Goal: Task Accomplishment & Management: Manage account settings

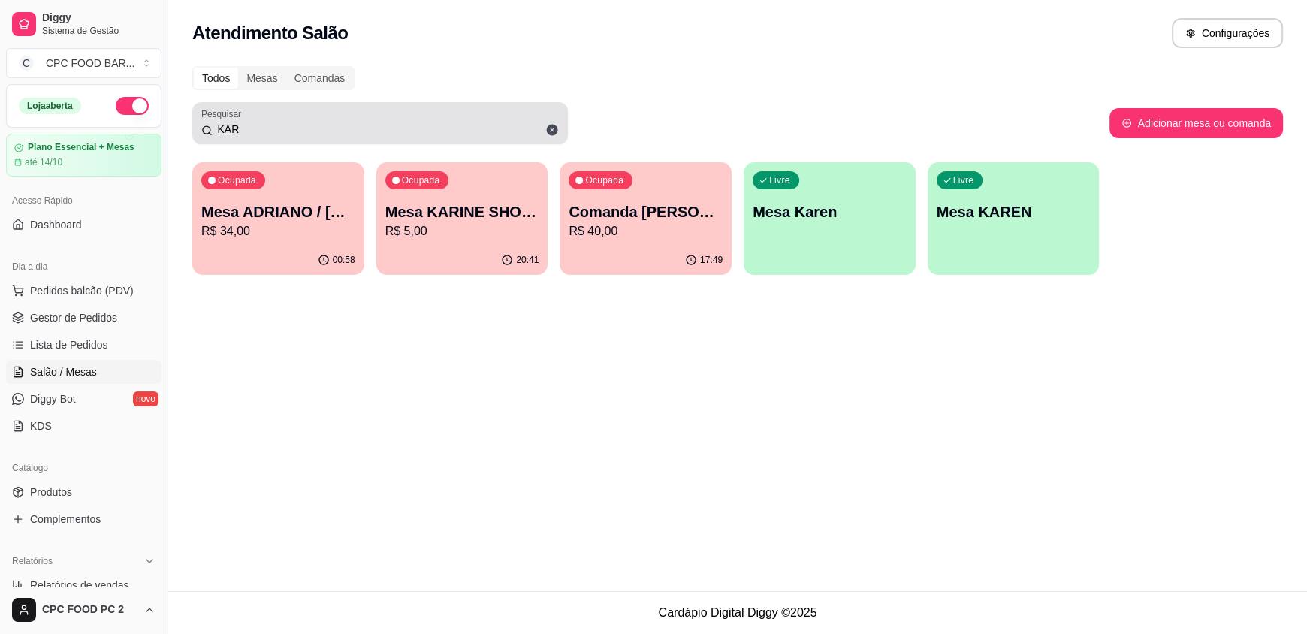
click at [236, 130] on input "KAR" at bounding box center [386, 129] width 346 height 15
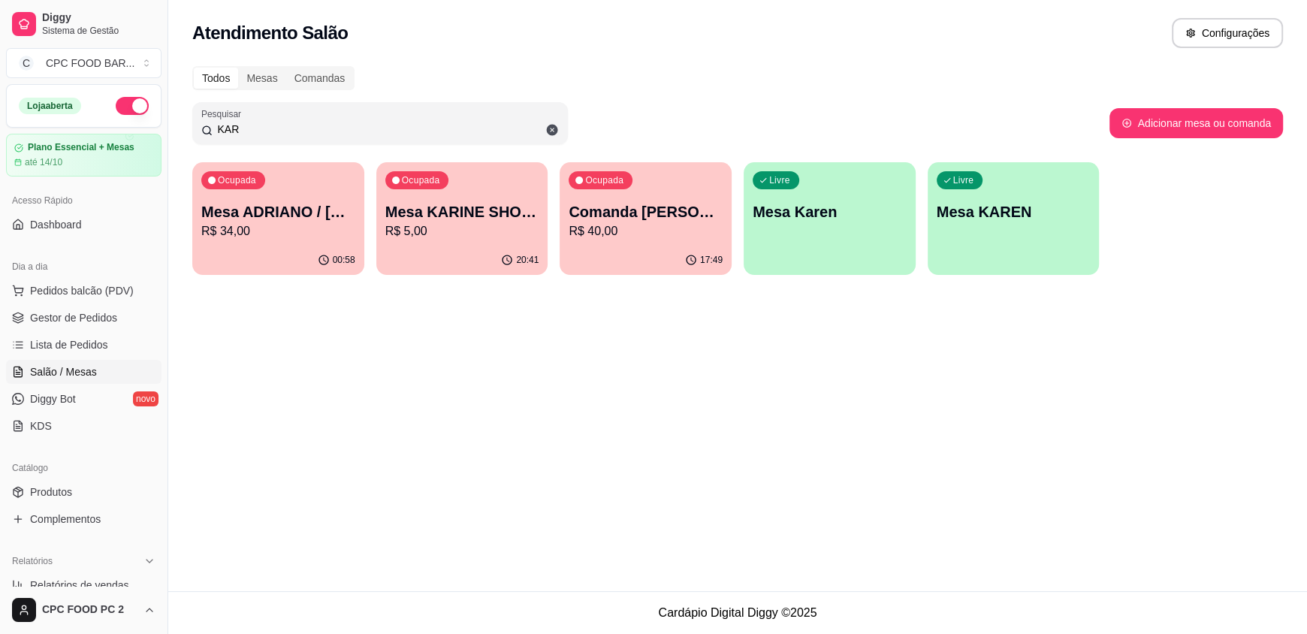
click at [236, 130] on input "KAR" at bounding box center [386, 129] width 346 height 15
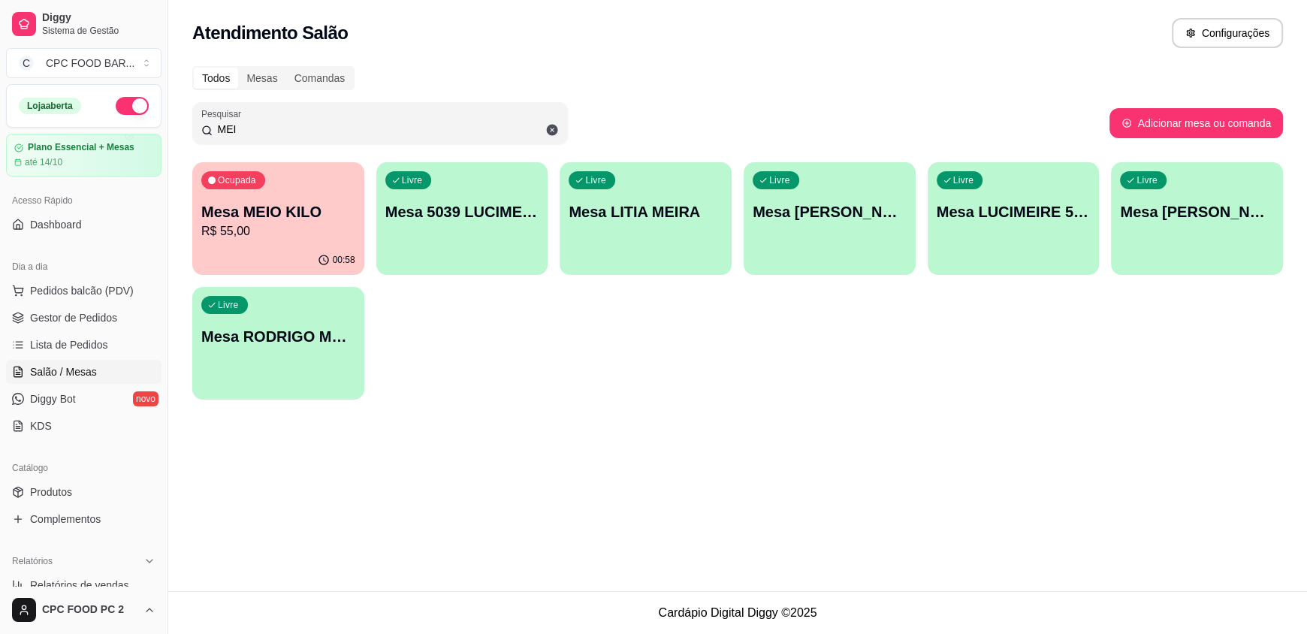
type input "MEI"
click at [307, 242] on div "Ocupada Mesa MEIO KILO R$ 55,00" at bounding box center [278, 203] width 172 height 83
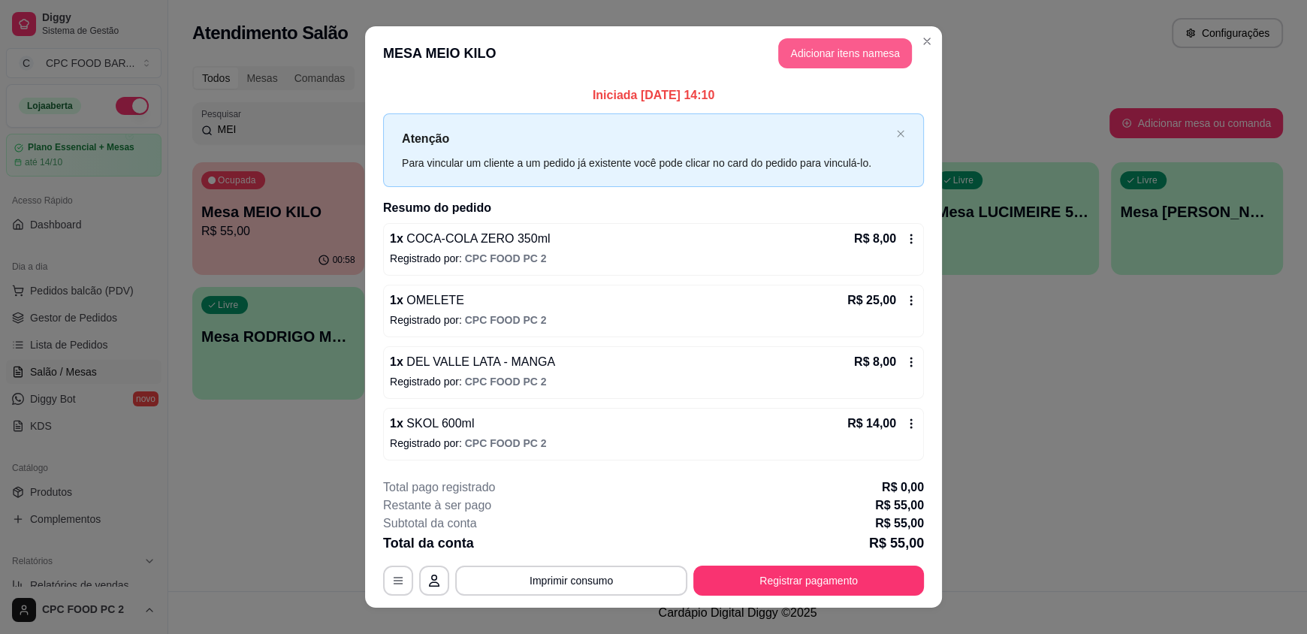
click at [802, 53] on button "Adicionar itens na mesa" at bounding box center [845, 53] width 134 height 30
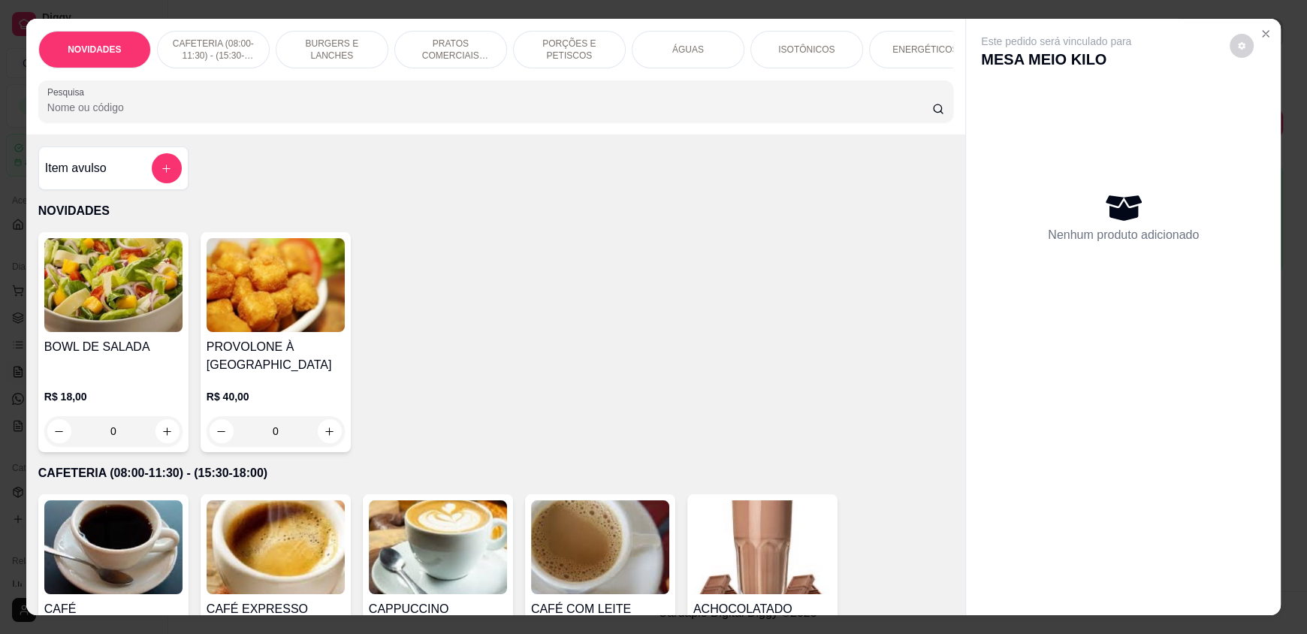
click at [445, 115] on input "Pesquisa" at bounding box center [489, 107] width 885 height 15
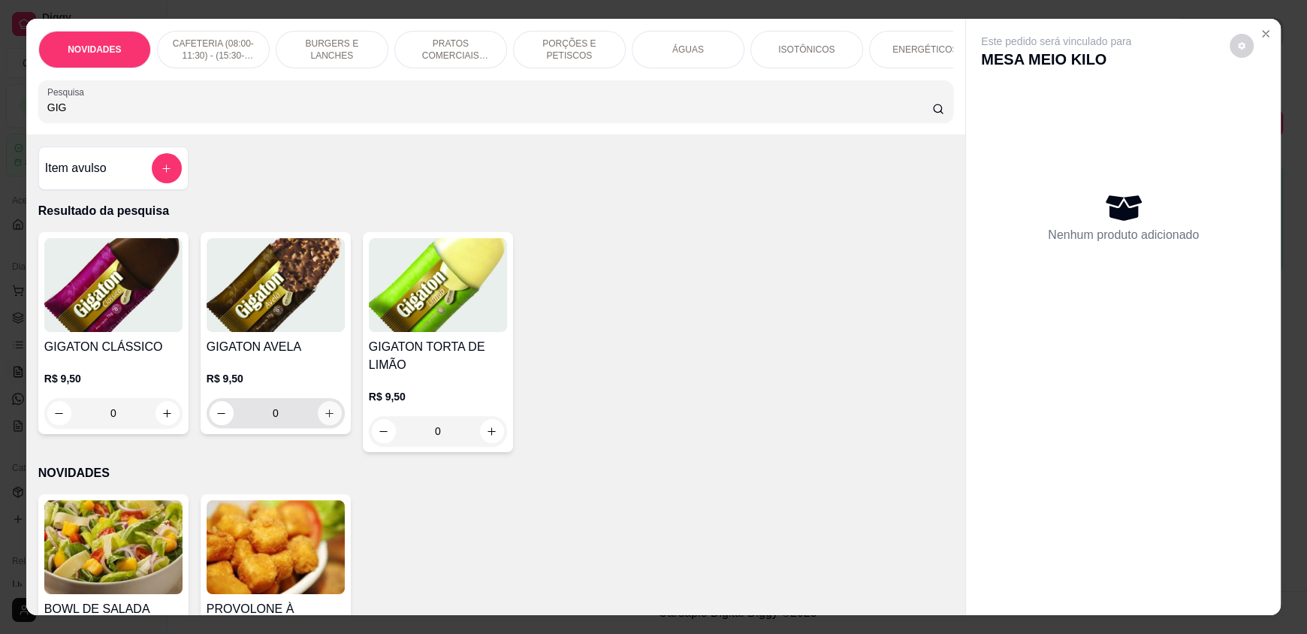
type input "GIG"
click at [327, 419] on icon "increase-product-quantity" at bounding box center [329, 413] width 11 height 11
type input "1"
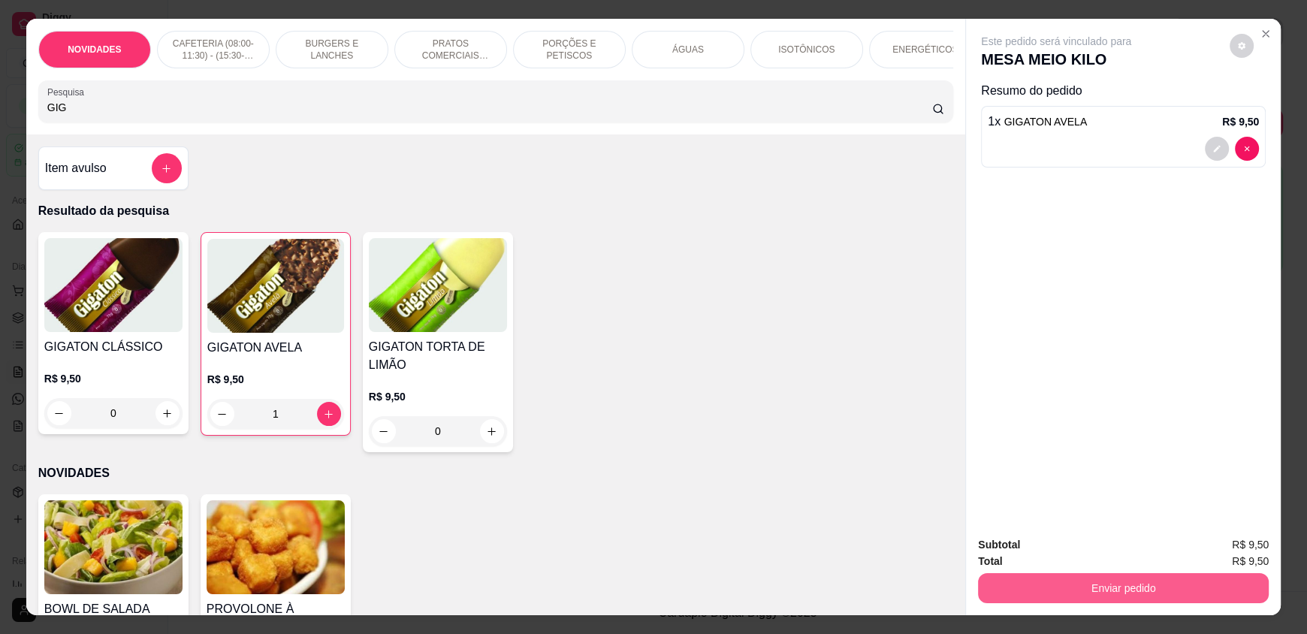
click at [1099, 583] on button "Enviar pedido" at bounding box center [1123, 588] width 291 height 30
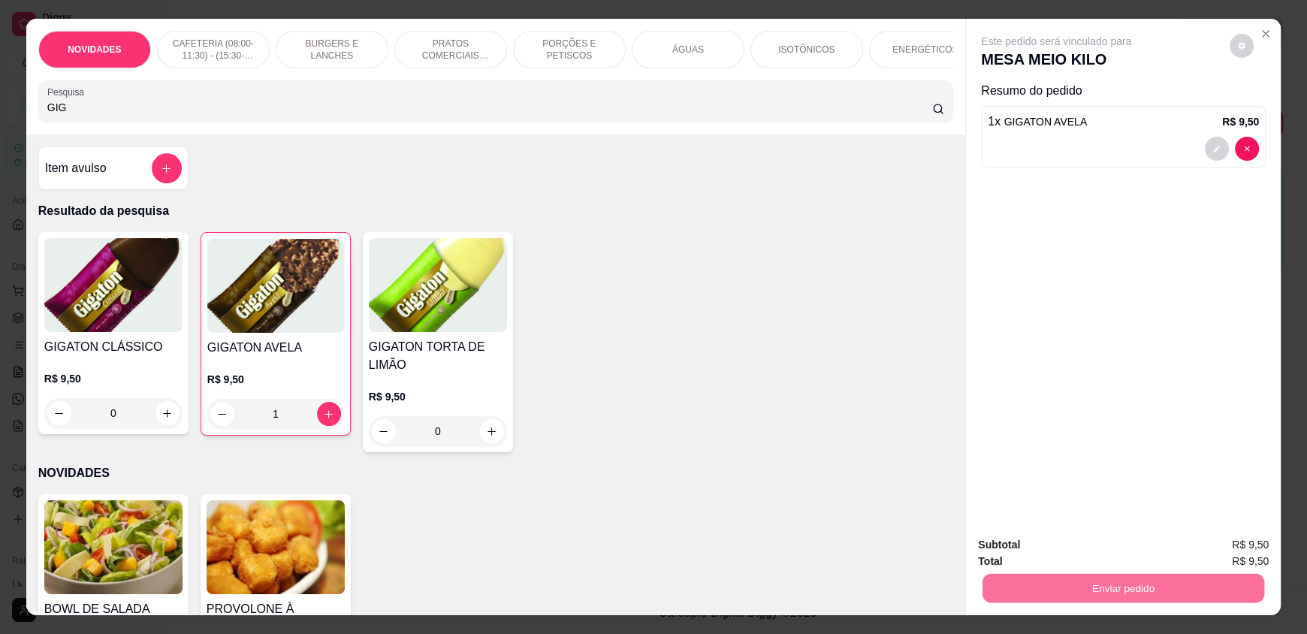
click at [1227, 547] on button "Enviar pedido" at bounding box center [1229, 551] width 83 height 28
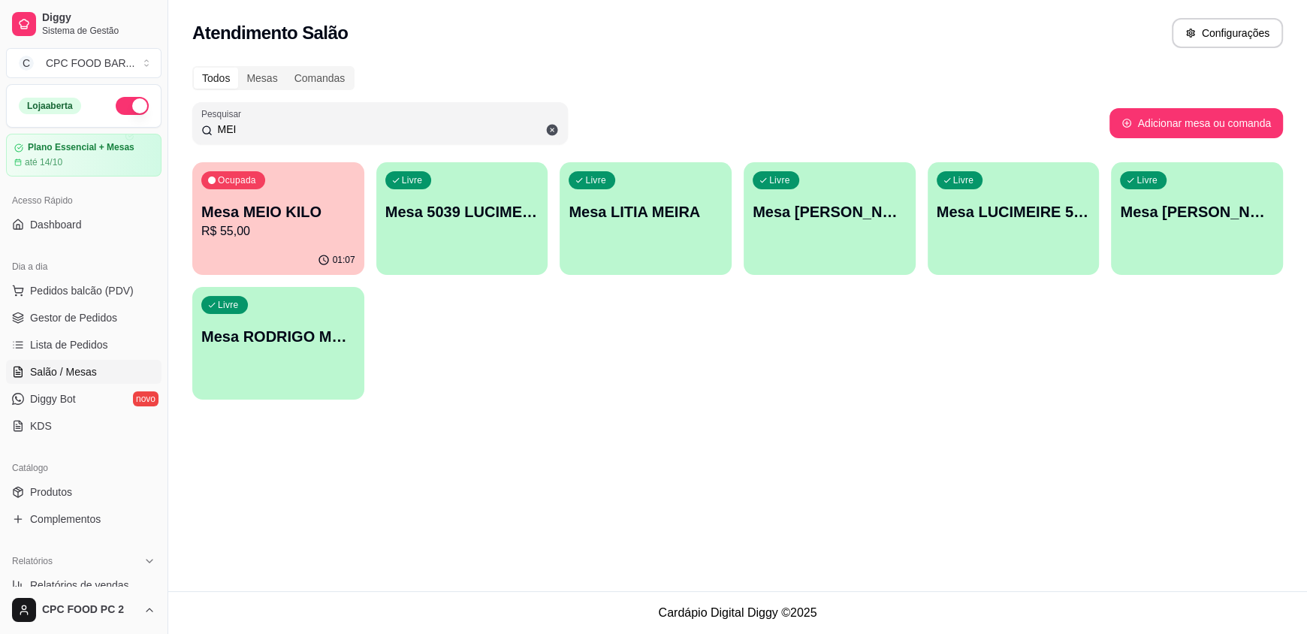
drag, startPoint x: 249, startPoint y: 129, endPoint x: 87, endPoint y: 203, distance: 177.4
click at [165, 125] on div "Diggy Sistema de Gestão C CPC FOOD BAR ... Loja aberta Plano Essencial + Mesas …" at bounding box center [653, 317] width 1307 height 634
click at [81, 289] on span "Pedidos balcão (PDV)" at bounding box center [82, 290] width 104 height 15
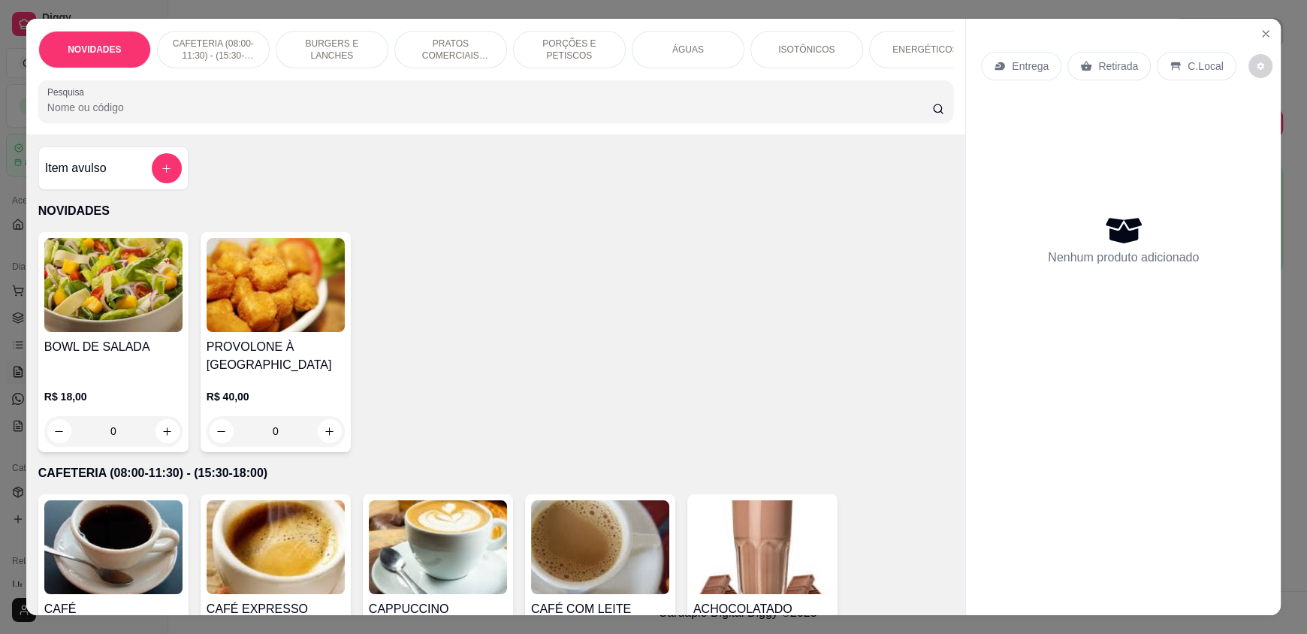
click at [178, 113] on input "Pesquisa" at bounding box center [489, 107] width 885 height 15
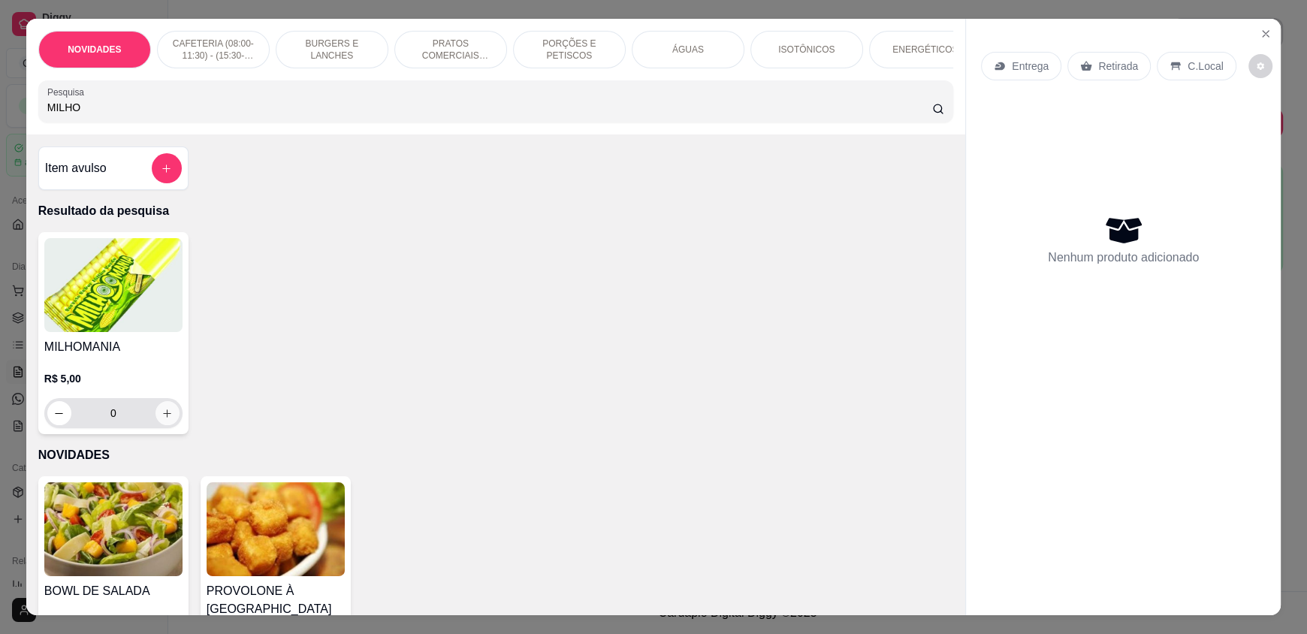
type input "MILHO"
click at [164, 418] on icon "increase-product-quantity" at bounding box center [168, 413] width 8 height 8
type input "1"
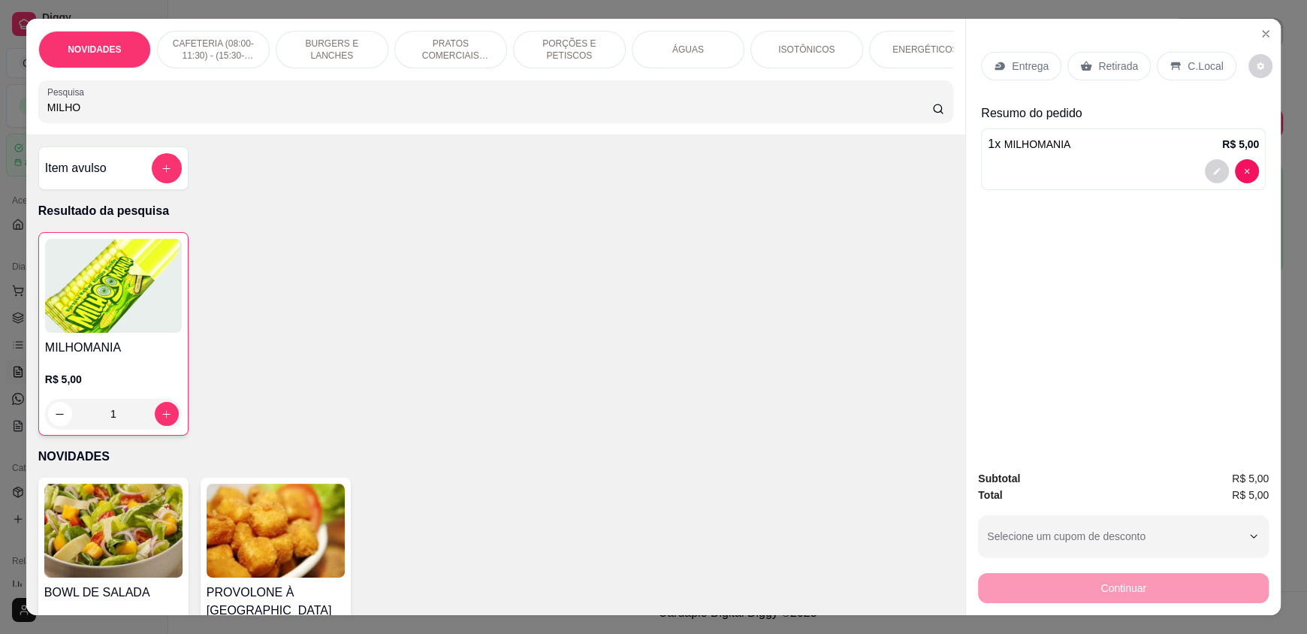
drag, startPoint x: 124, startPoint y: 129, endPoint x: 0, endPoint y: 109, distance: 125.6
click at [0, 109] on div "NOVIDADES CAFETERIA (08:00-11:30) - (15:30-18:00) BURGERS E LANCHES PRATOS COME…" at bounding box center [653, 317] width 1307 height 634
drag, startPoint x: 156, startPoint y: 110, endPoint x: 22, endPoint y: 114, distance: 134.5
click at [26, 114] on div "NOVIDADES CAFETERIA (08:00-11:30) - (15:30-18:00) BURGERS E LANCHES PRATOS COME…" at bounding box center [495, 77] width 939 height 116
type input "D"
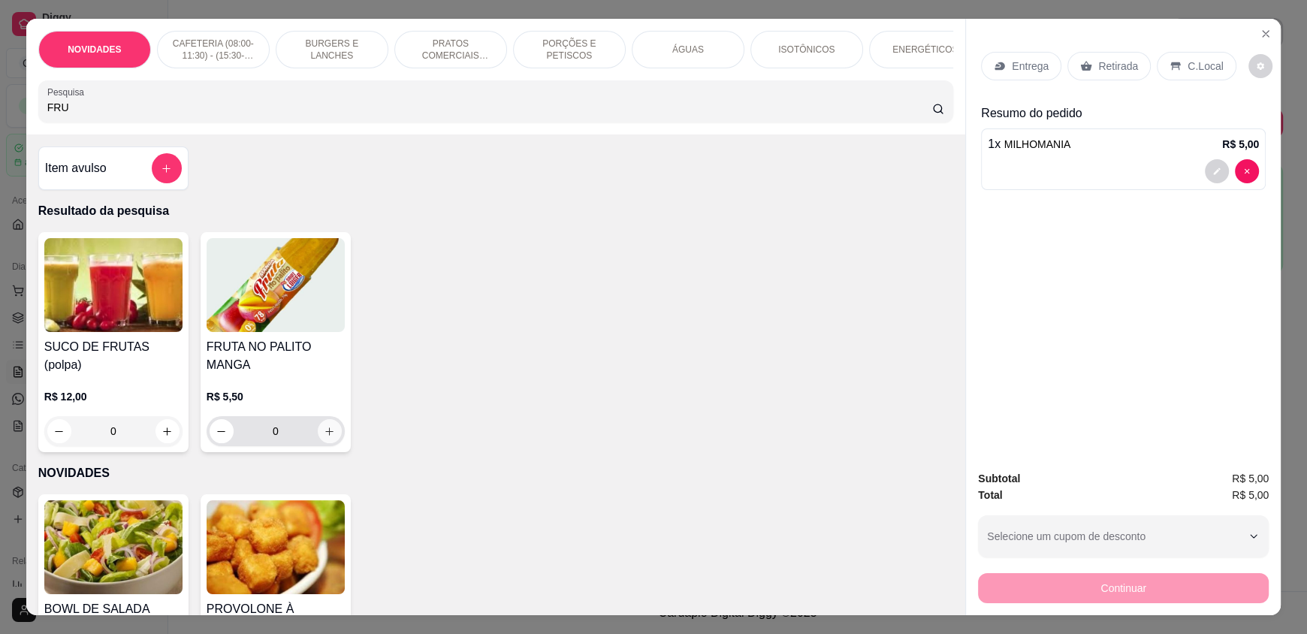
type input "FRU"
click at [324, 437] on icon "increase-product-quantity" at bounding box center [329, 431] width 11 height 11
type input "1"
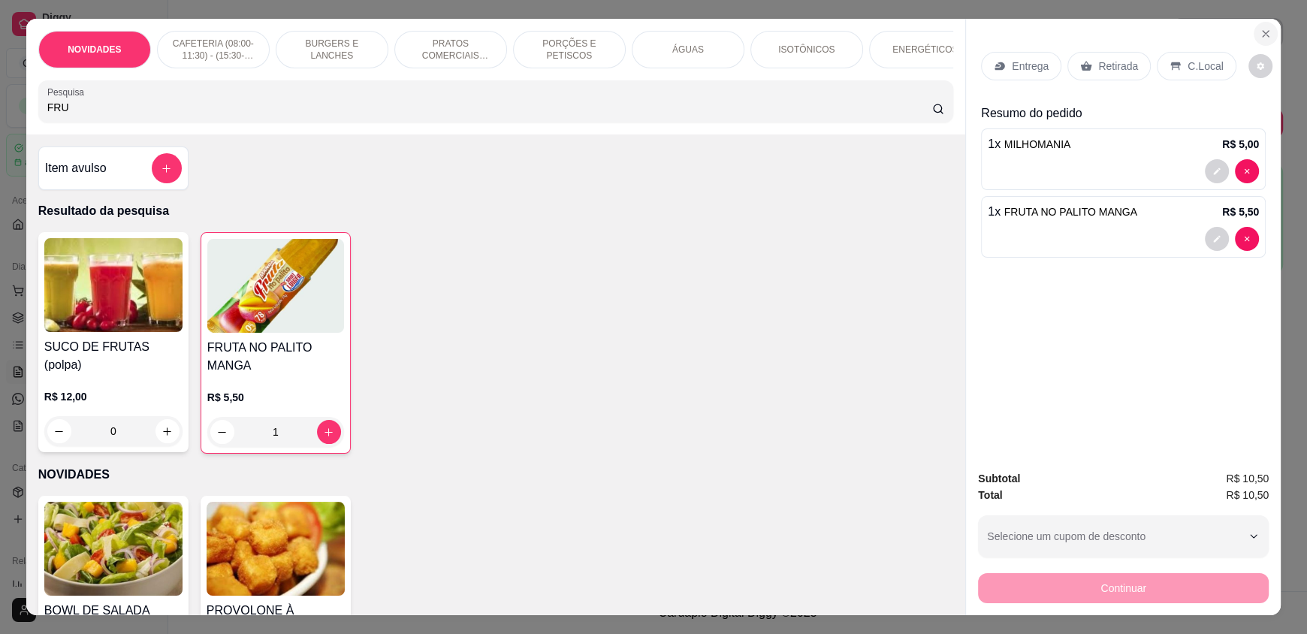
click at [1261, 34] on icon "Close" at bounding box center [1265, 34] width 12 height 12
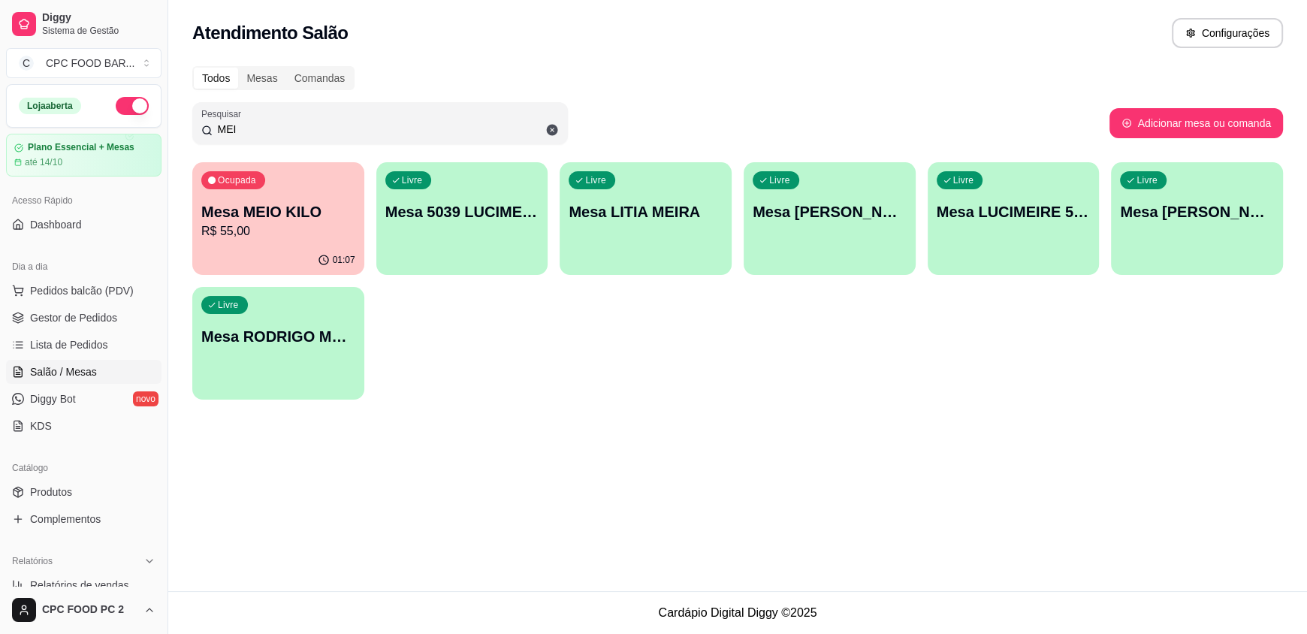
click at [286, 271] on div "01:07" at bounding box center [278, 260] width 172 height 29
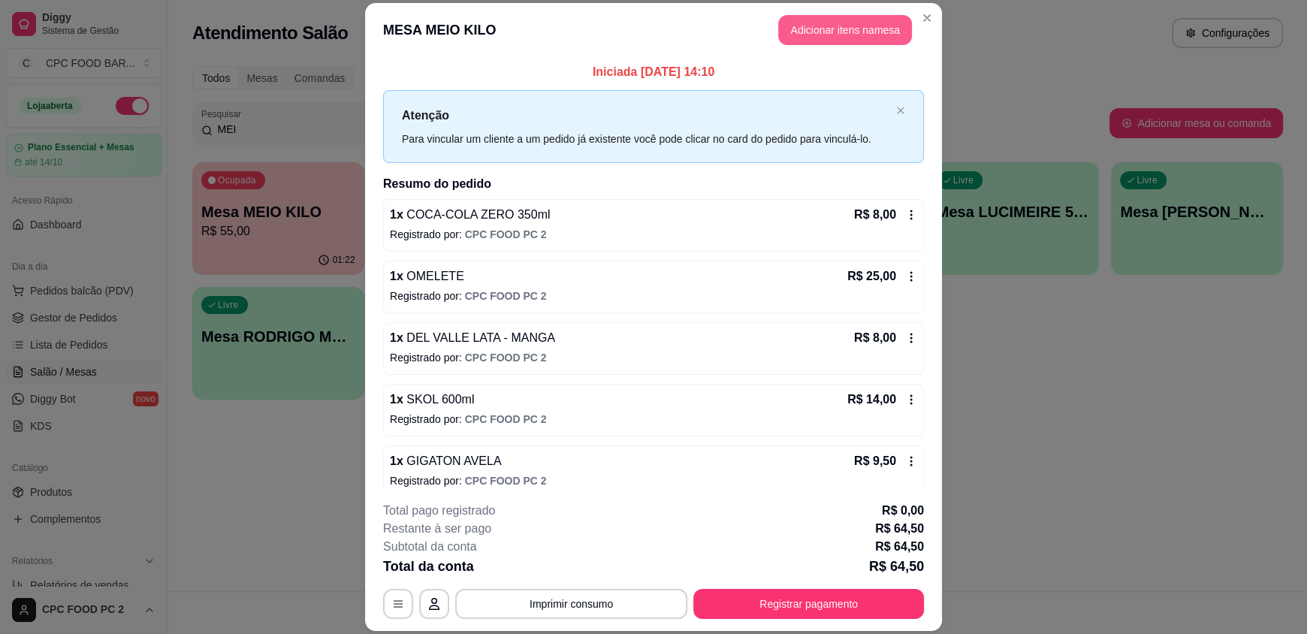
click at [821, 21] on button "Adicionar itens na mesa" at bounding box center [845, 30] width 134 height 30
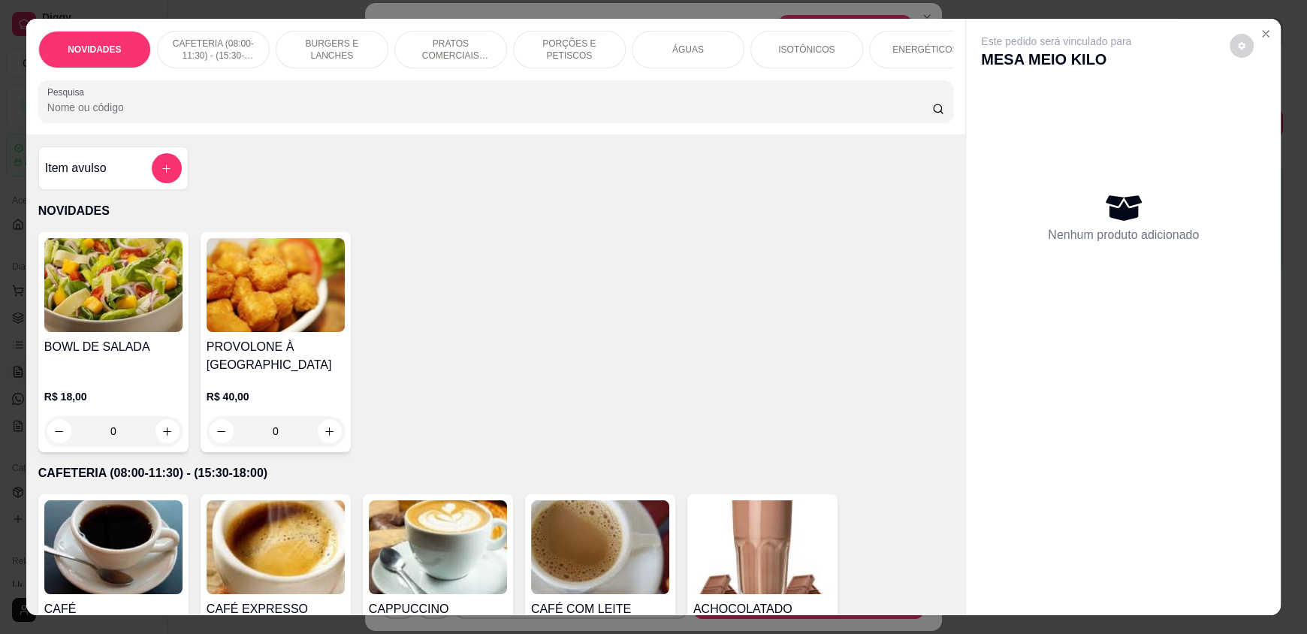
click at [575, 115] on input "Pesquisa" at bounding box center [489, 107] width 885 height 15
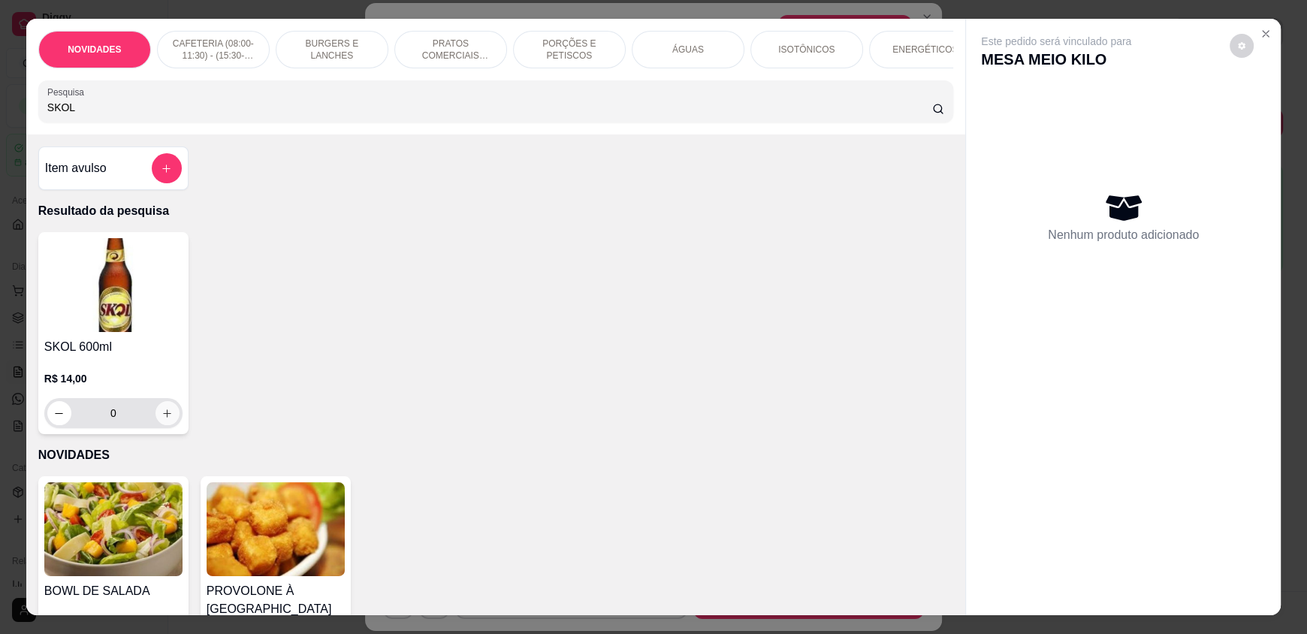
type input "SKOL"
click at [162, 419] on icon "increase-product-quantity" at bounding box center [167, 413] width 11 height 11
type input "1"
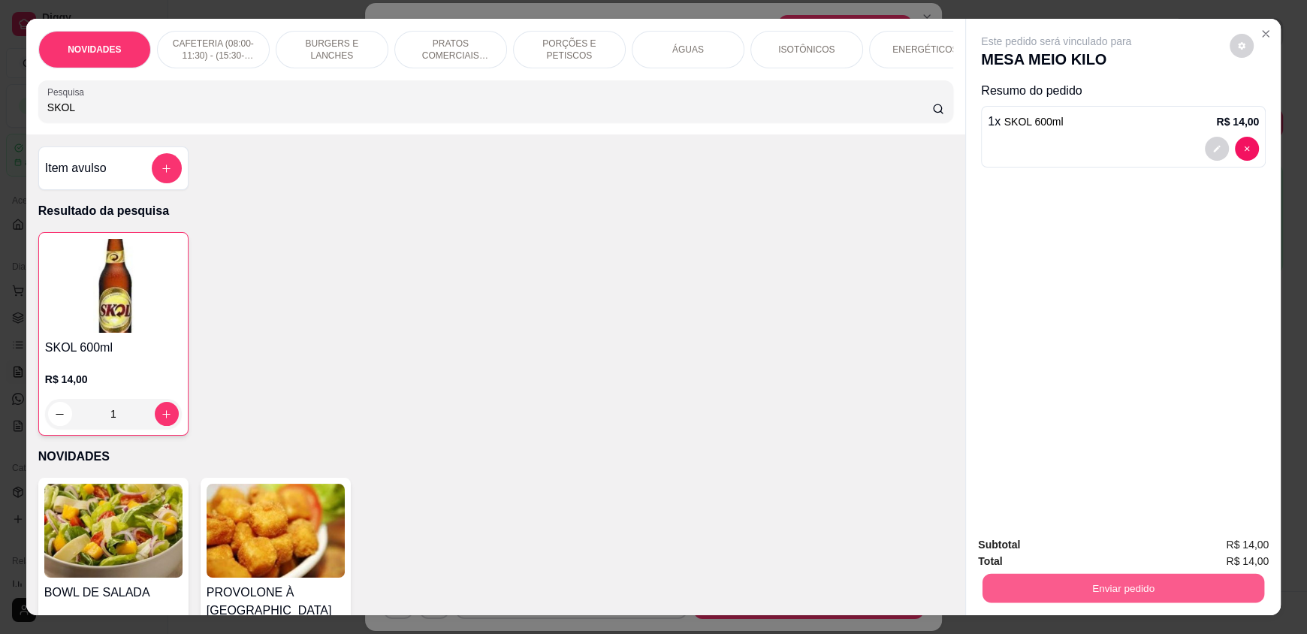
click at [1060, 583] on button "Enviar pedido" at bounding box center [1123, 587] width 282 height 29
click at [1217, 538] on button "Enviar pedido" at bounding box center [1229, 551] width 83 height 28
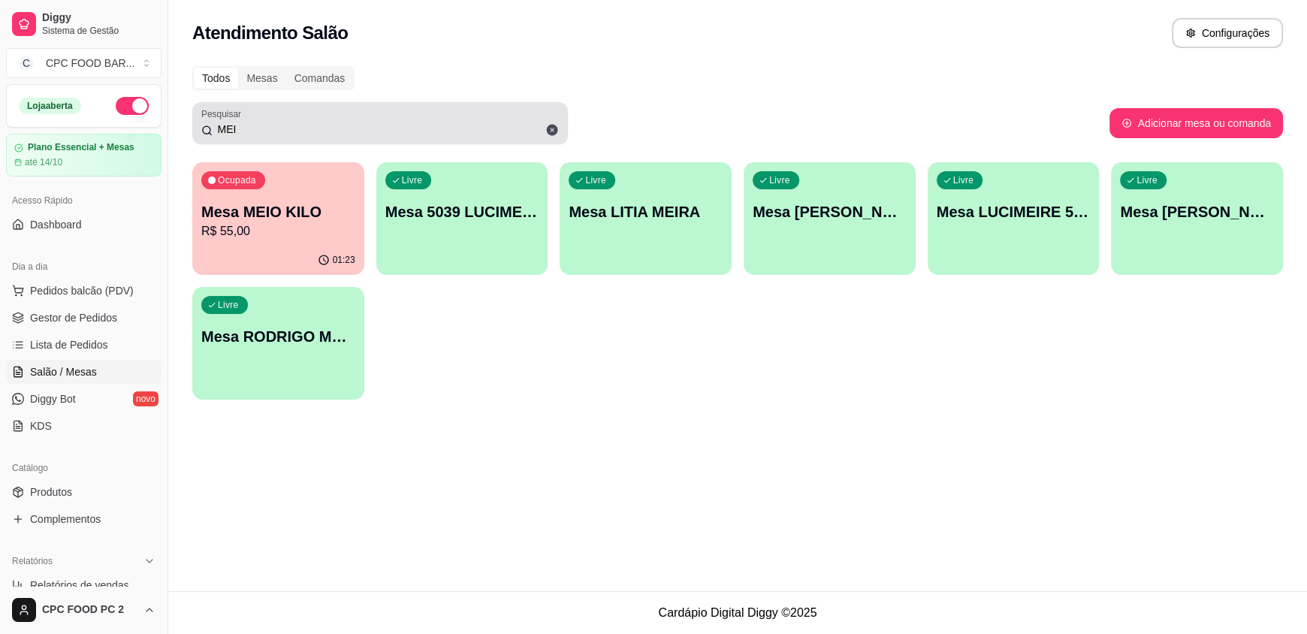
click at [246, 131] on input "MEI" at bounding box center [386, 129] width 346 height 15
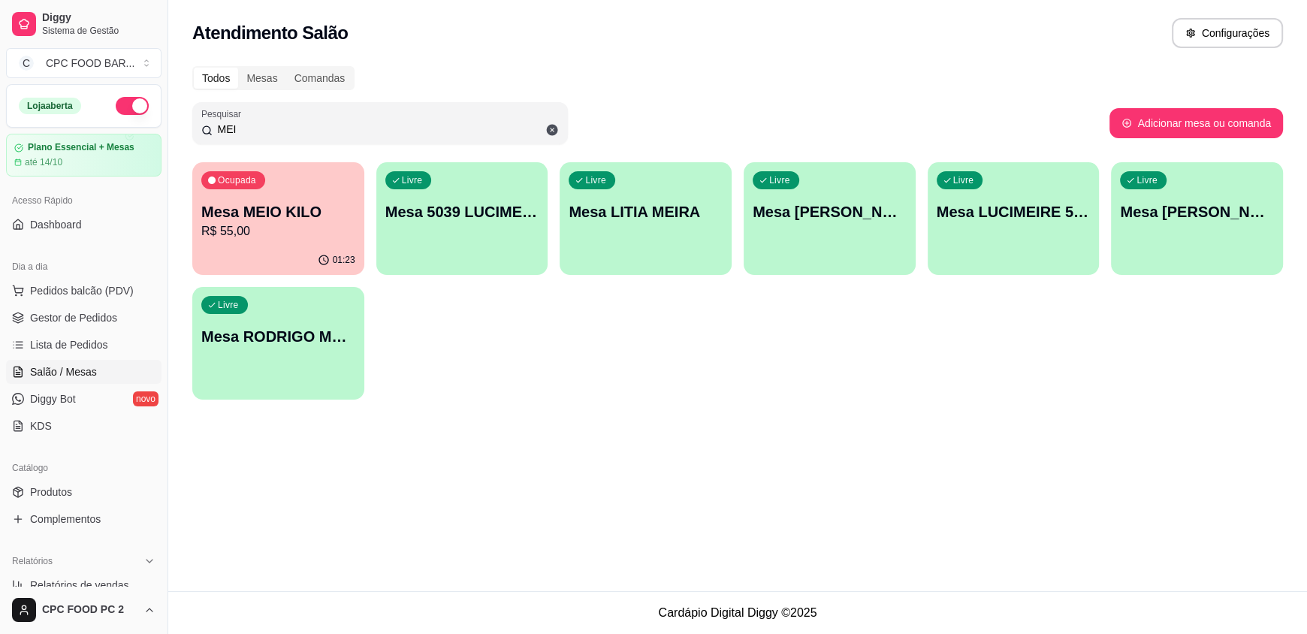
click at [246, 131] on input "MEI" at bounding box center [386, 129] width 346 height 15
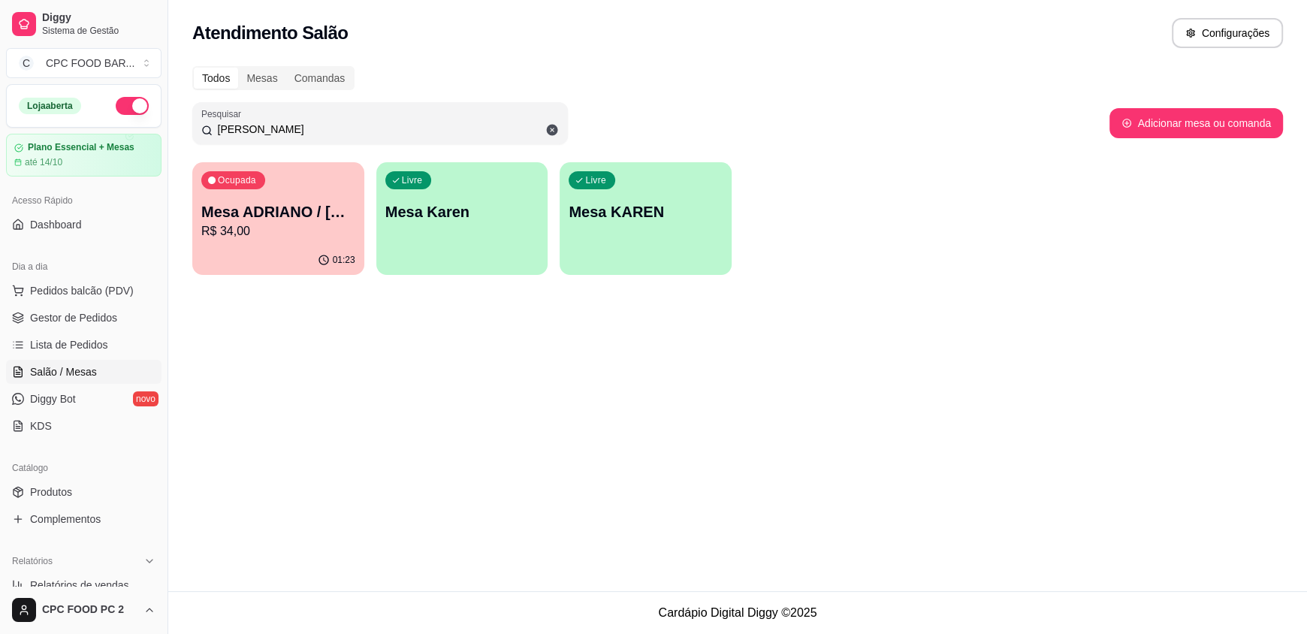
type input "[PERSON_NAME]"
click at [288, 238] on p "R$ 34,00" at bounding box center [278, 230] width 149 height 17
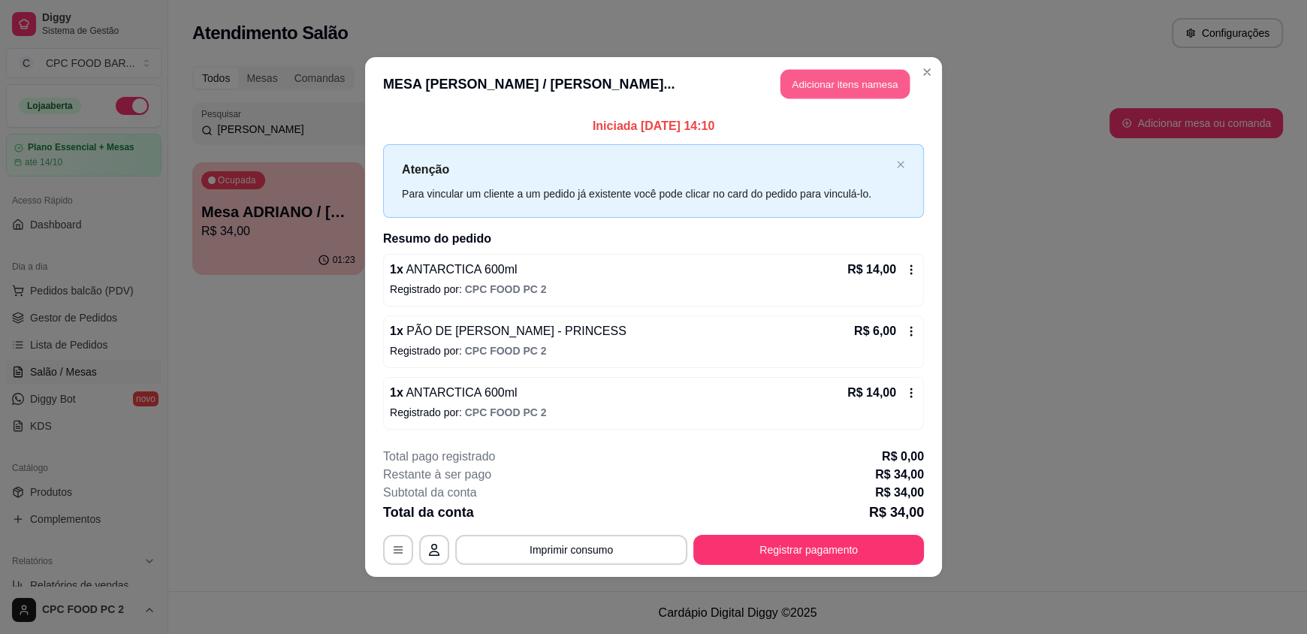
click at [831, 89] on button "Adicionar itens na mesa" at bounding box center [844, 84] width 129 height 29
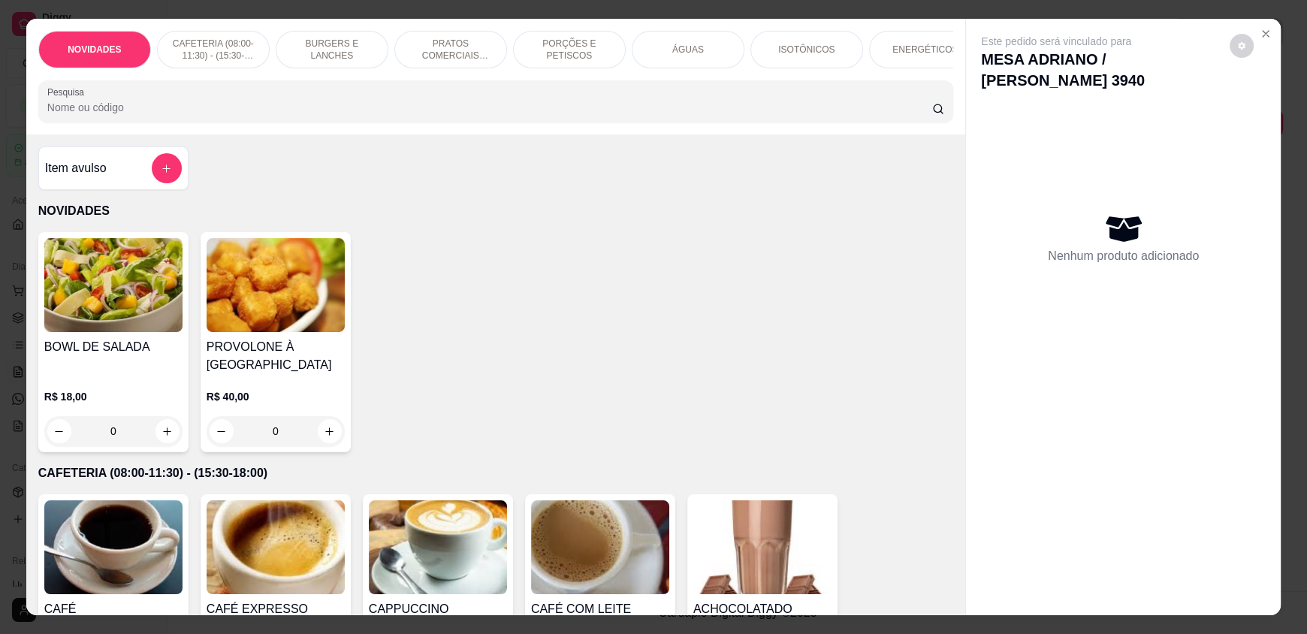
click at [330, 115] on input "Pesquisa" at bounding box center [489, 107] width 885 height 15
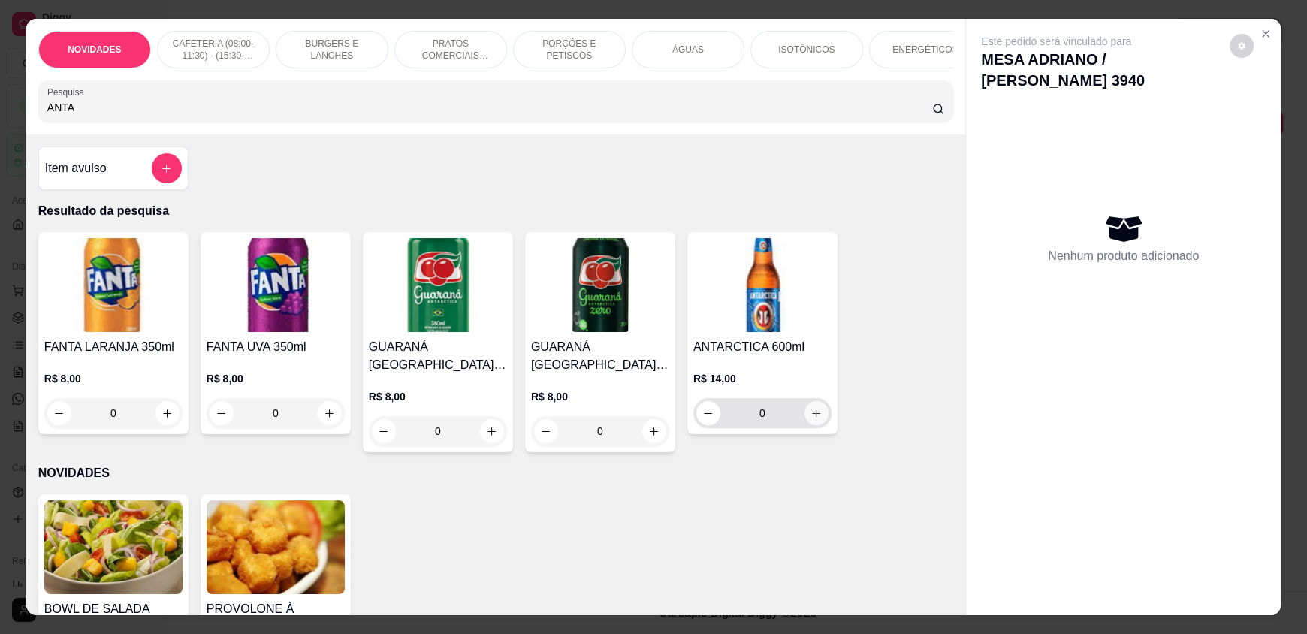
type input "ANTA"
click at [812, 418] on icon "increase-product-quantity" at bounding box center [816, 413] width 11 height 11
type input "1"
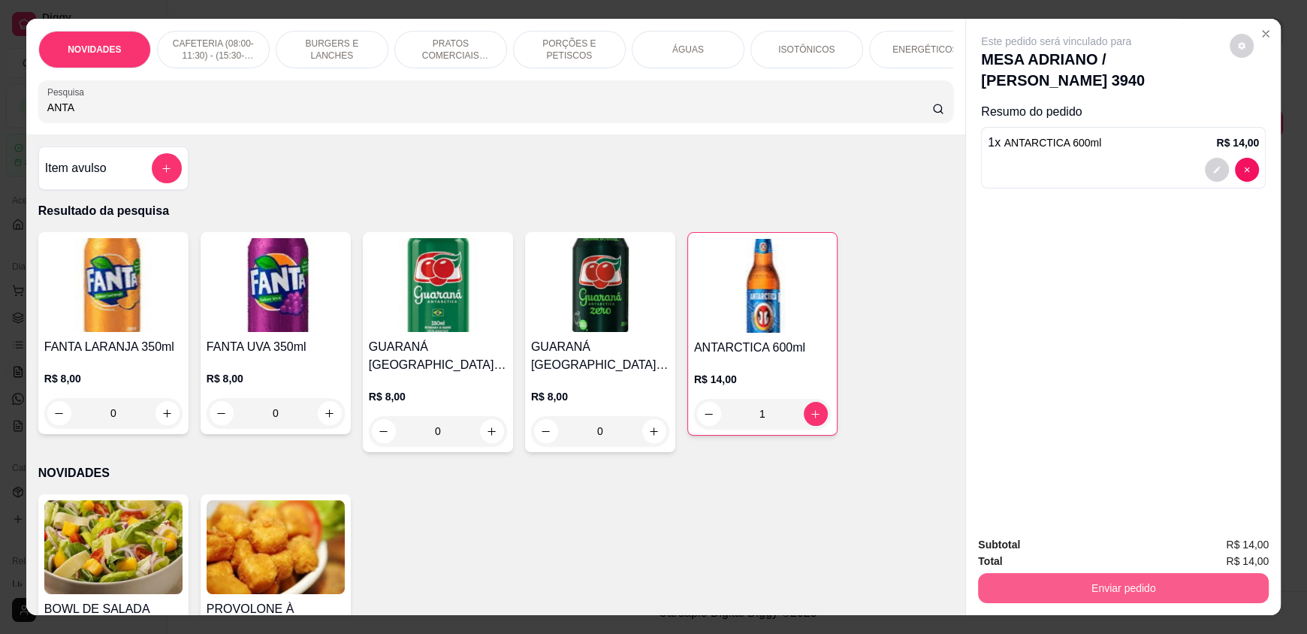
click at [1121, 585] on button "Enviar pedido" at bounding box center [1123, 588] width 291 height 30
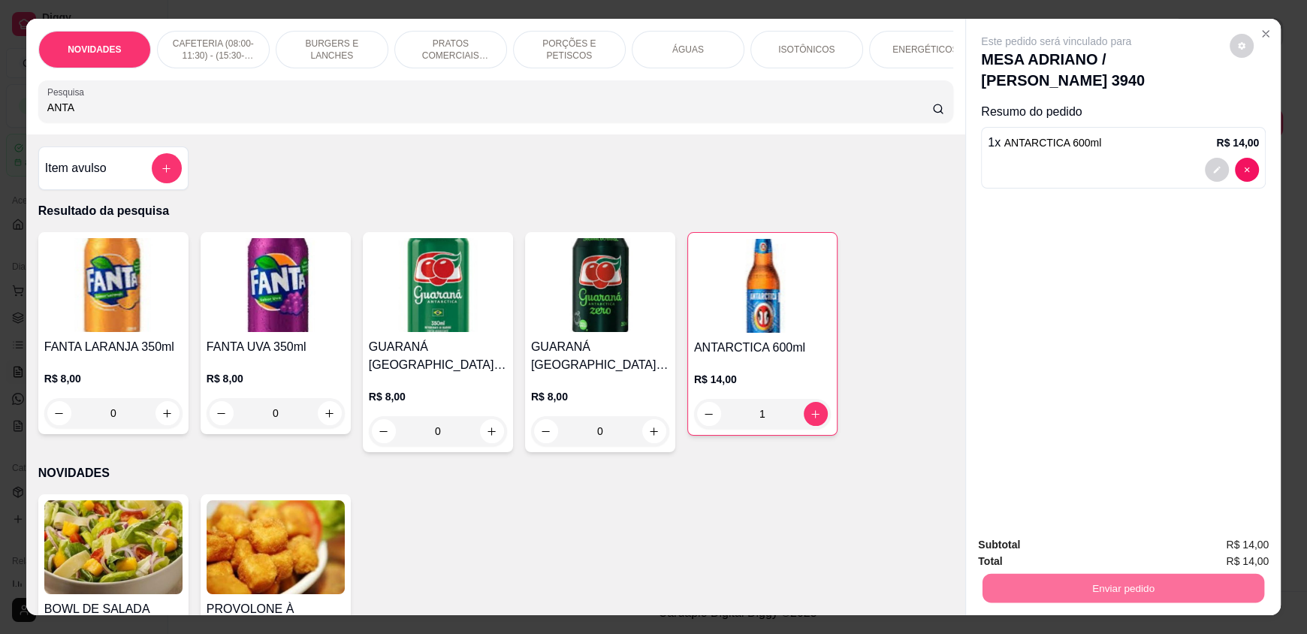
click at [1208, 551] on button "Enviar pedido" at bounding box center [1229, 551] width 83 height 28
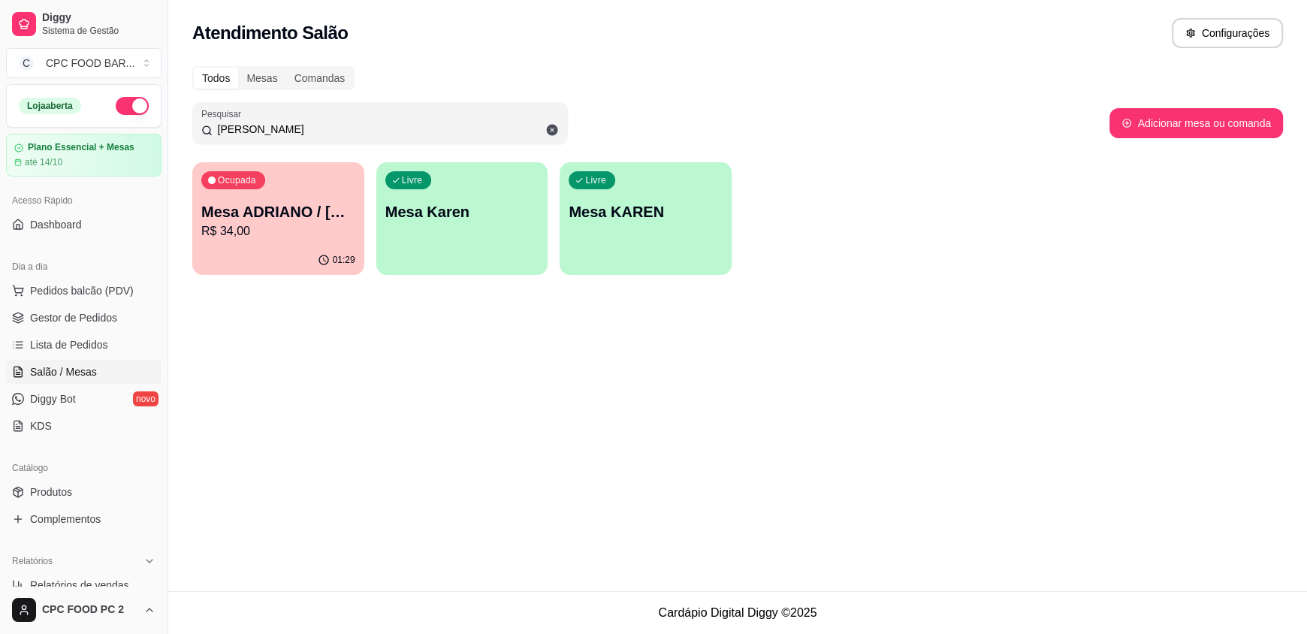
drag, startPoint x: 262, startPoint y: 134, endPoint x: 179, endPoint y: 127, distance: 83.7
click at [179, 127] on div "Todos Mesas Comandas Pesquisar KAREN Adicionar mesa ou comanda Ocupada Mesa ADR…" at bounding box center [737, 175] width 1138 height 236
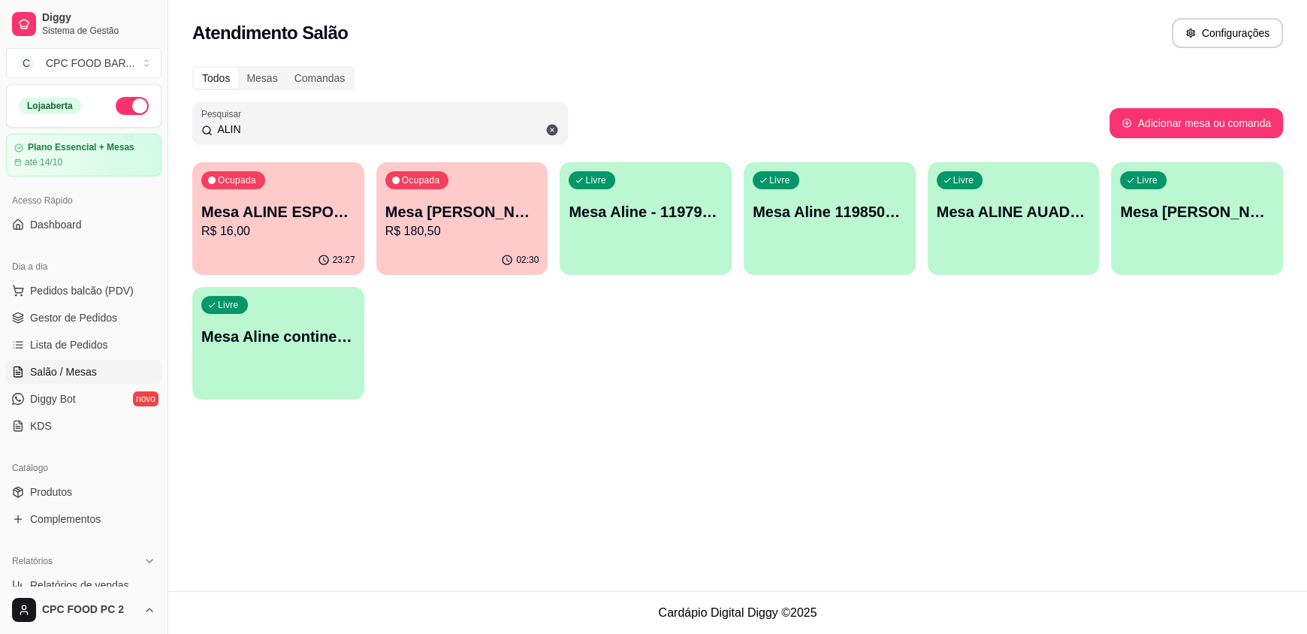
type input "ALIN"
click at [281, 234] on p "R$ 16,00" at bounding box center [278, 231] width 154 height 18
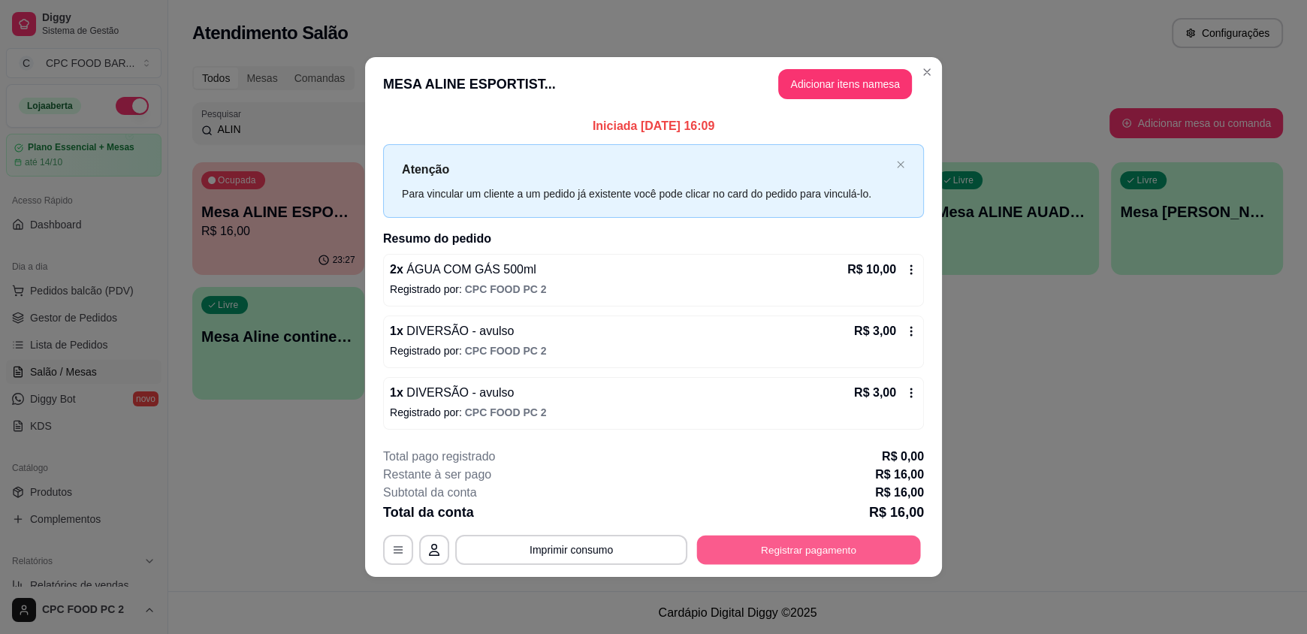
click at [780, 544] on button "Registrar pagamento" at bounding box center [809, 549] width 224 height 29
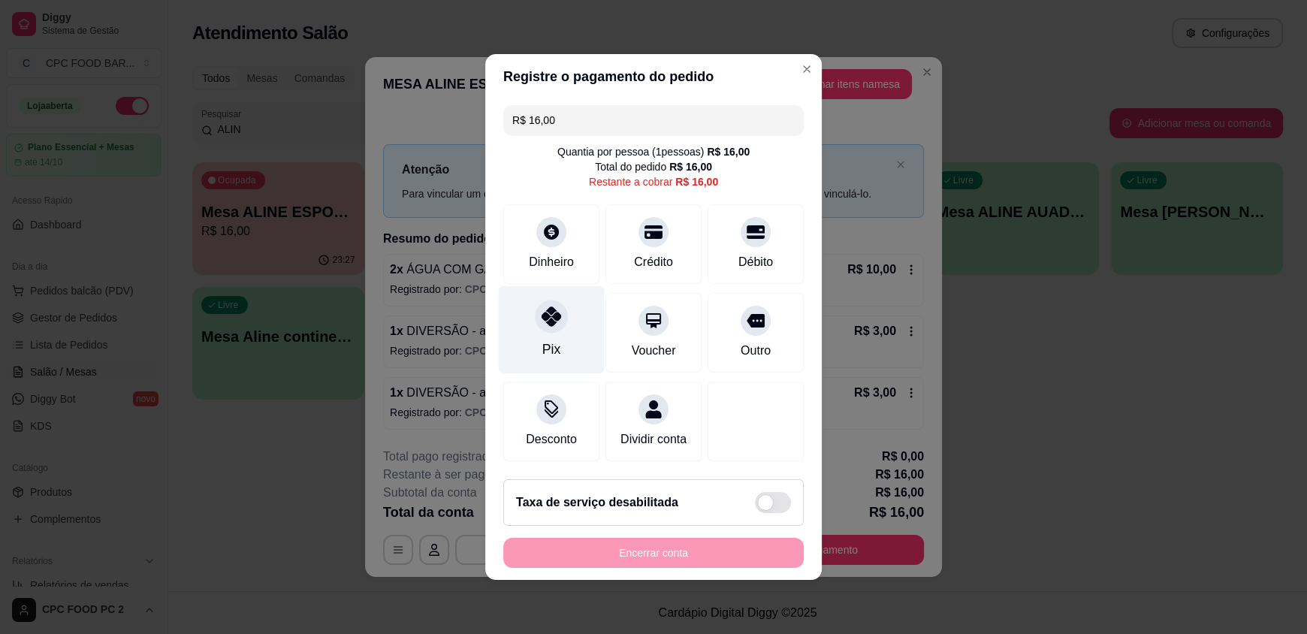
click at [533, 324] on div "Pix" at bounding box center [552, 330] width 106 height 88
type input "R$ 0,00"
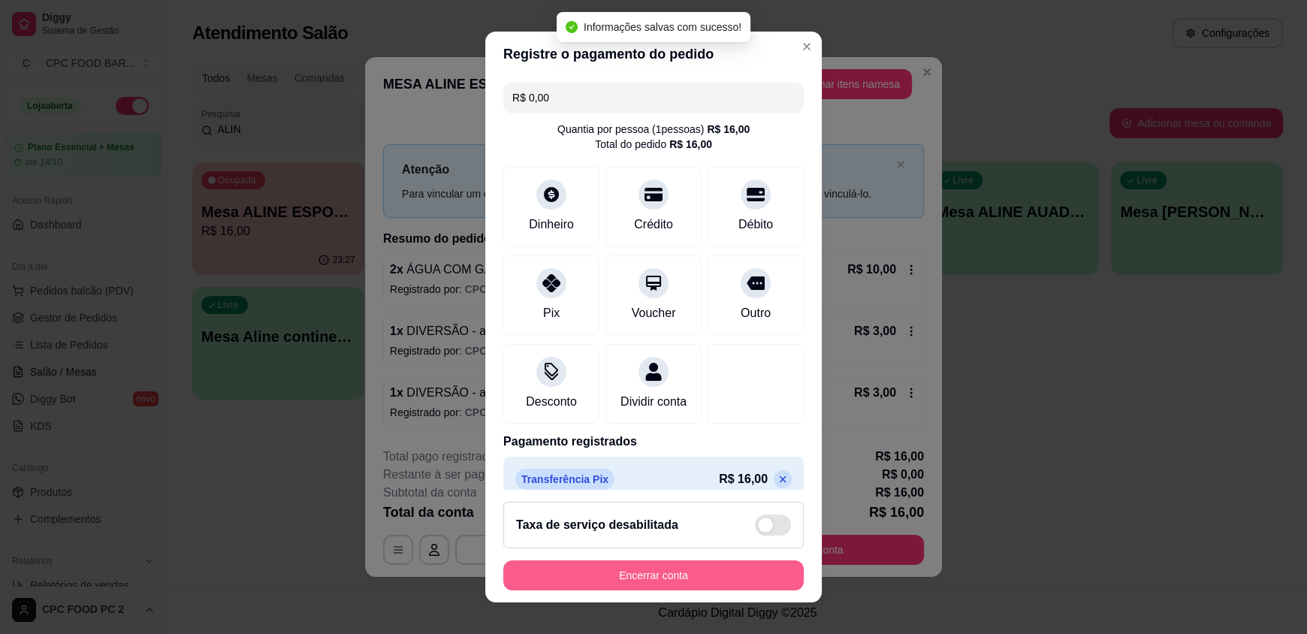
click at [591, 565] on button "Encerrar conta" at bounding box center [653, 575] width 300 height 30
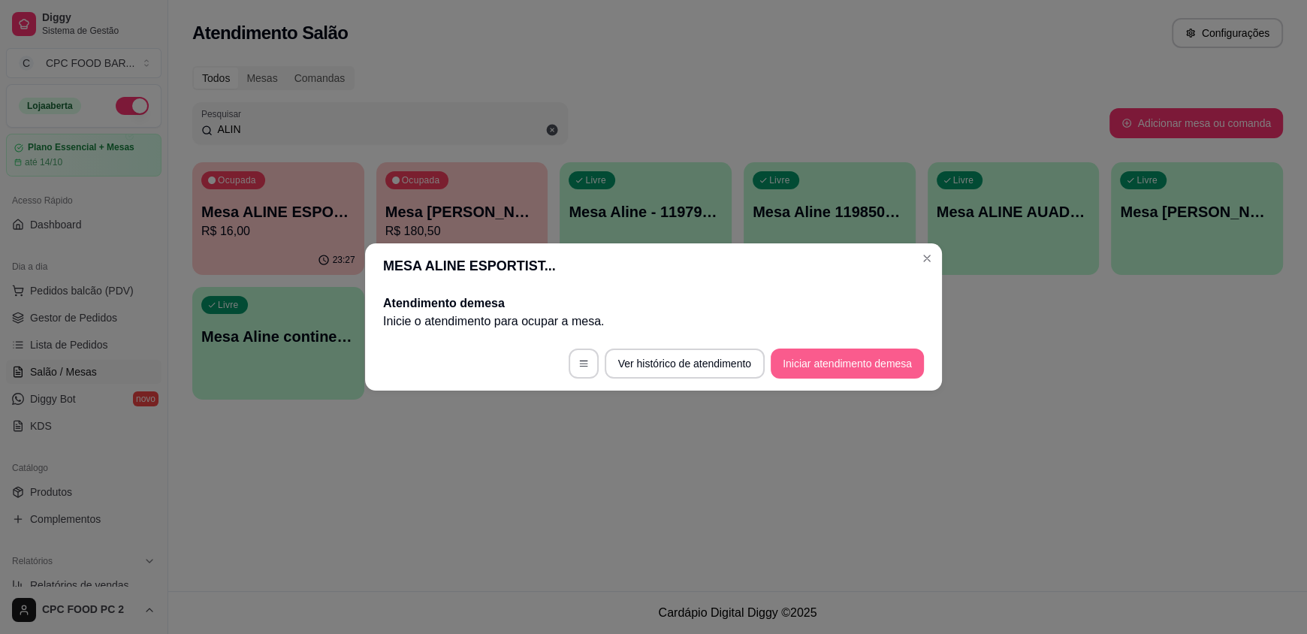
click at [837, 365] on button "Iniciar atendimento de mesa" at bounding box center [847, 363] width 153 height 30
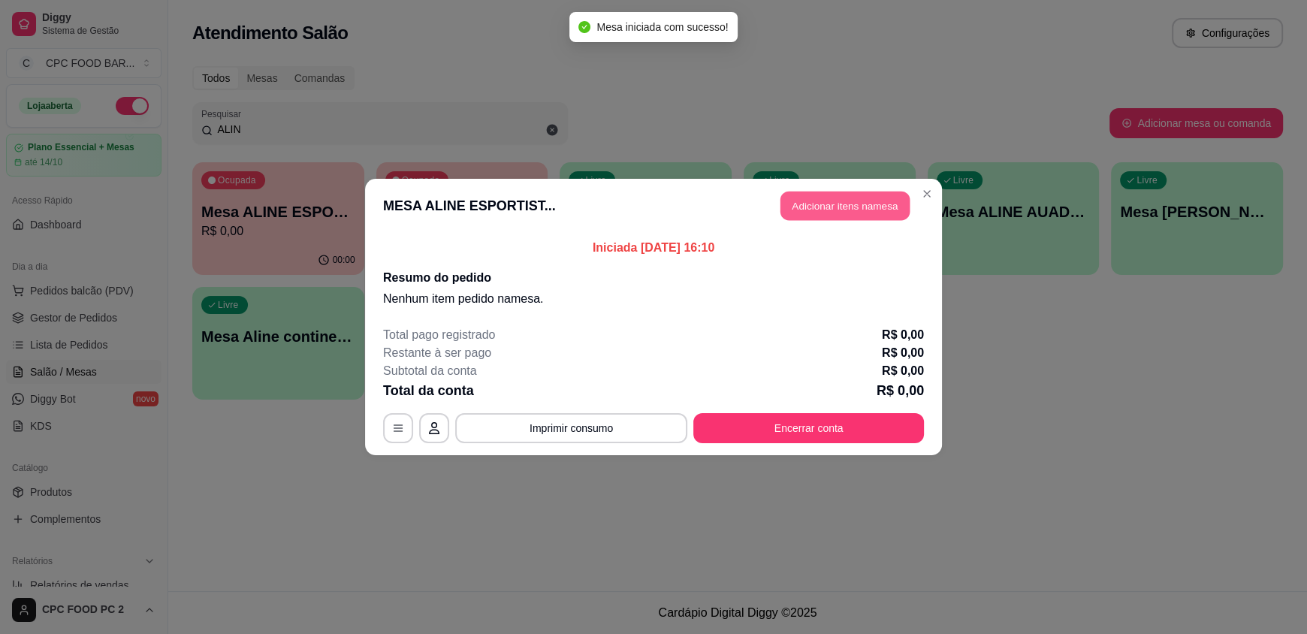
click at [822, 211] on button "Adicionar itens na mesa" at bounding box center [844, 206] width 129 height 29
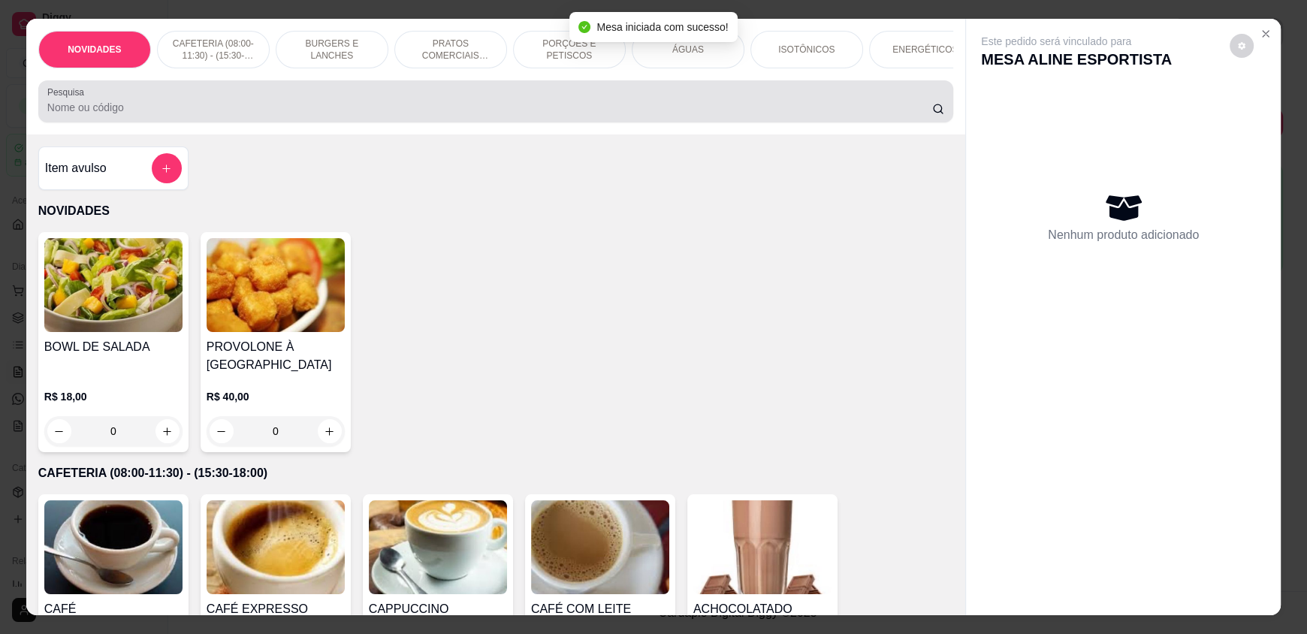
click at [483, 122] on div "Pesquisa" at bounding box center [495, 101] width 915 height 42
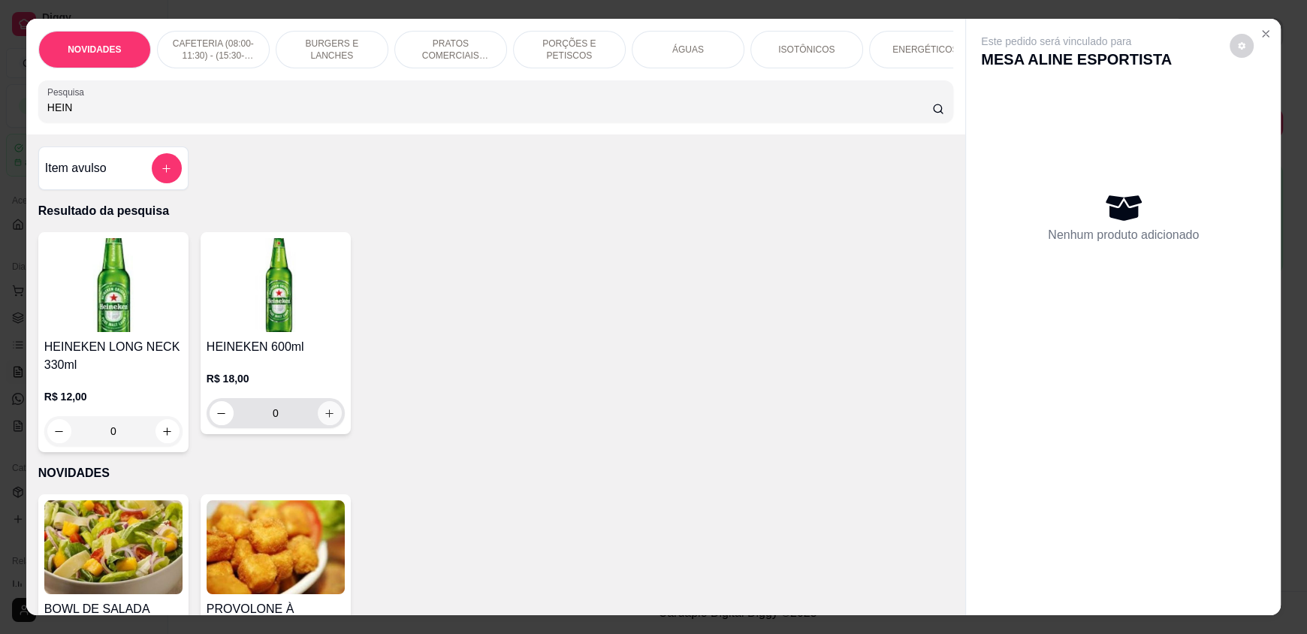
type input "HEIN"
click at [324, 419] on icon "increase-product-quantity" at bounding box center [329, 413] width 11 height 11
type input "1"
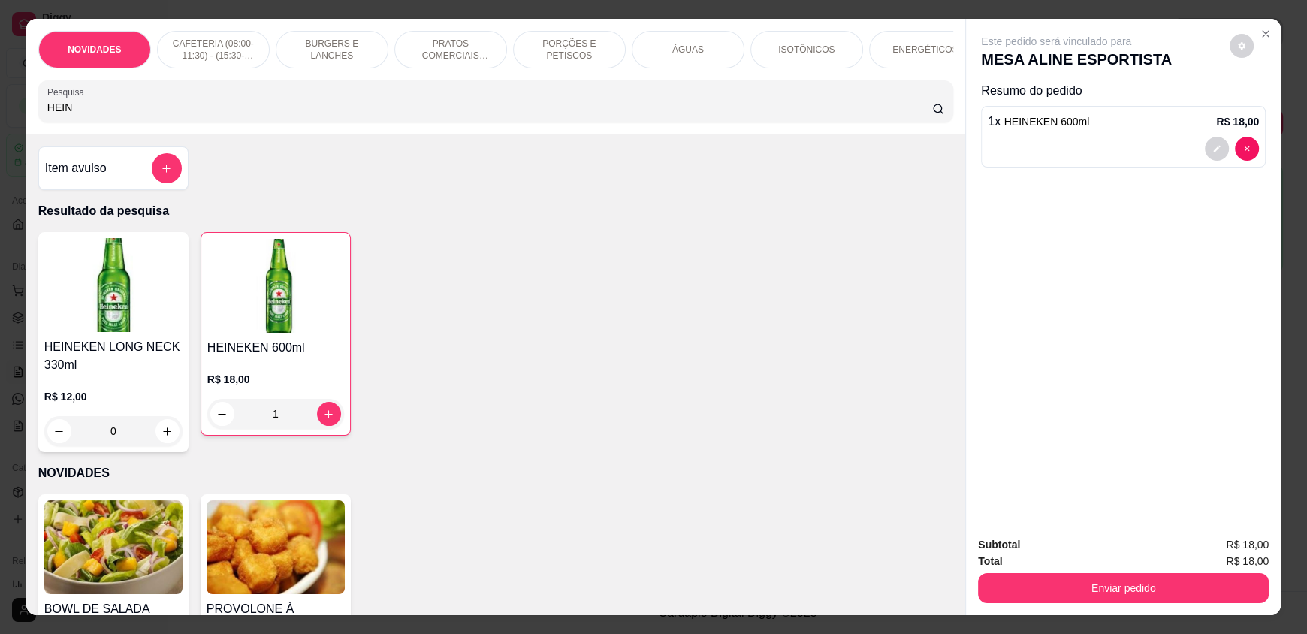
drag, startPoint x: 138, startPoint y: 121, endPoint x: 0, endPoint y: 128, distance: 138.4
click at [0, 128] on div "NOVIDADES CAFETERIA (08:00-11:30) - (15:30-18:00) BURGERS E LANCHES PRATOS COME…" at bounding box center [653, 317] width 1307 height 634
click at [219, 415] on icon "decrease-product-quantity" at bounding box center [223, 414] width 8 height 1
type input "0"
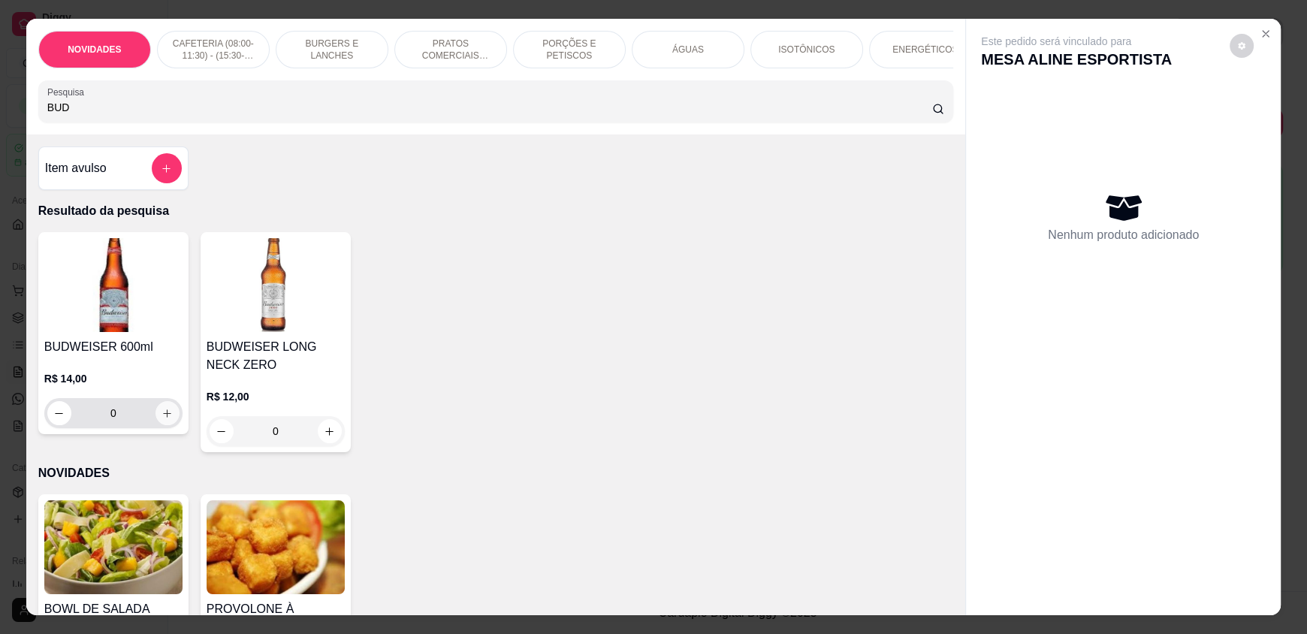
type input "BUD"
click at [162, 419] on icon "increase-product-quantity" at bounding box center [166, 413] width 11 height 11
type input "1"
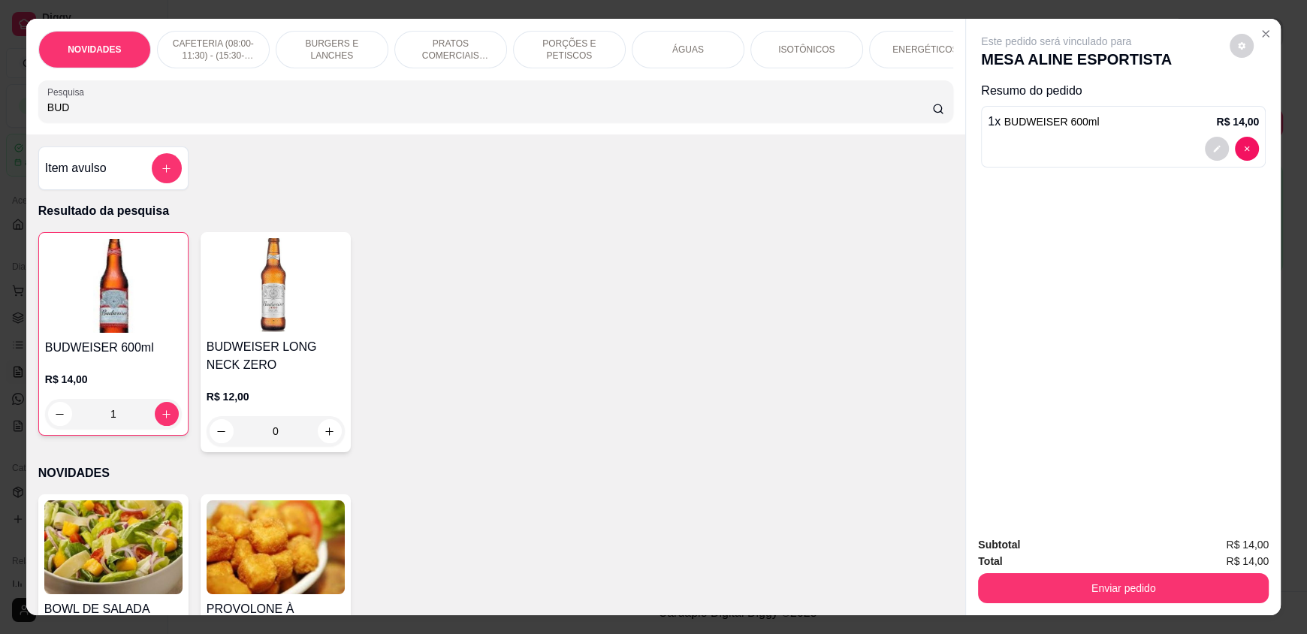
drag, startPoint x: 94, startPoint y: 122, endPoint x: 0, endPoint y: 119, distance: 93.9
click at [0, 119] on div "NOVIDADES CAFETERIA (08:00-11:30) - (15:30-18:00) BURGERS E LANCHES PRATOS COME…" at bounding box center [653, 317] width 1307 height 634
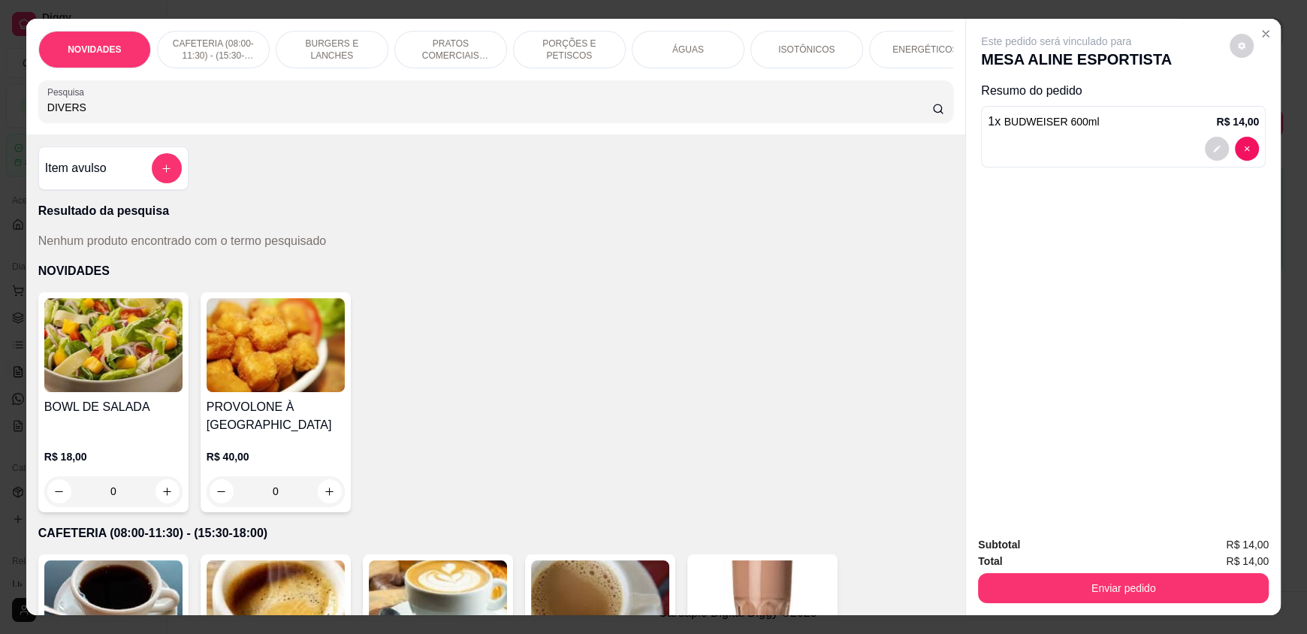
type input "DIVERS"
click at [661, 53] on div "ÁGUAS" at bounding box center [688, 50] width 113 height 38
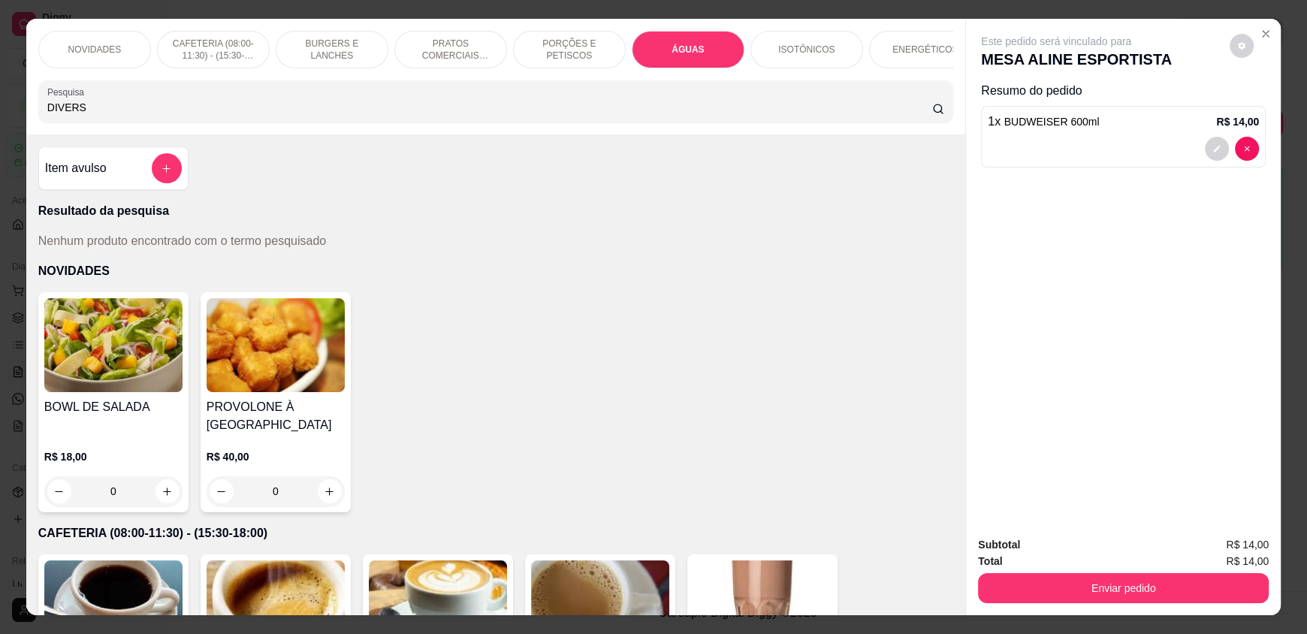
scroll to position [29, 0]
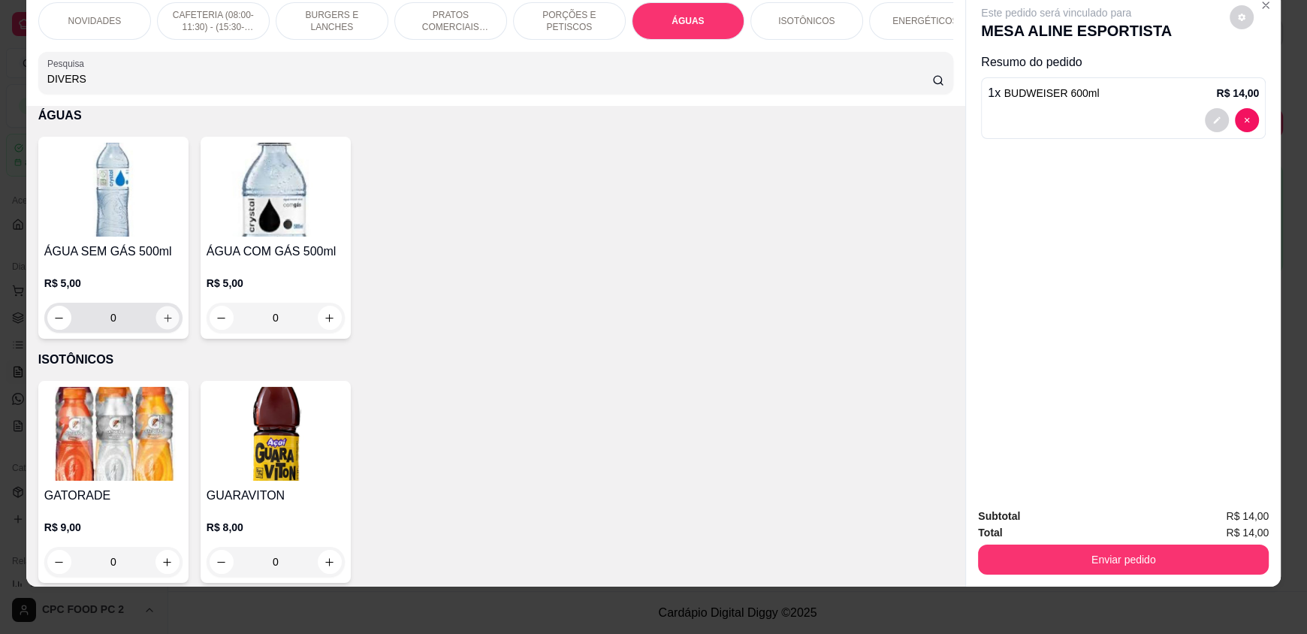
click at [162, 324] on icon "increase-product-quantity" at bounding box center [167, 317] width 11 height 11
type input "1"
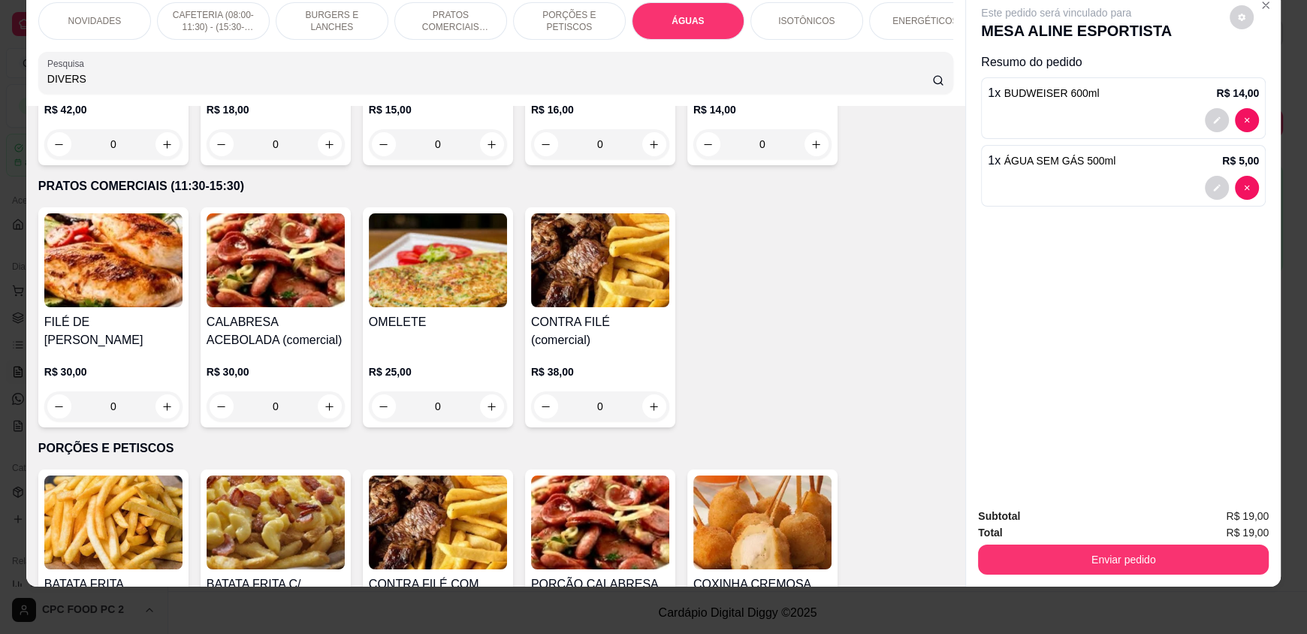
scroll to position [0, 0]
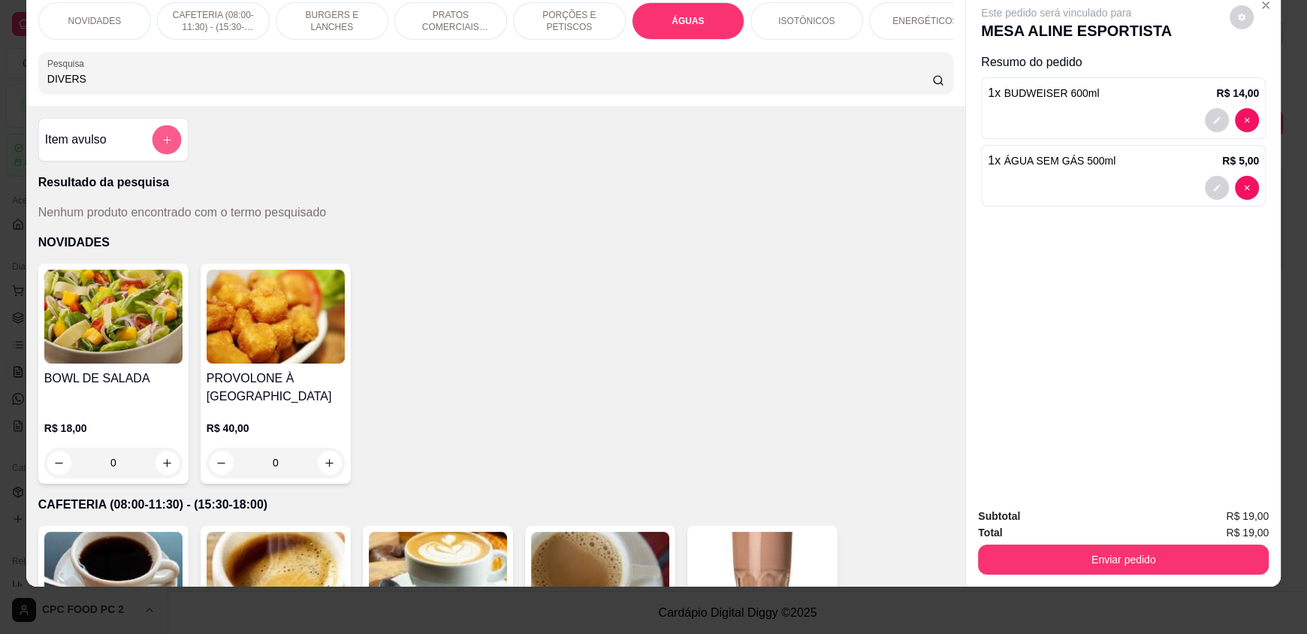
click at [164, 143] on button "add-separate-item" at bounding box center [166, 139] width 29 height 29
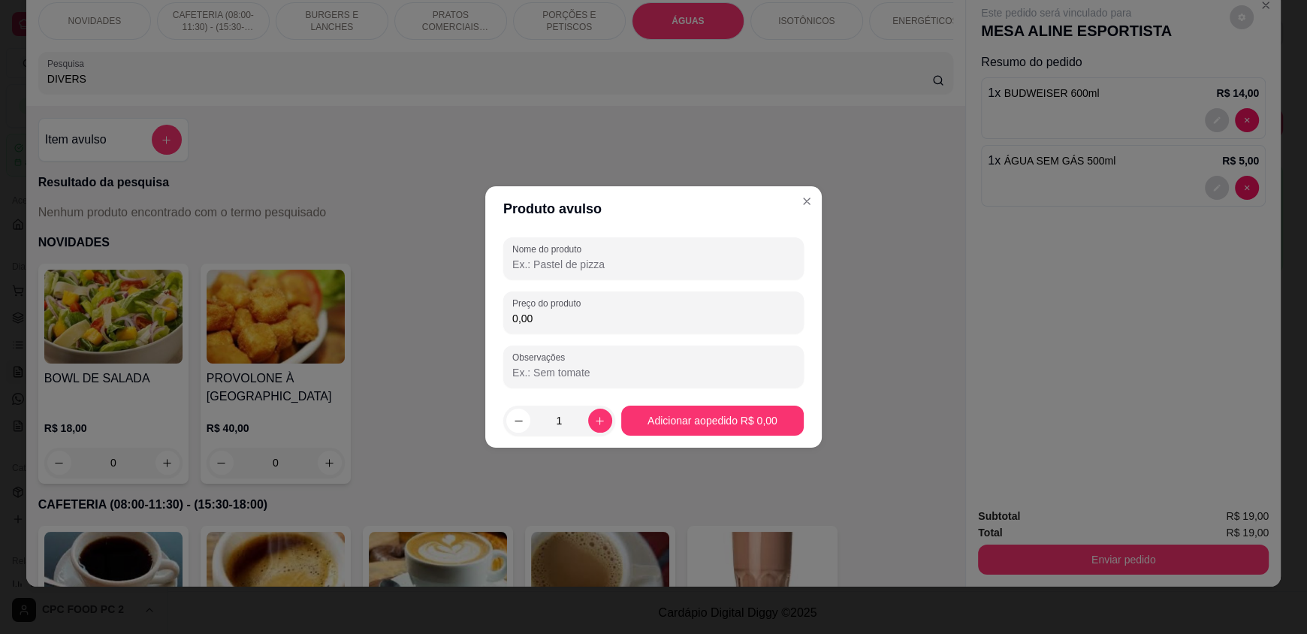
click at [585, 264] on input "Nome do produto" at bounding box center [653, 264] width 282 height 15
type input "DIVERSÃO"
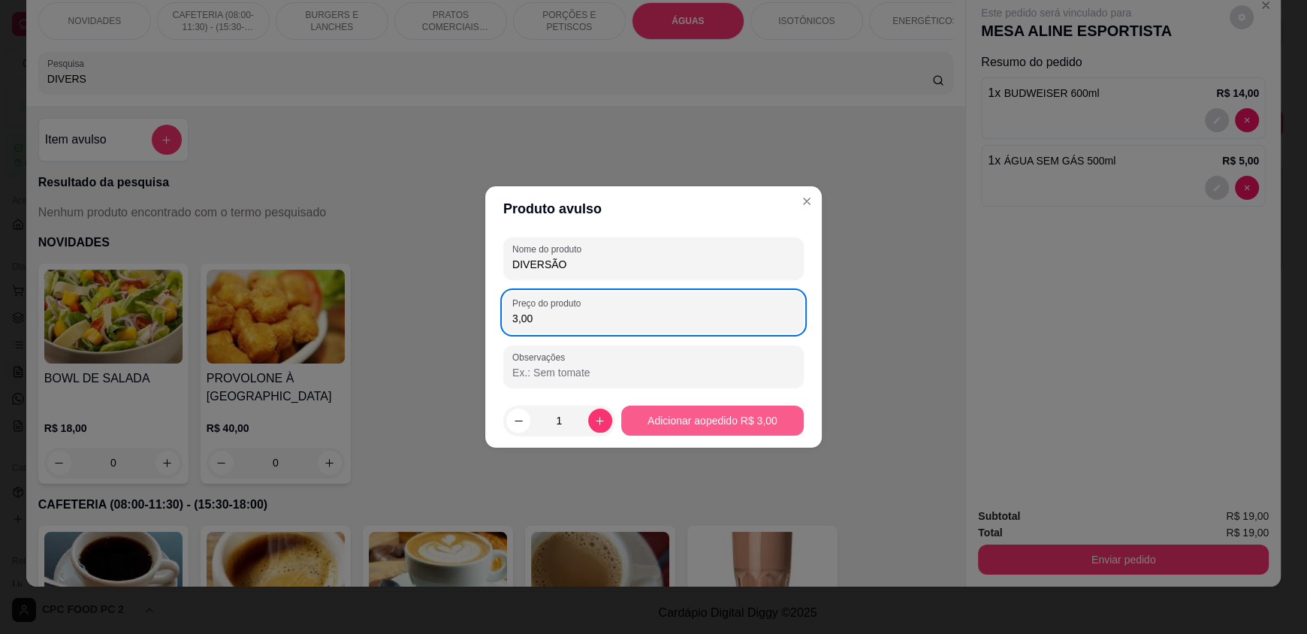
type input "3,00"
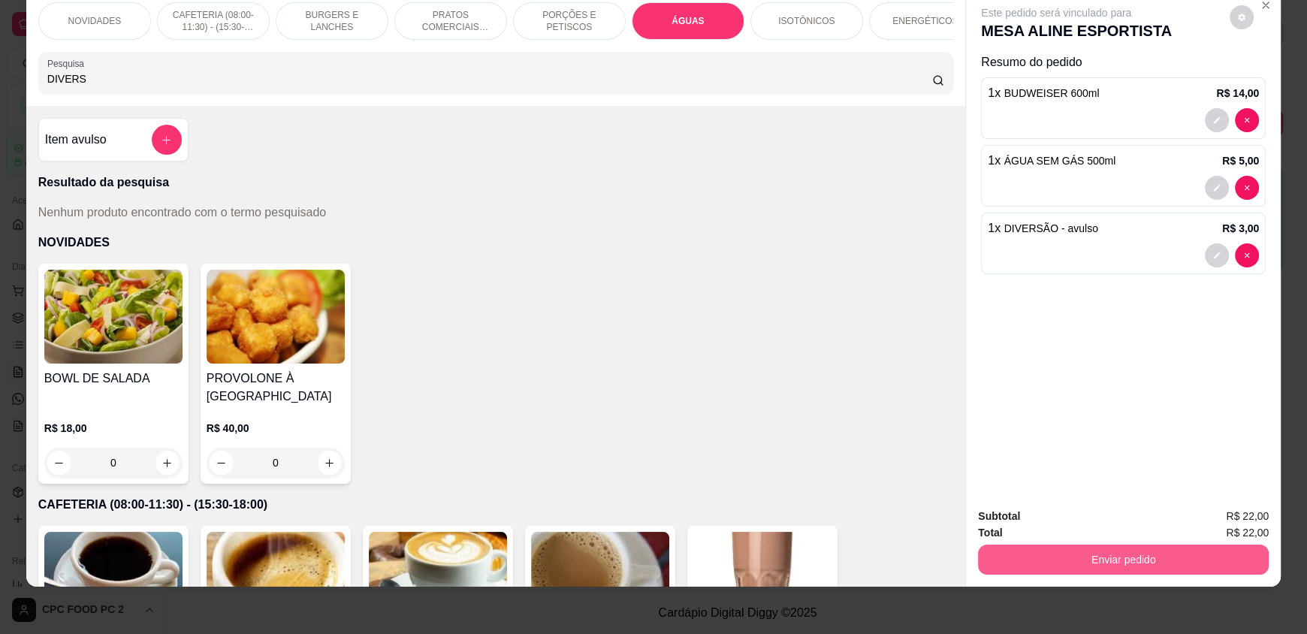
click at [1074, 562] on button "Enviar pedido" at bounding box center [1123, 559] width 291 height 30
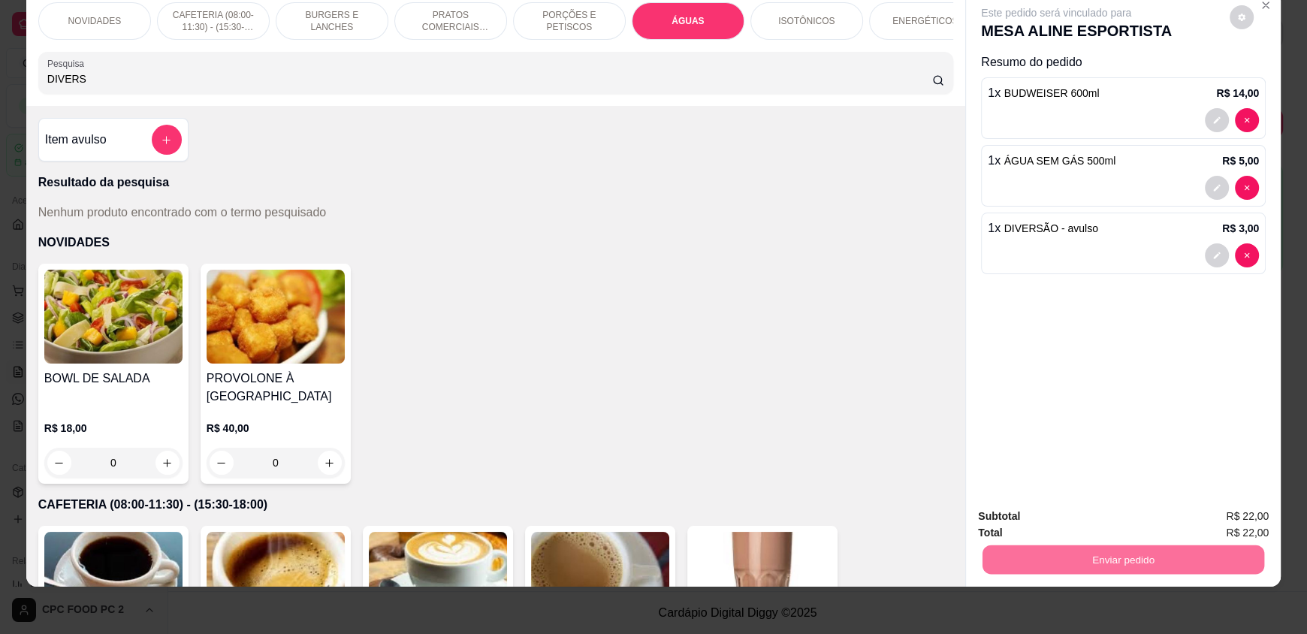
click at [1225, 520] on button "Enviar pedido" at bounding box center [1229, 522] width 83 height 28
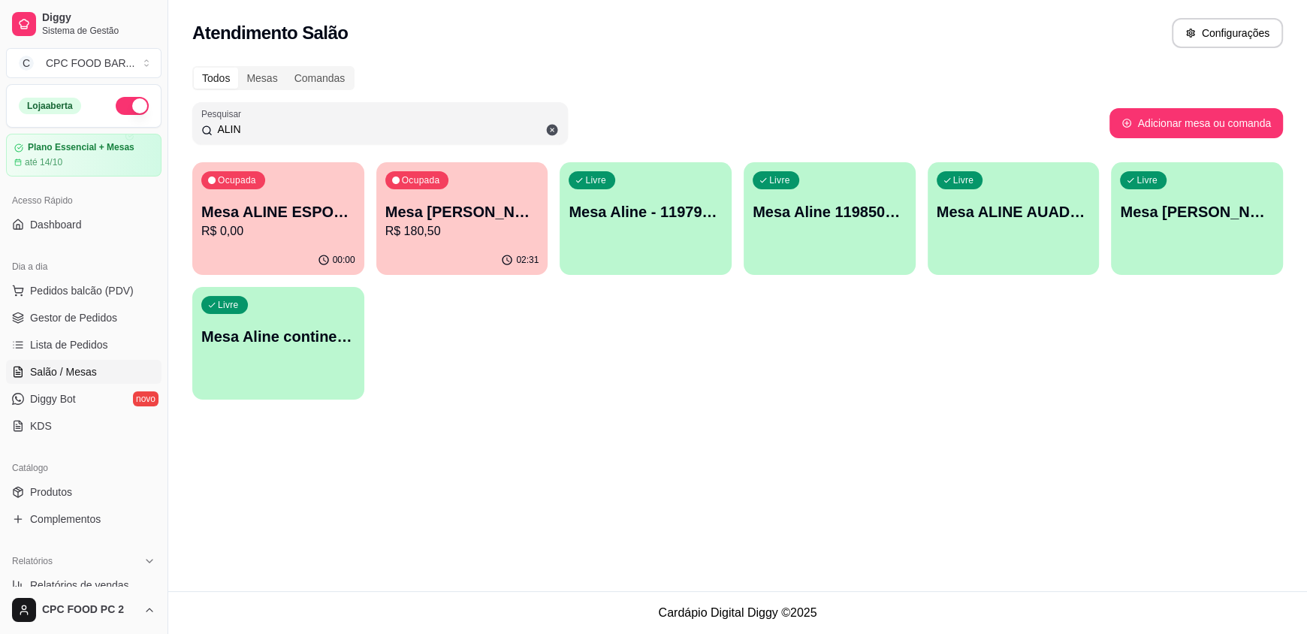
drag, startPoint x: 294, startPoint y: 130, endPoint x: 95, endPoint y: 122, distance: 199.9
click at [95, 122] on div "Diggy Sistema de Gestão C CPC FOOD BAR ... Loja aberta Plano Essencial + Mesas …" at bounding box center [653, 317] width 1307 height 634
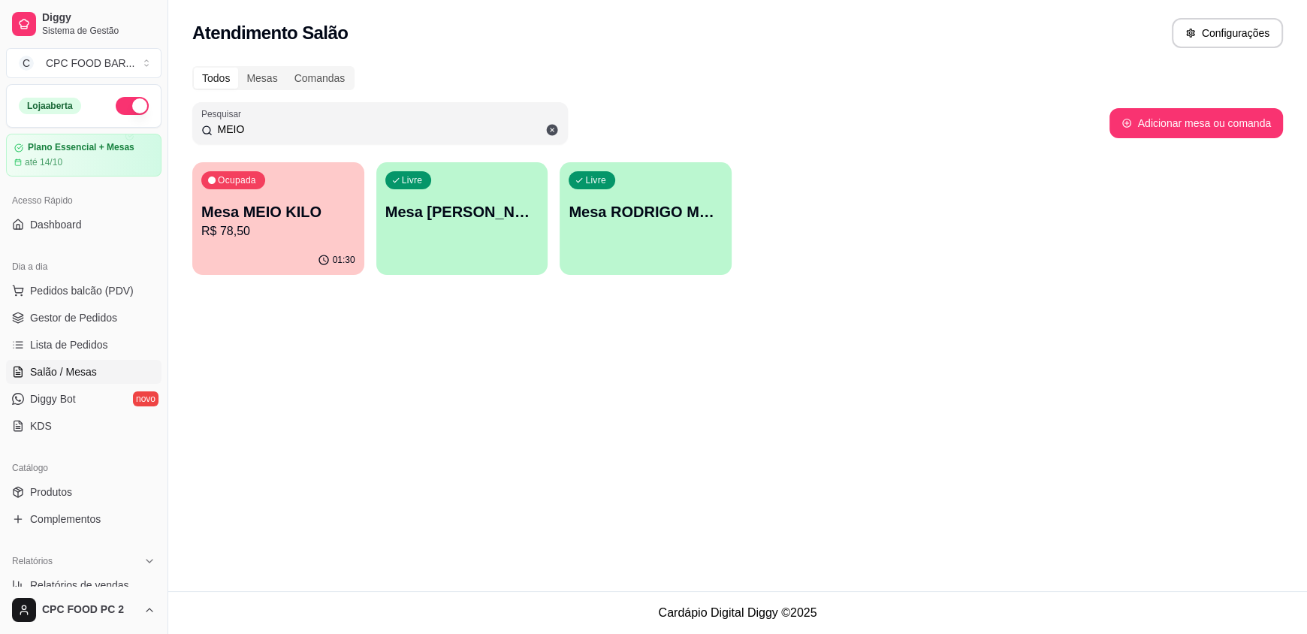
type input "MEIO"
click at [284, 220] on p "Mesa MEIO KILO" at bounding box center [278, 212] width 149 height 20
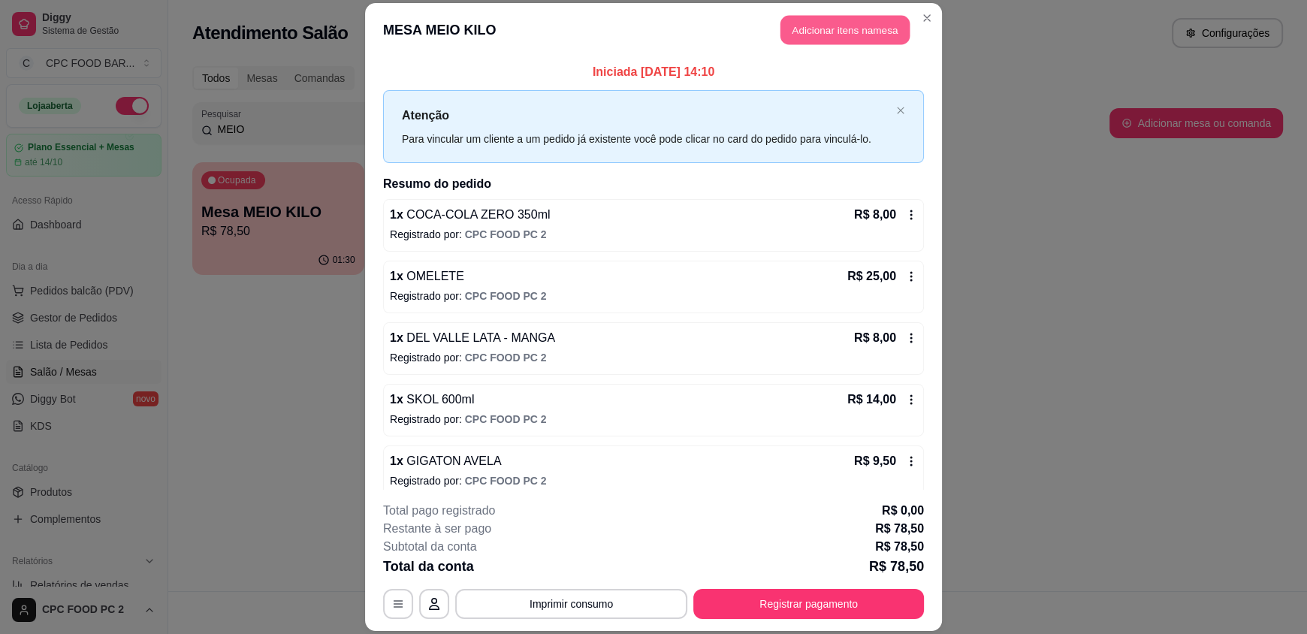
click at [837, 33] on button "Adicionar itens na mesa" at bounding box center [844, 30] width 129 height 29
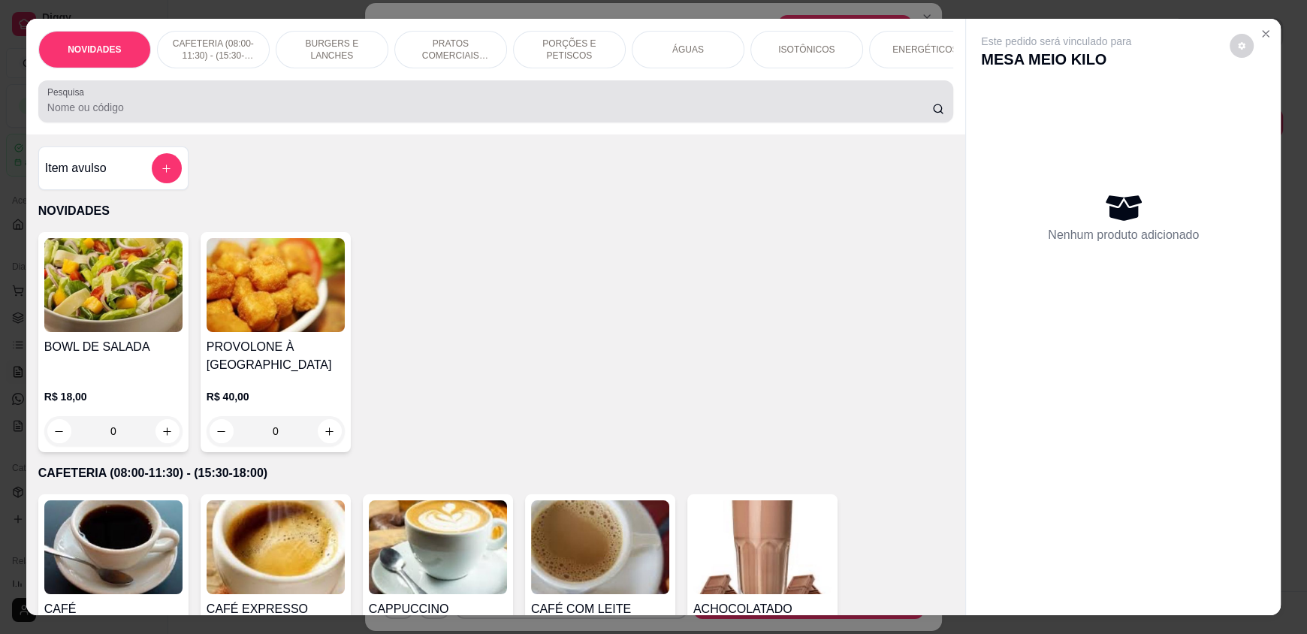
click at [792, 106] on div at bounding box center [495, 101] width 897 height 30
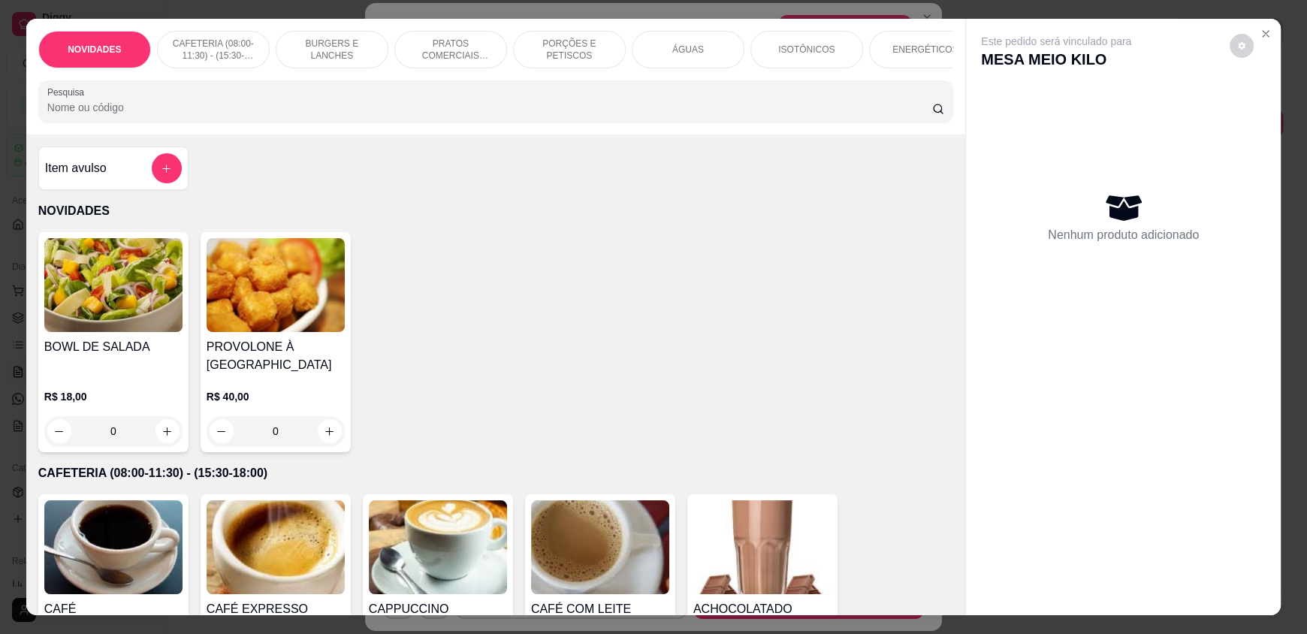
click at [259, 115] on input "Pesquisa" at bounding box center [489, 107] width 885 height 15
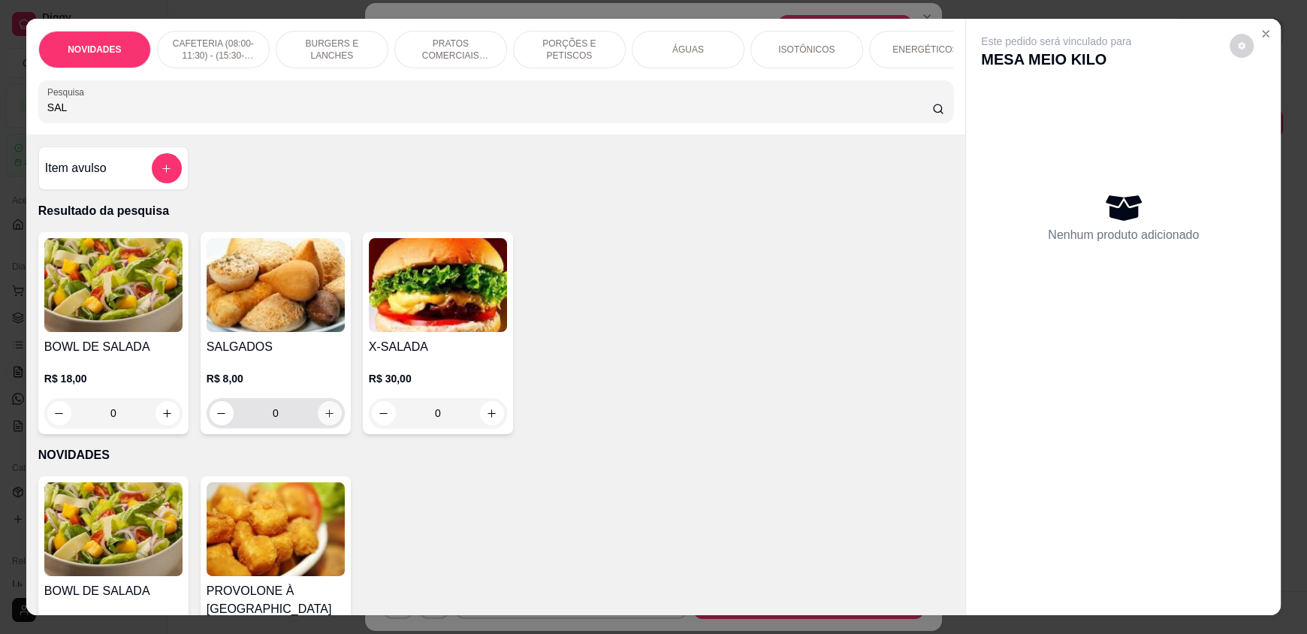
type input "SAL"
click at [327, 415] on button "increase-product-quantity" at bounding box center [329, 413] width 23 height 23
type input "1"
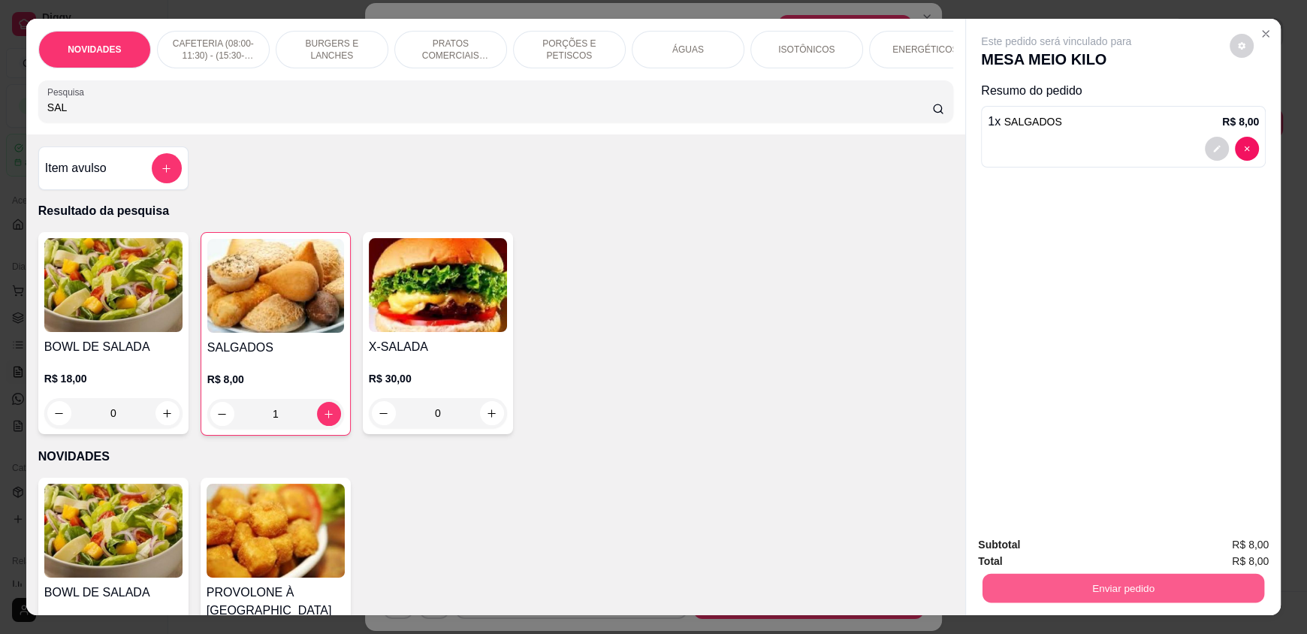
click at [1063, 594] on button "Enviar pedido" at bounding box center [1123, 587] width 282 height 29
click at [1224, 553] on button "Enviar pedido" at bounding box center [1229, 551] width 85 height 29
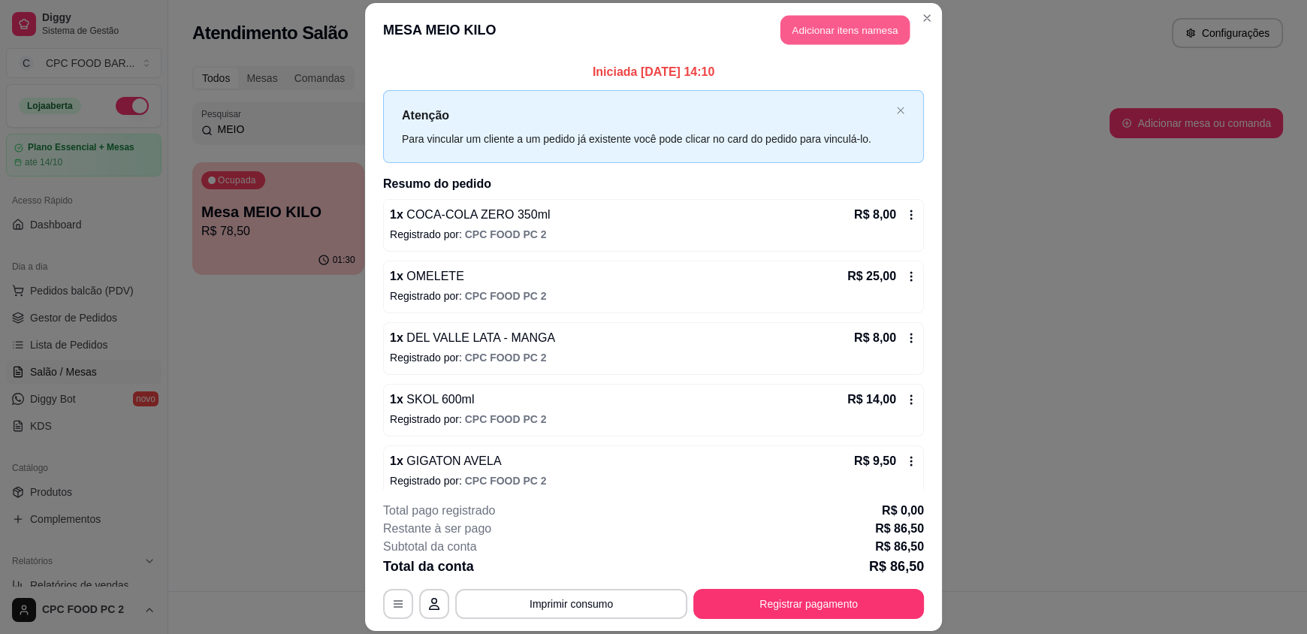
click at [808, 33] on button "Adicionar itens na mesa" at bounding box center [844, 30] width 129 height 29
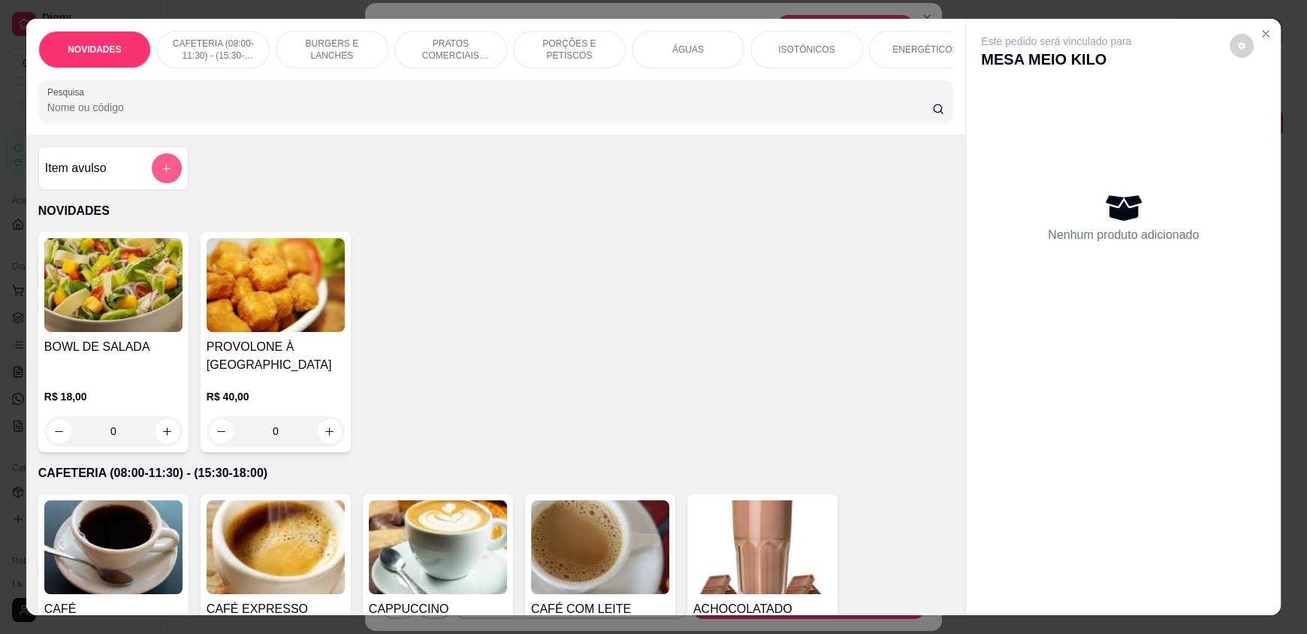
click at [166, 176] on button "add-separate-item" at bounding box center [167, 168] width 30 height 30
click at [266, 113] on input "Pesquisa" at bounding box center [489, 107] width 885 height 15
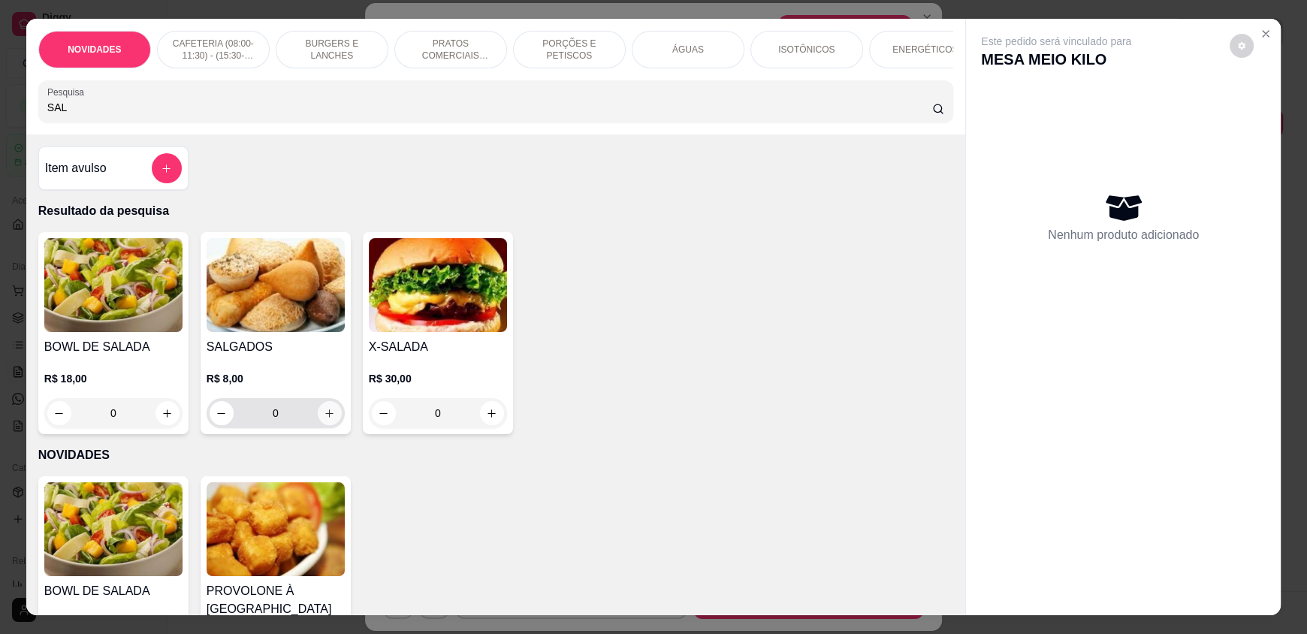
type input "SAL"
click at [324, 419] on icon "increase-product-quantity" at bounding box center [329, 413] width 11 height 11
type input "1"
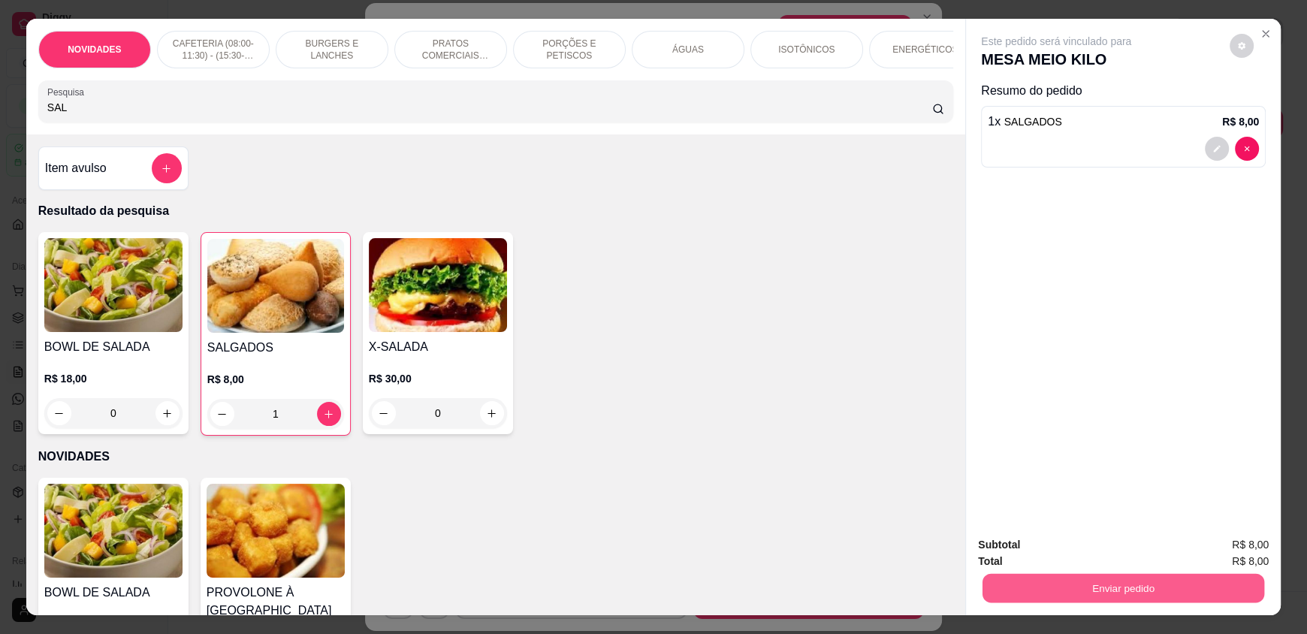
click at [1189, 590] on button "Enviar pedido" at bounding box center [1123, 587] width 282 height 29
click at [1212, 554] on button "Enviar pedido" at bounding box center [1229, 551] width 85 height 29
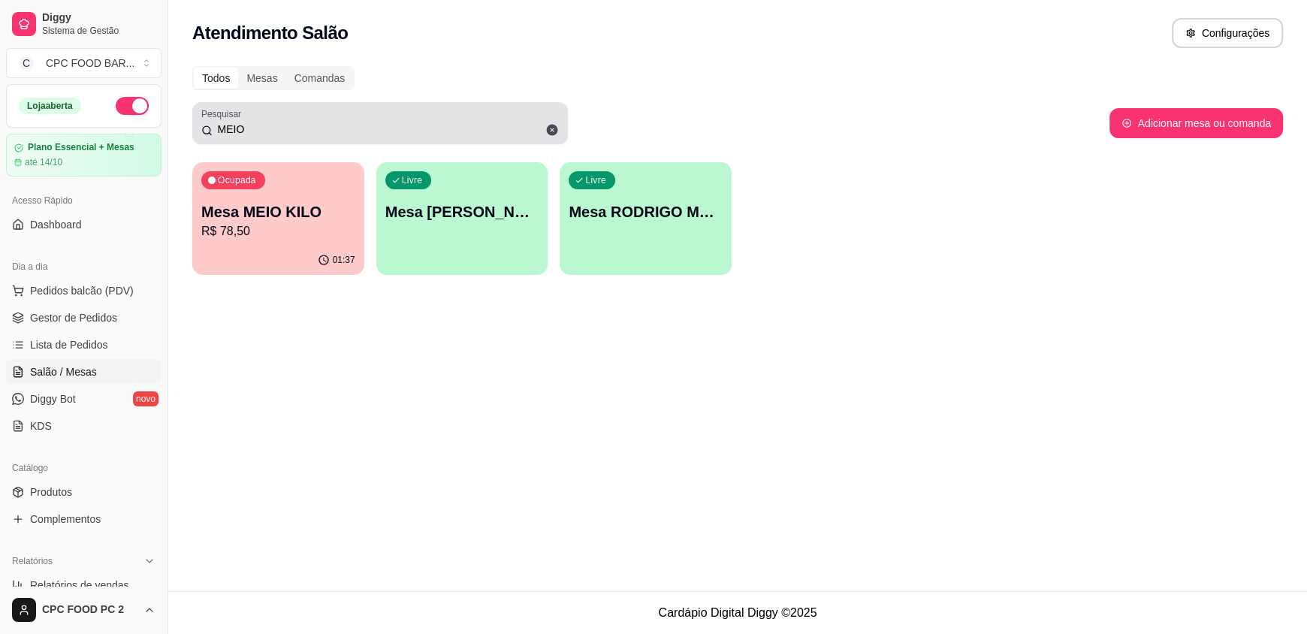
click at [451, 129] on input "MEIO" at bounding box center [386, 129] width 346 height 15
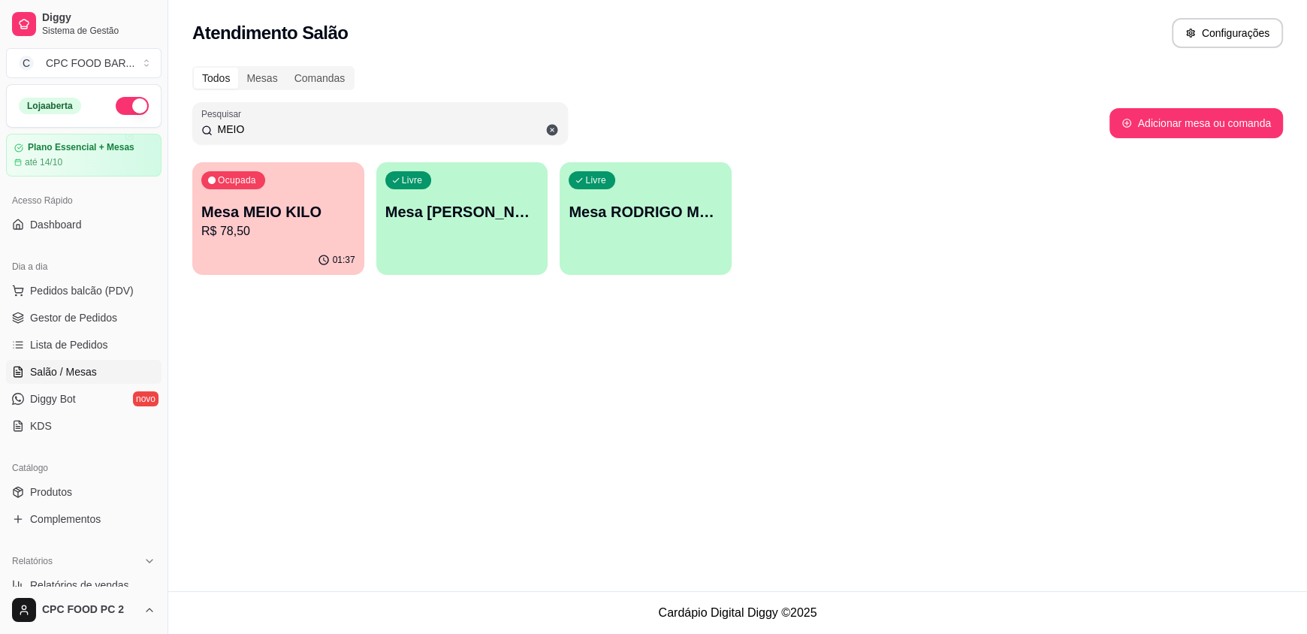
click at [450, 124] on input "MEIO" at bounding box center [386, 129] width 346 height 15
click at [450, 125] on input "MEIO" at bounding box center [386, 129] width 346 height 15
click at [448, 124] on input "MEIO" at bounding box center [386, 129] width 346 height 15
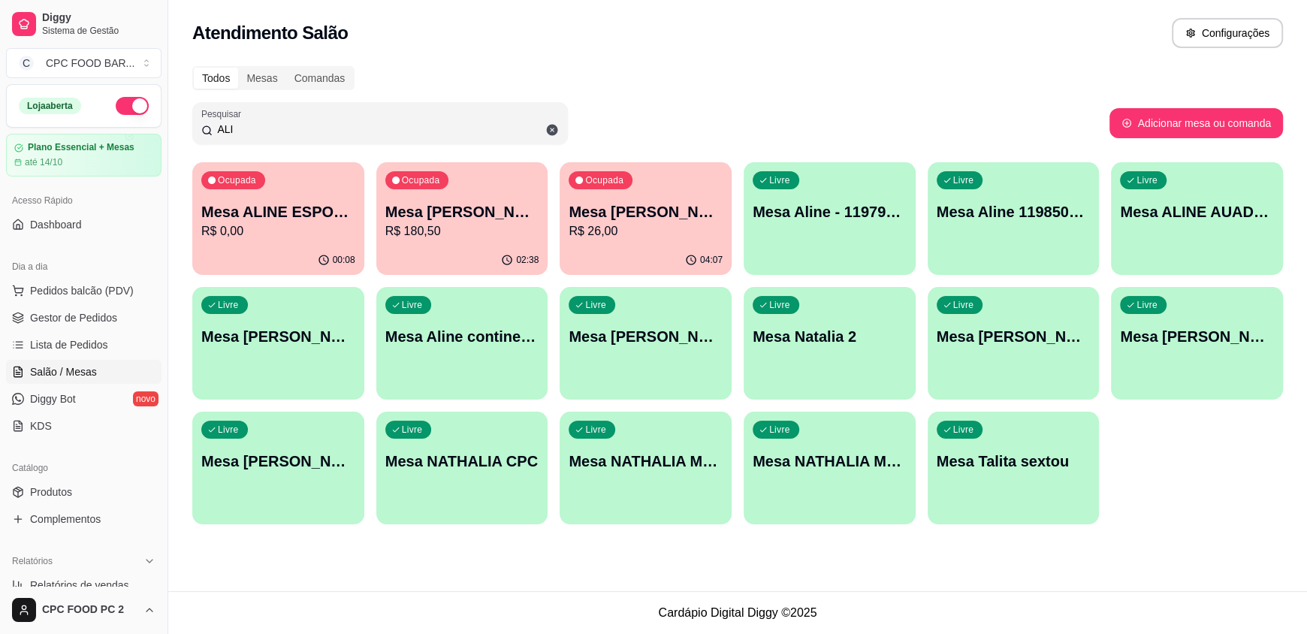
type input "ALI"
click at [306, 216] on p "Mesa ALINE ESPORTISTA" at bounding box center [278, 211] width 154 height 21
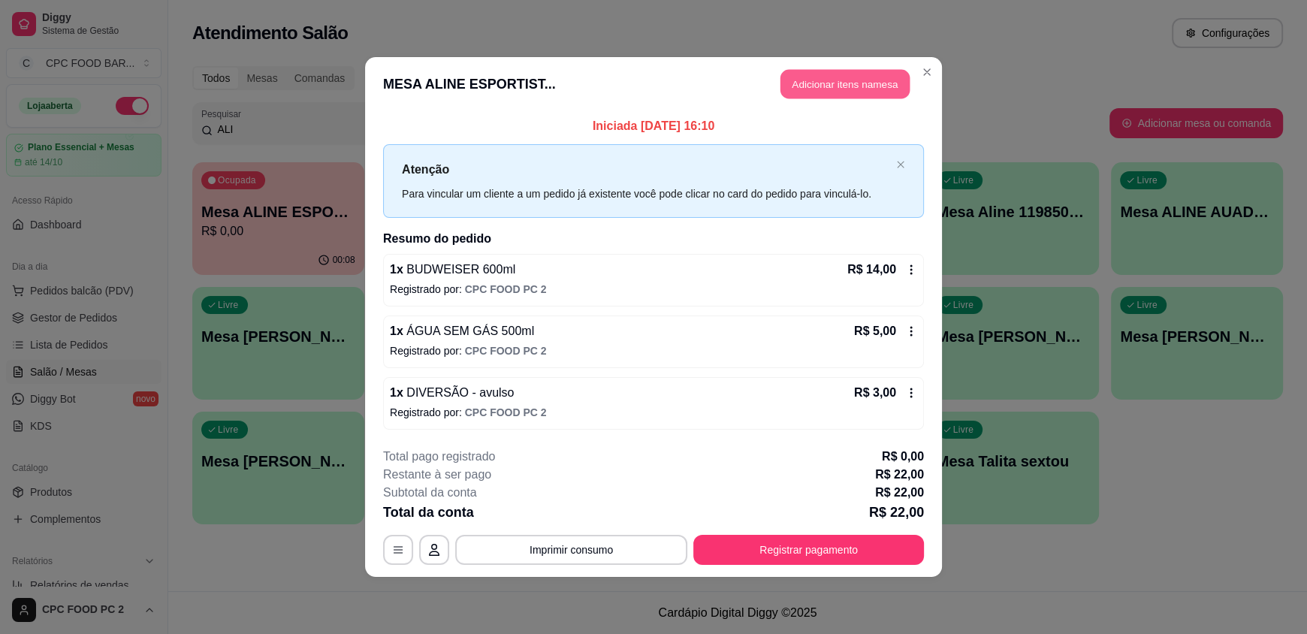
click at [814, 82] on button "Adicionar itens na mesa" at bounding box center [844, 84] width 129 height 29
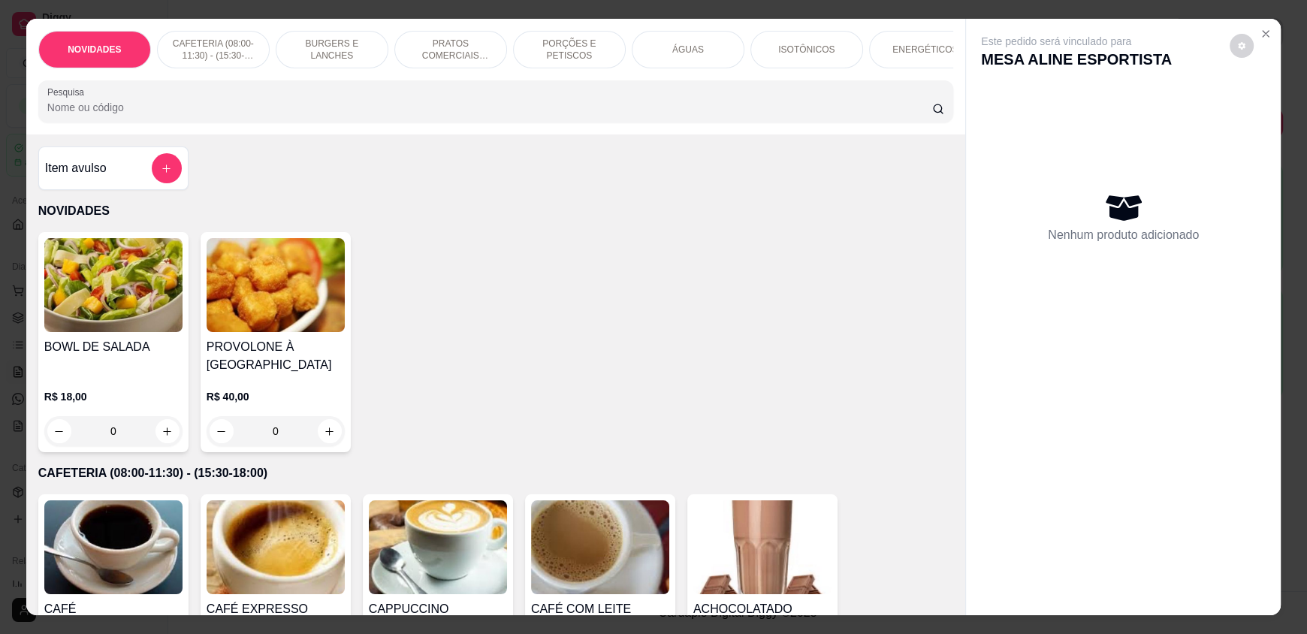
click at [461, 110] on div at bounding box center [495, 101] width 897 height 30
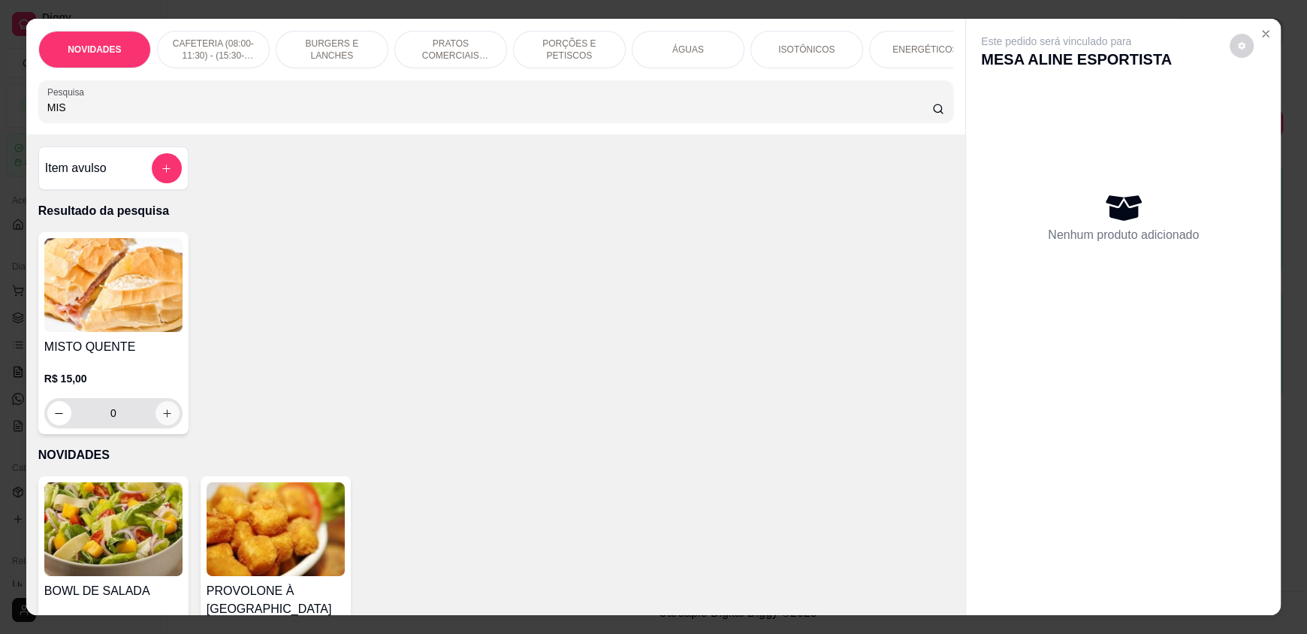
type input "MIS"
click at [162, 419] on icon "increase-product-quantity" at bounding box center [167, 413] width 11 height 11
type input "1"
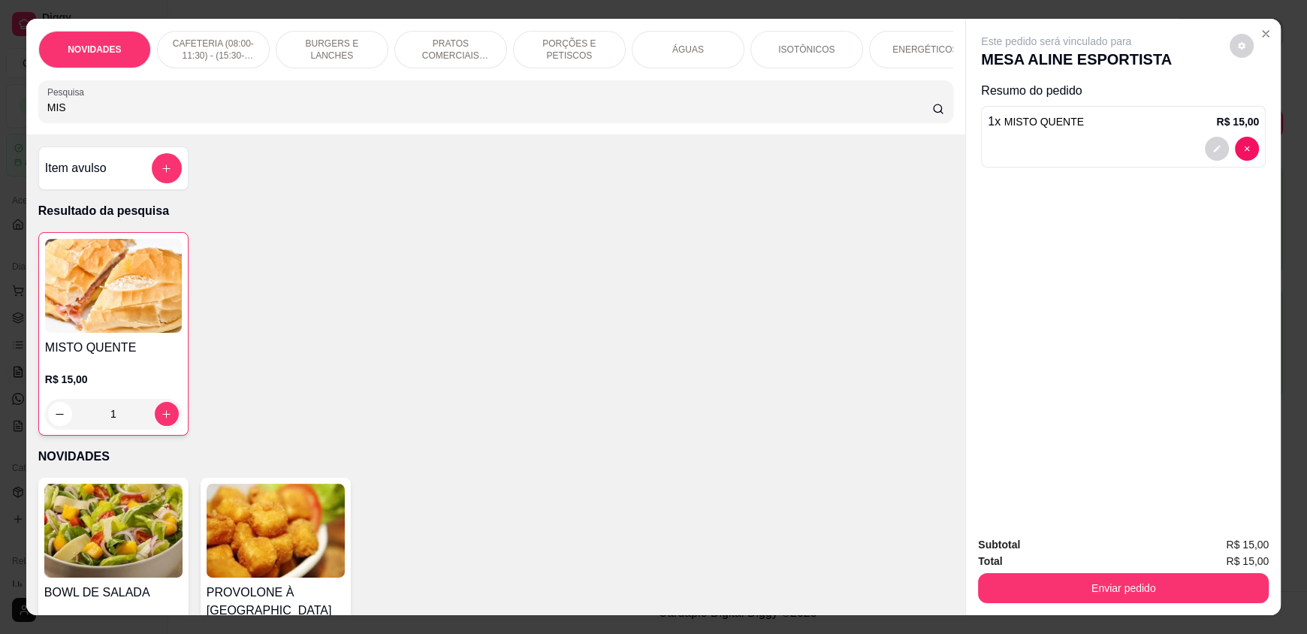
click at [65, 115] on input "MIS" at bounding box center [489, 107] width 885 height 15
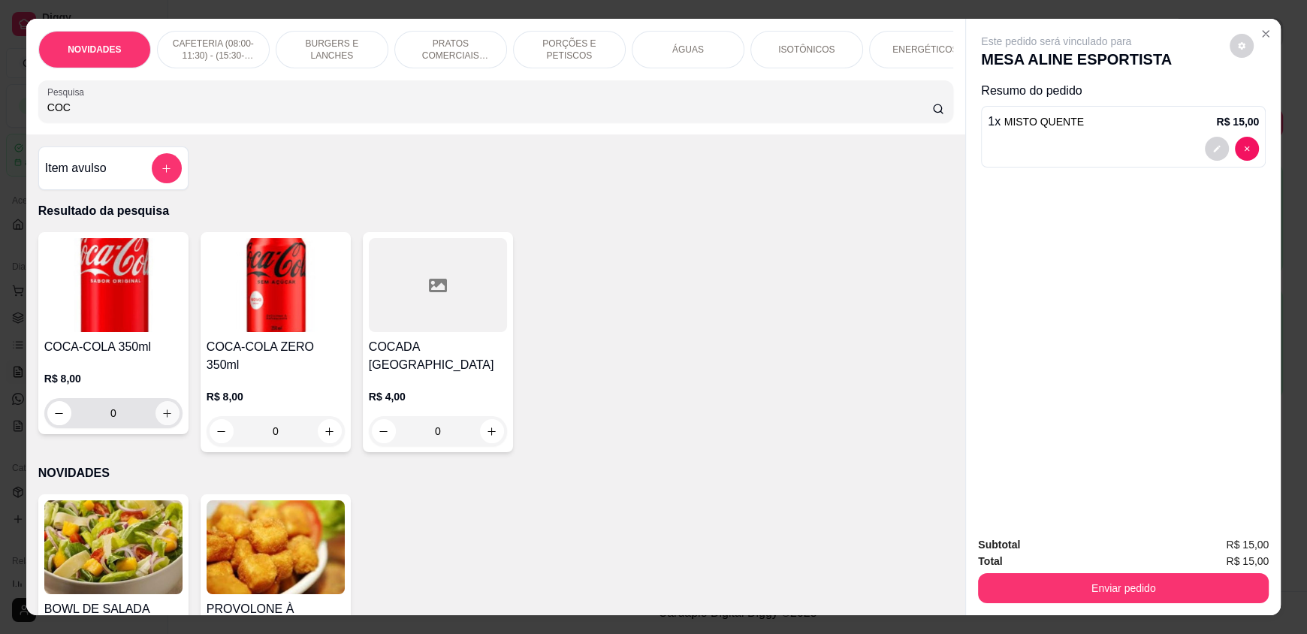
type input "COC"
click at [161, 419] on icon "increase-product-quantity" at bounding box center [166, 413] width 11 height 11
type input "1"
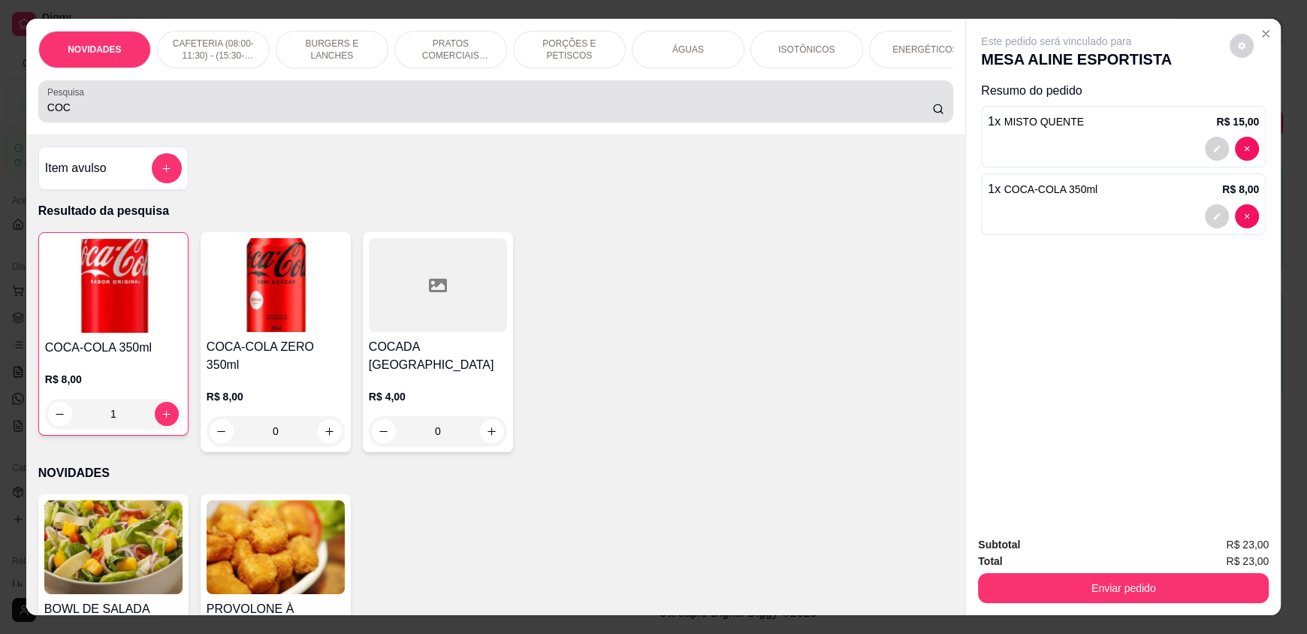
click at [101, 115] on input "COC" at bounding box center [489, 107] width 885 height 15
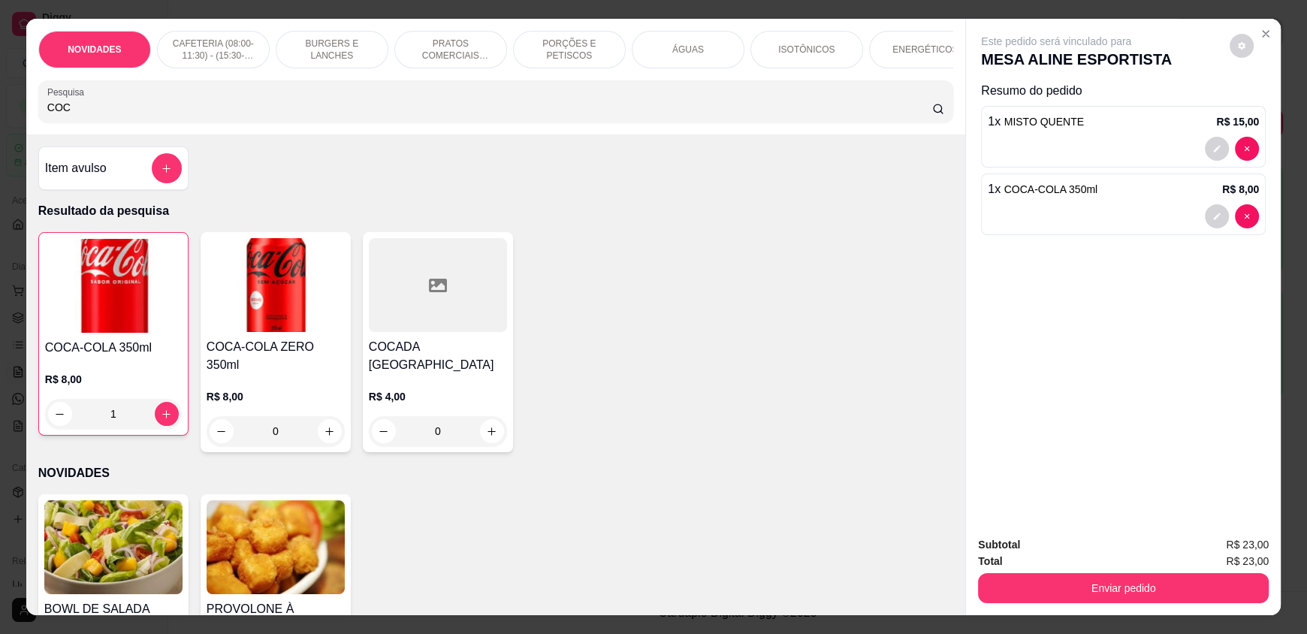
click at [100, 115] on input "COC" at bounding box center [489, 107] width 885 height 15
click at [97, 115] on input "COC" at bounding box center [489, 107] width 885 height 15
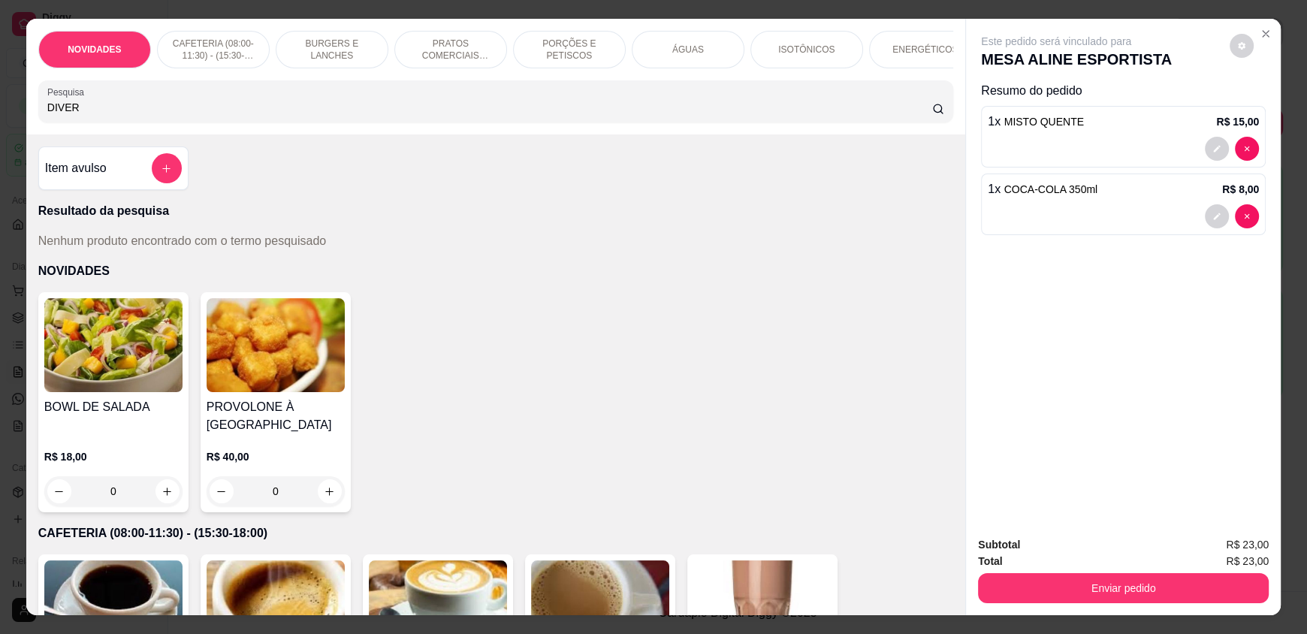
type input "DIVER"
click at [161, 174] on icon "add-separate-item" at bounding box center [166, 168] width 11 height 11
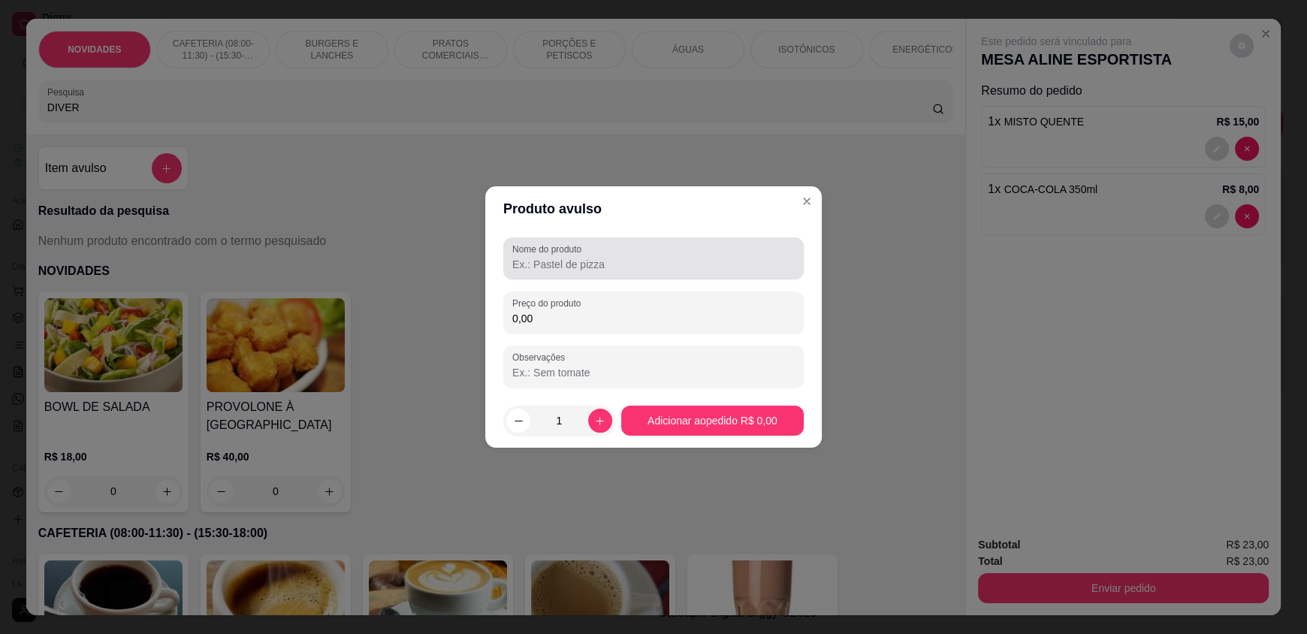
click at [637, 255] on div at bounding box center [653, 258] width 282 height 30
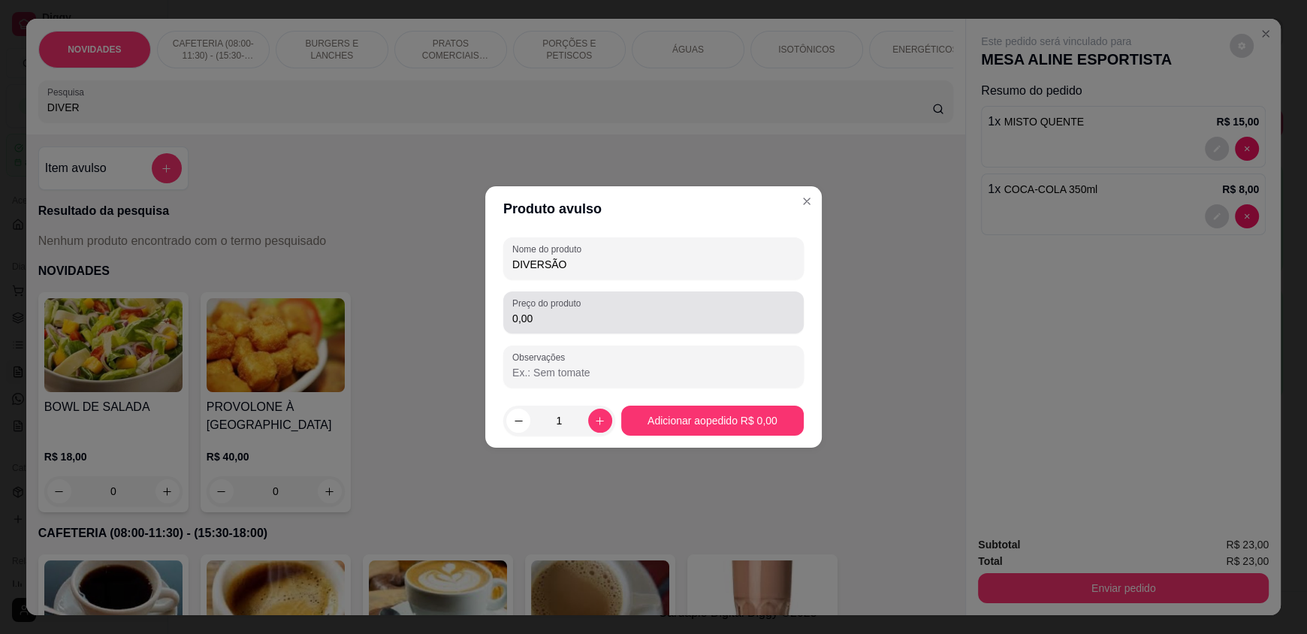
type input "DIVERSÃO"
click at [631, 330] on div "Preço do produto 0,00" at bounding box center [653, 312] width 300 height 42
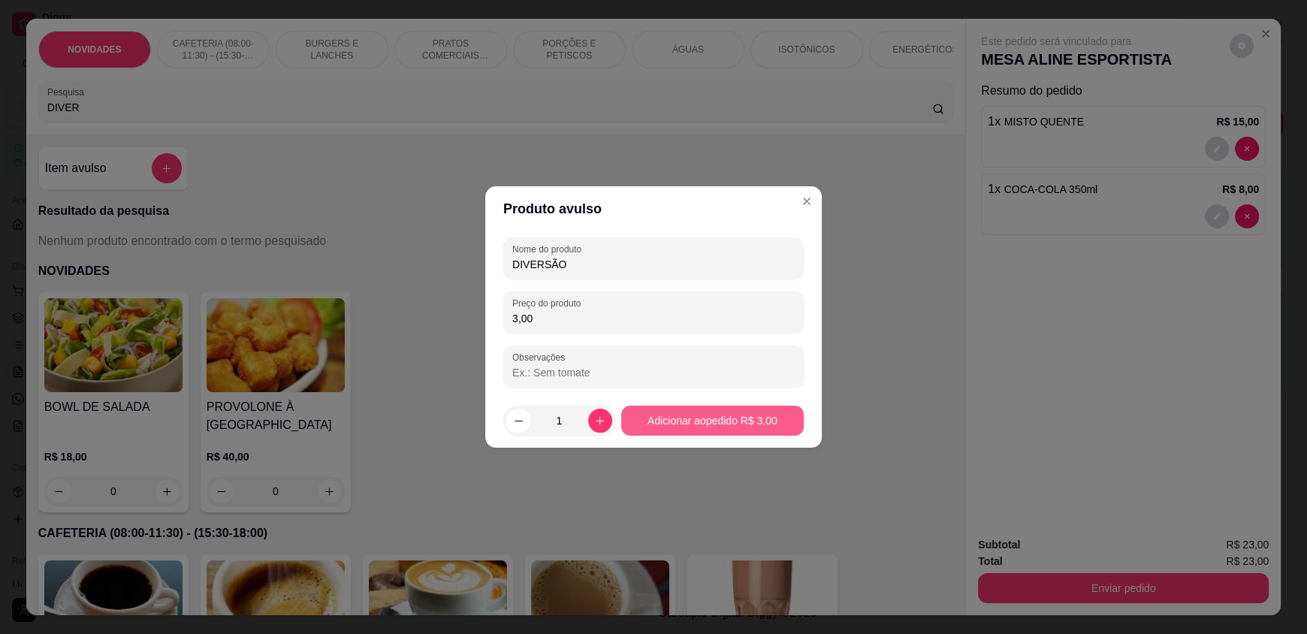
type input "3,00"
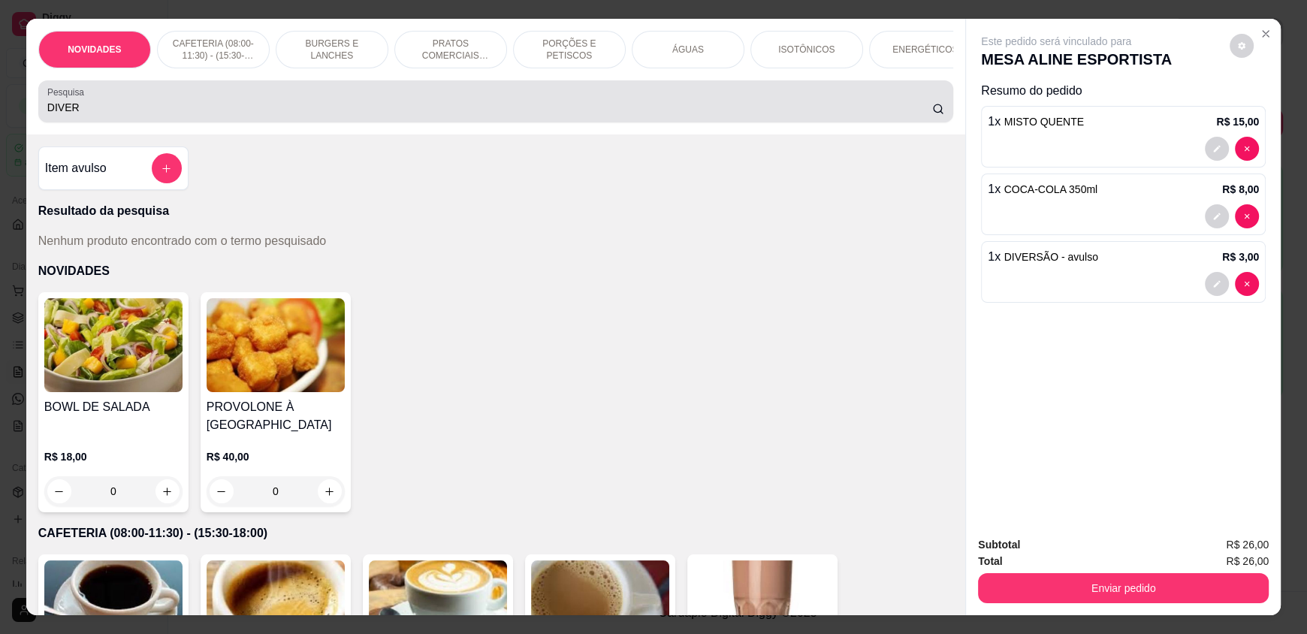
drag, startPoint x: 196, startPoint y: 101, endPoint x: 191, endPoint y: 114, distance: 13.8
click at [192, 110] on div "DIVER" at bounding box center [495, 101] width 897 height 30
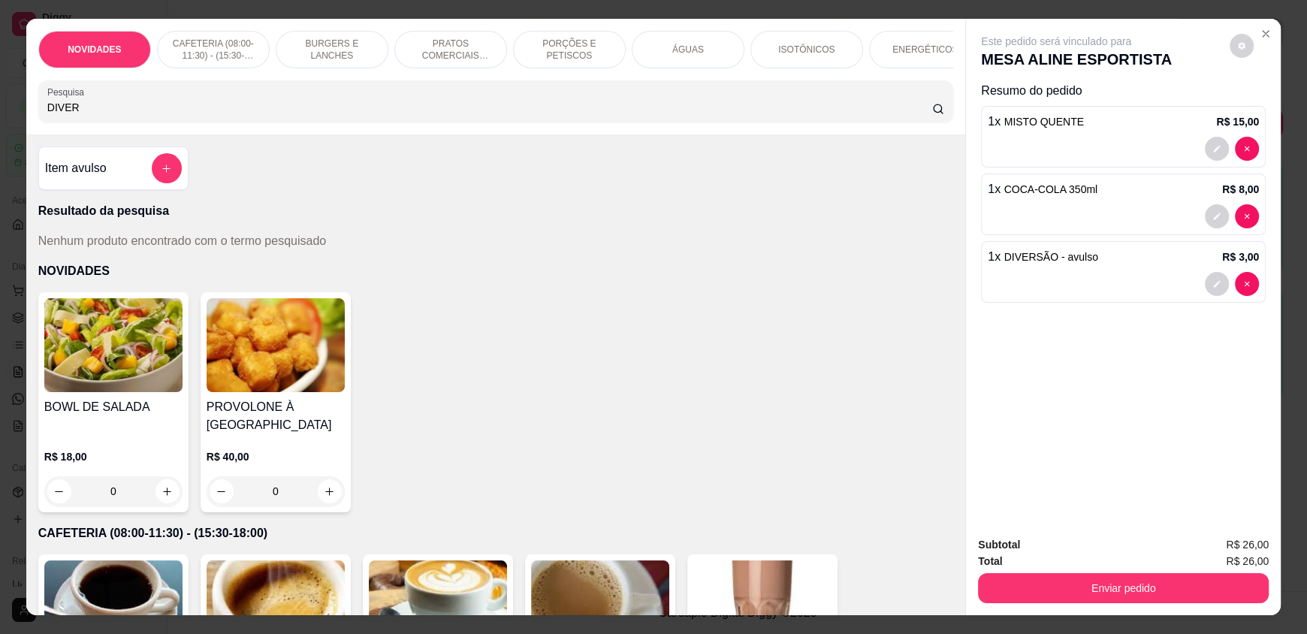
click at [190, 115] on input "DIVER" at bounding box center [489, 107] width 885 height 15
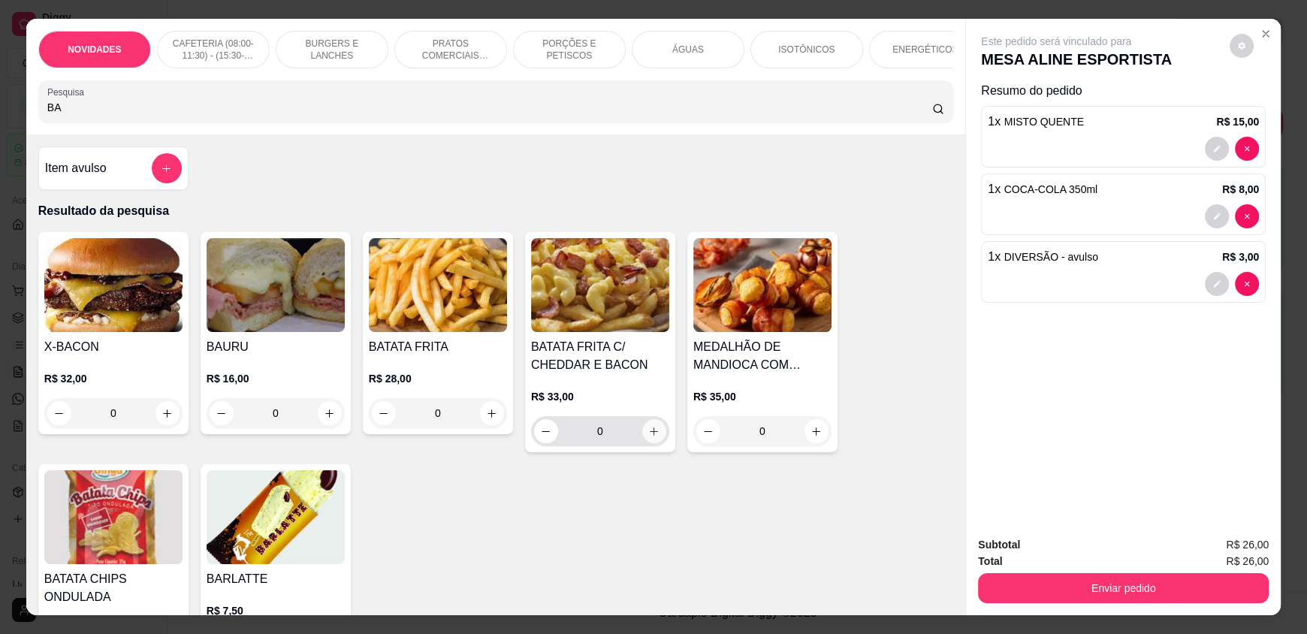
type input "BA"
click at [649, 437] on icon "increase-product-quantity" at bounding box center [654, 431] width 11 height 11
type input "1"
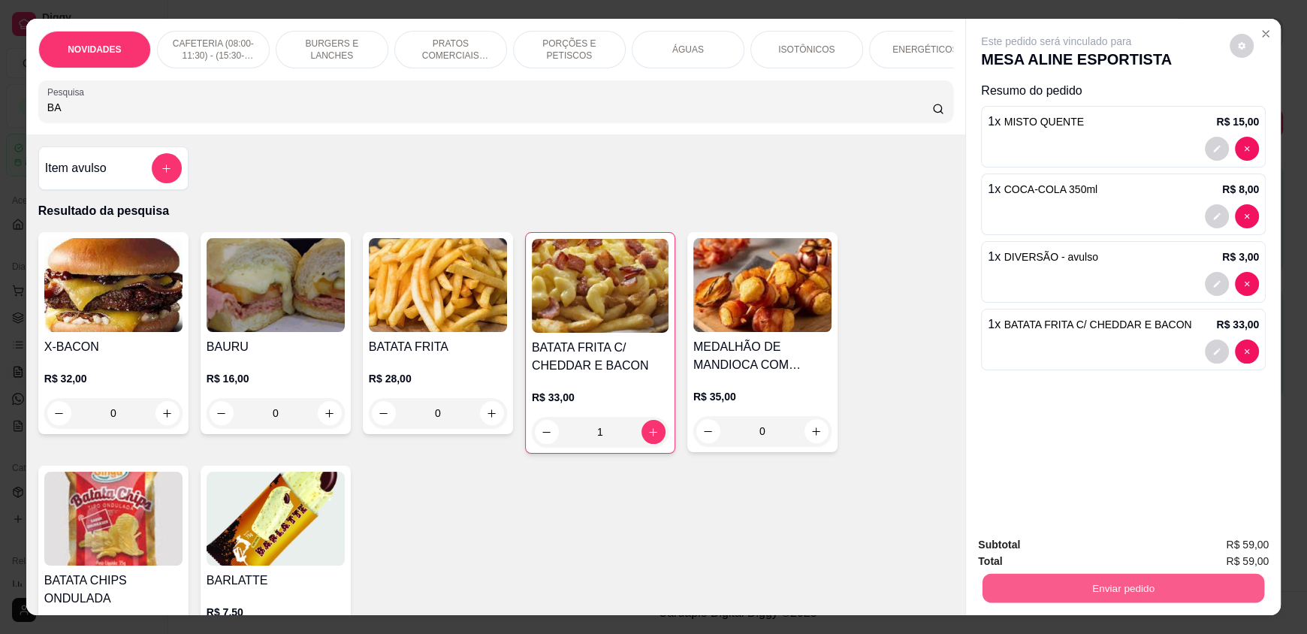
click at [1048, 590] on button "Enviar pedido" at bounding box center [1123, 587] width 282 height 29
click at [1229, 548] on button "Enviar pedido" at bounding box center [1229, 551] width 83 height 28
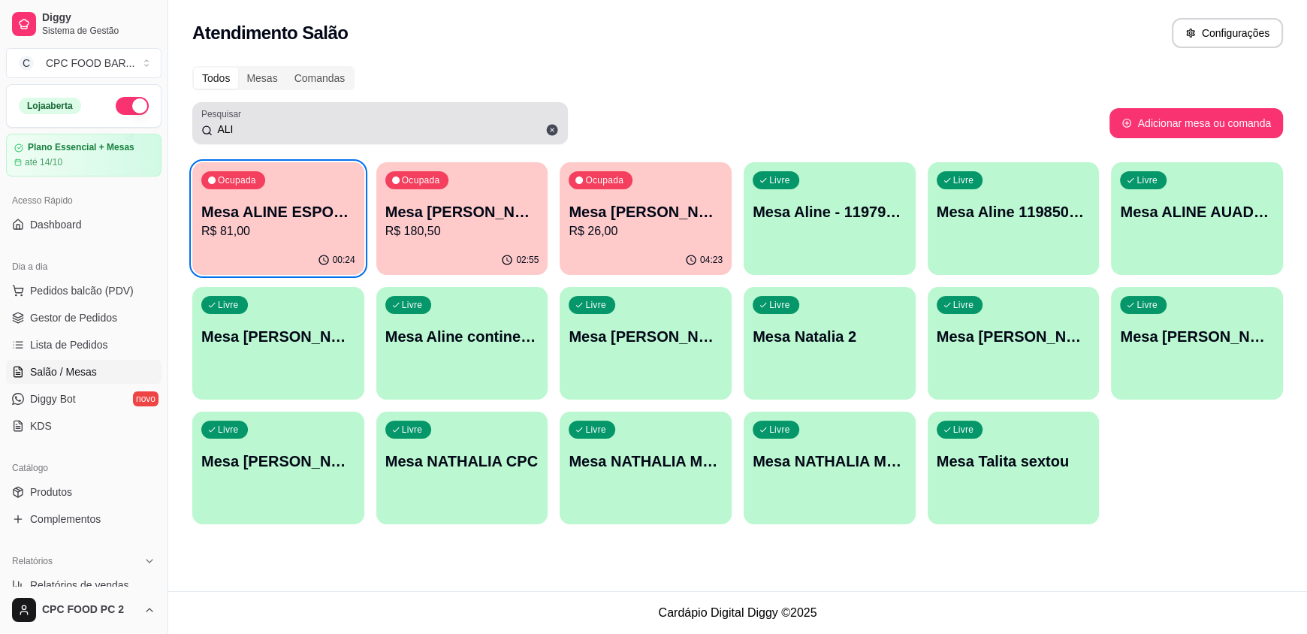
click at [553, 130] on icon at bounding box center [552, 130] width 11 height 11
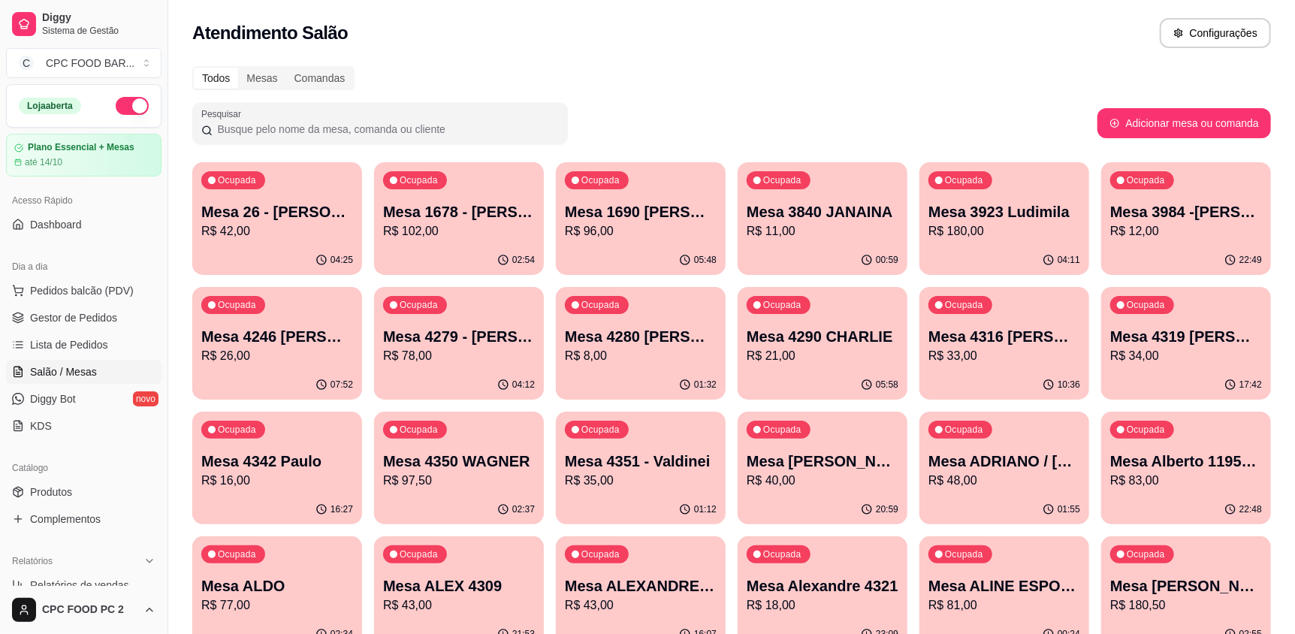
click at [294, 125] on input "Pesquisar" at bounding box center [386, 129] width 346 height 15
click at [82, 289] on span "Pedidos balcão (PDV)" at bounding box center [82, 290] width 104 height 15
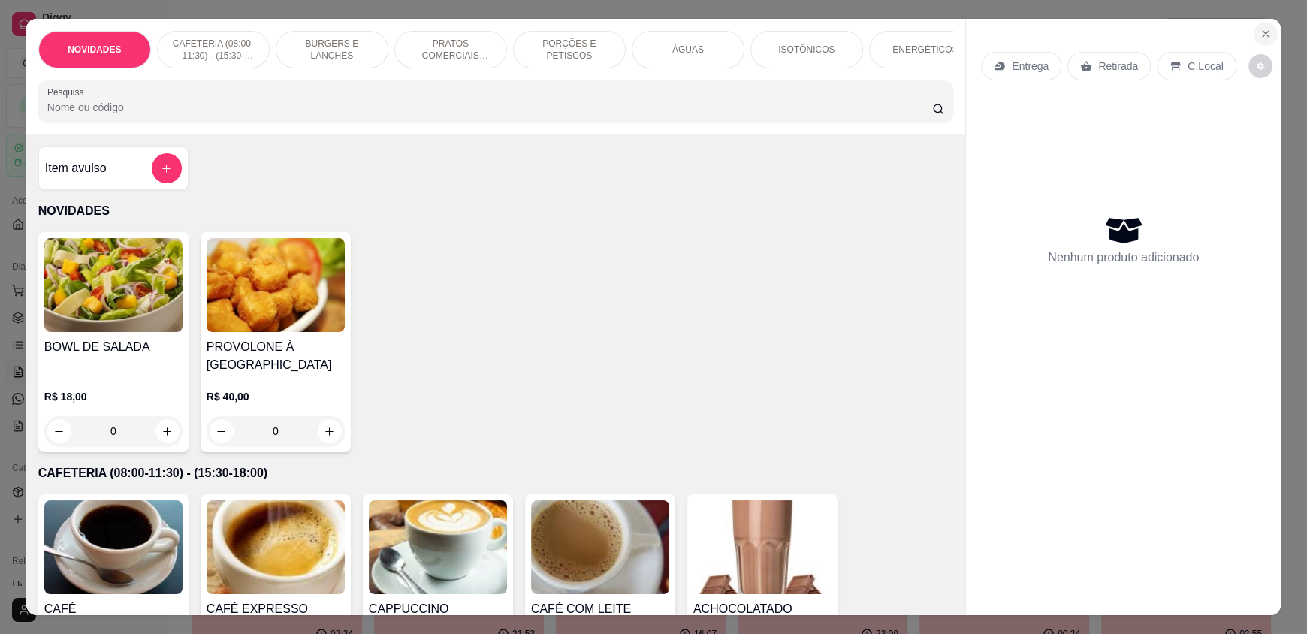
click at [1264, 35] on icon "Close" at bounding box center [1265, 34] width 12 height 12
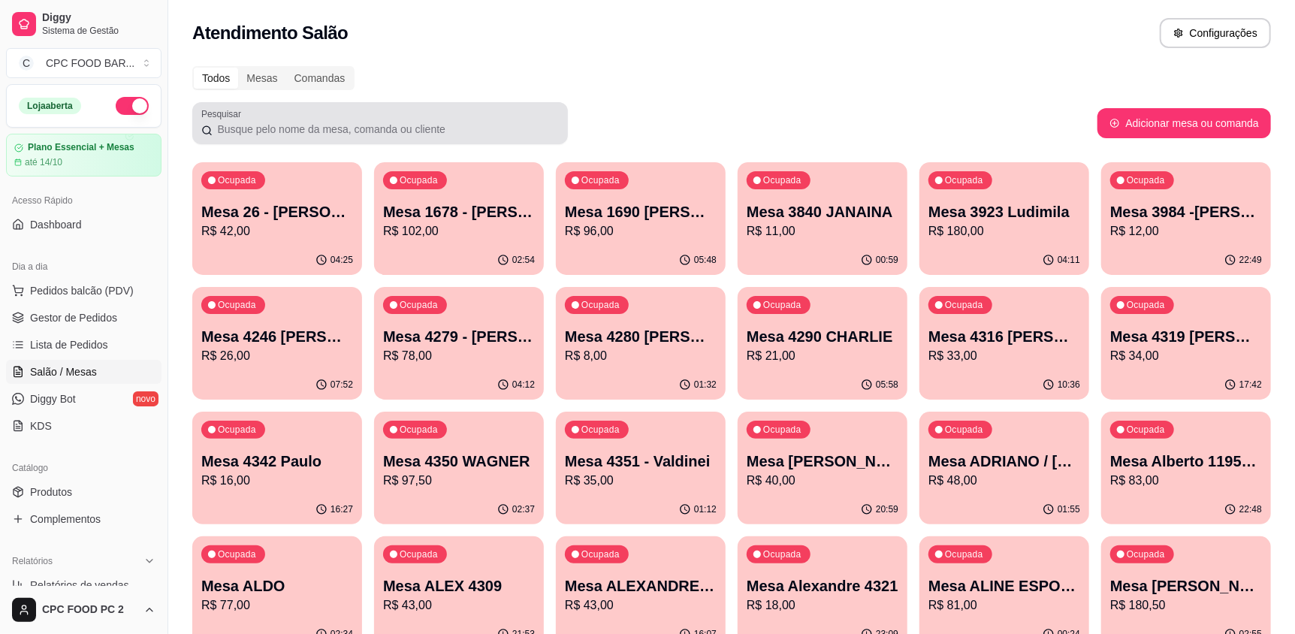
click at [324, 128] on input "Pesquisar" at bounding box center [386, 129] width 346 height 15
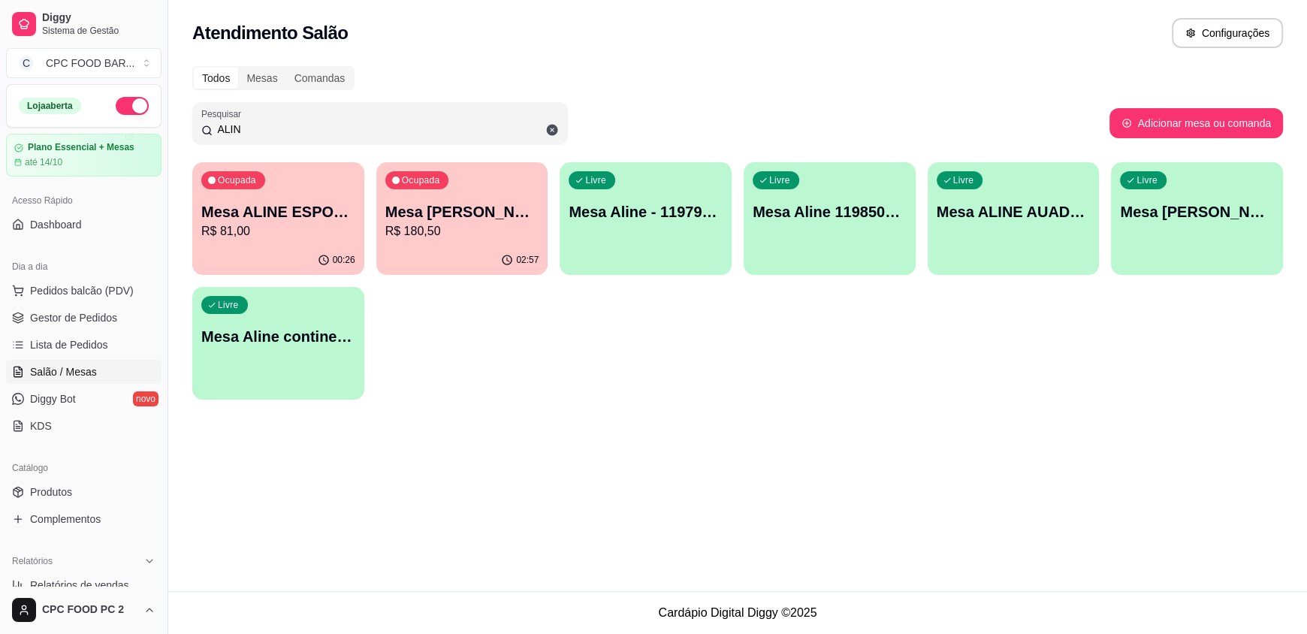
type input "ALIN"
click at [297, 258] on div "00:26" at bounding box center [278, 259] width 167 height 29
click at [240, 221] on p "Mesa ALINE ESPORTISTA" at bounding box center [278, 211] width 154 height 21
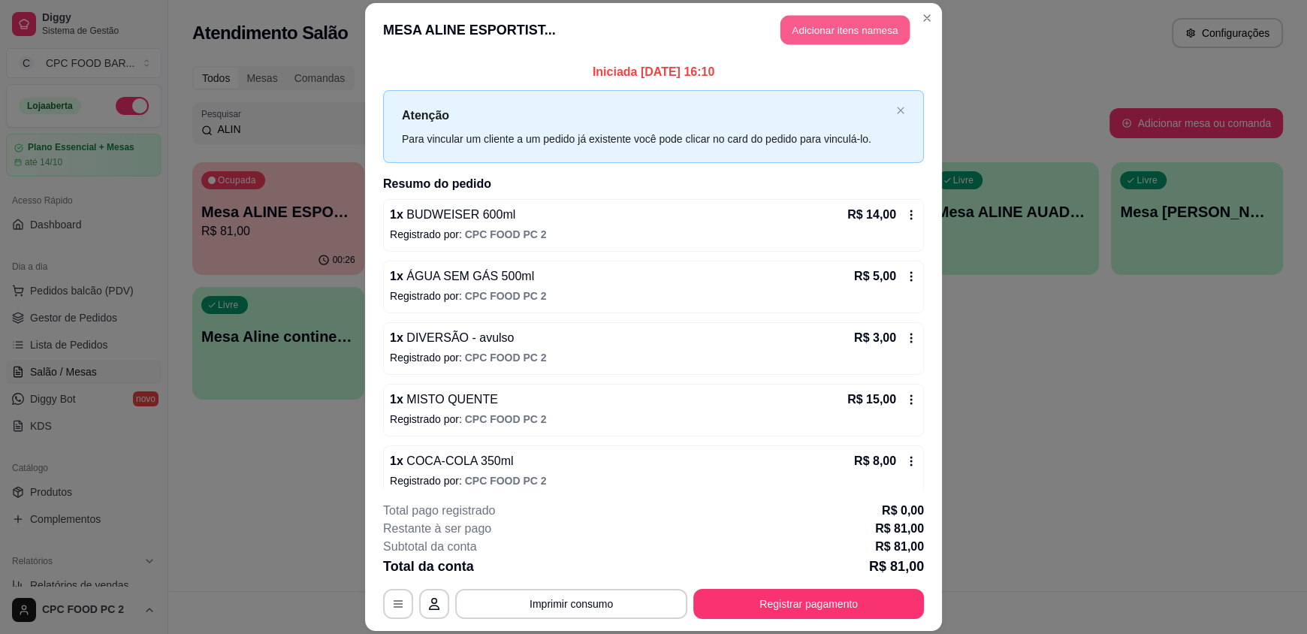
click at [858, 38] on button "Adicionar itens na mesa" at bounding box center [844, 30] width 129 height 29
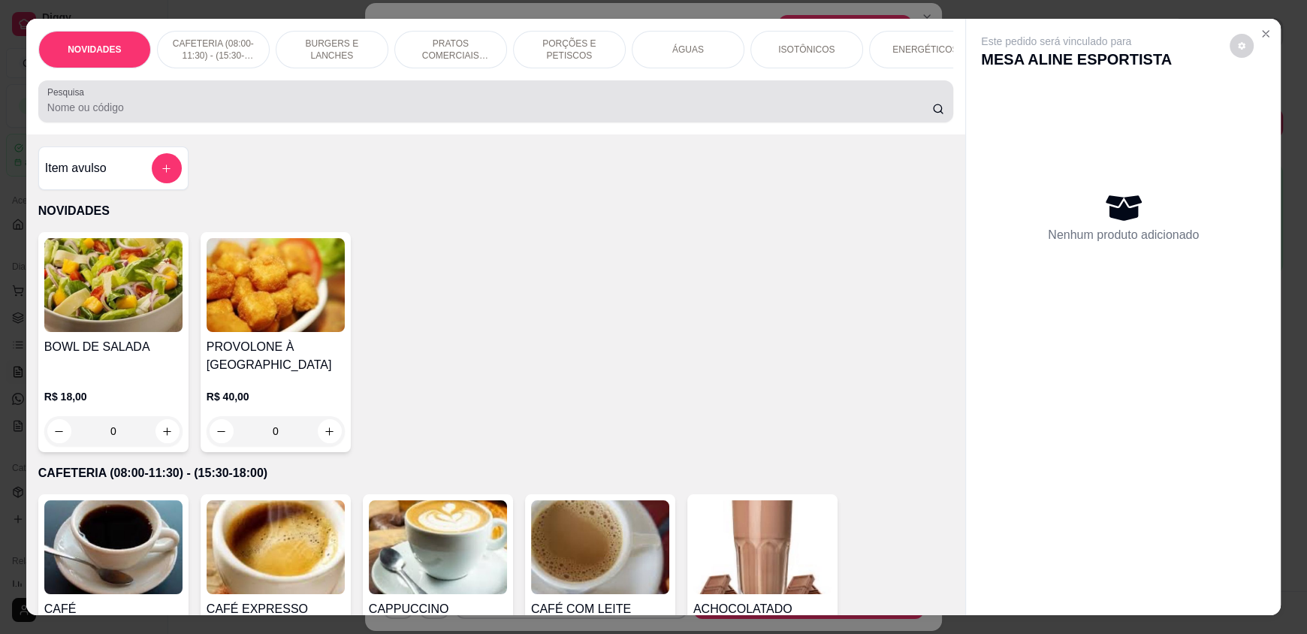
click at [467, 115] on input "Pesquisa" at bounding box center [489, 107] width 885 height 15
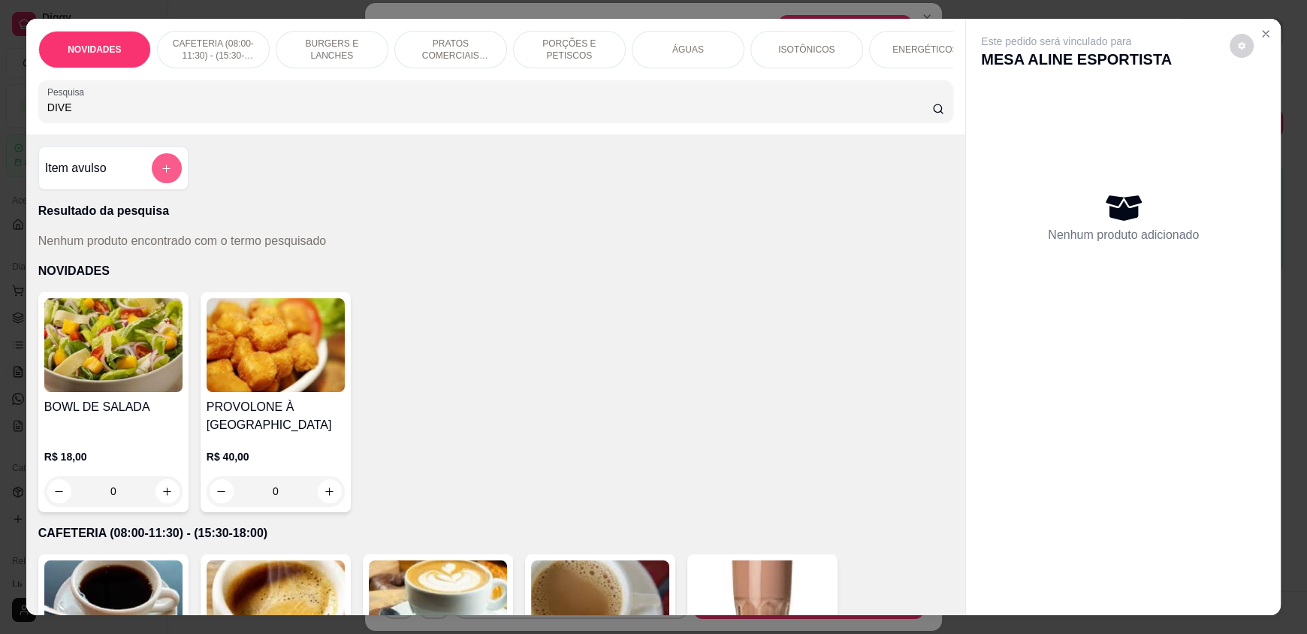
type input "DIVE"
click at [165, 183] on button "add-separate-item" at bounding box center [166, 168] width 29 height 29
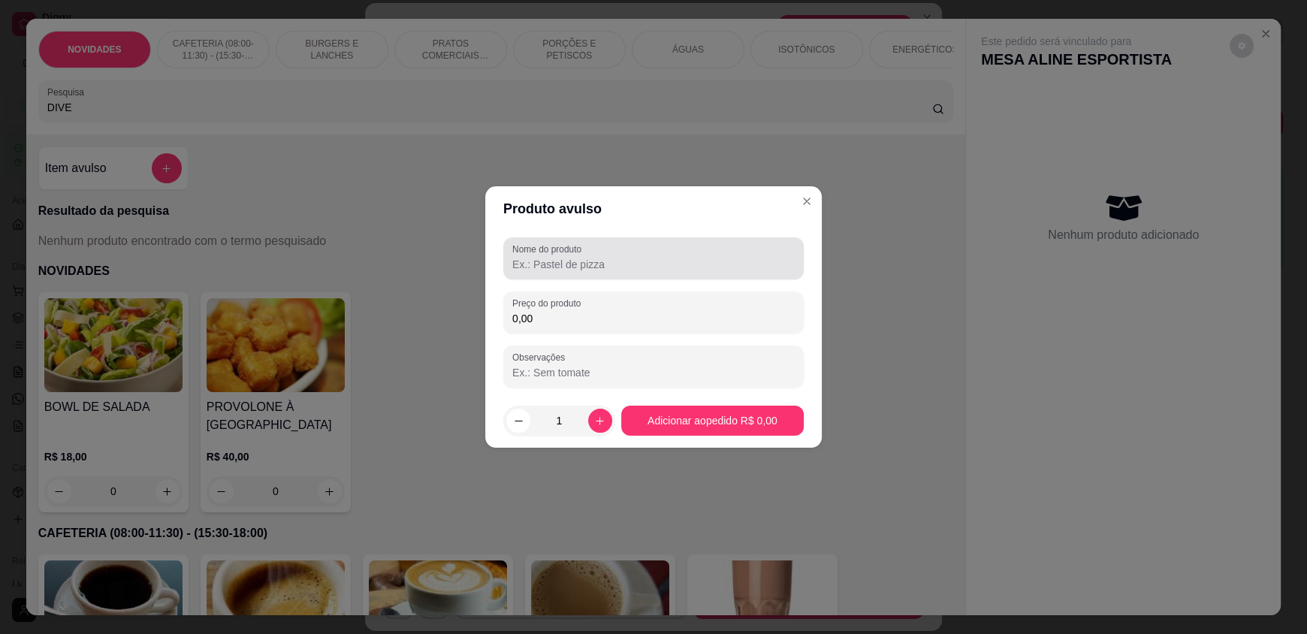
click at [584, 249] on label "Nome do produto" at bounding box center [549, 249] width 74 height 13
click at [584, 257] on input "Nome do produto" at bounding box center [653, 264] width 282 height 15
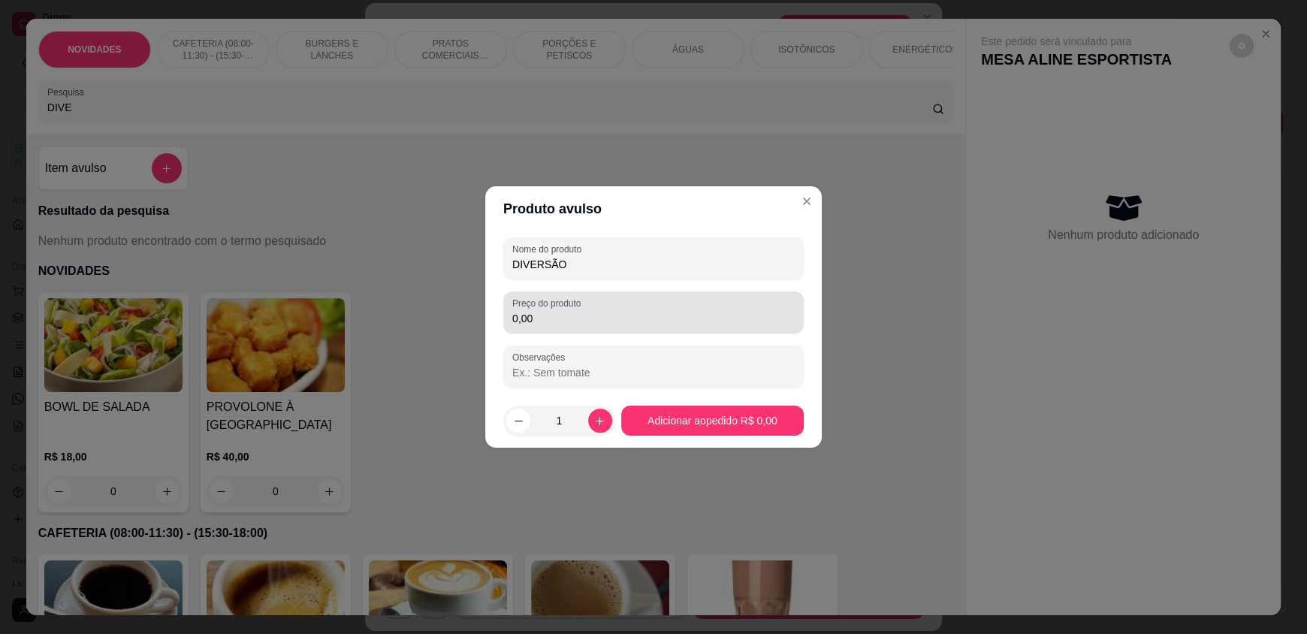
type input "DIVERSÃO"
click at [586, 322] on input "0,00" at bounding box center [653, 318] width 282 height 15
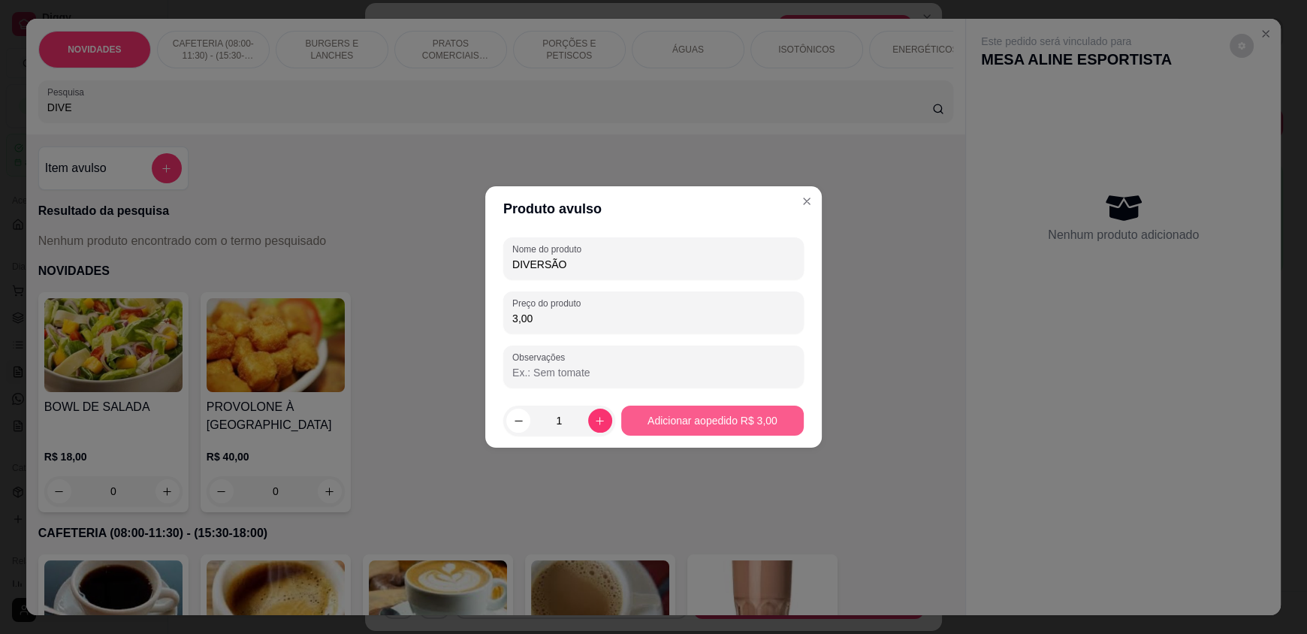
type input "3,00"
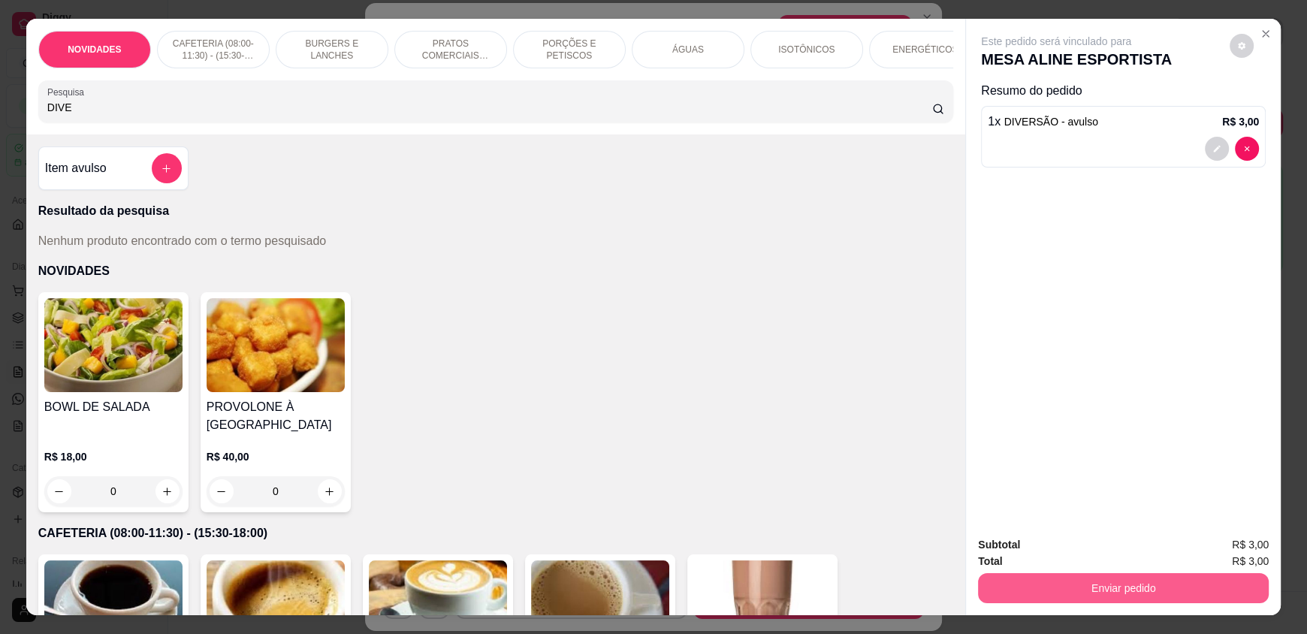
click at [1076, 576] on button "Enviar pedido" at bounding box center [1123, 588] width 291 height 30
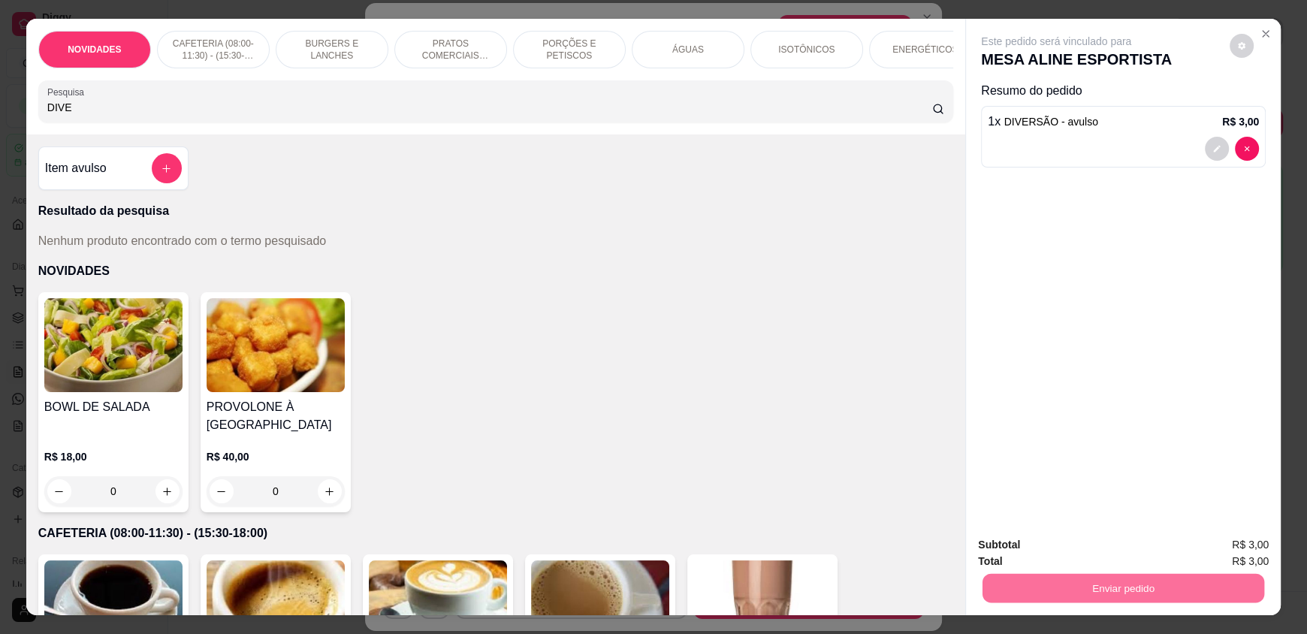
click at [1239, 552] on button "Enviar pedido" at bounding box center [1229, 551] width 83 height 28
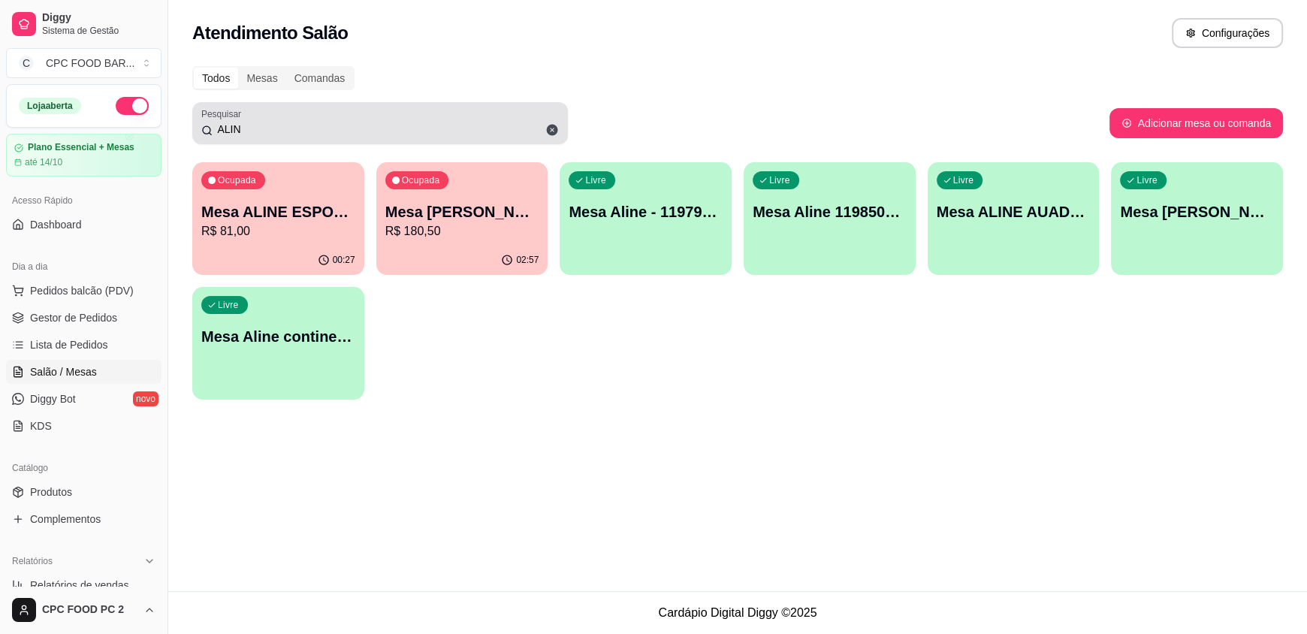
click at [445, 115] on div "ALIN" at bounding box center [379, 123] width 357 height 30
click at [446, 116] on div "ALIN" at bounding box center [379, 123] width 357 height 30
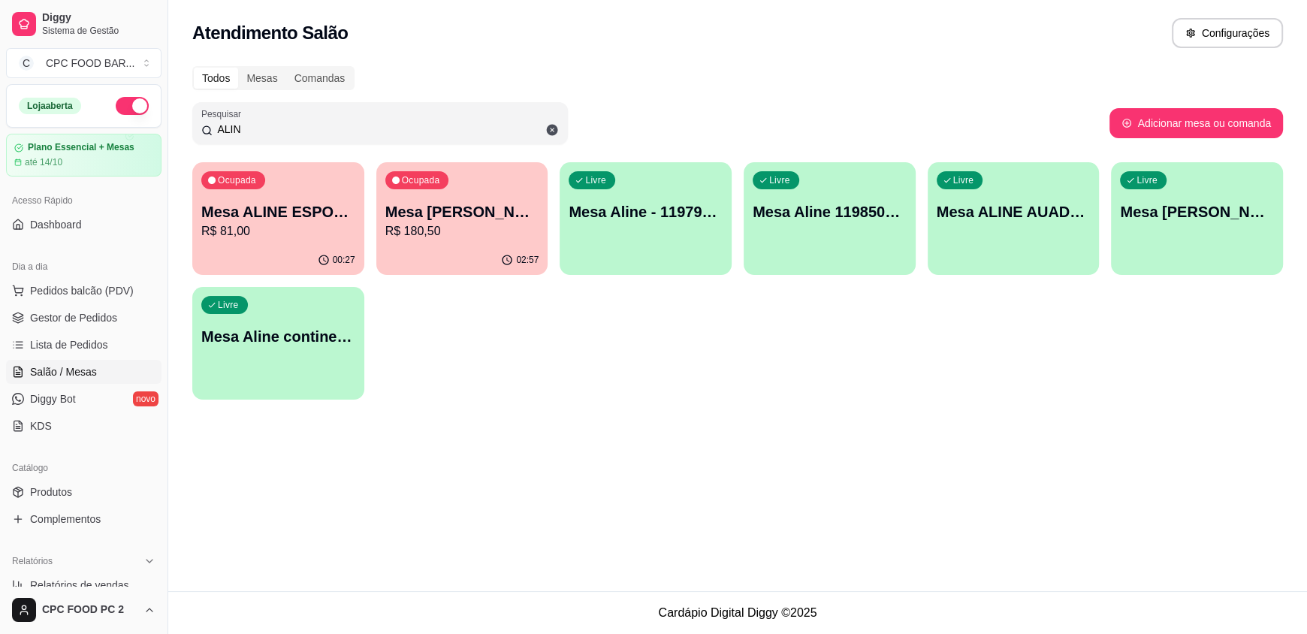
click at [427, 126] on input "ALIN" at bounding box center [386, 129] width 346 height 15
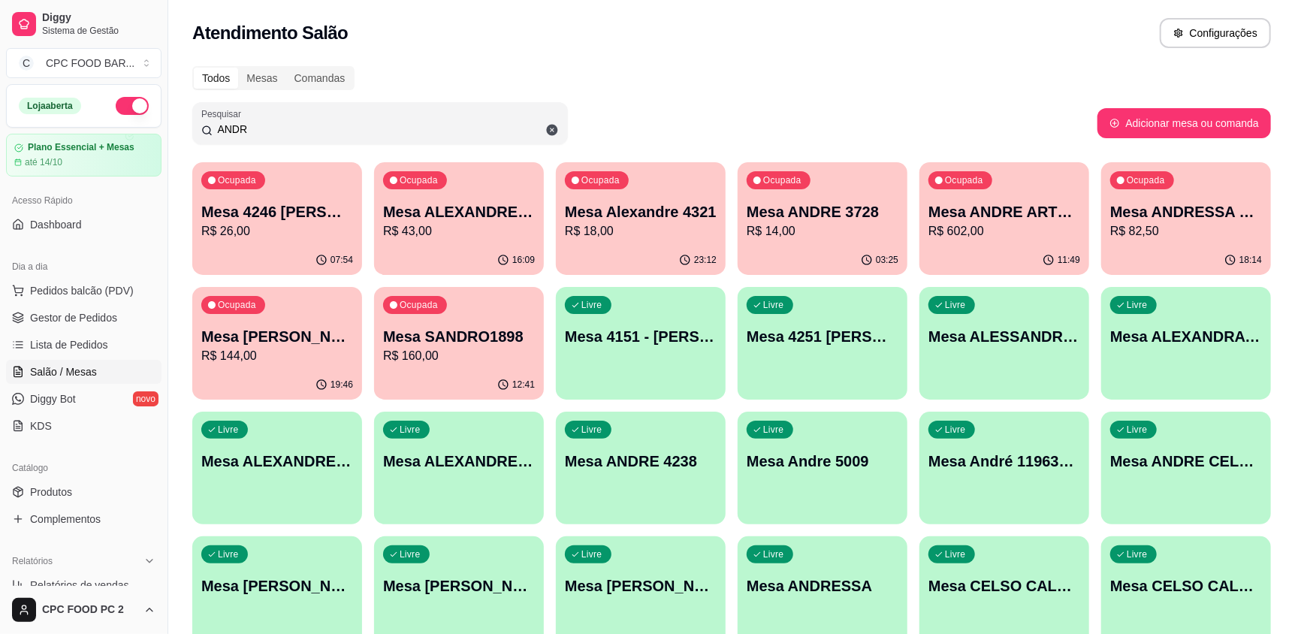
type input "ANDR"
click at [1028, 239] on p "R$ 602,00" at bounding box center [1004, 231] width 152 height 18
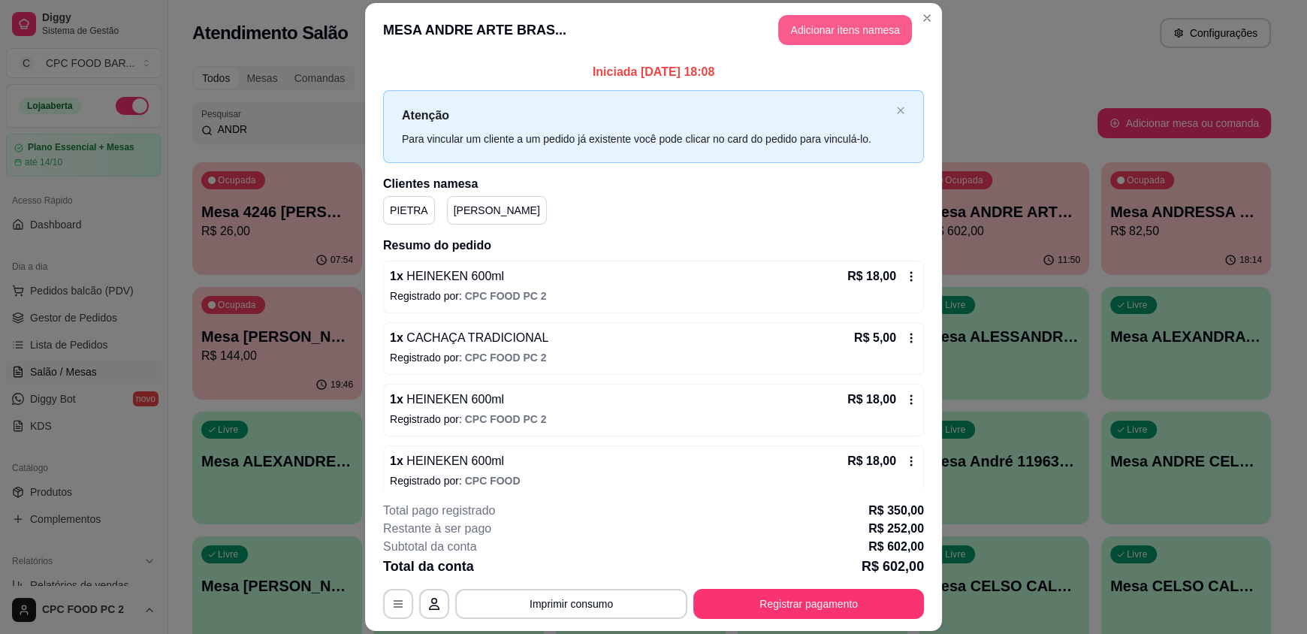
click at [836, 28] on button "Adicionar itens na mesa" at bounding box center [845, 30] width 134 height 30
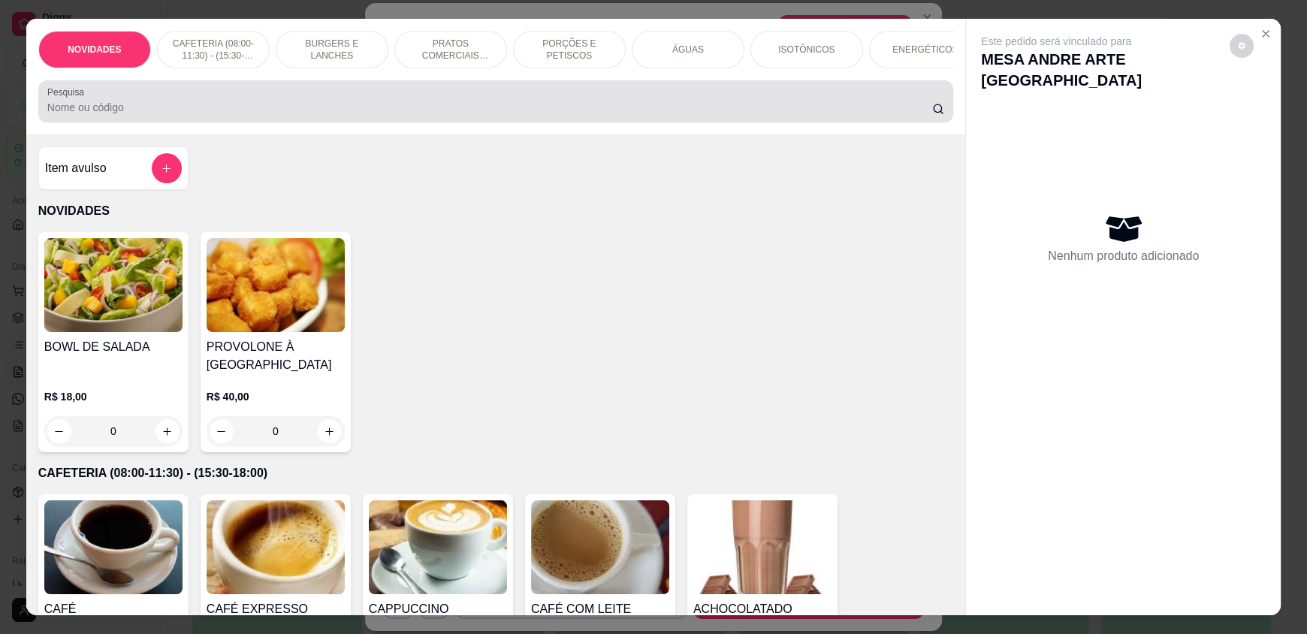
click at [445, 114] on input "Pesquisa" at bounding box center [489, 107] width 885 height 15
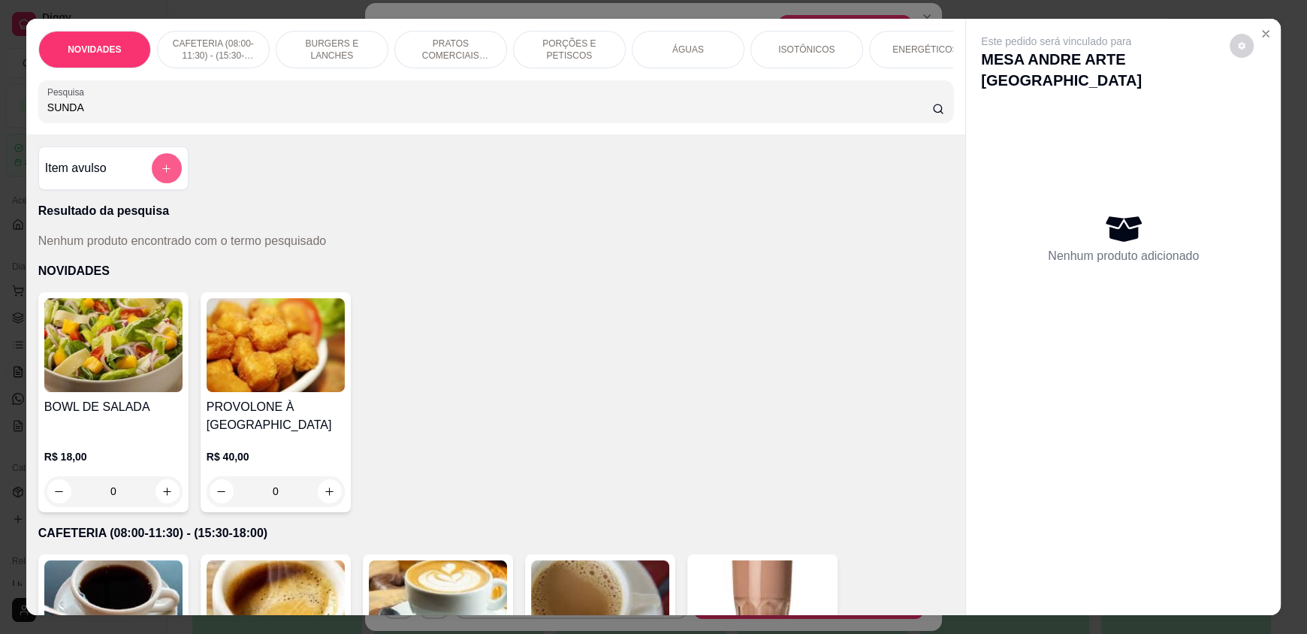
type input "SUNDA"
click at [164, 166] on button "add-separate-item" at bounding box center [167, 168] width 30 height 30
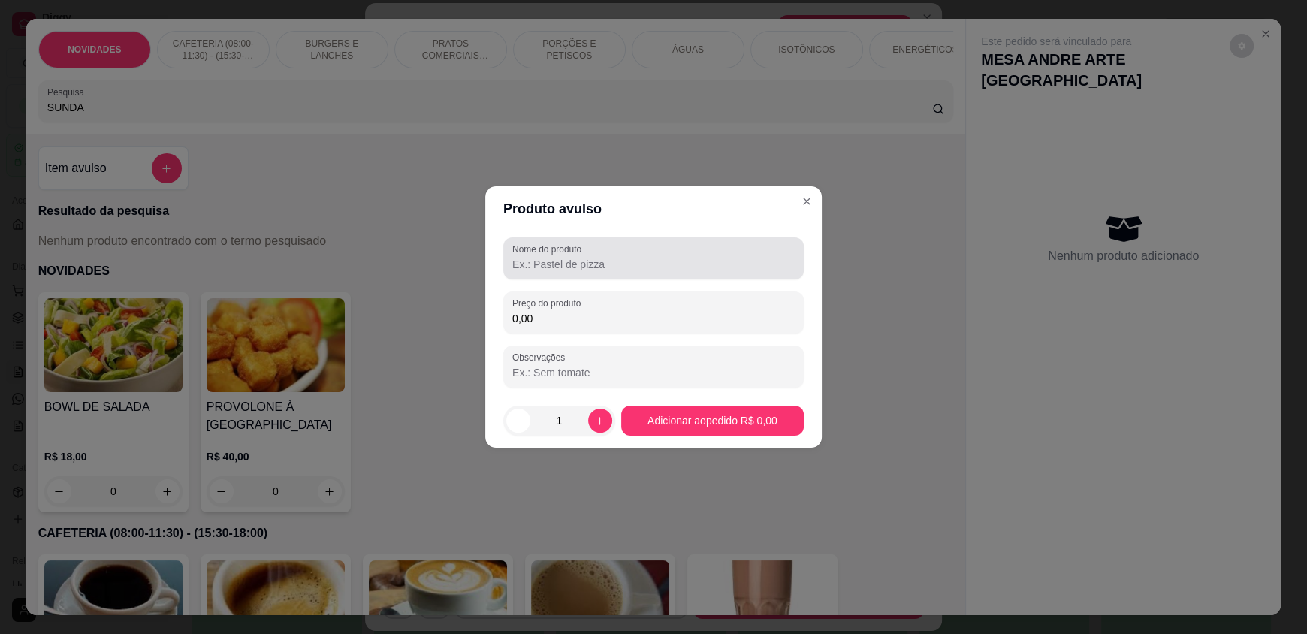
click at [557, 273] on div "Nome do produto" at bounding box center [653, 258] width 300 height 42
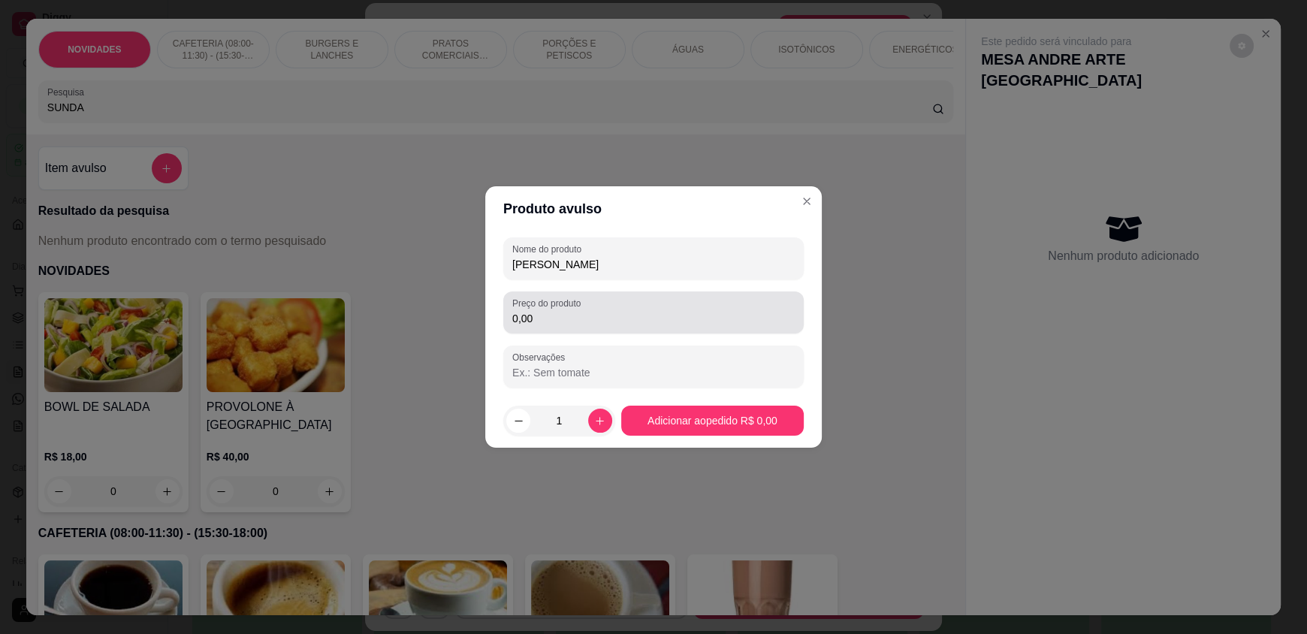
type input "[PERSON_NAME]"
click at [541, 324] on input "0,00" at bounding box center [653, 318] width 282 height 15
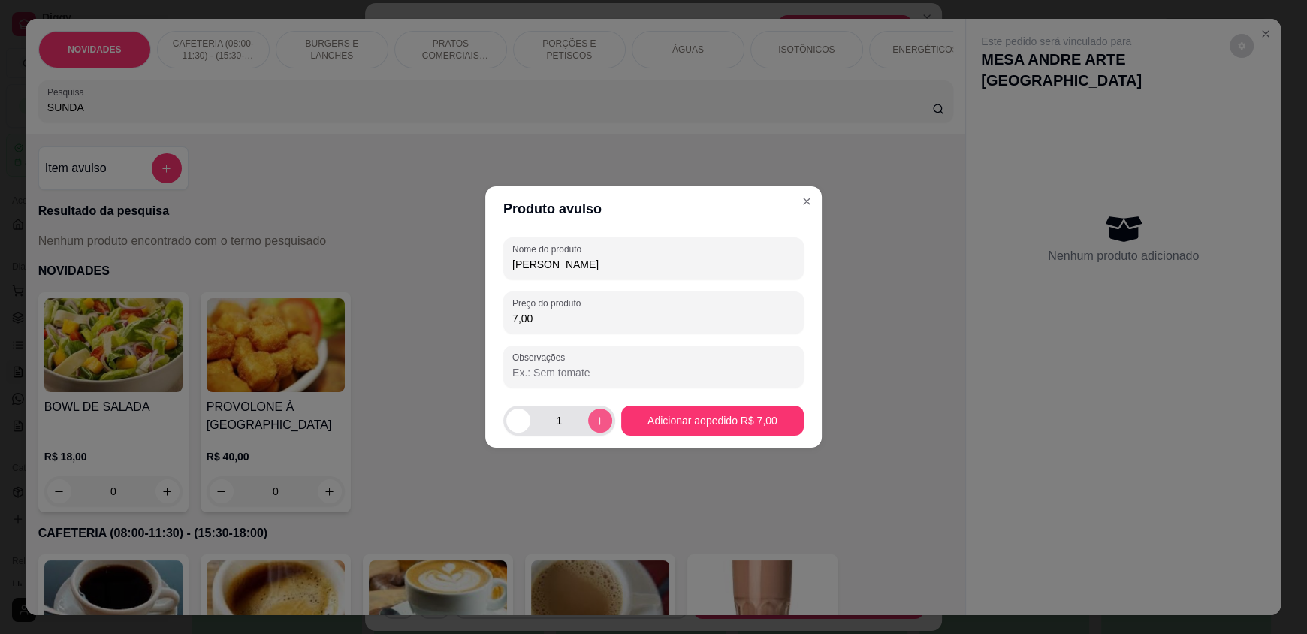
type input "7,00"
click at [594, 421] on icon "increase-product-quantity" at bounding box center [599, 420] width 11 height 11
type input "2"
click at [539, 366] on input "Observações" at bounding box center [653, 372] width 282 height 15
type input "PIETRA E [PERSON_NAME] 01/10"
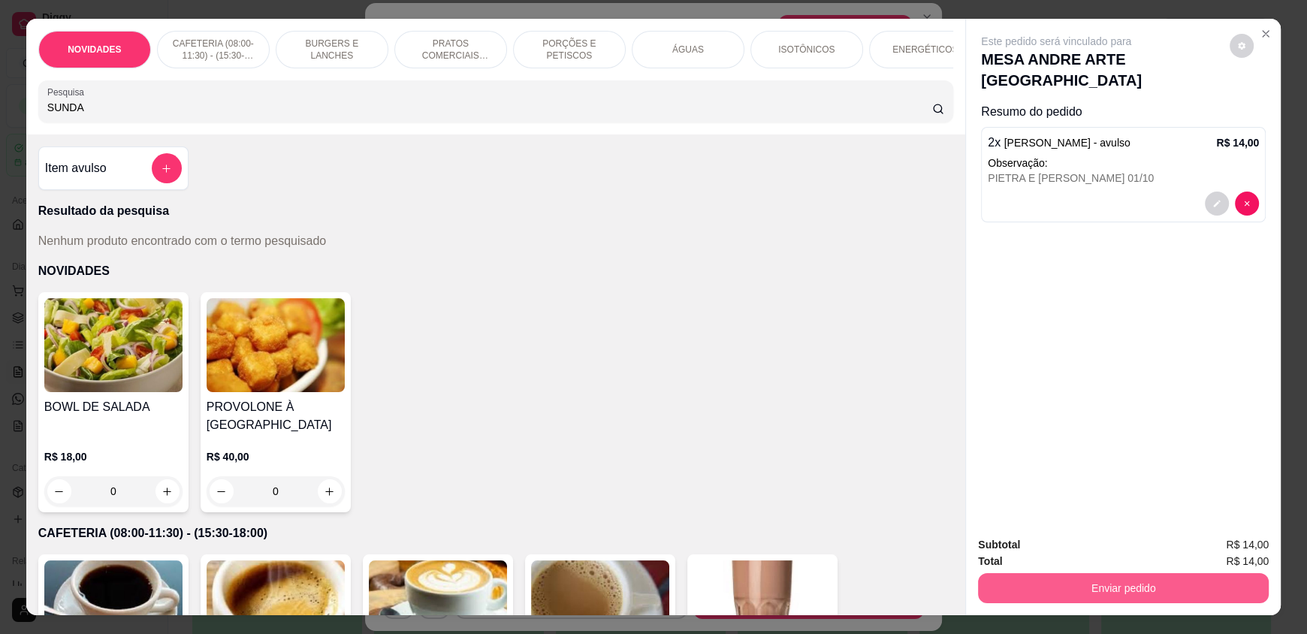
click at [1115, 578] on button "Enviar pedido" at bounding box center [1123, 588] width 291 height 30
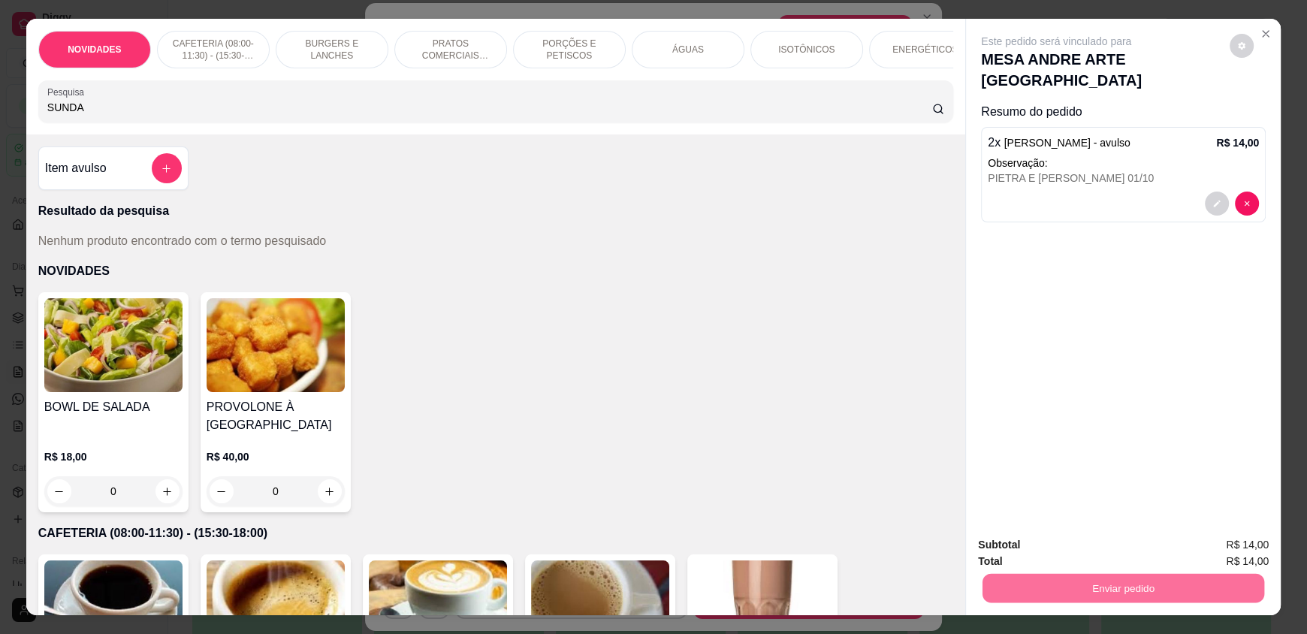
click at [1223, 550] on button "Enviar pedido" at bounding box center [1229, 551] width 83 height 28
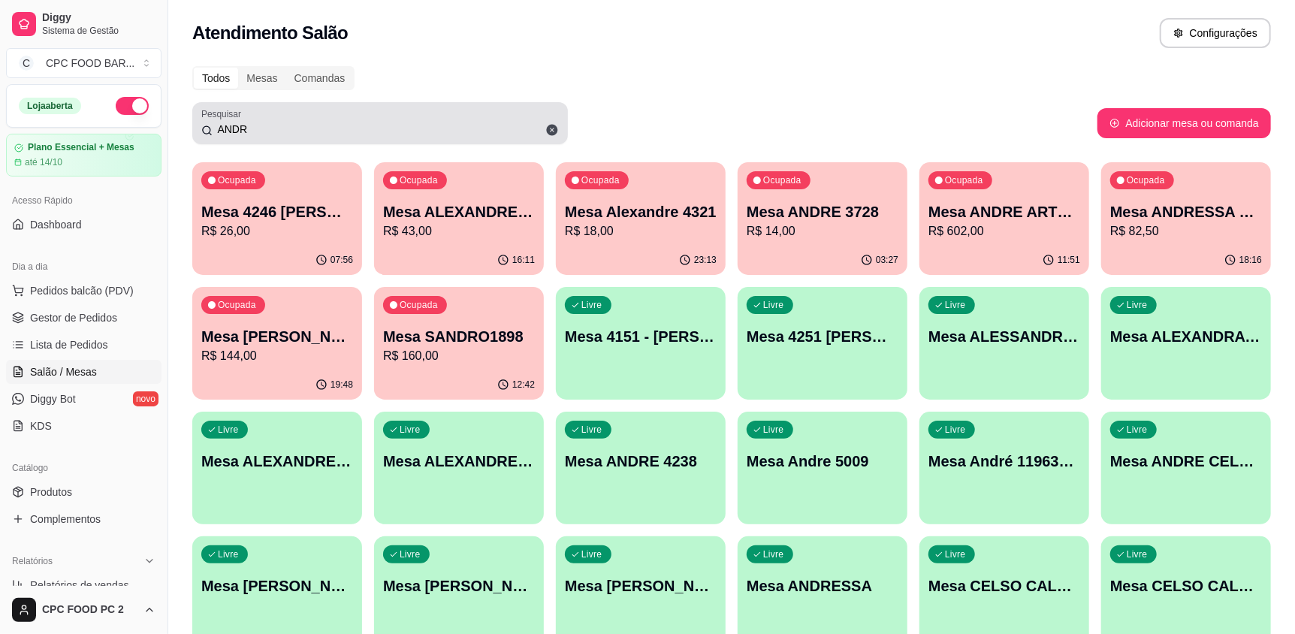
click at [316, 132] on input "ANDR" at bounding box center [386, 129] width 346 height 15
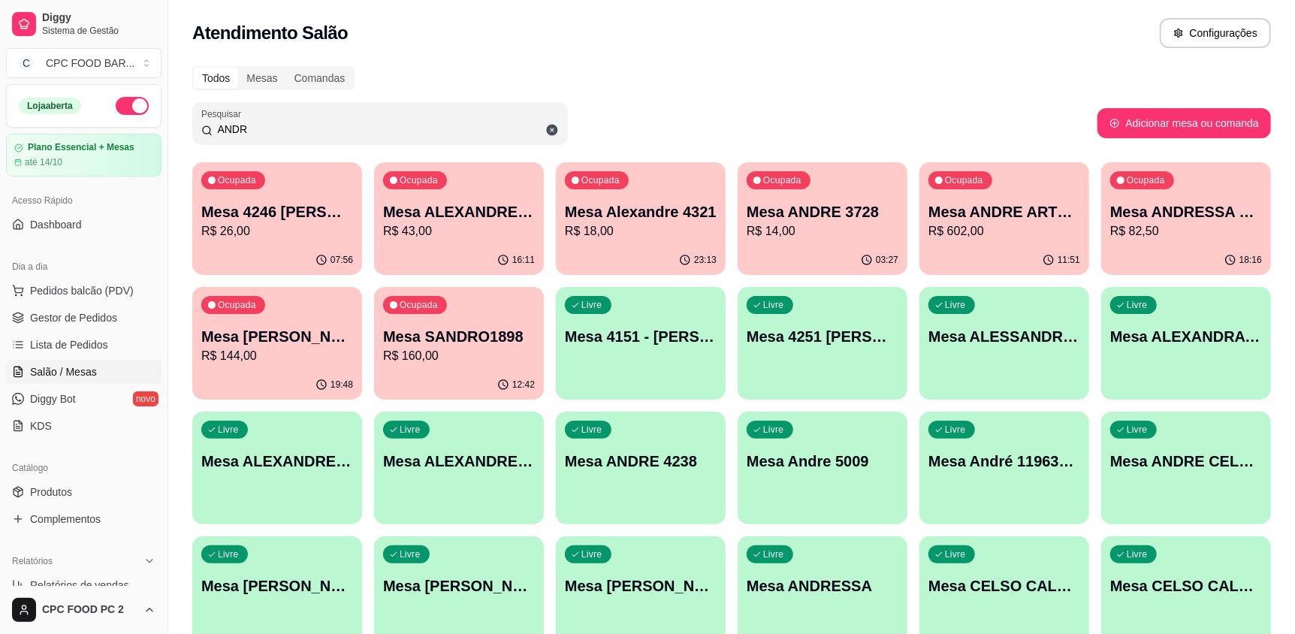
click at [315, 131] on input "ANDR" at bounding box center [386, 129] width 346 height 15
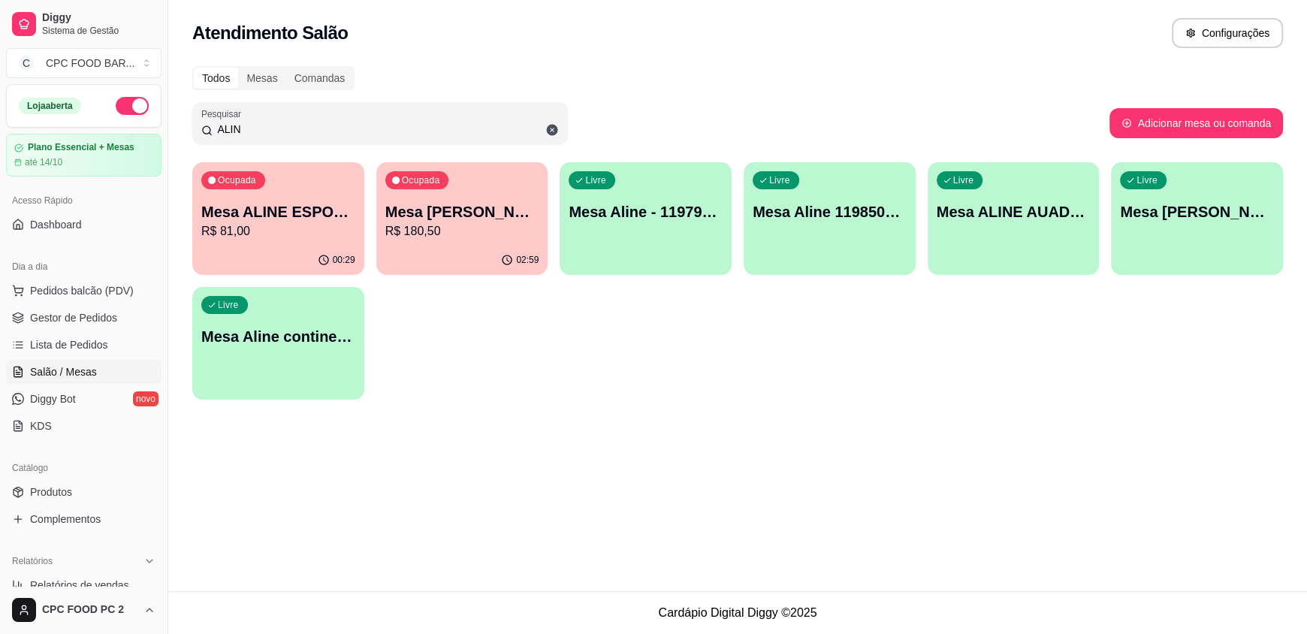
type input "ALIN"
click at [262, 261] on div "00:29" at bounding box center [278, 260] width 172 height 29
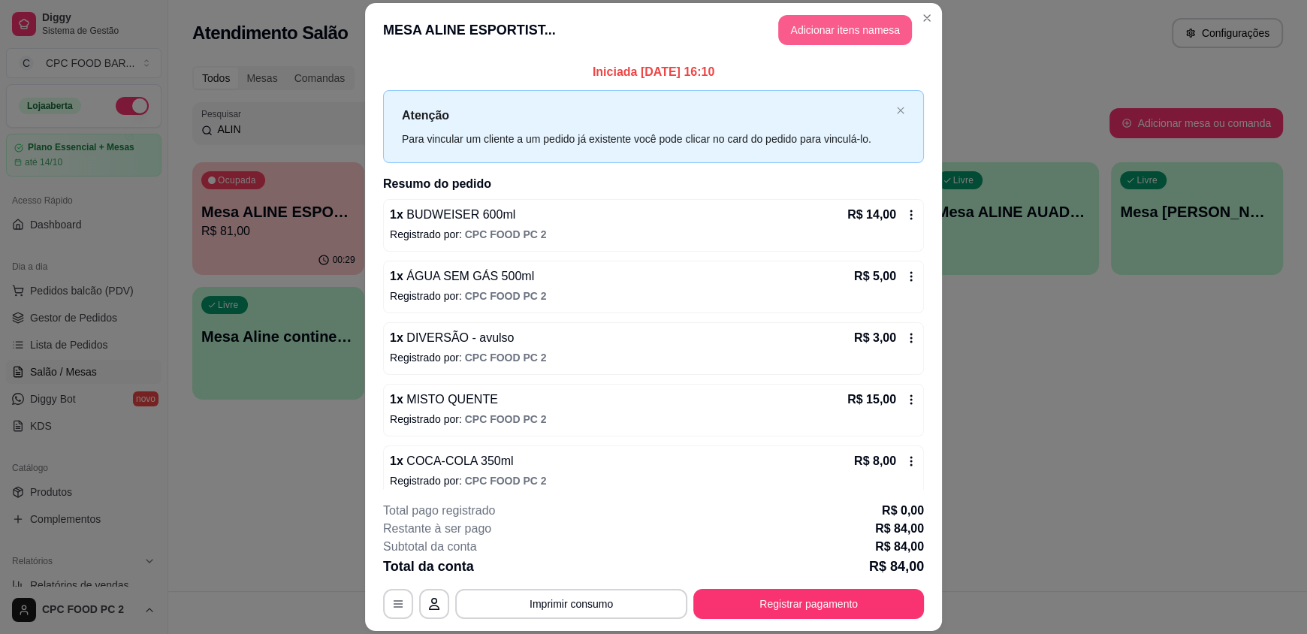
click at [800, 32] on button "Adicionar itens na mesa" at bounding box center [845, 30] width 134 height 30
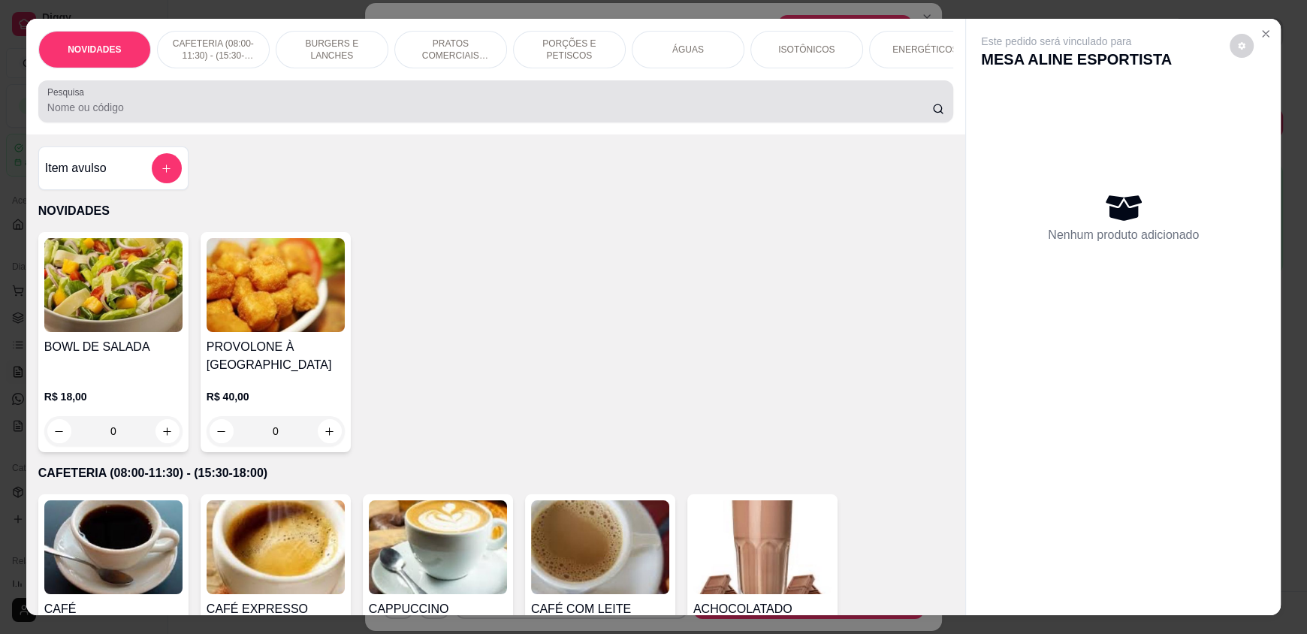
click at [568, 115] on input "Pesquisa" at bounding box center [489, 107] width 885 height 15
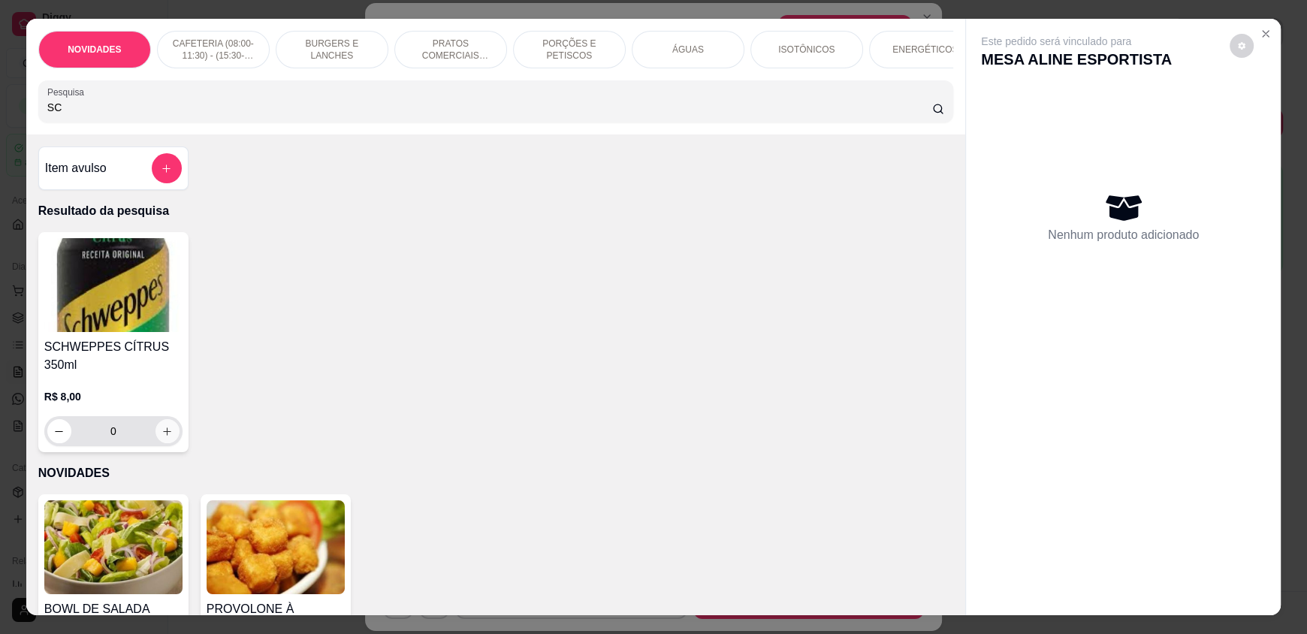
type input "SC"
click at [162, 437] on icon "increase-product-quantity" at bounding box center [166, 431] width 11 height 11
type input "1"
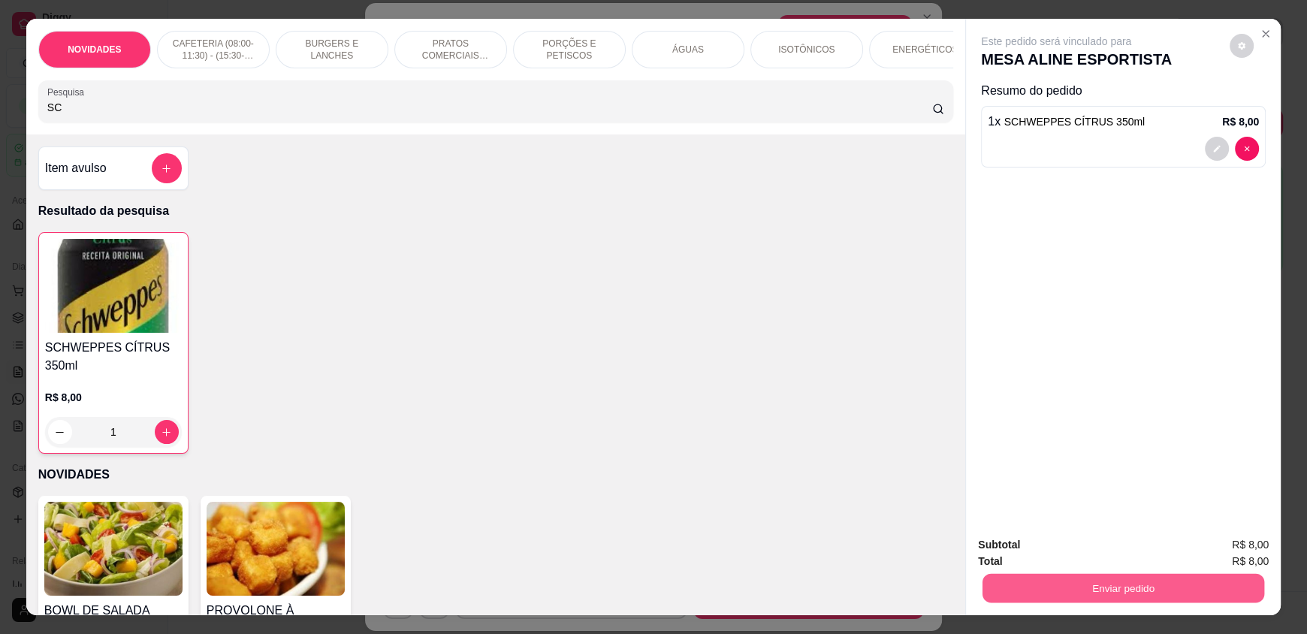
click at [1015, 587] on button "Enviar pedido" at bounding box center [1123, 587] width 282 height 29
click at [1199, 564] on button "Enviar pedido" at bounding box center [1229, 551] width 83 height 28
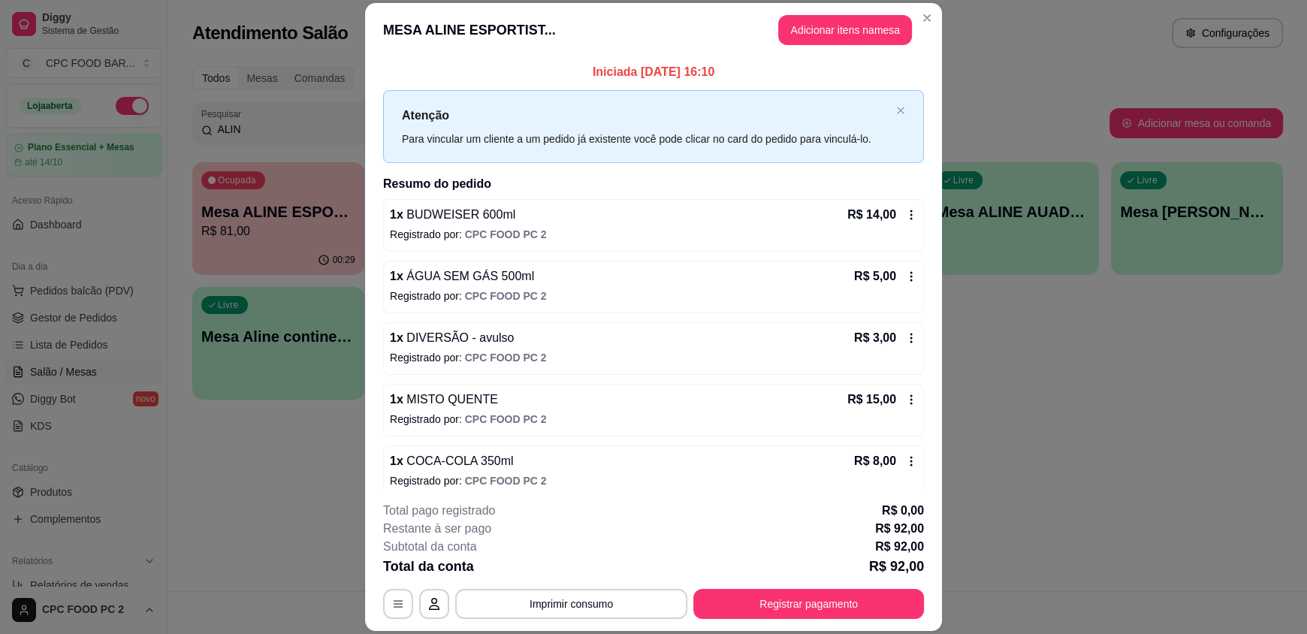
drag, startPoint x: 1283, startPoint y: 82, endPoint x: 1289, endPoint y: -65, distance: 147.3
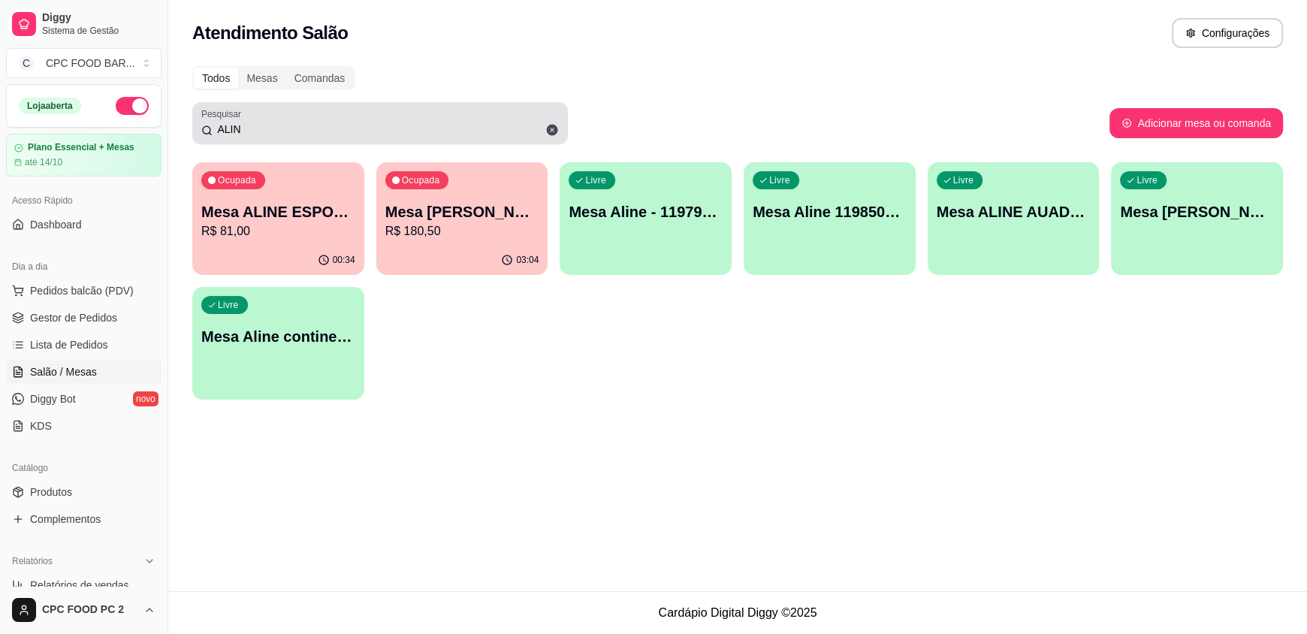
click at [263, 129] on input "ALIN" at bounding box center [386, 129] width 346 height 15
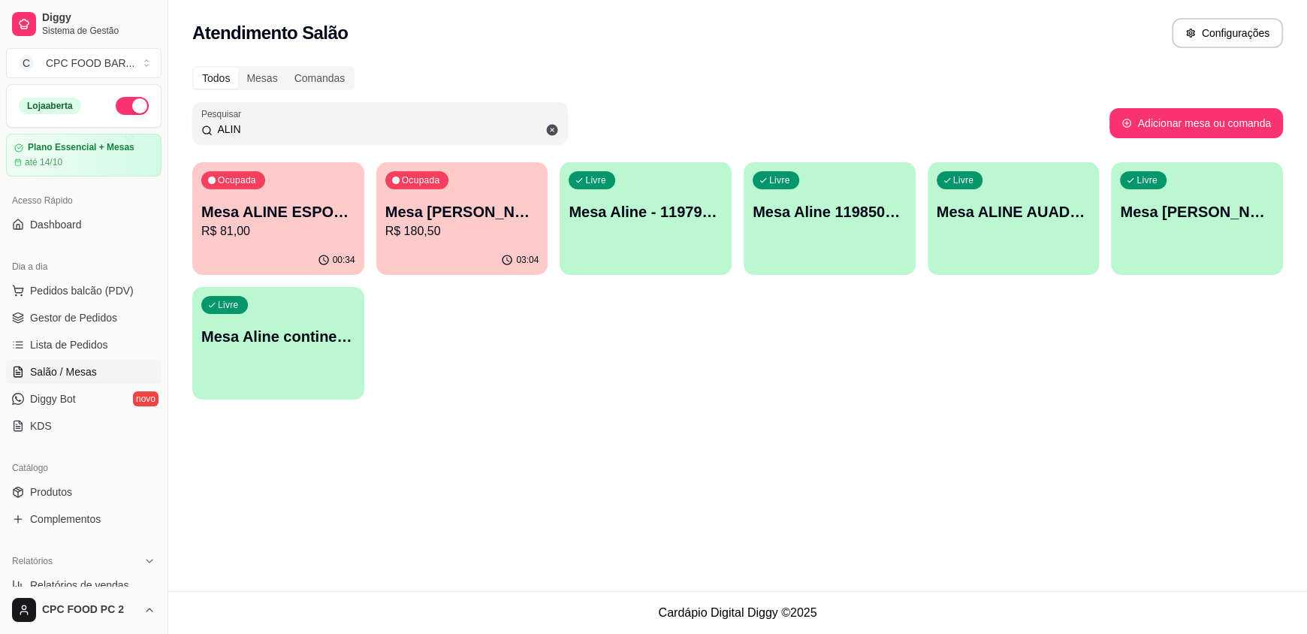
click at [262, 129] on input "ALIN" at bounding box center [386, 129] width 346 height 15
click at [254, 134] on input "ALIN" at bounding box center [386, 129] width 346 height 15
click at [252, 134] on input "ALIN" at bounding box center [386, 129] width 346 height 15
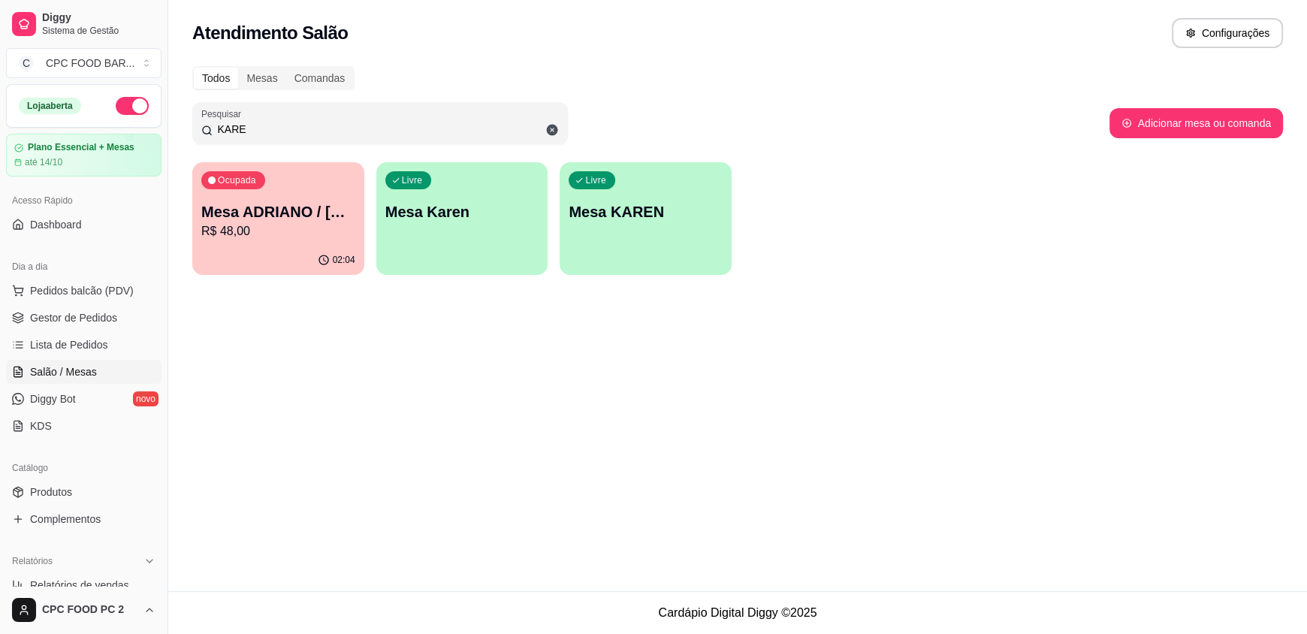
type input "KARE"
click at [227, 229] on p "R$ 48,00" at bounding box center [278, 231] width 154 height 18
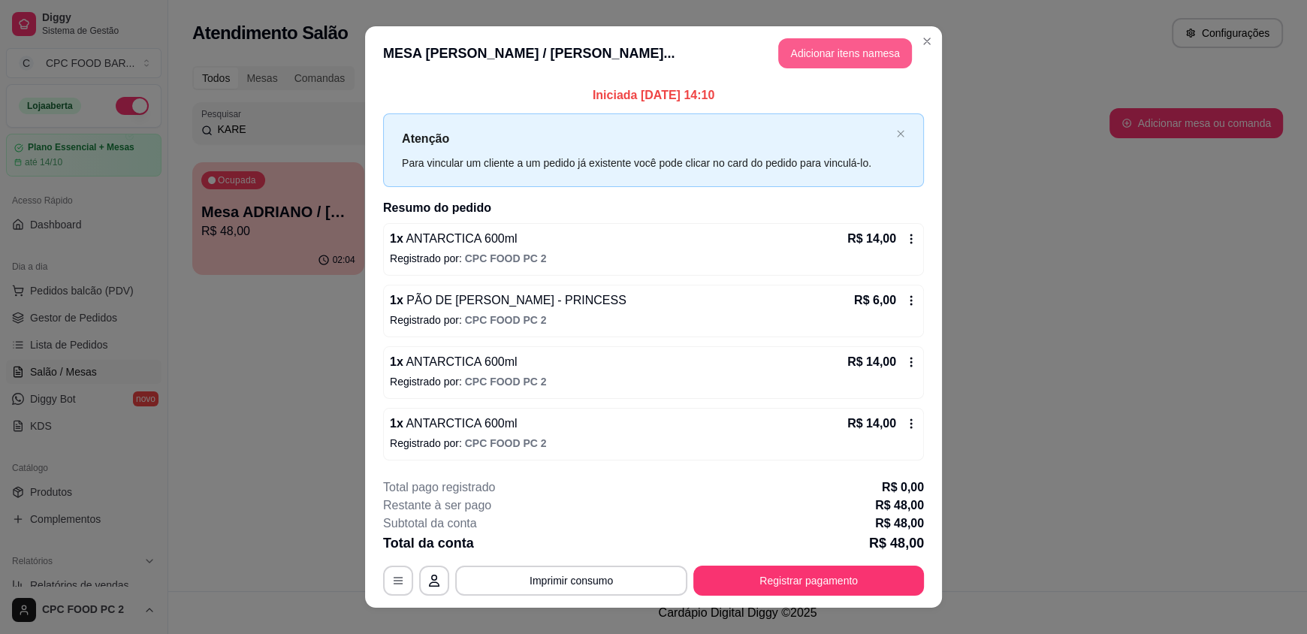
click at [828, 55] on button "Adicionar itens na mesa" at bounding box center [845, 53] width 134 height 30
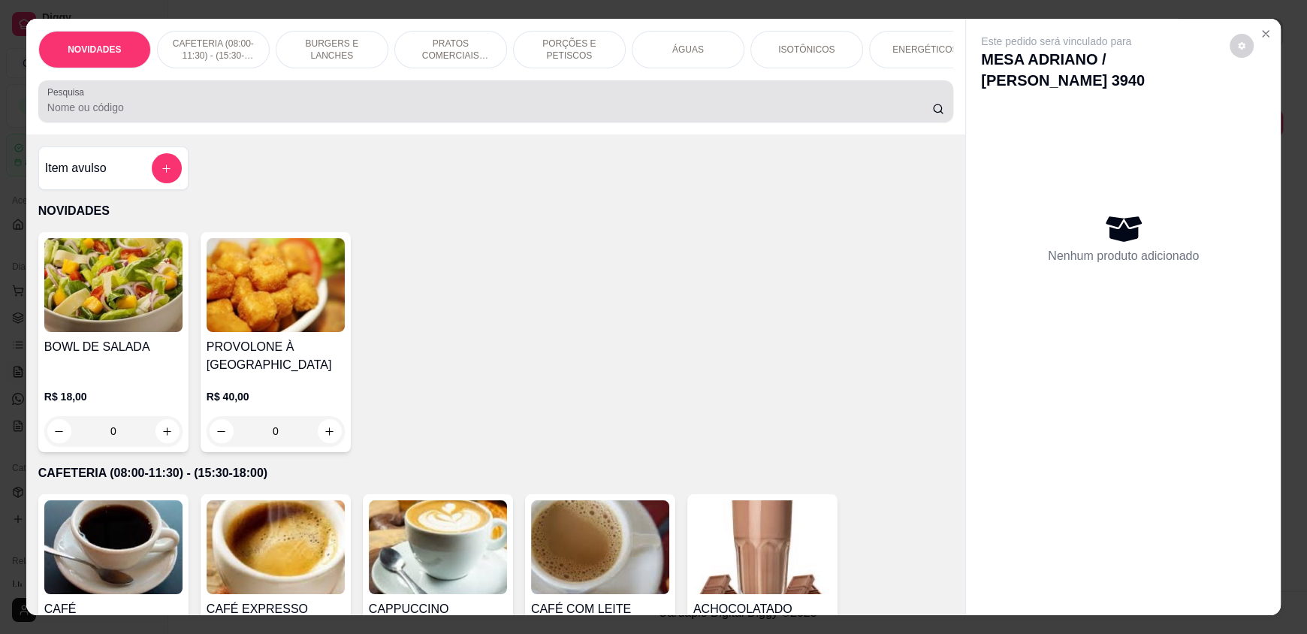
click at [348, 113] on input "Pesquisa" at bounding box center [489, 107] width 885 height 15
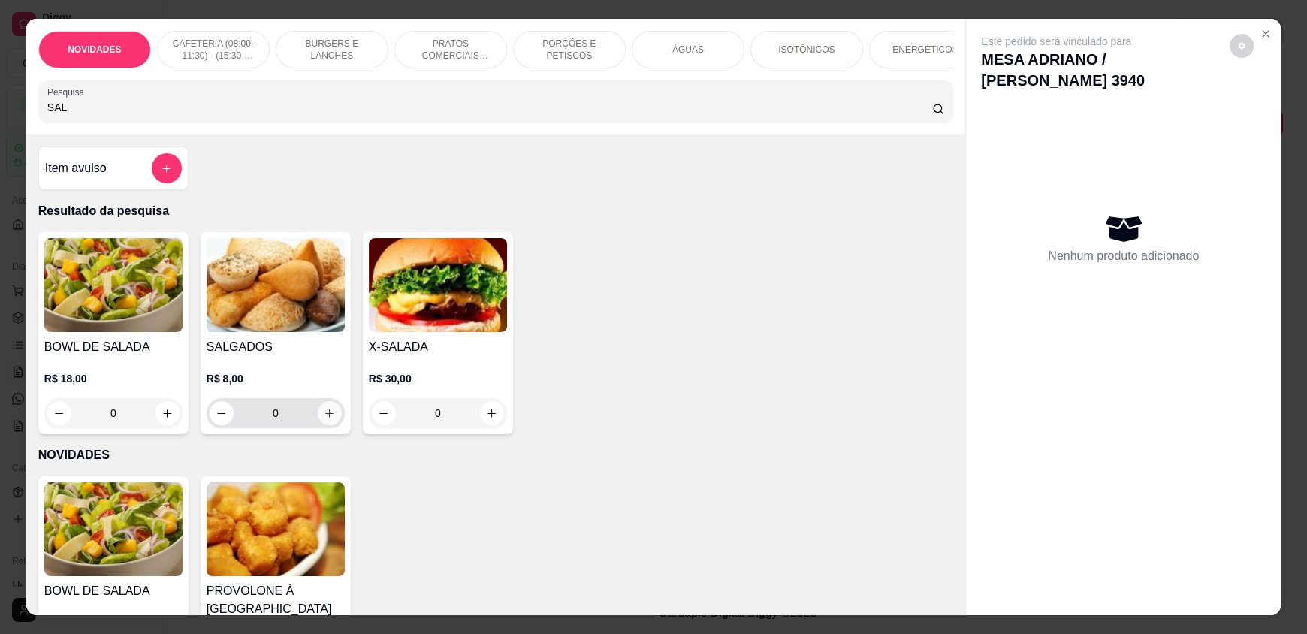
type input "SAL"
click at [318, 425] on button "increase-product-quantity" at bounding box center [330, 413] width 24 height 24
type input "1"
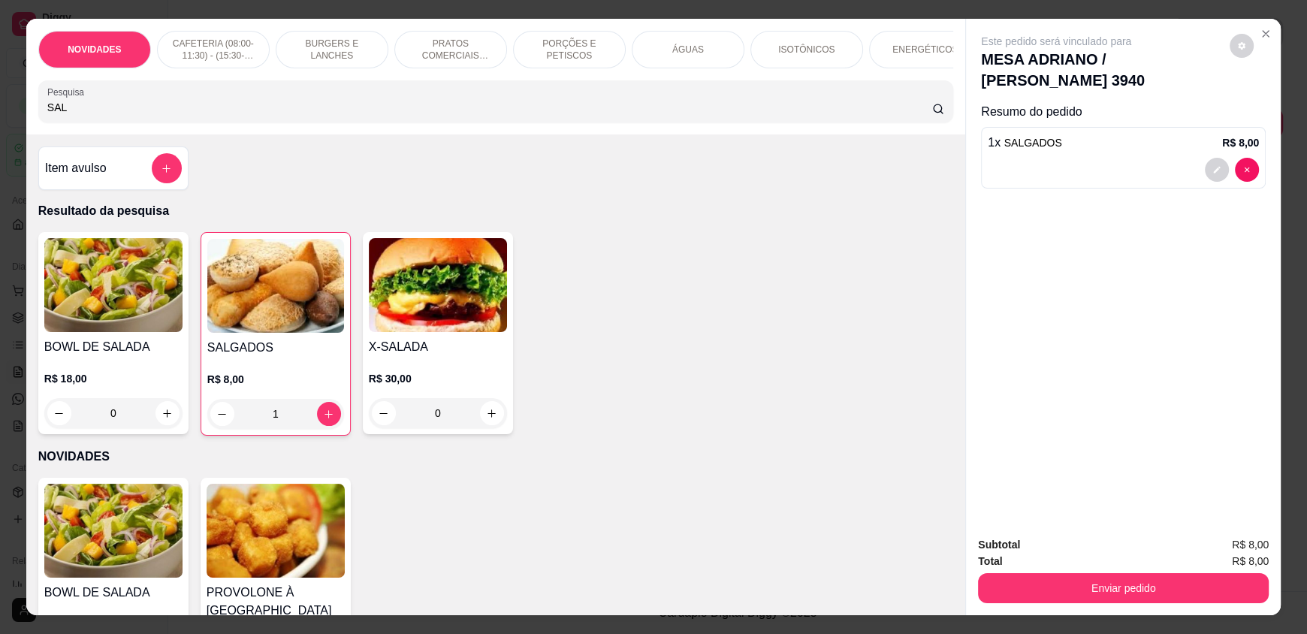
click at [688, 64] on div "ÁGUAS" at bounding box center [688, 50] width 113 height 38
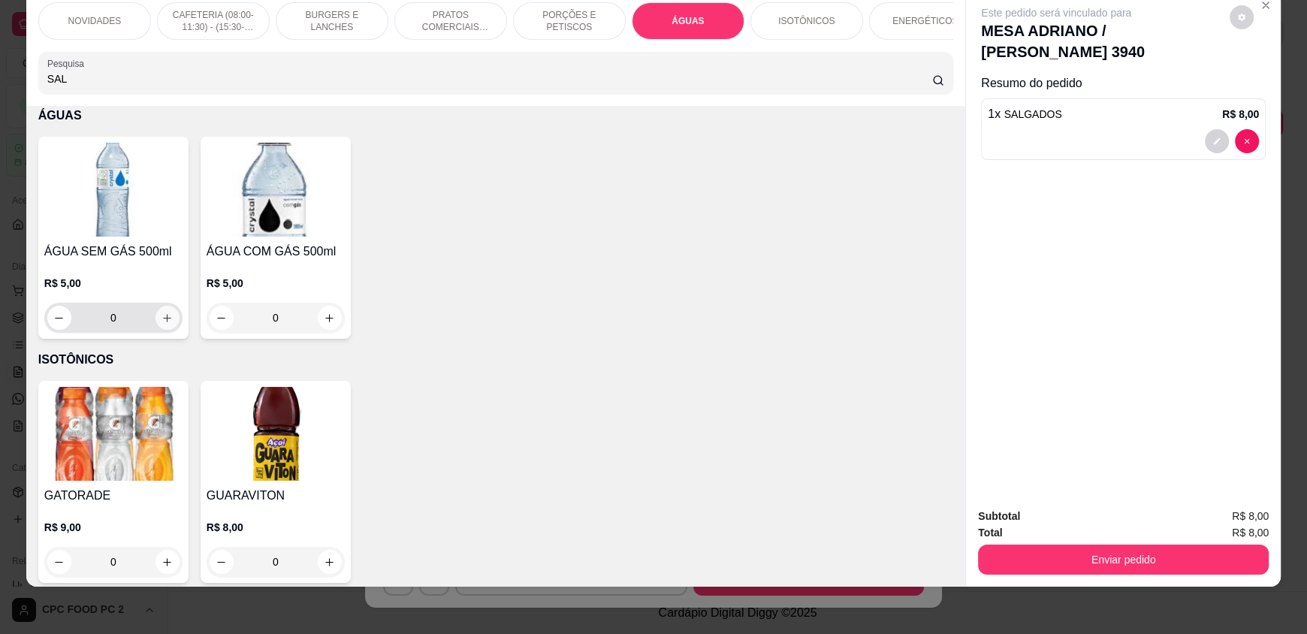
click at [168, 322] on button "increase-product-quantity" at bounding box center [167, 318] width 24 height 24
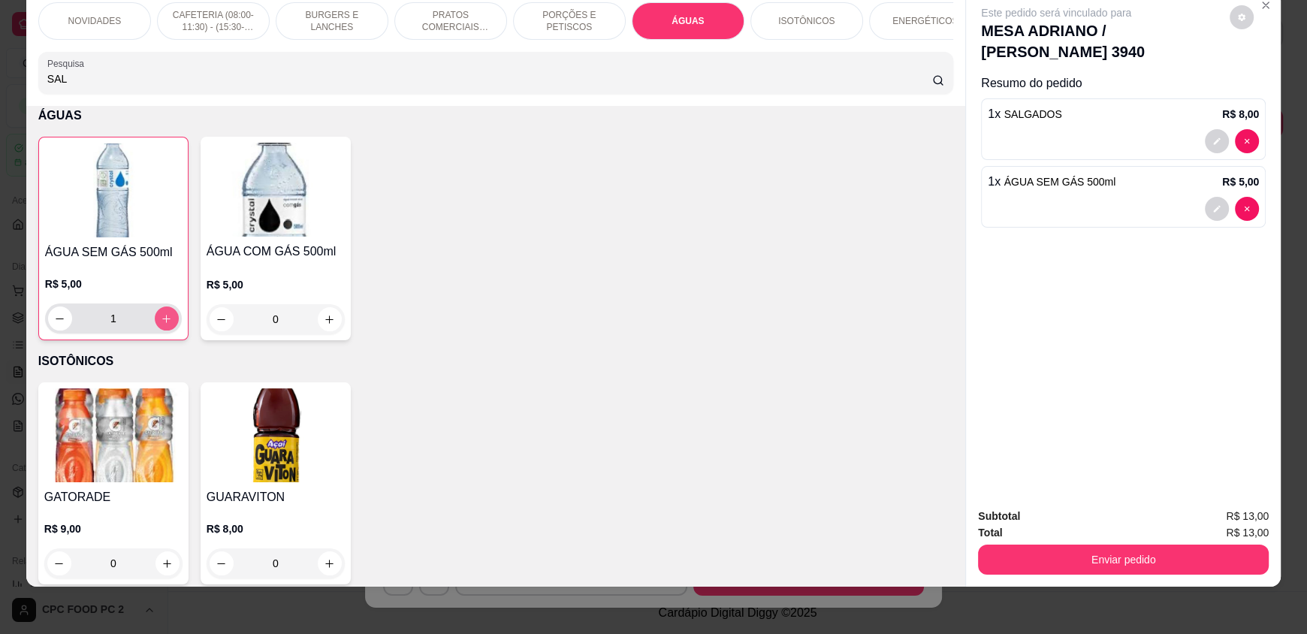
type input "1"
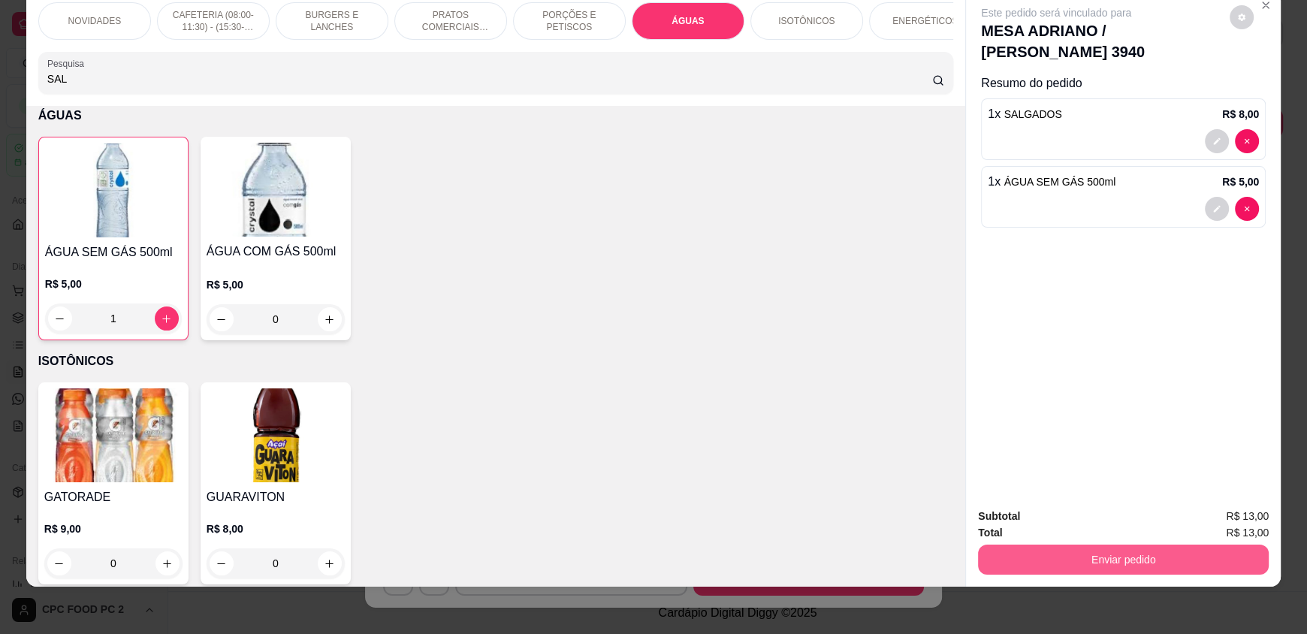
click at [1113, 552] on button "Enviar pedido" at bounding box center [1123, 559] width 291 height 30
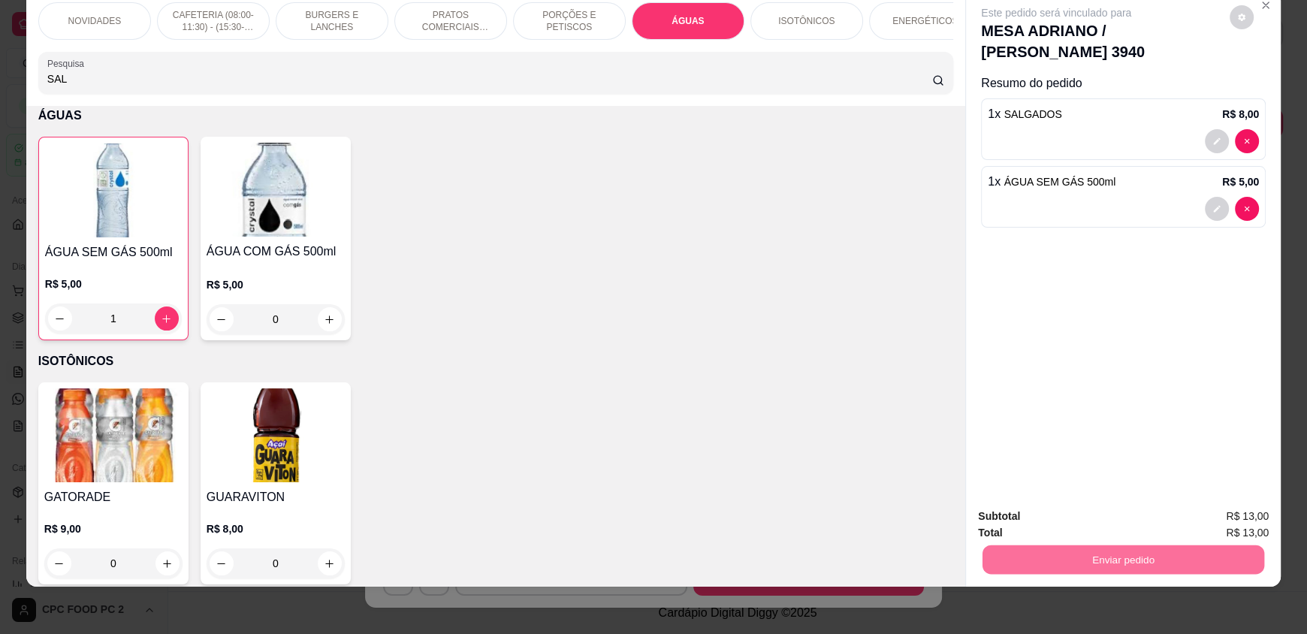
click at [1207, 520] on button "Enviar pedido" at bounding box center [1229, 522] width 83 height 28
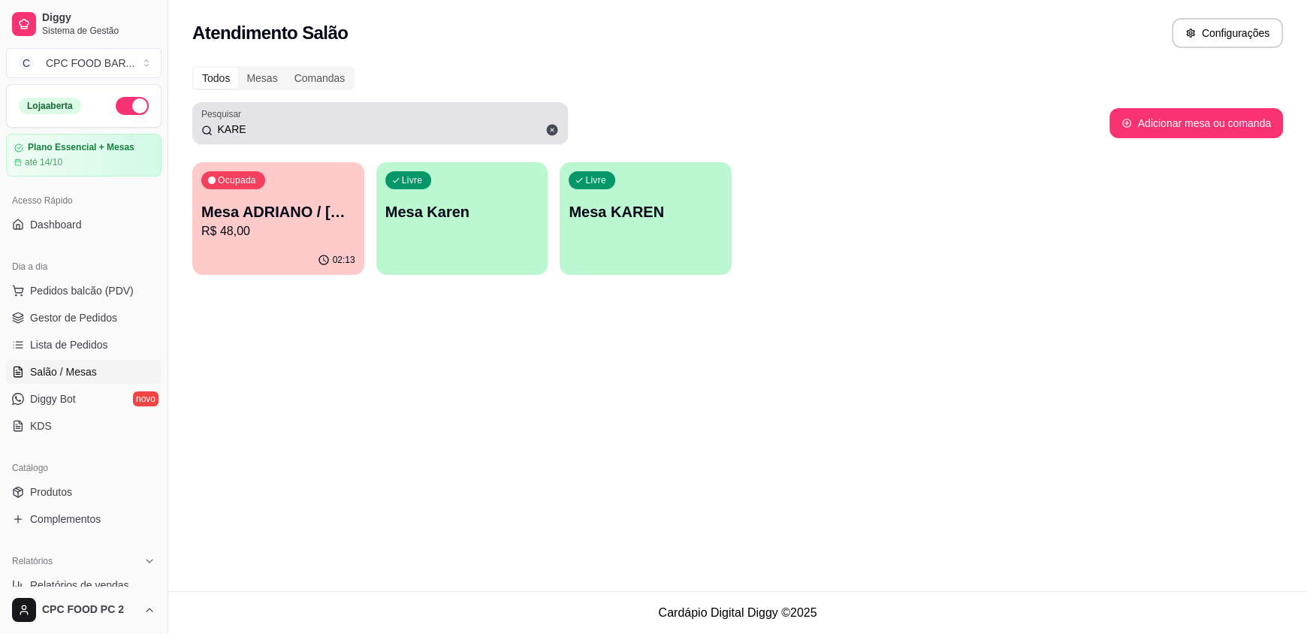
click at [245, 129] on input "KARE" at bounding box center [386, 129] width 346 height 15
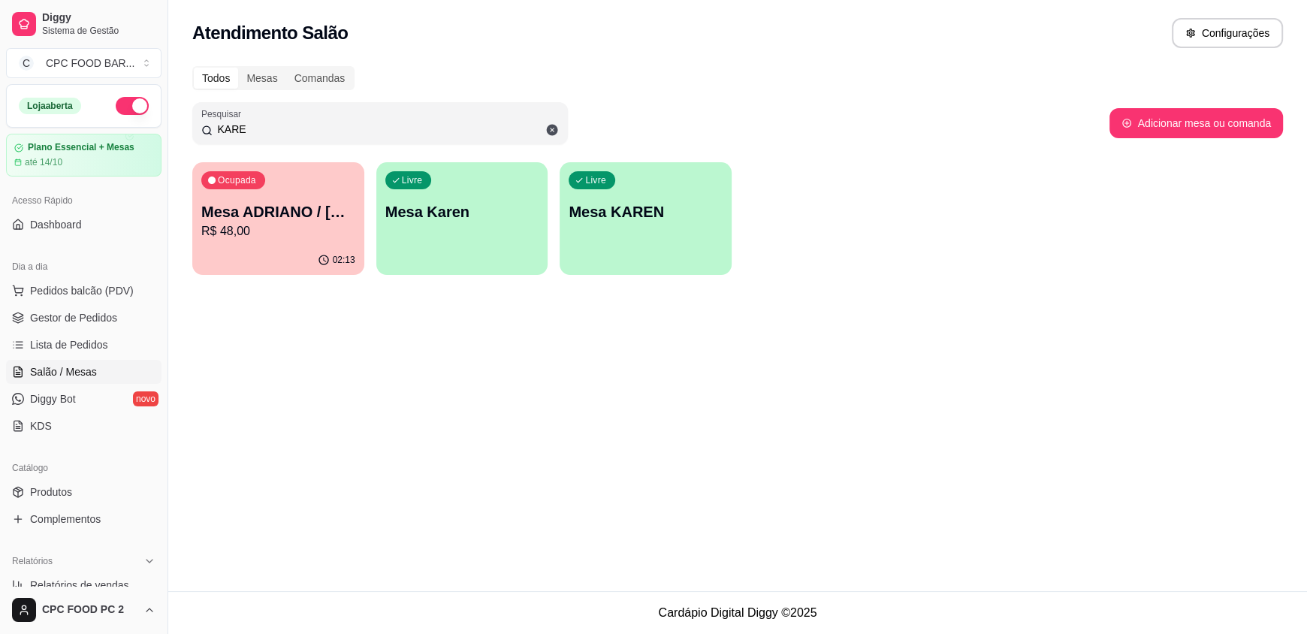
click at [245, 129] on input "KARE" at bounding box center [386, 129] width 346 height 15
click at [70, 299] on button "Pedidos balcão (PDV)" at bounding box center [83, 291] width 155 height 24
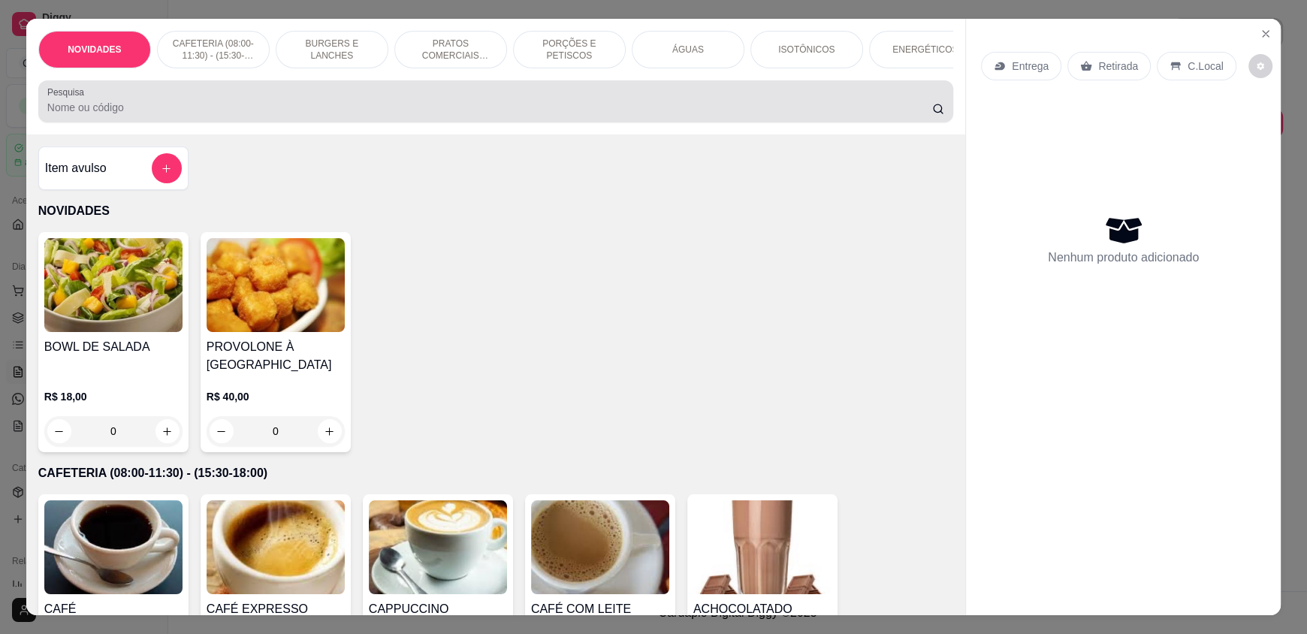
click at [223, 110] on div at bounding box center [495, 101] width 897 height 30
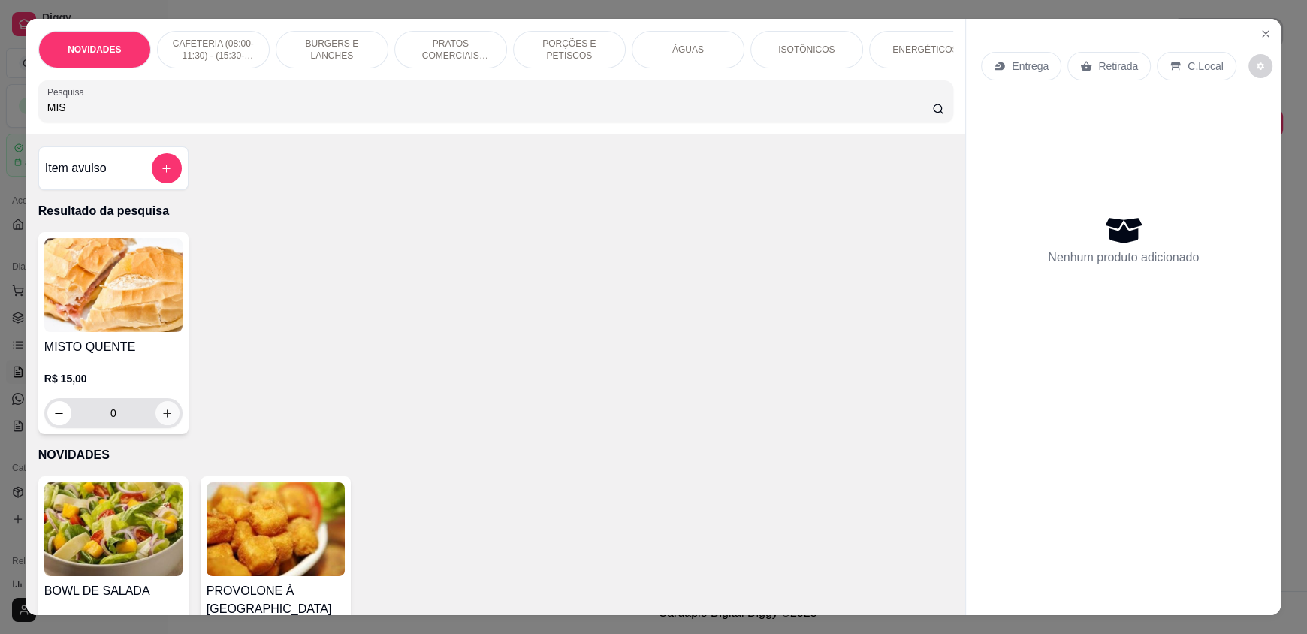
type input "MIS"
click at [161, 419] on icon "increase-product-quantity" at bounding box center [166, 413] width 11 height 11
type input "1"
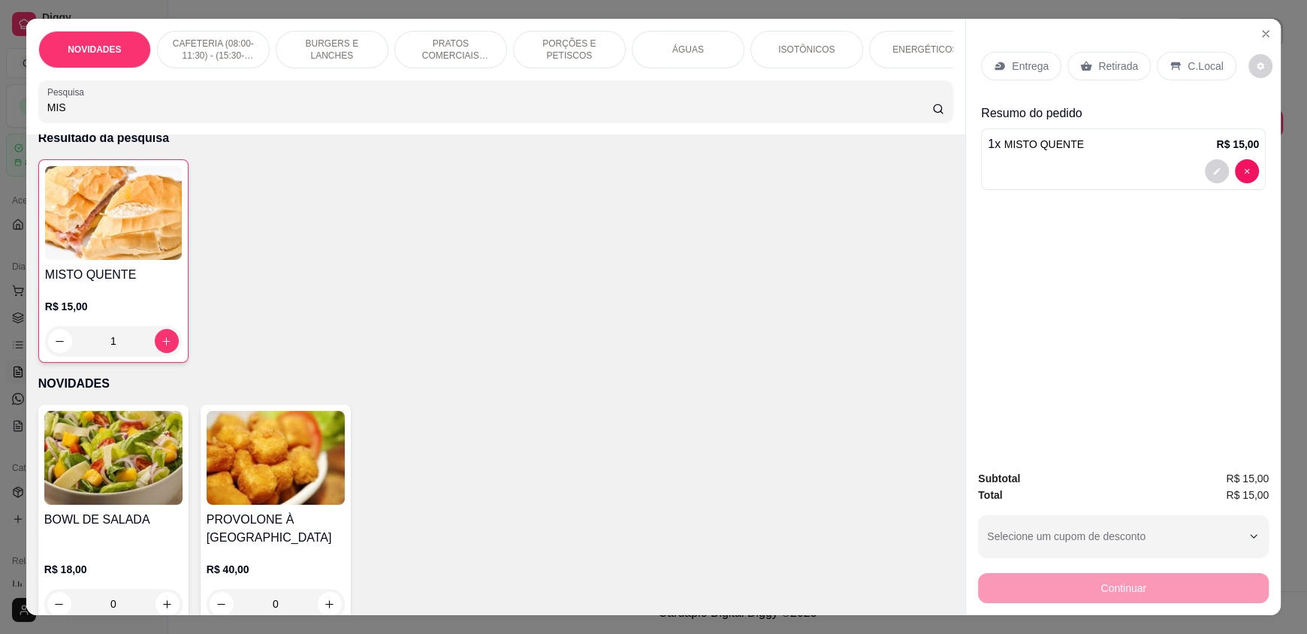
scroll to position [150, 0]
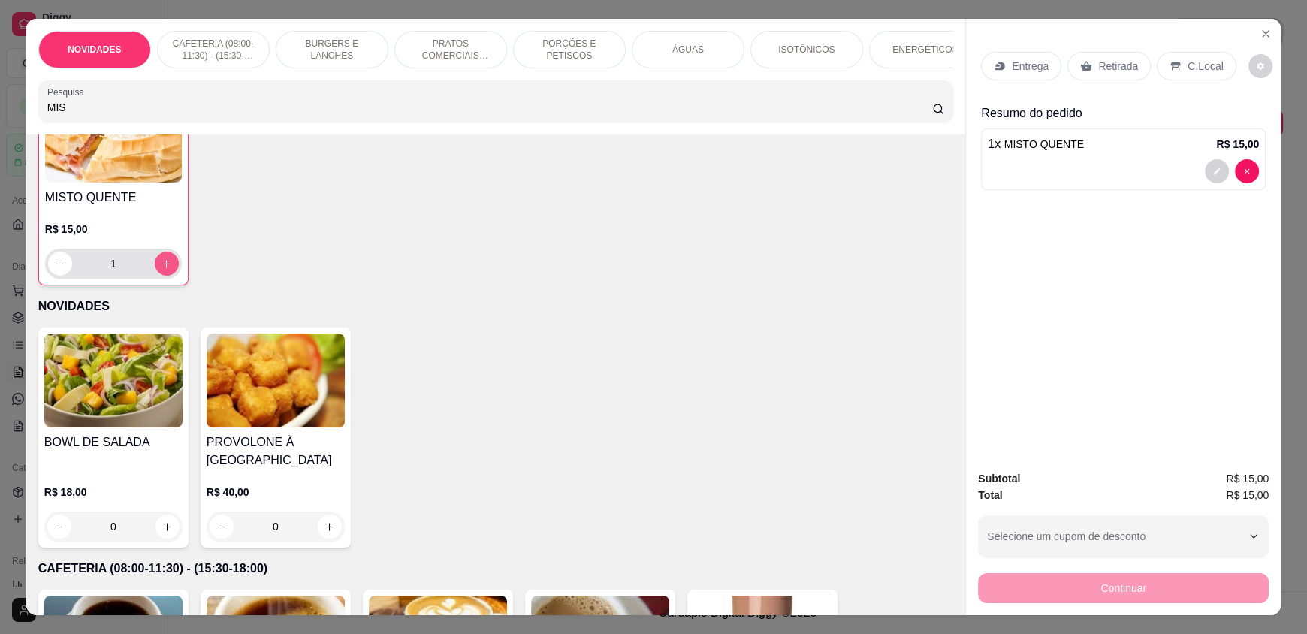
click at [155, 276] on button "increase-product-quantity" at bounding box center [167, 264] width 24 height 24
type input "2"
click at [155, 530] on button "increase-product-quantity" at bounding box center [167, 526] width 24 height 24
type input "1"
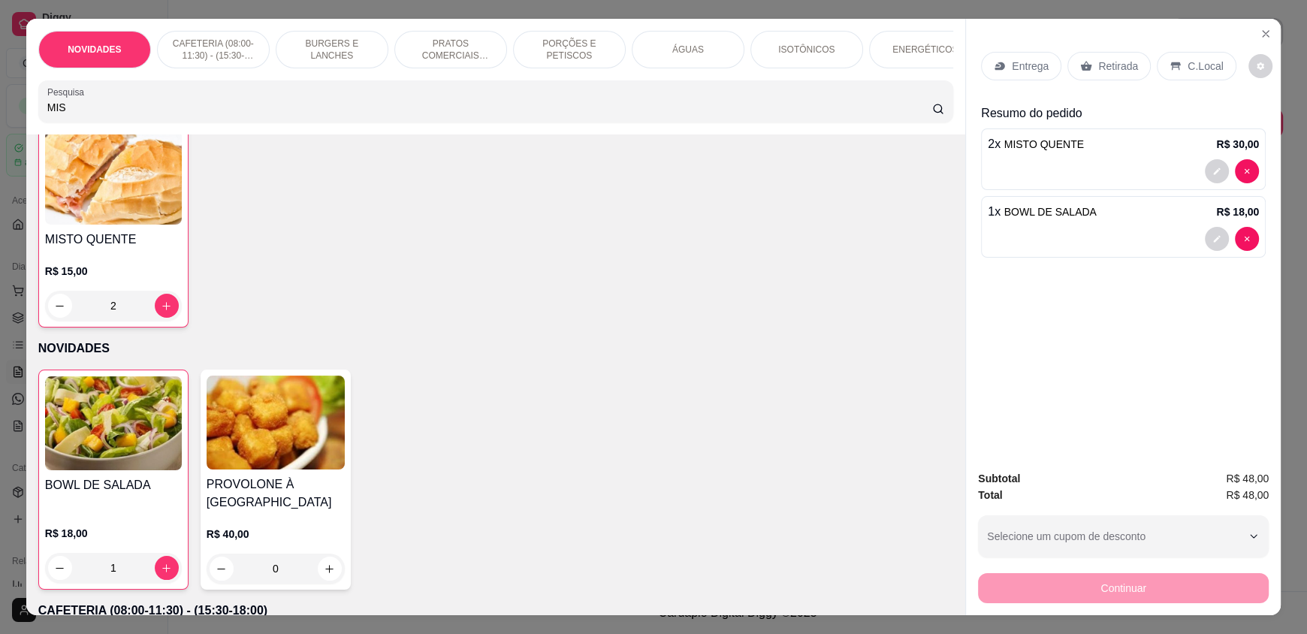
scroll to position [0, 0]
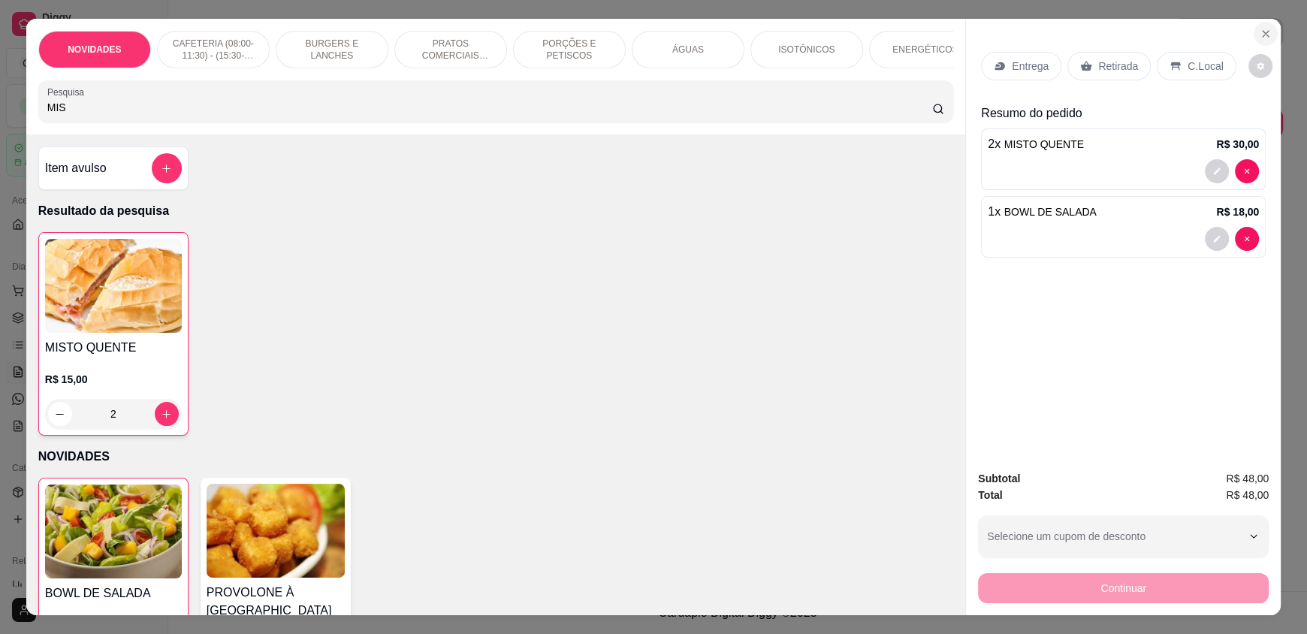
click at [1253, 34] on button "Close" at bounding box center [1265, 34] width 24 height 24
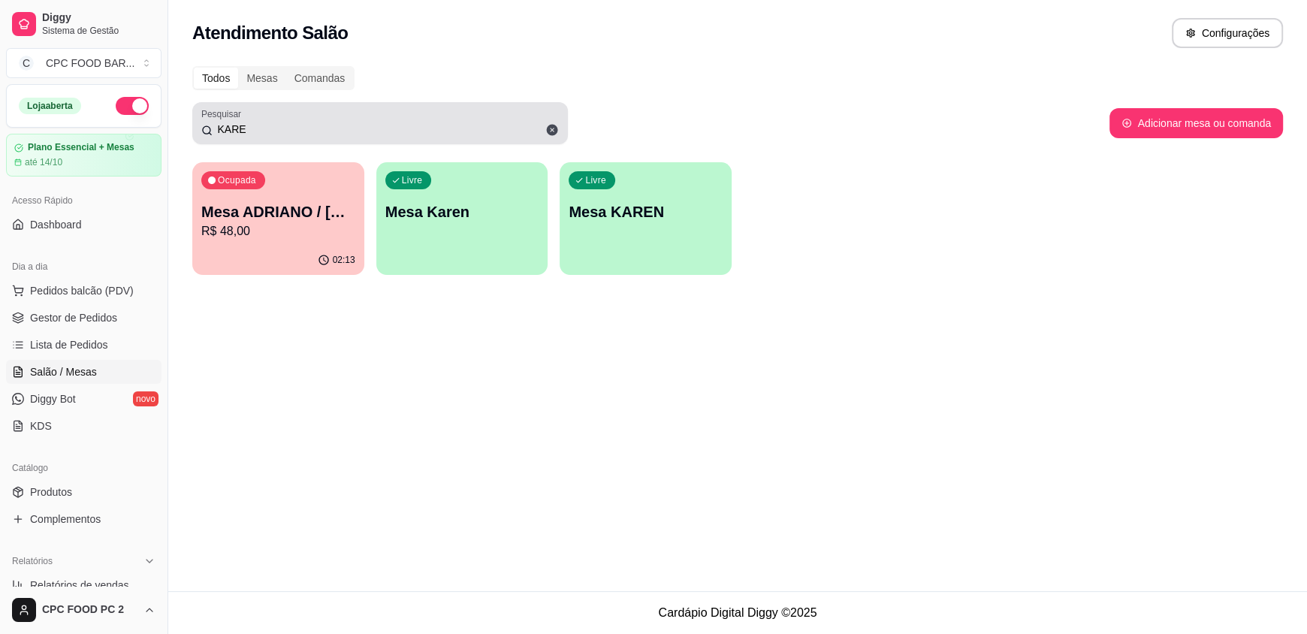
click at [547, 129] on icon at bounding box center [552, 130] width 11 height 11
click at [547, 129] on input "KARE" at bounding box center [386, 129] width 346 height 15
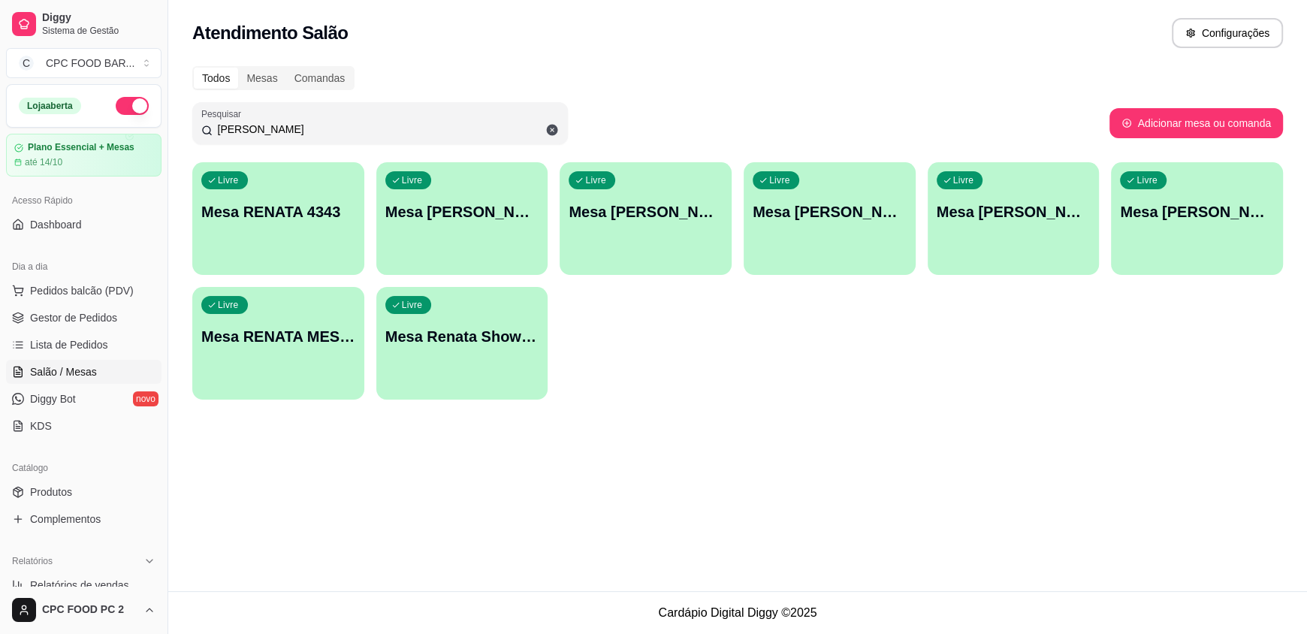
type input "[PERSON_NAME]"
click at [994, 232] on div "Livre Mesa [PERSON_NAME]" at bounding box center [1013, 209] width 172 height 95
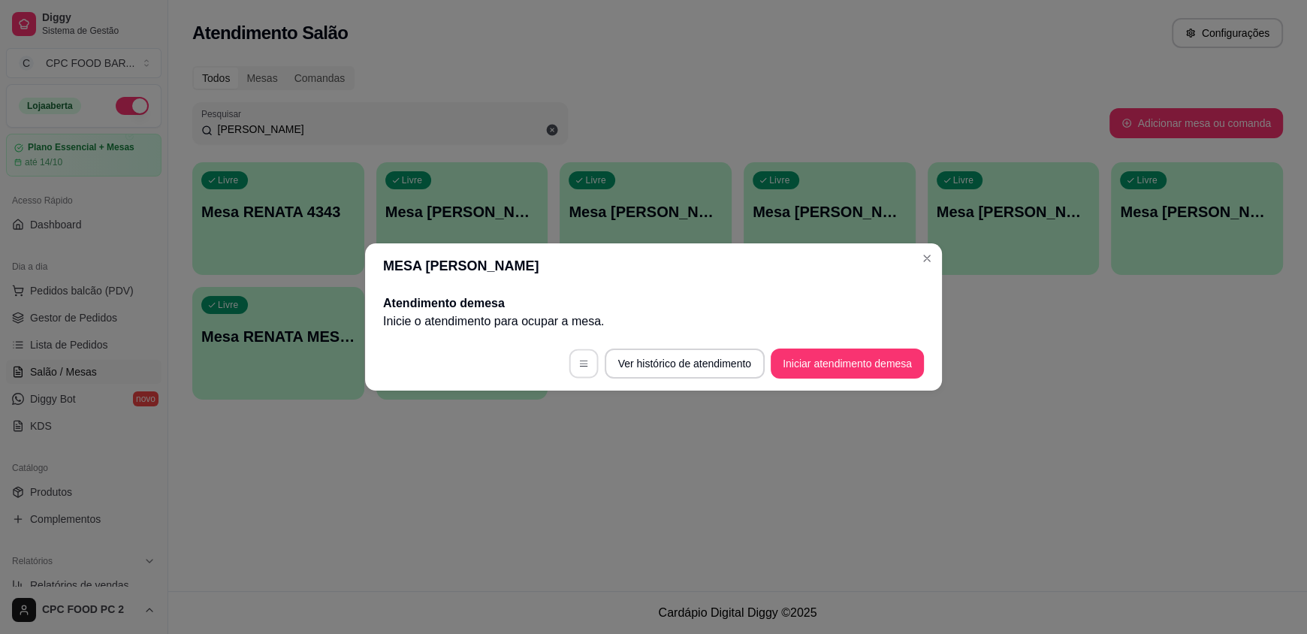
click at [571, 366] on button "button" at bounding box center [582, 363] width 29 height 29
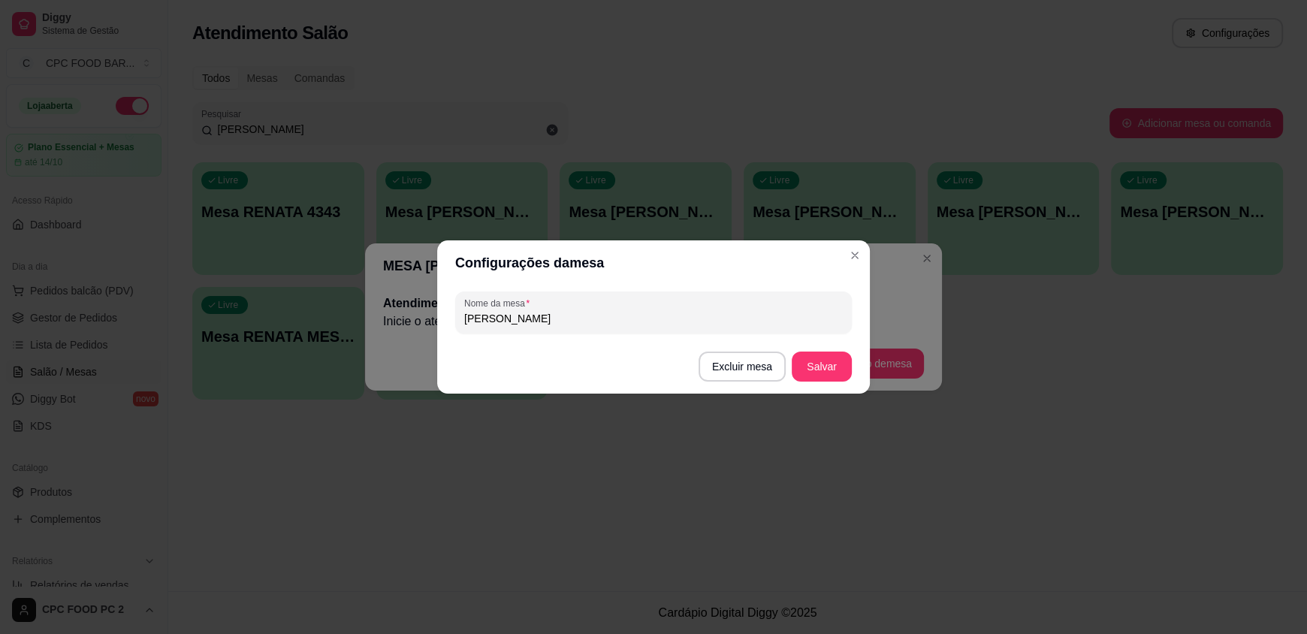
click at [536, 324] on input "[PERSON_NAME]" at bounding box center [653, 318] width 378 height 15
click at [535, 324] on input "[PERSON_NAME]" at bounding box center [653, 318] width 378 height 15
click at [535, 322] on input "[PERSON_NAME]" at bounding box center [653, 318] width 378 height 15
drag, startPoint x: 534, startPoint y: 322, endPoint x: 514, endPoint y: 324, distance: 20.3
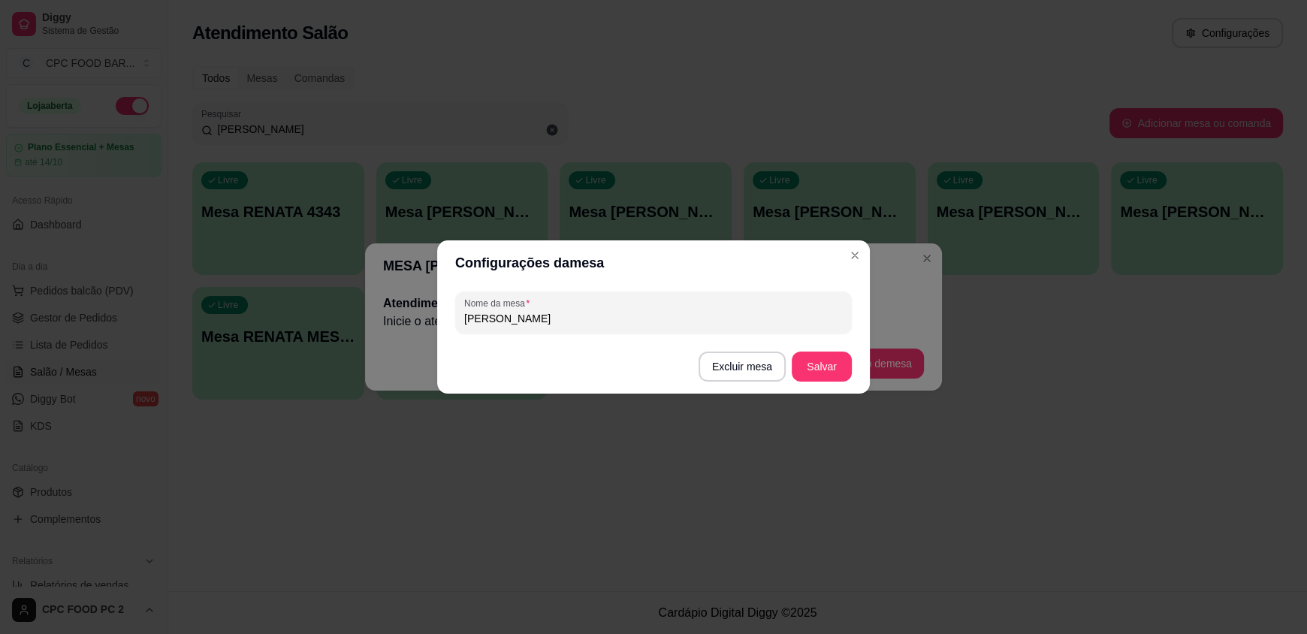
click at [514, 324] on input "[PERSON_NAME]" at bounding box center [653, 318] width 378 height 15
click at [517, 317] on input "[PERSON_NAME]" at bounding box center [653, 318] width 378 height 15
click at [529, 311] on input "[PERSON_NAME]" at bounding box center [653, 318] width 378 height 15
click at [533, 315] on input "[PERSON_NAME]" at bounding box center [653, 318] width 378 height 15
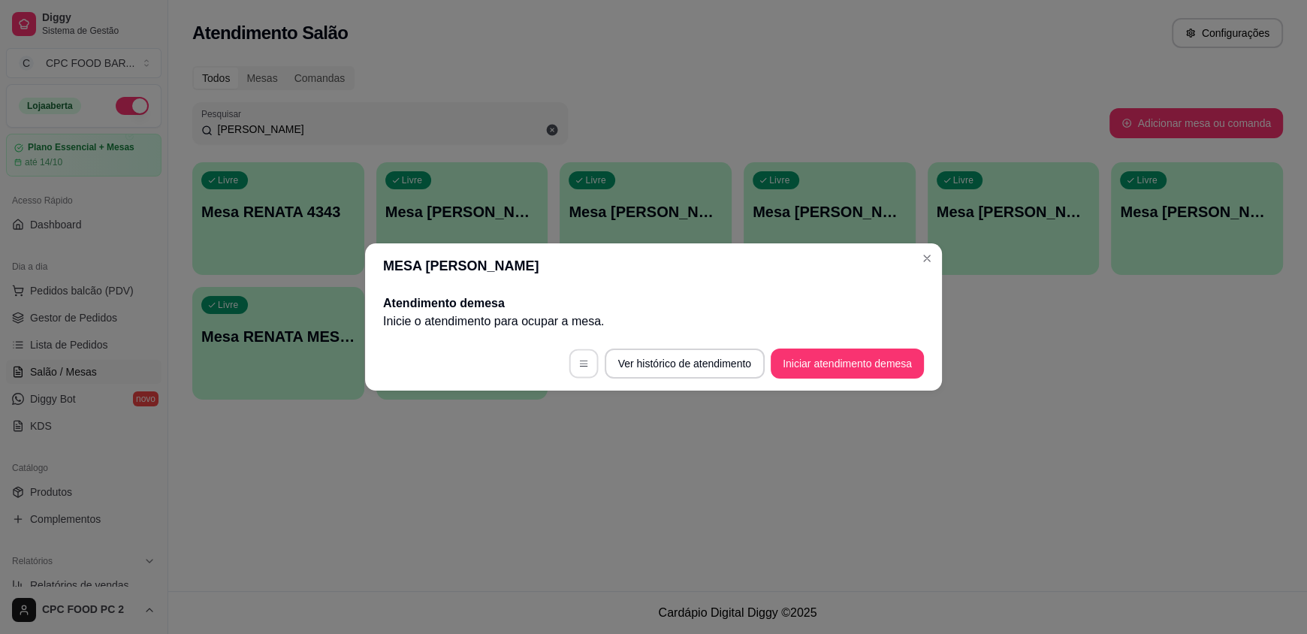
click at [571, 362] on button "button" at bounding box center [582, 363] width 29 height 29
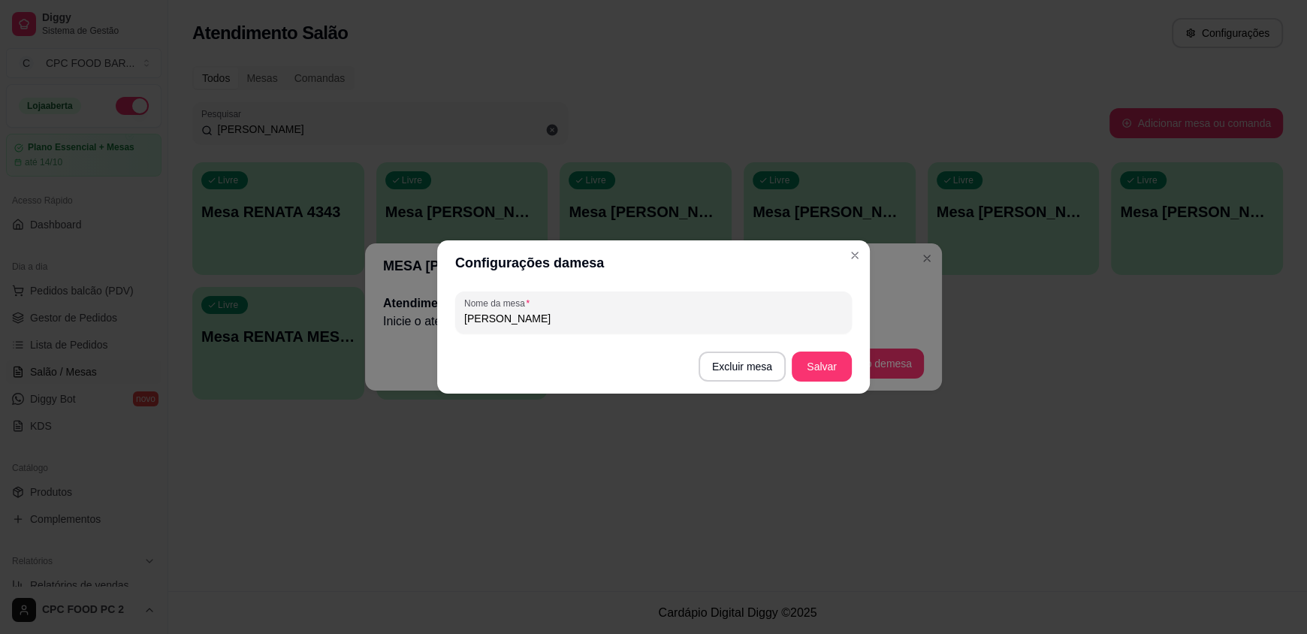
click at [545, 322] on input "[PERSON_NAME]" at bounding box center [653, 318] width 378 height 15
type input "[PERSON_NAME]"
click at [804, 368] on button "Salvar" at bounding box center [821, 366] width 59 height 29
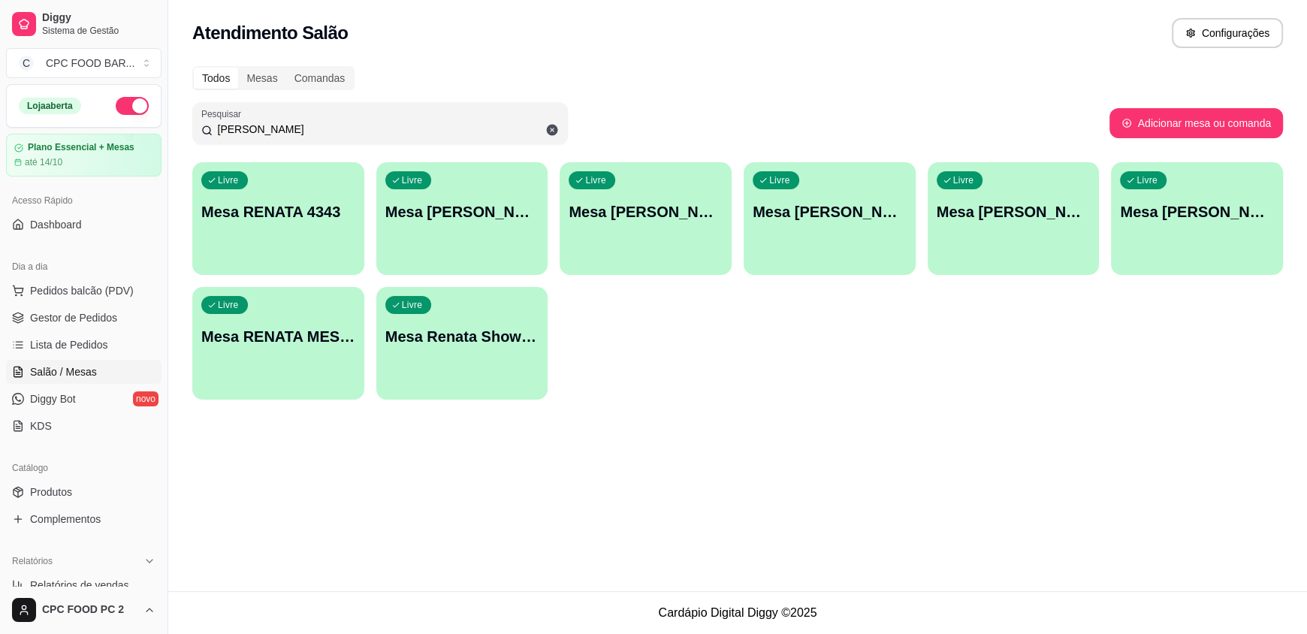
click at [1056, 247] on div "Livre Mesa [PERSON_NAME]" at bounding box center [1013, 209] width 172 height 95
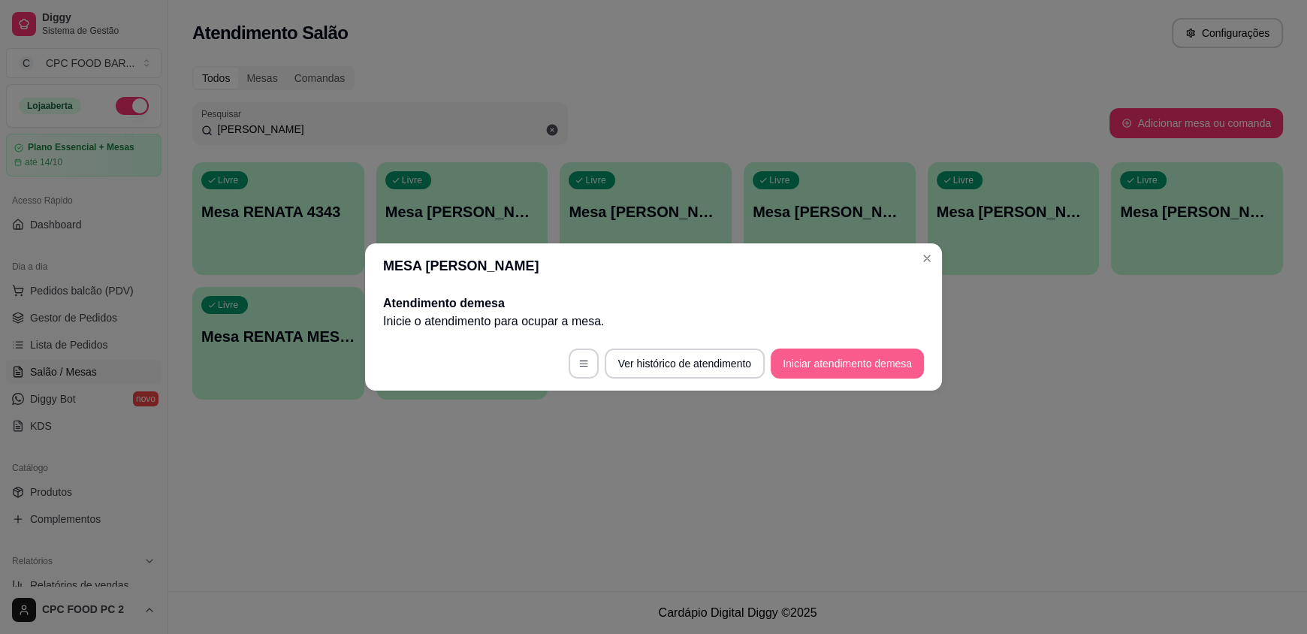
click at [806, 369] on button "Iniciar atendimento de mesa" at bounding box center [847, 363] width 153 height 30
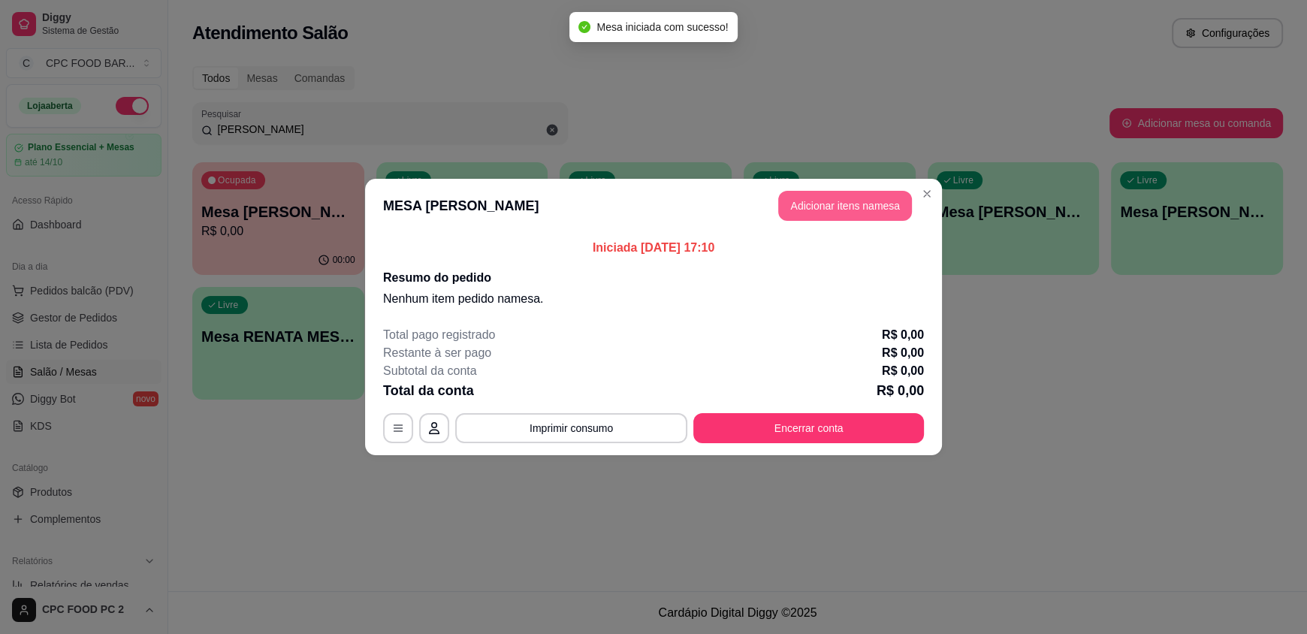
click at [815, 200] on button "Adicionar itens na mesa" at bounding box center [845, 206] width 134 height 30
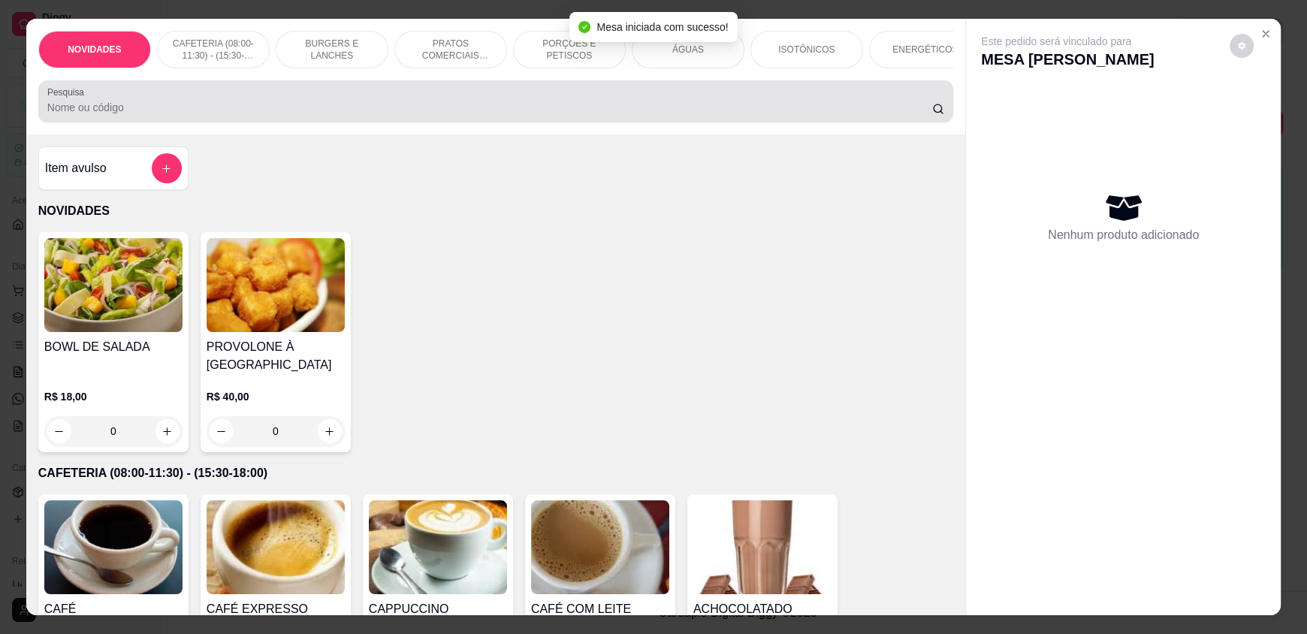
click at [247, 100] on div at bounding box center [495, 101] width 897 height 30
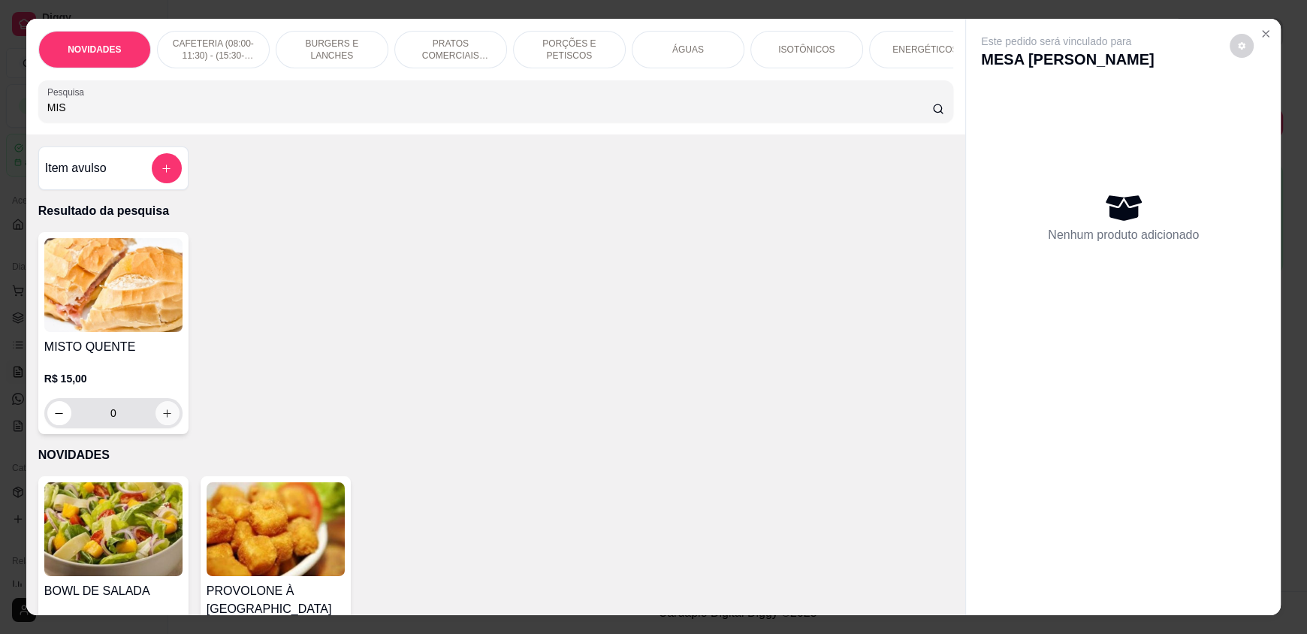
type input "MIS"
click at [168, 425] on button "increase-product-quantity" at bounding box center [166, 413] width 23 height 23
type input "1"
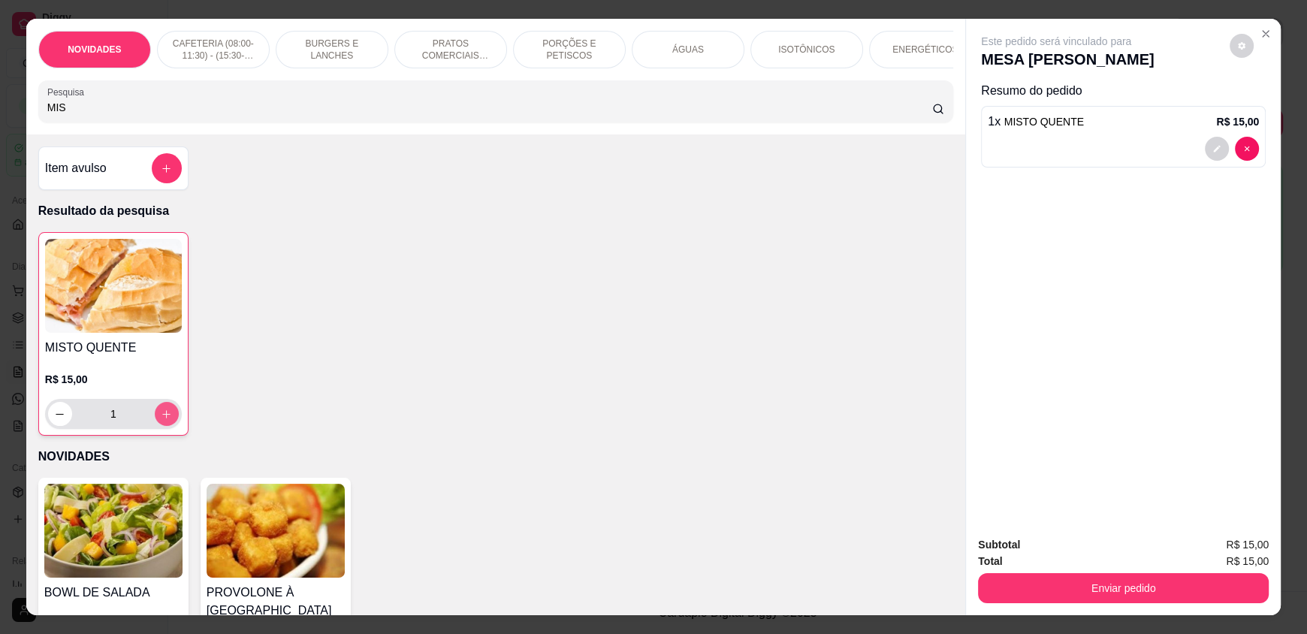
click at [167, 426] on button "increase-product-quantity" at bounding box center [167, 414] width 24 height 24
type input "2"
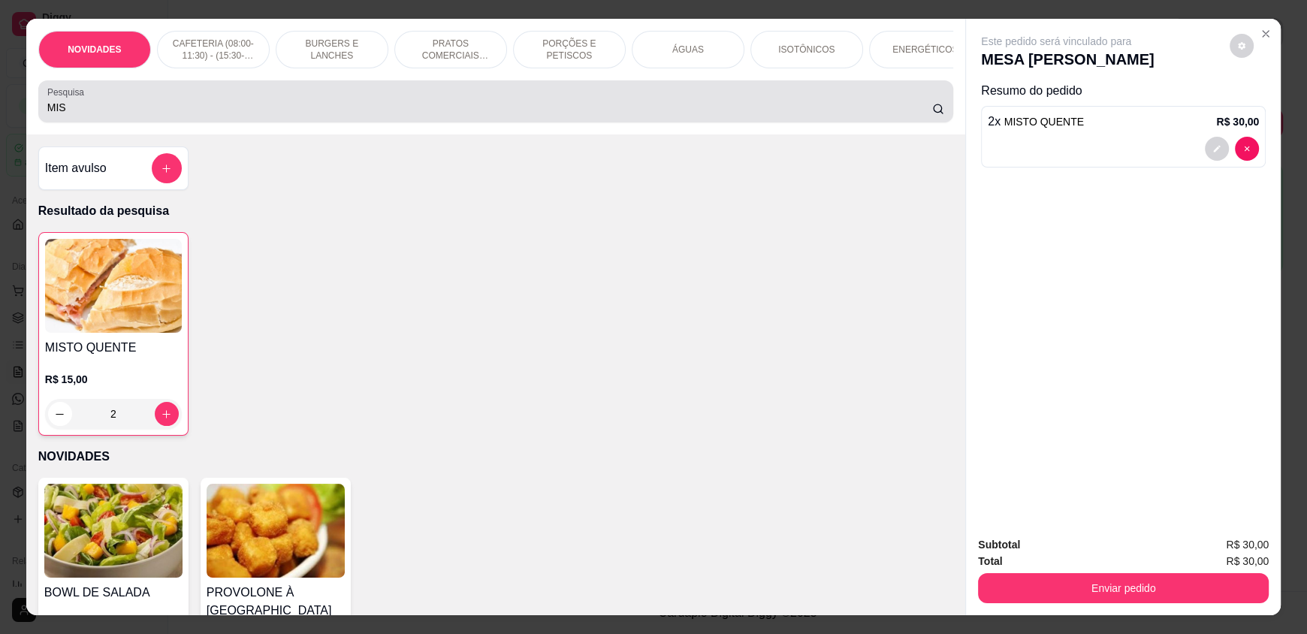
click at [86, 115] on input "MIS" at bounding box center [489, 107] width 885 height 15
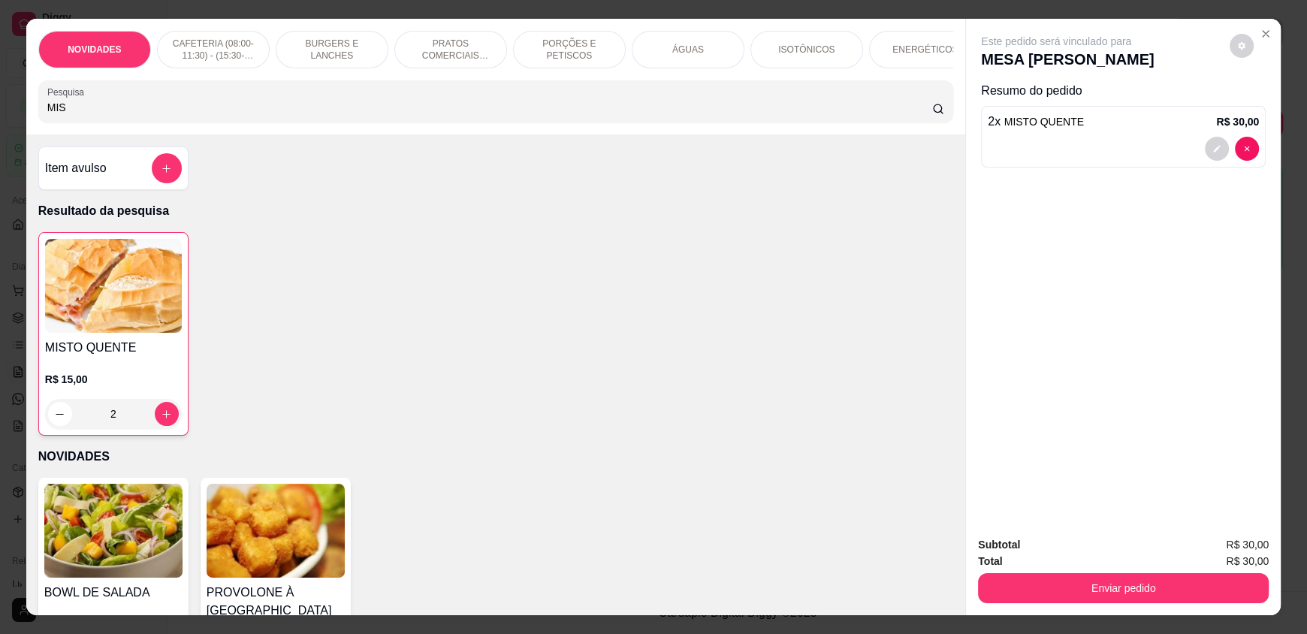
click at [86, 115] on input "MIS" at bounding box center [489, 107] width 885 height 15
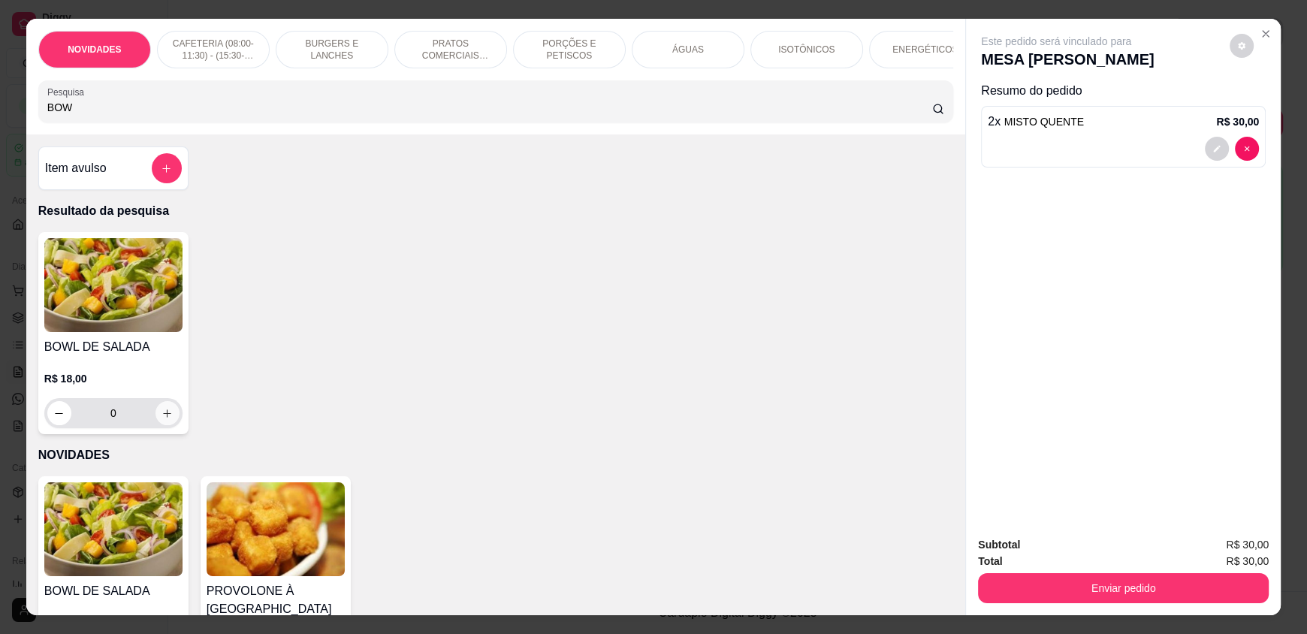
type input "BOW"
click at [161, 419] on icon "increase-product-quantity" at bounding box center [166, 413] width 11 height 11
type input "1"
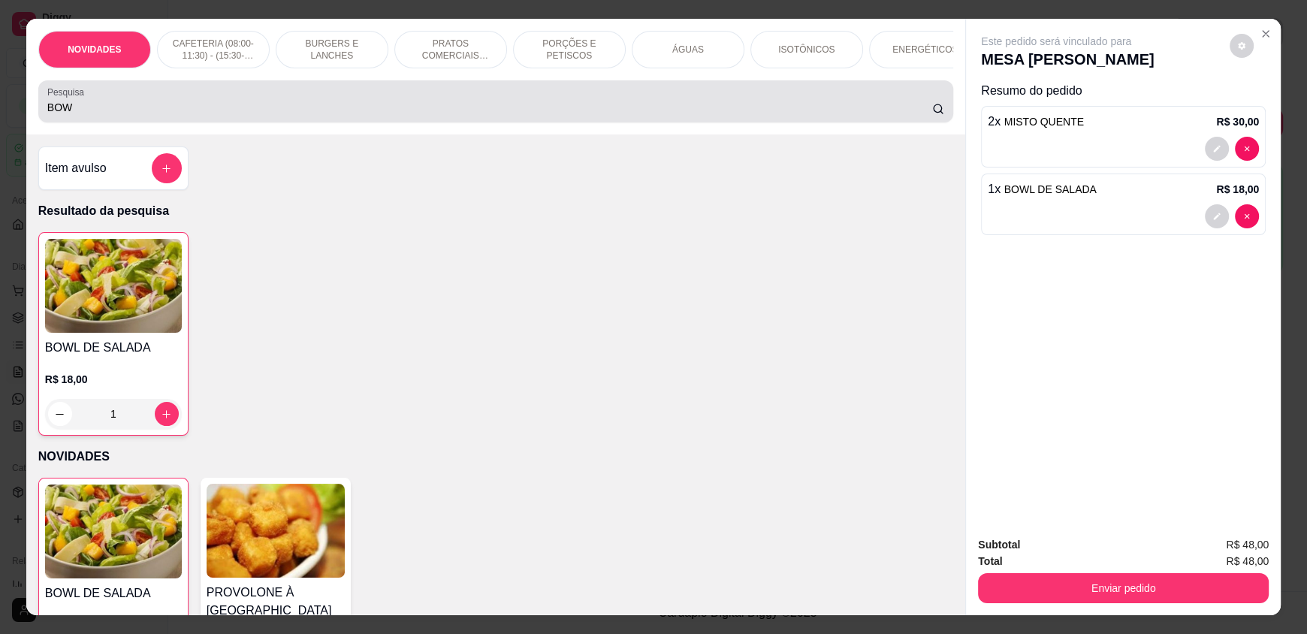
click at [105, 122] on div "Pesquisa BOW" at bounding box center [495, 101] width 915 height 42
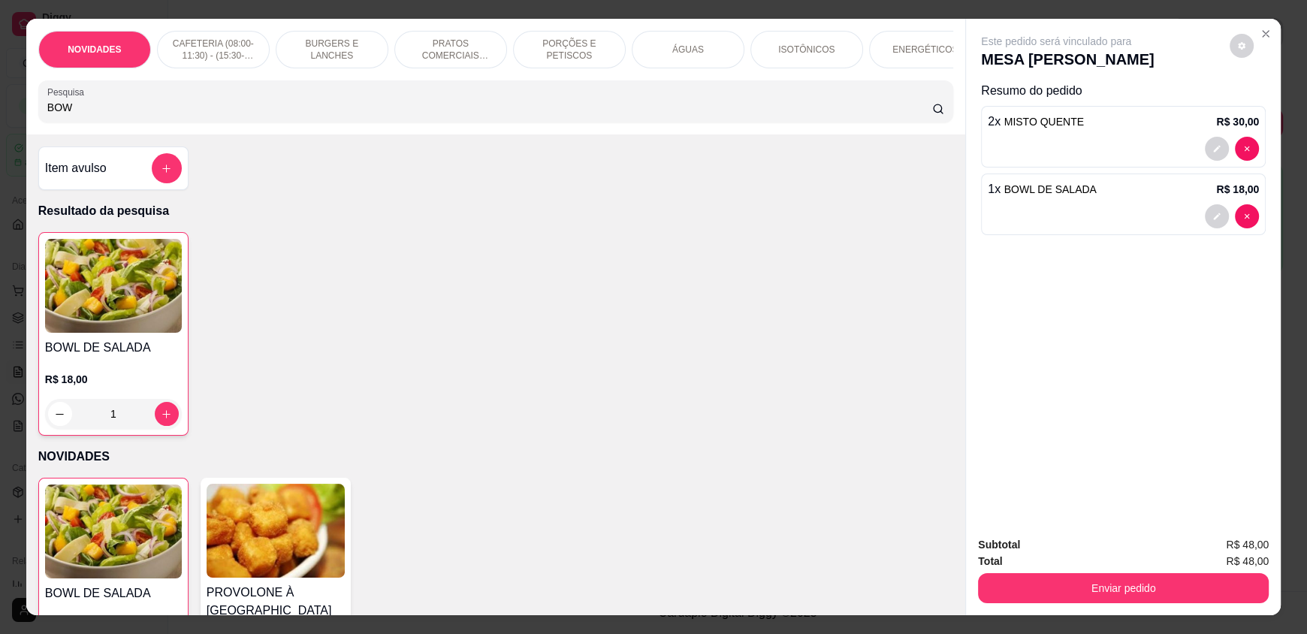
click at [102, 115] on input "BOW" at bounding box center [489, 107] width 885 height 15
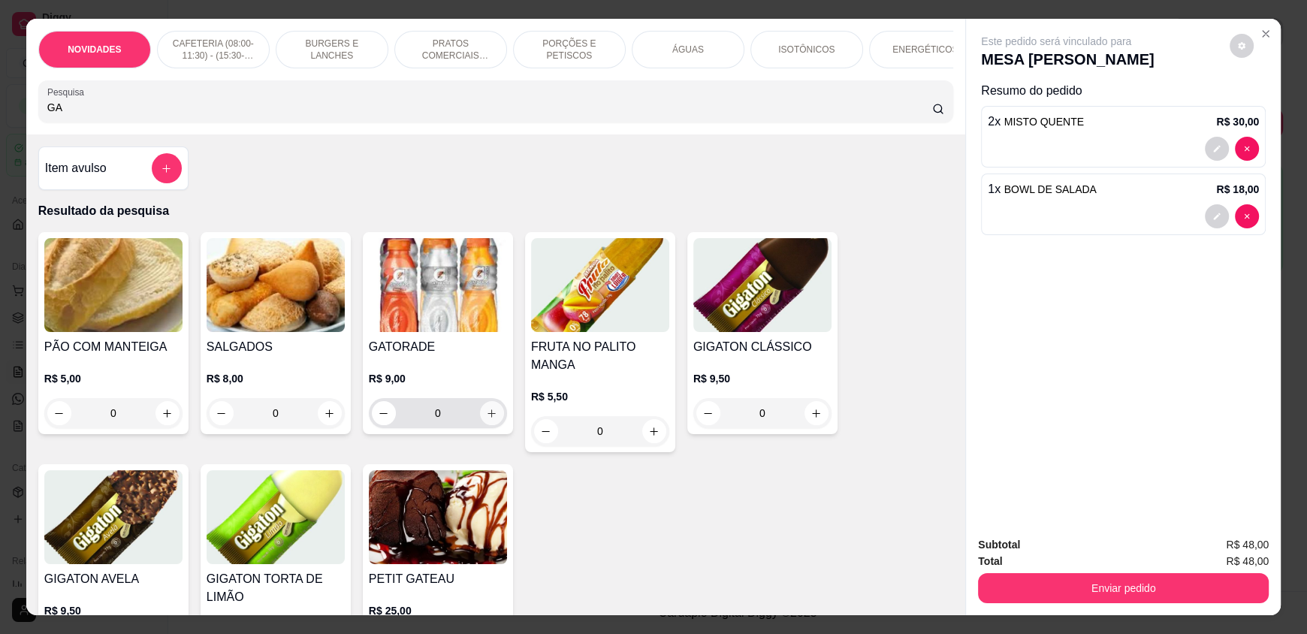
type input "GA"
click at [487, 419] on icon "increase-product-quantity" at bounding box center [491, 413] width 11 height 11
type input "1"
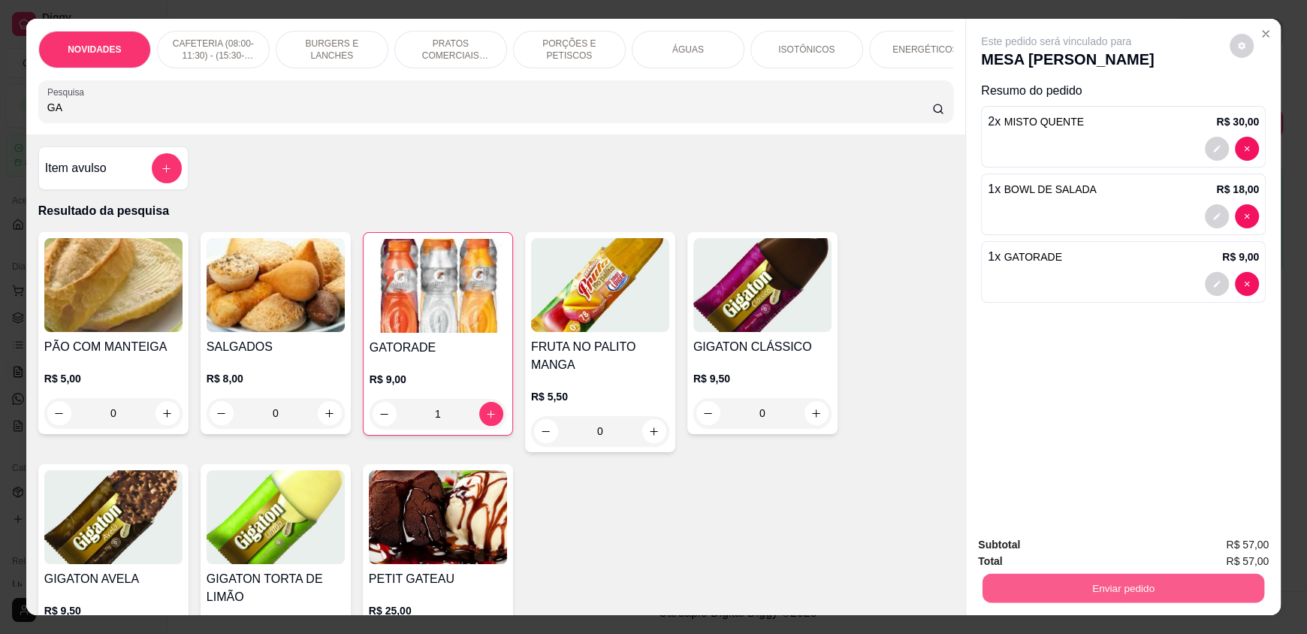
click at [1082, 587] on button "Enviar pedido" at bounding box center [1123, 587] width 282 height 29
click at [1211, 554] on button "Enviar pedido" at bounding box center [1229, 551] width 85 height 29
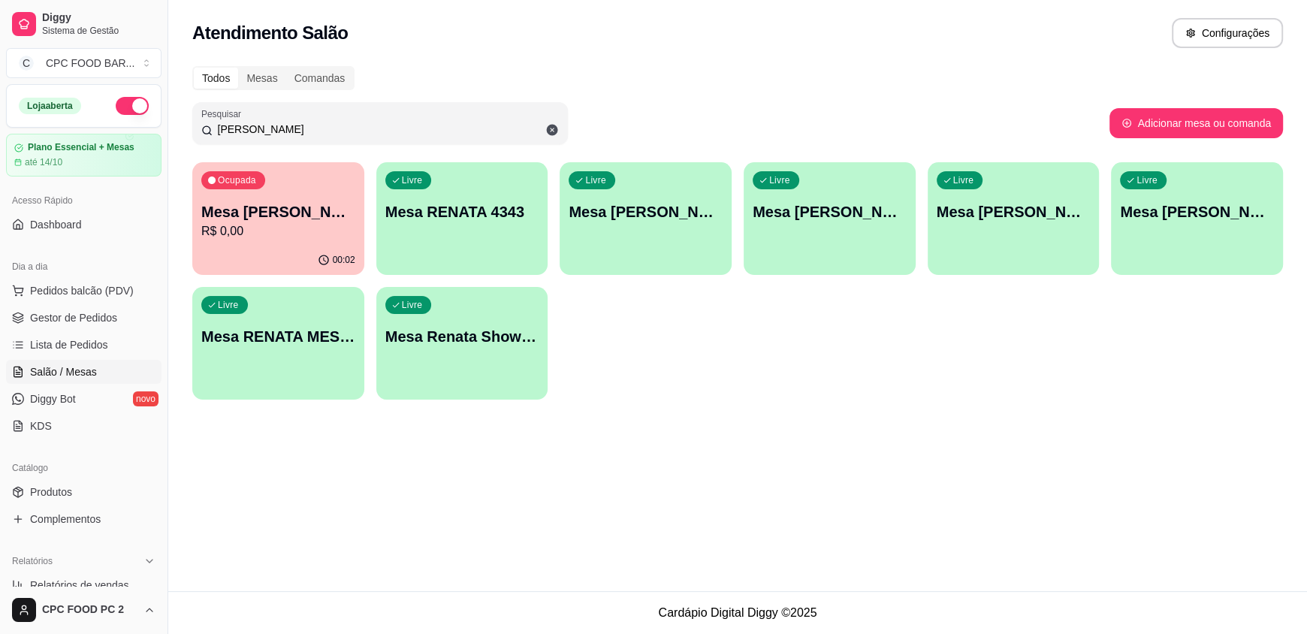
click at [267, 127] on input "[PERSON_NAME]" at bounding box center [386, 129] width 346 height 15
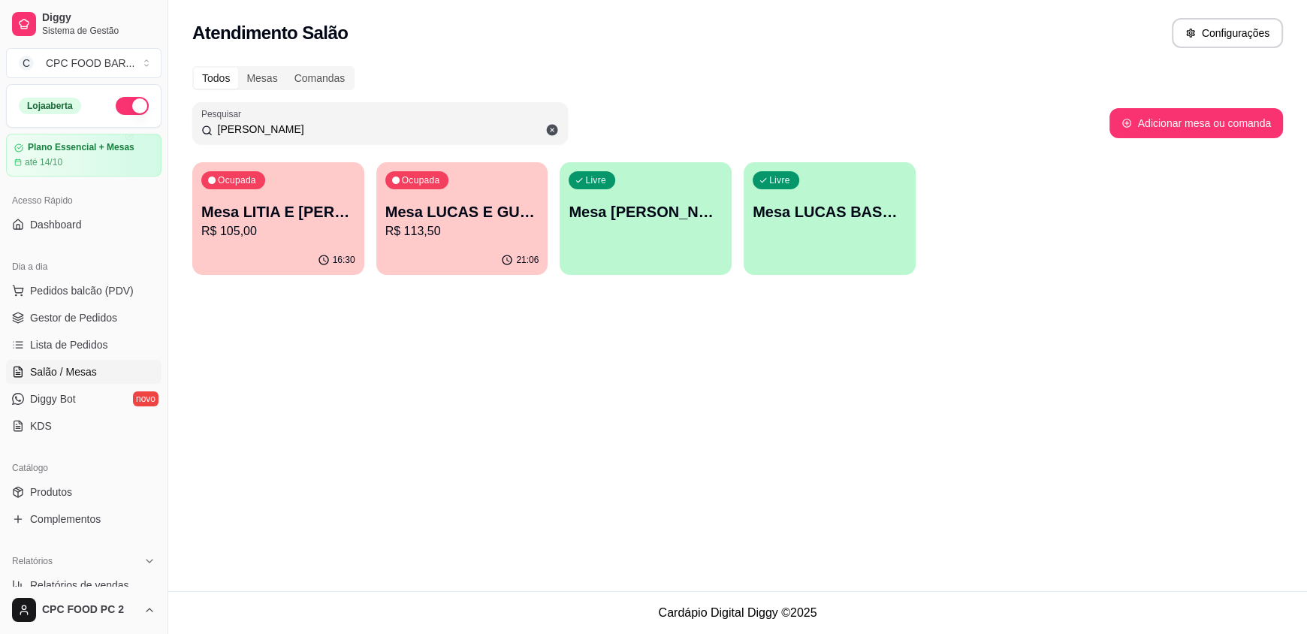
type input "[PERSON_NAME]"
click at [442, 215] on p "Mesa LUCAS E GUTO" at bounding box center [462, 211] width 154 height 21
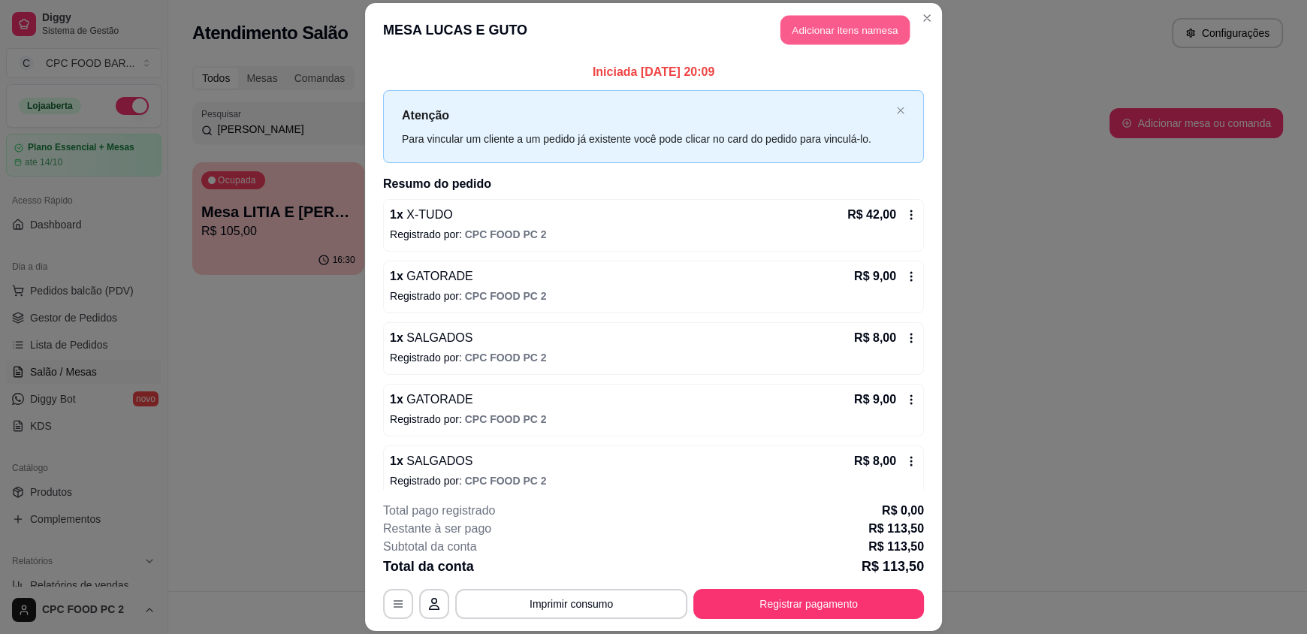
click at [783, 18] on button "Adicionar itens na mesa" at bounding box center [844, 30] width 129 height 29
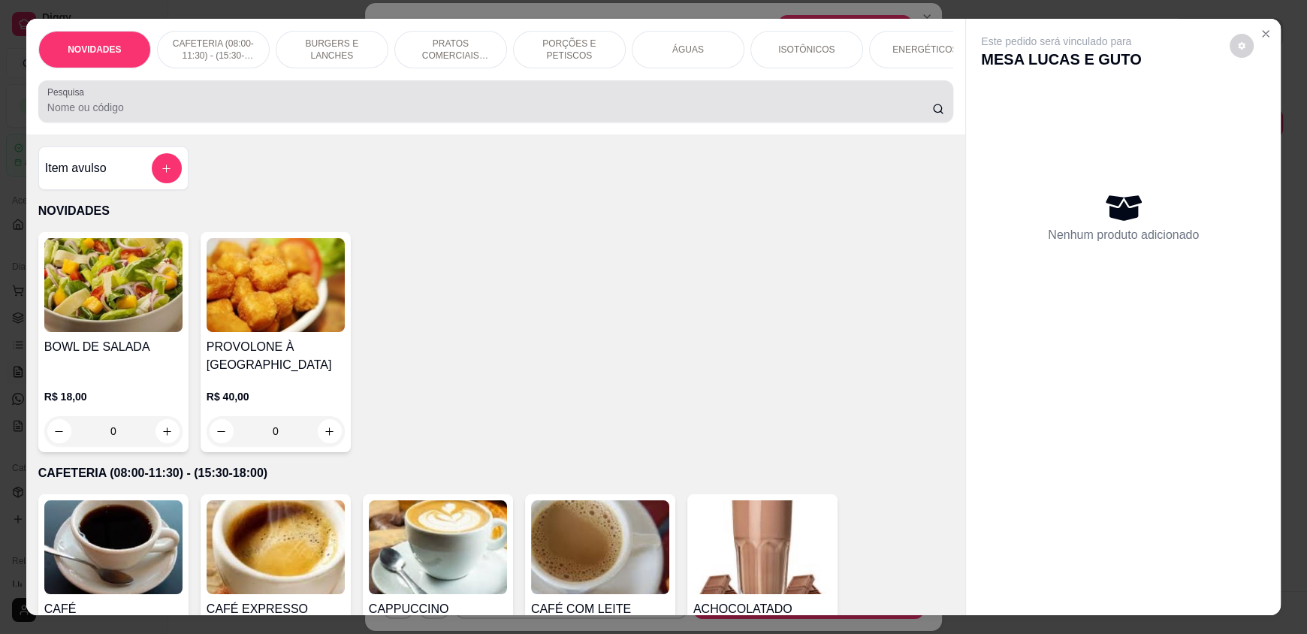
click at [337, 115] on input "Pesquisa" at bounding box center [489, 107] width 885 height 15
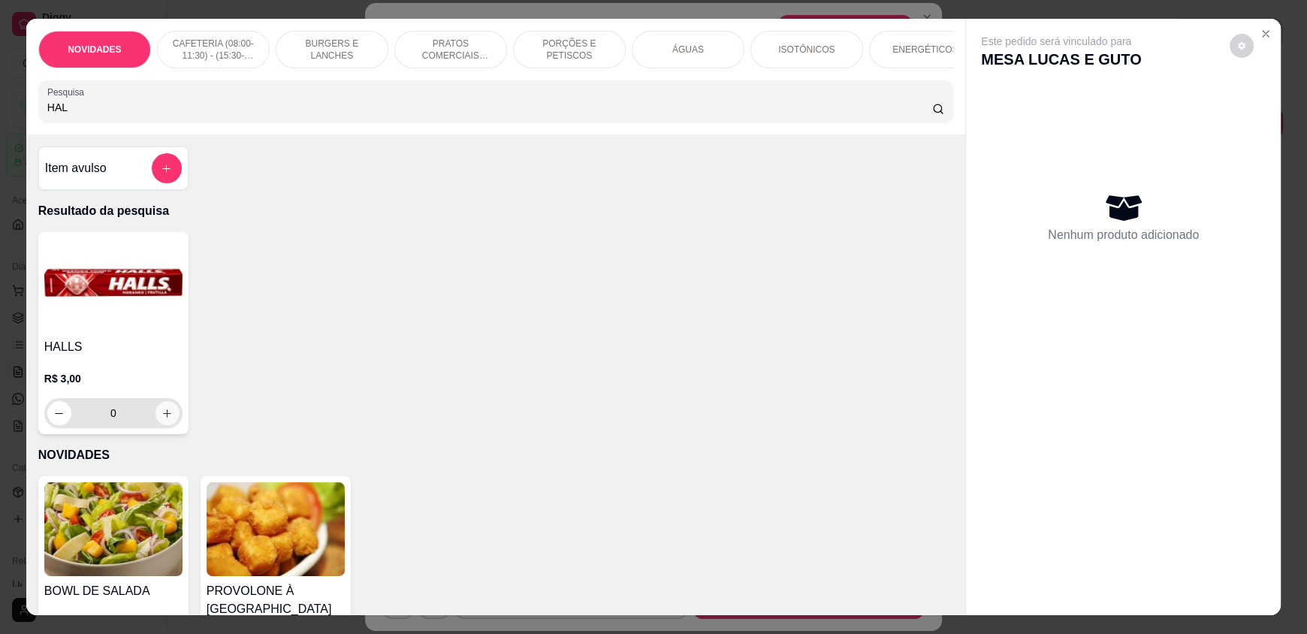
type input "HAL"
click at [153, 412] on div "0" at bounding box center [113, 413] width 132 height 30
click at [174, 418] on div "0" at bounding box center [113, 413] width 138 height 30
click at [162, 419] on icon "increase-product-quantity" at bounding box center [167, 413] width 11 height 11
type input "1"
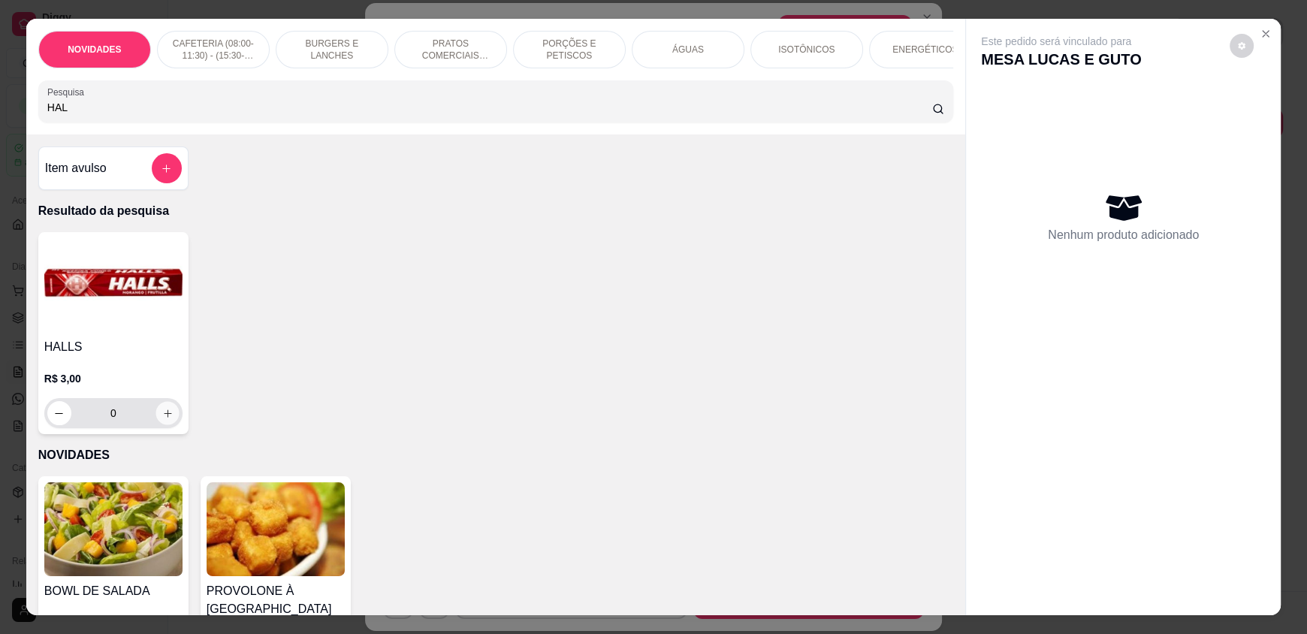
type input "1"
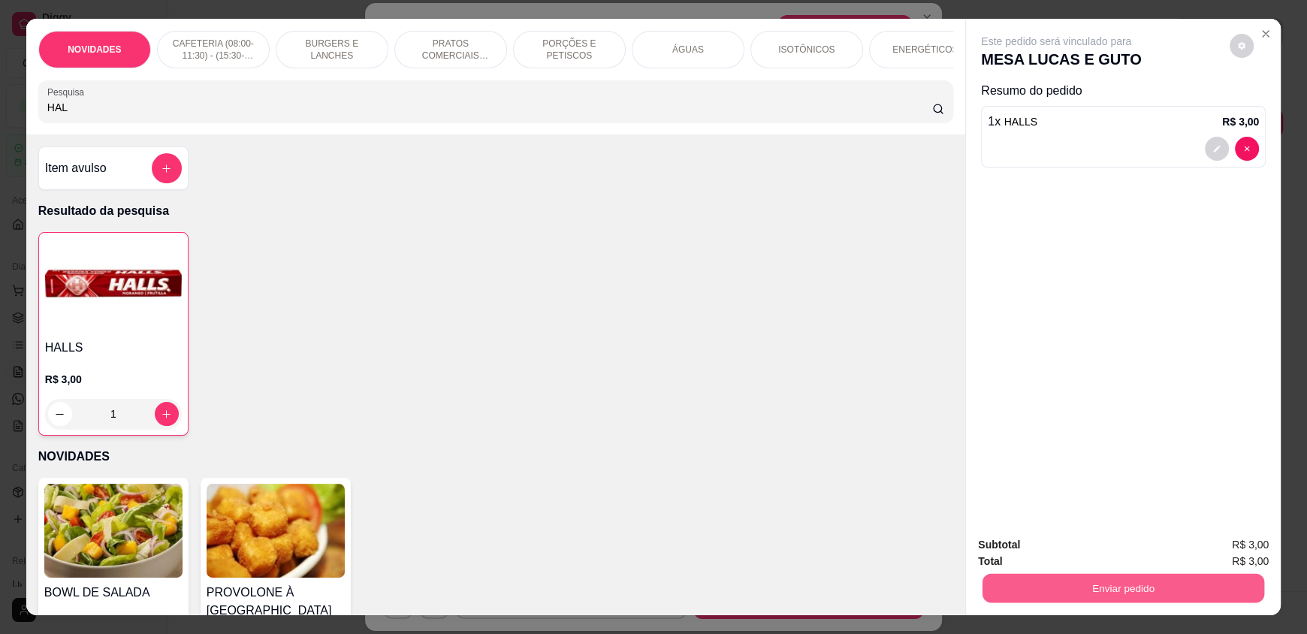
click at [1108, 591] on button "Enviar pedido" at bounding box center [1123, 587] width 282 height 29
click at [1220, 553] on button "Enviar pedido" at bounding box center [1234, 550] width 86 height 29
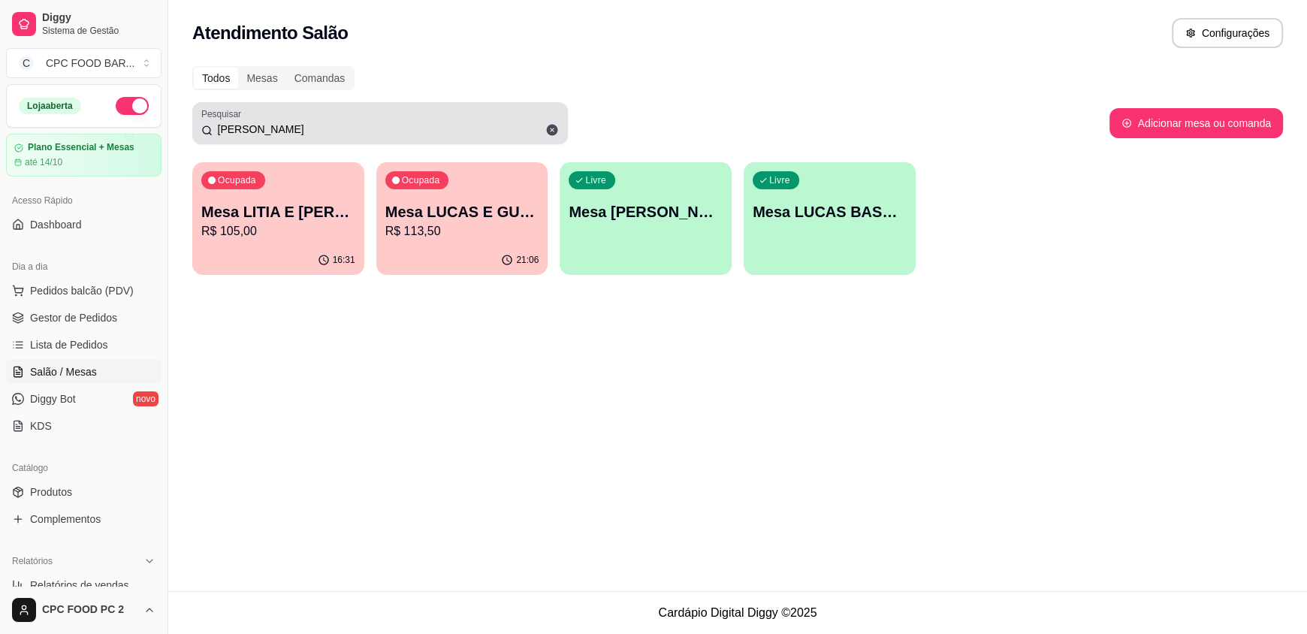
click at [264, 137] on div "[PERSON_NAME]" at bounding box center [379, 123] width 357 height 30
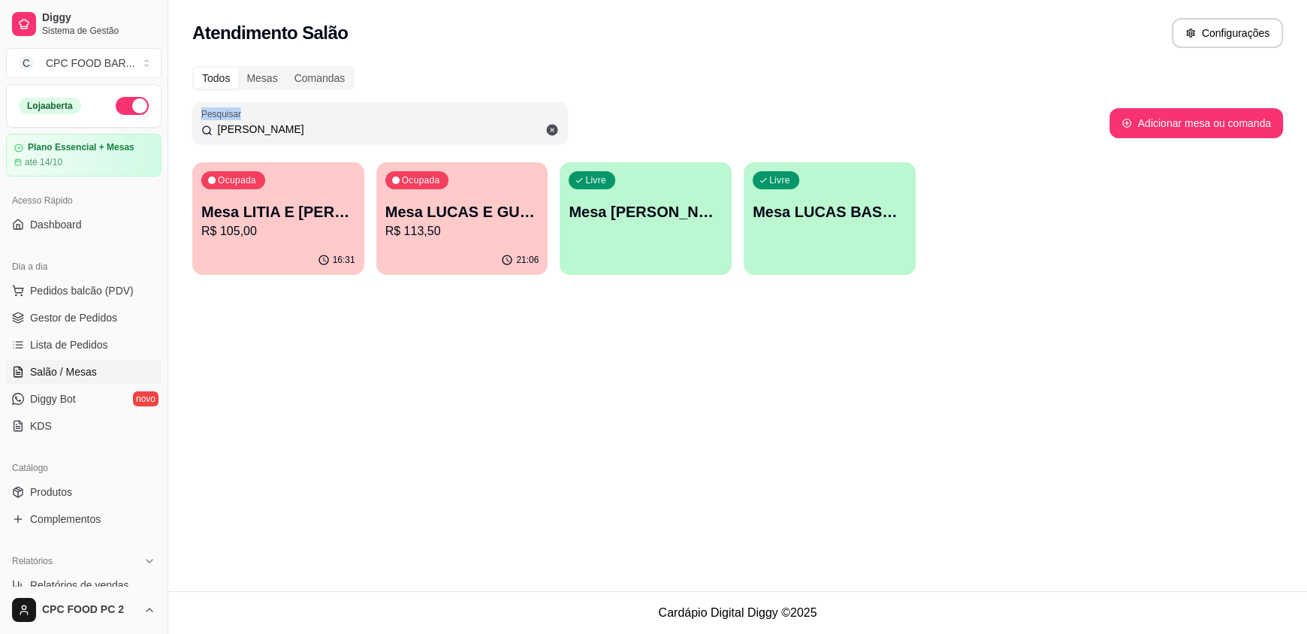
click at [264, 137] on div "[PERSON_NAME]" at bounding box center [379, 123] width 357 height 30
click at [264, 132] on input "[PERSON_NAME]" at bounding box center [386, 129] width 346 height 15
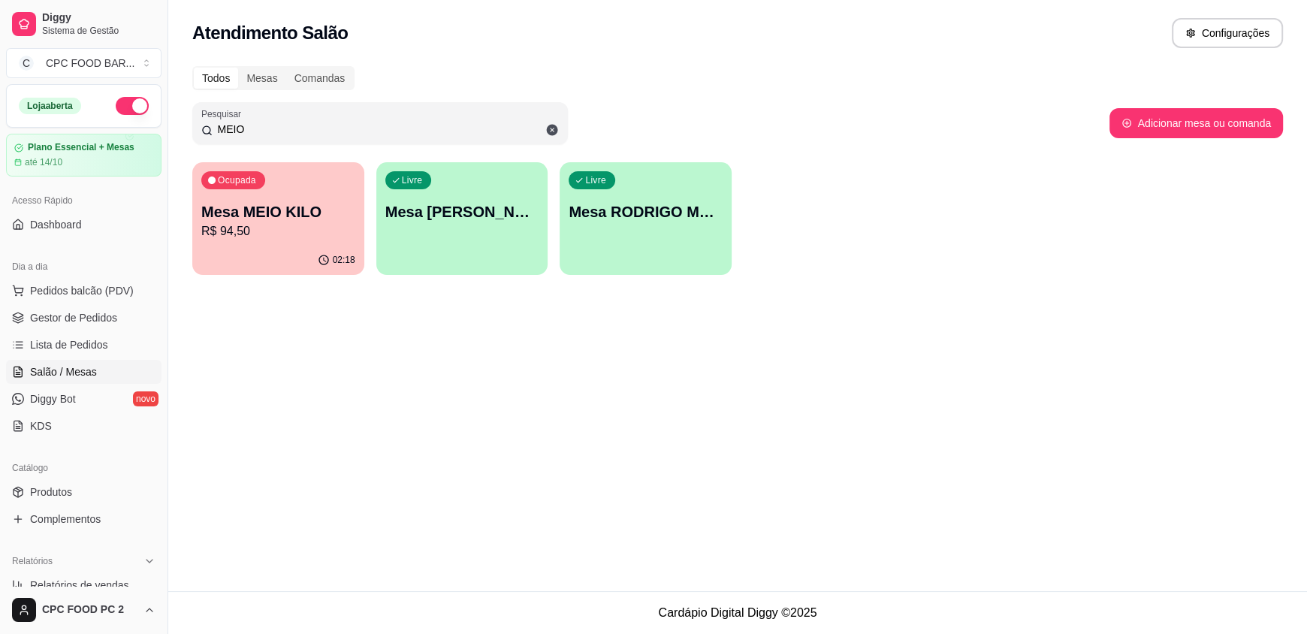
click at [295, 126] on input "MEIO" at bounding box center [386, 129] width 346 height 15
click at [293, 126] on input "MEIO" at bounding box center [386, 129] width 346 height 15
type input "MEIO"
click at [285, 183] on div "Ocupada Mesa MEIO KILO R$ 94,50" at bounding box center [278, 203] width 172 height 83
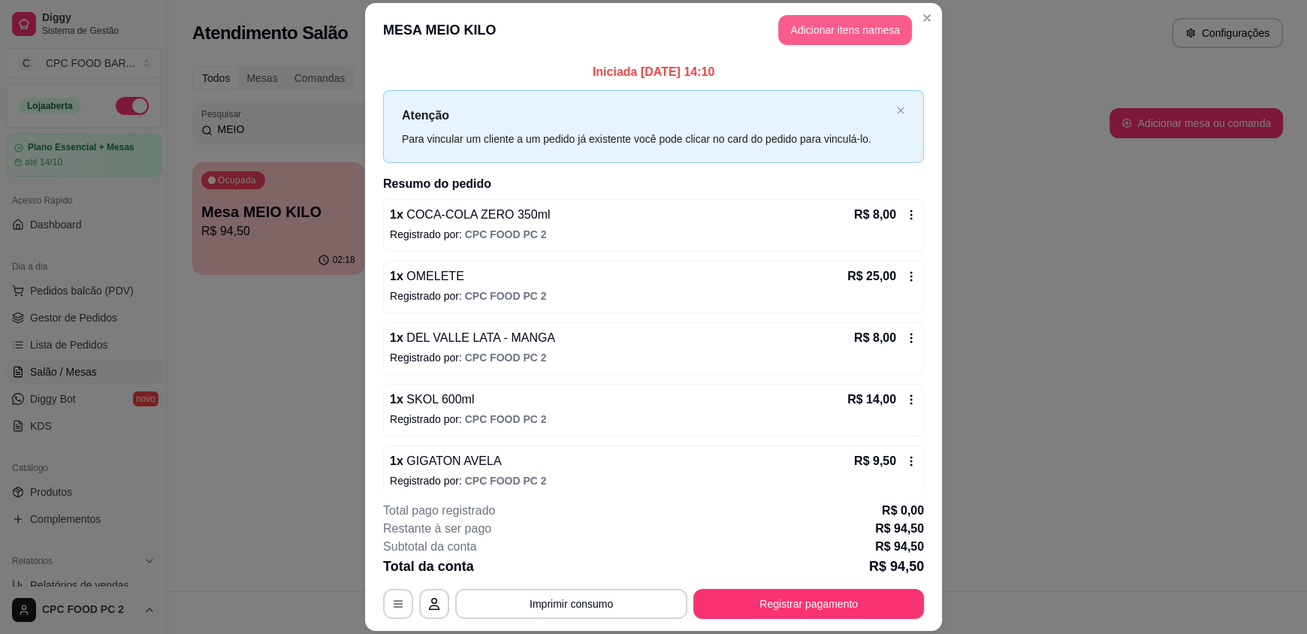
click at [849, 34] on button "Adicionar itens na mesa" at bounding box center [845, 30] width 134 height 30
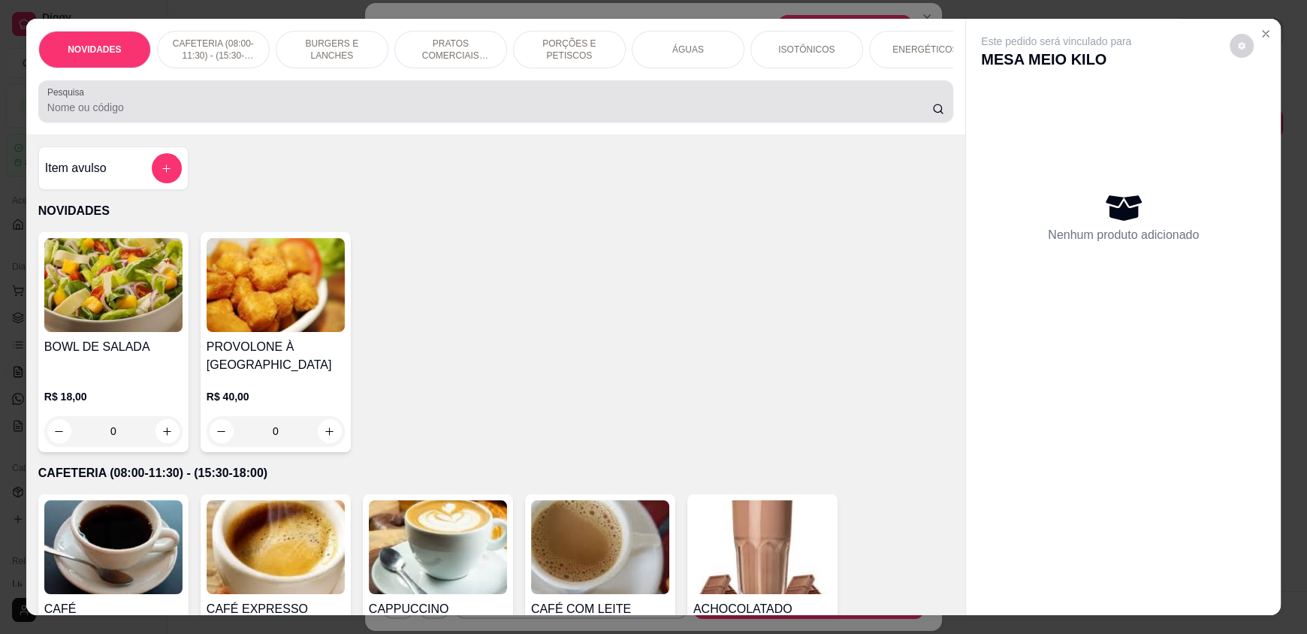
click at [568, 110] on div at bounding box center [495, 101] width 897 height 30
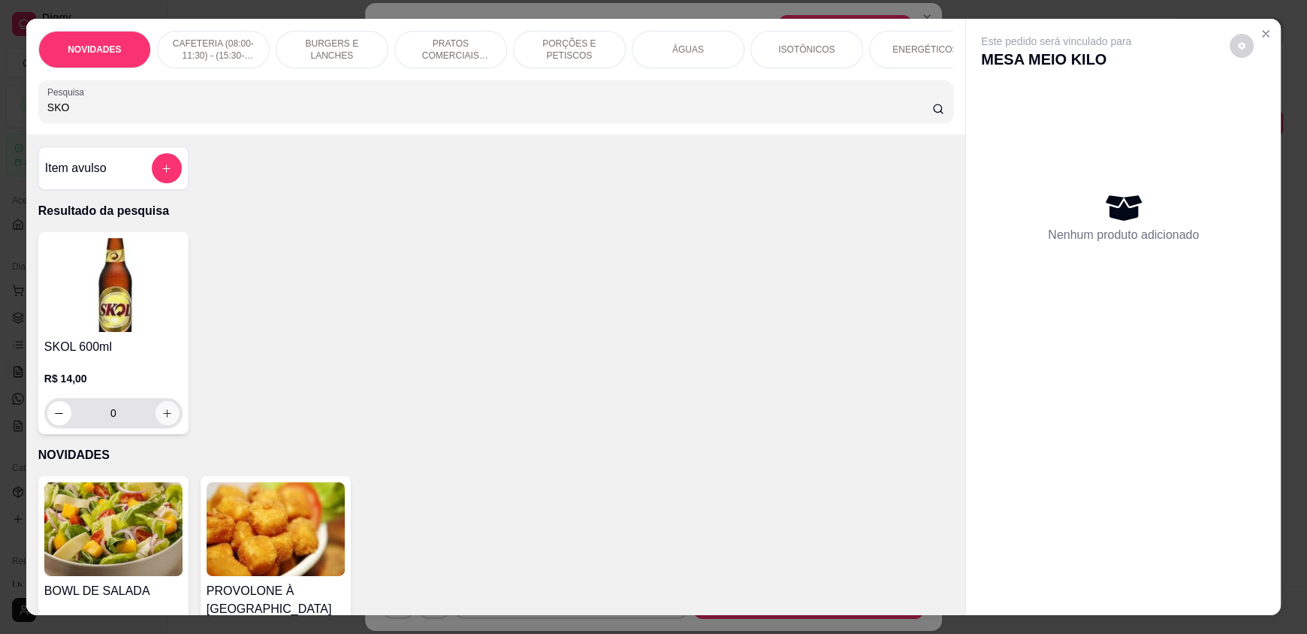
type input "SKO"
click at [163, 417] on button "increase-product-quantity" at bounding box center [167, 413] width 24 height 24
type input "1"
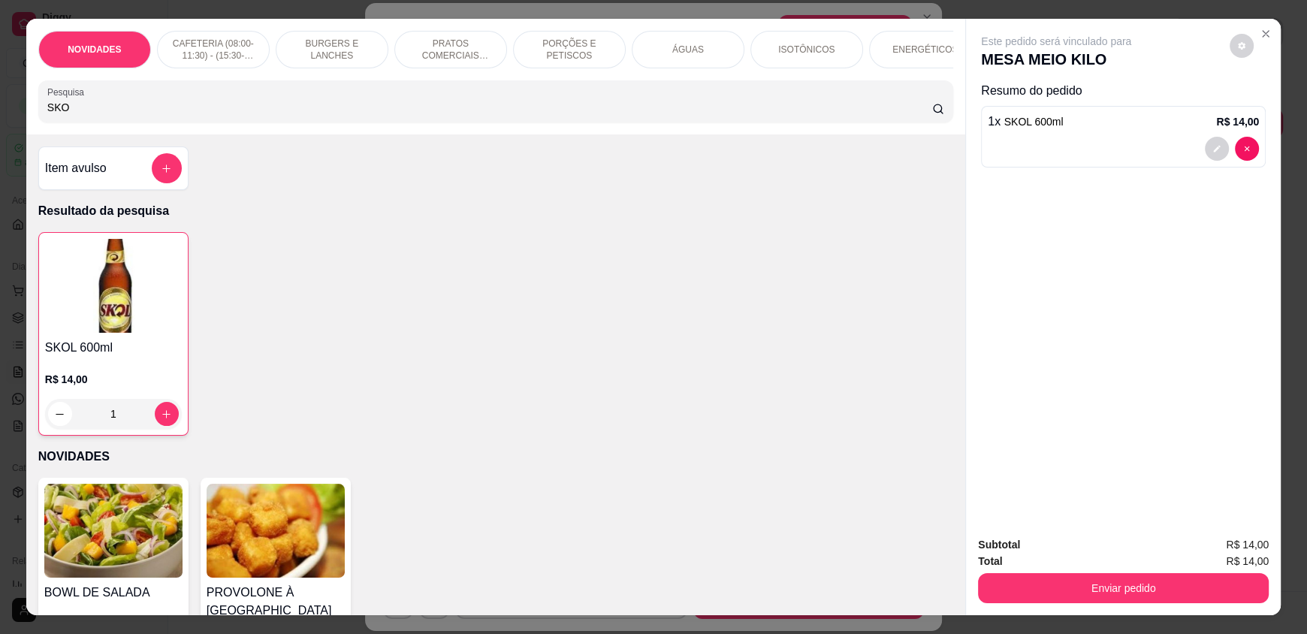
click at [65, 115] on input "SKO" at bounding box center [489, 107] width 885 height 15
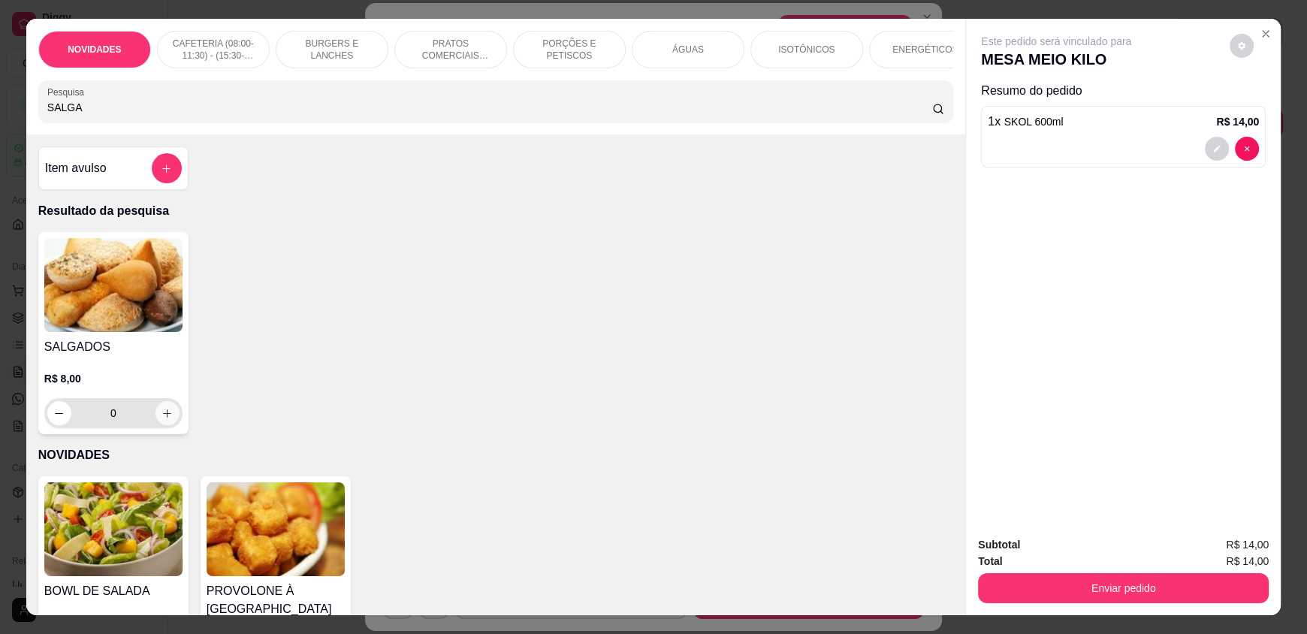
type input "SALGA"
click at [156, 425] on button "increase-product-quantity" at bounding box center [167, 413] width 24 height 24
type input "1"
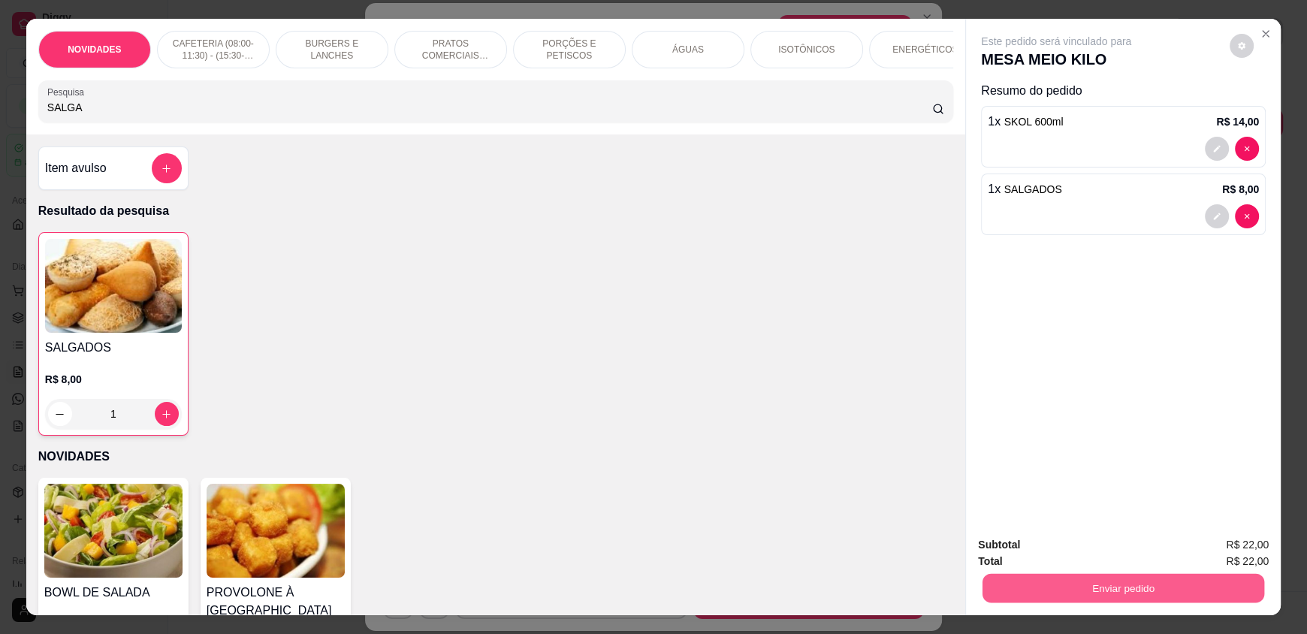
click at [1163, 589] on button "Enviar pedido" at bounding box center [1123, 587] width 282 height 29
click at [1223, 548] on button "Enviar pedido" at bounding box center [1234, 550] width 89 height 30
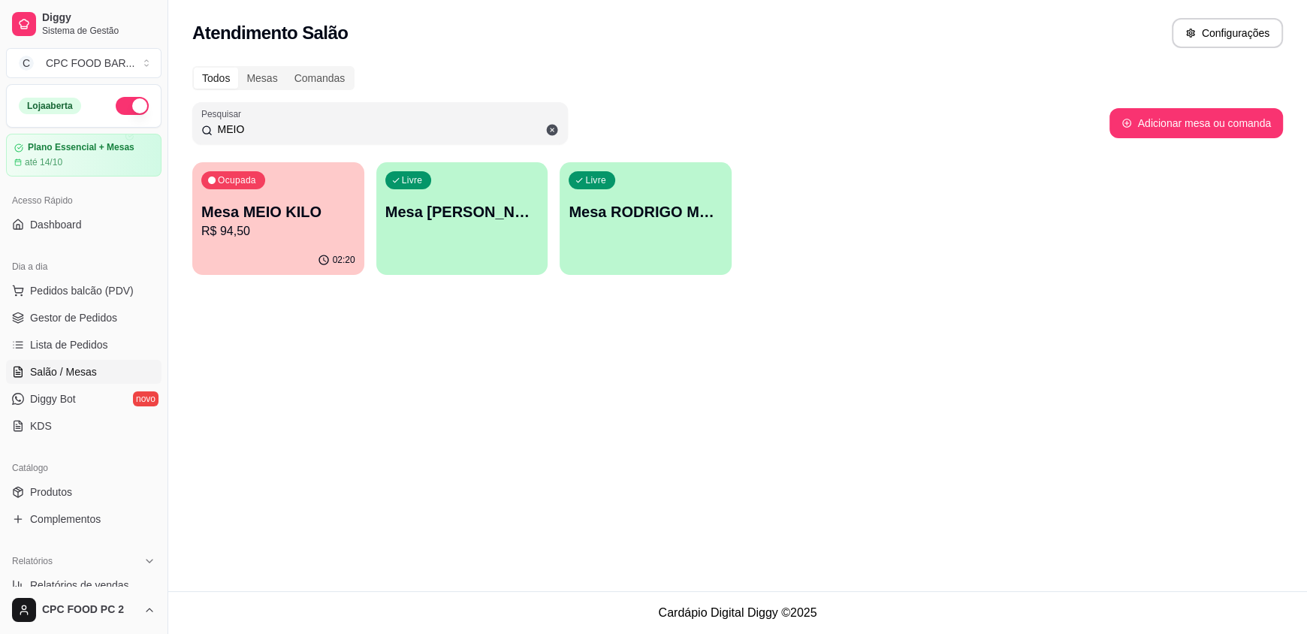
drag, startPoint x: 264, startPoint y: 122, endPoint x: 256, endPoint y: 128, distance: 9.6
click at [259, 125] on input "MEIO" at bounding box center [386, 129] width 346 height 15
click at [255, 128] on input "MEIO" at bounding box center [386, 129] width 346 height 15
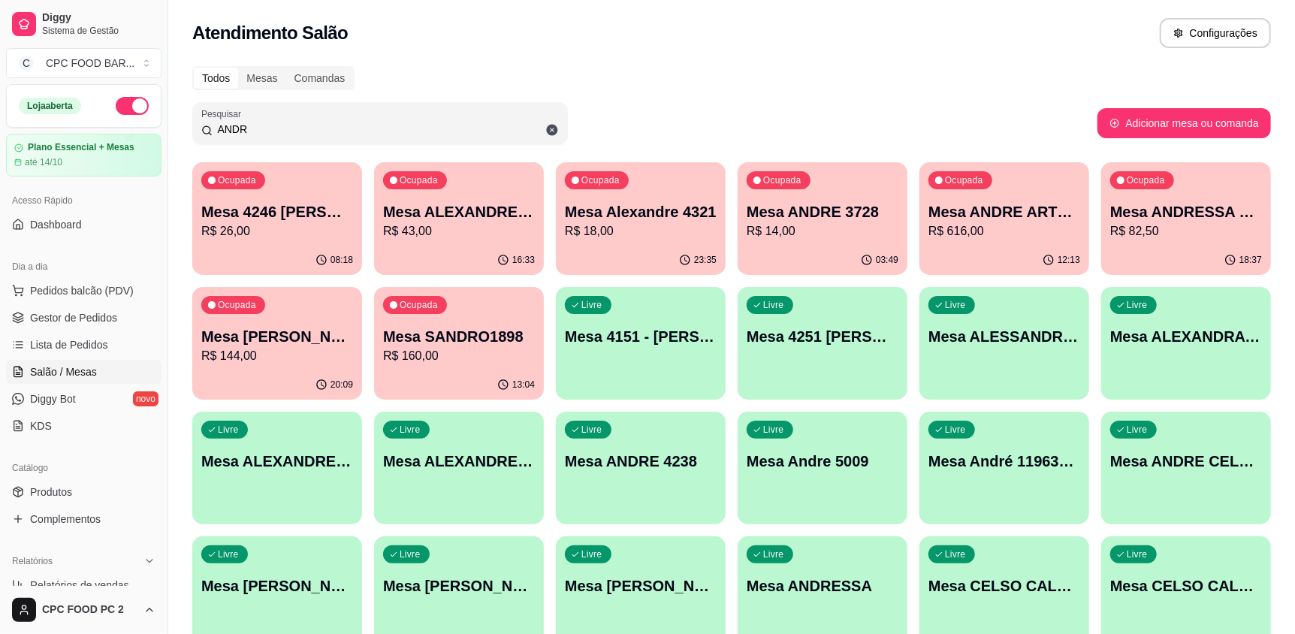
type input "ANDR"
click at [1010, 260] on div "12:13" at bounding box center [1003, 259] width 164 height 29
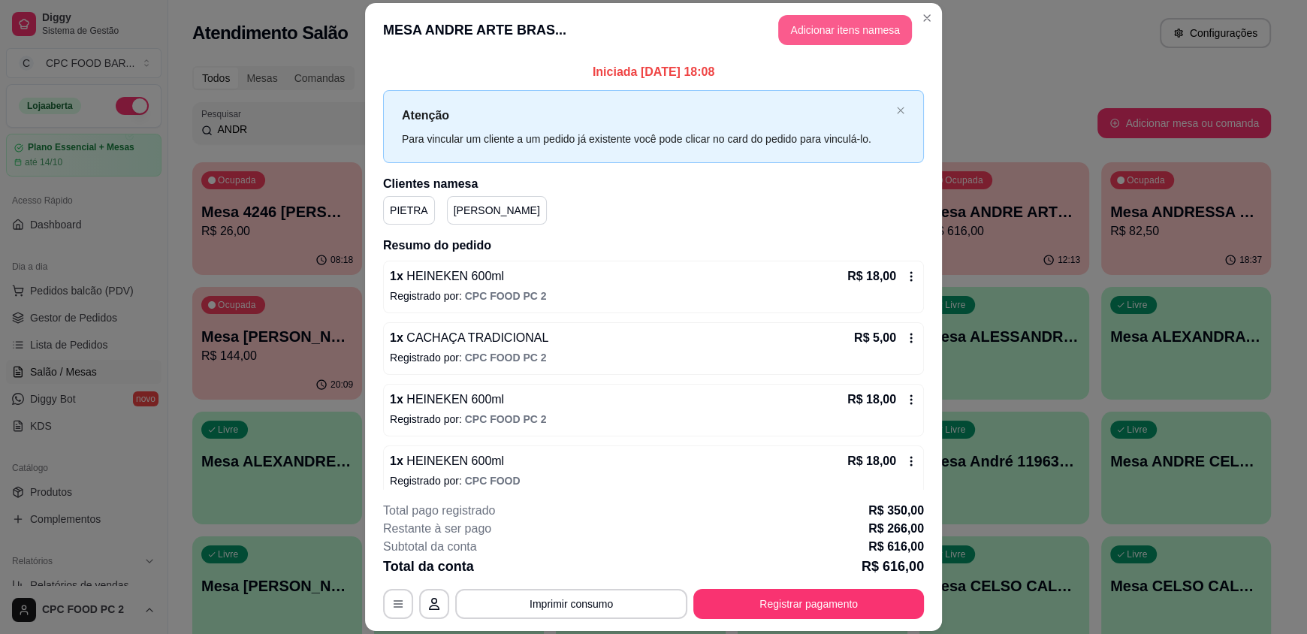
click at [846, 36] on button "Adicionar itens na mesa" at bounding box center [845, 30] width 134 height 30
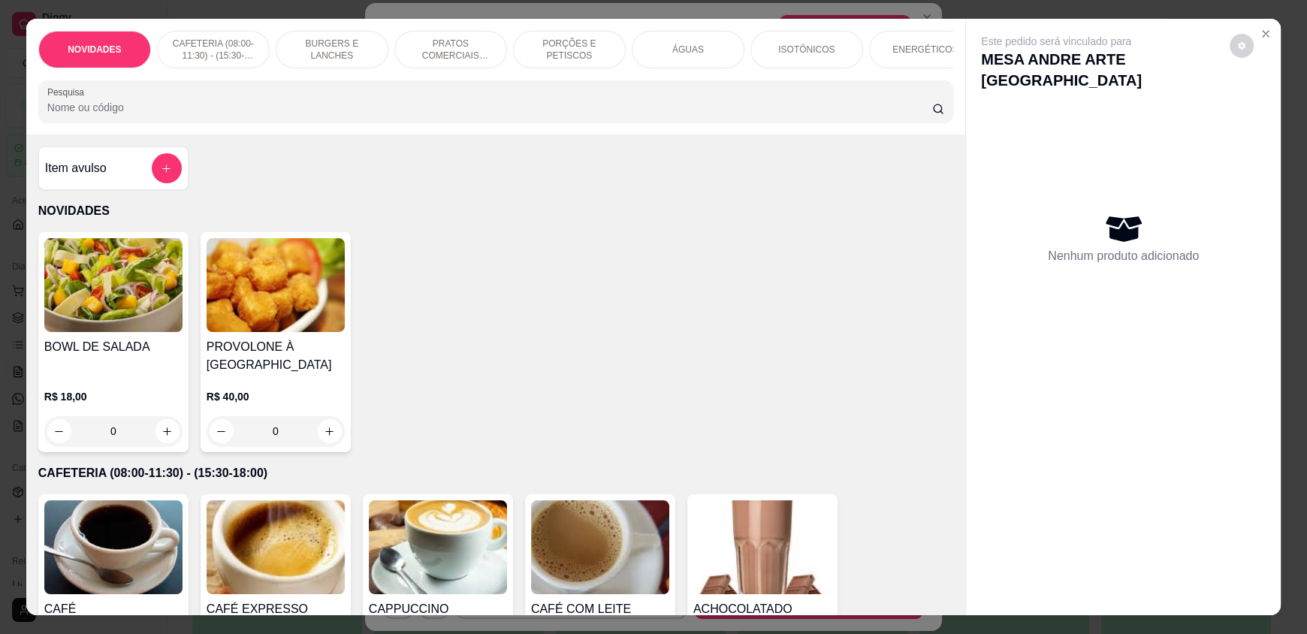
click at [472, 115] on input "Pesquisa" at bounding box center [489, 107] width 885 height 15
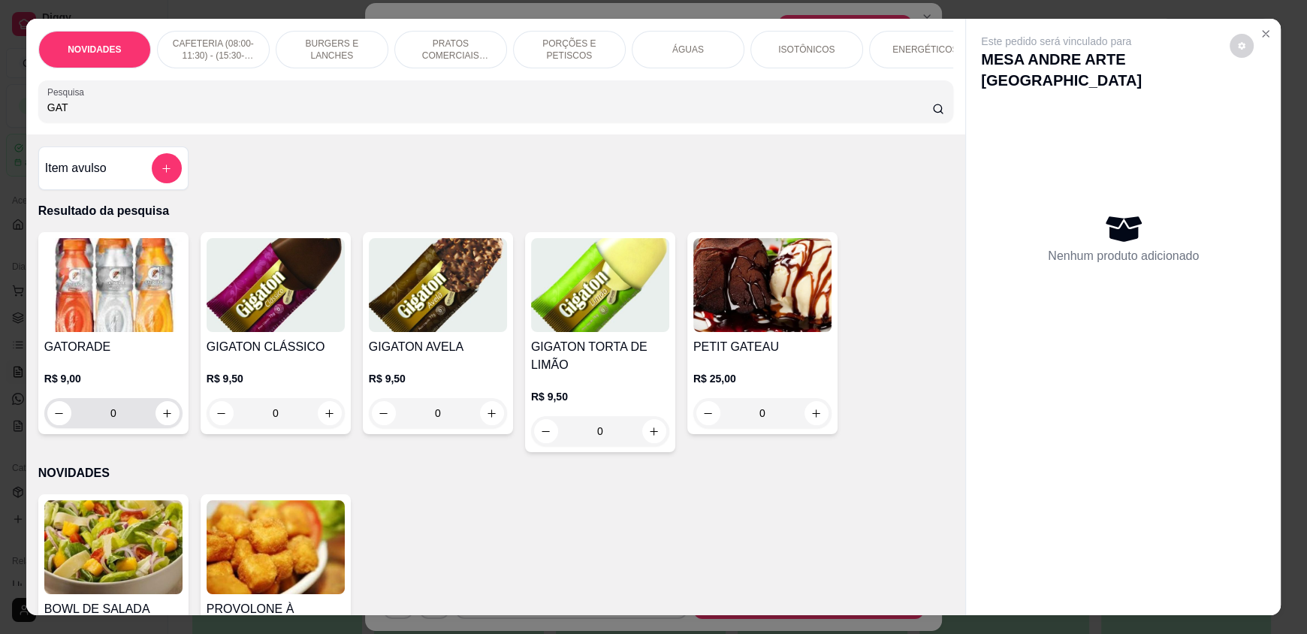
type input "GAT"
click at [165, 419] on icon "increase-product-quantity" at bounding box center [167, 413] width 11 height 11
type input "1"
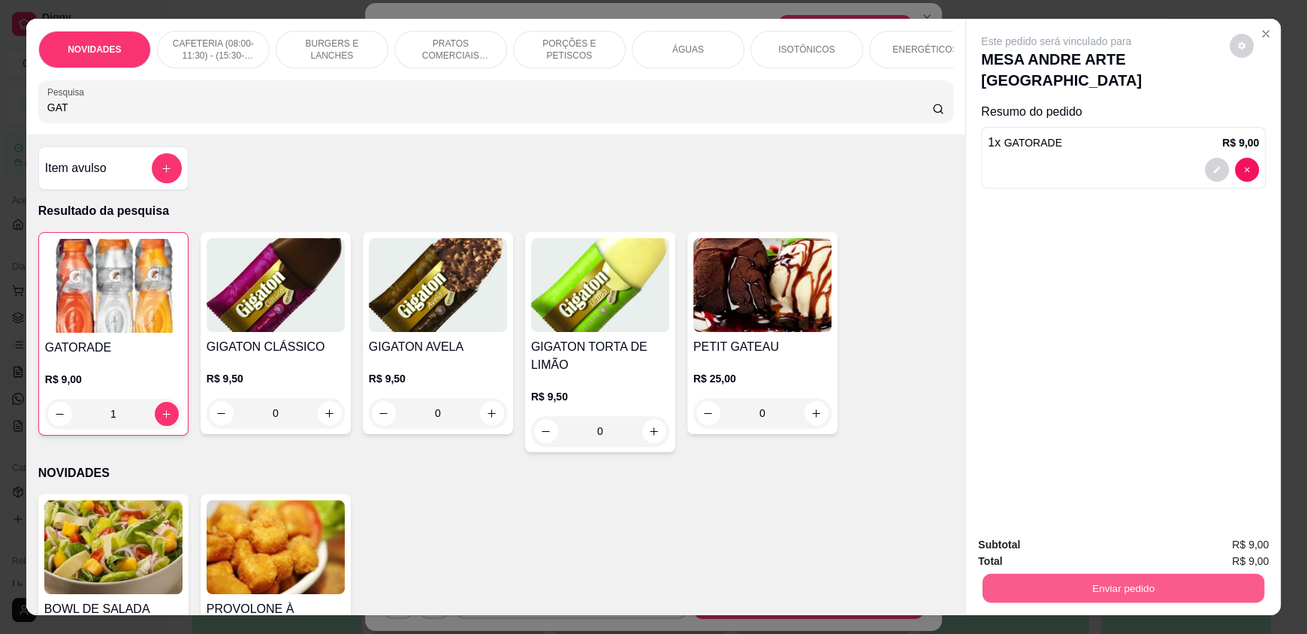
click at [1066, 593] on button "Enviar pedido" at bounding box center [1123, 587] width 282 height 29
click at [1246, 551] on button "Enviar pedido" at bounding box center [1229, 551] width 83 height 28
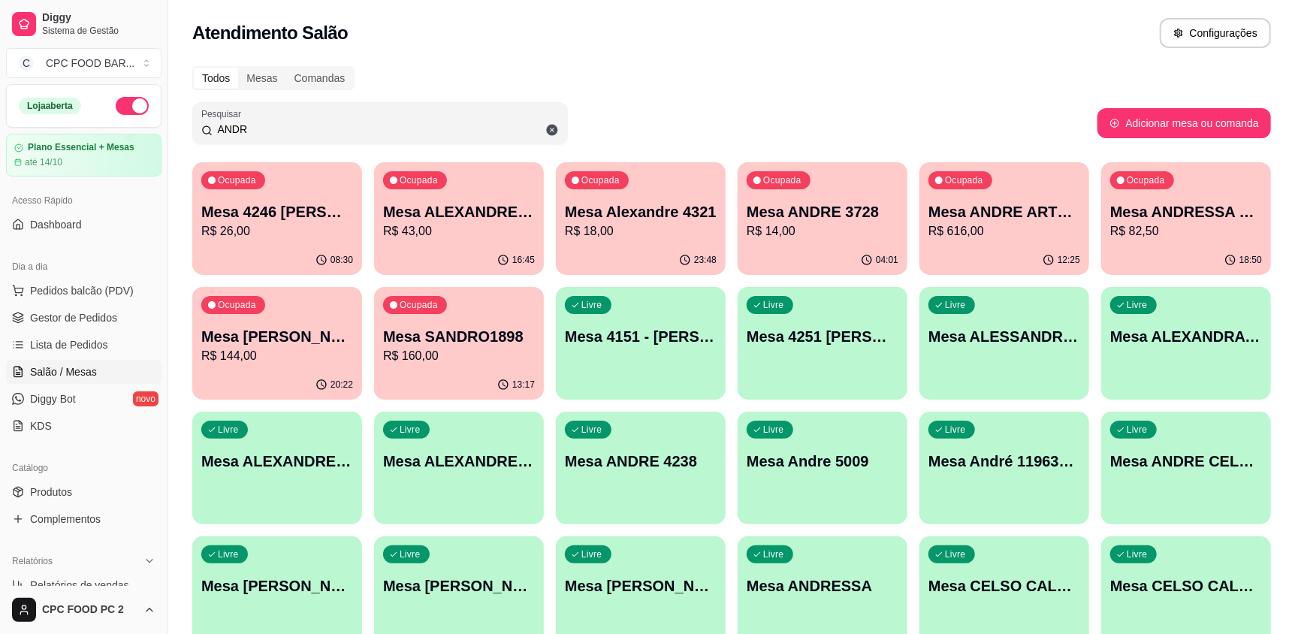
click at [295, 128] on input "ANDR" at bounding box center [386, 129] width 346 height 15
click at [294, 127] on input "ANDR" at bounding box center [386, 129] width 346 height 15
click at [291, 126] on input "ANDR" at bounding box center [386, 129] width 346 height 15
click at [253, 127] on input "ANDR" at bounding box center [386, 129] width 346 height 15
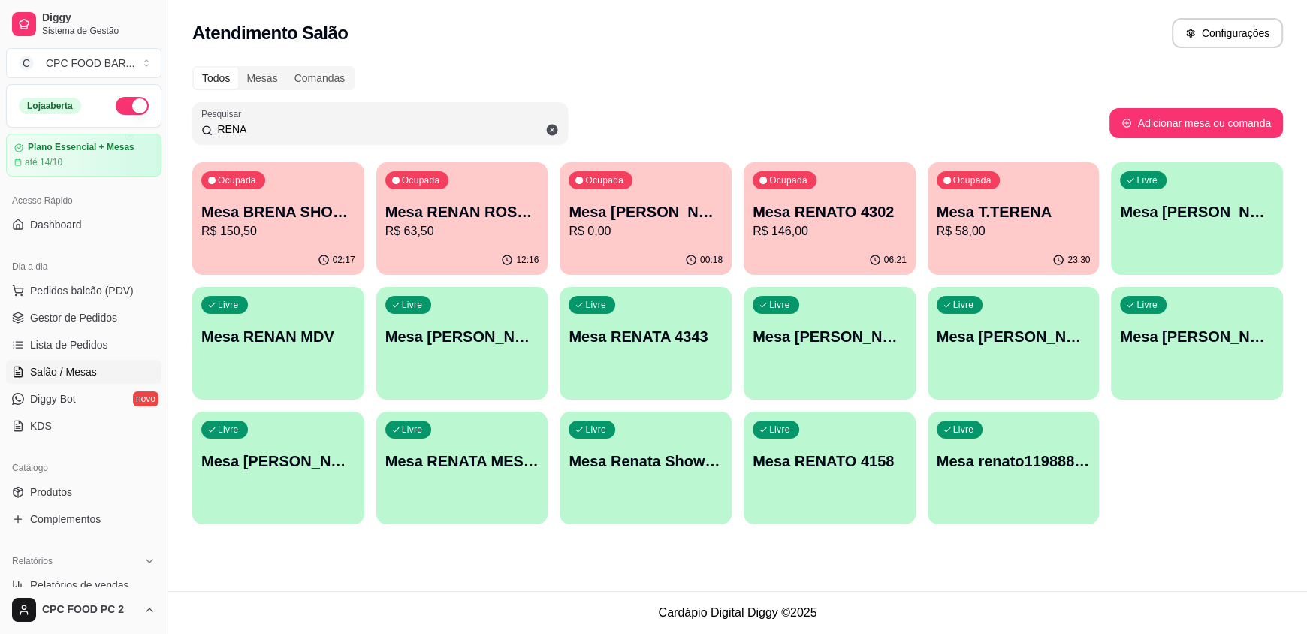
type input "RENA"
click at [668, 212] on p "Mesa [PERSON_NAME]" at bounding box center [645, 211] width 154 height 21
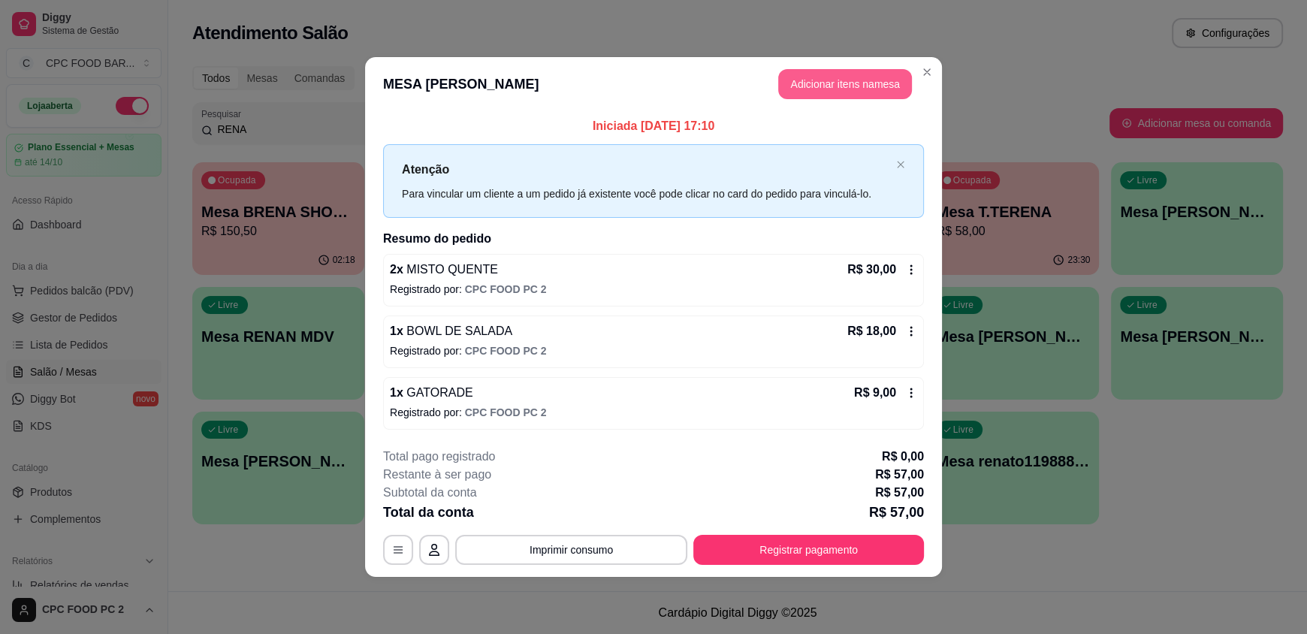
click at [838, 75] on button "Adicionar itens na mesa" at bounding box center [845, 84] width 134 height 30
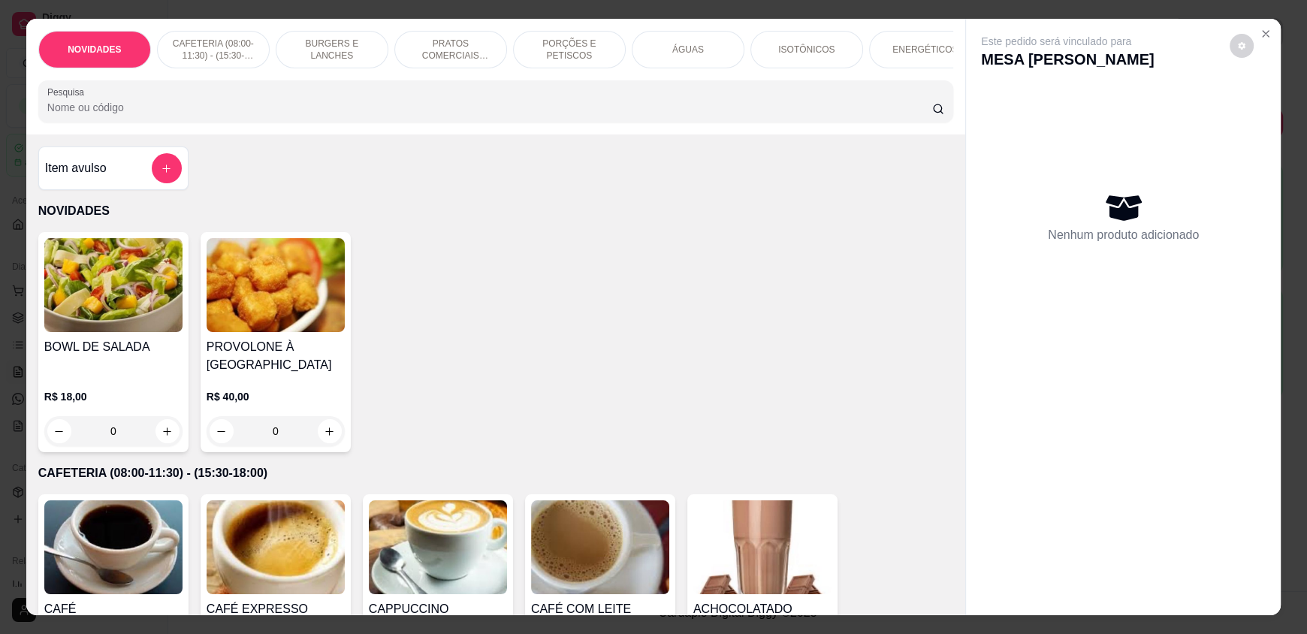
click at [593, 115] on input "Pesquisa" at bounding box center [489, 107] width 885 height 15
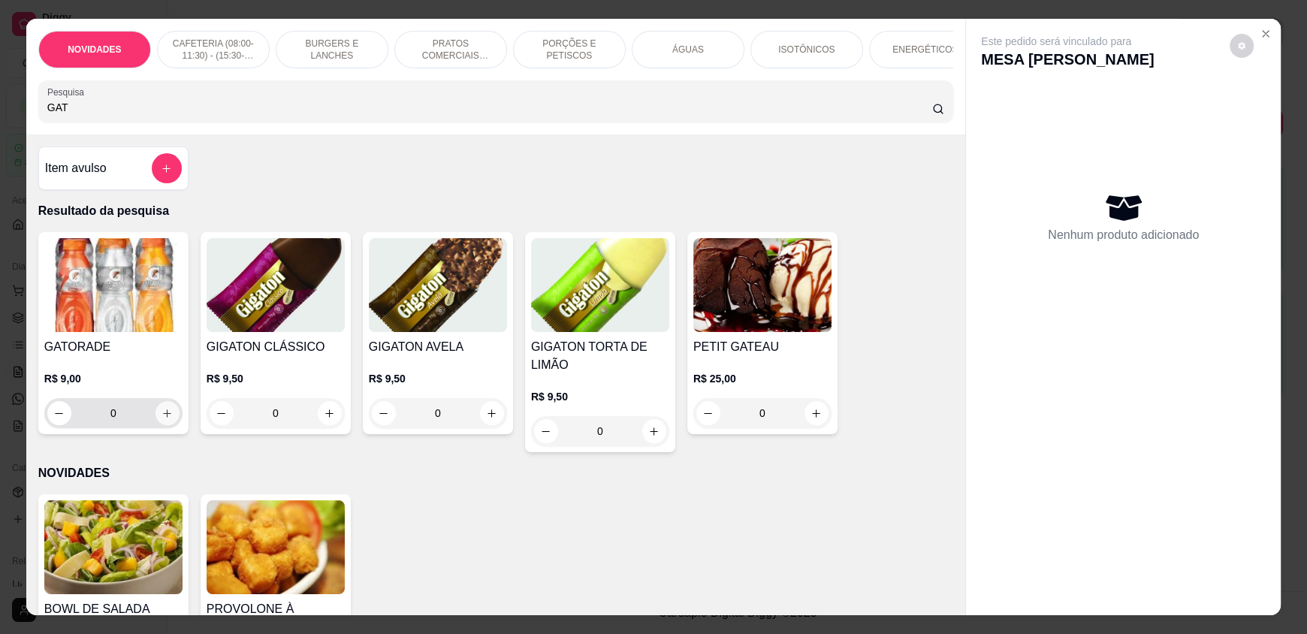
type input "GAT"
click at [162, 419] on icon "increase-product-quantity" at bounding box center [167, 413] width 11 height 11
type input "1"
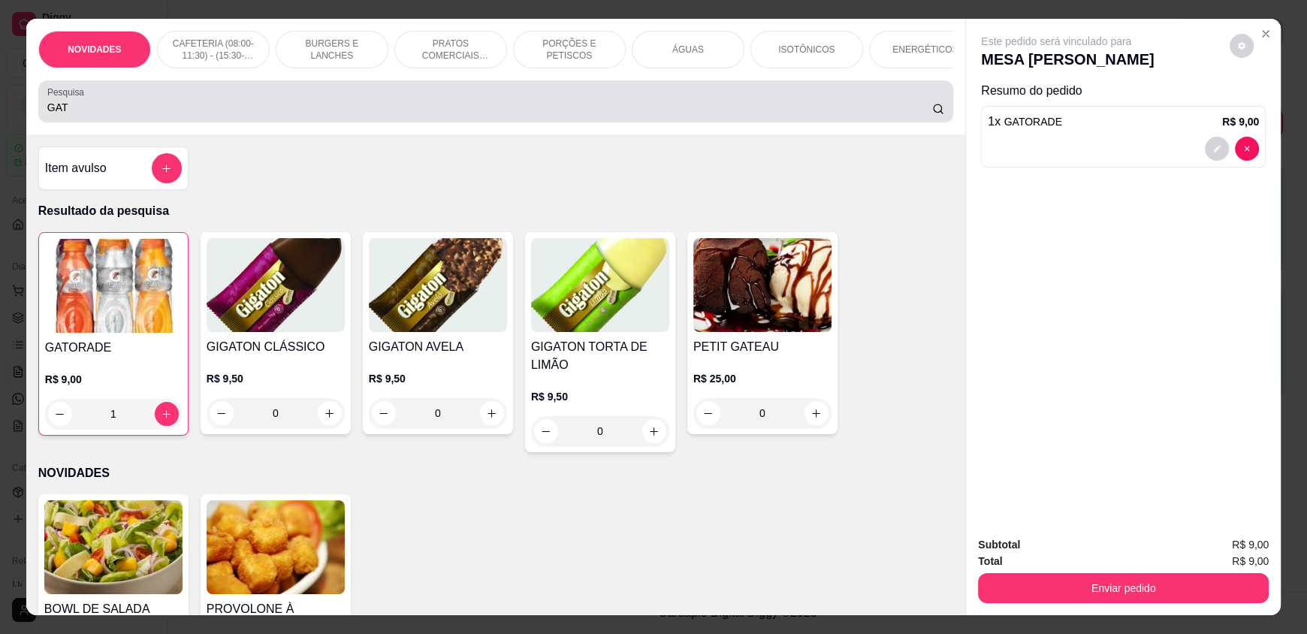
click at [141, 115] on input "GAT" at bounding box center [489, 107] width 885 height 15
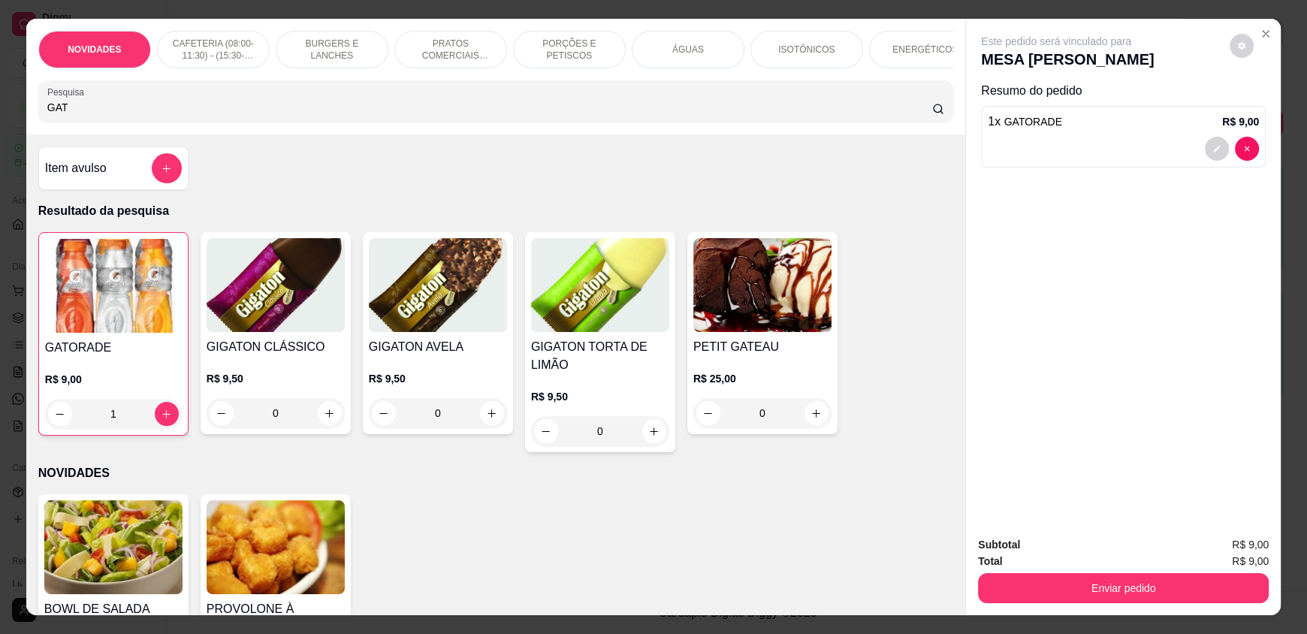
click at [143, 115] on input "GAT" at bounding box center [489, 107] width 885 height 15
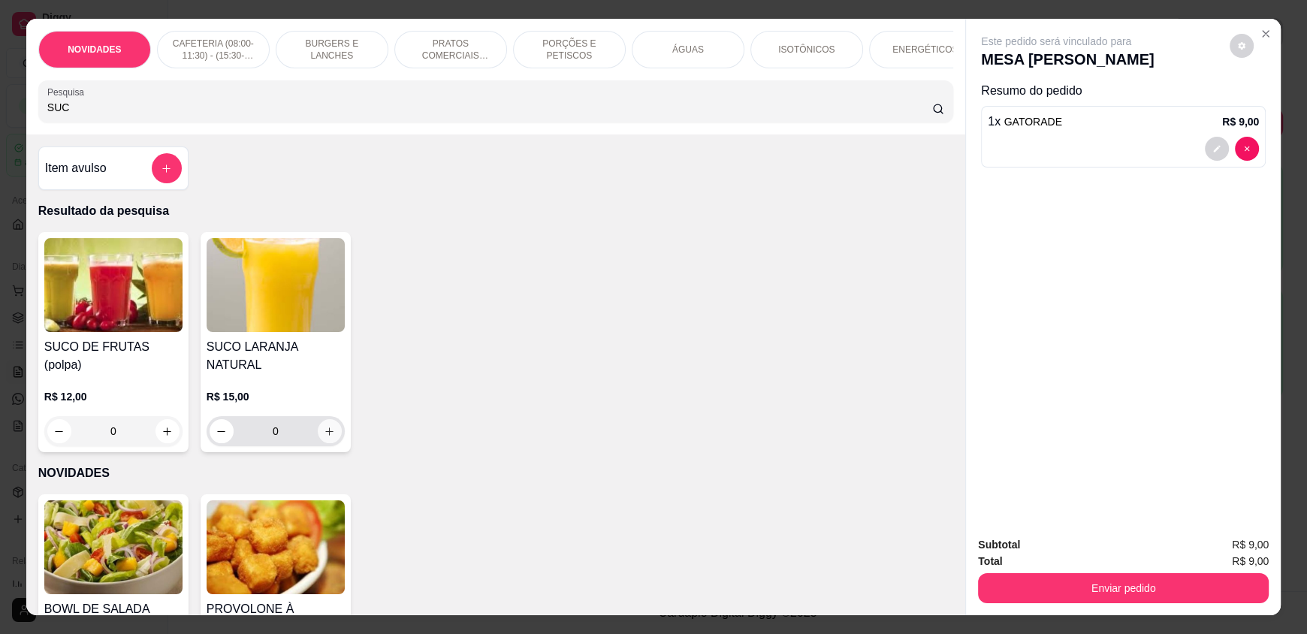
type input "SUC"
click at [326, 427] on icon "increase-product-quantity" at bounding box center [330, 431] width 8 height 8
type input "1"
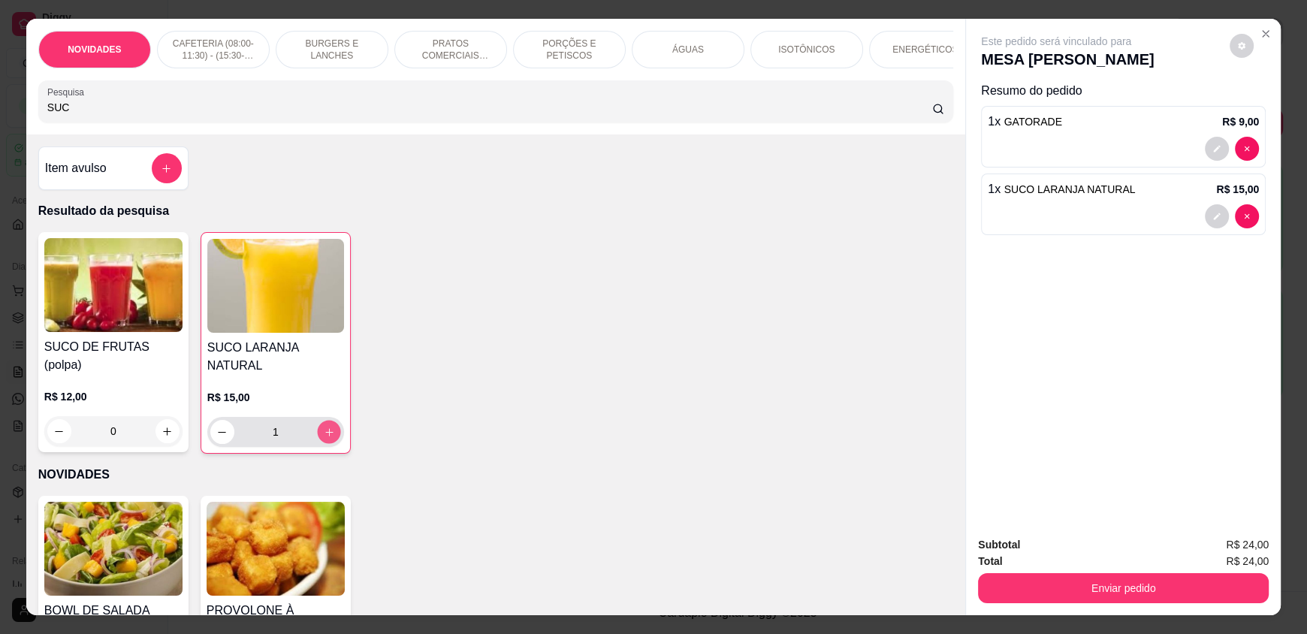
click at [319, 434] on button "increase-product-quantity" at bounding box center [328, 432] width 23 height 23
type input "2"
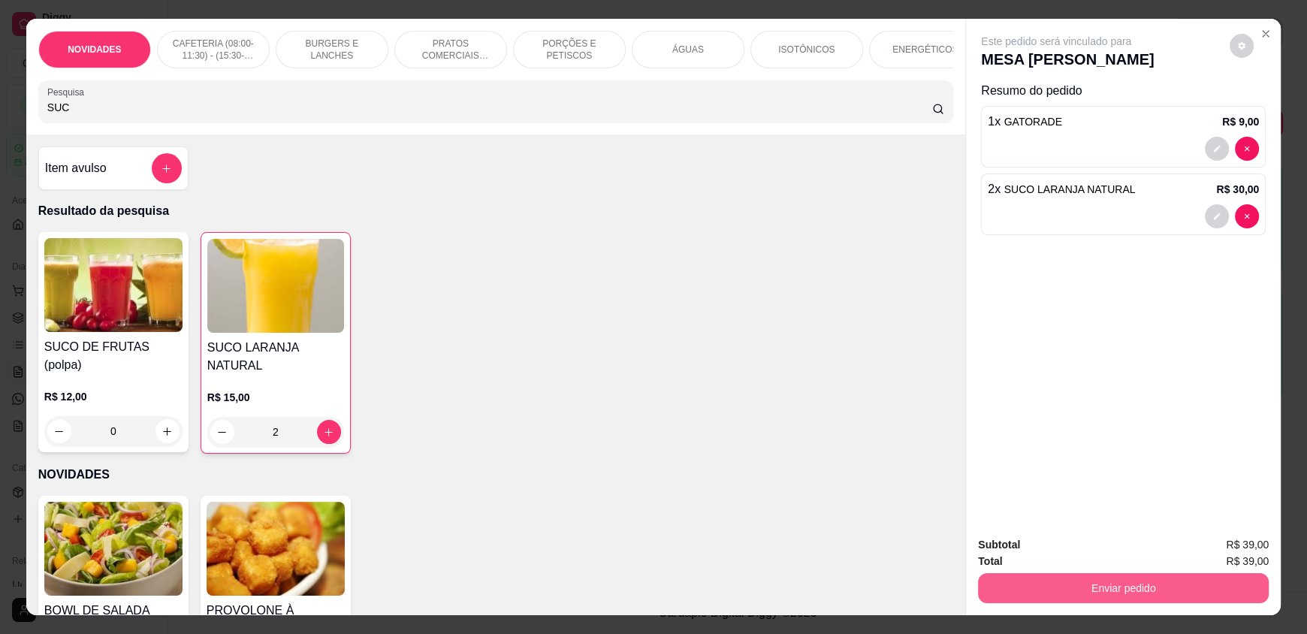
click at [1044, 580] on button "Enviar pedido" at bounding box center [1123, 588] width 291 height 30
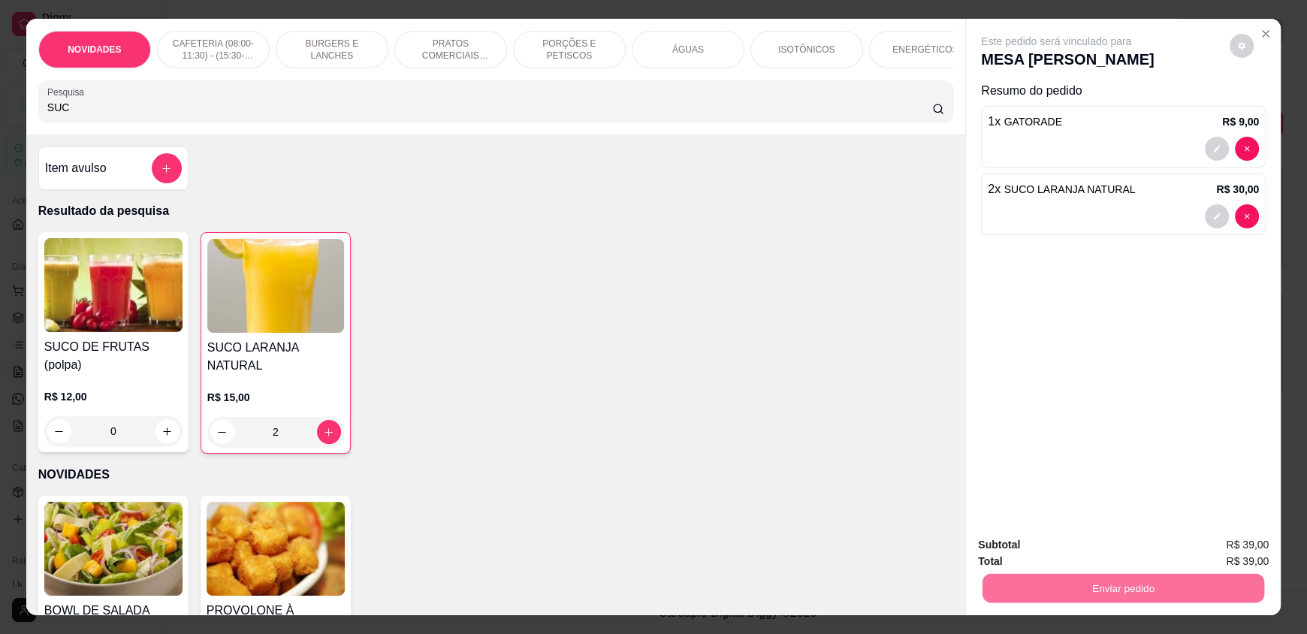
click at [1254, 542] on button "Enviar pedido" at bounding box center [1229, 551] width 85 height 29
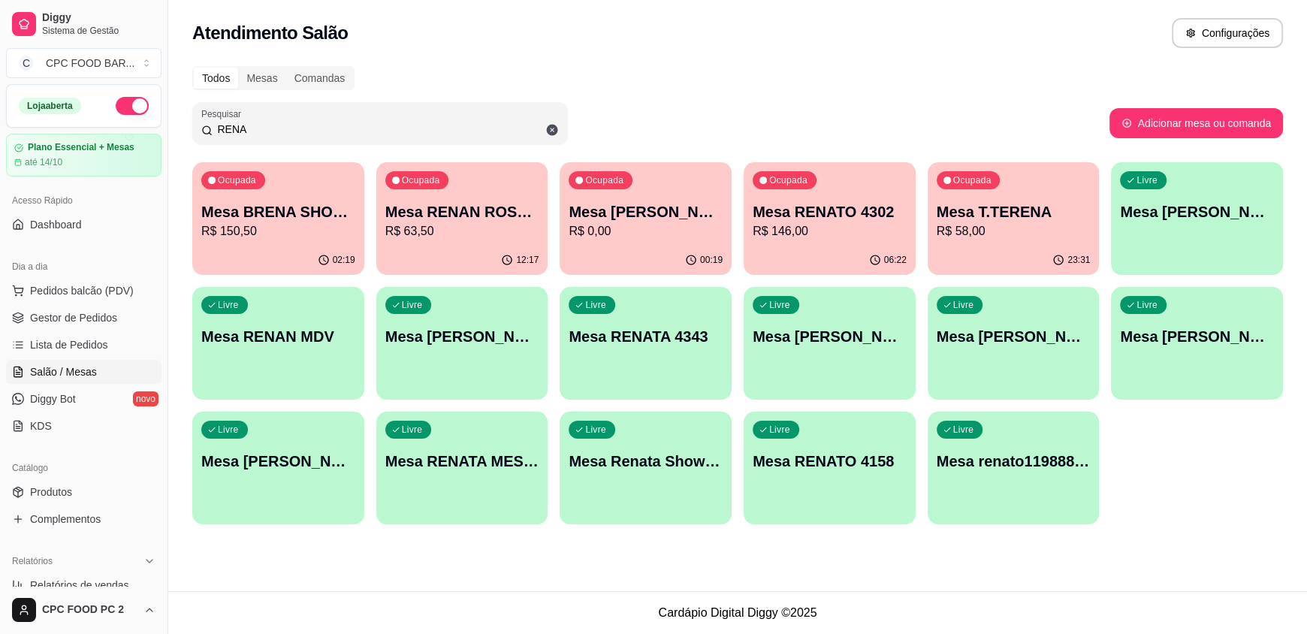
click at [276, 128] on input "RENA" at bounding box center [386, 129] width 346 height 15
click at [272, 125] on input "RENA" at bounding box center [386, 129] width 346 height 15
drag, startPoint x: 270, startPoint y: 125, endPoint x: 261, endPoint y: 125, distance: 9.0
click at [266, 125] on input "RENA" at bounding box center [386, 129] width 346 height 15
click at [257, 125] on input "RENA" at bounding box center [386, 129] width 346 height 15
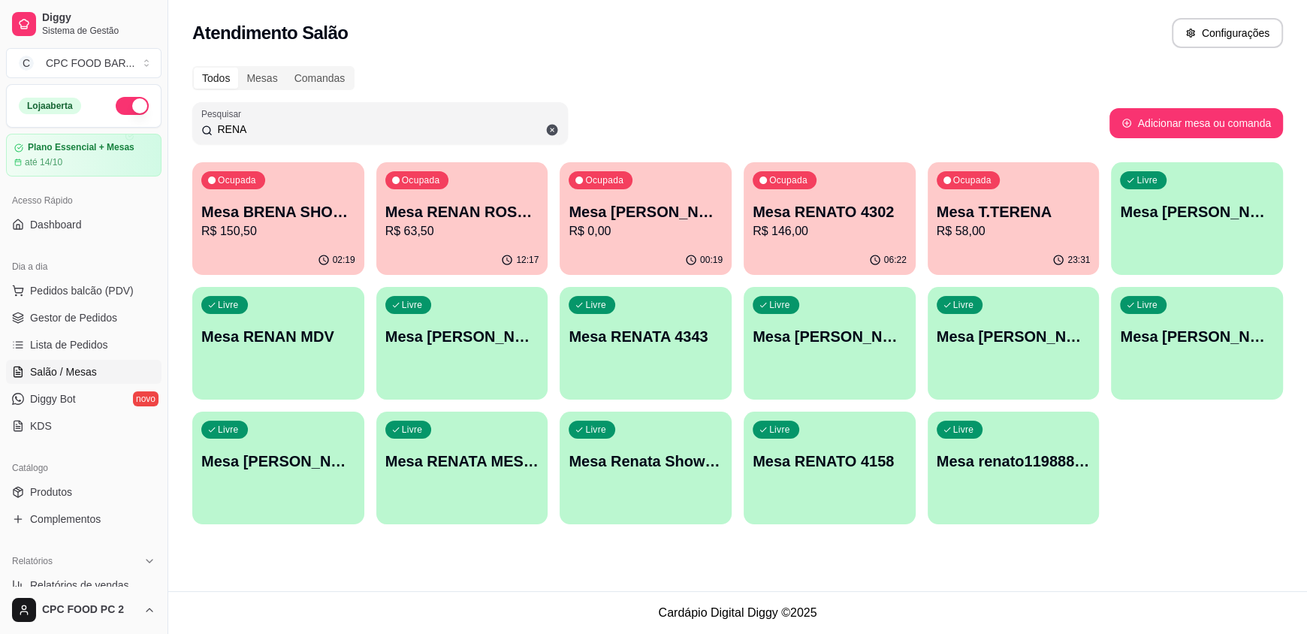
click at [254, 125] on input "RENA" at bounding box center [386, 129] width 346 height 15
click at [252, 125] on input "RENA" at bounding box center [386, 129] width 346 height 15
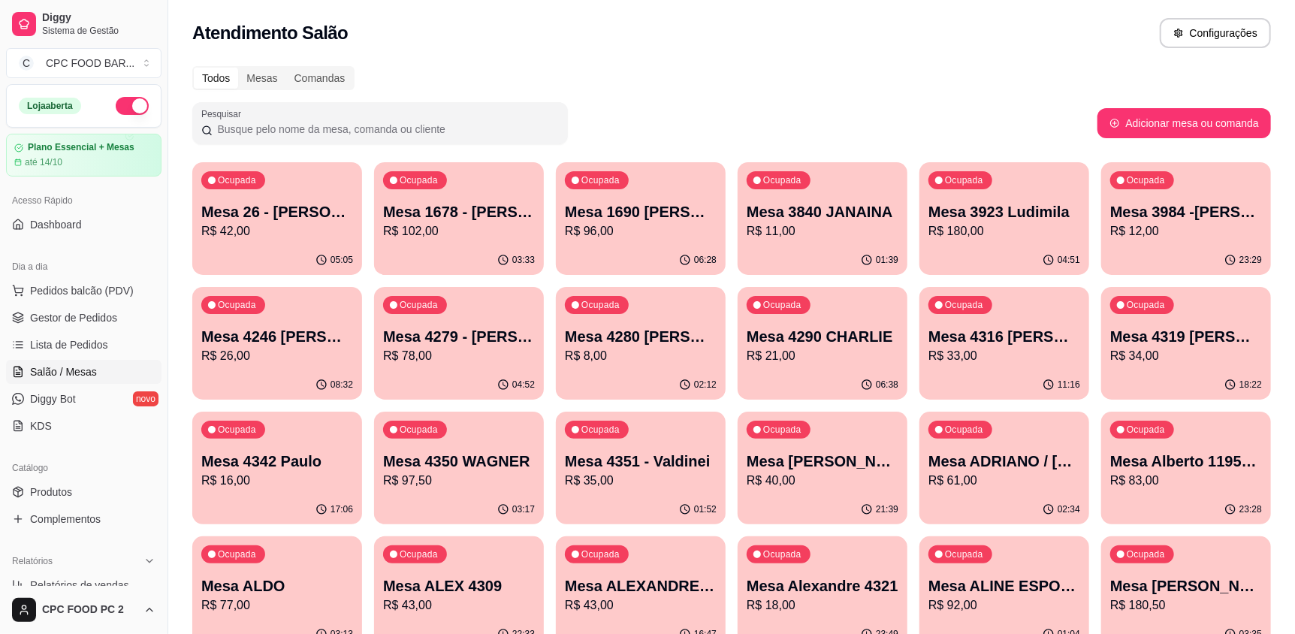
click at [217, 122] on input "Pesquisar" at bounding box center [386, 129] width 346 height 15
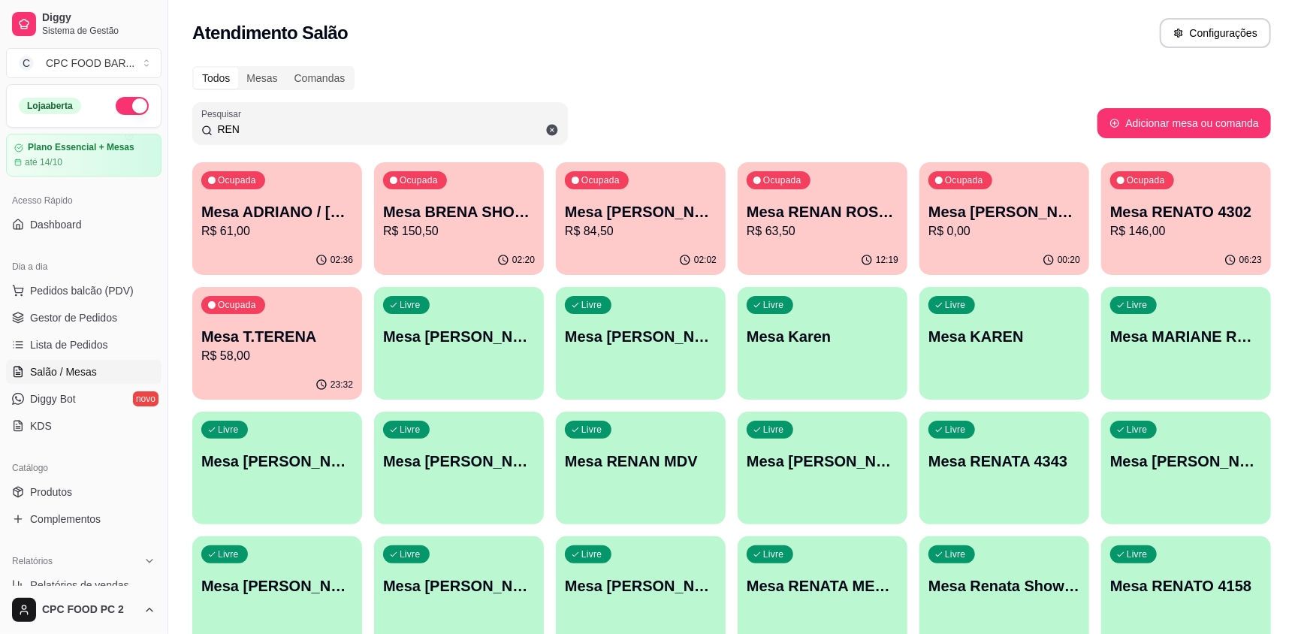
type input "REN"
click at [1023, 233] on p "R$ 0,00" at bounding box center [1004, 231] width 152 height 18
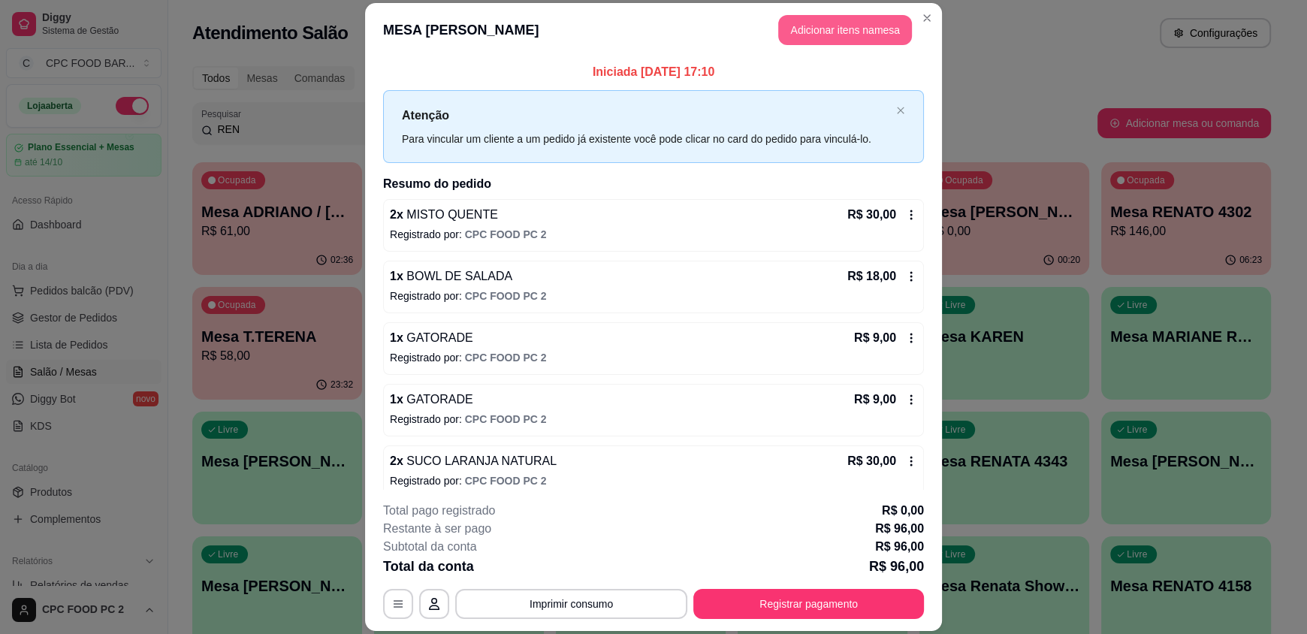
click at [816, 34] on button "Adicionar itens na mesa" at bounding box center [845, 30] width 134 height 30
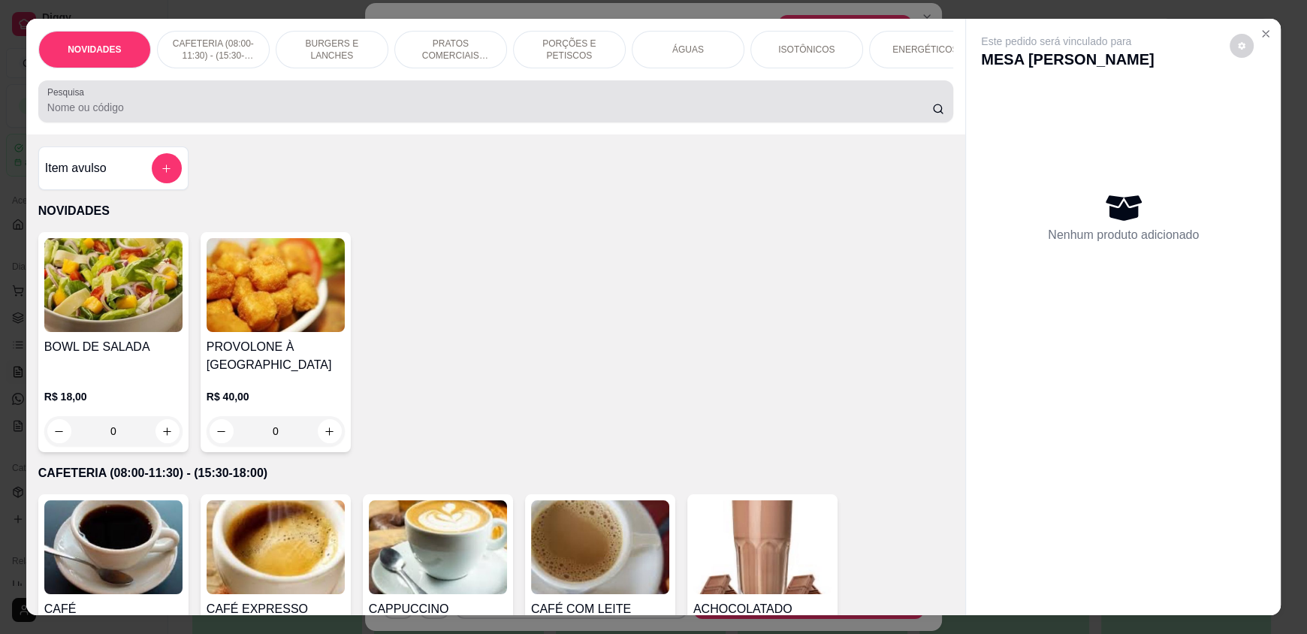
click at [666, 107] on div at bounding box center [495, 101] width 897 height 30
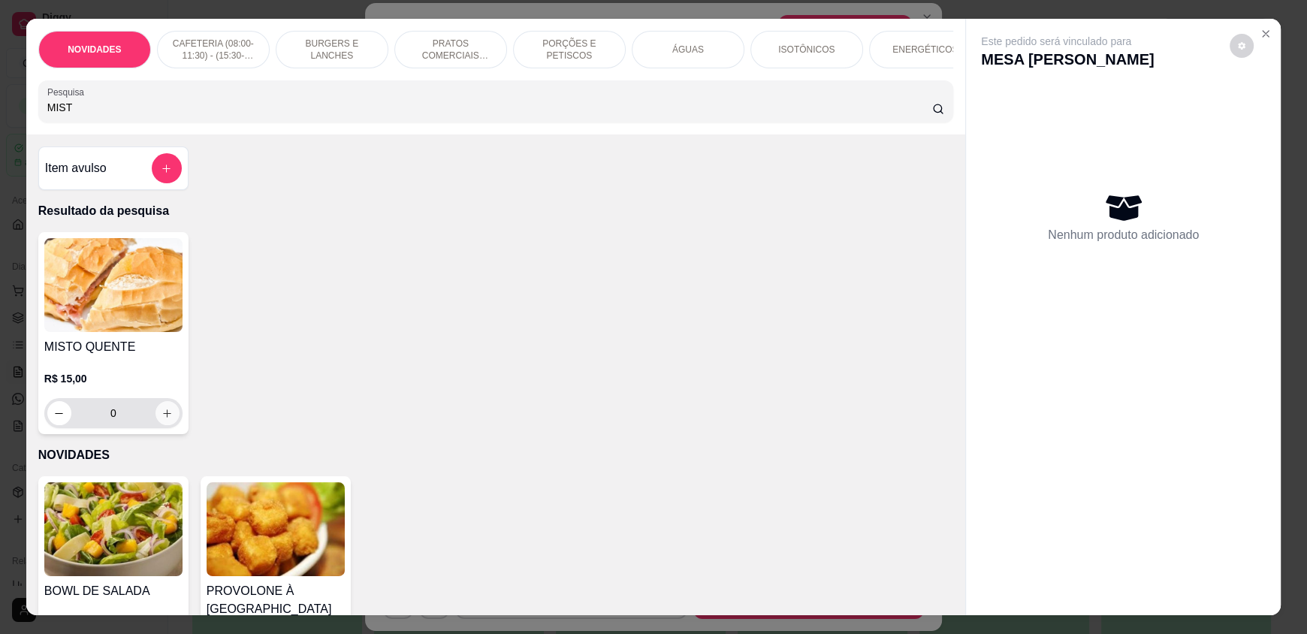
type input "MIST"
click at [161, 418] on icon "increase-product-quantity" at bounding box center [166, 413] width 11 height 11
type input "1"
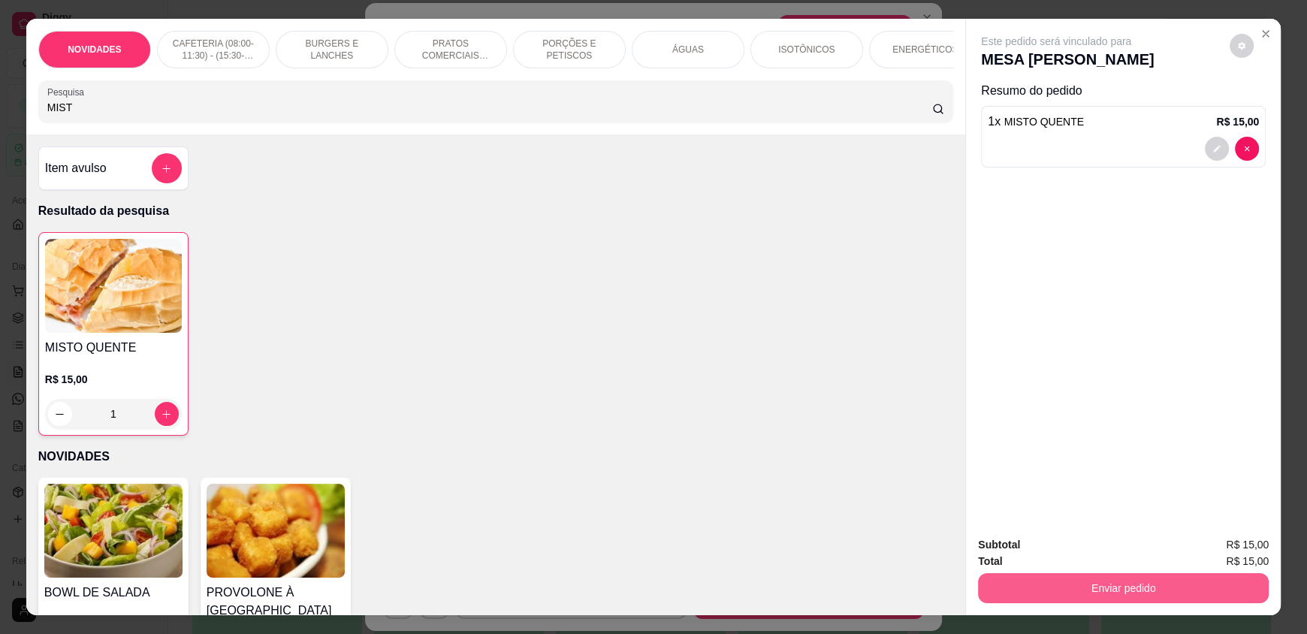
click at [1048, 582] on button "Enviar pedido" at bounding box center [1123, 588] width 291 height 30
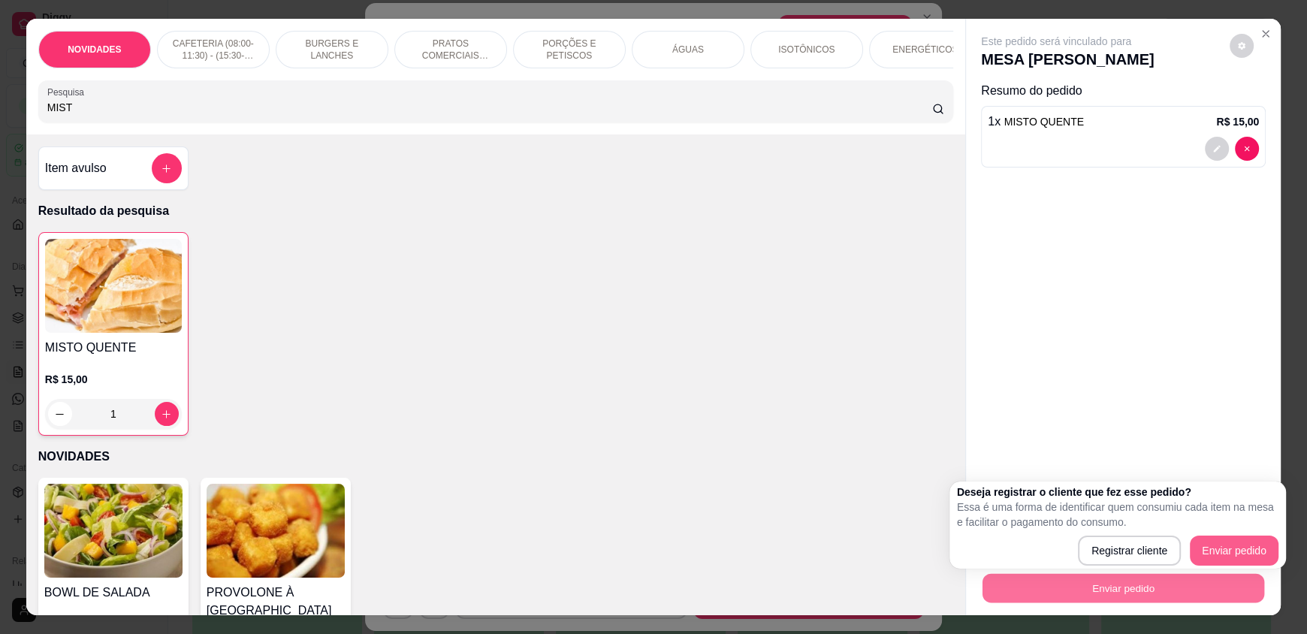
click at [1240, 526] on div "Deseja registrar o cliente que fez esse pedido? Essa é uma forma de identificar…" at bounding box center [1117, 524] width 321 height 81
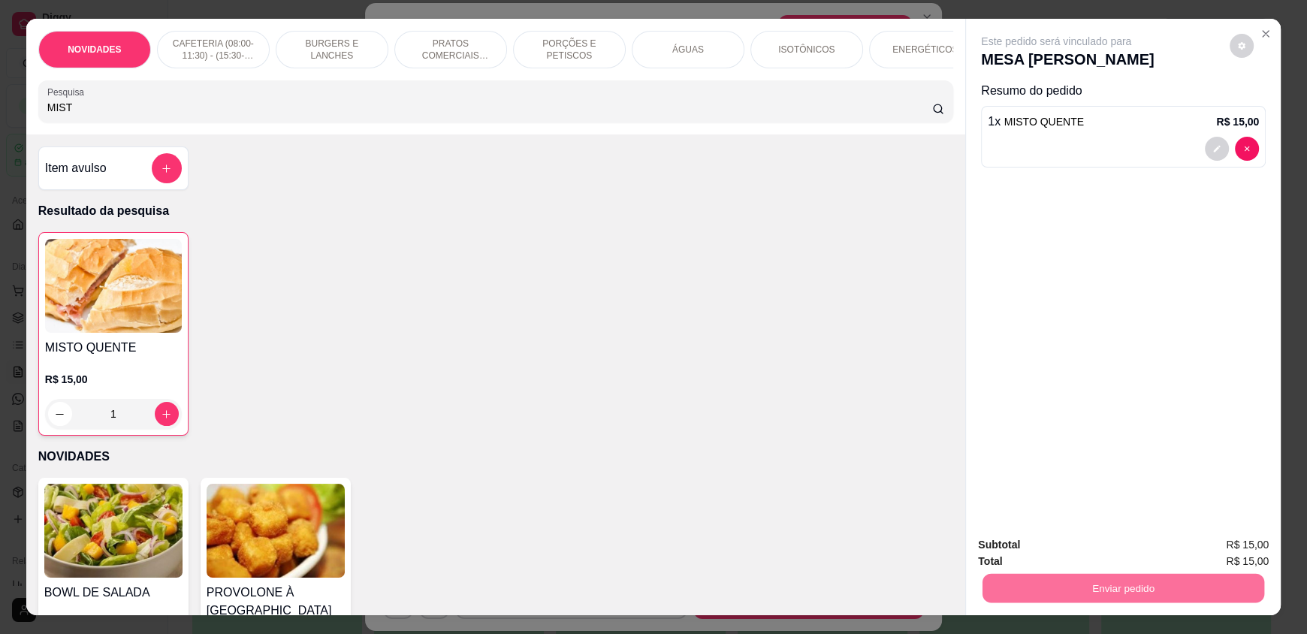
click at [1238, 547] on button "Enviar pedido" at bounding box center [1229, 551] width 83 height 28
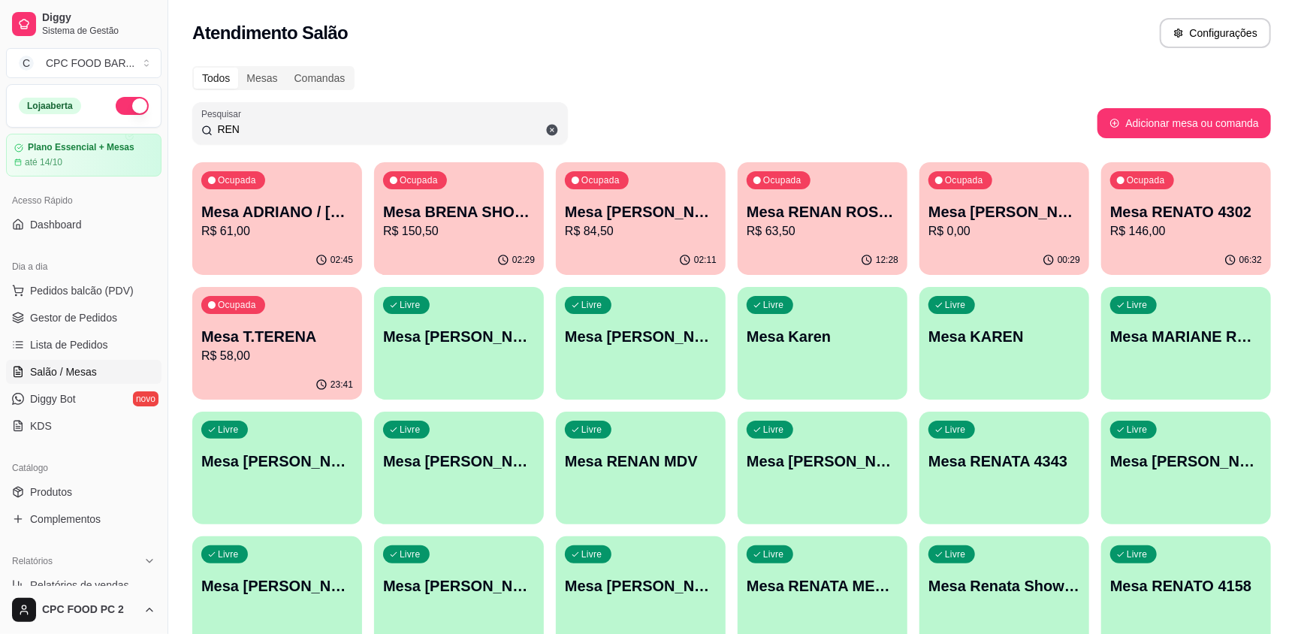
drag, startPoint x: 304, startPoint y: 133, endPoint x: 182, endPoint y: 129, distance: 121.7
click at [182, 129] on div "Todos Mesas Comandas Pesquisar REN Adicionar mesa ou comanda Ocupada Mesa ADRIA…" at bounding box center [731, 424] width 1126 height 734
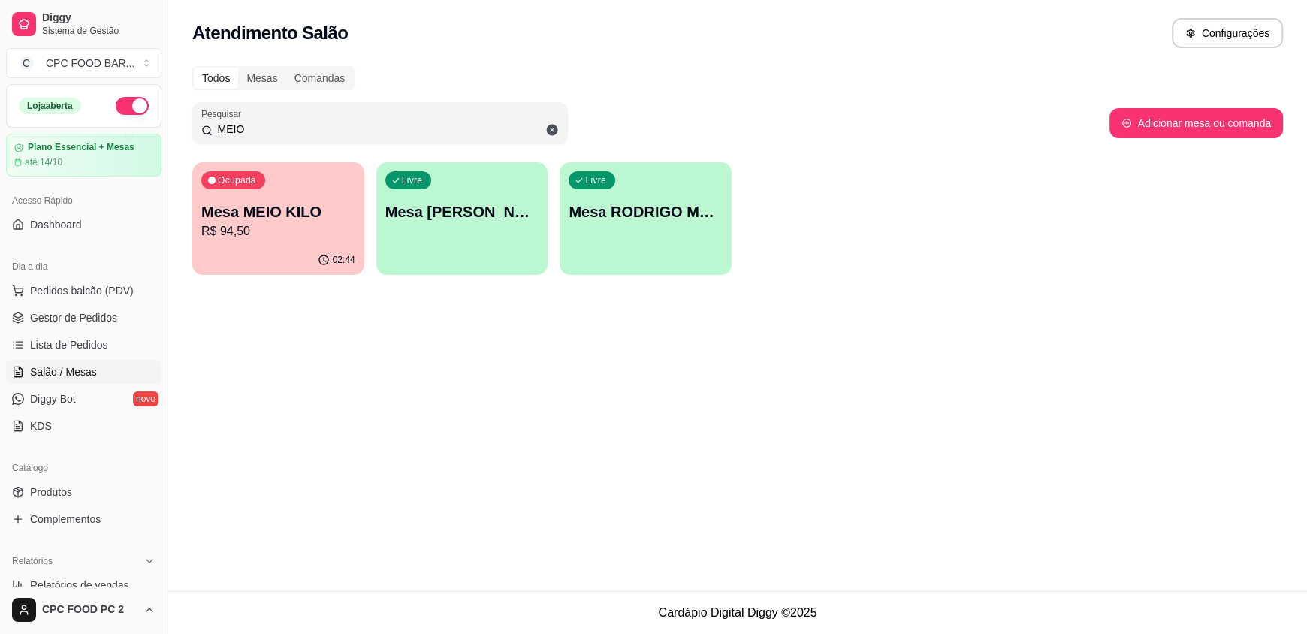
type input "MEIO"
click at [285, 199] on div "Ocupada Mesa MEIO KILO R$ 94,50" at bounding box center [278, 203] width 172 height 83
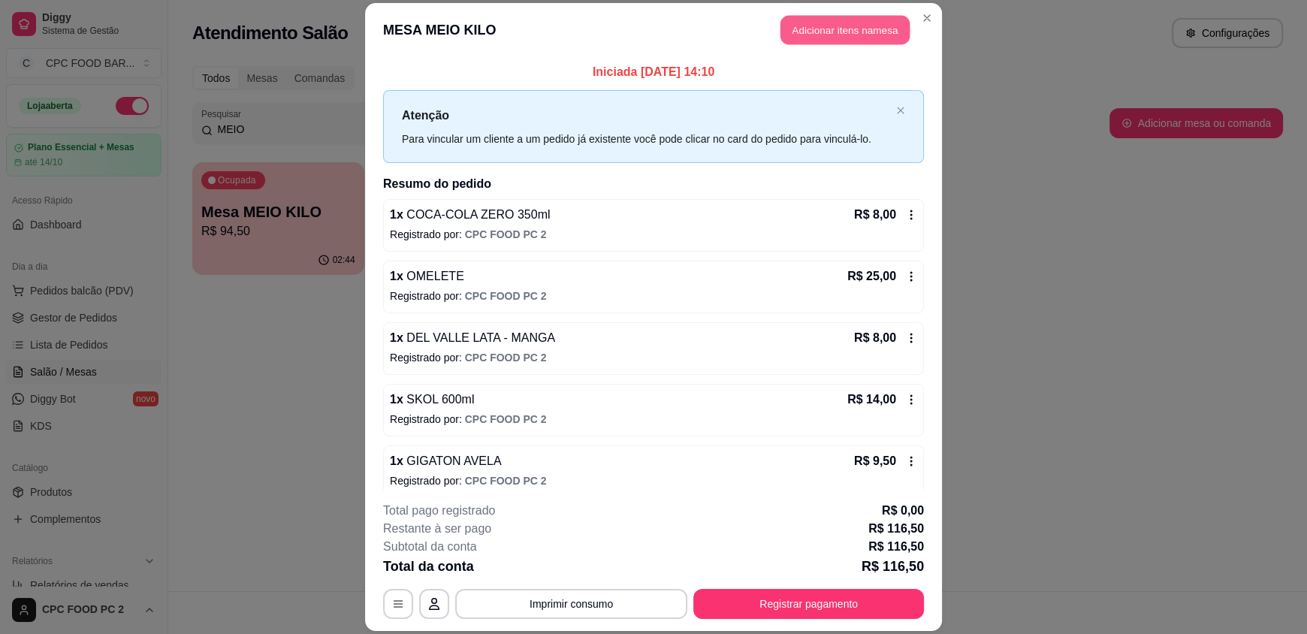
click at [793, 32] on button "Adicionar itens na mesa" at bounding box center [844, 30] width 129 height 29
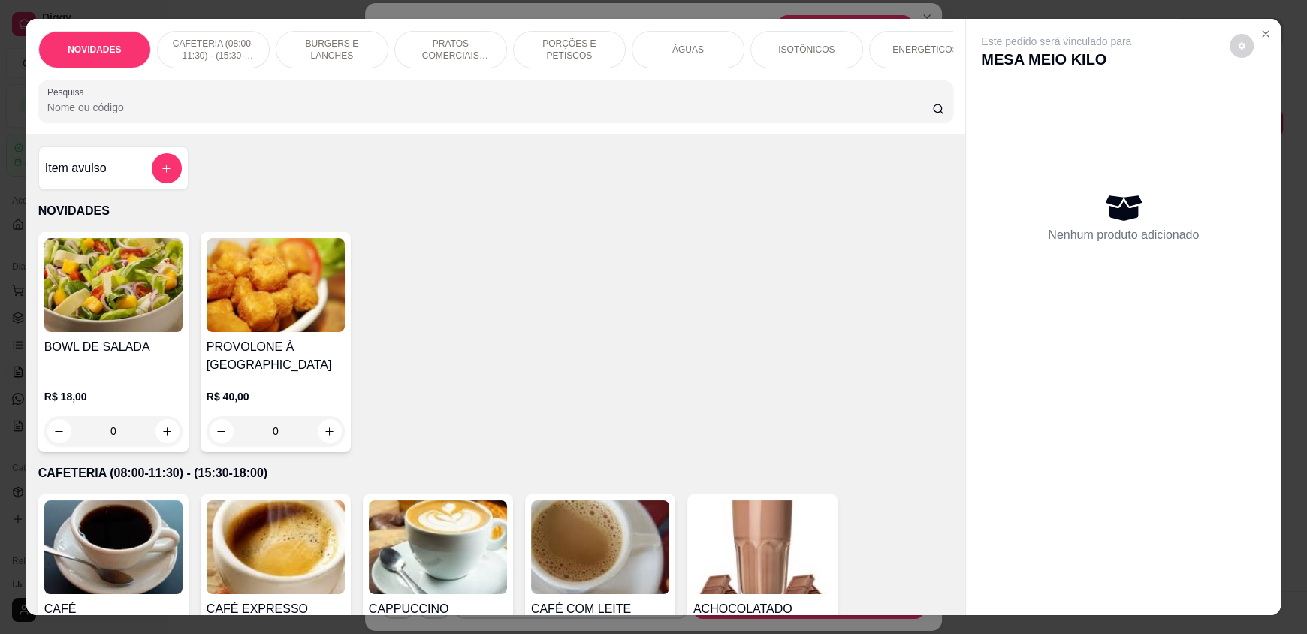
click at [598, 115] on input "Pesquisa" at bounding box center [489, 107] width 885 height 15
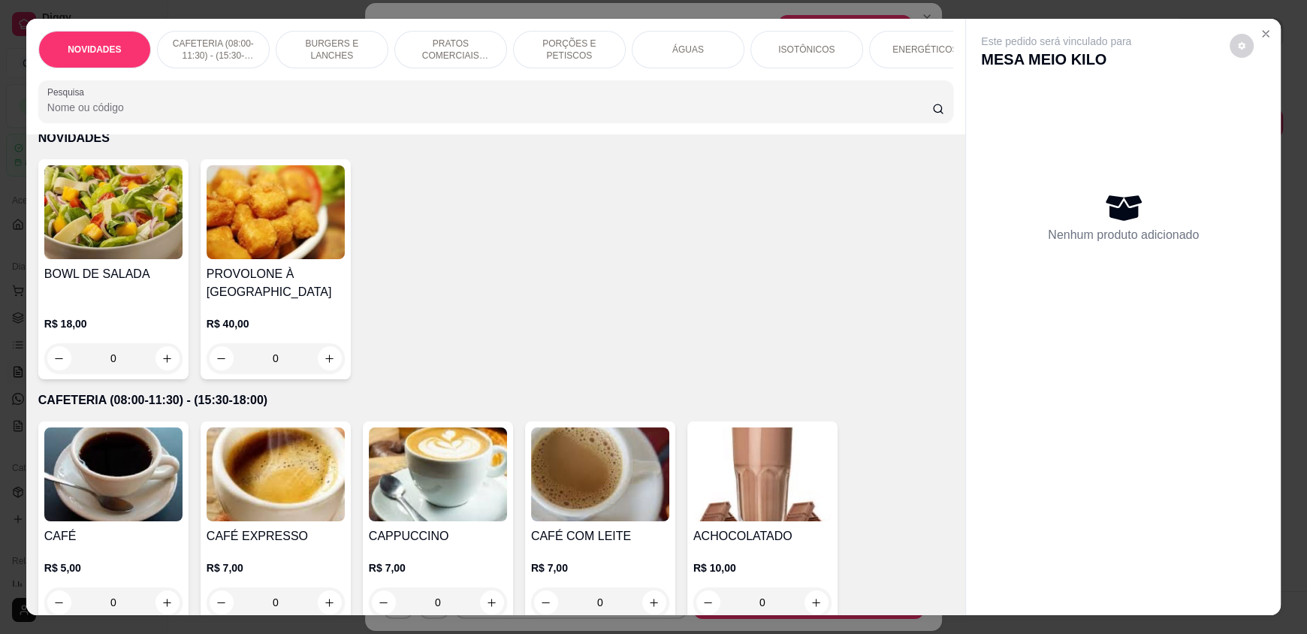
scroll to position [150, 0]
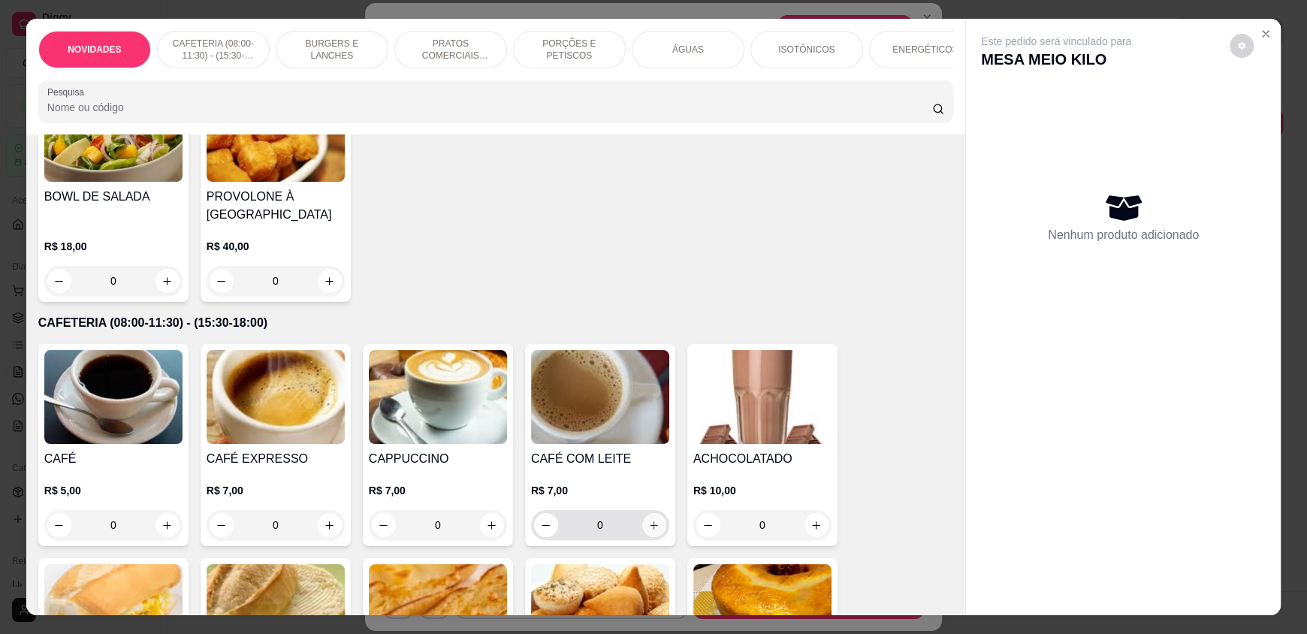
click at [648, 531] on icon "increase-product-quantity" at bounding box center [653, 525] width 11 height 11
type input "1"
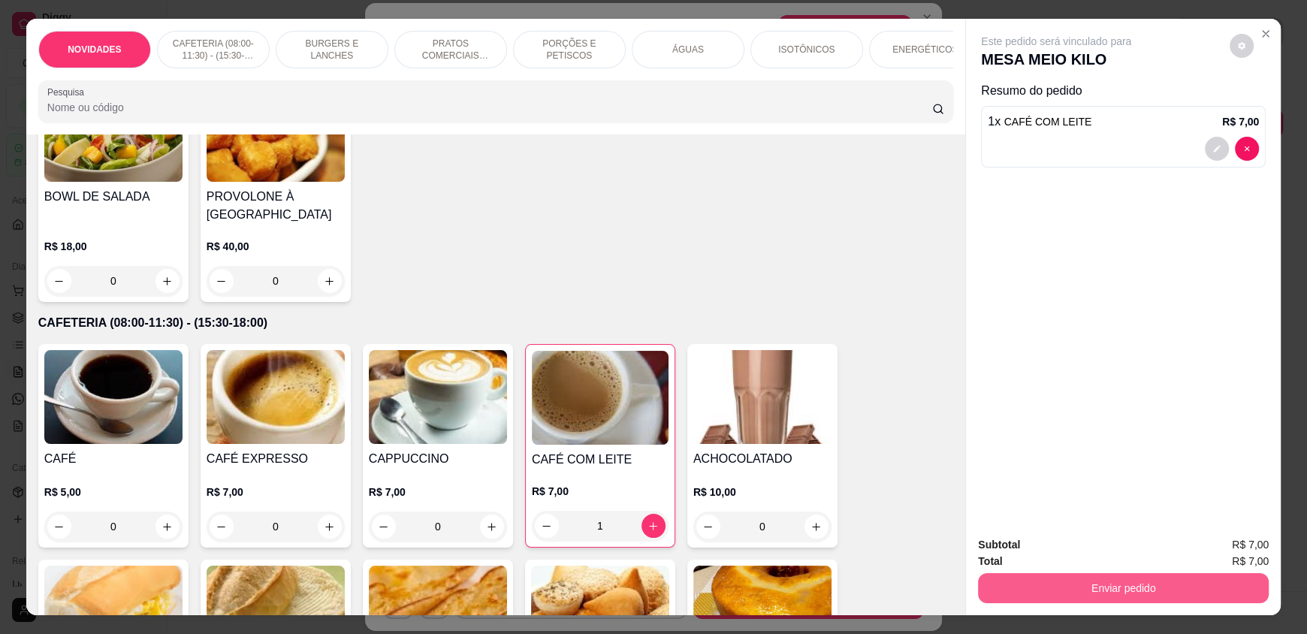
click at [1197, 578] on button "Enviar pedido" at bounding box center [1123, 588] width 291 height 30
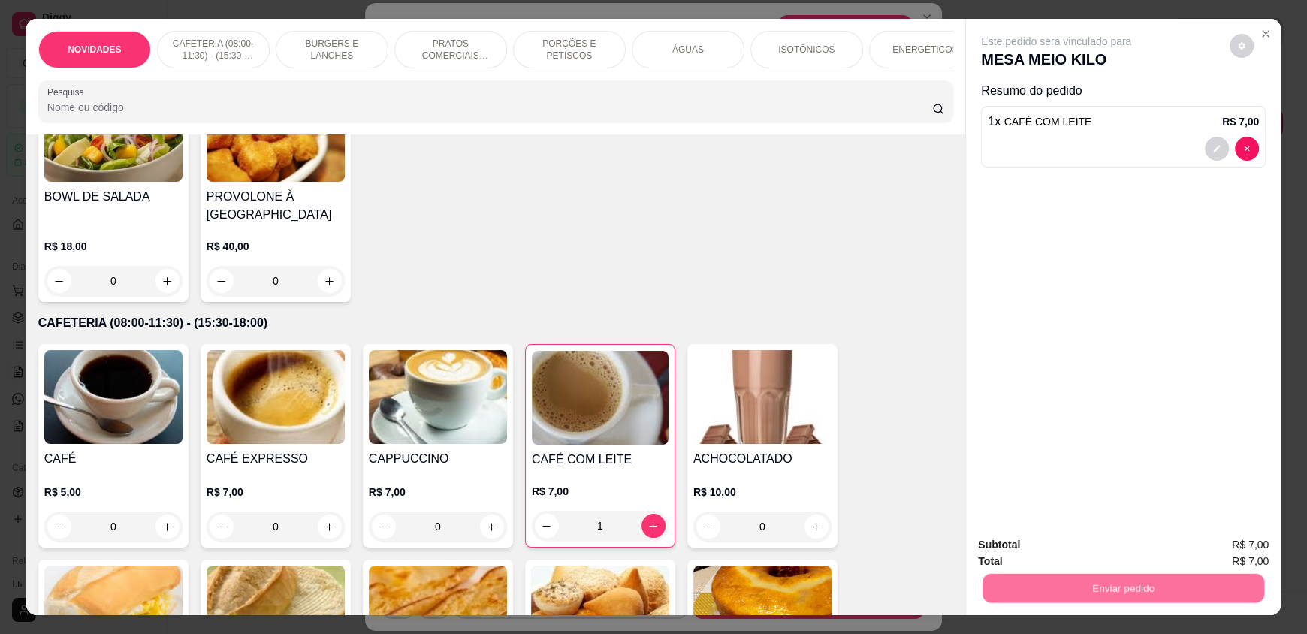
click at [1215, 544] on button "Enviar pedido" at bounding box center [1229, 551] width 83 height 28
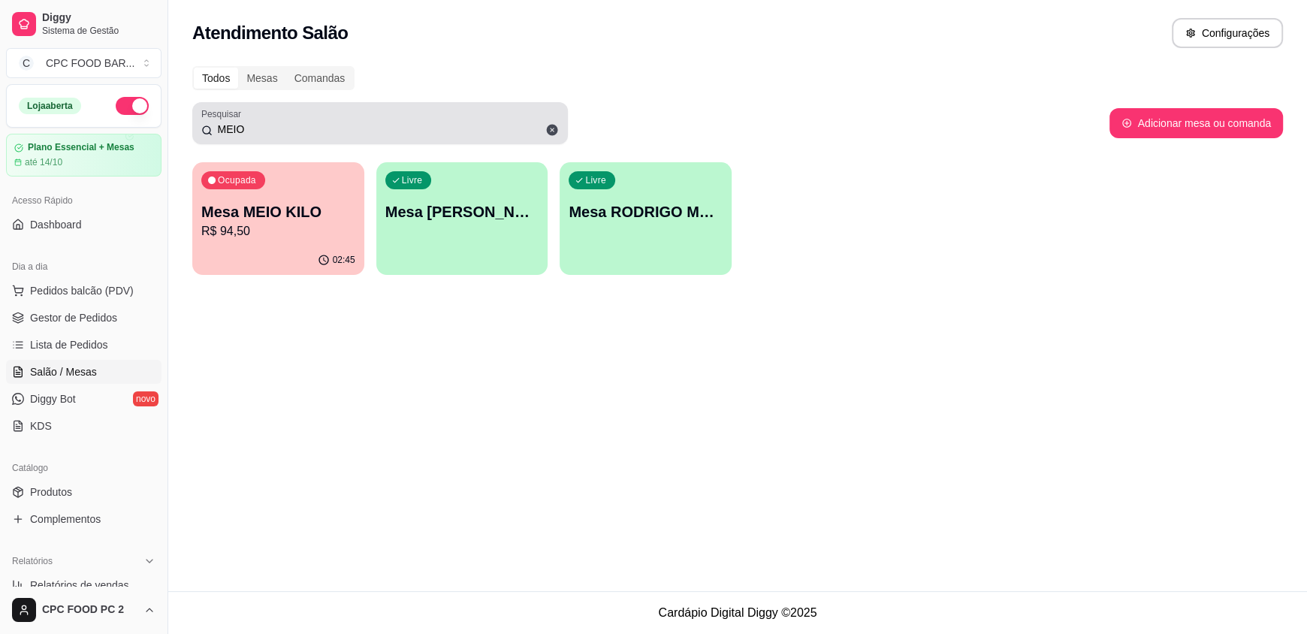
click at [550, 129] on icon at bounding box center [552, 130] width 11 height 11
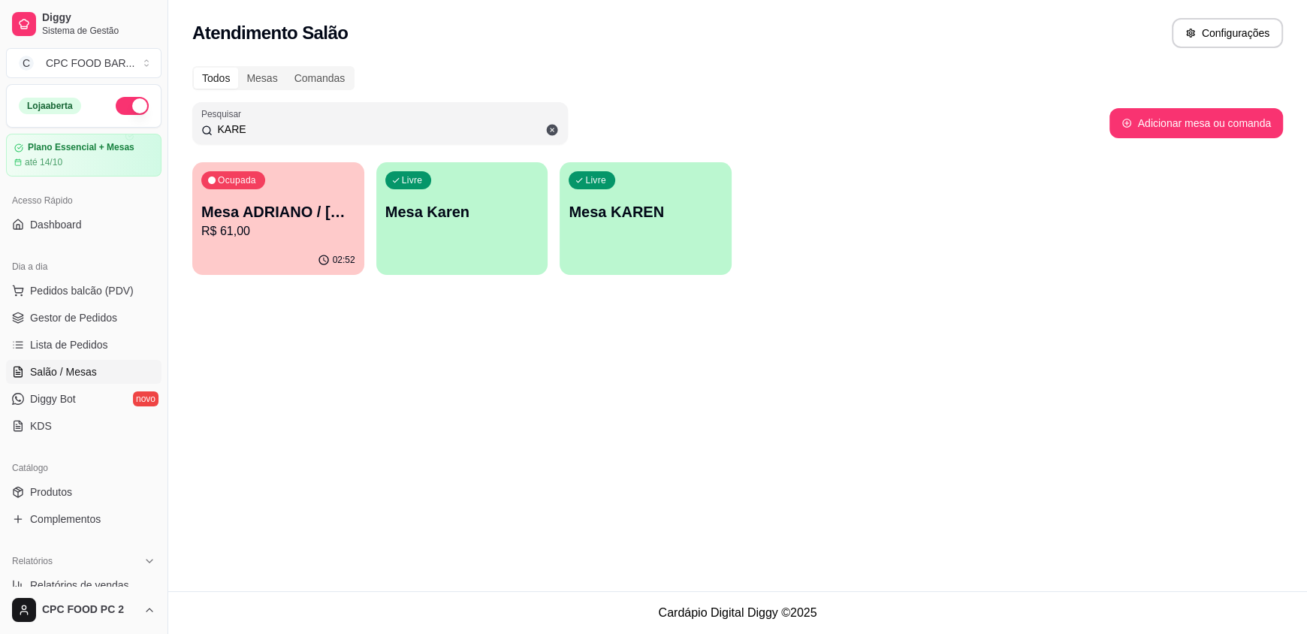
type input "KARE"
click at [319, 222] on p "R$ 61,00" at bounding box center [278, 231] width 154 height 18
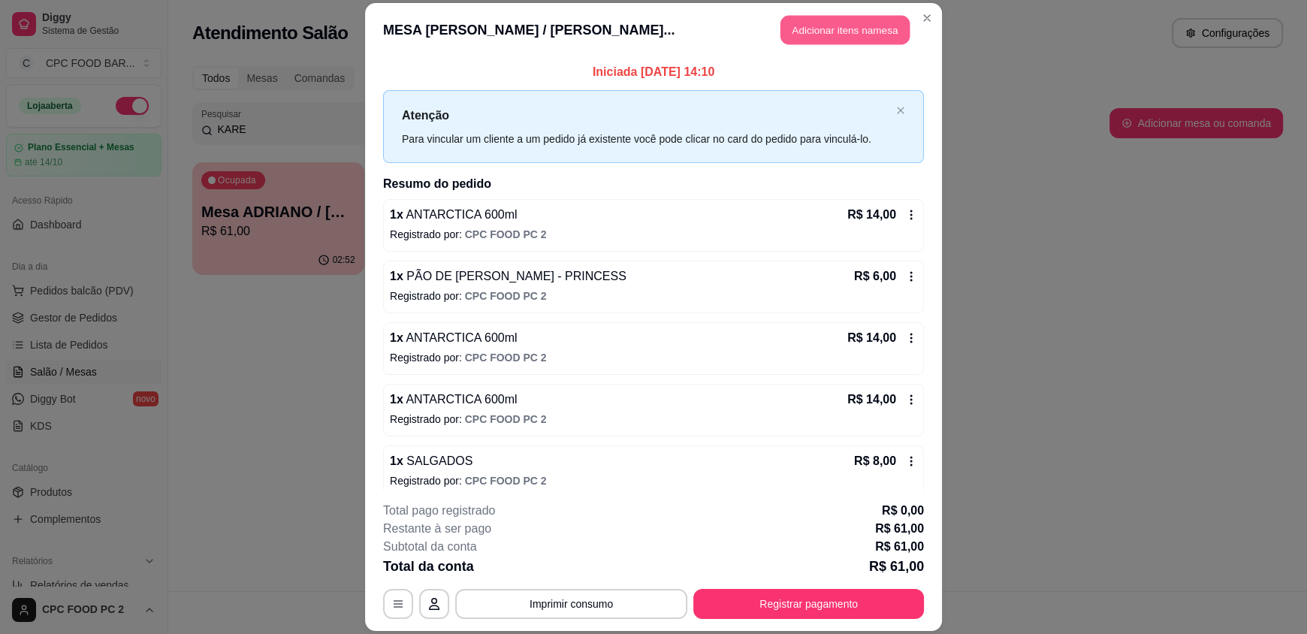
click at [792, 28] on button "Adicionar itens na mesa" at bounding box center [844, 30] width 129 height 29
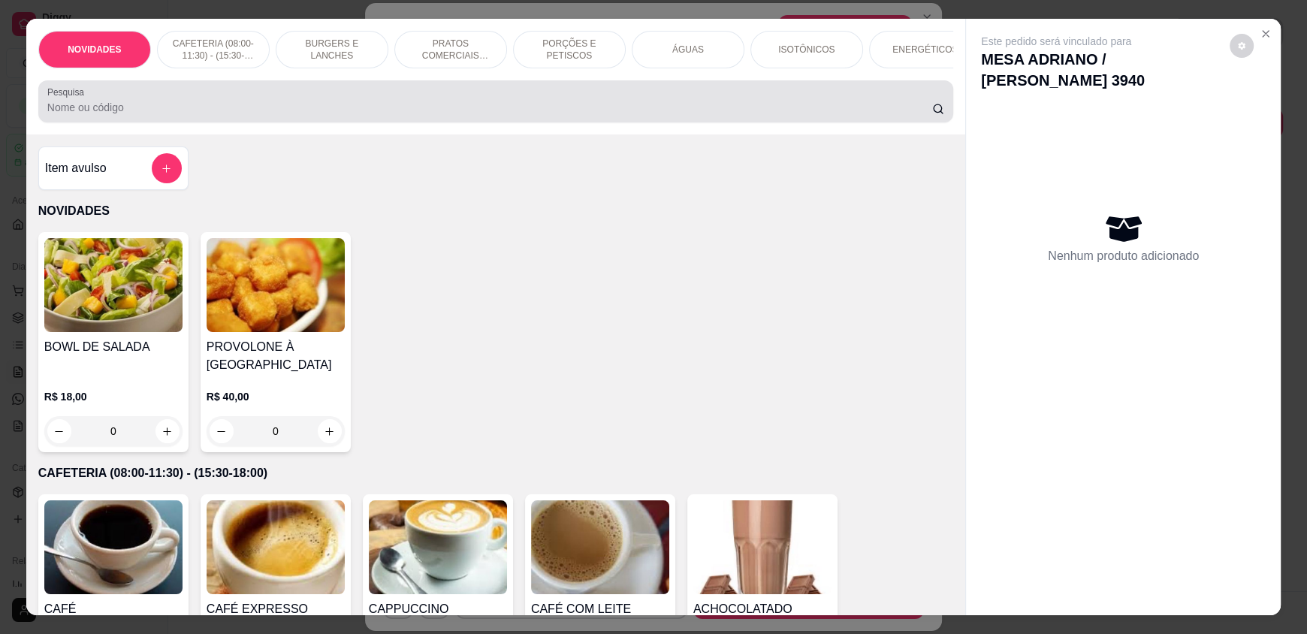
click at [560, 107] on div at bounding box center [495, 101] width 897 height 30
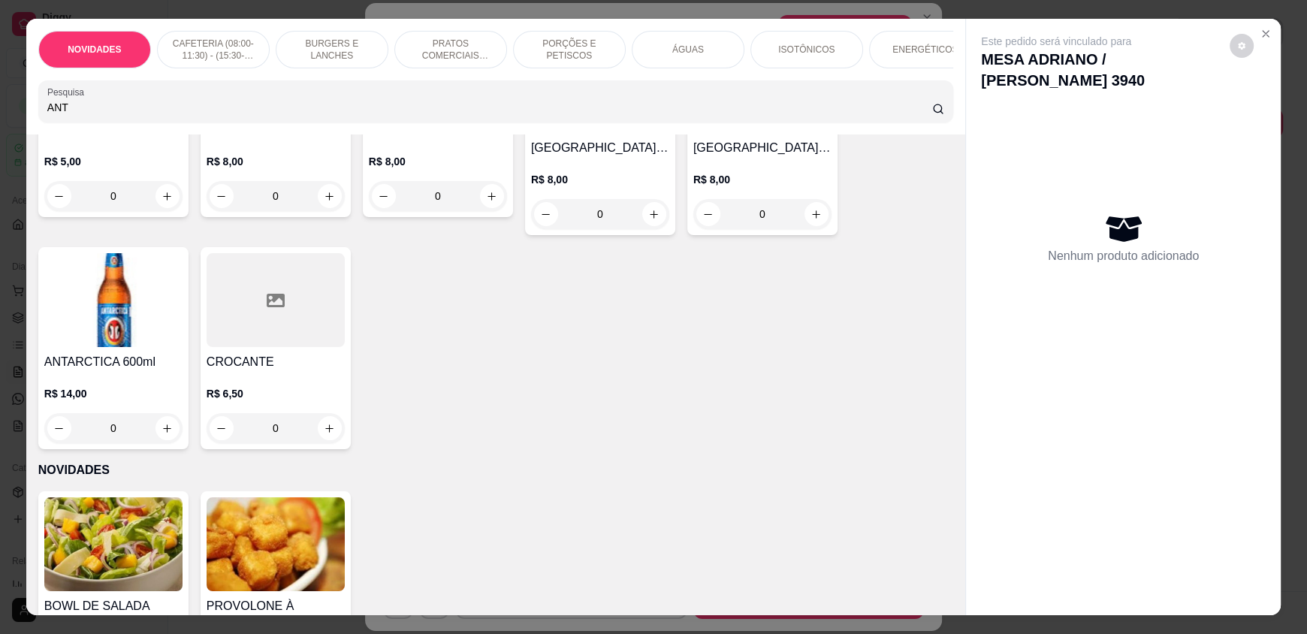
scroll to position [225, 0]
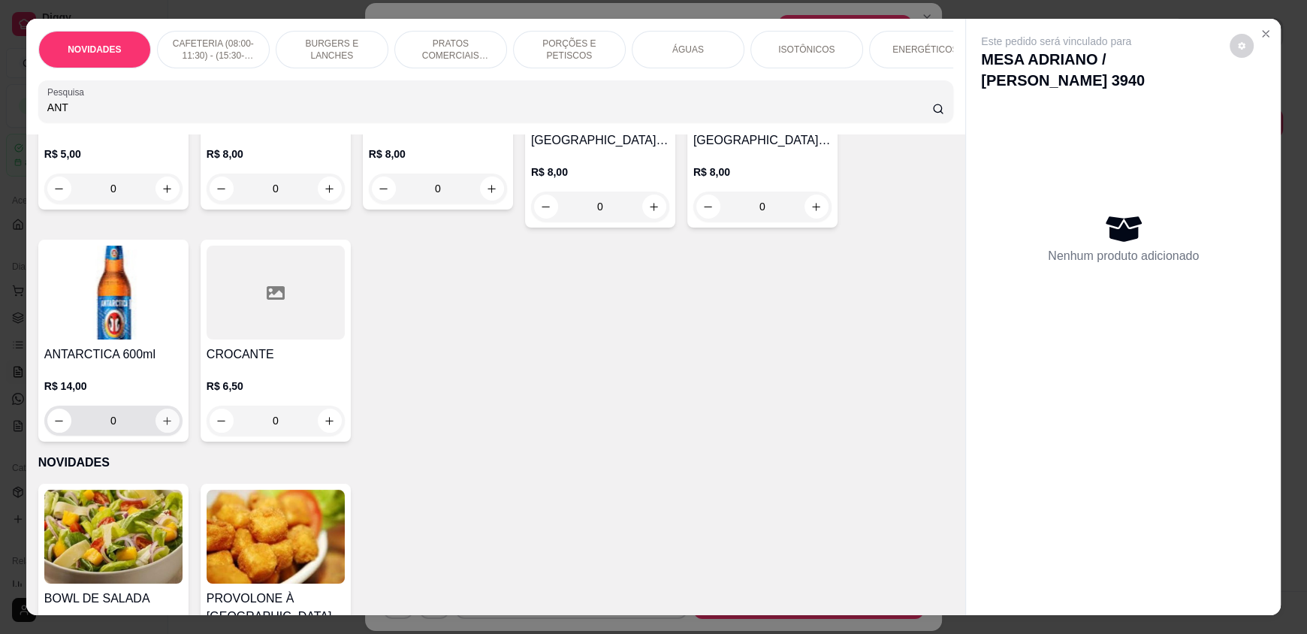
type input "ANT"
click at [162, 427] on icon "increase-product-quantity" at bounding box center [167, 420] width 11 height 11
type input "1"
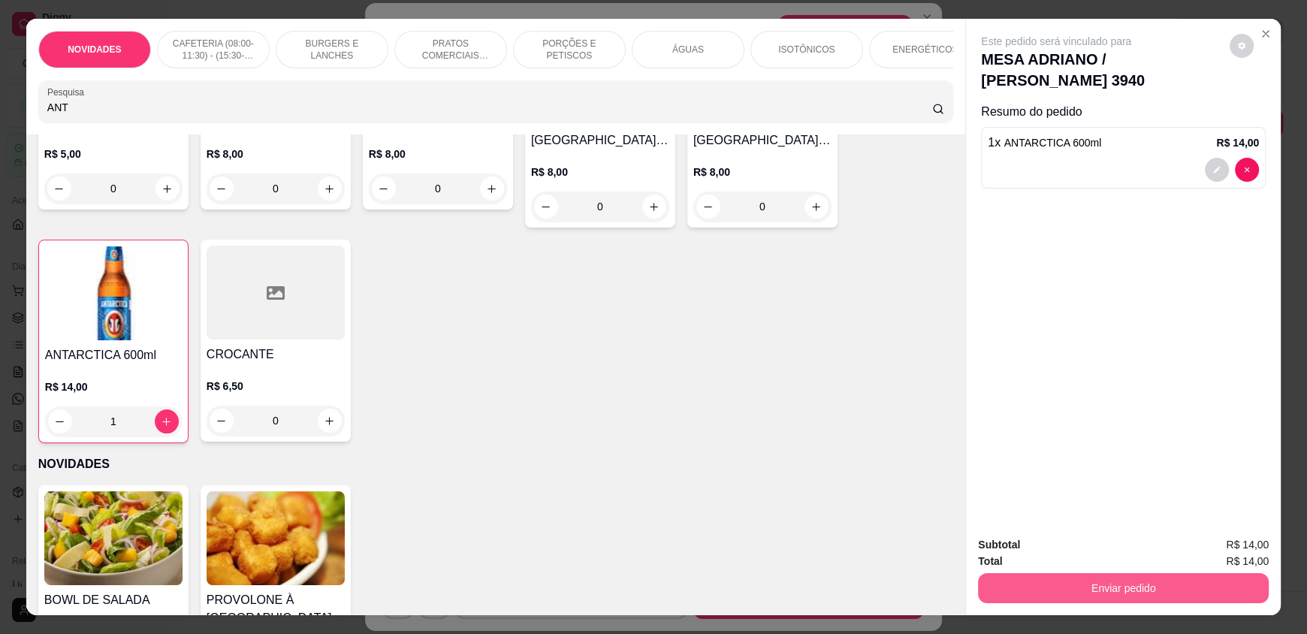
click at [1027, 585] on button "Enviar pedido" at bounding box center [1123, 588] width 291 height 30
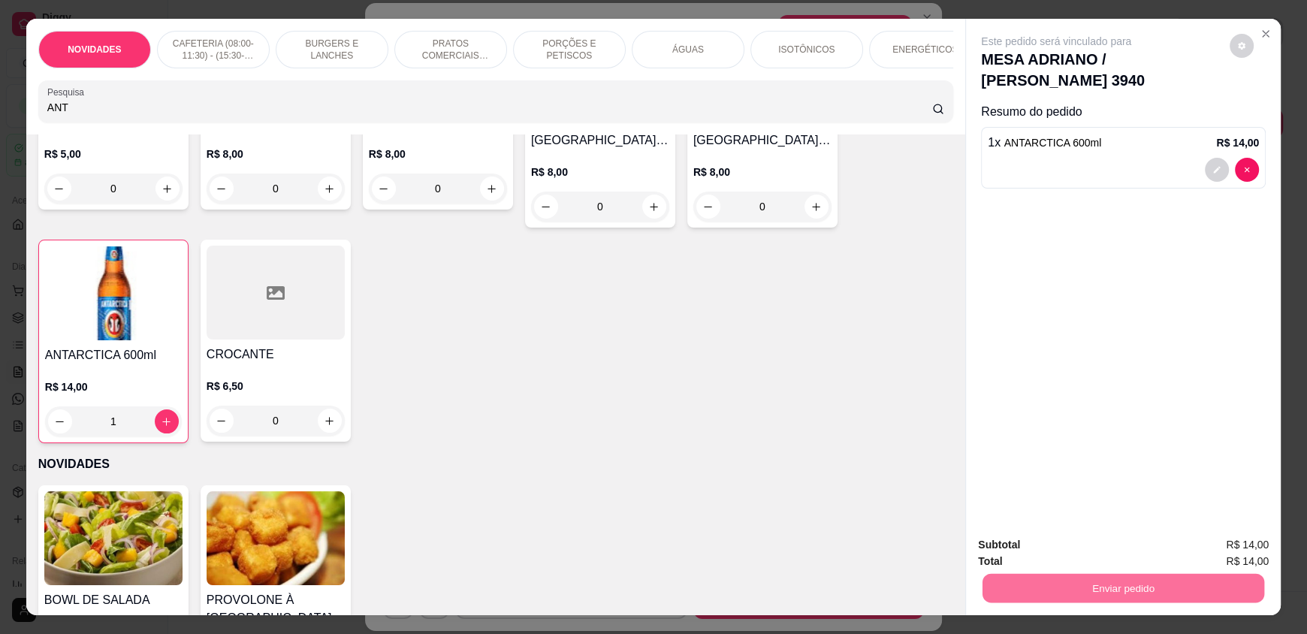
click at [1223, 551] on button "Enviar pedido" at bounding box center [1229, 551] width 83 height 28
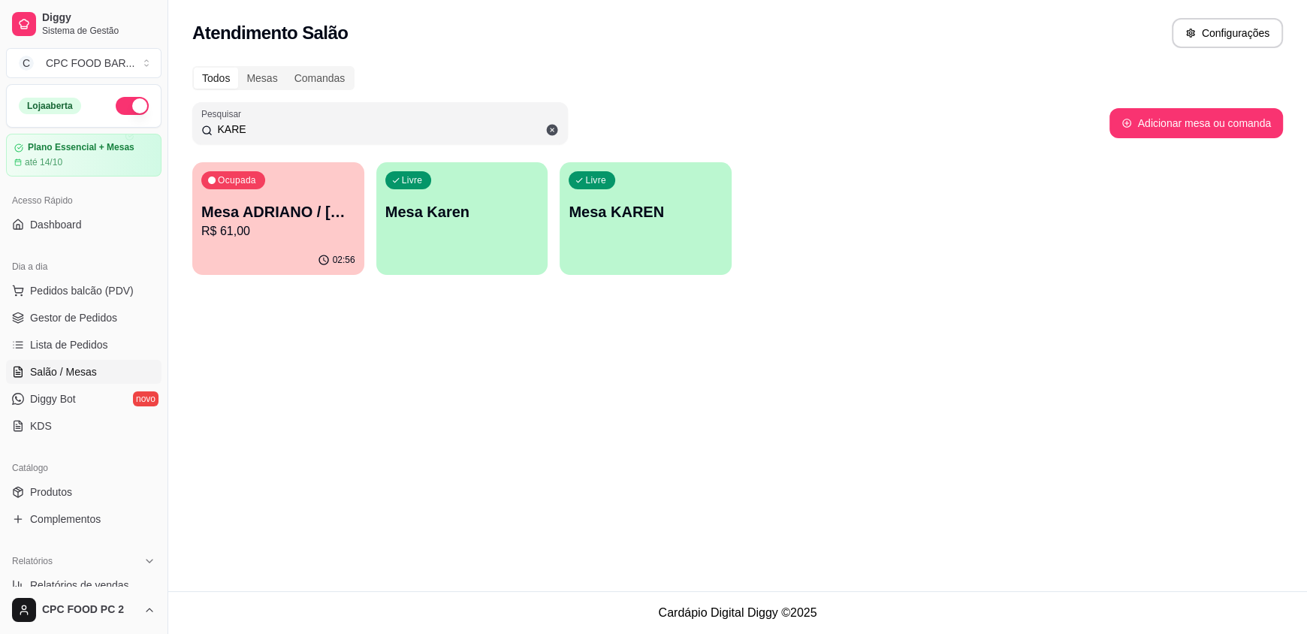
drag, startPoint x: 273, startPoint y: 129, endPoint x: 176, endPoint y: 125, distance: 96.9
click at [176, 125] on div "Todos Mesas Comandas Pesquisar KARE Adicionar mesa ou comanda Ocupada Mesa ADRI…" at bounding box center [737, 175] width 1138 height 236
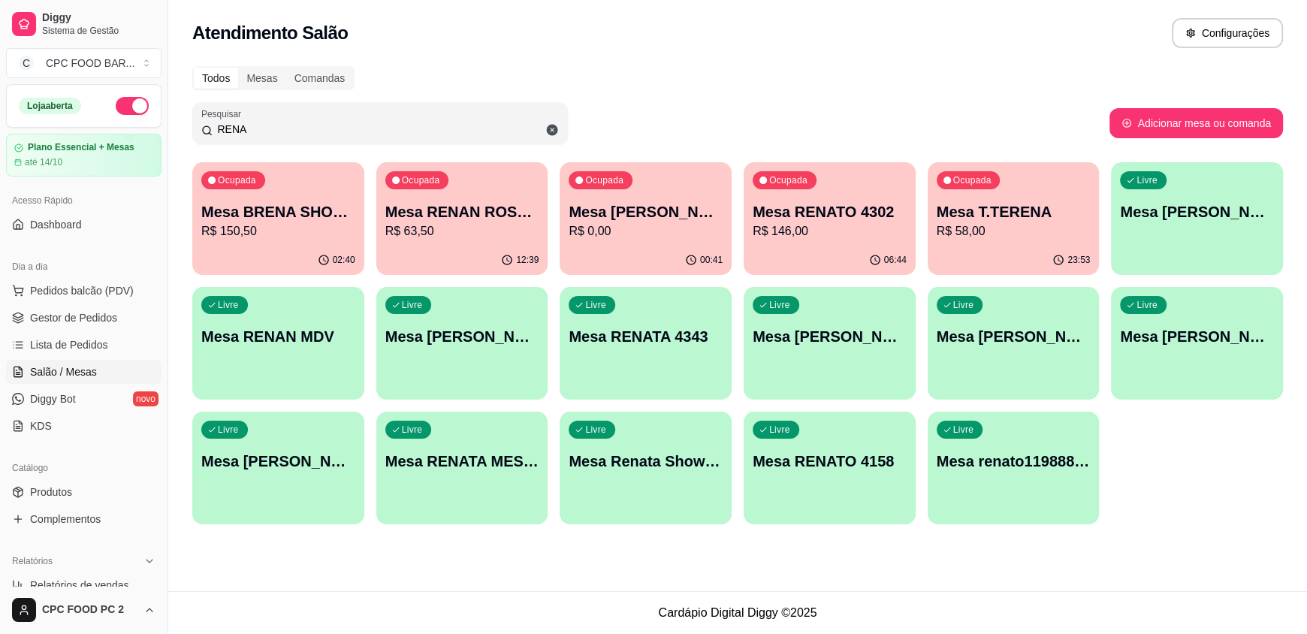
type input "RENA"
click at [647, 237] on p "R$ 0,00" at bounding box center [645, 231] width 154 height 18
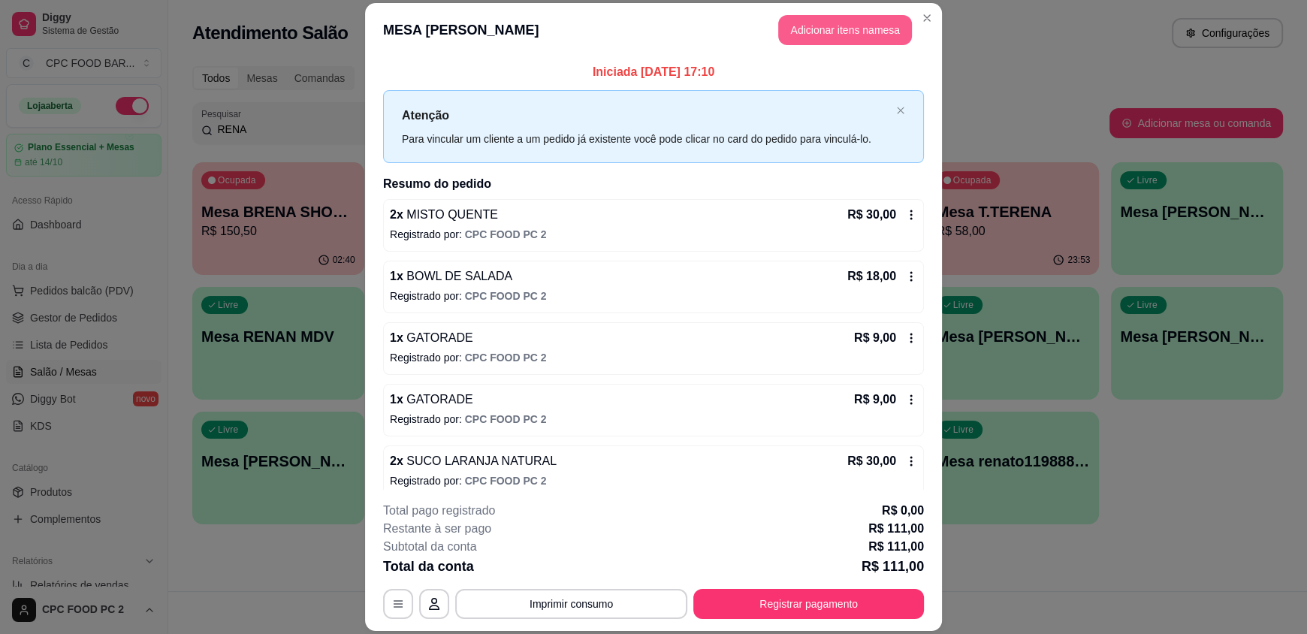
click at [835, 26] on button "Adicionar itens na mesa" at bounding box center [845, 30] width 134 height 30
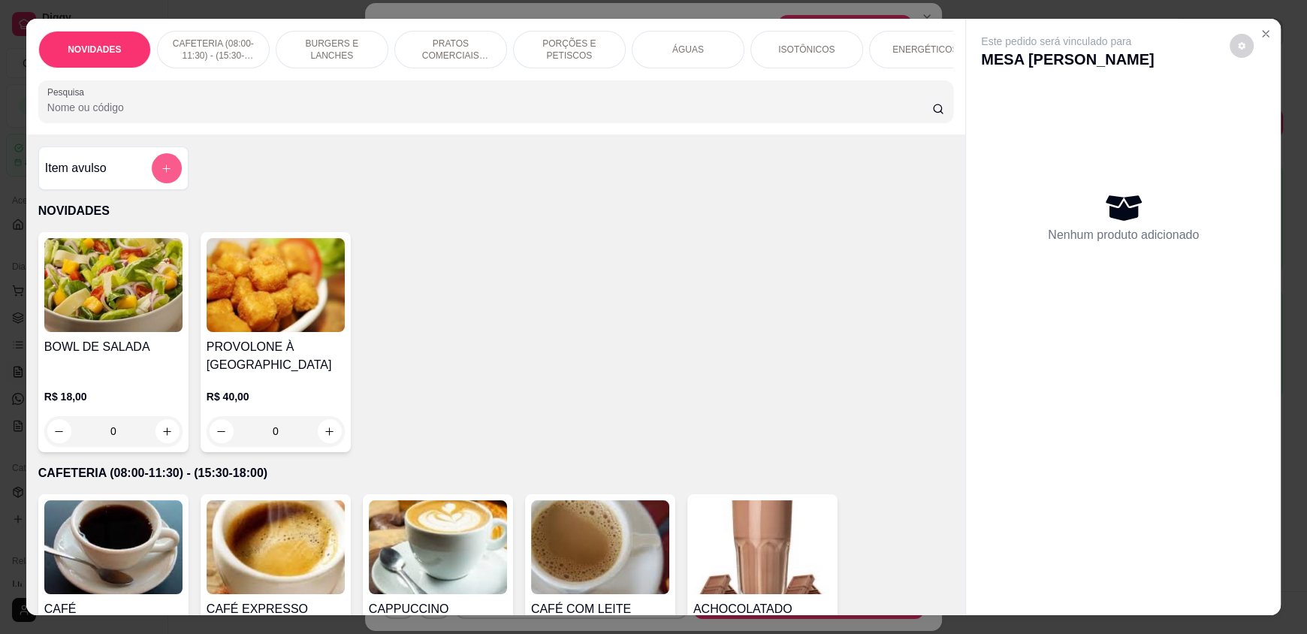
click at [152, 183] on button "add-separate-item" at bounding box center [167, 168] width 30 height 30
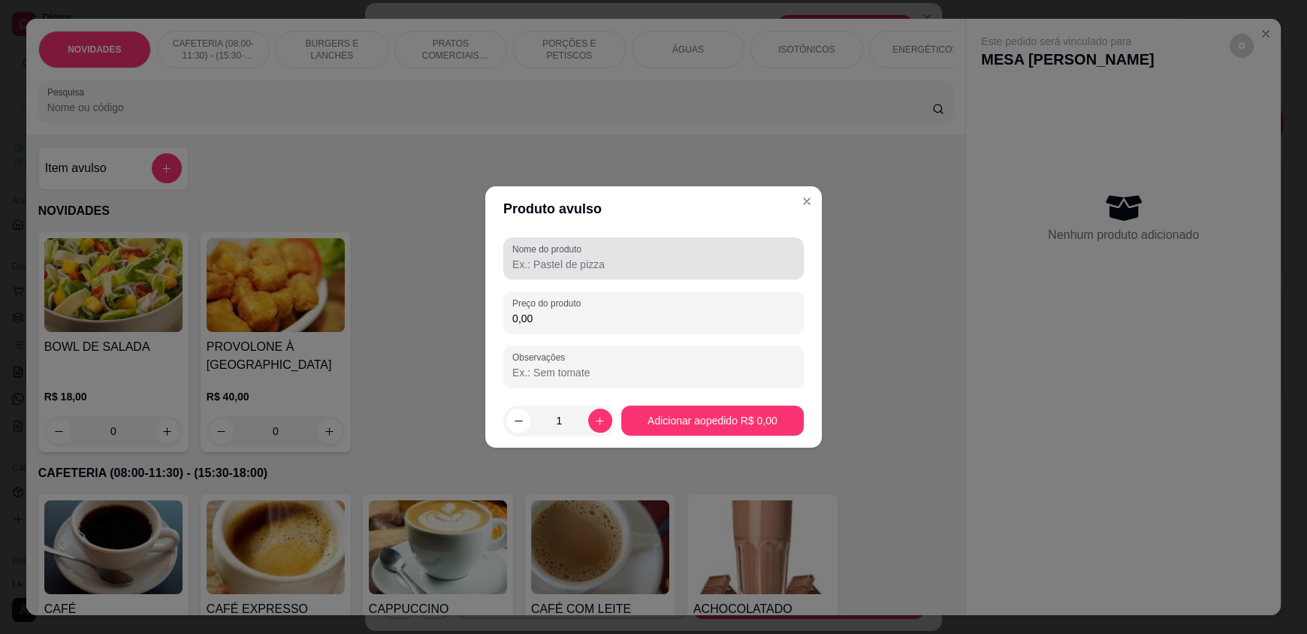
click at [578, 269] on input "Nome do produto" at bounding box center [653, 264] width 282 height 15
type input "PÃO DE QUEIJO"
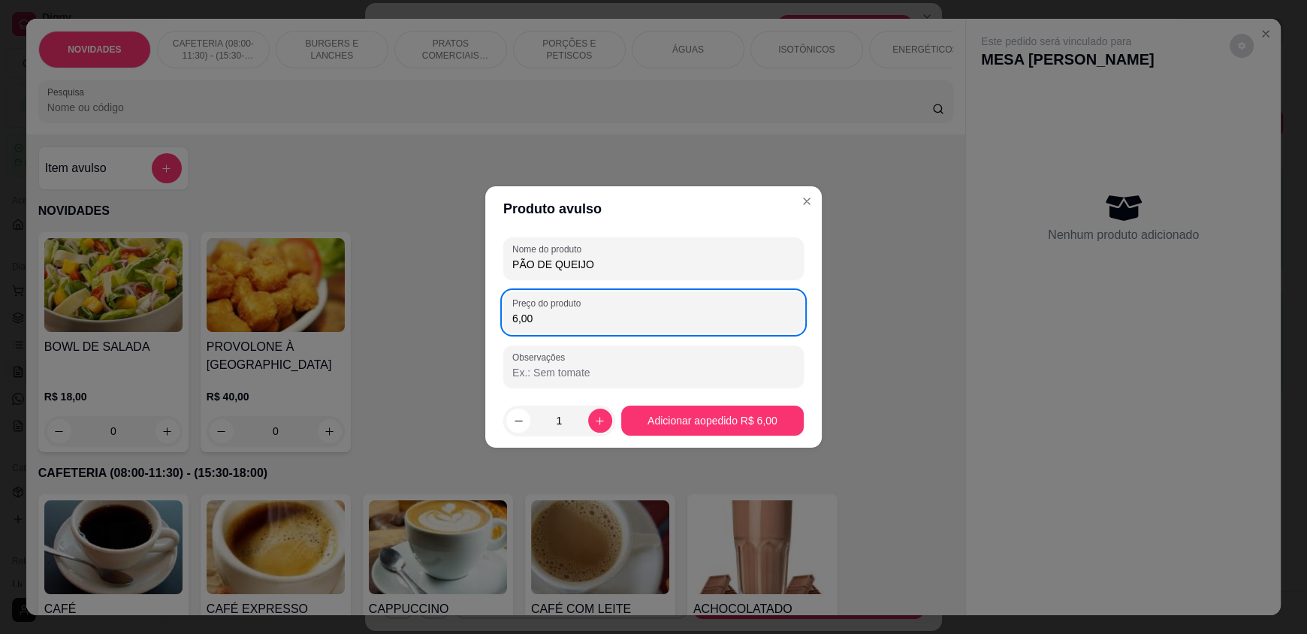
type input "6,00"
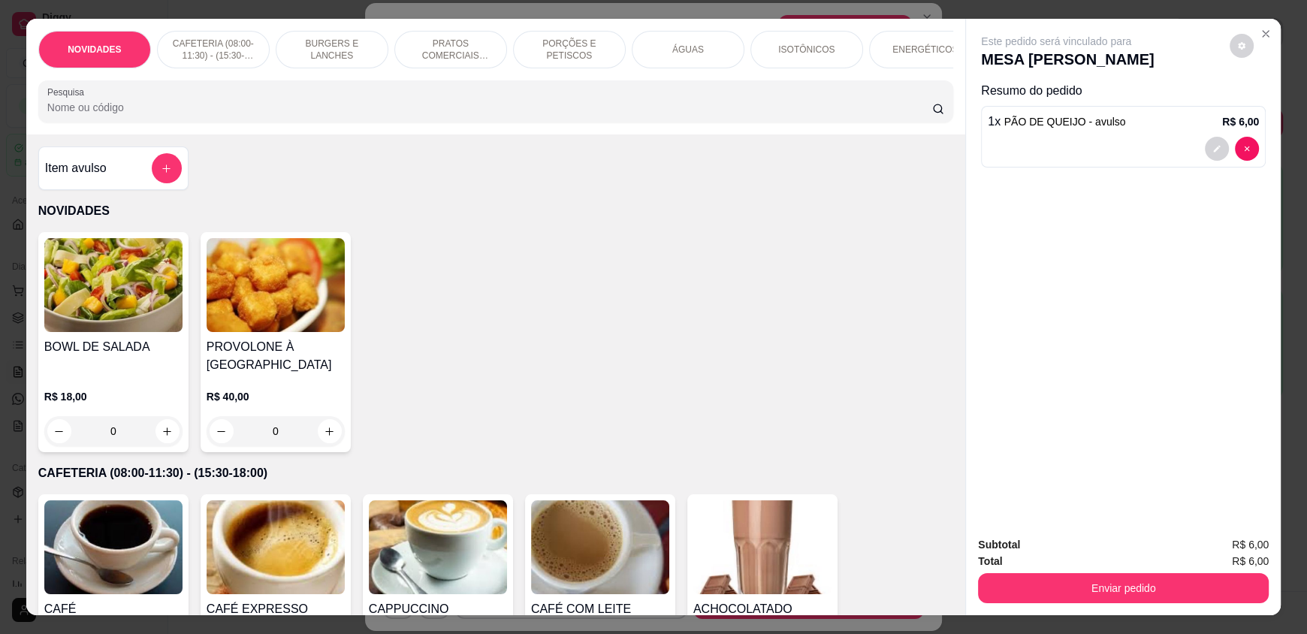
click at [1087, 569] on div "Enviar pedido" at bounding box center [1123, 586] width 291 height 34
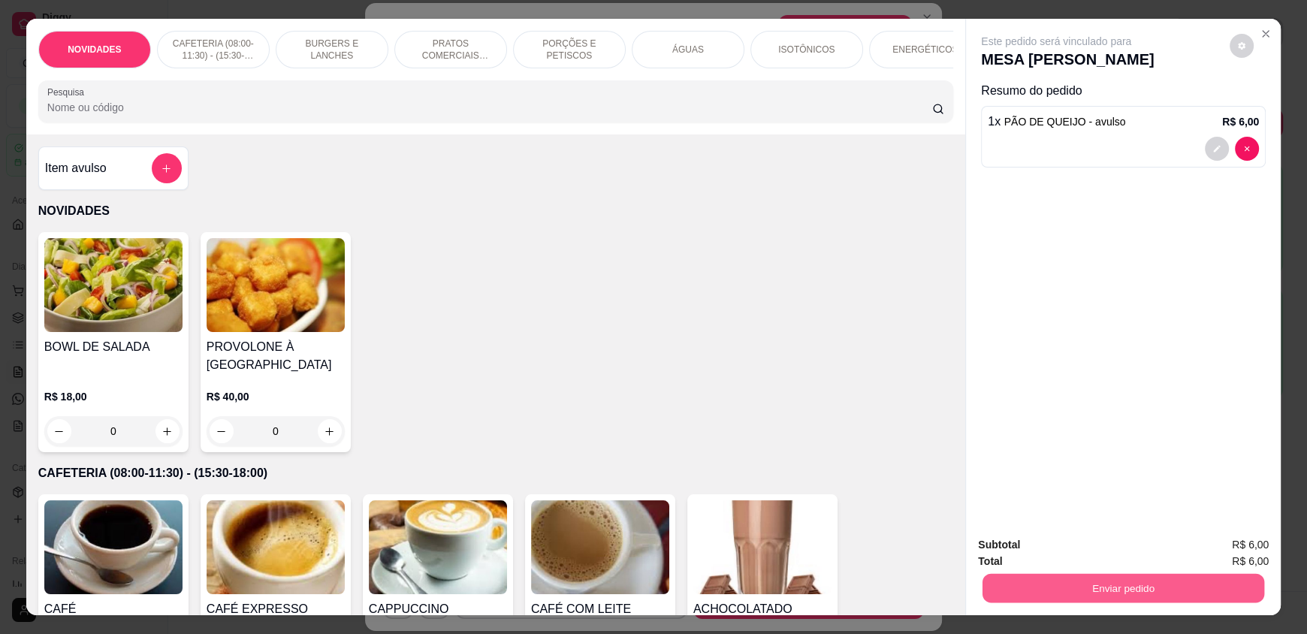
click at [1087, 583] on button "Enviar pedido" at bounding box center [1123, 587] width 282 height 29
click at [1217, 559] on button "Enviar pedido" at bounding box center [1229, 551] width 83 height 28
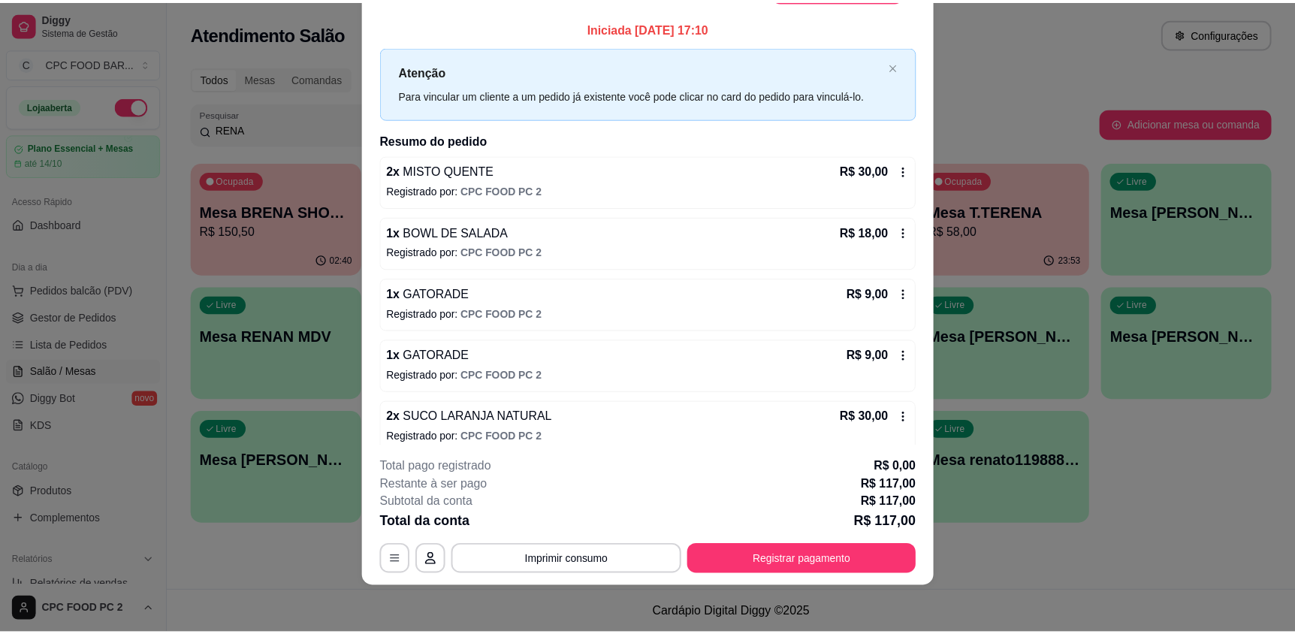
scroll to position [0, 0]
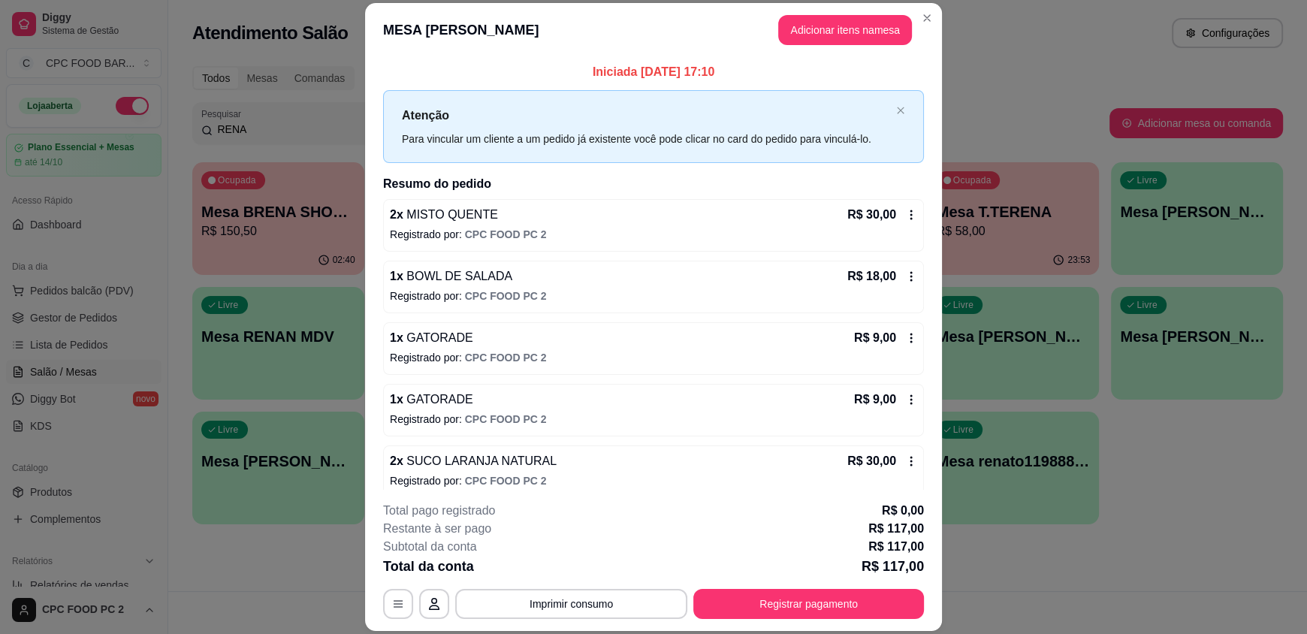
click at [569, 587] on div "**********" at bounding box center [653, 560] width 541 height 117
click at [559, 604] on button "Imprimir consumo" at bounding box center [571, 603] width 225 height 29
click at [596, 569] on button "IMPRESSORA" at bounding box center [570, 569] width 109 height 24
click at [721, 596] on button "Registrar pagamento" at bounding box center [808, 604] width 231 height 30
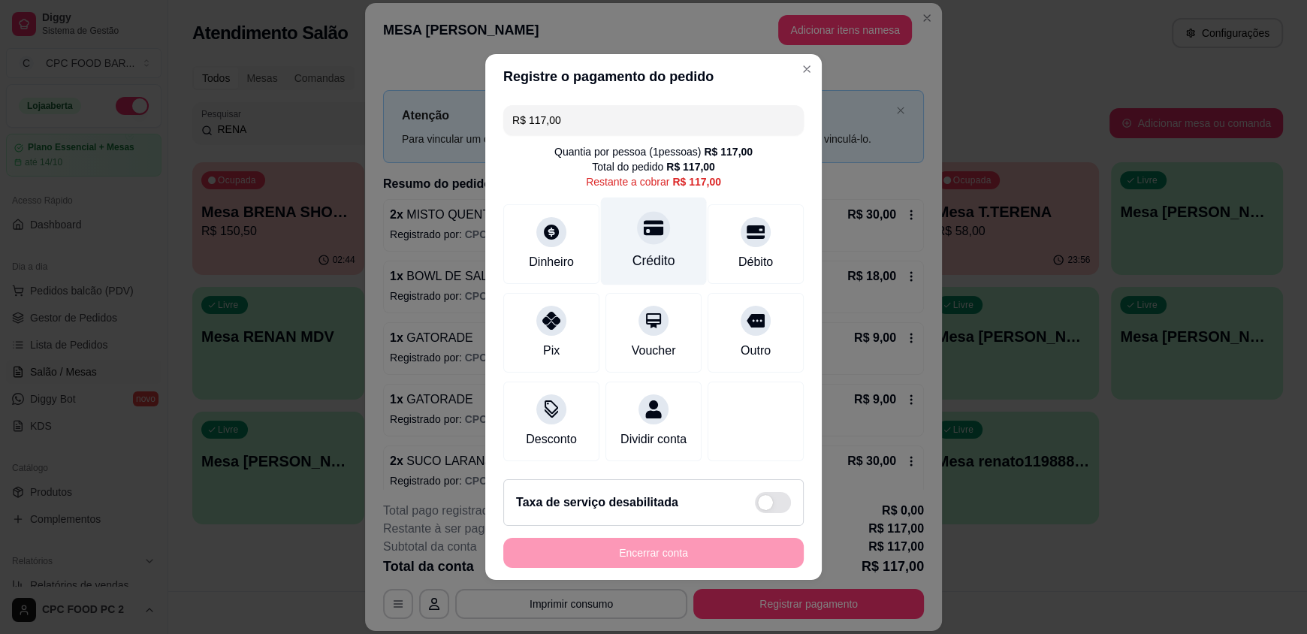
click at [654, 252] on div "Crédito" at bounding box center [653, 261] width 43 height 20
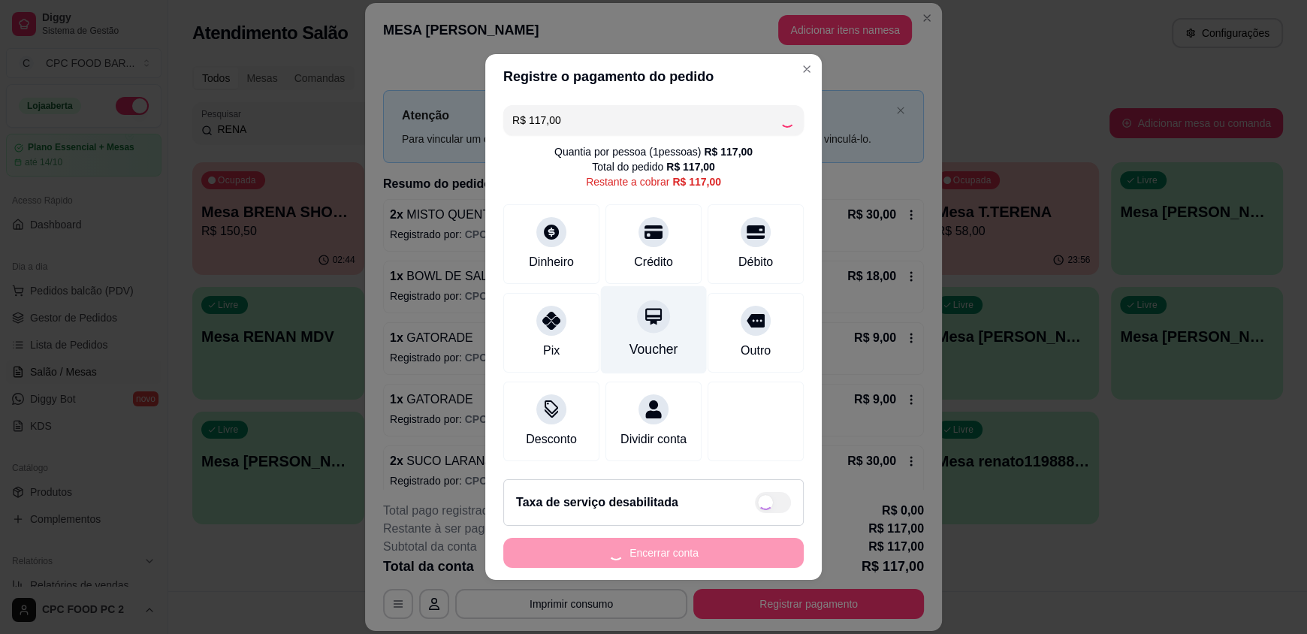
type input "R$ 0,00"
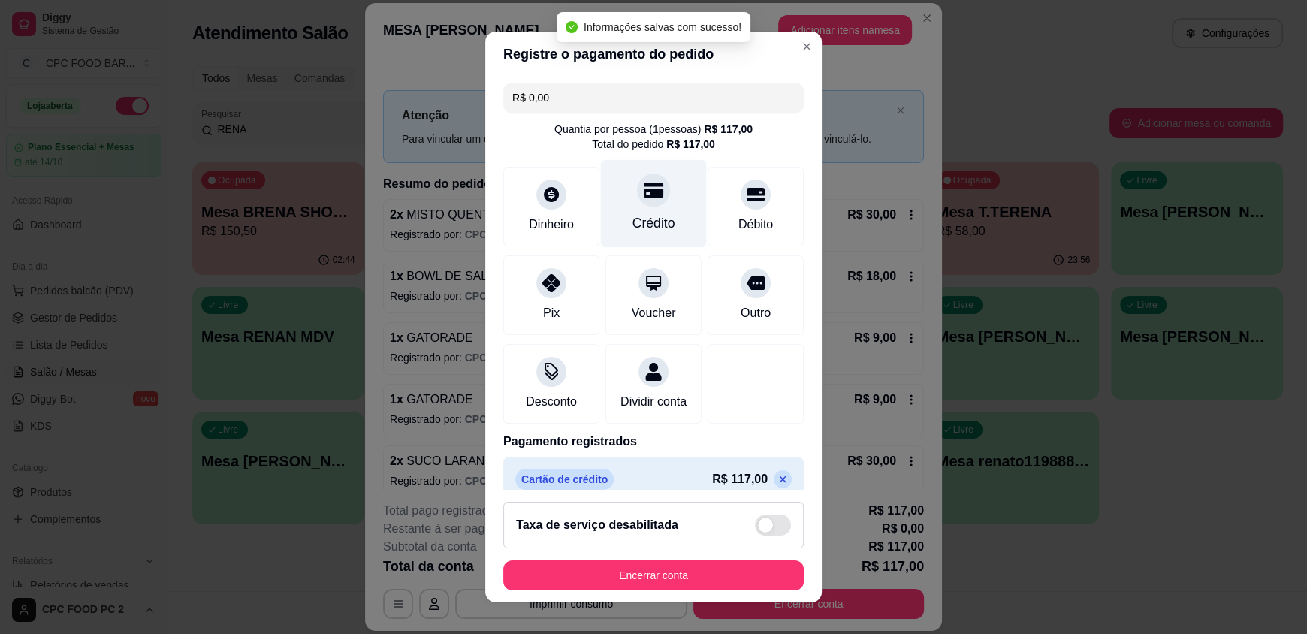
click at [639, 202] on div at bounding box center [653, 190] width 33 height 33
click at [637, 202] on div at bounding box center [653, 190] width 33 height 33
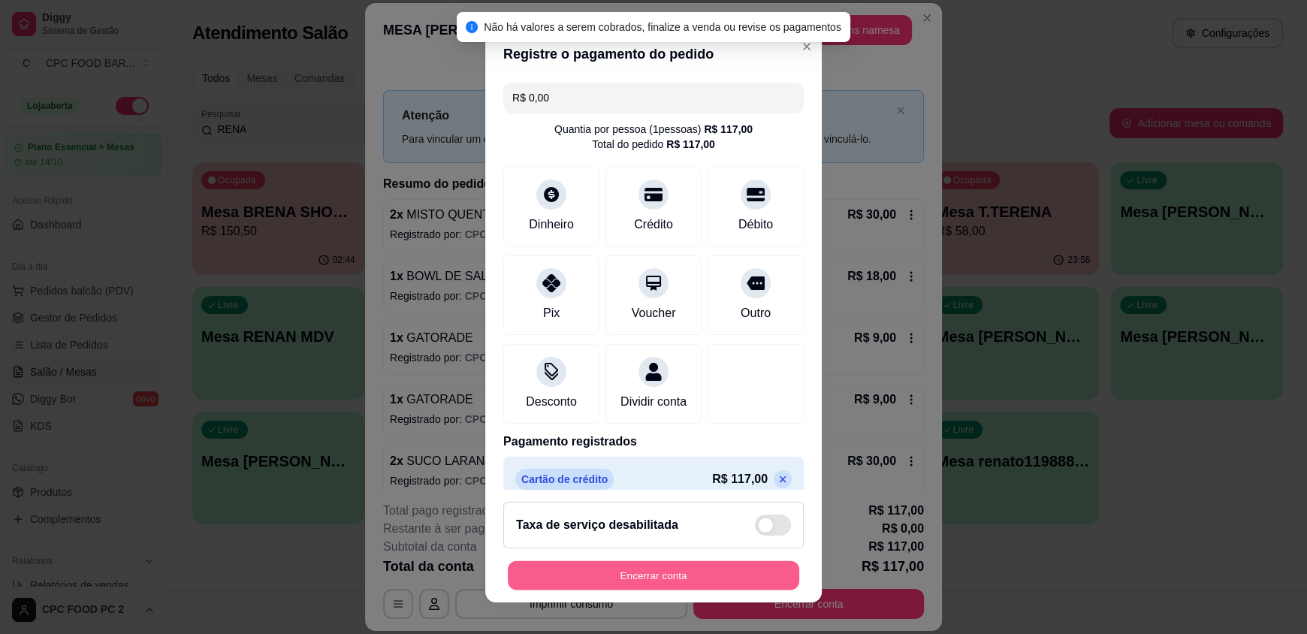
click at [624, 562] on button "Encerrar conta" at bounding box center [653, 574] width 291 height 29
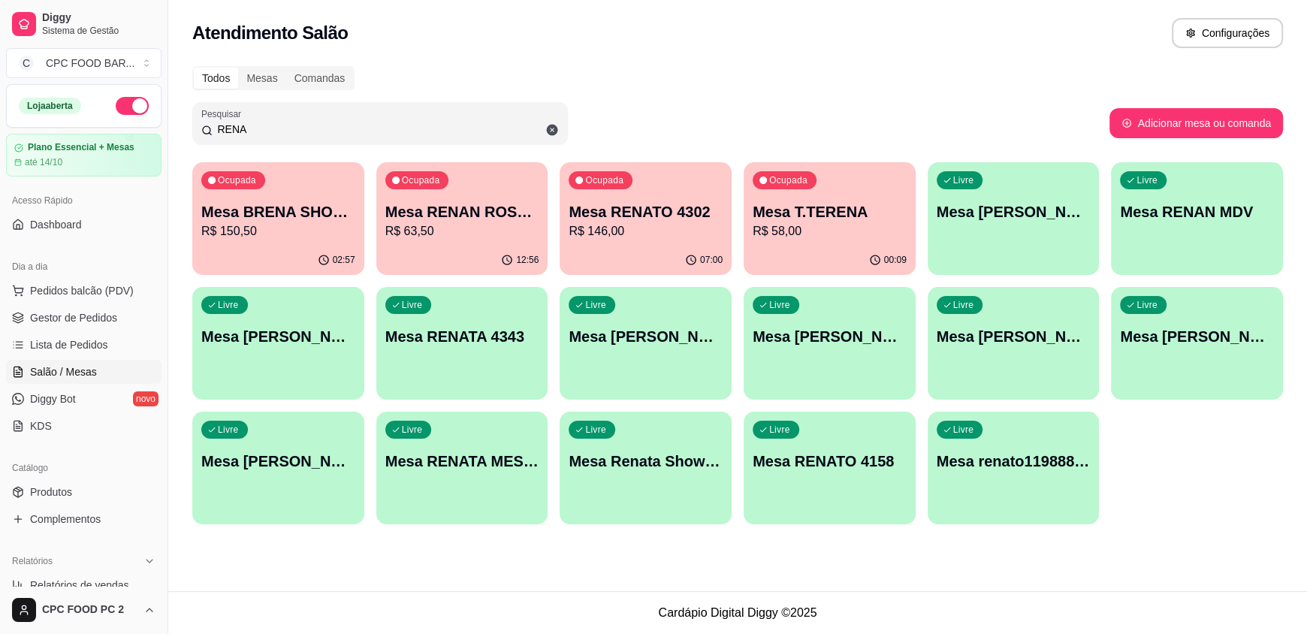
drag, startPoint x: 289, startPoint y: 125, endPoint x: 211, endPoint y: 125, distance: 78.1
click at [211, 125] on div "RENA" at bounding box center [379, 123] width 357 height 30
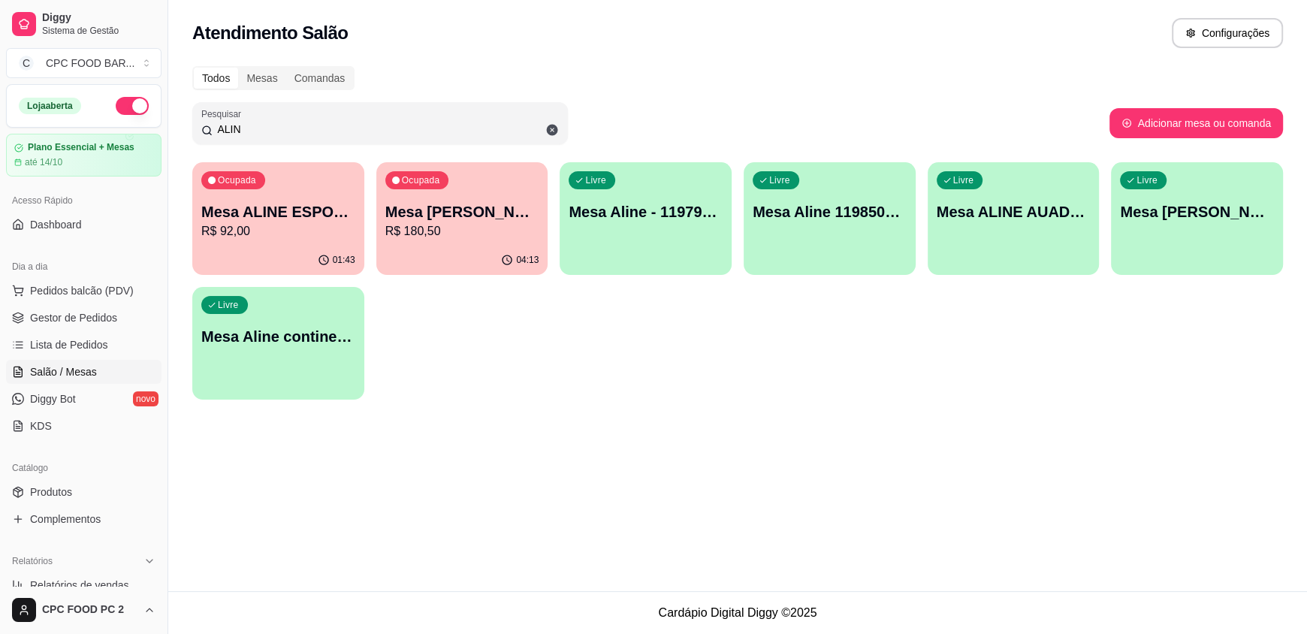
type input "ALIN"
click at [306, 230] on p "R$ 92,00" at bounding box center [278, 231] width 154 height 18
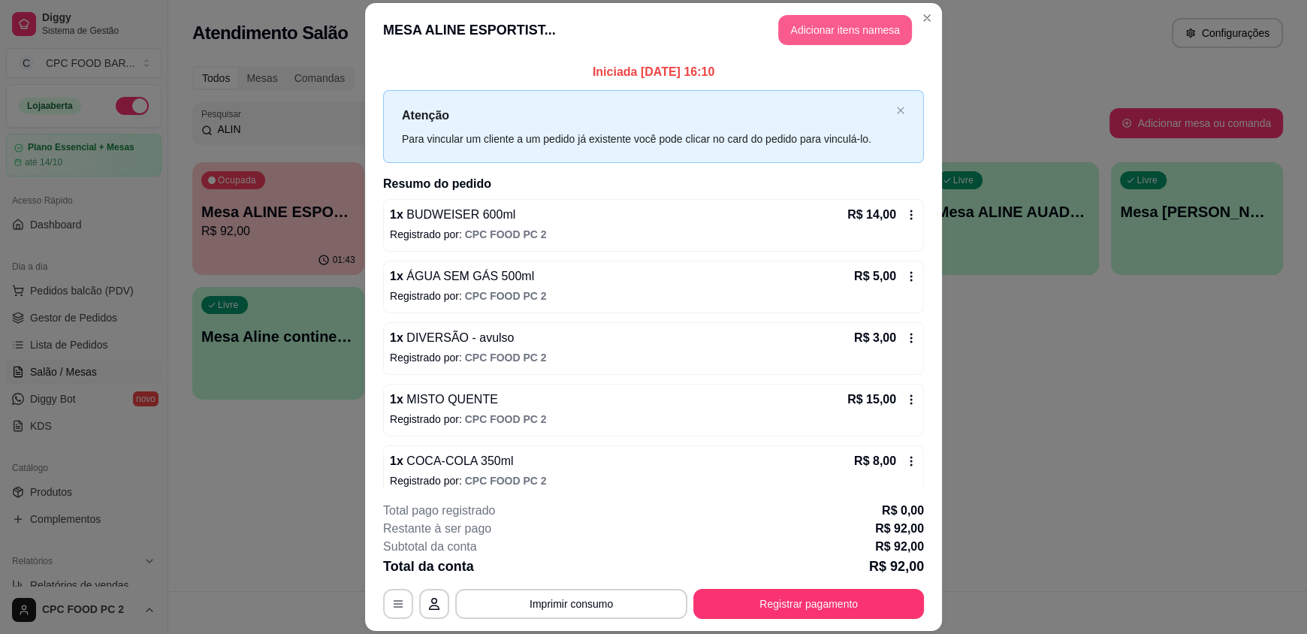
click at [819, 37] on button "Adicionar itens na mesa" at bounding box center [845, 30] width 134 height 30
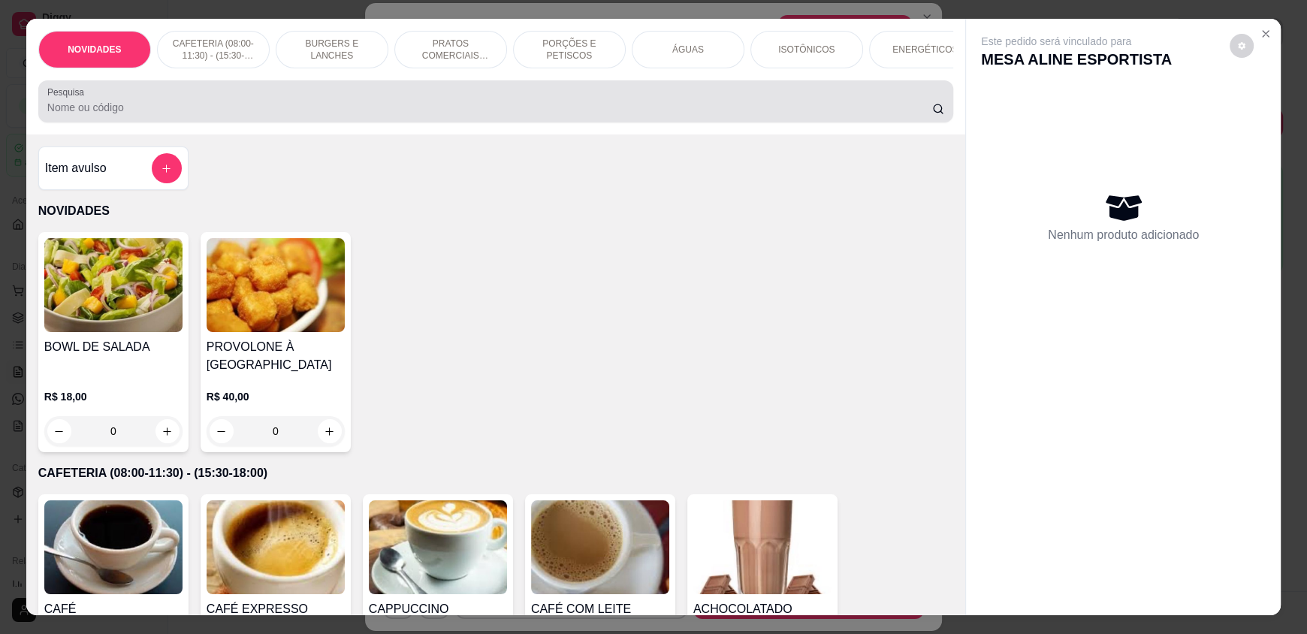
click at [564, 115] on input "Pesquisa" at bounding box center [489, 107] width 885 height 15
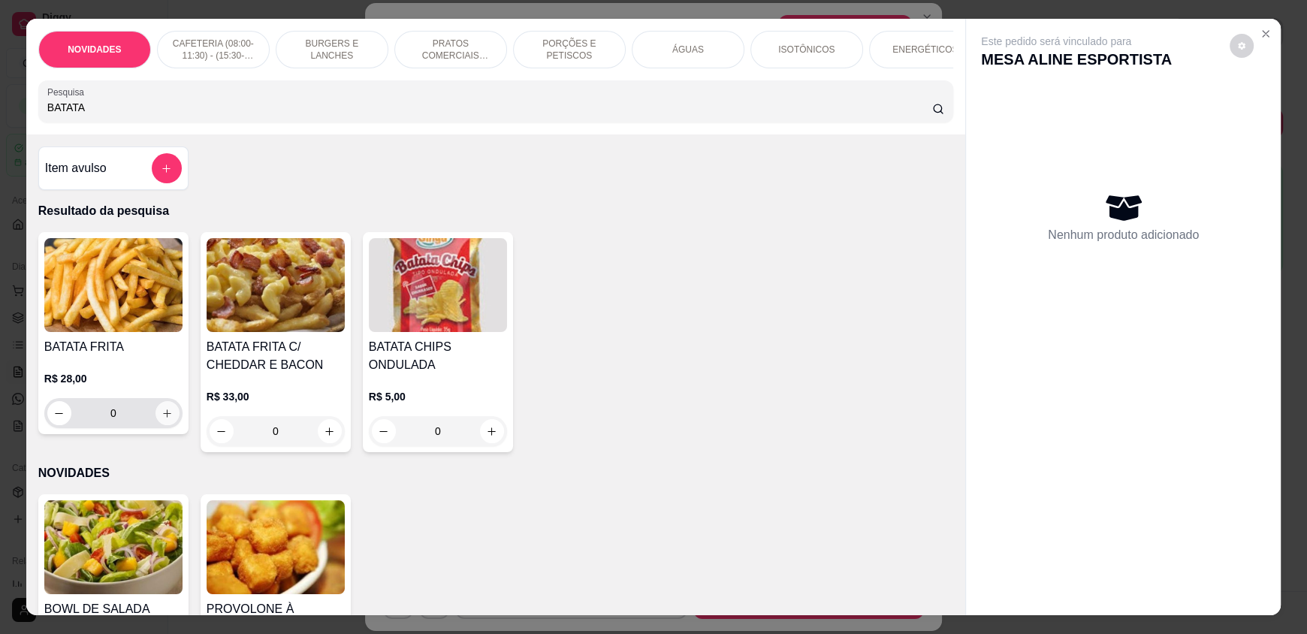
type input "BATATA"
click at [169, 425] on button "increase-product-quantity" at bounding box center [166, 413] width 23 height 23
type input "1"
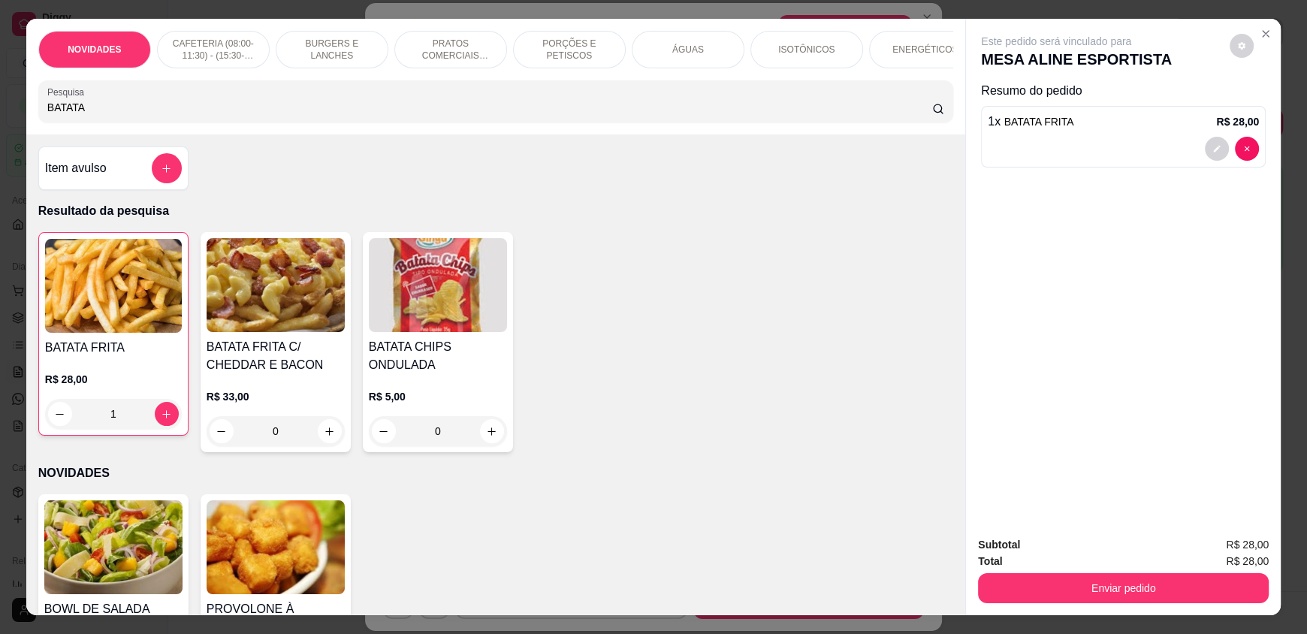
drag, startPoint x: 128, startPoint y: 114, endPoint x: 8, endPoint y: 107, distance: 119.6
click at [11, 110] on div "NOVIDADES CAFETERIA (08:00-11:30) - (15:30-18:00) BURGERS E LANCHES PRATOS COME…" at bounding box center [653, 317] width 1307 height 634
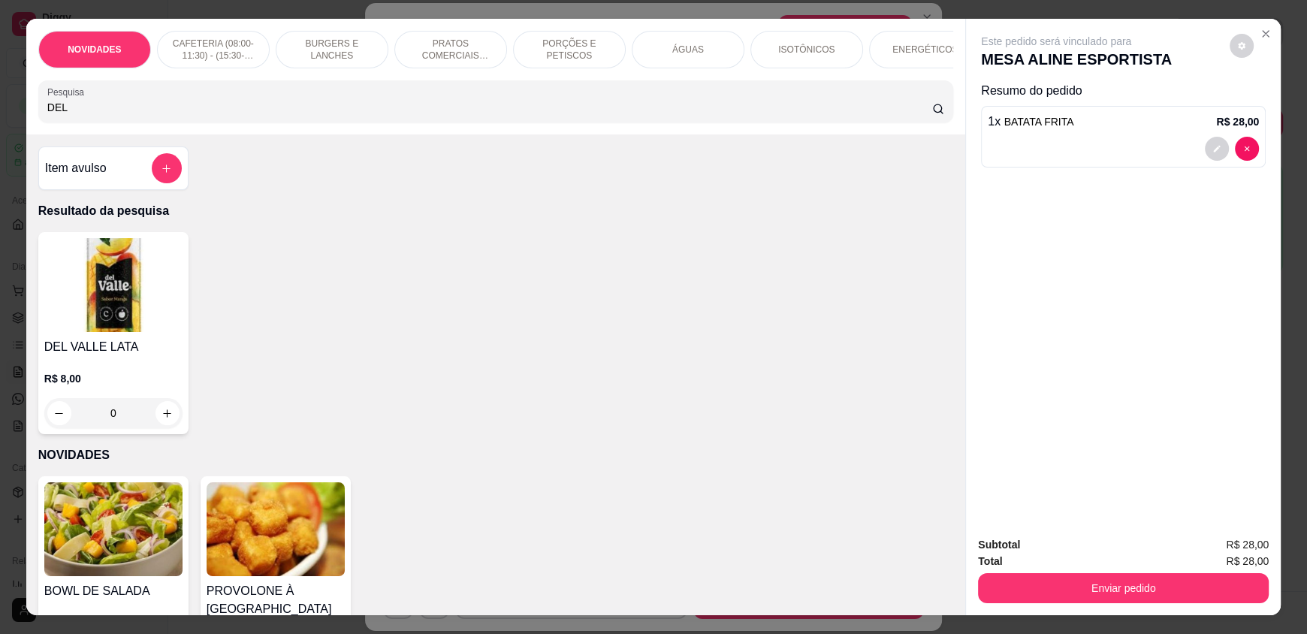
type input "DEL"
click at [156, 427] on div "0" at bounding box center [113, 413] width 138 height 30
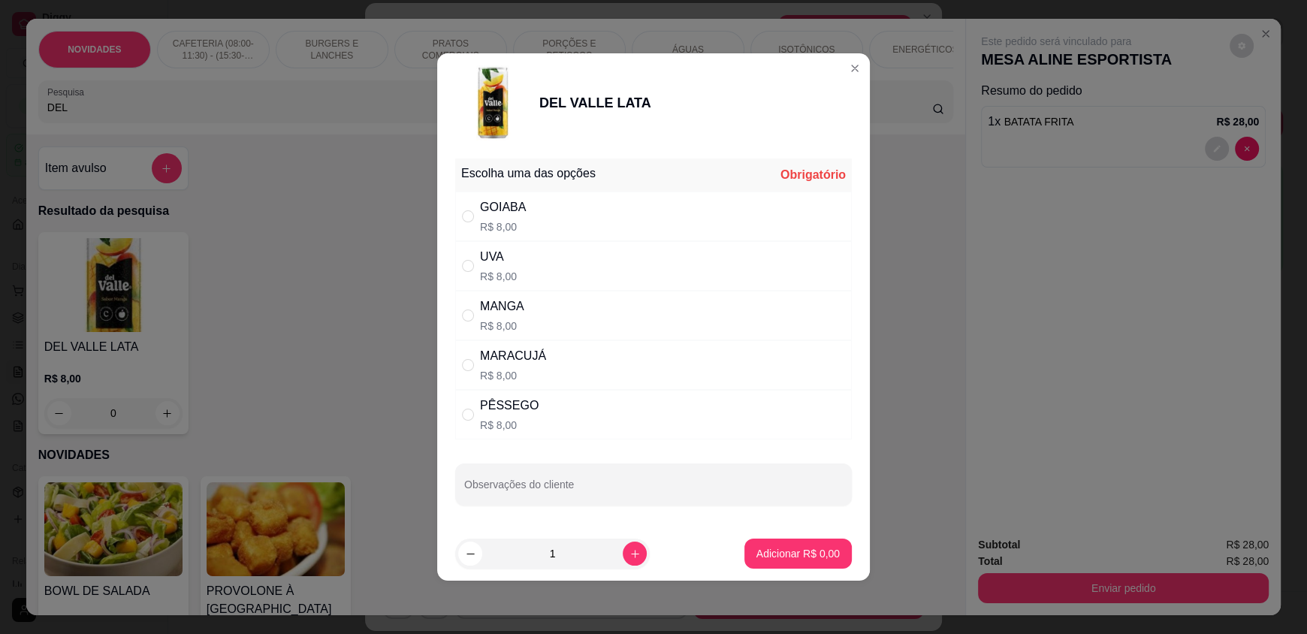
click at [545, 360] on div "MARACUJÁ R$ 8,00" at bounding box center [653, 365] width 397 height 50
radio input "true"
click at [626, 547] on button "increase-product-quantity" at bounding box center [635, 553] width 24 height 24
type input "2"
click at [788, 552] on p "Adicionar R$ 16,00" at bounding box center [795, 553] width 87 height 14
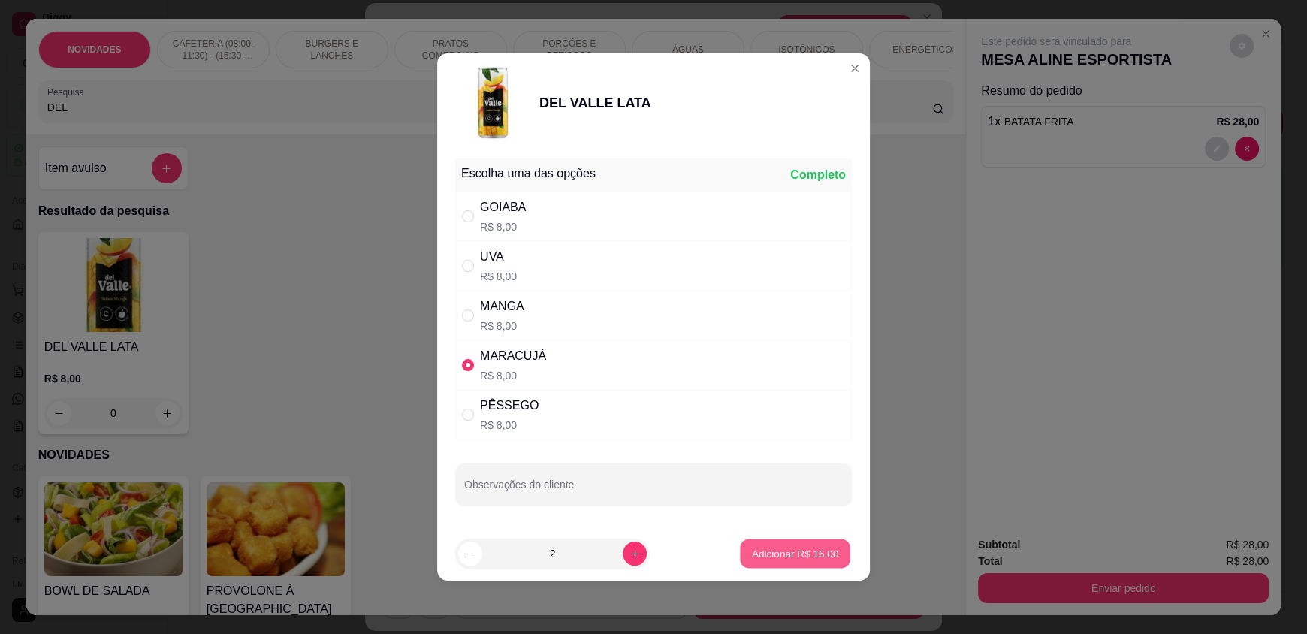
type input "2"
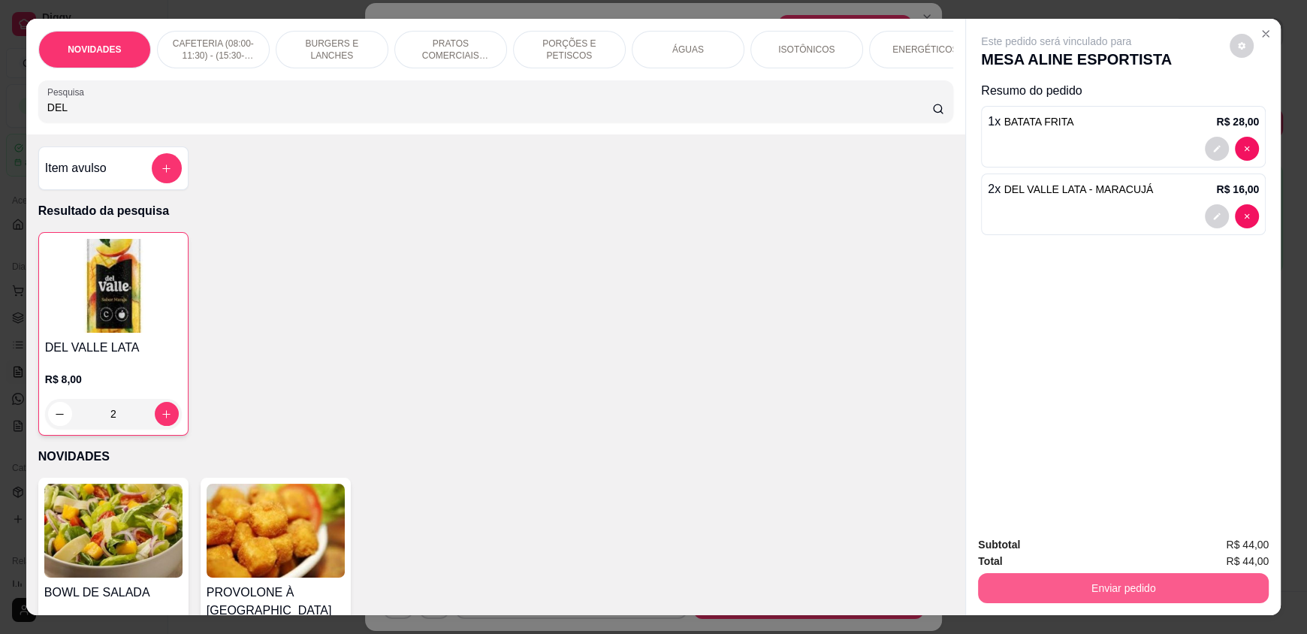
click at [1106, 590] on button "Enviar pedido" at bounding box center [1123, 588] width 291 height 30
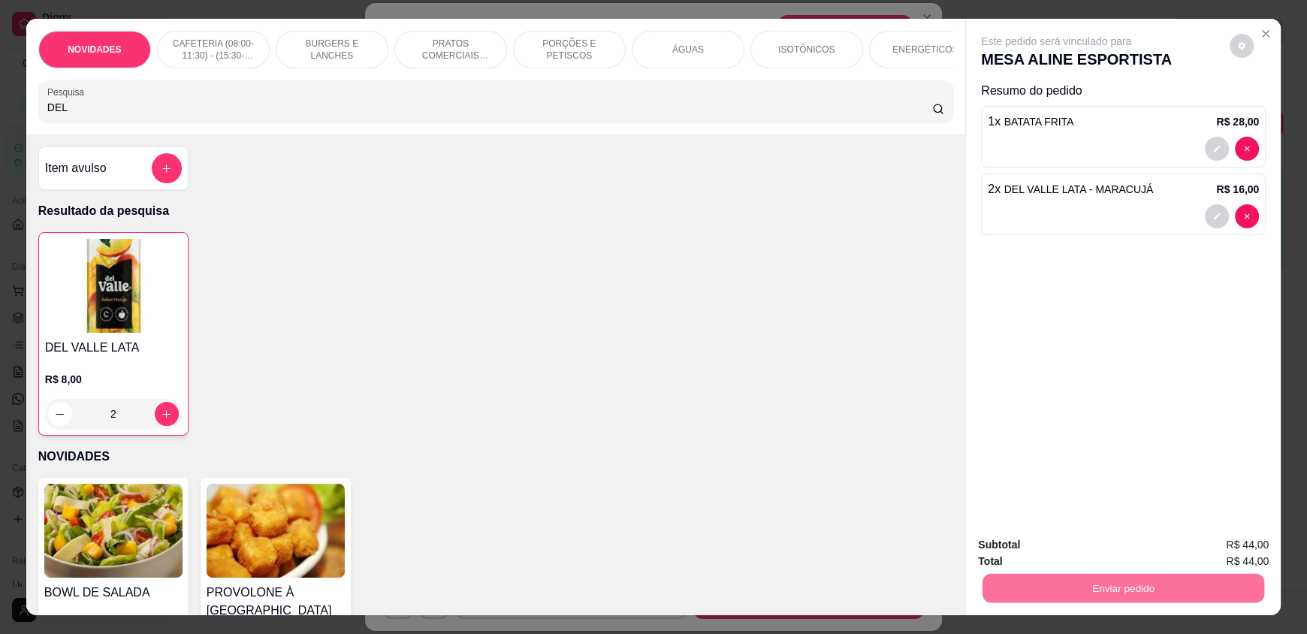
click at [1240, 553] on button "Enviar pedido" at bounding box center [1229, 551] width 85 height 29
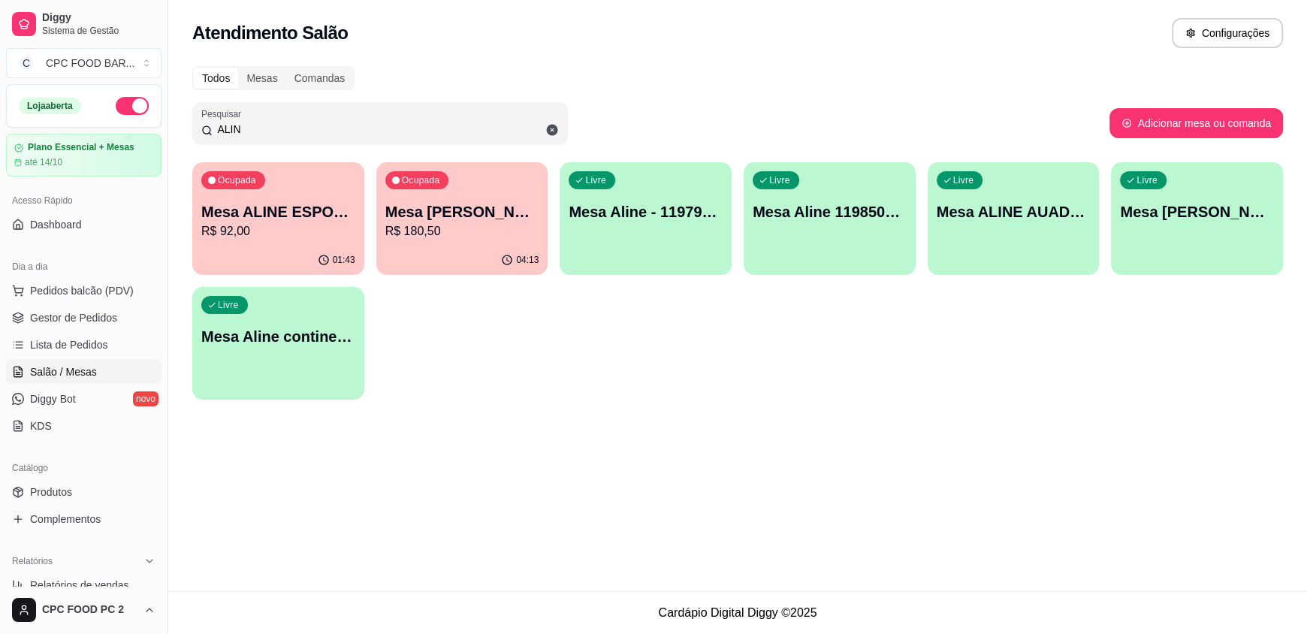
drag, startPoint x: 281, startPoint y: 133, endPoint x: 200, endPoint y: 125, distance: 81.5
click at [200, 125] on div "Pesquisar ALIN" at bounding box center [379, 123] width 375 height 42
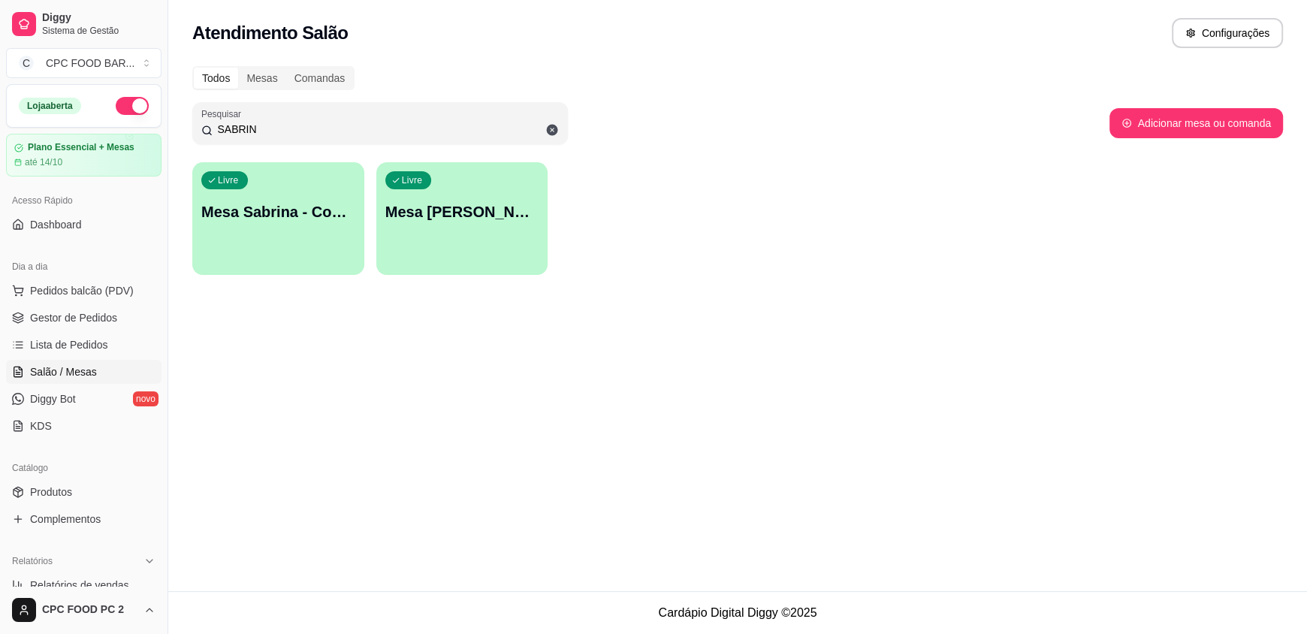
type input "SABRIN"
click at [460, 231] on div "Livre Mesa SABRINA VOLEI" at bounding box center [461, 210] width 167 height 92
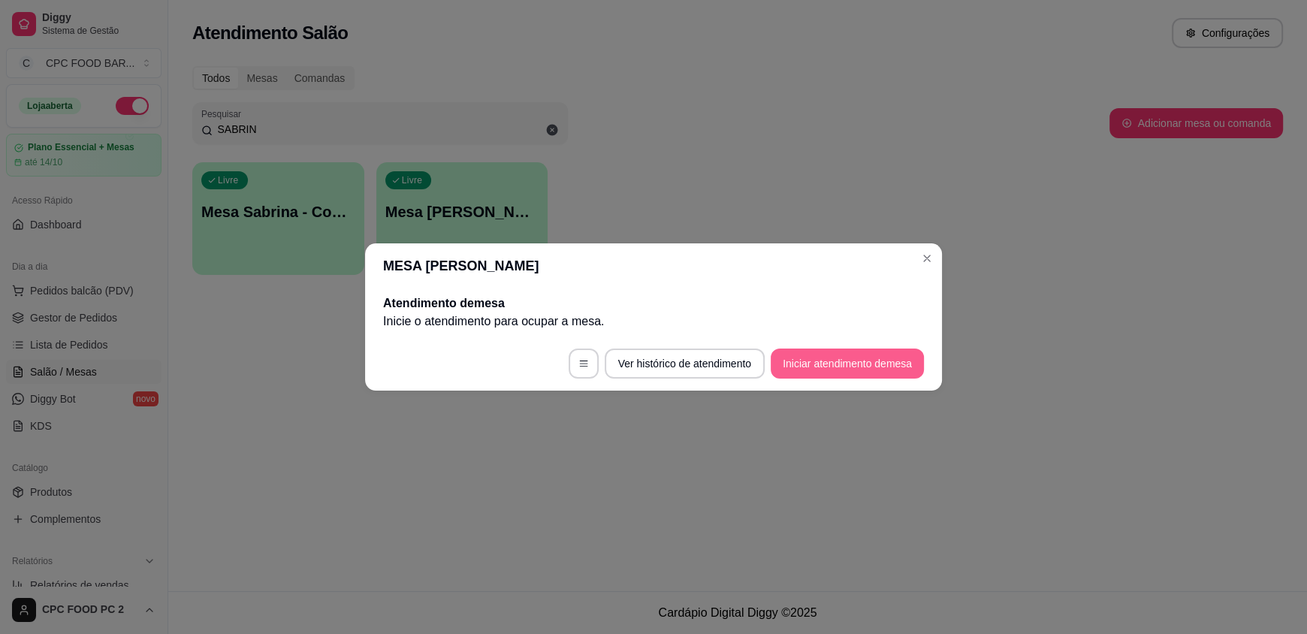
click at [836, 369] on button "Iniciar atendimento de mesa" at bounding box center [847, 363] width 153 height 30
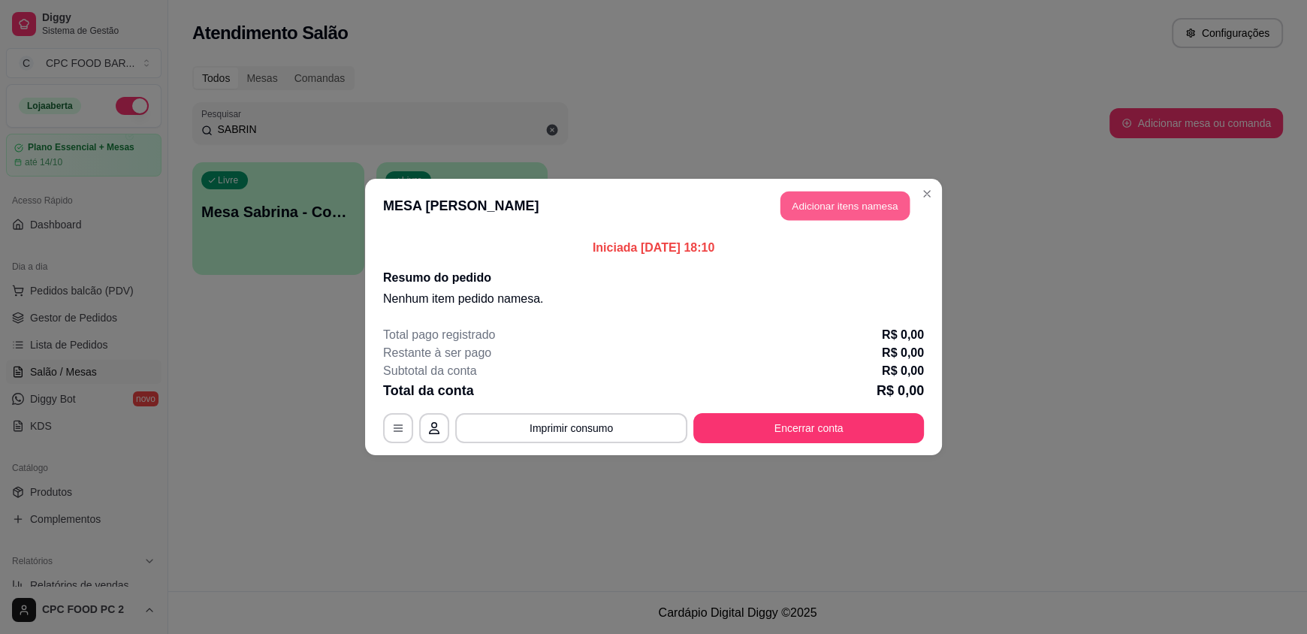
click at [840, 211] on button "Adicionar itens na mesa" at bounding box center [844, 206] width 129 height 29
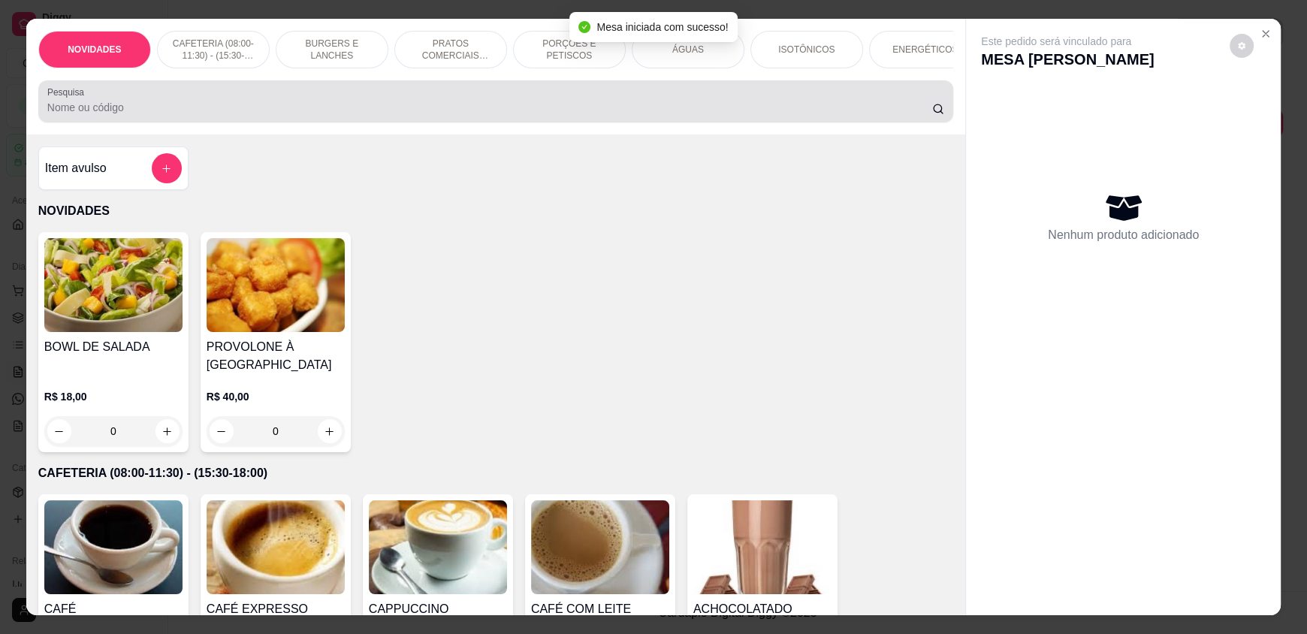
click at [724, 116] on div at bounding box center [495, 101] width 897 height 30
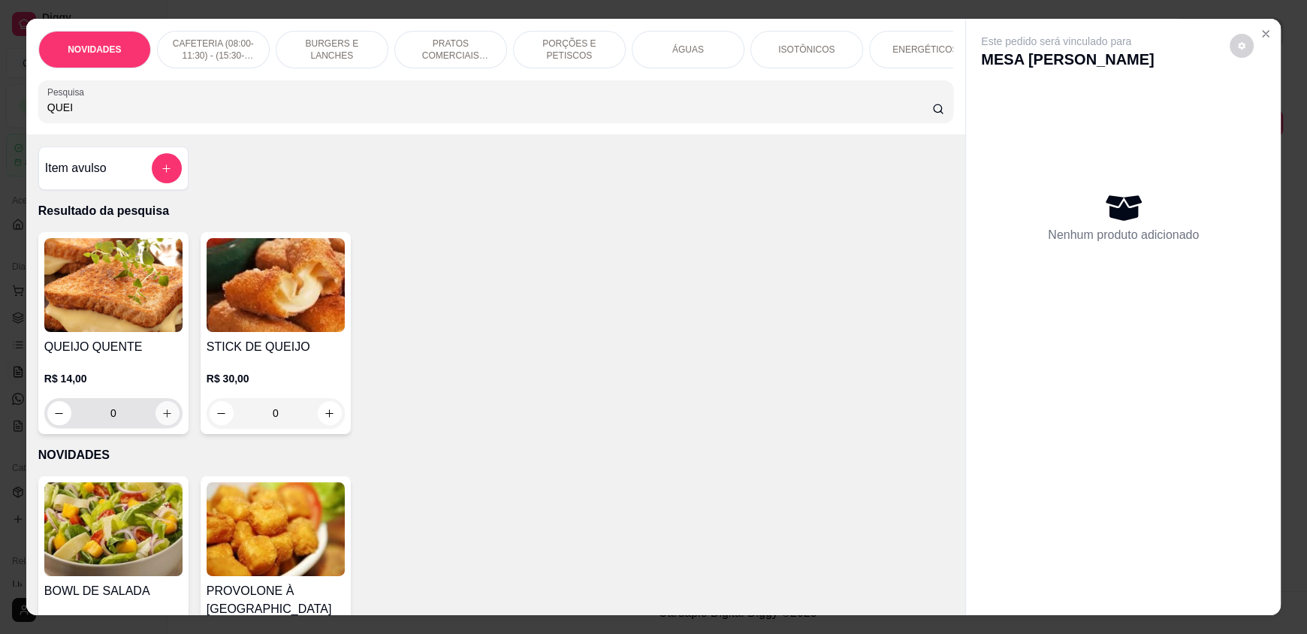
type input "QUEI"
click at [164, 419] on icon "increase-product-quantity" at bounding box center [167, 413] width 11 height 11
type input "1"
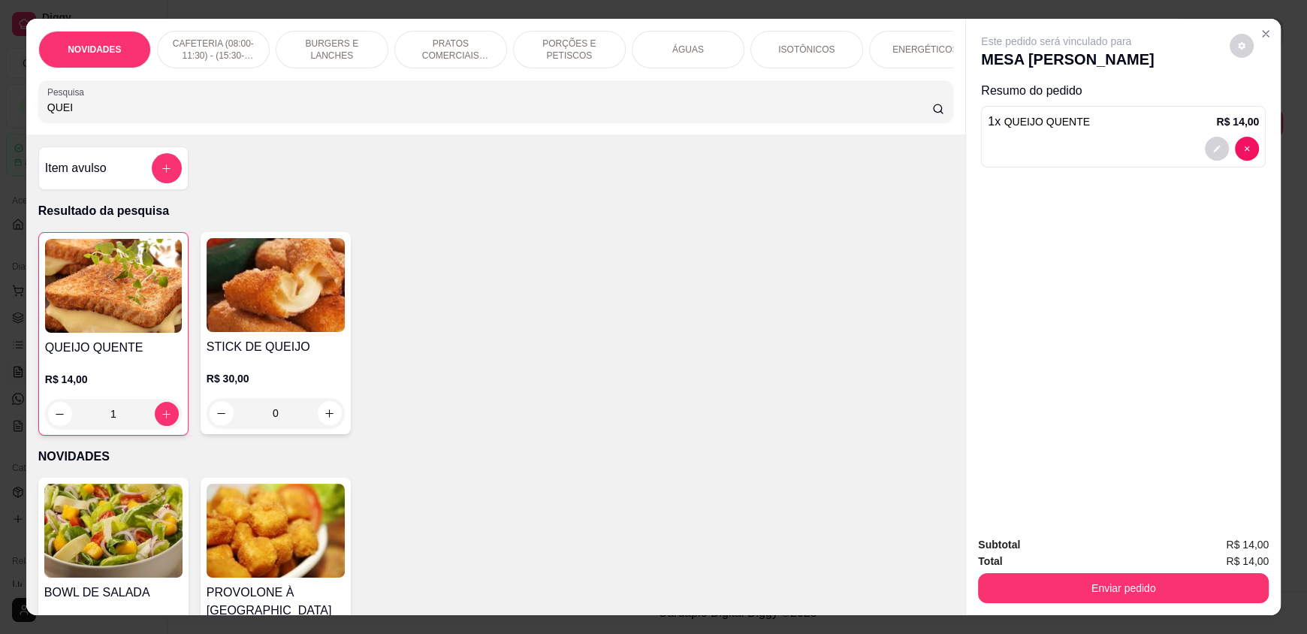
drag, startPoint x: 126, startPoint y: 120, endPoint x: 0, endPoint y: 116, distance: 126.2
click at [0, 116] on div "NOVIDADES CAFETERIA (08:00-11:30) - (15:30-18:00) BURGERS E LANCHES PRATOS COME…" at bounding box center [653, 317] width 1307 height 634
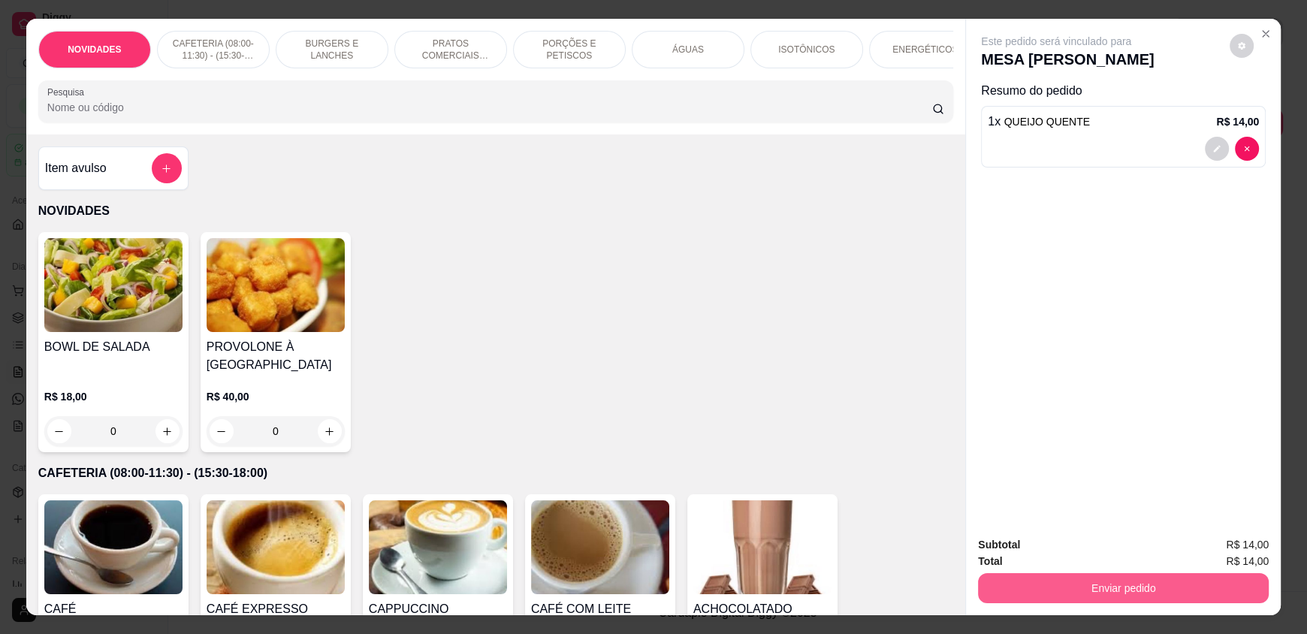
click at [1121, 578] on button "Enviar pedido" at bounding box center [1123, 588] width 291 height 30
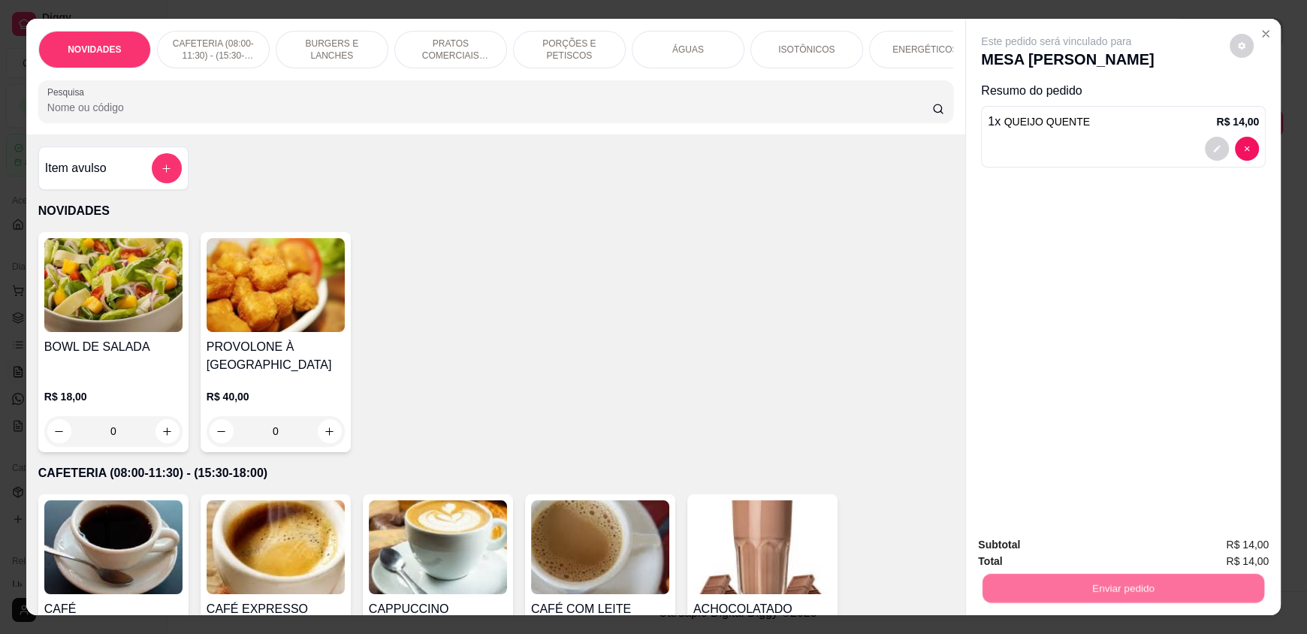
click at [1233, 541] on button "Enviar pedido" at bounding box center [1229, 551] width 83 height 28
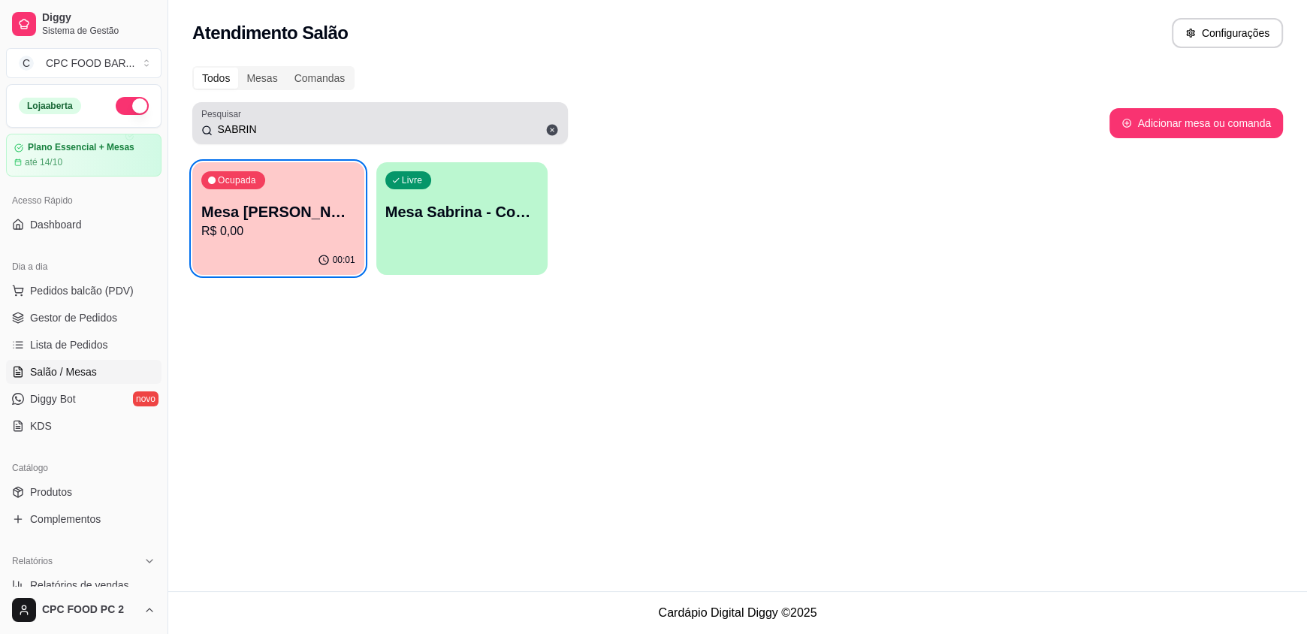
click at [551, 127] on icon at bounding box center [552, 130] width 11 height 11
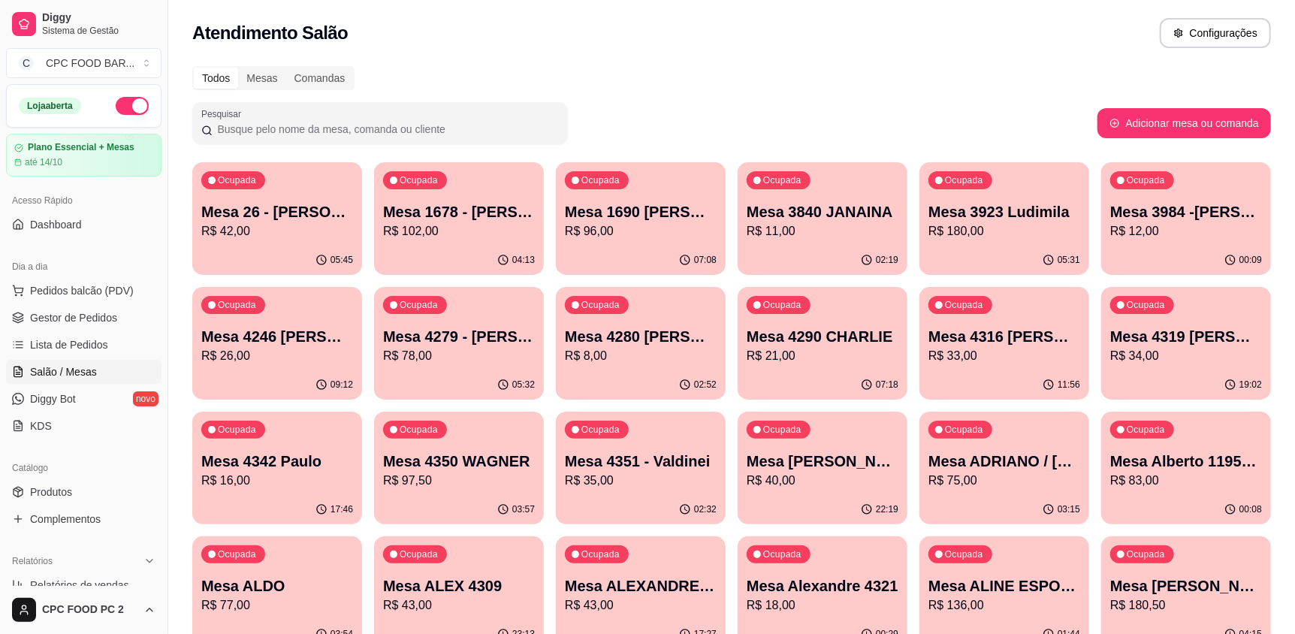
click at [373, 125] on input "Pesquisar" at bounding box center [386, 129] width 346 height 15
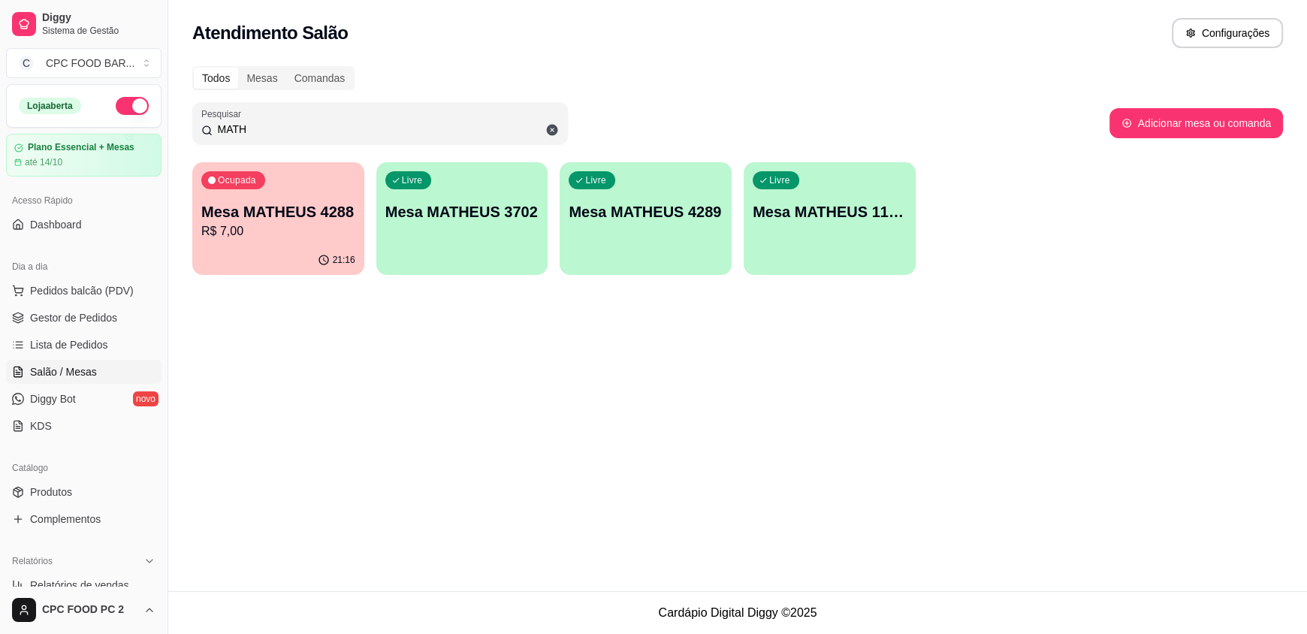
type input "MATH"
click at [294, 202] on p "Mesa MATHEUS 4288" at bounding box center [278, 212] width 149 height 20
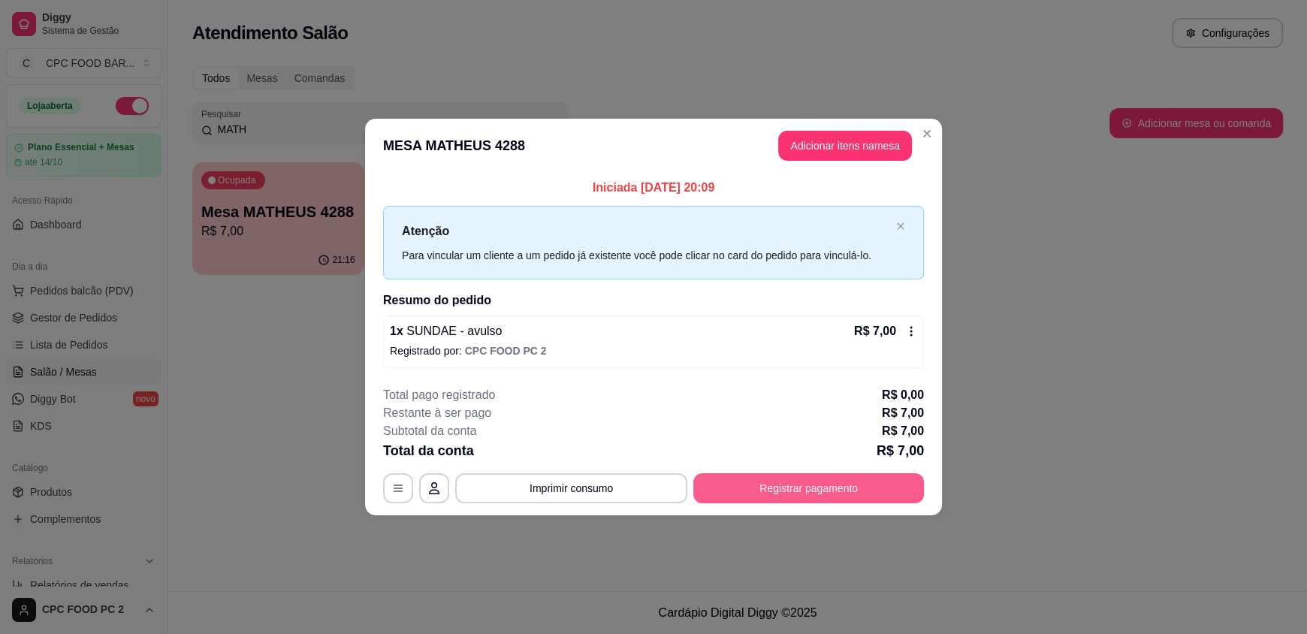
click at [780, 481] on button "Registrar pagamento" at bounding box center [808, 488] width 231 height 30
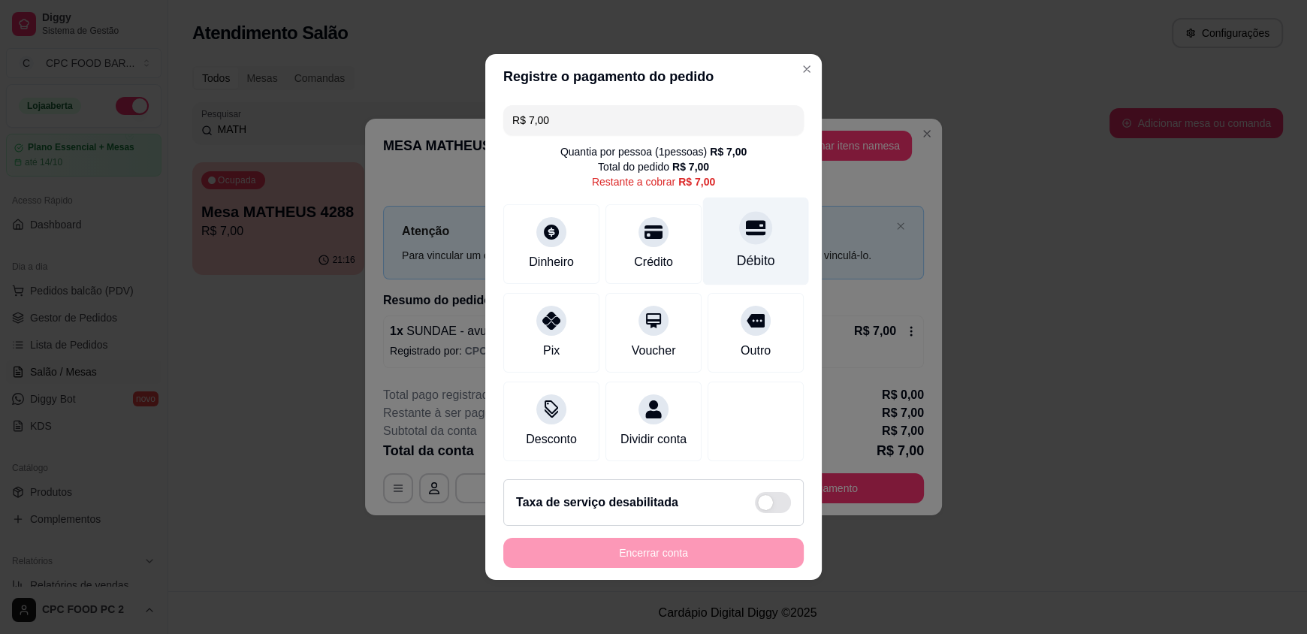
click at [746, 226] on icon at bounding box center [756, 228] width 20 height 15
type input "R$ 0,00"
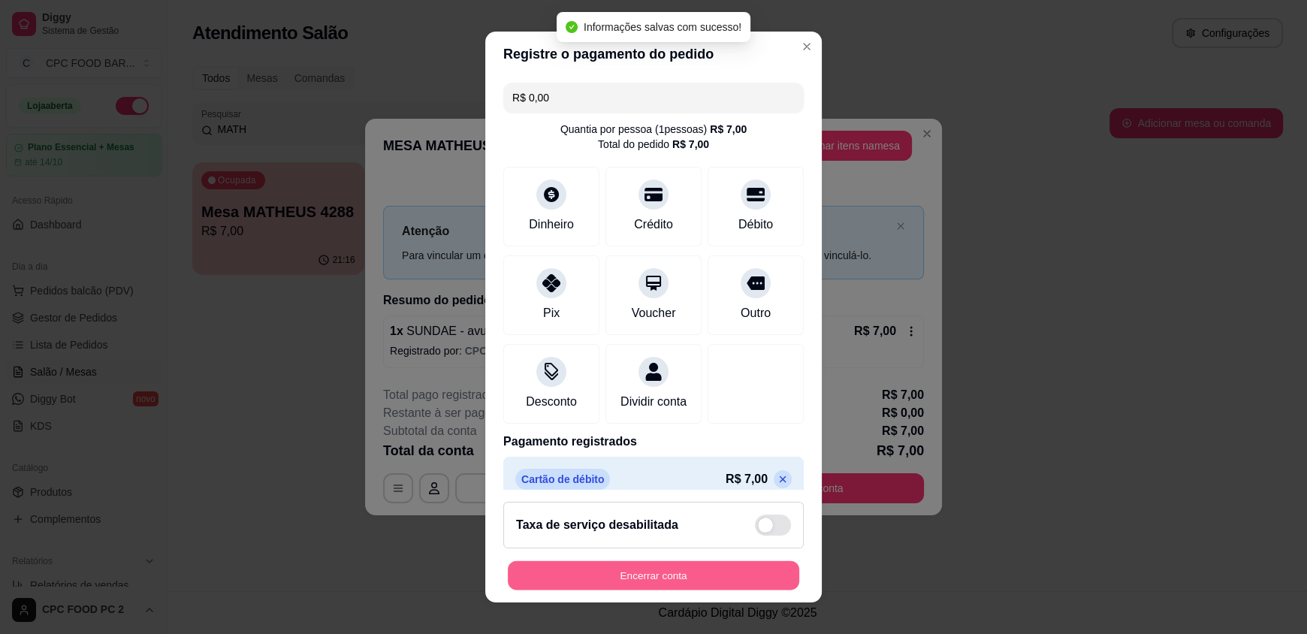
click at [621, 565] on button "Encerrar conta" at bounding box center [653, 574] width 291 height 29
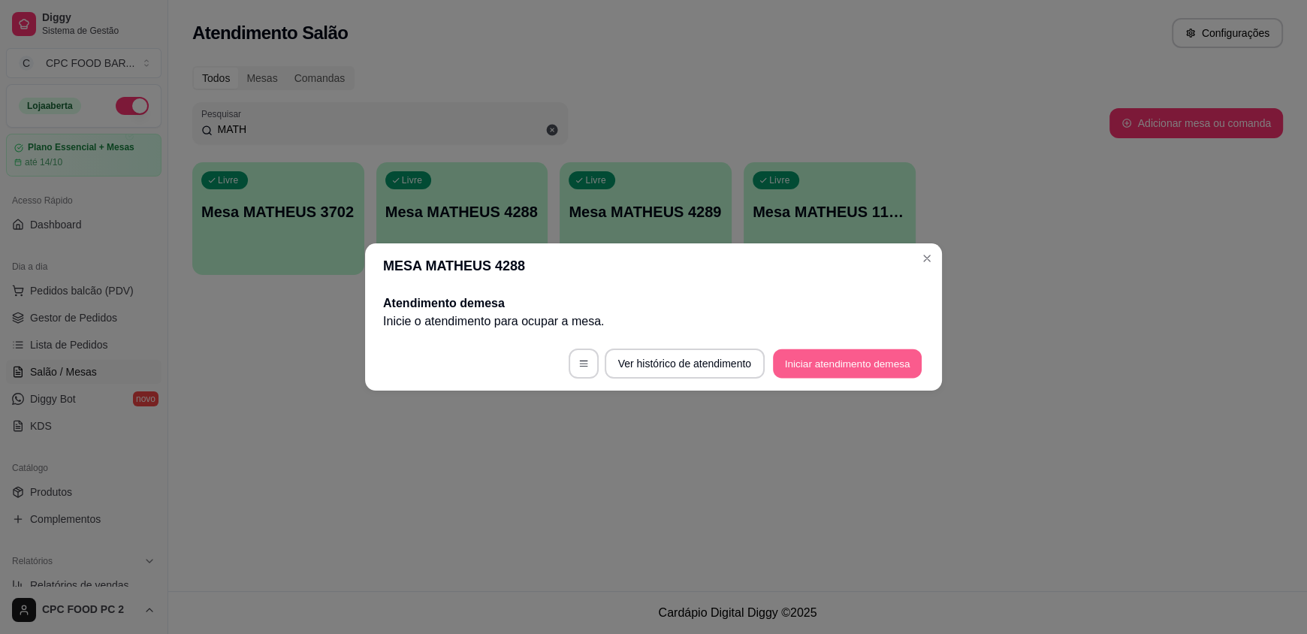
click at [857, 366] on button "Iniciar atendimento de mesa" at bounding box center [847, 363] width 149 height 29
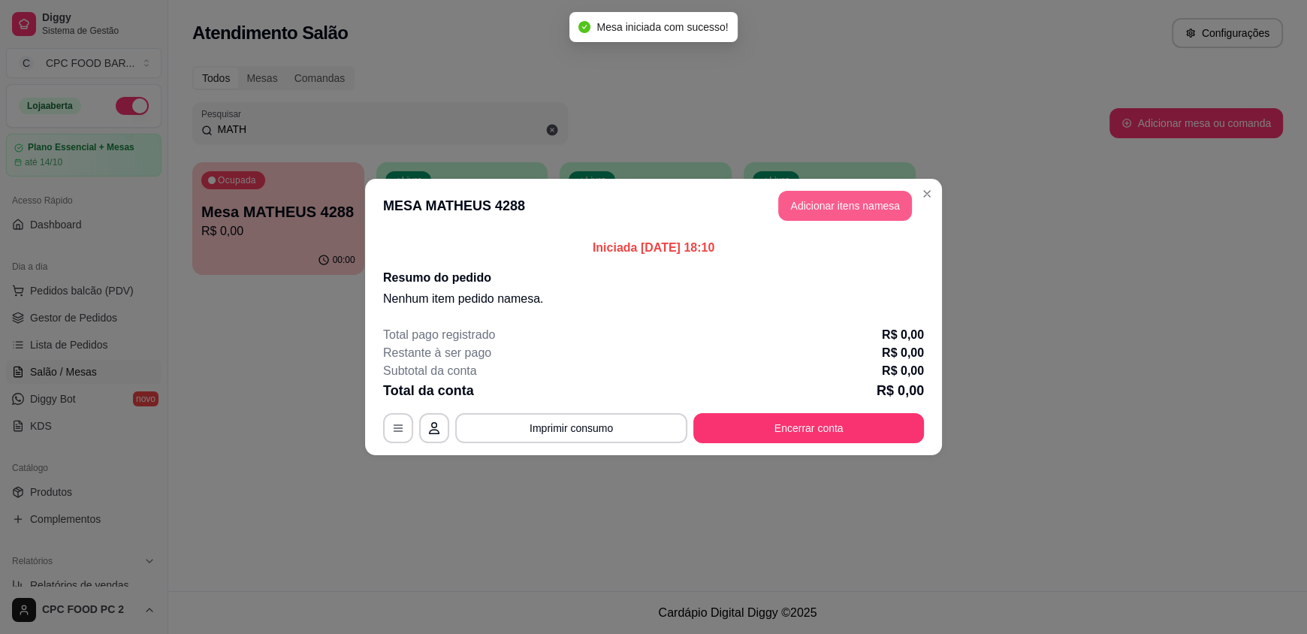
click at [829, 215] on button "Adicionar itens na mesa" at bounding box center [845, 206] width 134 height 30
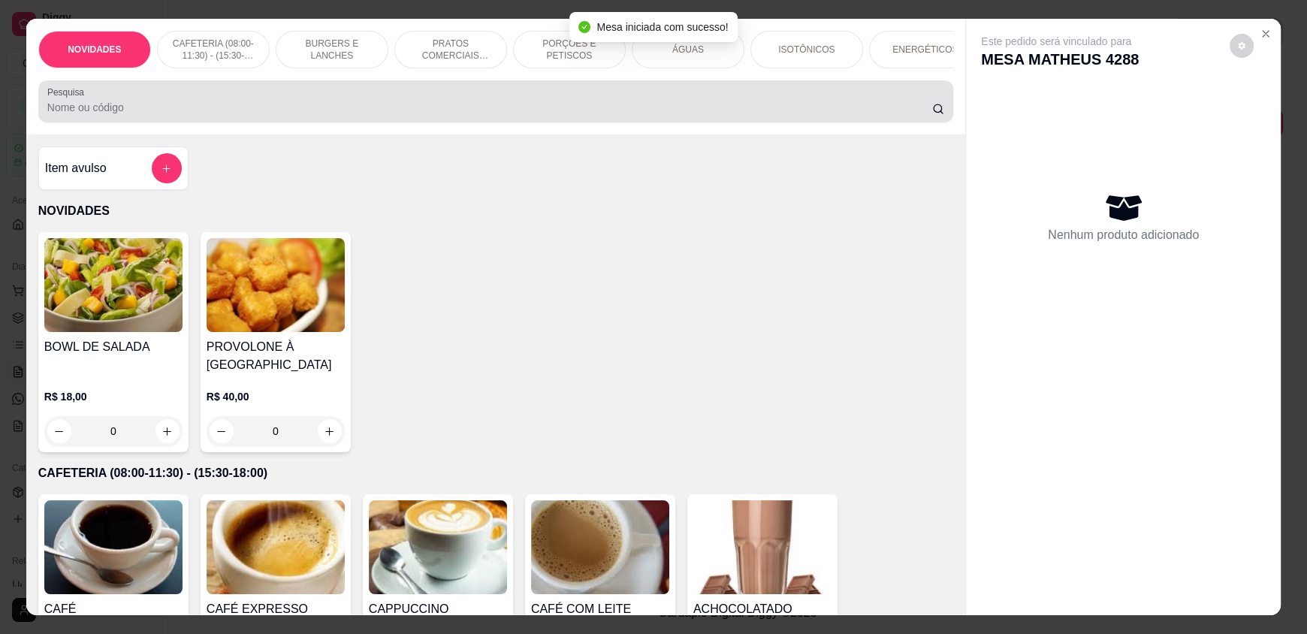
click at [699, 113] on input "Pesquisa" at bounding box center [489, 107] width 885 height 15
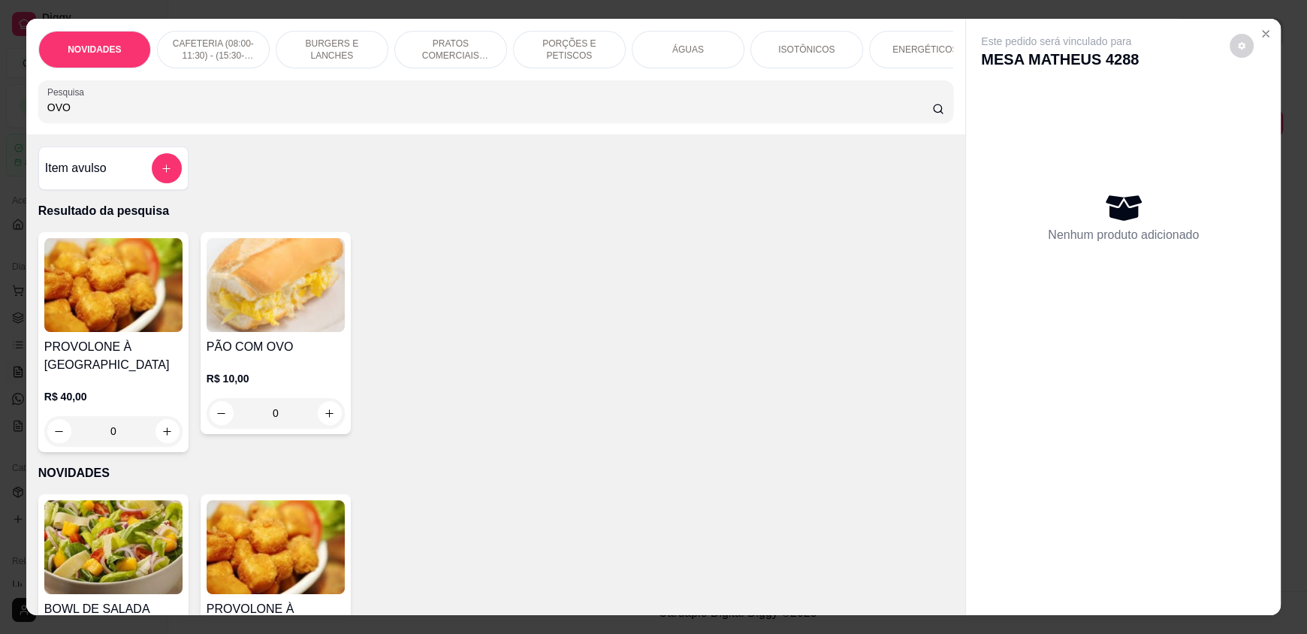
type input "OVO"
click at [144, 179] on div "Item avulso" at bounding box center [113, 168] width 137 height 30
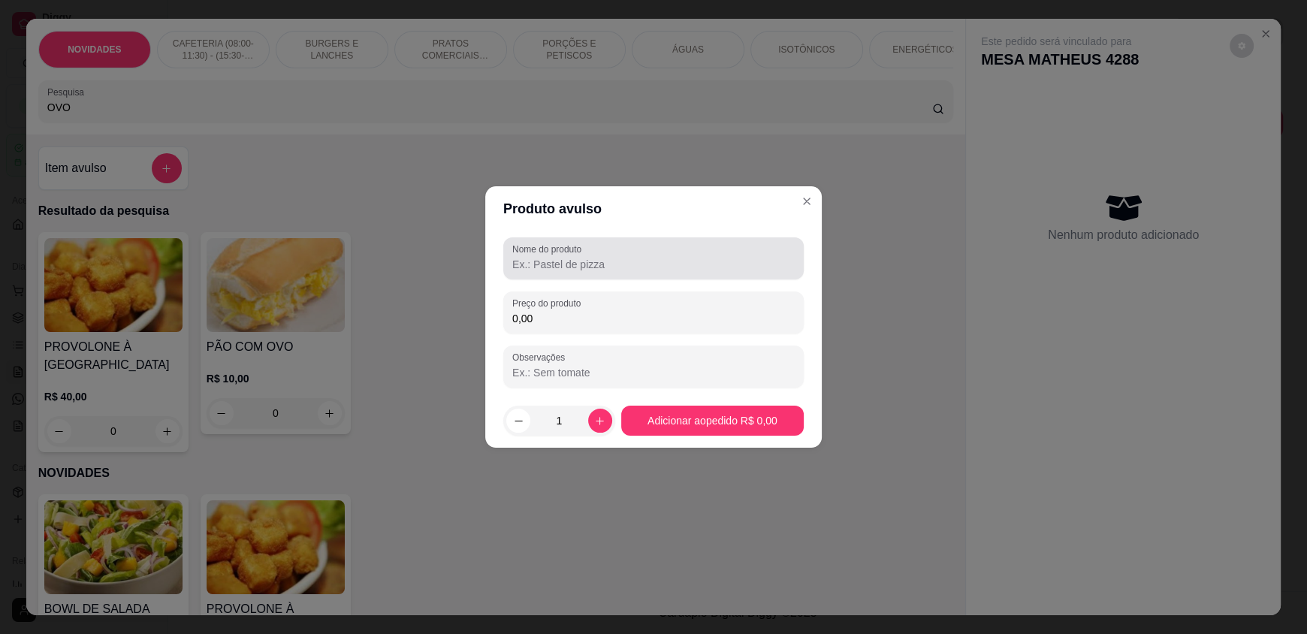
click at [530, 268] on input "Nome do produto" at bounding box center [653, 264] width 282 height 15
type input "OVOS MEXIDOS"
drag, startPoint x: 571, startPoint y: 314, endPoint x: 469, endPoint y: 310, distance: 102.2
click at [469, 310] on div "Produto avulso Nome do produto OVOS MEXIDOS Preço do produto 15,00 Observações …" at bounding box center [653, 317] width 1307 height 634
type input "20,00"
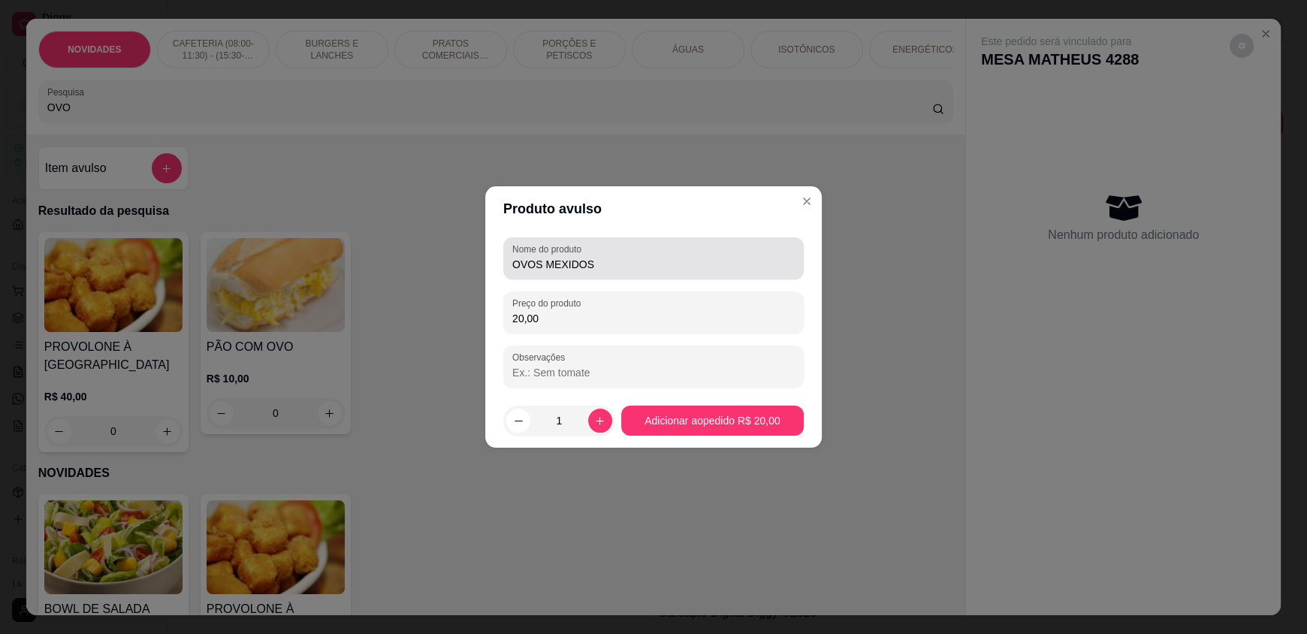
click at [510, 258] on div "Nome do produto OVOS MEXIDOS" at bounding box center [653, 258] width 300 height 42
click at [512, 264] on input "OVOS MEXIDOS" at bounding box center [653, 264] width 282 height 15
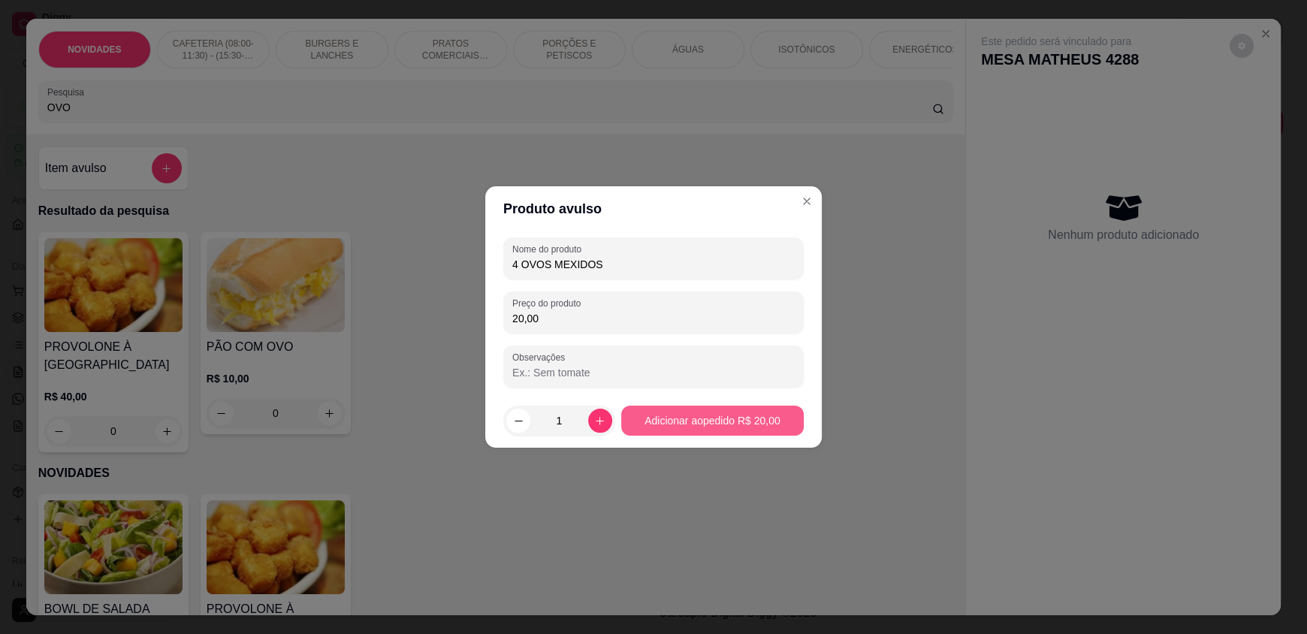
type input "4 OVOS MEXIDOS"
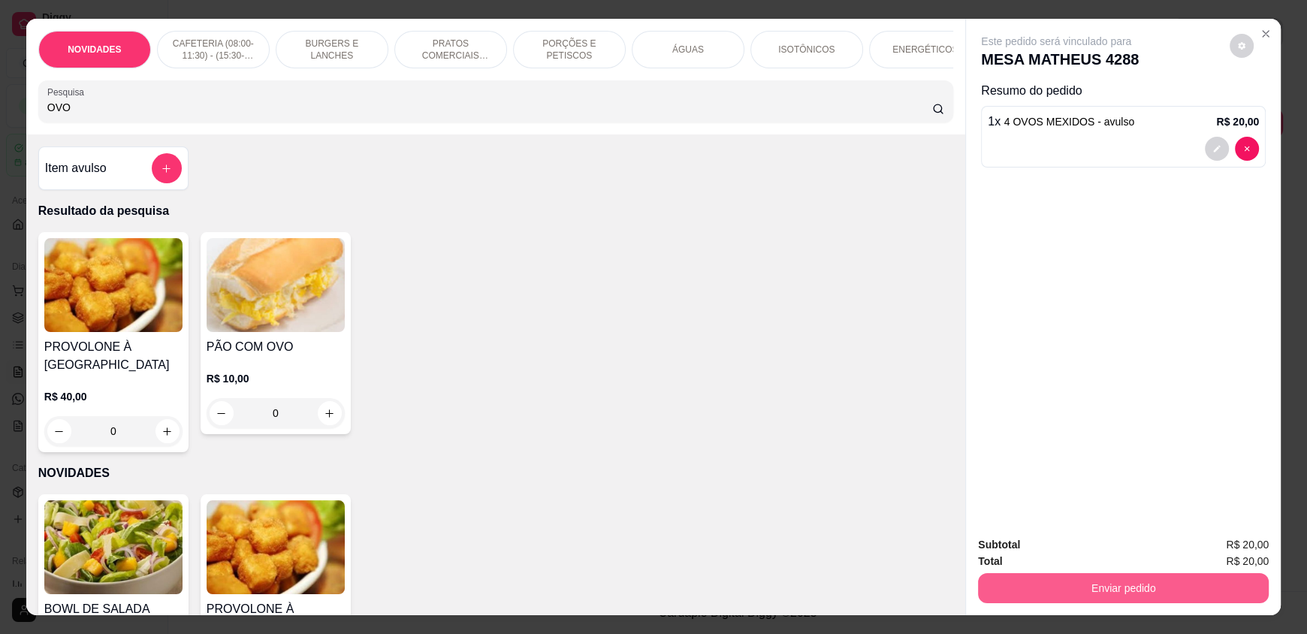
click at [1078, 578] on button "Enviar pedido" at bounding box center [1123, 588] width 291 height 30
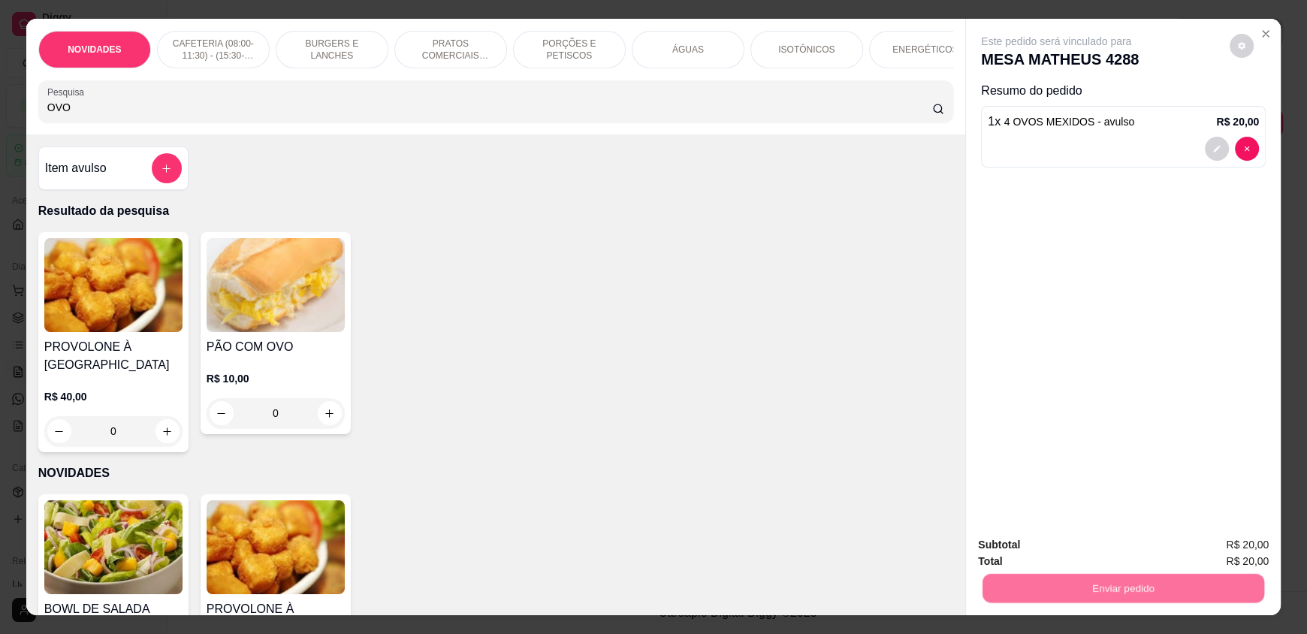
click at [1202, 555] on button "Enviar pedido" at bounding box center [1229, 551] width 85 height 29
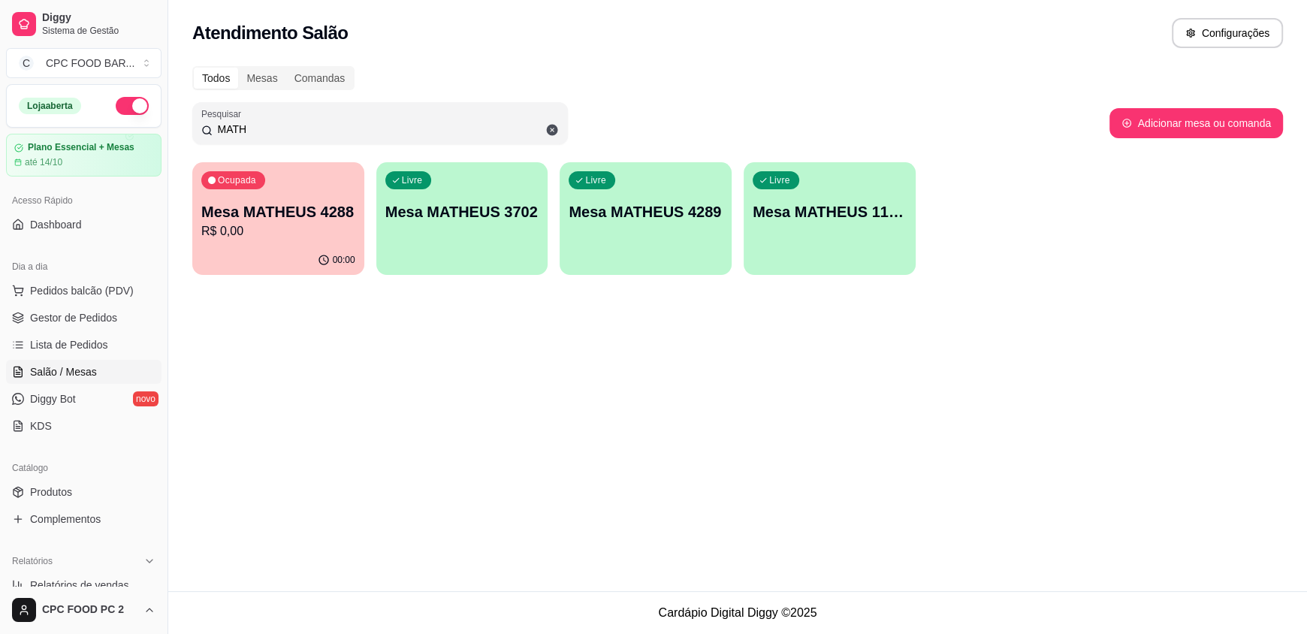
drag, startPoint x: 346, startPoint y: 126, endPoint x: 177, endPoint y: 121, distance: 169.1
click at [177, 120] on div "Todos Mesas Comandas Pesquisar MATH Adicionar mesa ou comanda Ocupada Mesa MATH…" at bounding box center [737, 175] width 1138 height 236
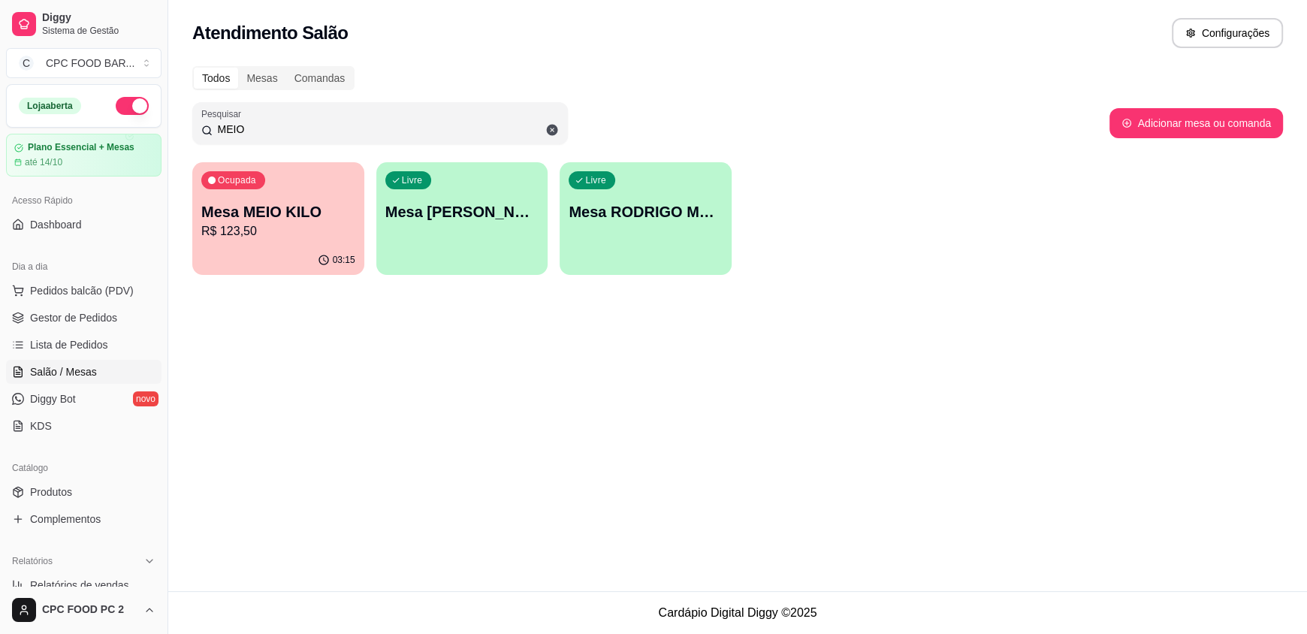
type input "MEIO"
click at [237, 228] on p "R$ 123,50" at bounding box center [278, 231] width 154 height 18
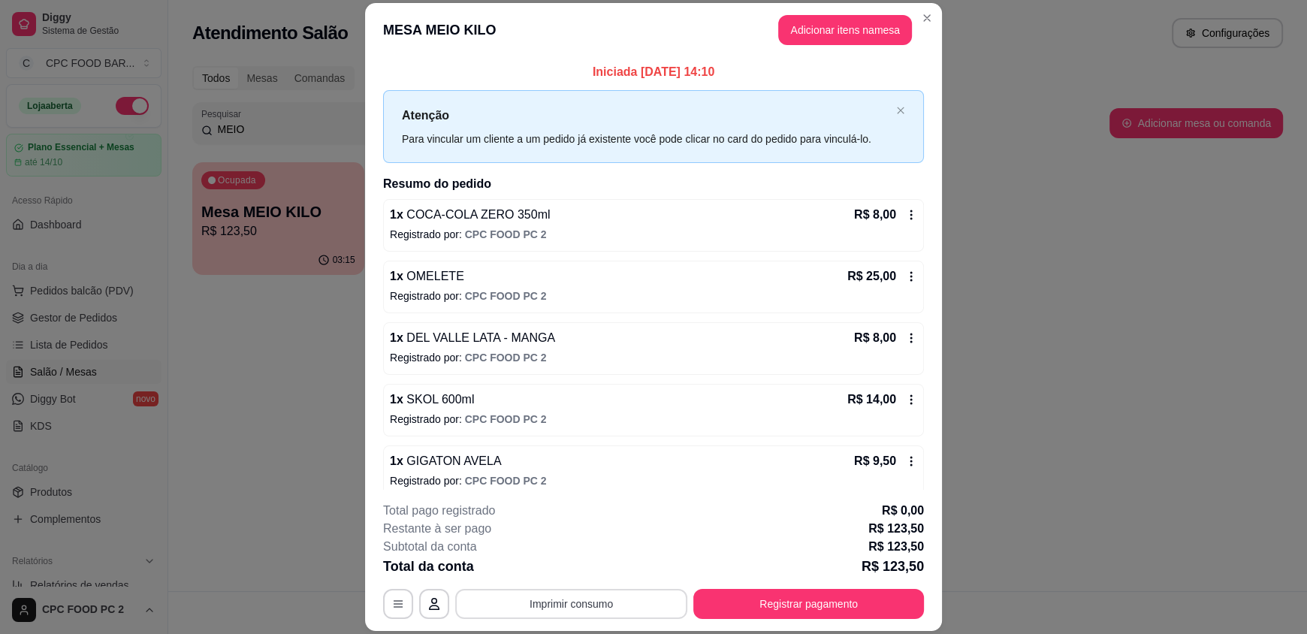
click at [592, 605] on button "Imprimir consumo" at bounding box center [571, 604] width 232 height 30
click at [535, 572] on button "IMPRESSORA" at bounding box center [569, 568] width 105 height 23
click at [751, 609] on button "Registrar pagamento" at bounding box center [808, 604] width 231 height 30
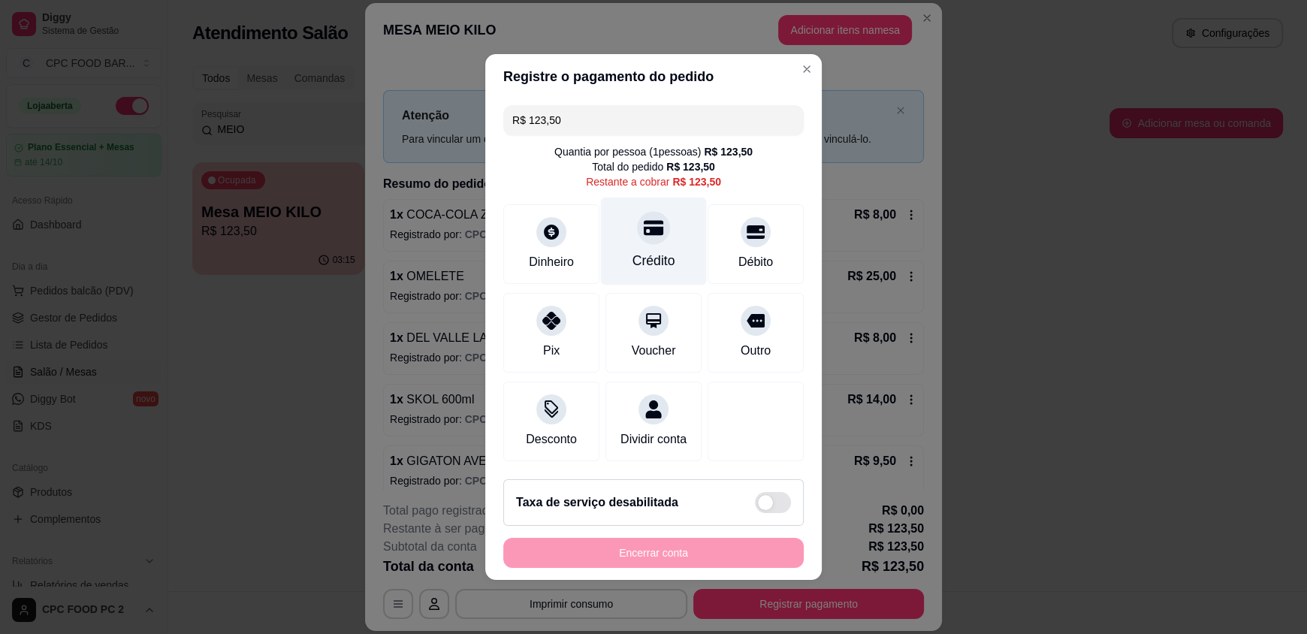
click at [648, 252] on div "Crédito" at bounding box center [653, 261] width 43 height 20
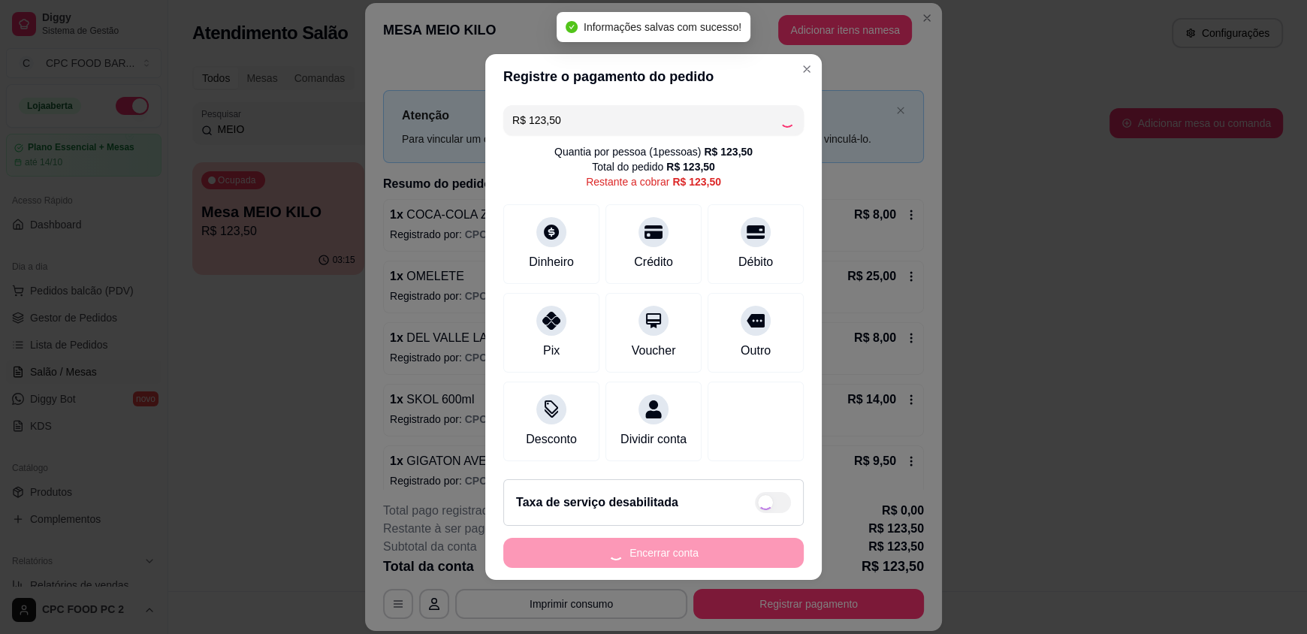
type input "R$ 0,00"
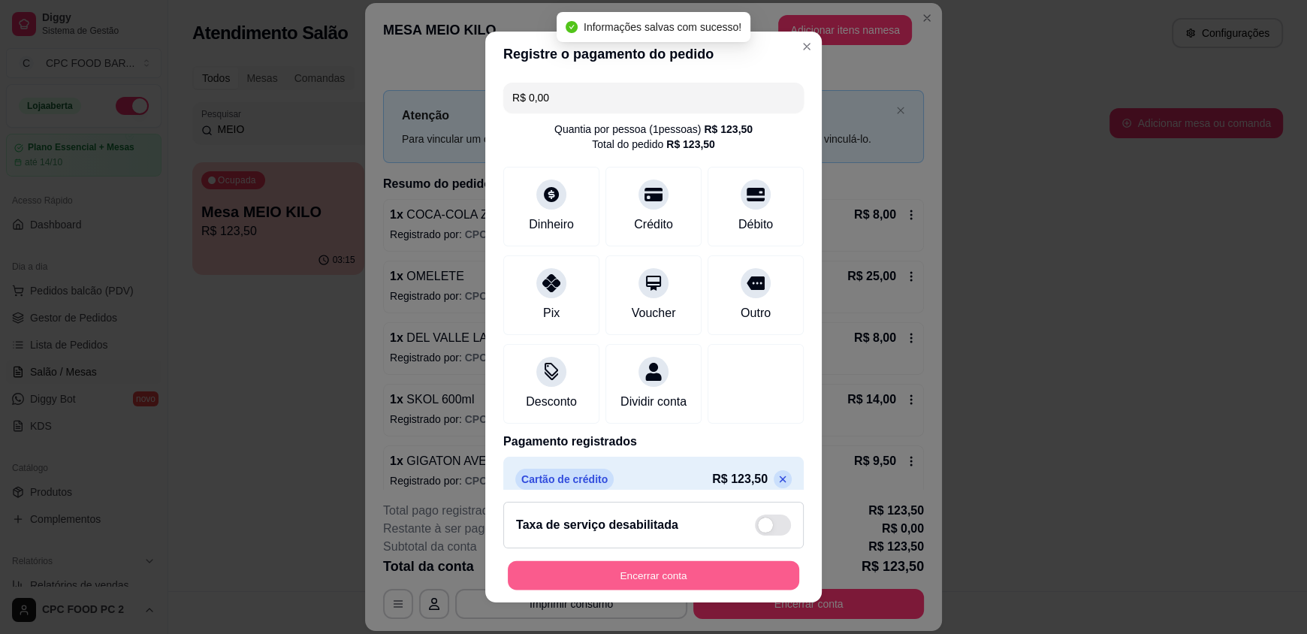
click at [690, 572] on button "Encerrar conta" at bounding box center [653, 574] width 291 height 29
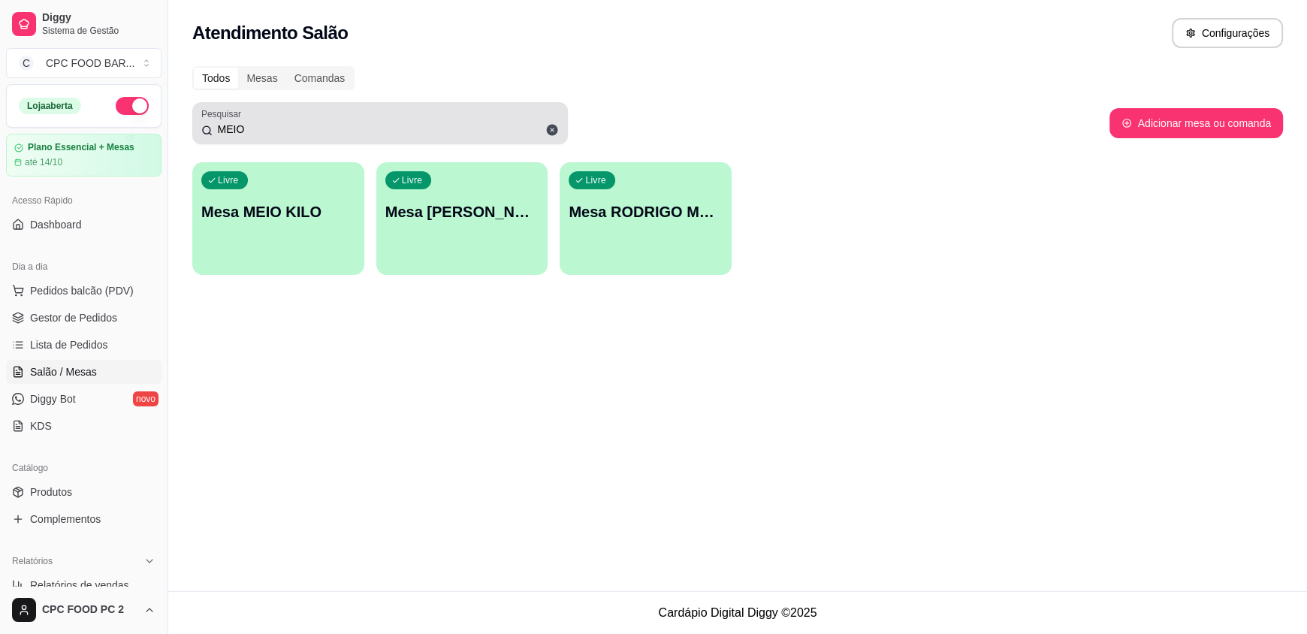
click at [550, 128] on icon at bounding box center [552, 130] width 11 height 11
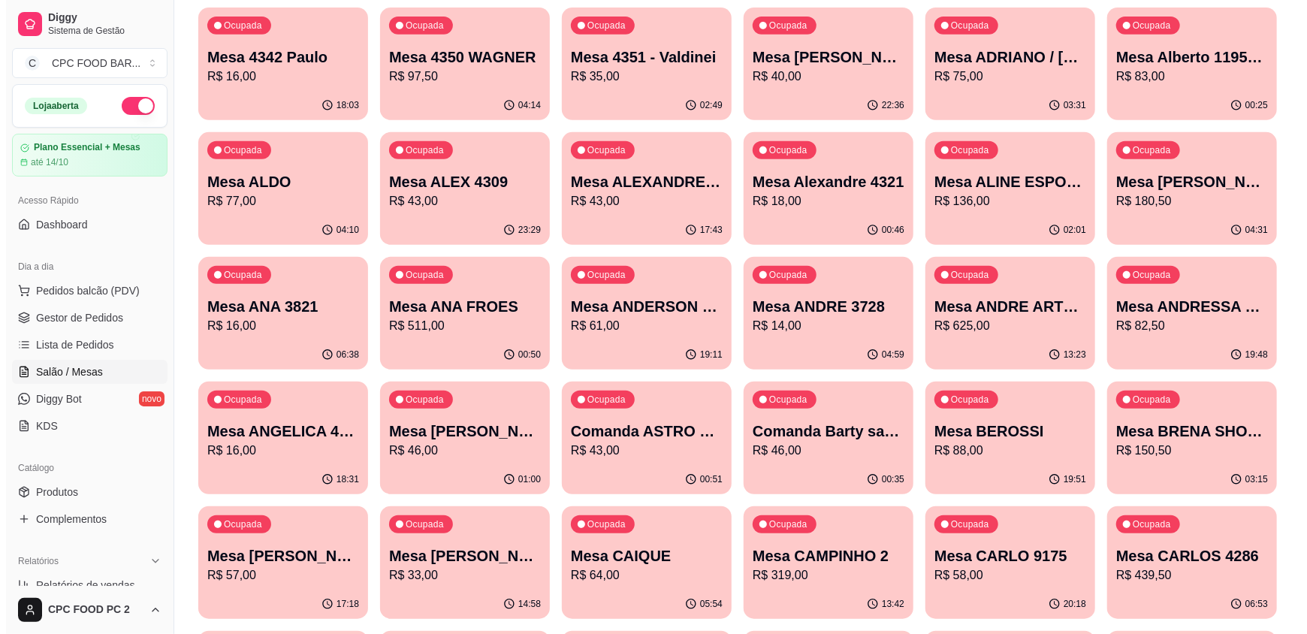
scroll to position [375, 0]
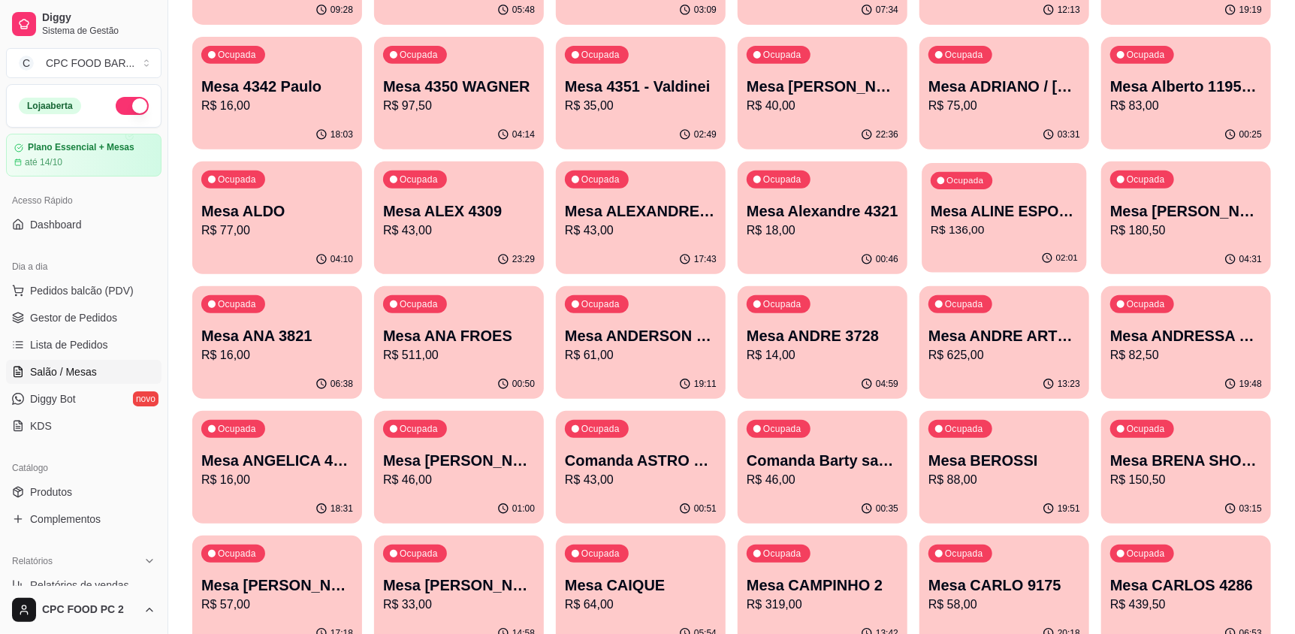
click at [999, 255] on div "02:01" at bounding box center [1003, 258] width 164 height 29
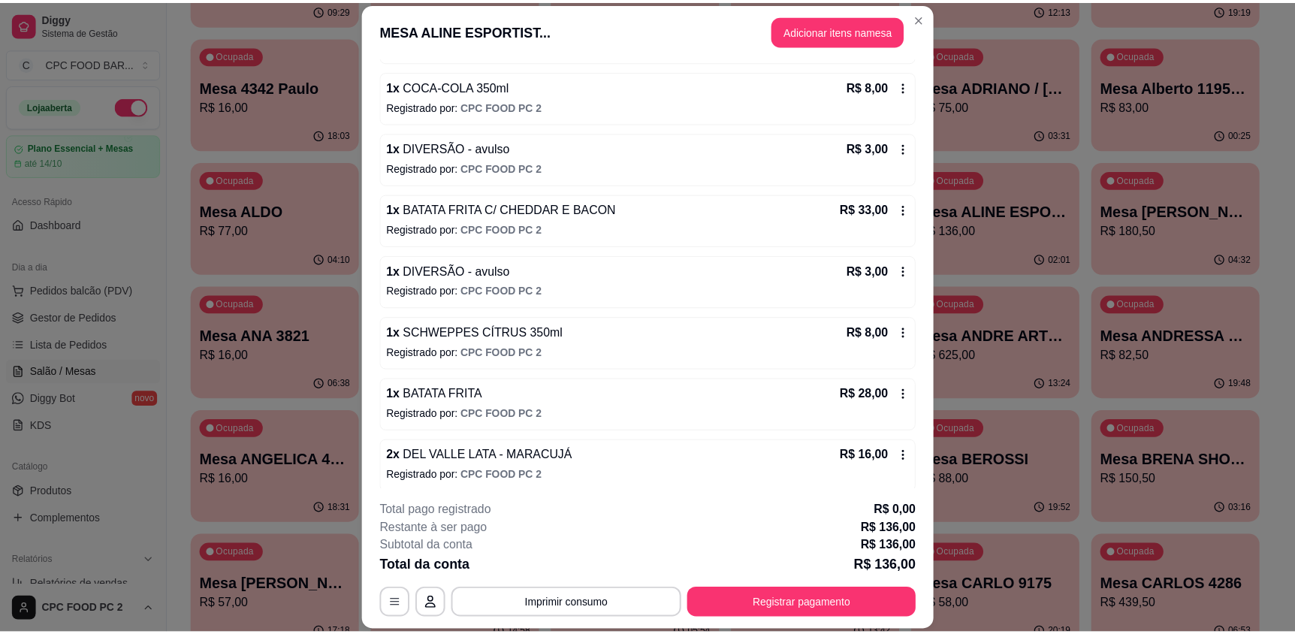
scroll to position [381, 0]
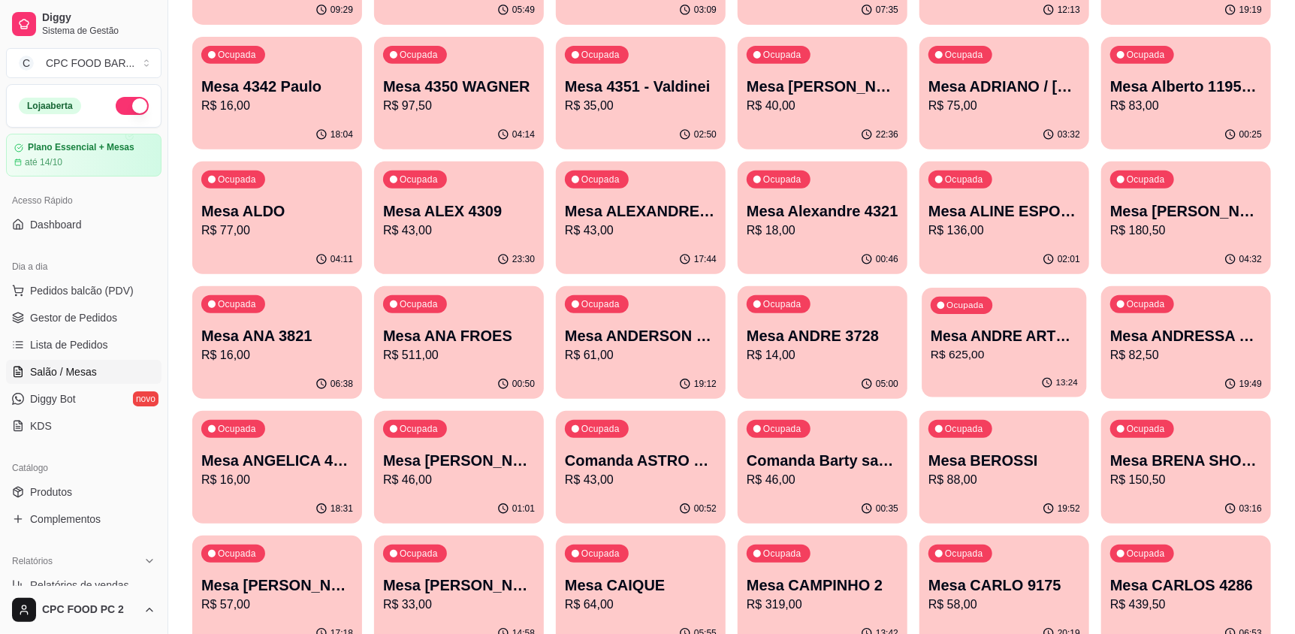
click at [1051, 345] on p "Mesa ANDRE ARTE [GEOGRAPHIC_DATA]" at bounding box center [1003, 336] width 147 height 20
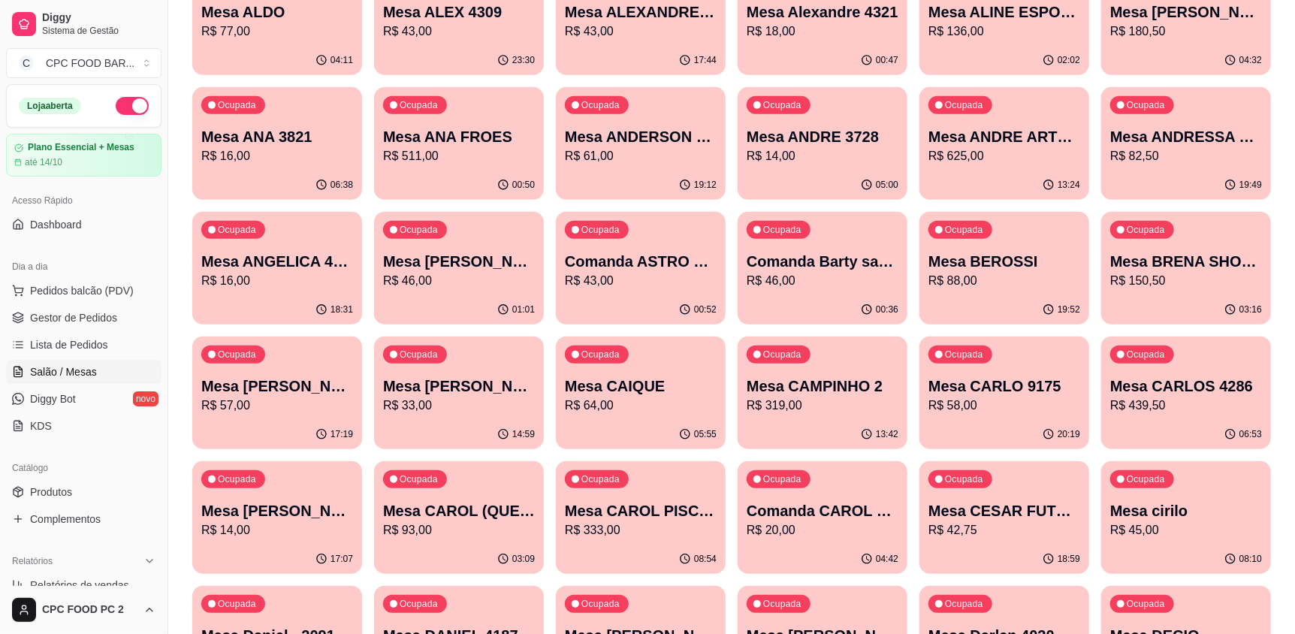
scroll to position [600, 0]
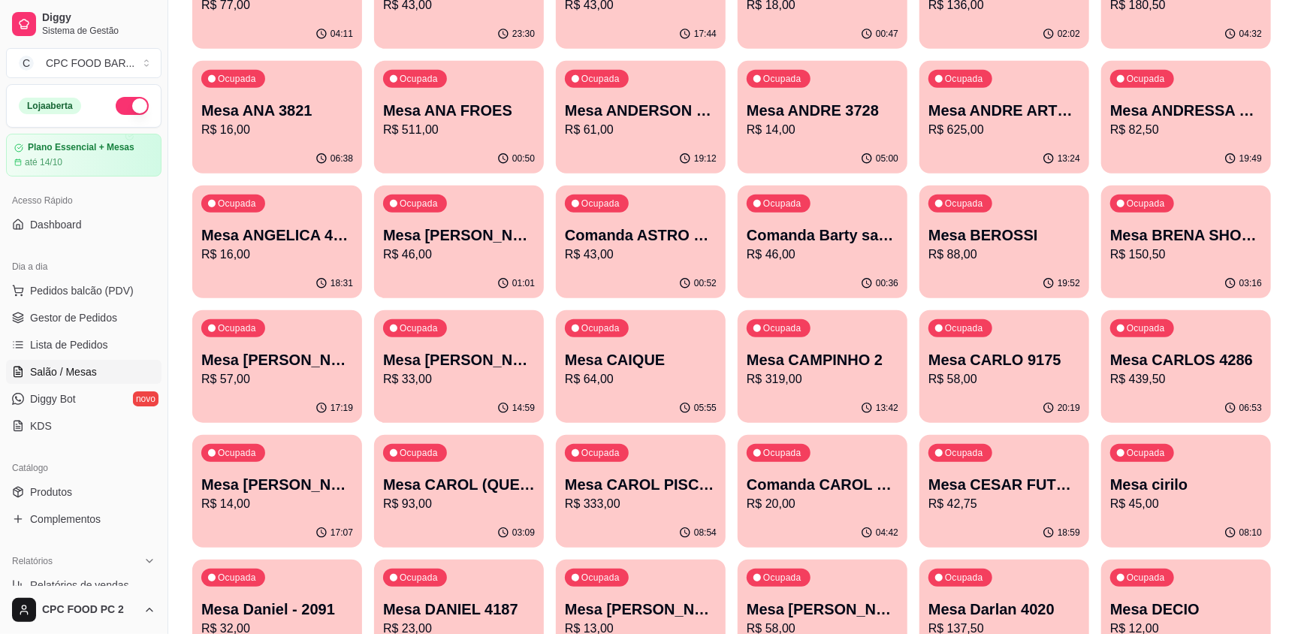
click at [630, 508] on p "R$ 333,00" at bounding box center [641, 504] width 152 height 18
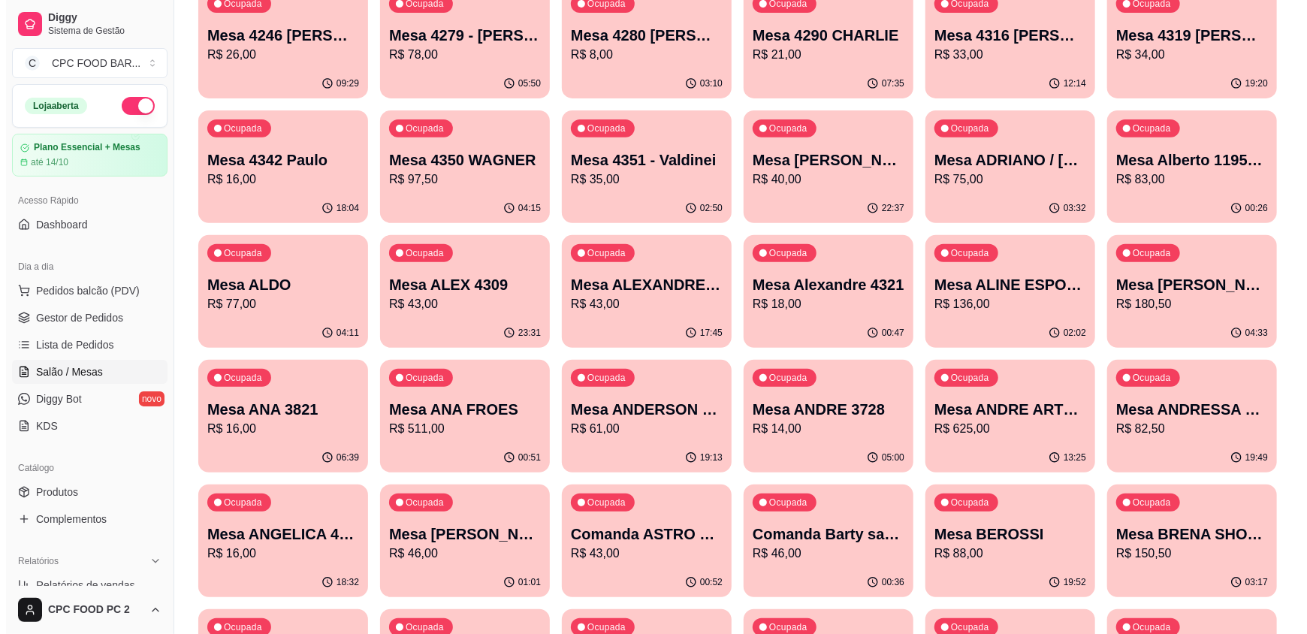
scroll to position [0, 0]
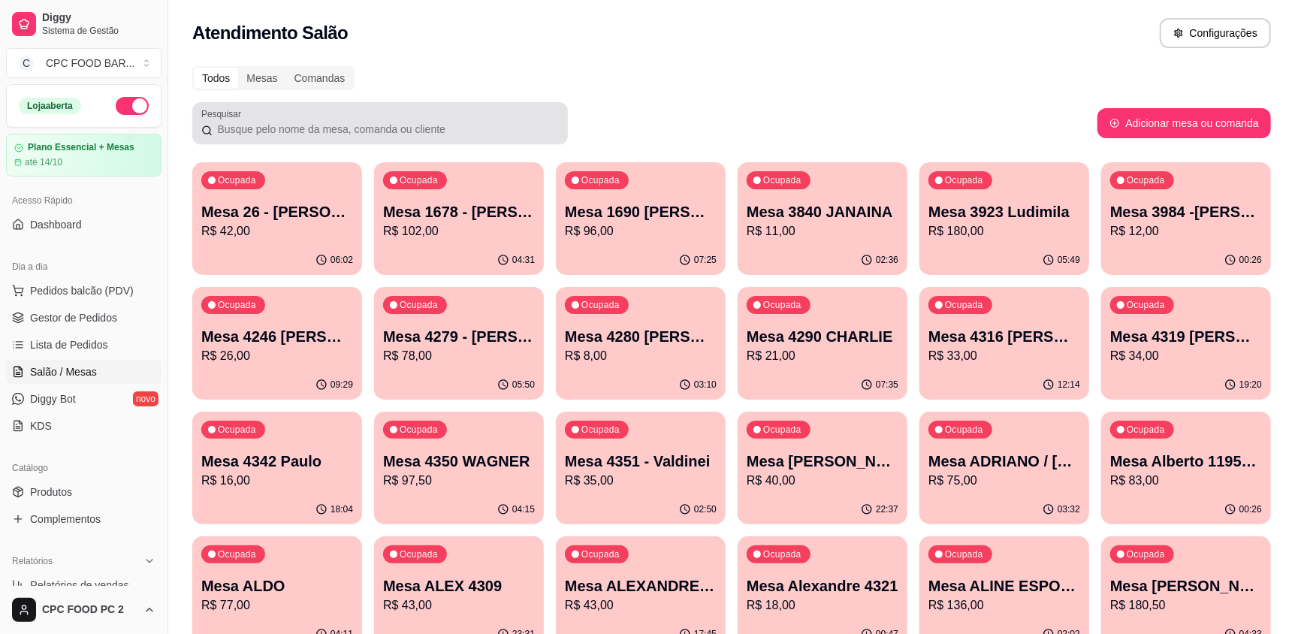
click at [313, 125] on input "Pesquisar" at bounding box center [386, 129] width 346 height 15
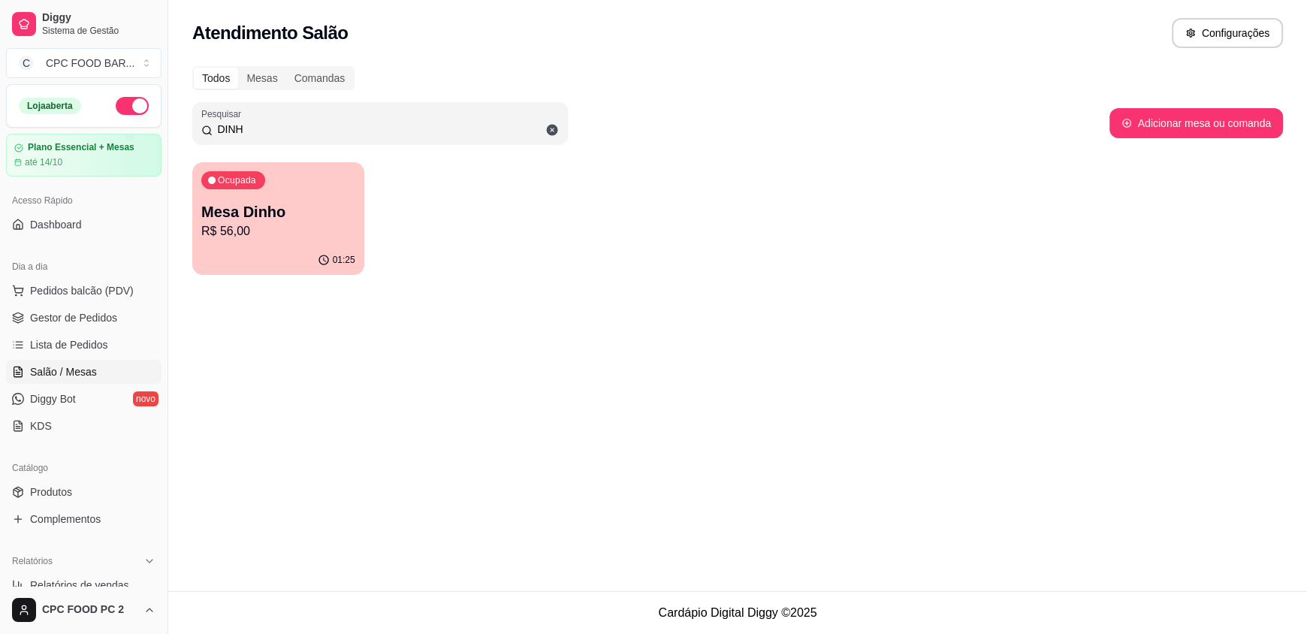
type input "DINH"
click at [296, 208] on p "Mesa Dinho" at bounding box center [278, 211] width 154 height 21
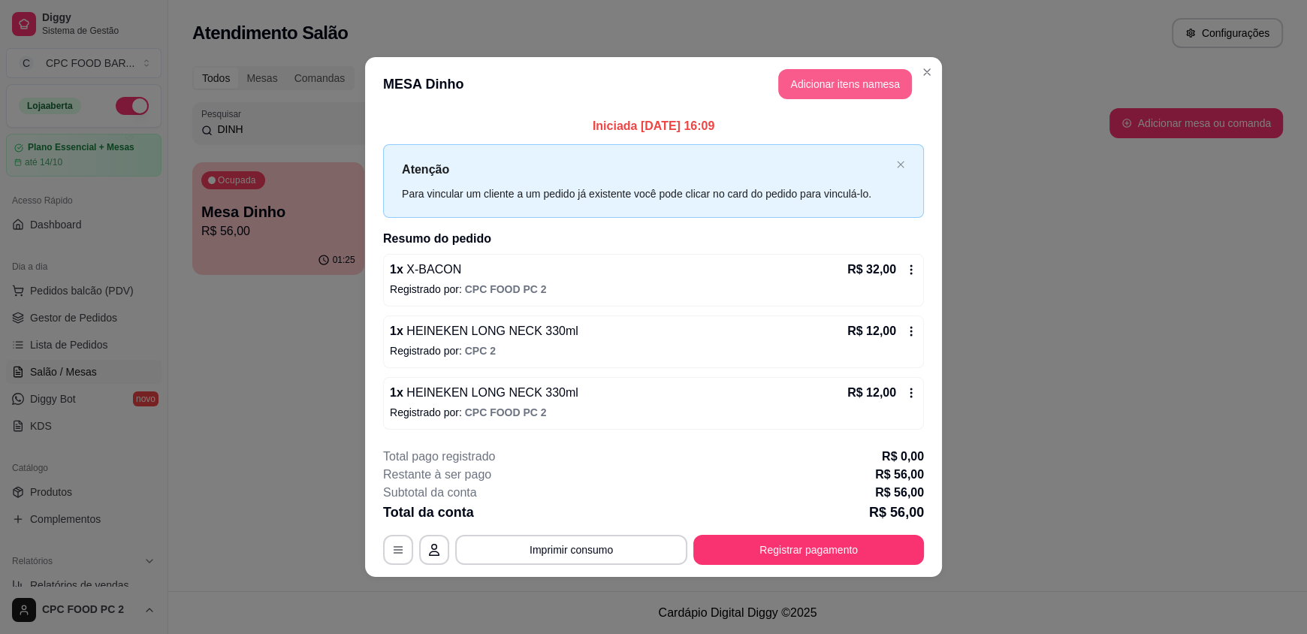
click at [818, 86] on button "Adicionar itens na mesa" at bounding box center [845, 84] width 134 height 30
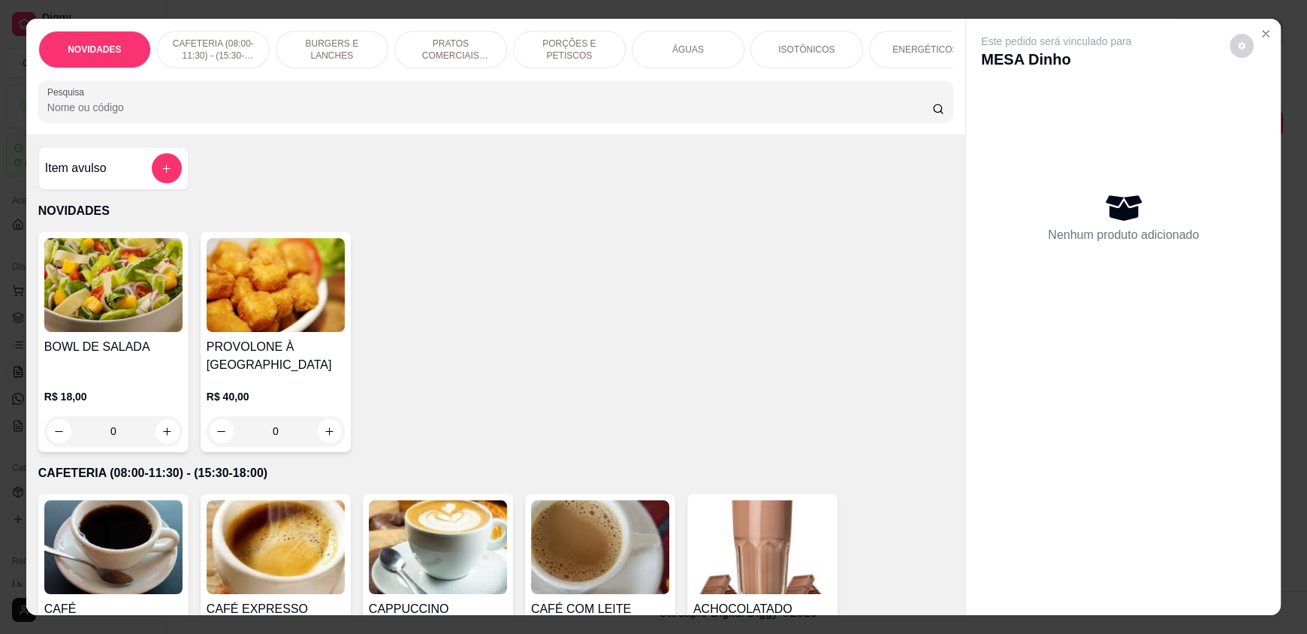
click at [547, 115] on input "Pesquisa" at bounding box center [489, 107] width 885 height 15
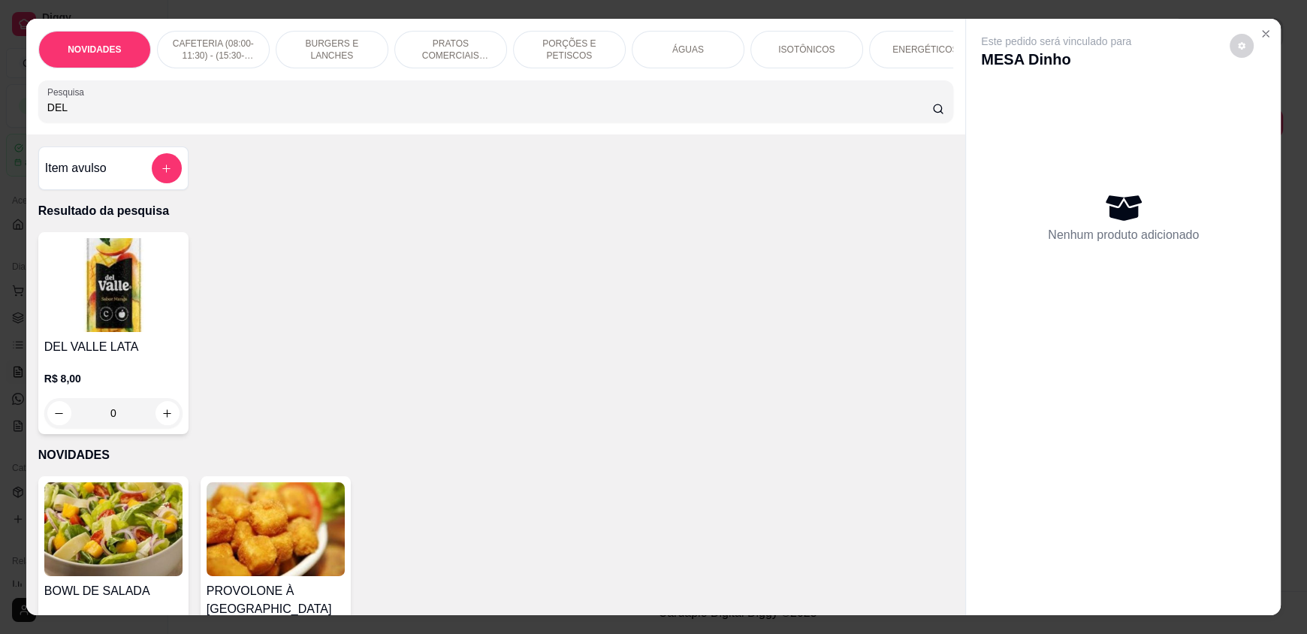
type input "DEL"
click at [164, 428] on div "0" at bounding box center [113, 413] width 138 height 30
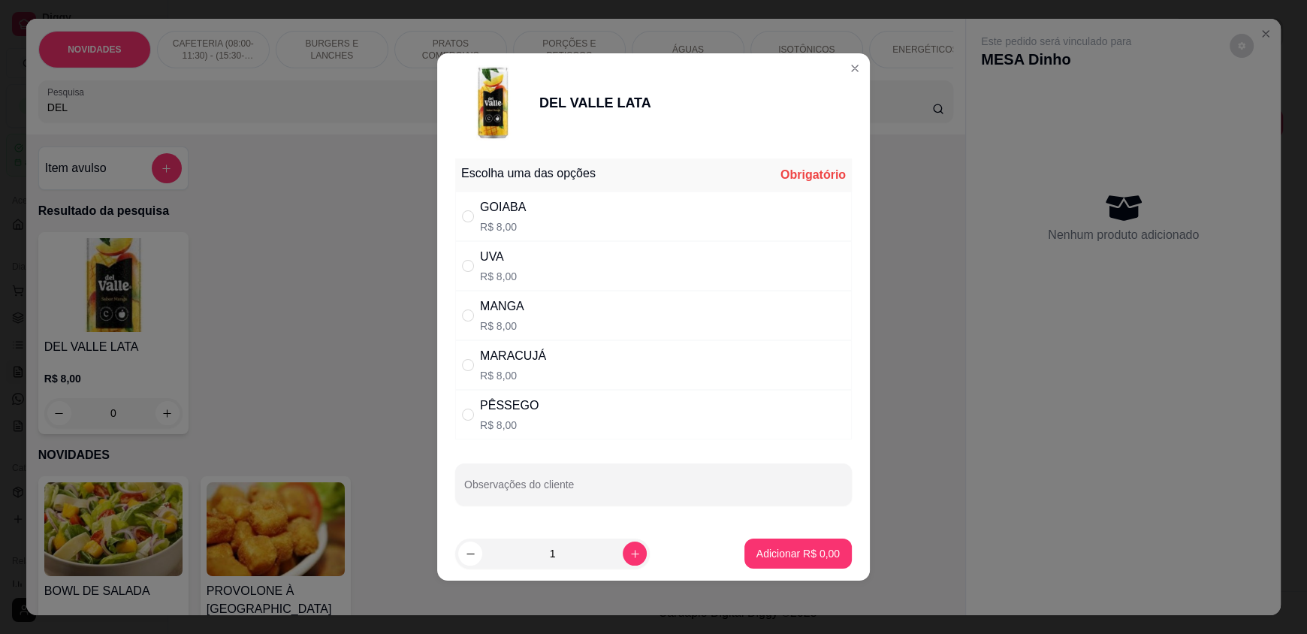
click at [632, 291] on div "MANGA R$ 8,00" at bounding box center [653, 316] width 397 height 50
radio input "true"
click at [638, 284] on div "UVA R$ 8,00" at bounding box center [653, 266] width 397 height 50
radio input "true"
radio input "false"
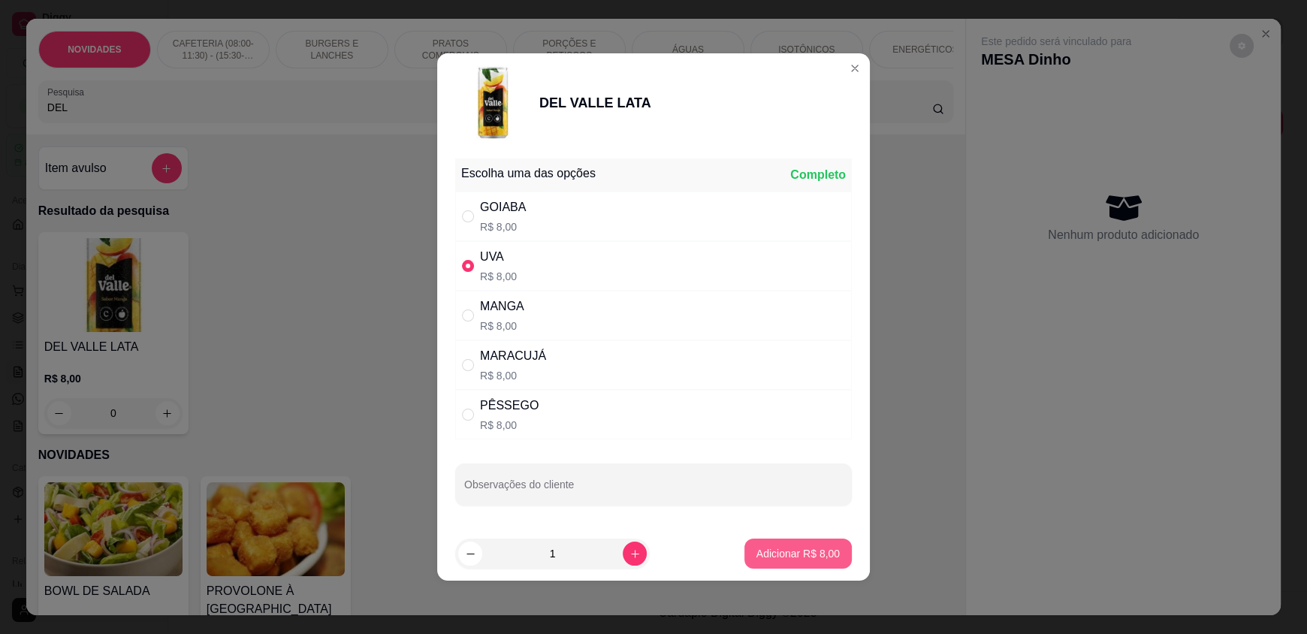
click at [786, 552] on p "Adicionar R$ 8,00" at bounding box center [797, 553] width 83 height 15
type input "1"
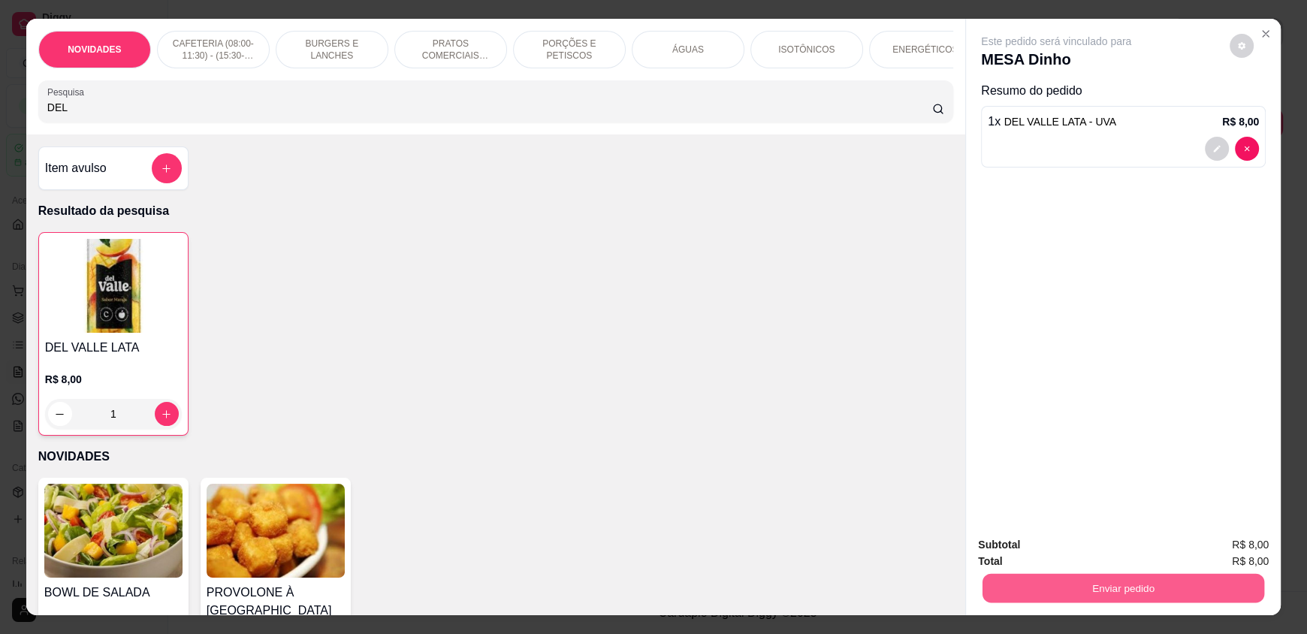
click at [1077, 582] on button "Enviar pedido" at bounding box center [1123, 587] width 282 height 29
click at [1221, 555] on button "Enviar pedido" at bounding box center [1229, 551] width 83 height 28
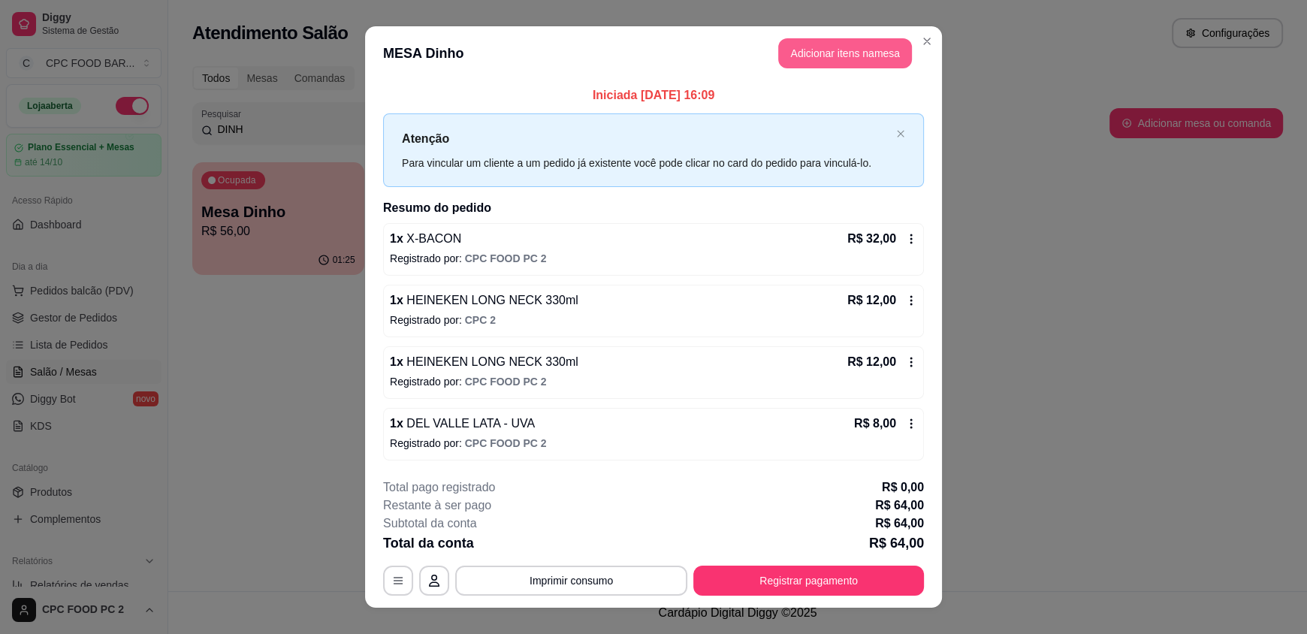
click at [828, 60] on button "Adicionar itens na mesa" at bounding box center [845, 53] width 134 height 30
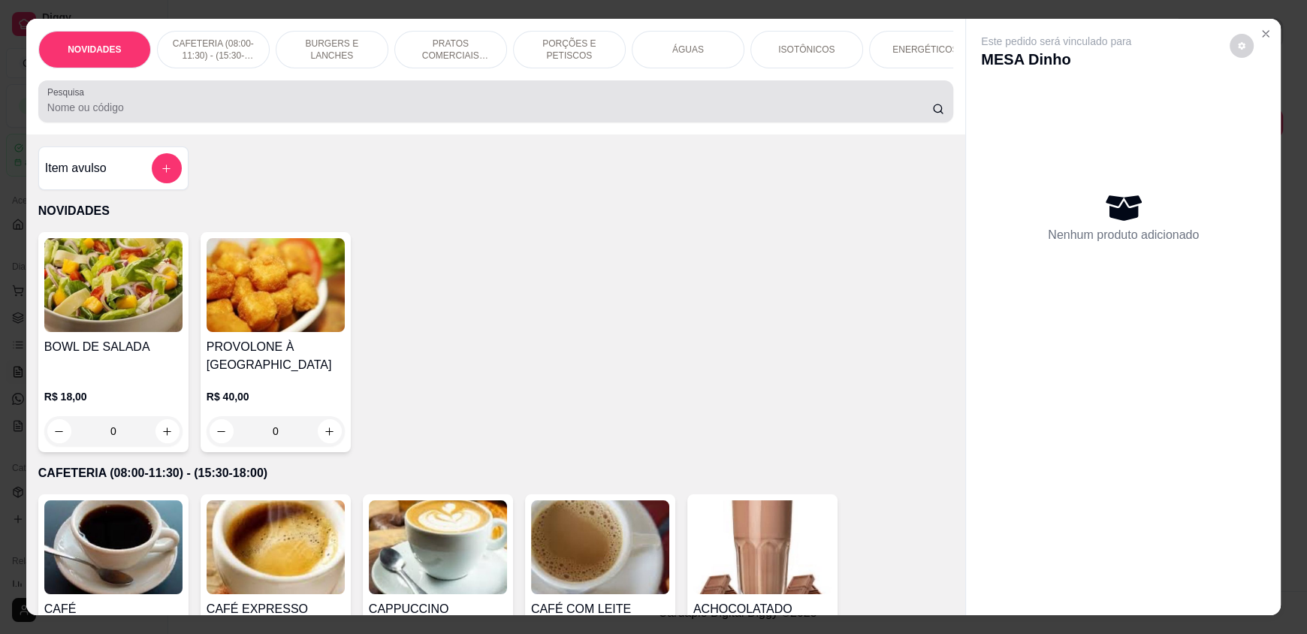
click at [536, 110] on div at bounding box center [495, 101] width 897 height 30
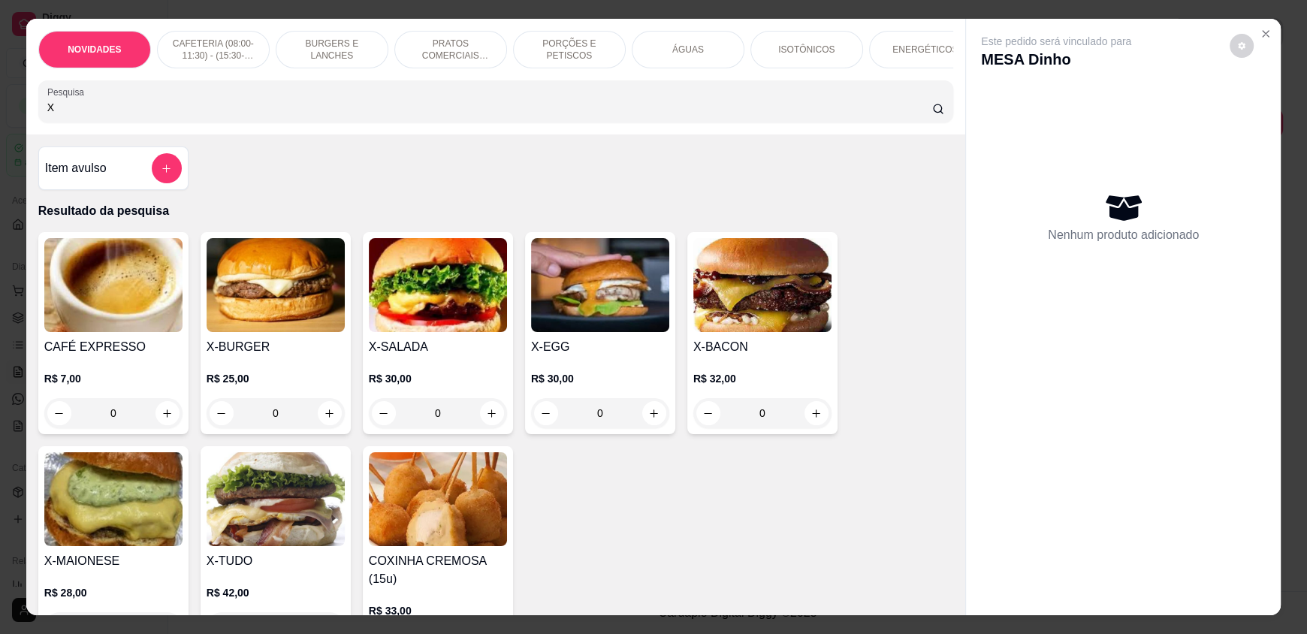
type input "X"
click at [806, 418] on div "0" at bounding box center [762, 413] width 138 height 30
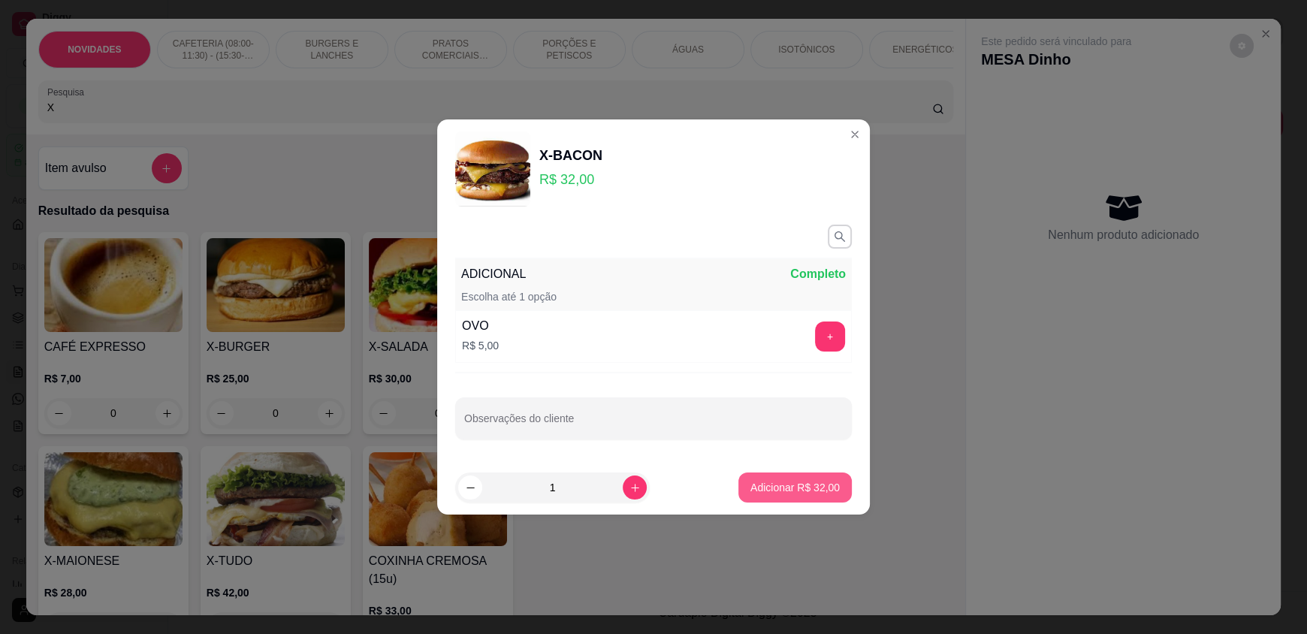
click at [808, 476] on button "Adicionar R$ 32,00" at bounding box center [794, 487] width 113 height 30
type input "1"
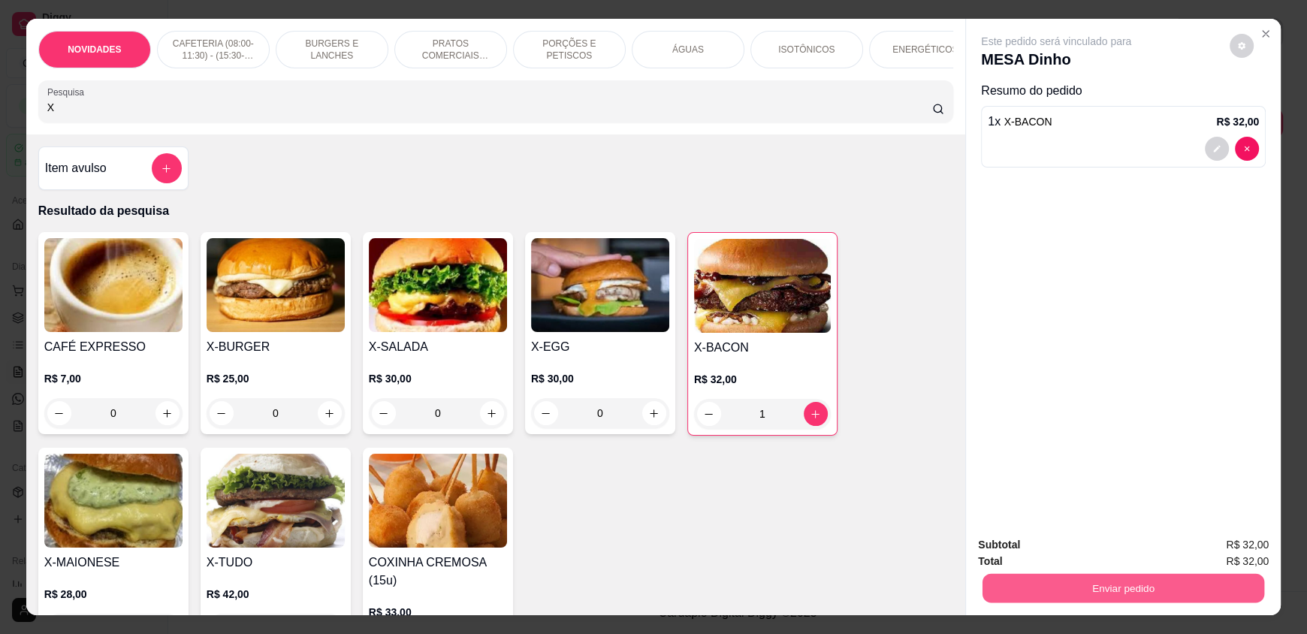
click at [1076, 591] on button "Enviar pedido" at bounding box center [1123, 587] width 282 height 29
click at [1227, 547] on button "Enviar pedido" at bounding box center [1229, 551] width 83 height 28
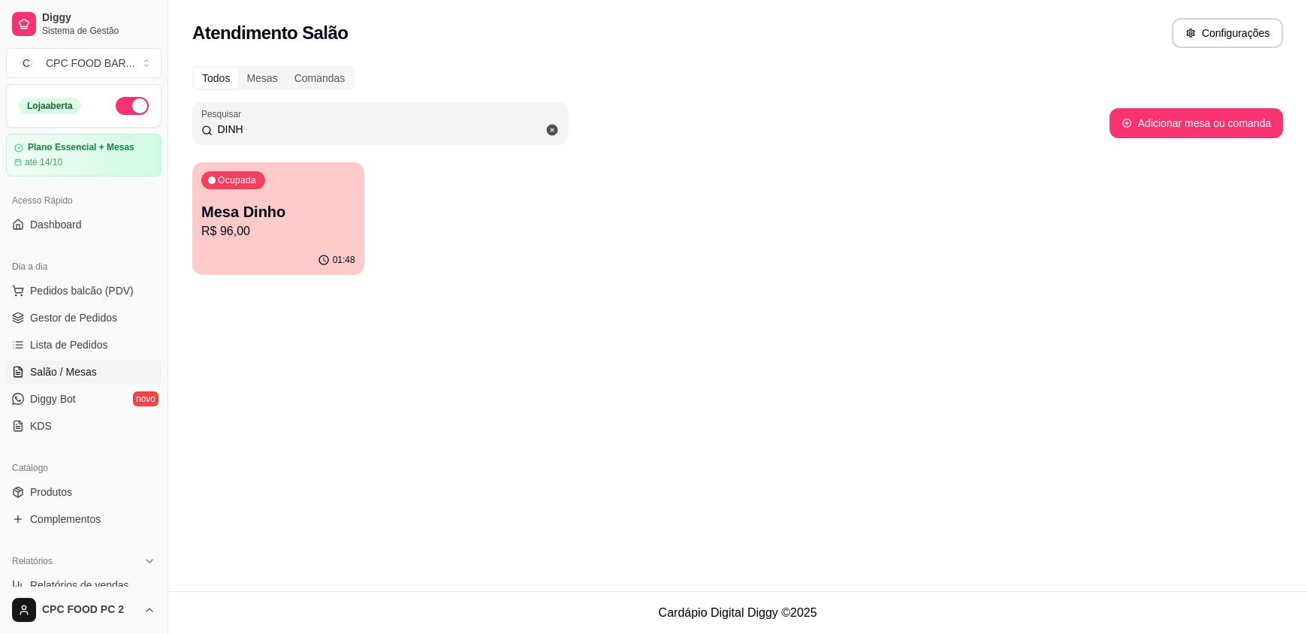
drag, startPoint x: 277, startPoint y: 133, endPoint x: 187, endPoint y: 126, distance: 90.4
click at [187, 126] on div "Todos Mesas Comandas Pesquisar DINH Adicionar mesa ou comanda Ocupada Mesa Dinh…" at bounding box center [737, 175] width 1138 height 236
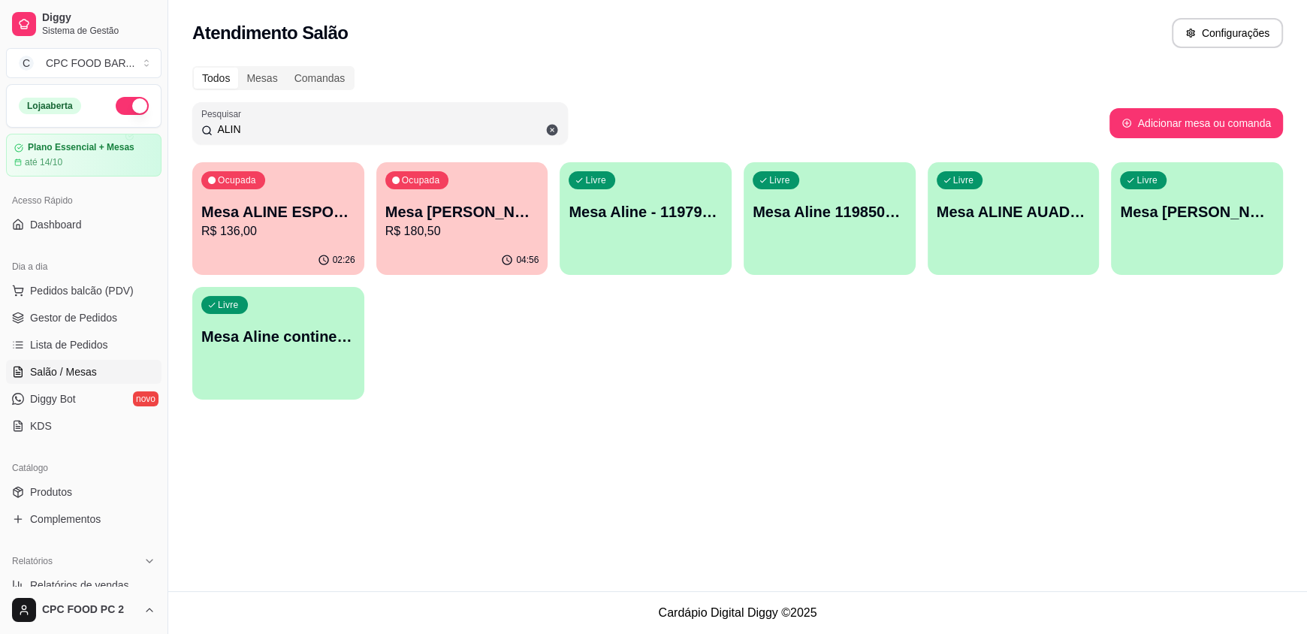
type input "ALIN"
click at [291, 218] on p "Mesa ALINE ESPORTISTA" at bounding box center [278, 212] width 149 height 20
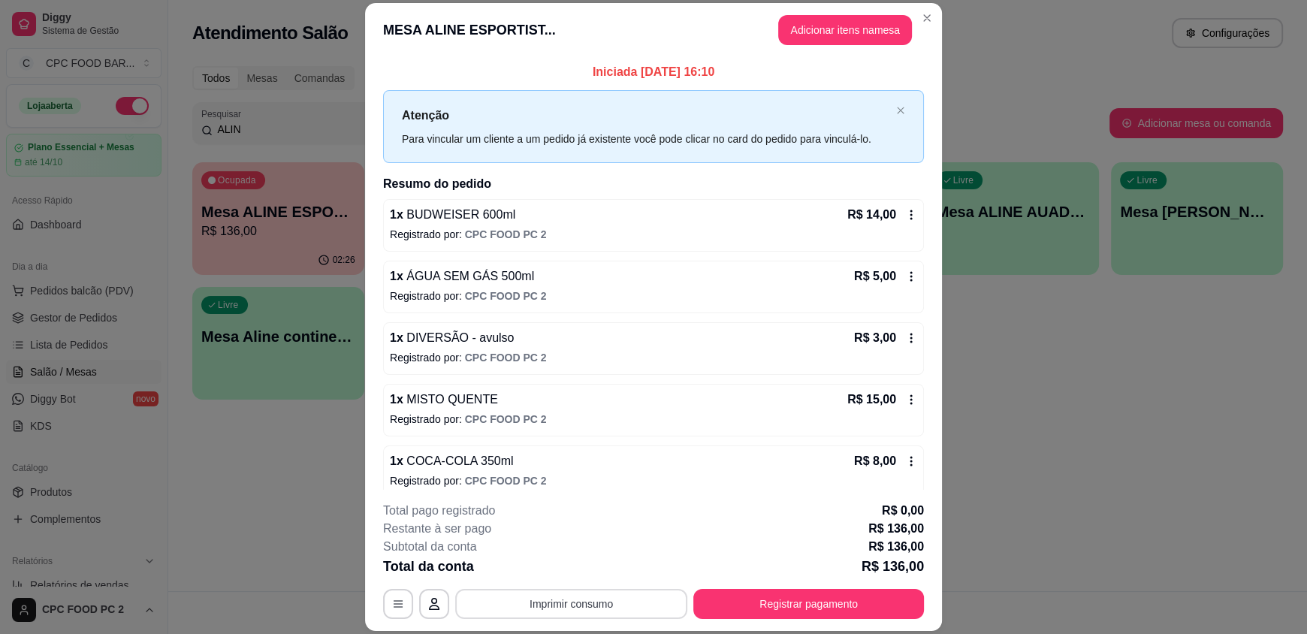
click at [589, 598] on button "Imprimir consumo" at bounding box center [571, 604] width 232 height 30
click at [578, 565] on button "IMPRESSORA" at bounding box center [569, 568] width 105 height 23
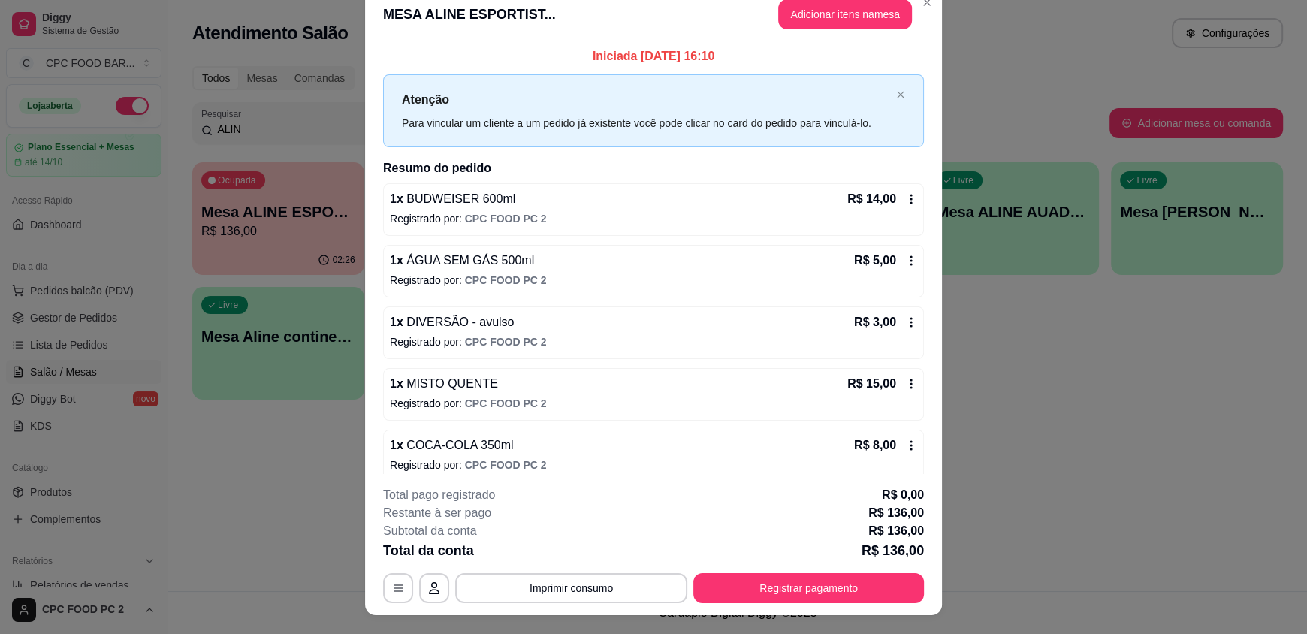
scroll to position [44, 0]
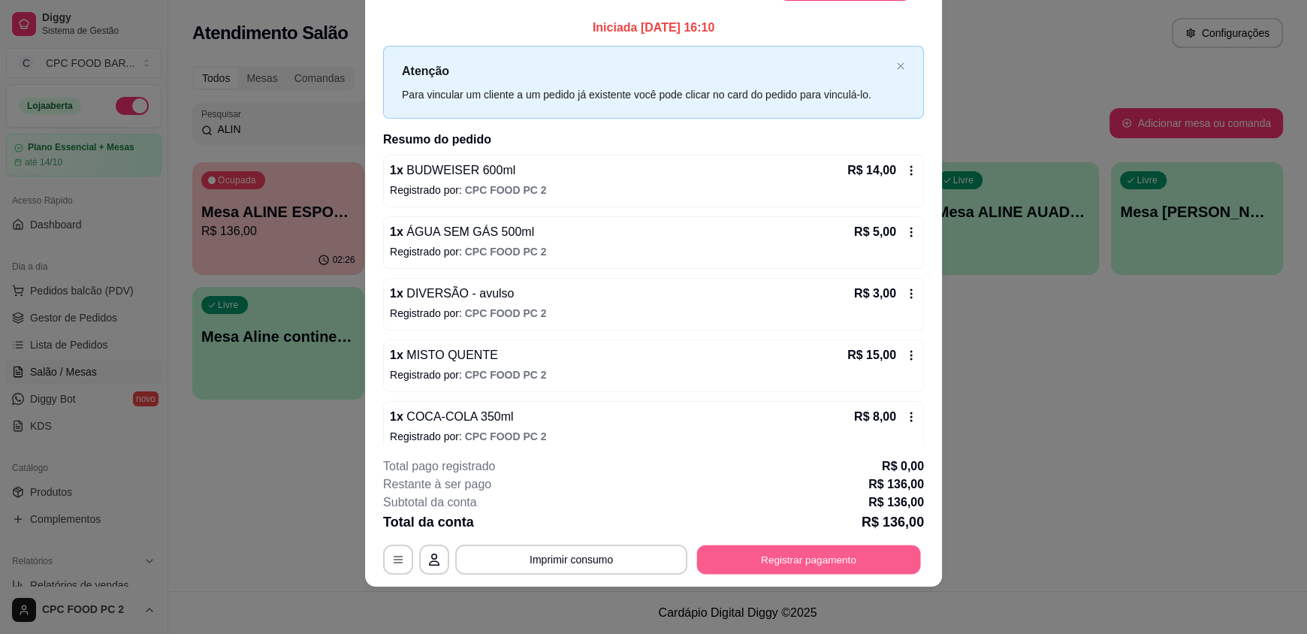
click at [805, 568] on button "Registrar pagamento" at bounding box center [809, 558] width 224 height 29
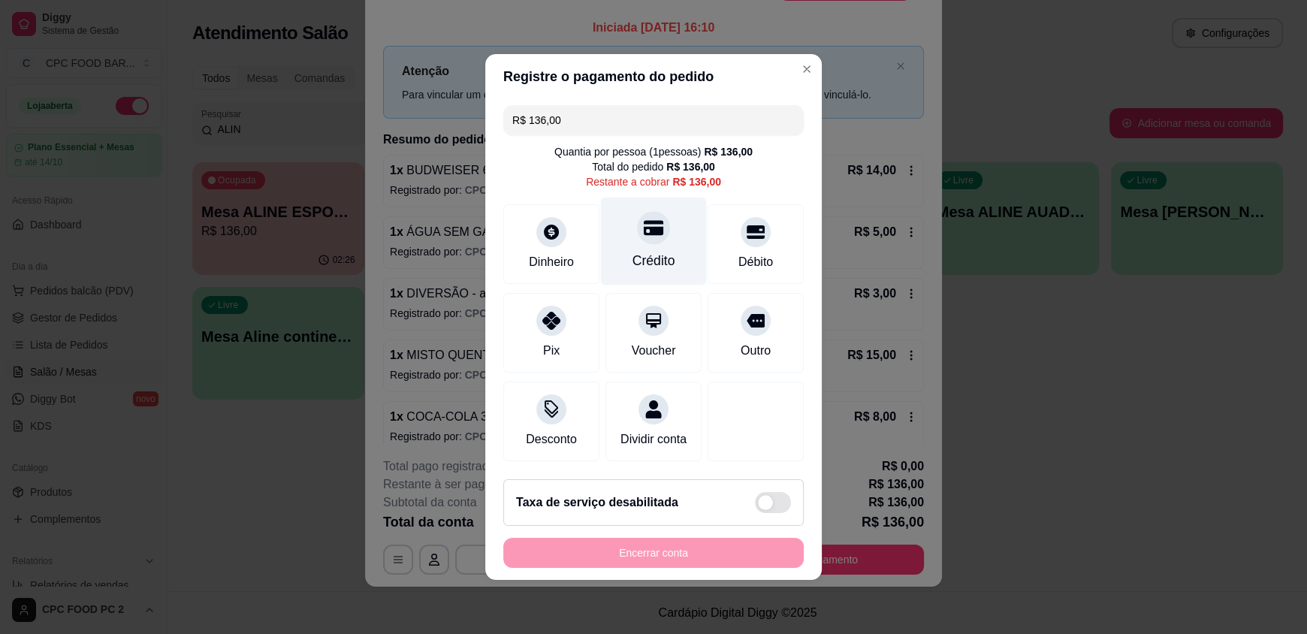
click at [652, 257] on div "Crédito" at bounding box center [653, 261] width 43 height 20
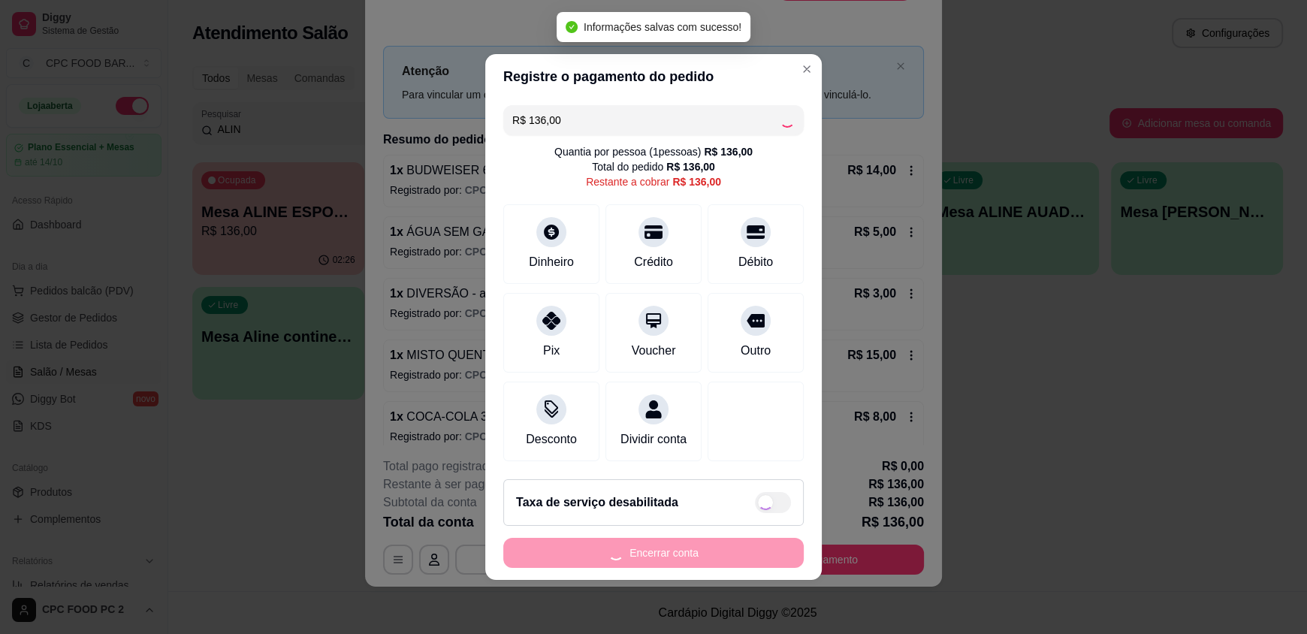
type input "R$ 0,00"
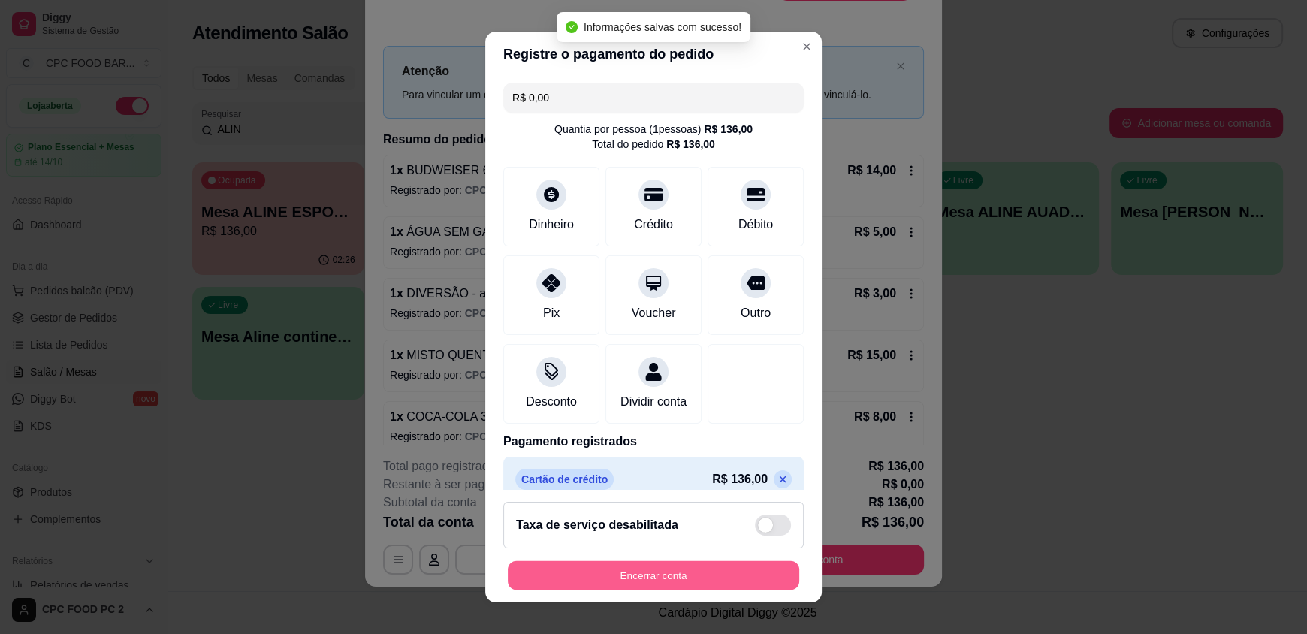
click at [661, 569] on button "Encerrar conta" at bounding box center [653, 574] width 291 height 29
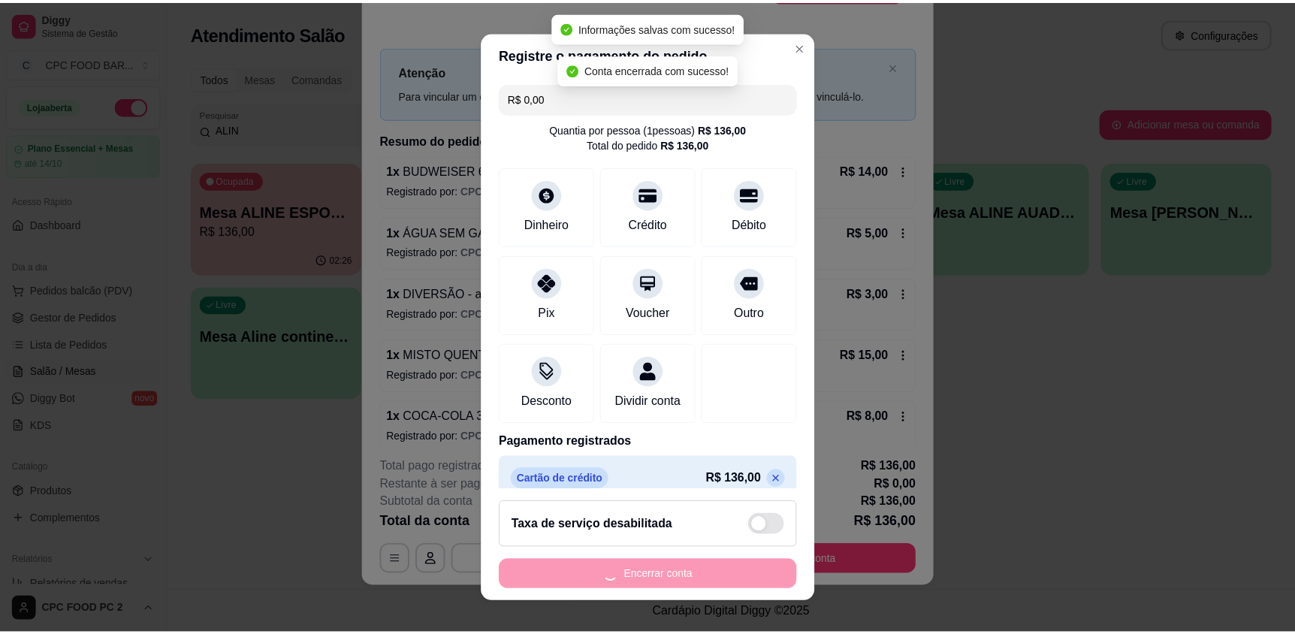
scroll to position [0, 0]
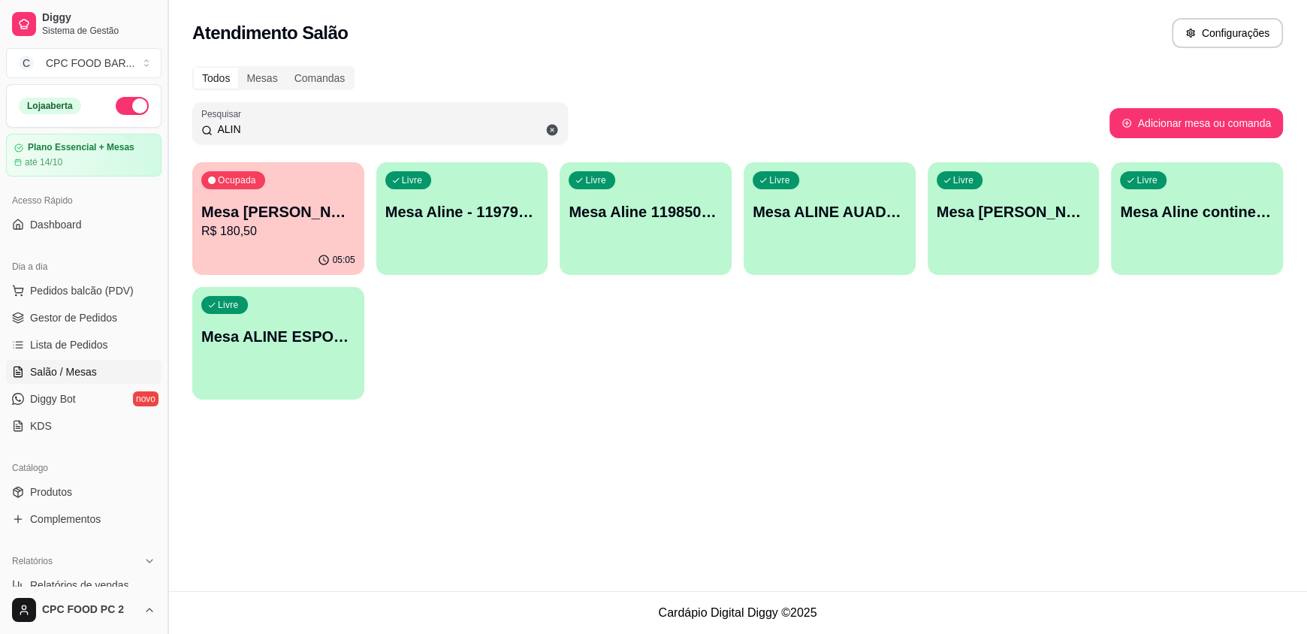
drag, startPoint x: 262, startPoint y: 129, endPoint x: 165, endPoint y: 124, distance: 97.0
click at [165, 124] on div "Diggy Sistema de Gestão C CPC FOOD BAR ... Loja aberta Plano Essencial + Mesas …" at bounding box center [653, 317] width 1307 height 634
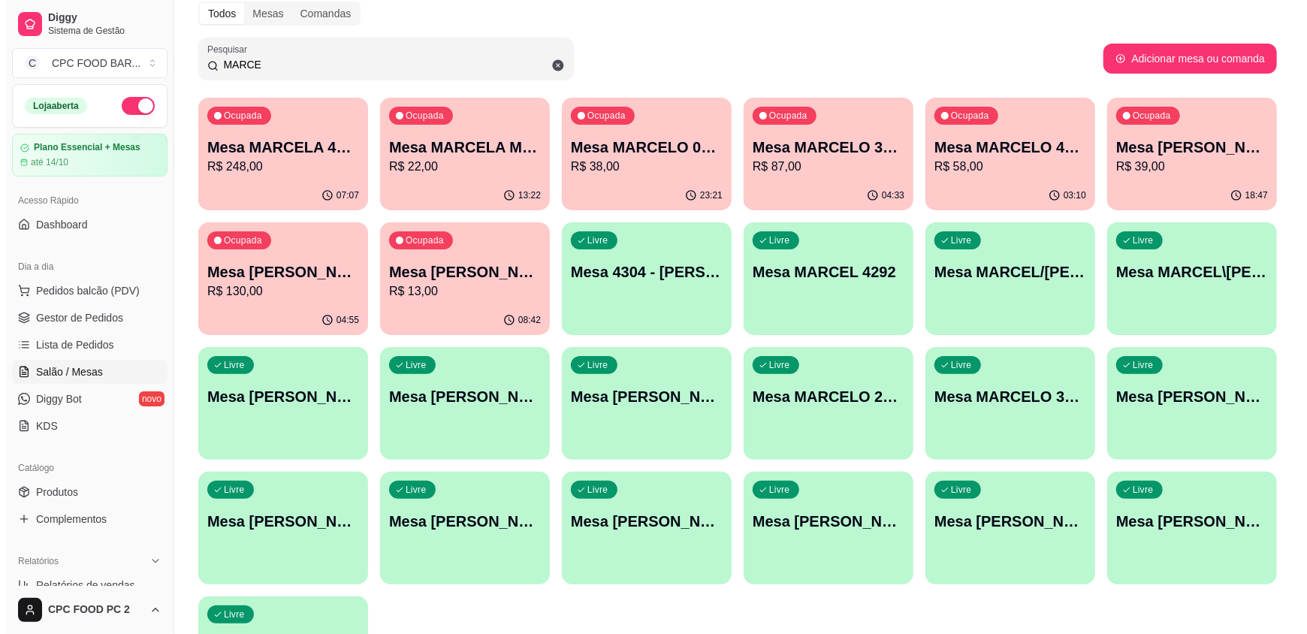
scroll to position [150, 0]
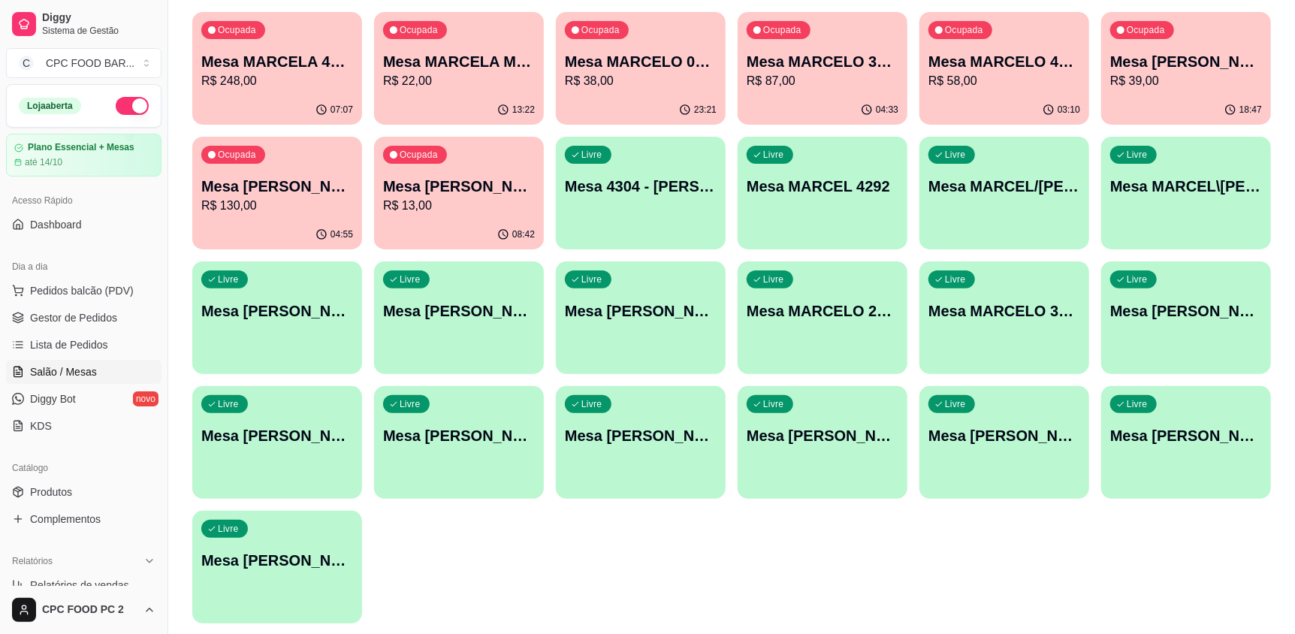
type input "MARCE"
click at [1156, 445] on p "Mesa [PERSON_NAME]" at bounding box center [1185, 436] width 147 height 20
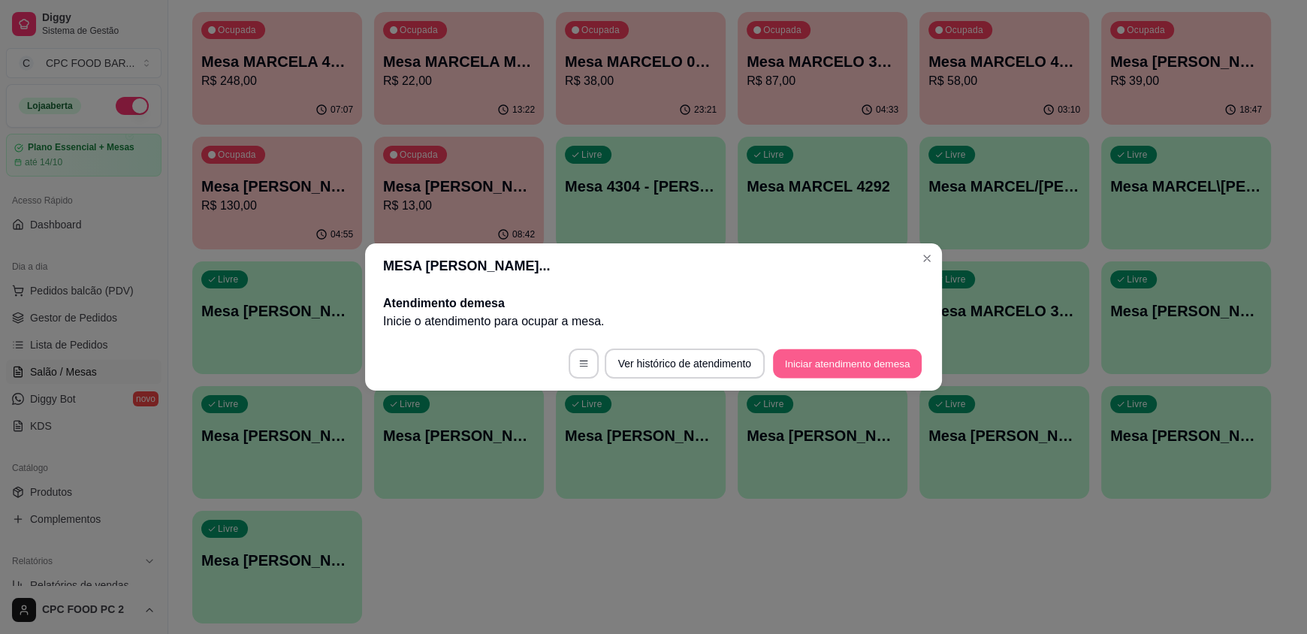
click at [816, 366] on button "Iniciar atendimento de mesa" at bounding box center [847, 363] width 149 height 29
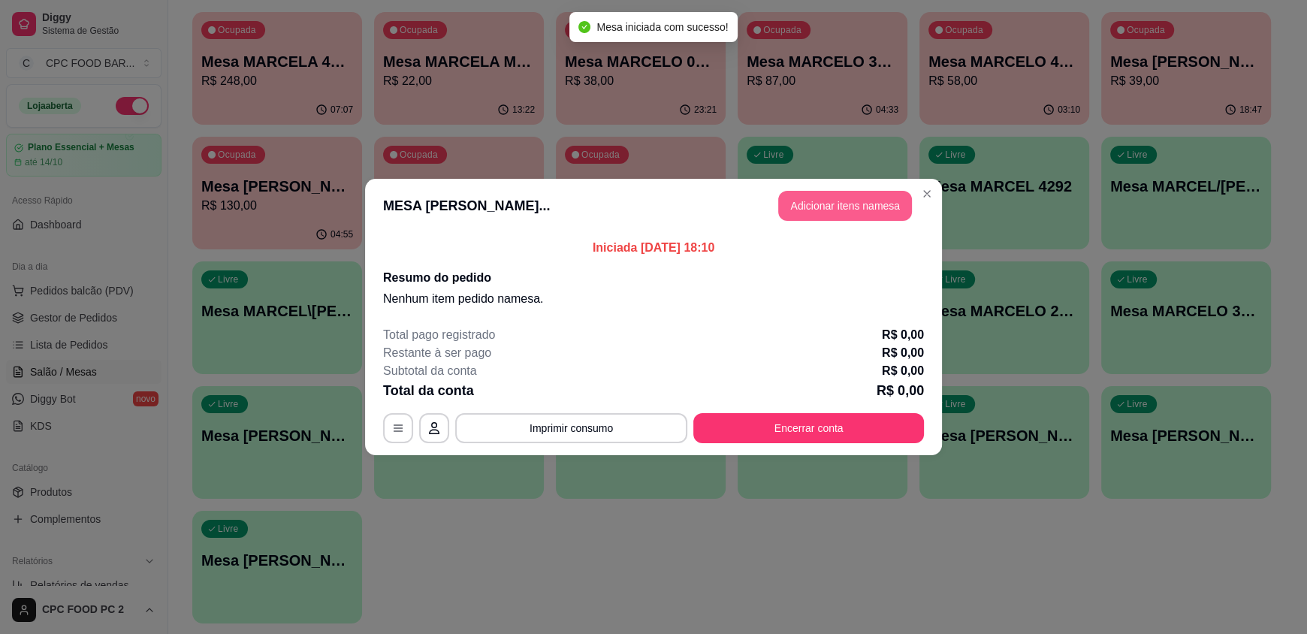
click at [810, 209] on button "Adicionar itens na mesa" at bounding box center [845, 206] width 134 height 30
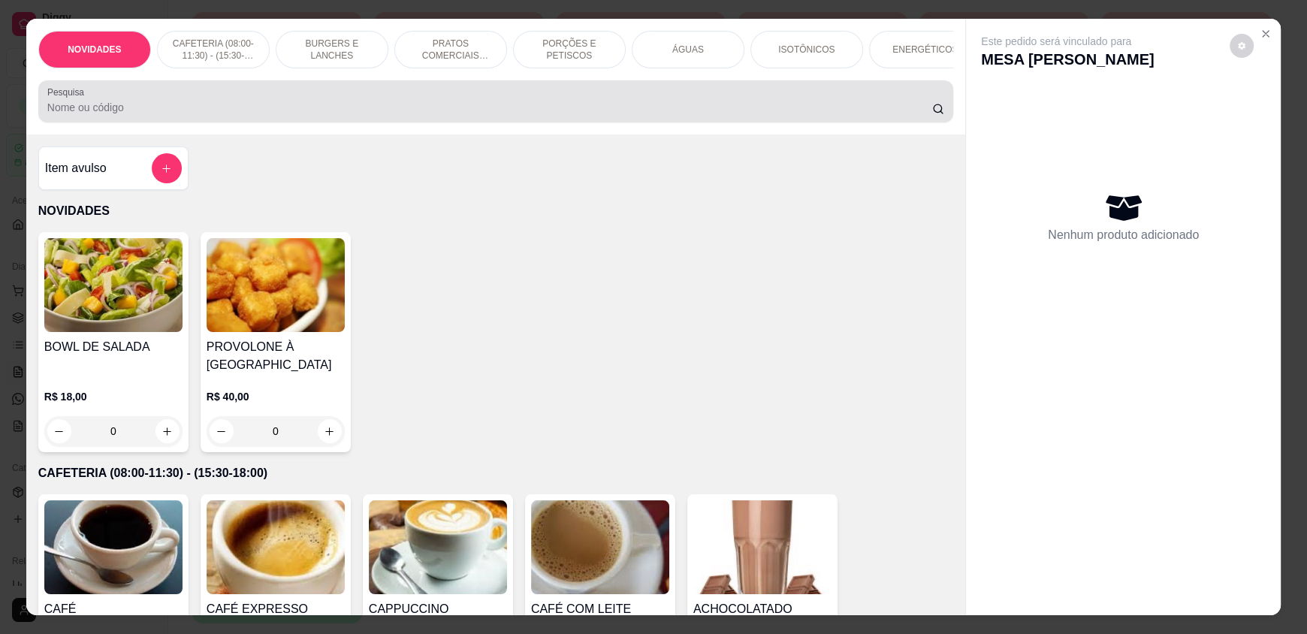
click at [484, 116] on div at bounding box center [495, 101] width 897 height 30
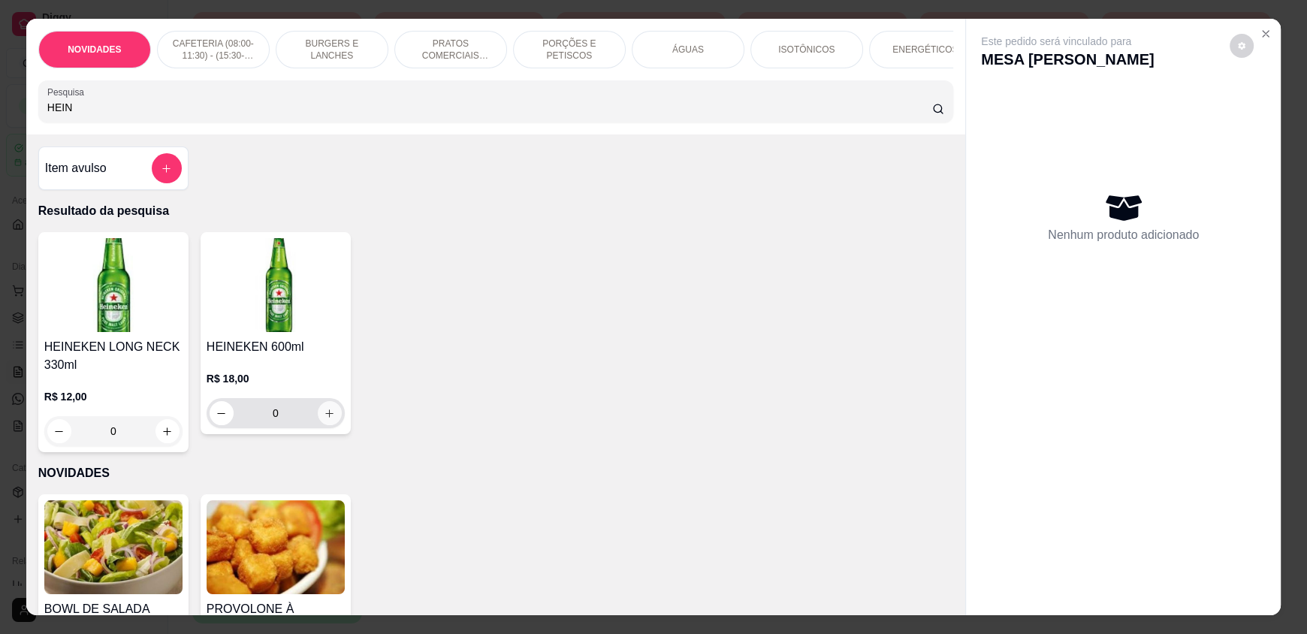
type input "HEIN"
click at [331, 418] on button "increase-product-quantity" at bounding box center [329, 413] width 23 height 23
type input "1"
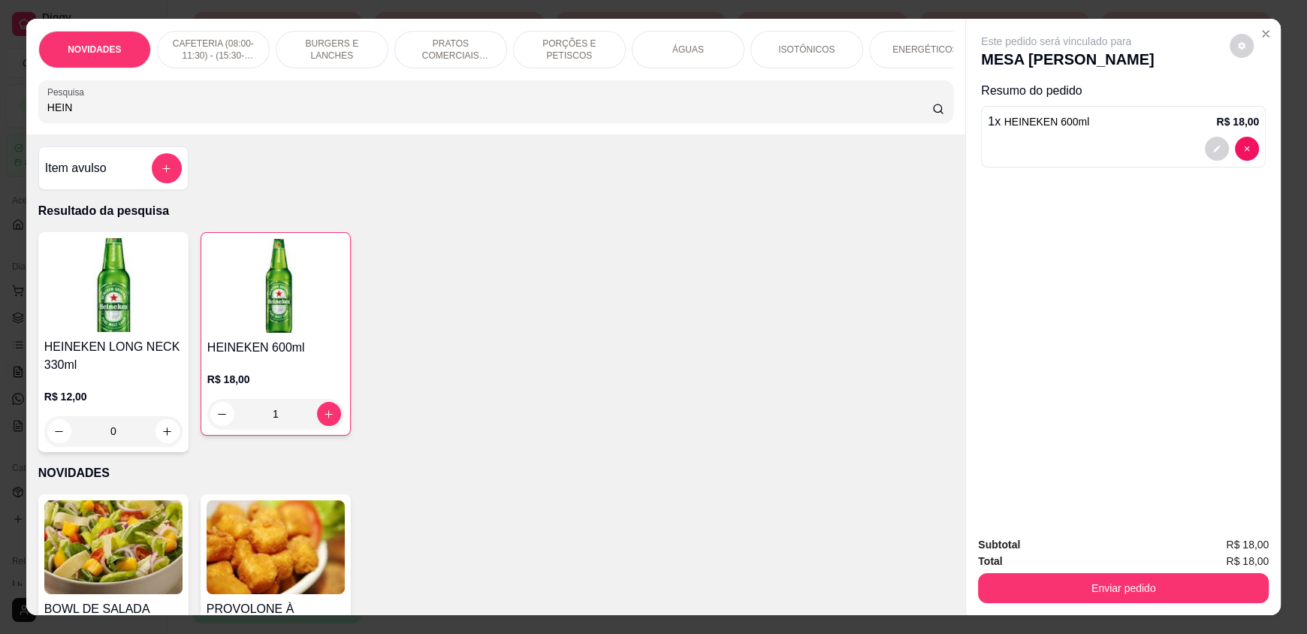
click at [664, 46] on div "ÁGUAS" at bounding box center [688, 50] width 113 height 38
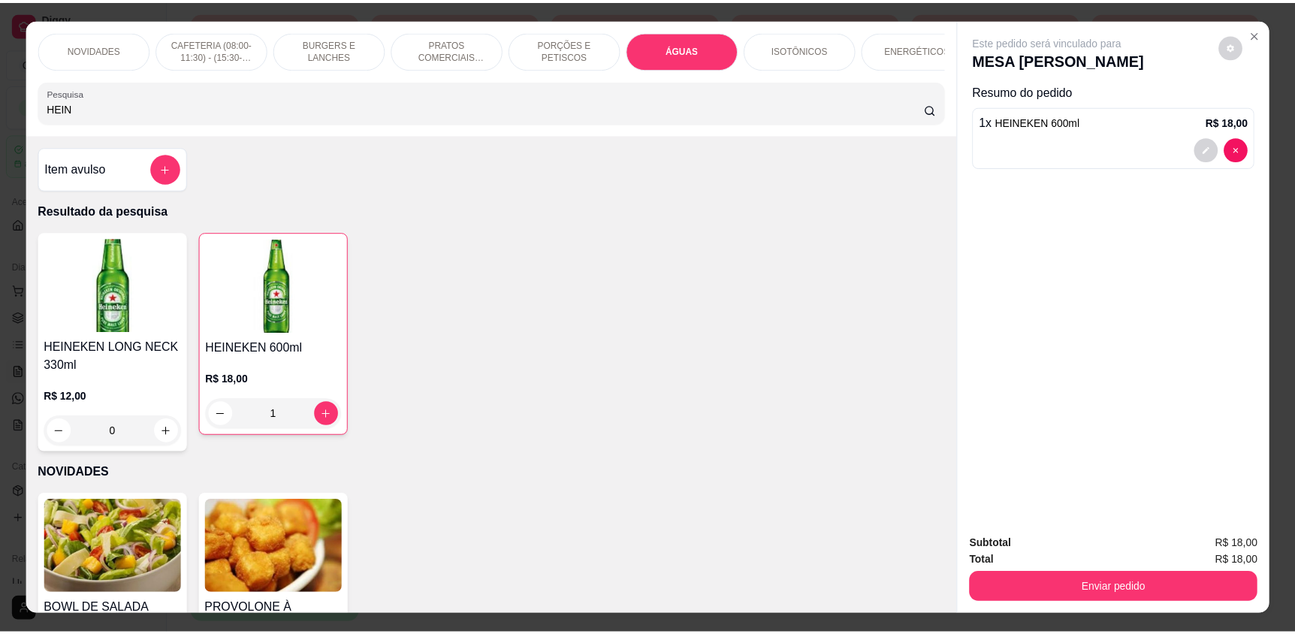
scroll to position [29, 0]
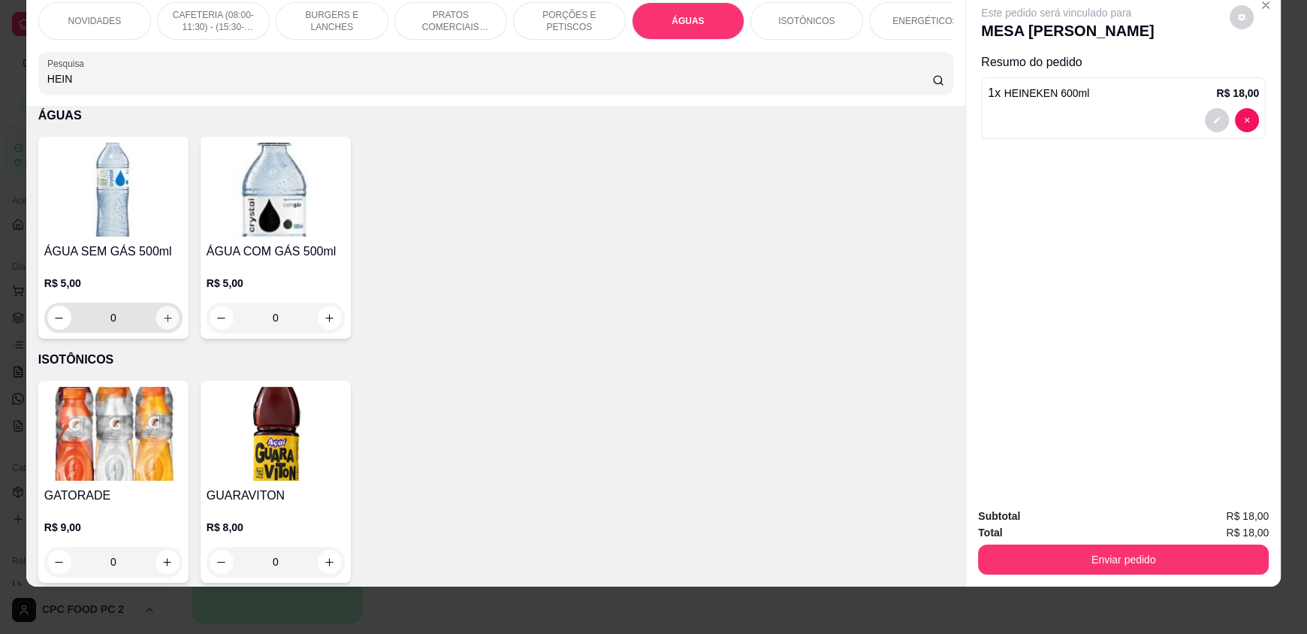
click at [161, 321] on button "increase-product-quantity" at bounding box center [166, 317] width 23 height 23
type input "1"
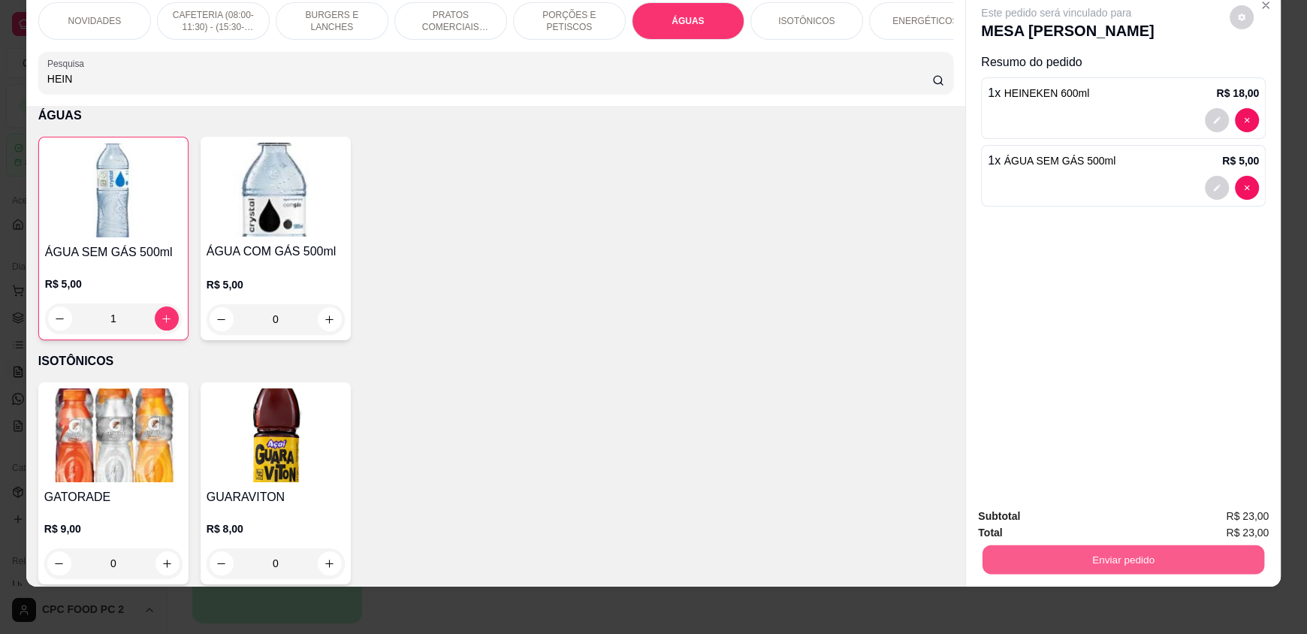
click at [1096, 562] on button "Enviar pedido" at bounding box center [1123, 558] width 282 height 29
click at [1209, 523] on button "Enviar pedido" at bounding box center [1229, 522] width 83 height 28
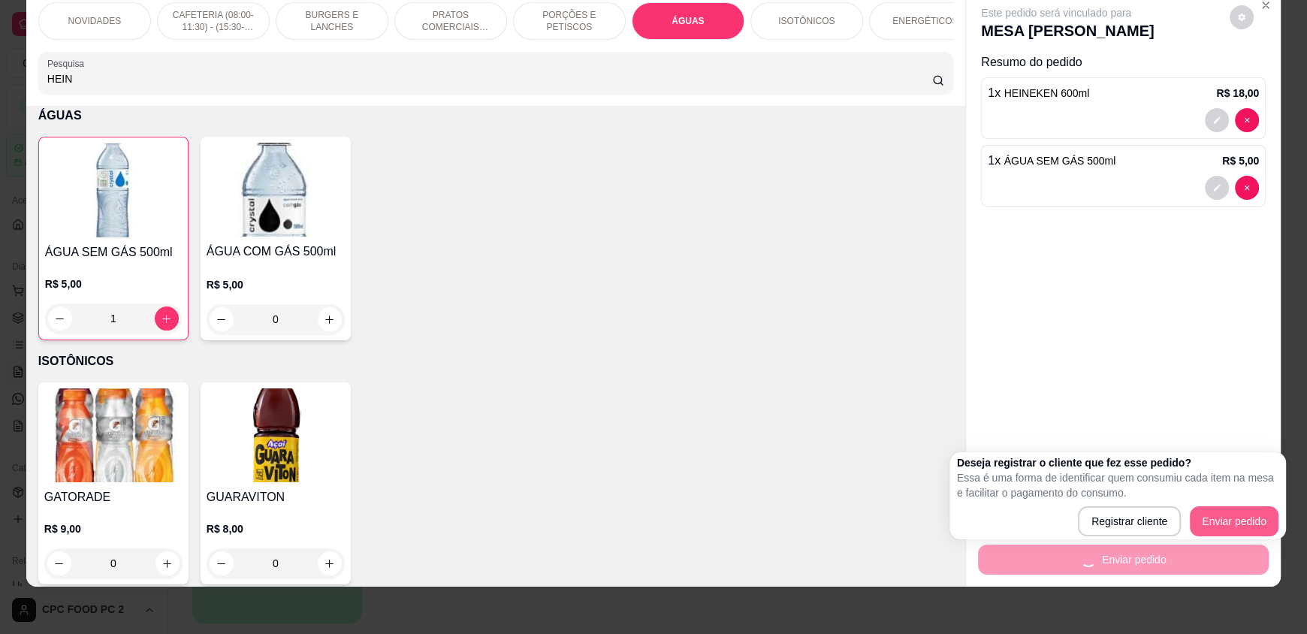
click at [1209, 524] on div "Total R$ 23,00" at bounding box center [1123, 532] width 291 height 17
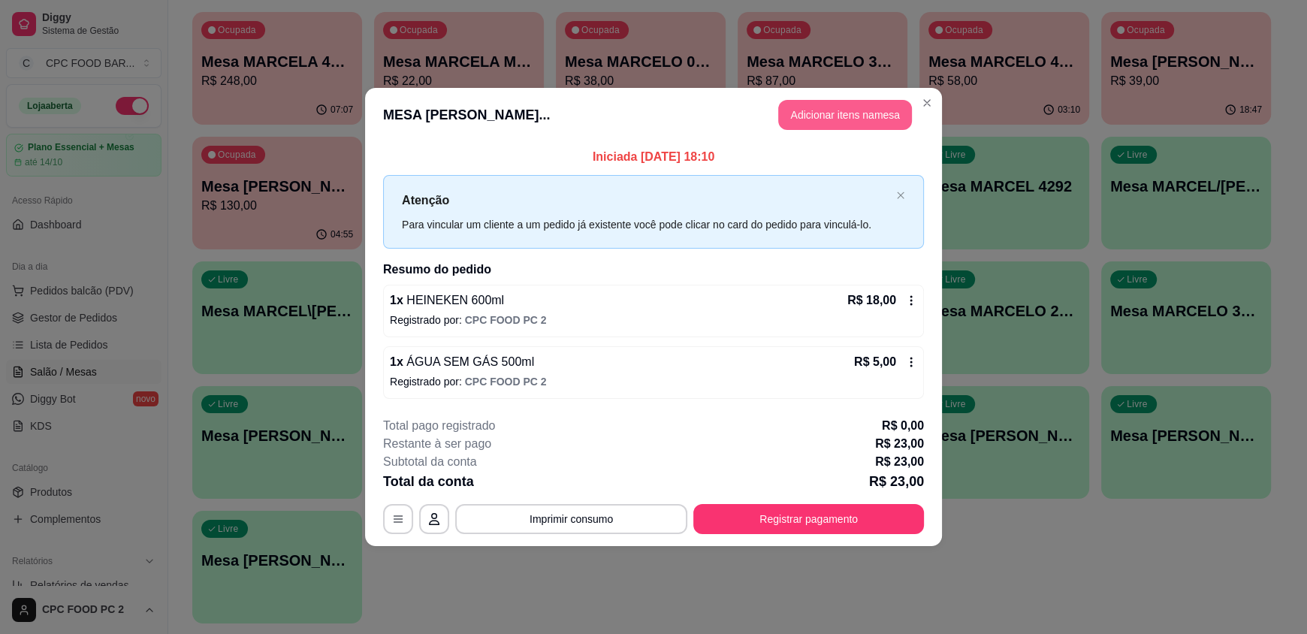
click at [801, 126] on button "Adicionar itens na mesa" at bounding box center [845, 115] width 134 height 30
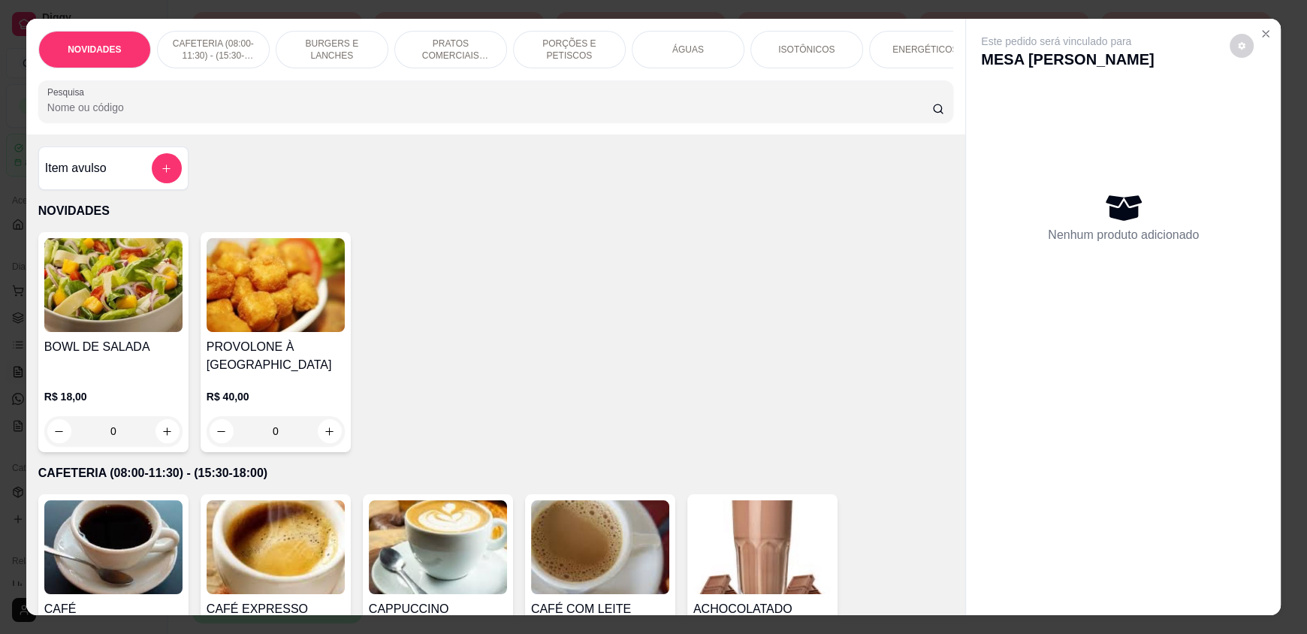
click at [484, 122] on div "Pesquisa" at bounding box center [495, 101] width 915 height 42
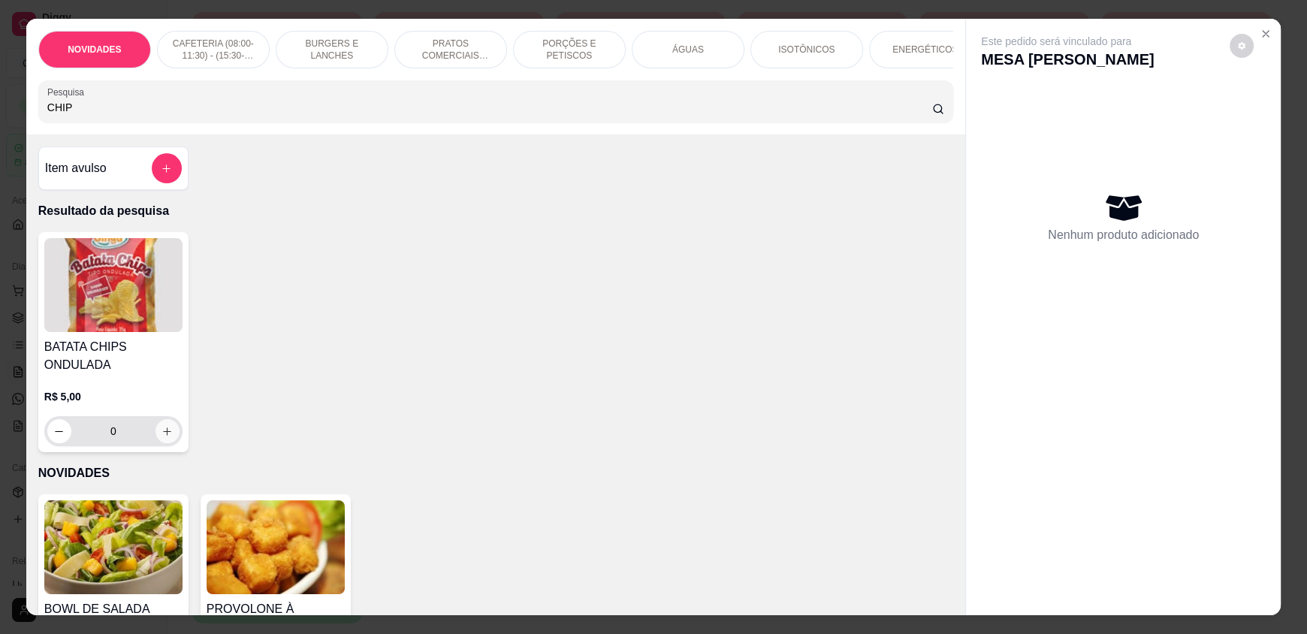
type input "CHIP"
click at [157, 429] on div "0" at bounding box center [113, 431] width 132 height 30
click at [155, 440] on button "increase-product-quantity" at bounding box center [166, 431] width 23 height 23
type input "1"
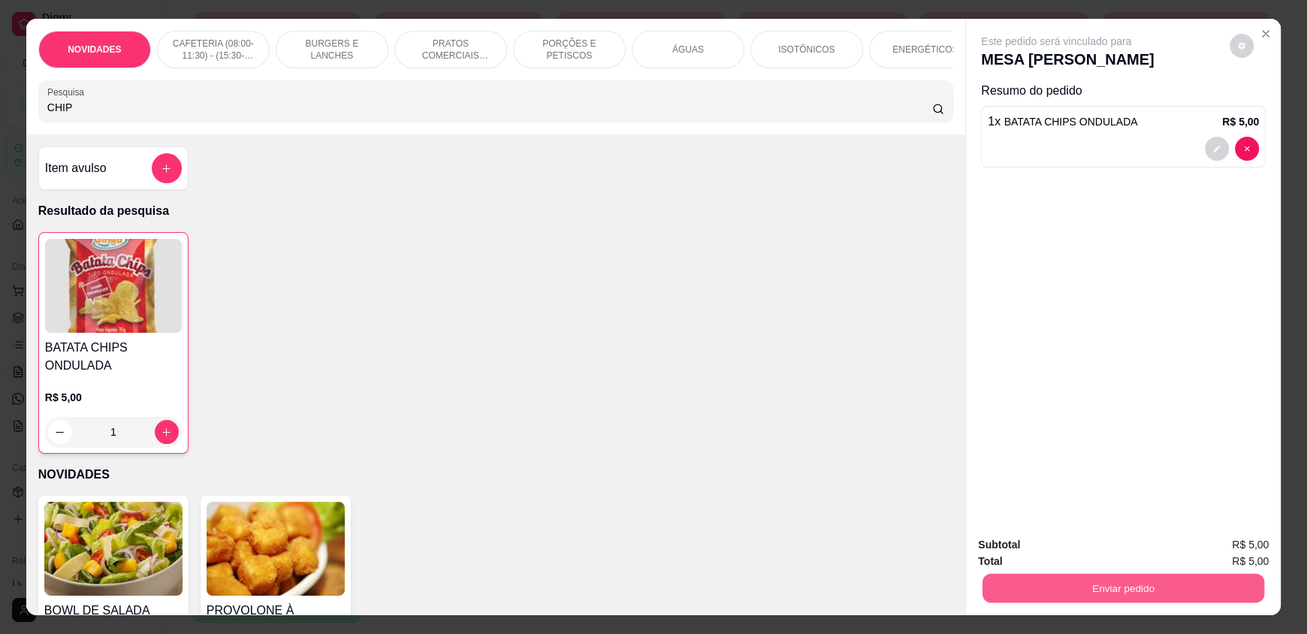
click at [1079, 595] on button "Enviar pedido" at bounding box center [1123, 587] width 282 height 29
click at [1218, 544] on button "Enviar pedido" at bounding box center [1229, 551] width 83 height 28
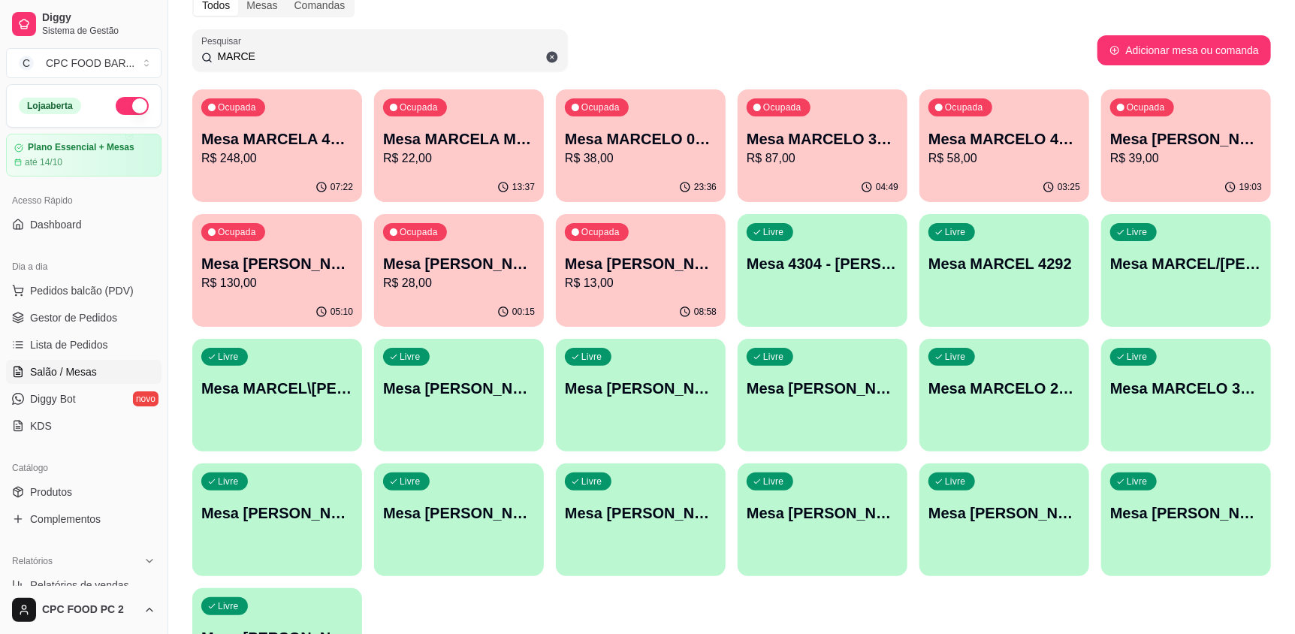
scroll to position [0, 0]
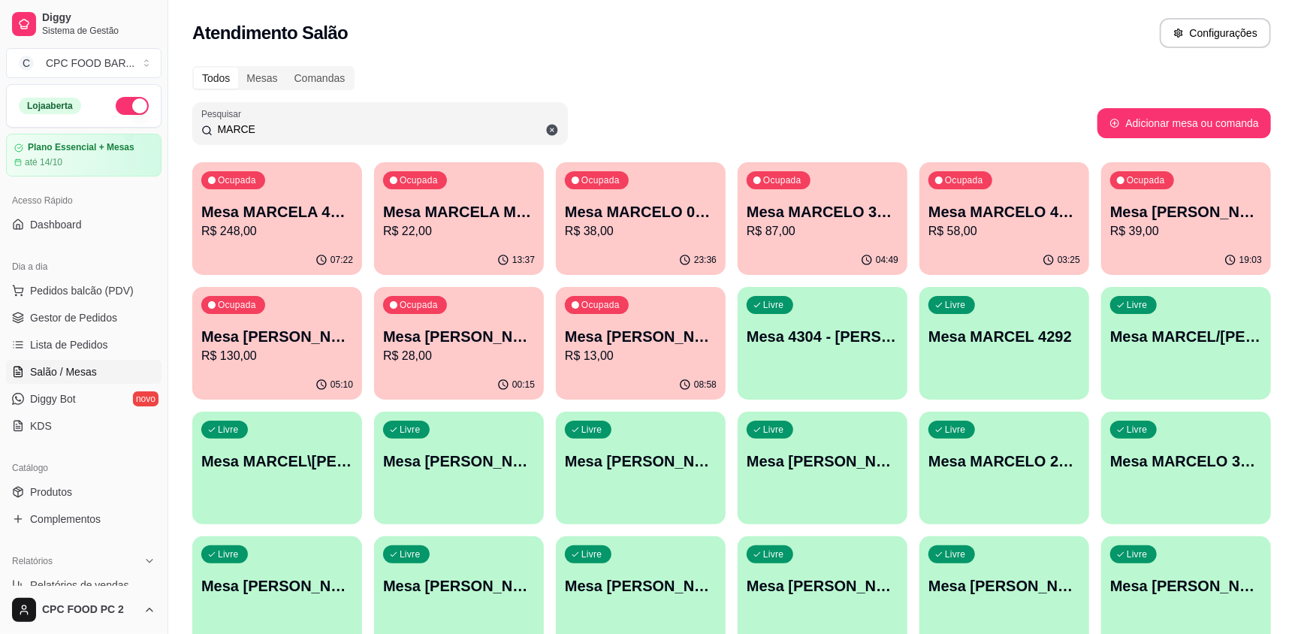
drag, startPoint x: 339, startPoint y: 129, endPoint x: 183, endPoint y: 130, distance: 155.5
click at [183, 130] on div "Todos Mesas Comandas Pesquisar MARCE Adicionar mesa ou comanda Ocupada Mesa MAR…" at bounding box center [731, 424] width 1126 height 734
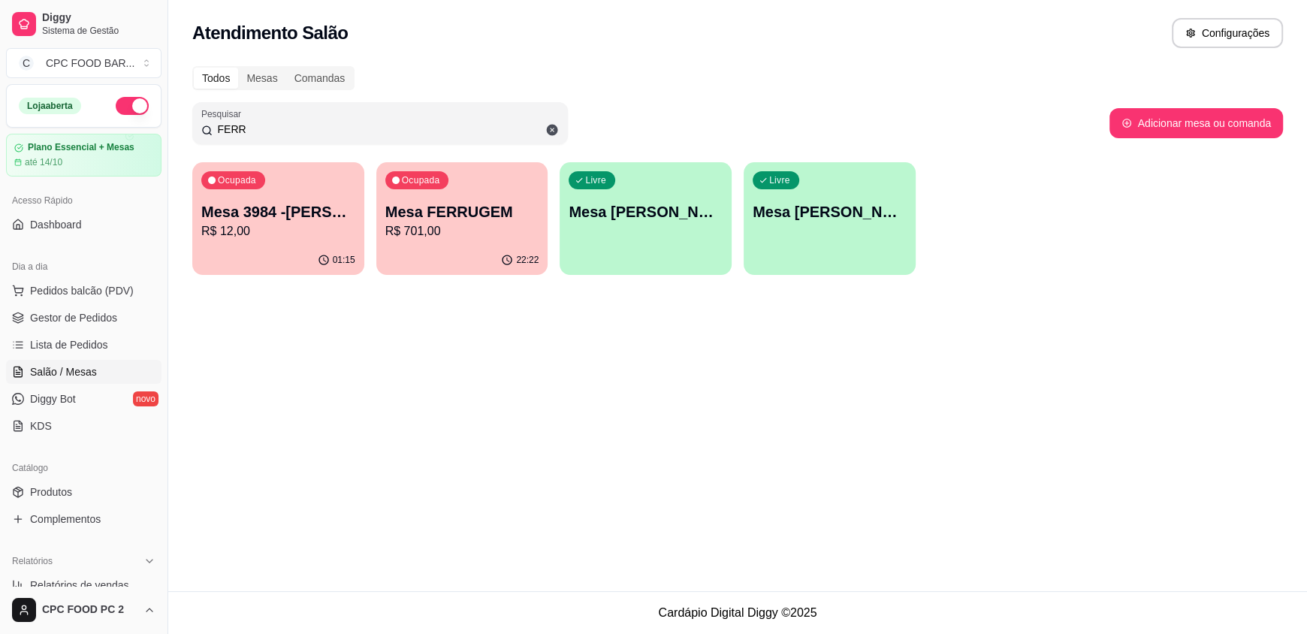
type input "FERR"
click at [433, 212] on p "Mesa FERRUGEM" at bounding box center [462, 212] width 149 height 20
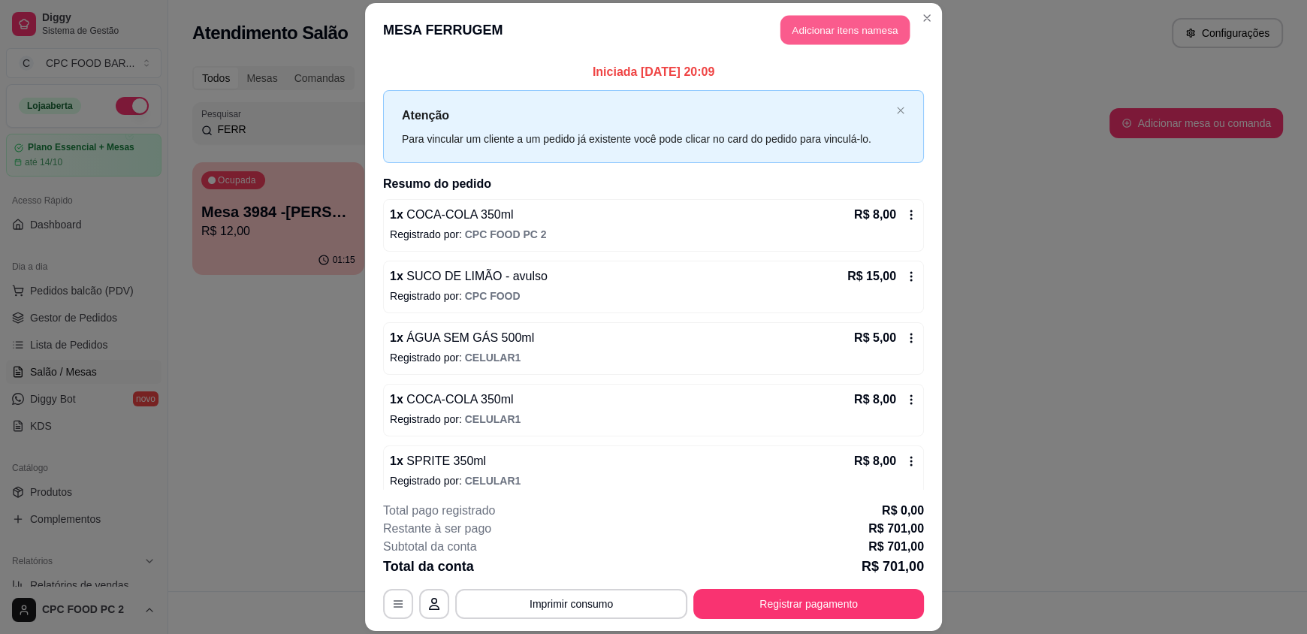
click at [814, 22] on button "Adicionar itens na mesa" at bounding box center [844, 30] width 129 height 29
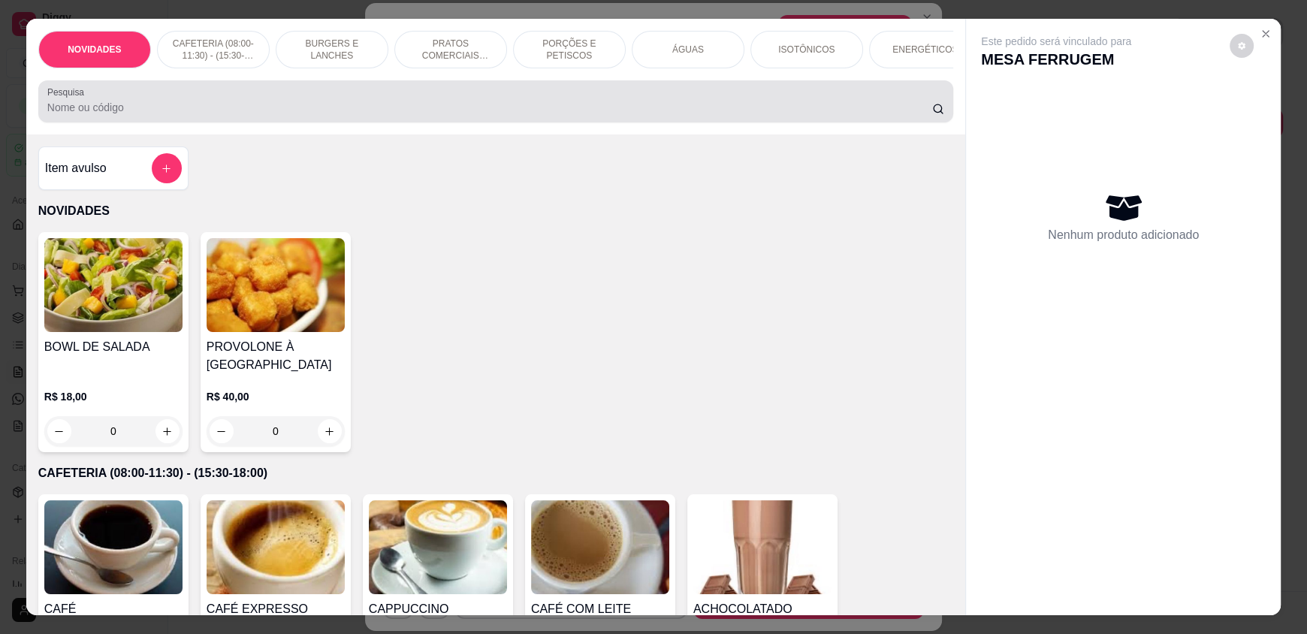
click at [568, 110] on div at bounding box center [495, 101] width 897 height 30
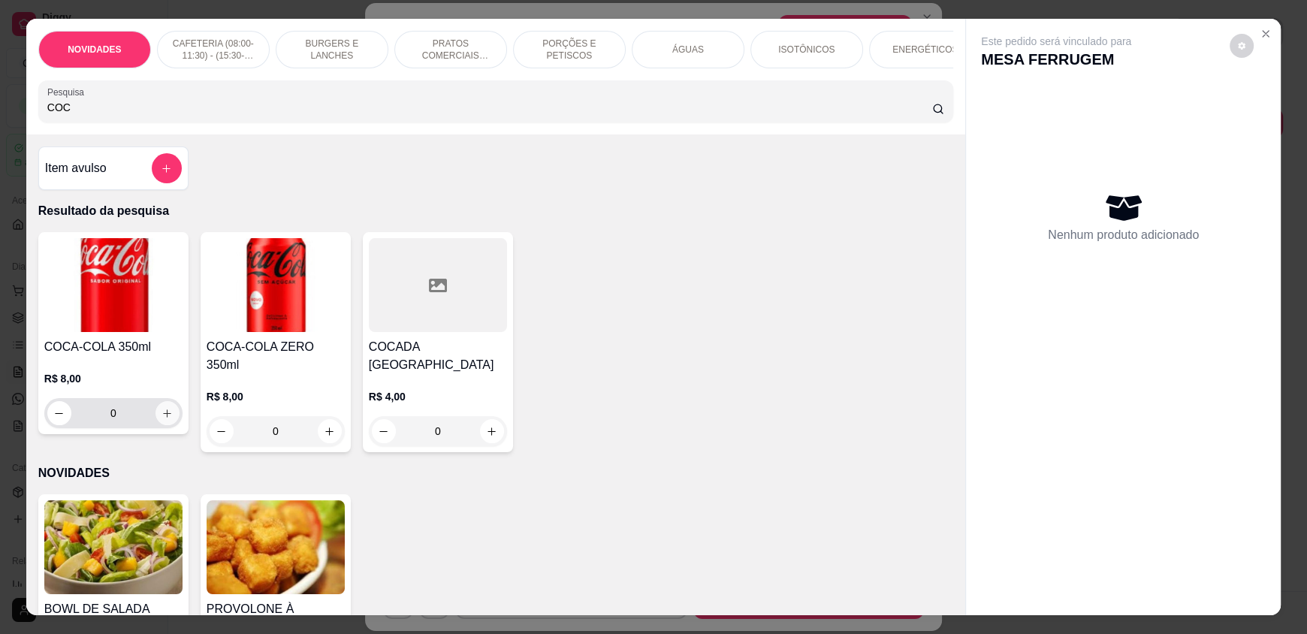
type input "COC"
click at [161, 419] on icon "increase-product-quantity" at bounding box center [166, 413] width 11 height 11
type input "1"
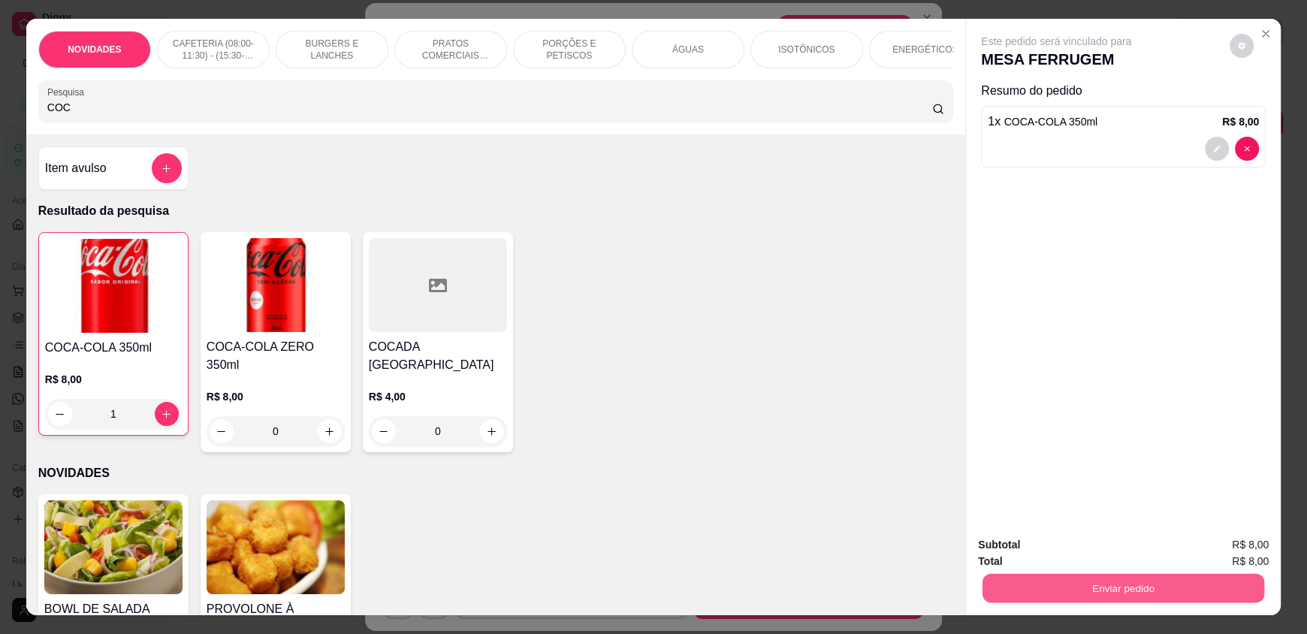
click at [1123, 579] on button "Enviar pedido" at bounding box center [1123, 587] width 282 height 29
click at [1200, 543] on button "Enviar pedido" at bounding box center [1229, 551] width 85 height 29
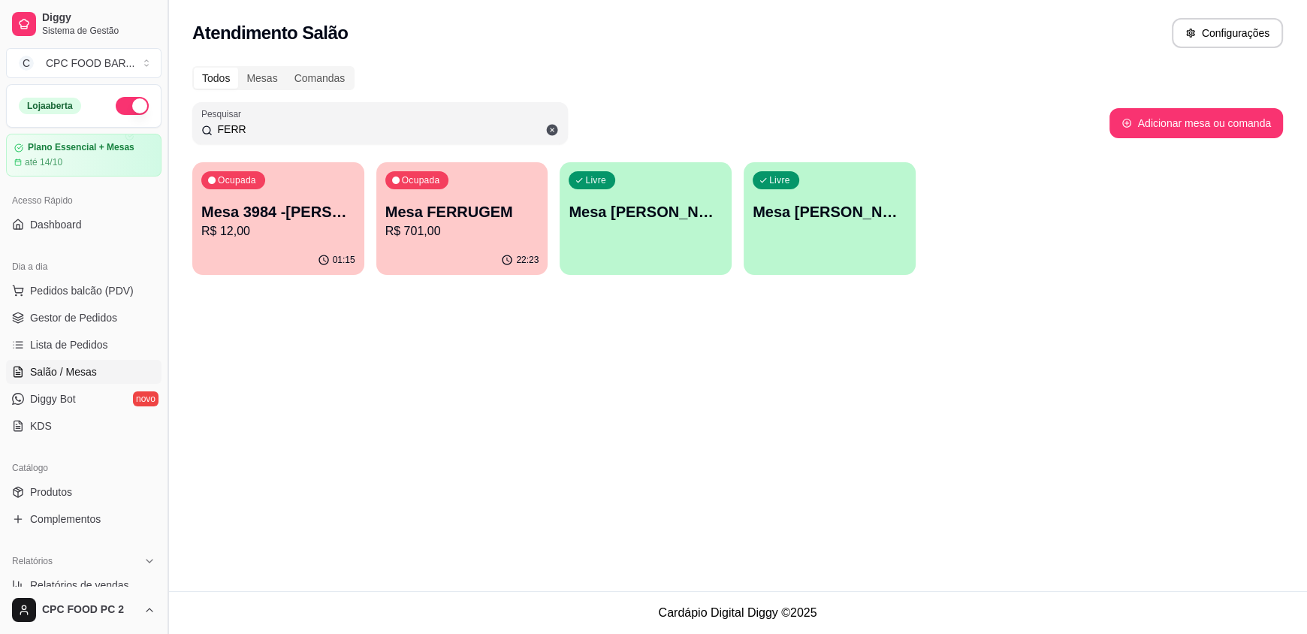
drag, startPoint x: 366, startPoint y: 120, endPoint x: 166, endPoint y: 116, distance: 200.5
click at [166, 116] on div "Diggy Sistema de Gestão C CPC FOOD BAR ... Loja aberta Plano Essencial + Mesas …" at bounding box center [653, 317] width 1307 height 634
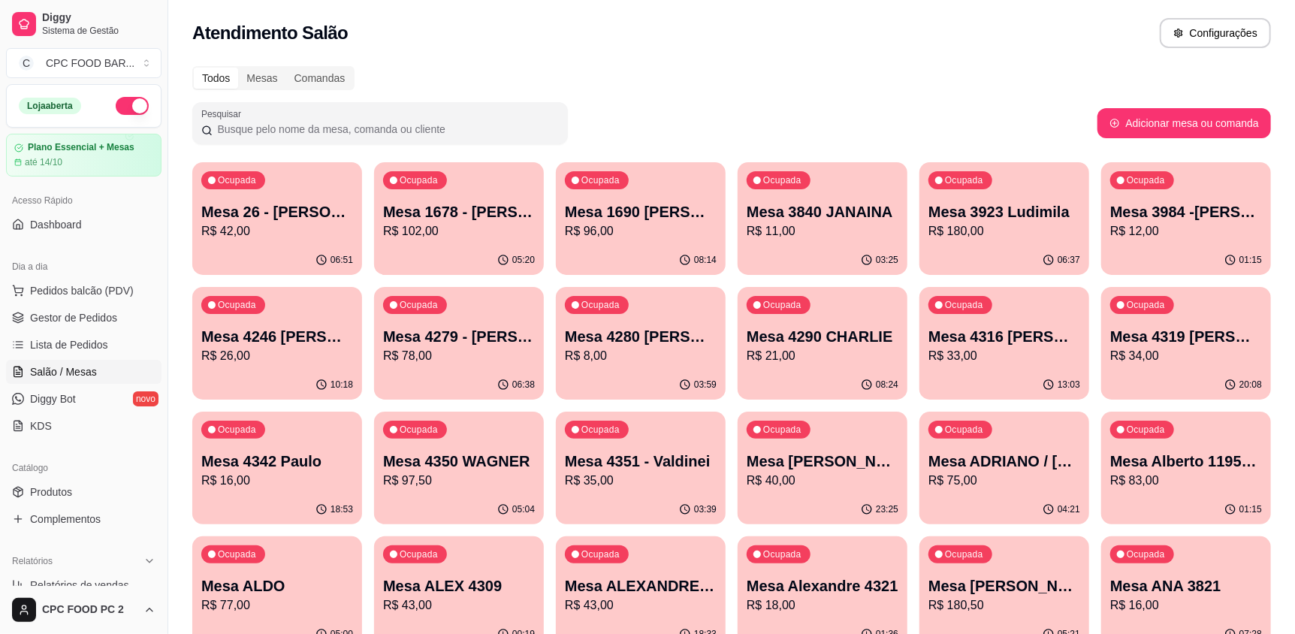
click at [239, 125] on input "Pesquisar" at bounding box center [386, 129] width 346 height 15
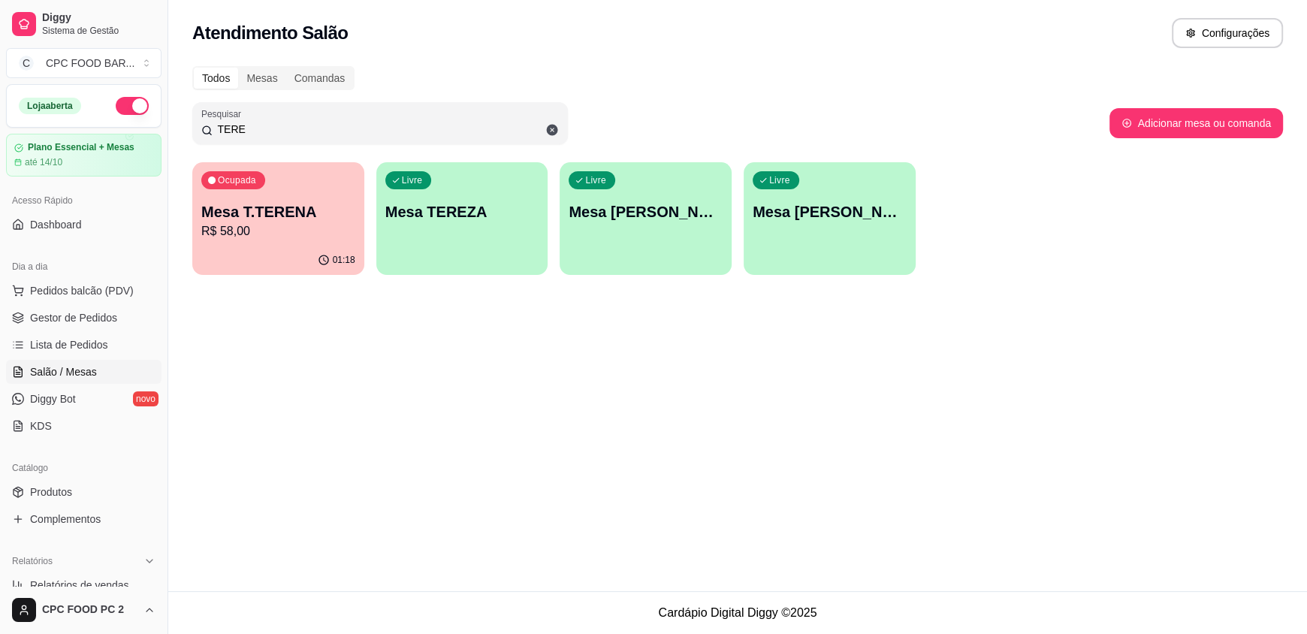
type input "TERE"
click at [261, 226] on p "R$ 58,00" at bounding box center [278, 231] width 154 height 18
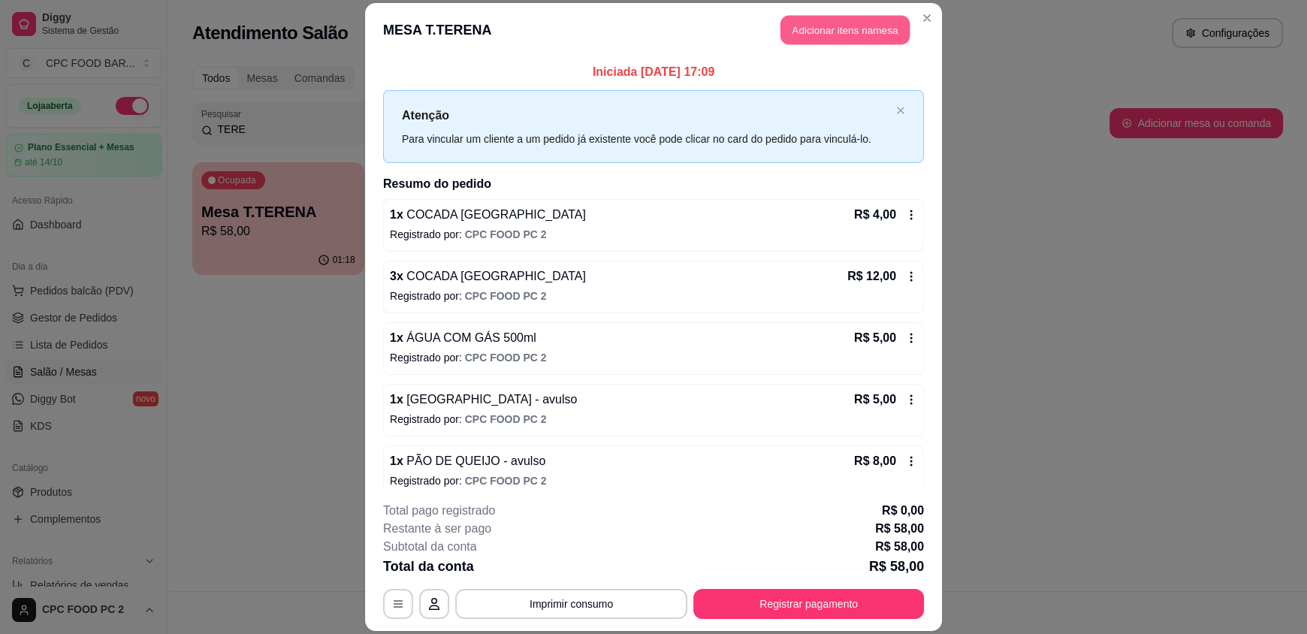
click at [834, 27] on button "Adicionar itens na mesa" at bounding box center [844, 30] width 129 height 29
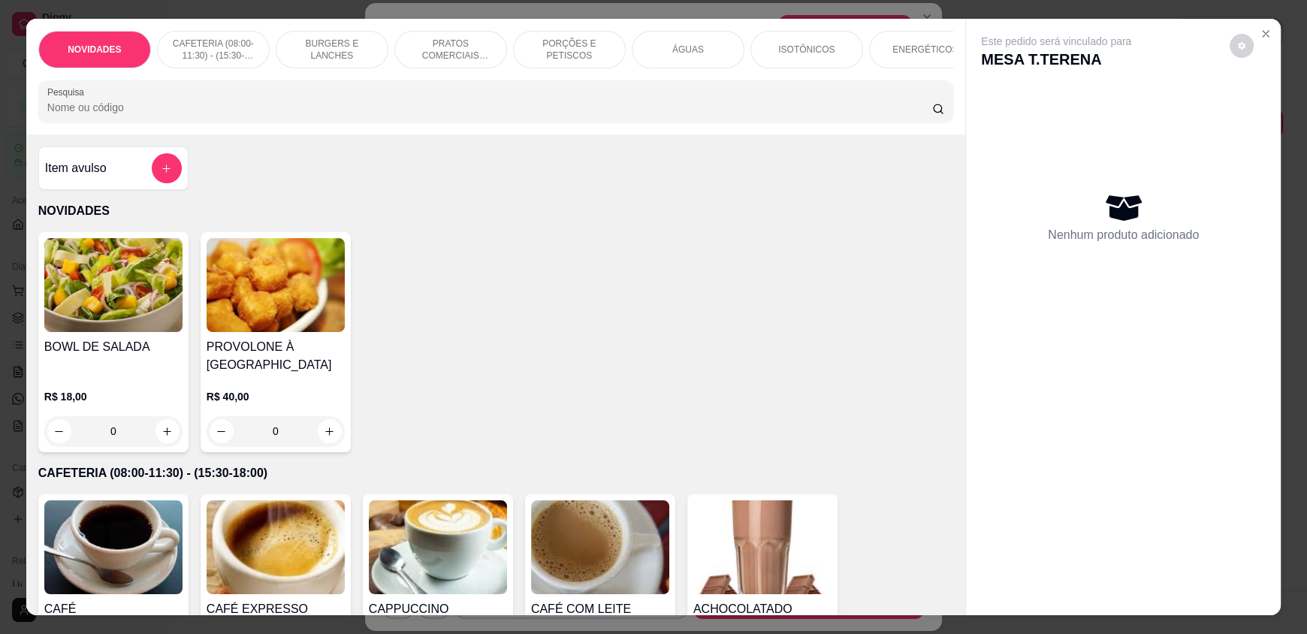
click at [460, 115] on input "Pesquisa" at bounding box center [489, 107] width 885 height 15
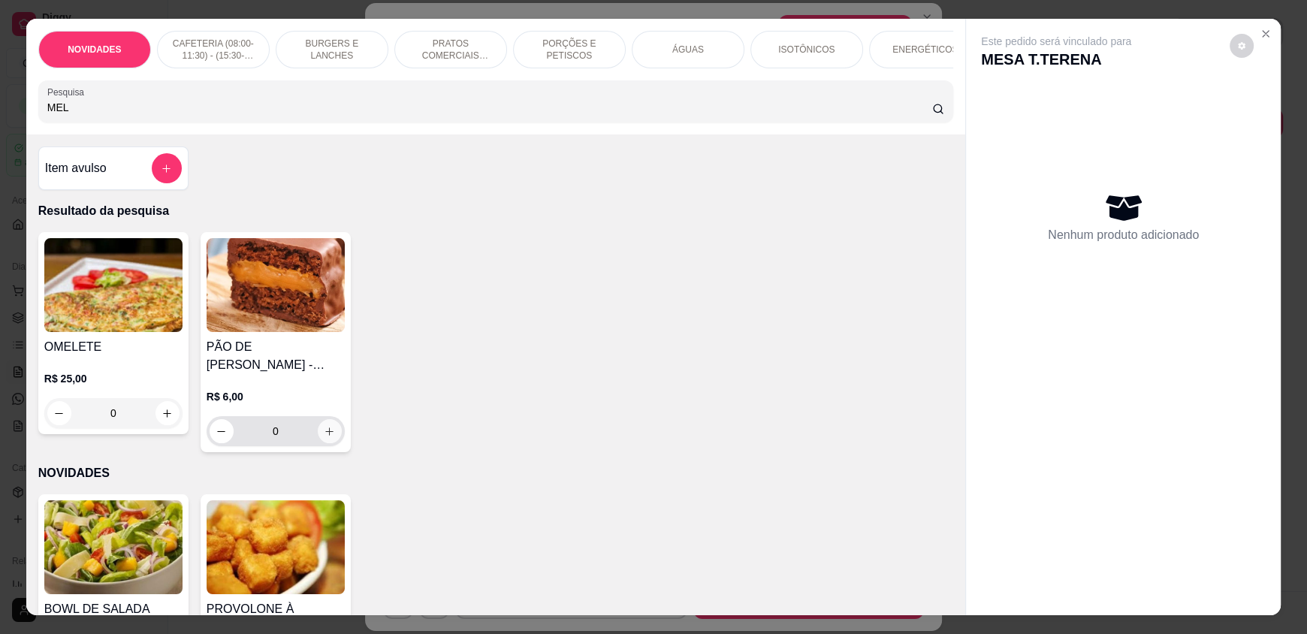
type input "MEL"
click at [330, 439] on button "increase-product-quantity" at bounding box center [330, 431] width 24 height 24
type input "1"
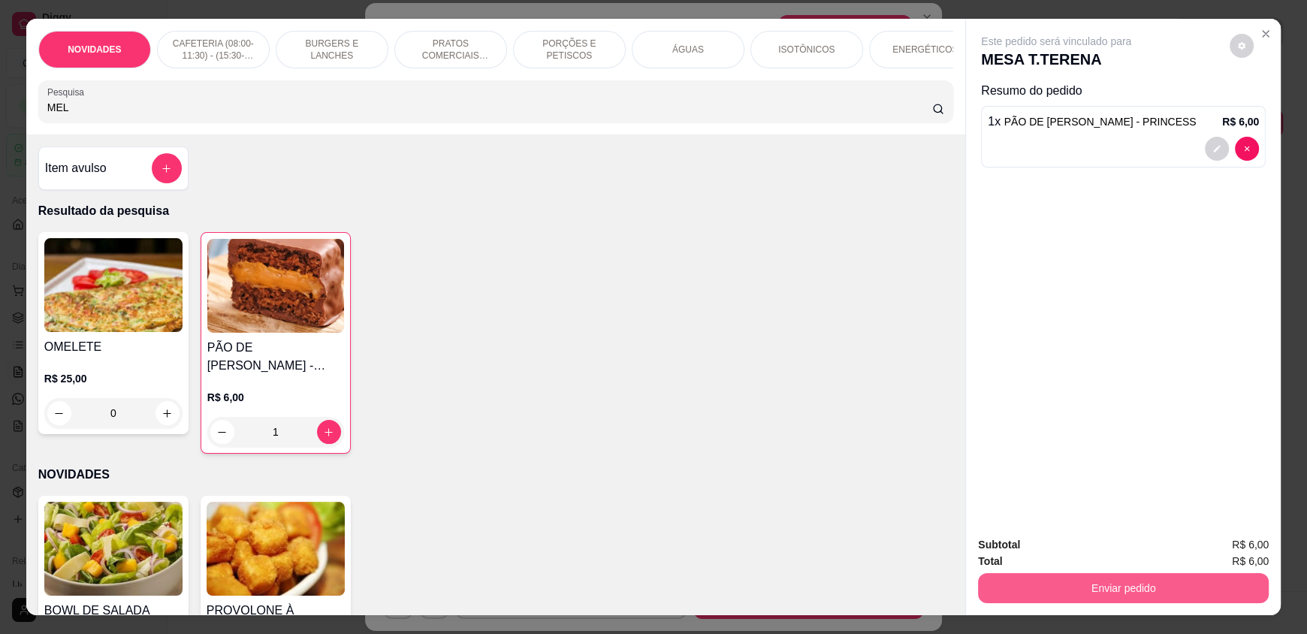
click at [1052, 587] on button "Enviar pedido" at bounding box center [1123, 588] width 291 height 30
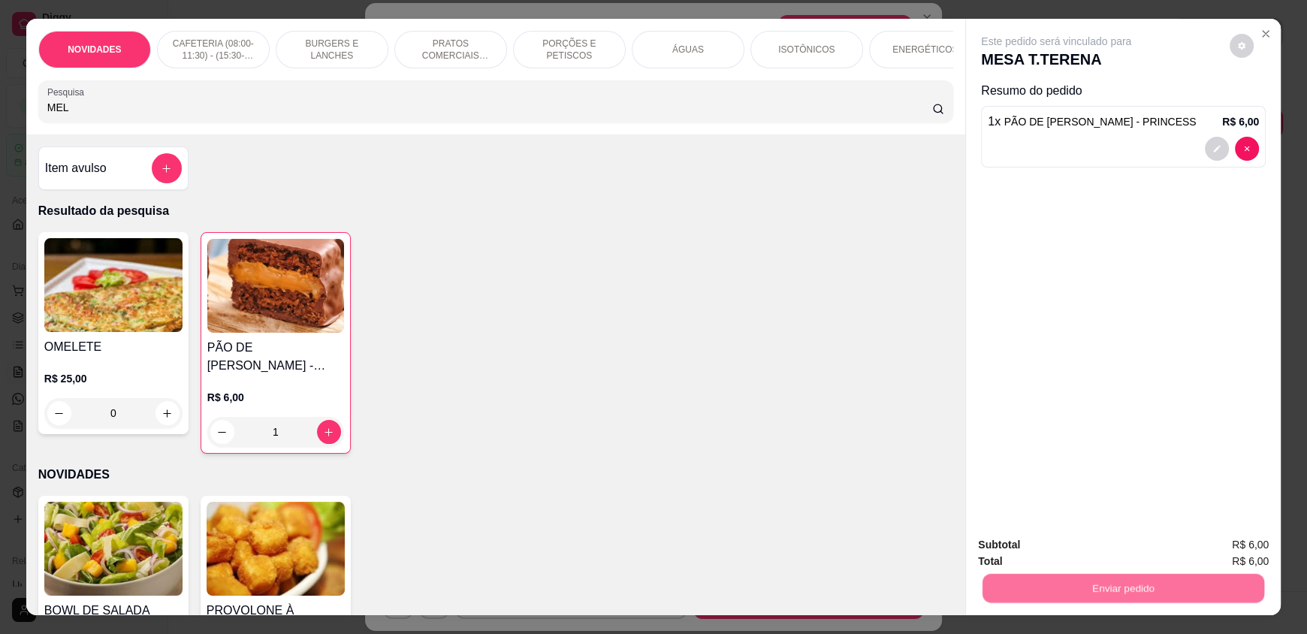
click at [1256, 553] on button "Enviar pedido" at bounding box center [1229, 551] width 85 height 29
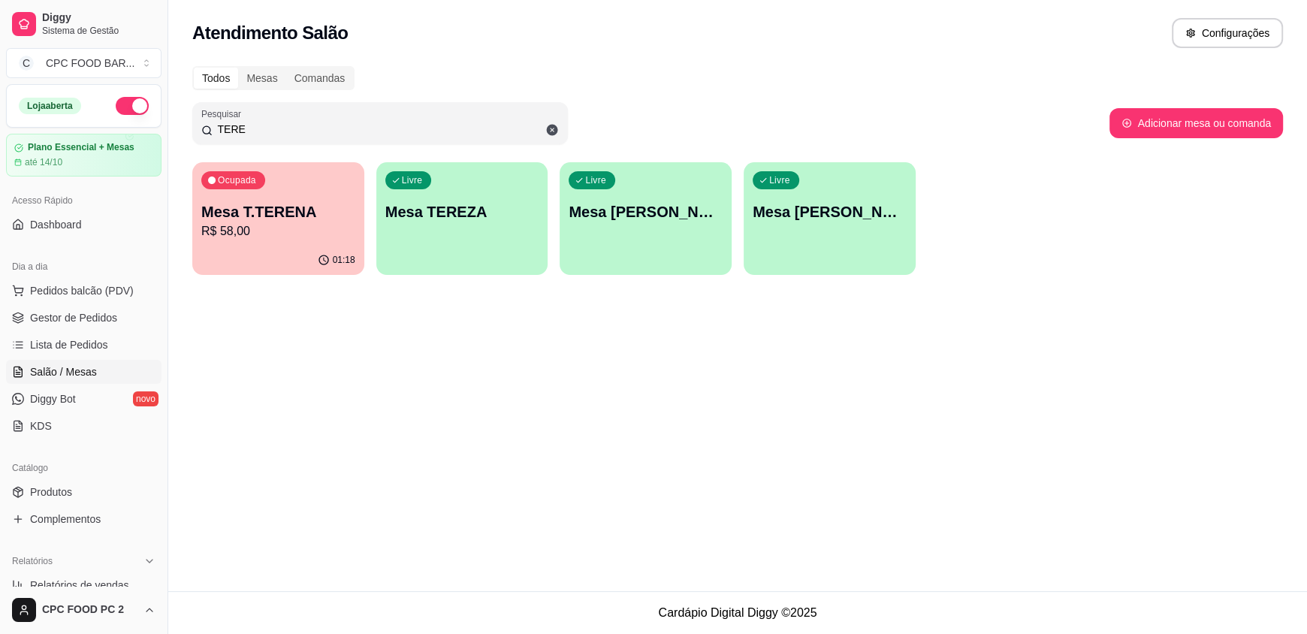
drag, startPoint x: 245, startPoint y: 125, endPoint x: 198, endPoint y: 119, distance: 46.9
click at [198, 119] on div "Pesquisar TERE" at bounding box center [379, 123] width 375 height 42
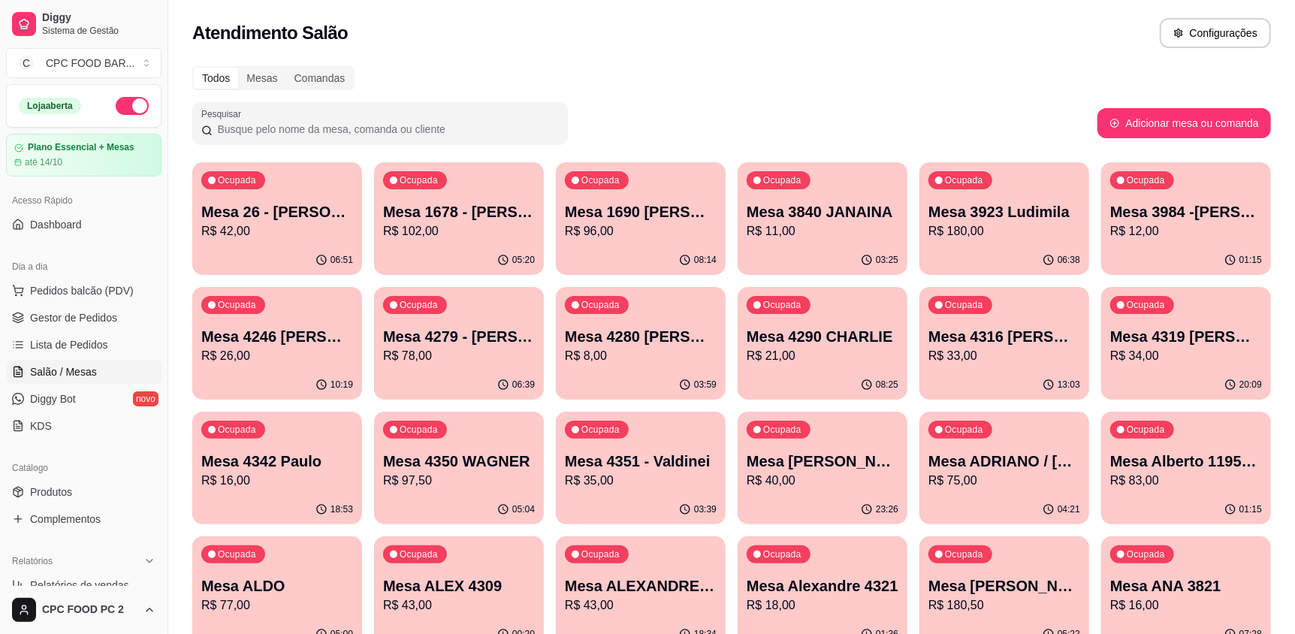
click at [260, 130] on input "Pesquisar" at bounding box center [386, 129] width 346 height 15
click at [262, 134] on input "Pesquisar" at bounding box center [386, 129] width 346 height 15
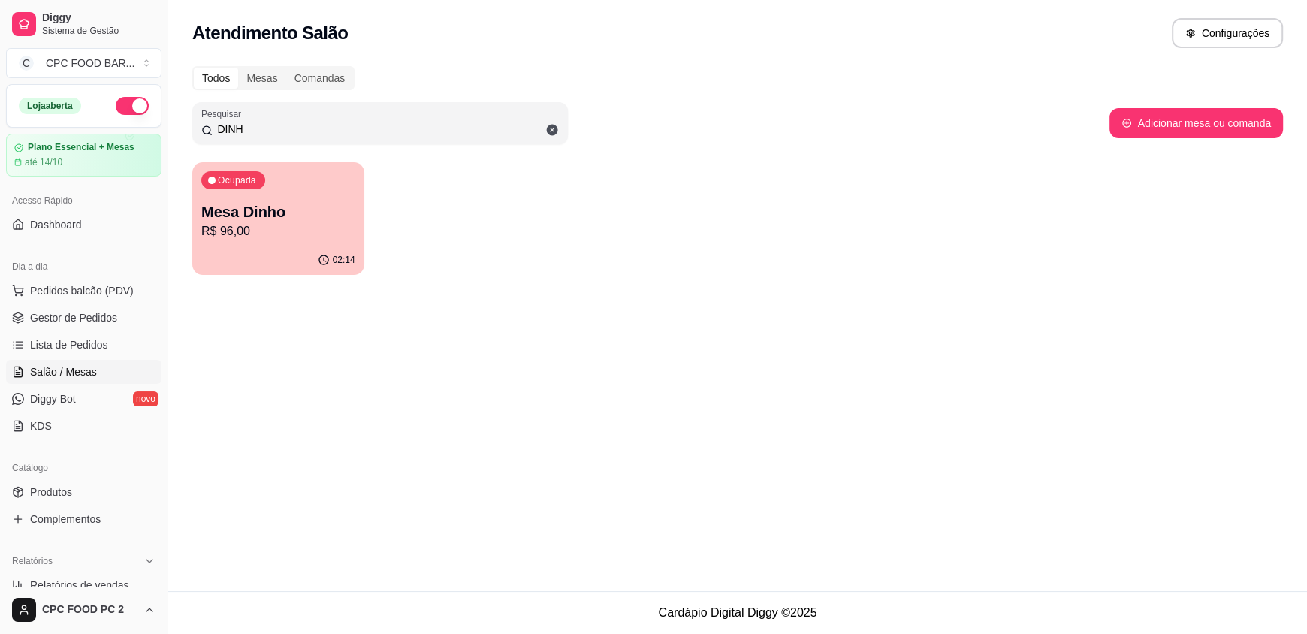
type input "DINH"
click at [311, 237] on p "R$ 96,00" at bounding box center [278, 230] width 149 height 17
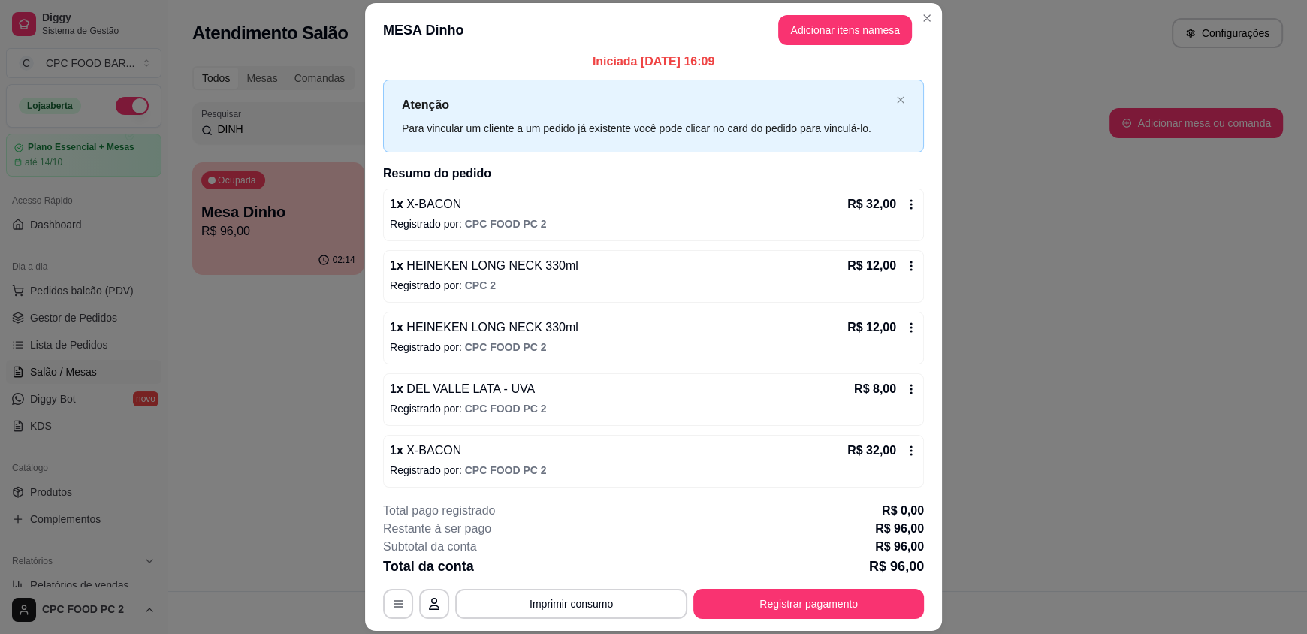
scroll to position [14, 0]
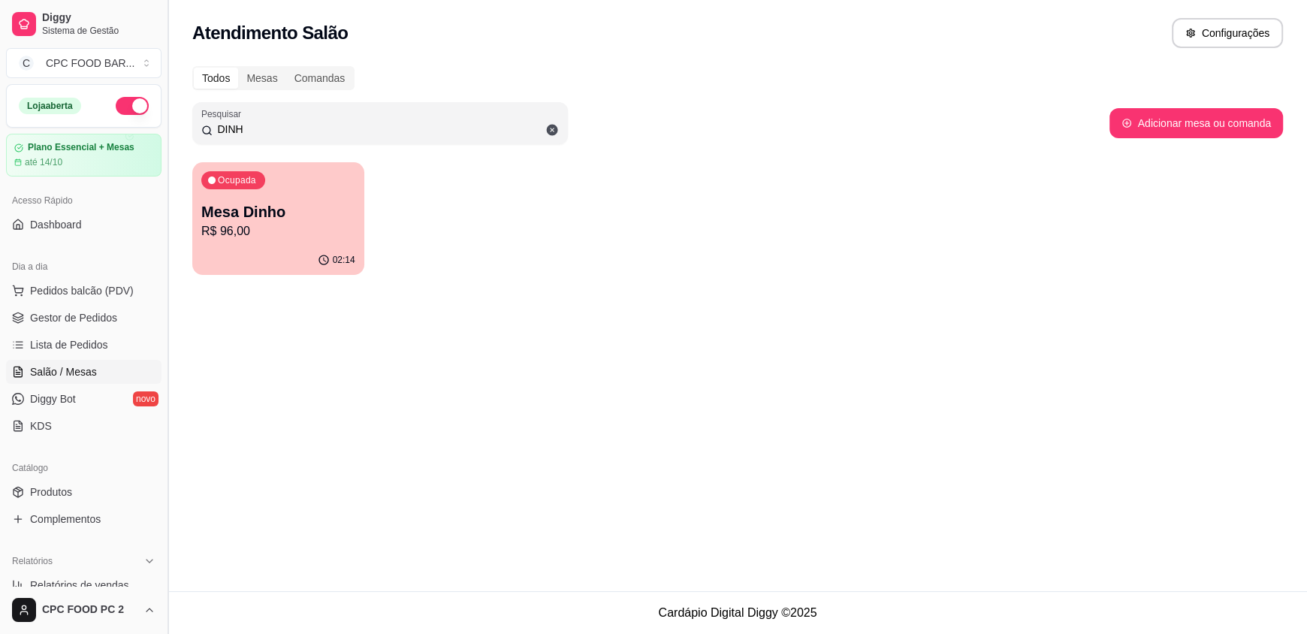
drag, startPoint x: 257, startPoint y: 134, endPoint x: 163, endPoint y: 129, distance: 94.0
click at [163, 129] on div "Diggy Sistema de Gestão C CPC FOOD BAR ... Loja aberta Plano Essencial + Mesas …" at bounding box center [653, 317] width 1307 height 634
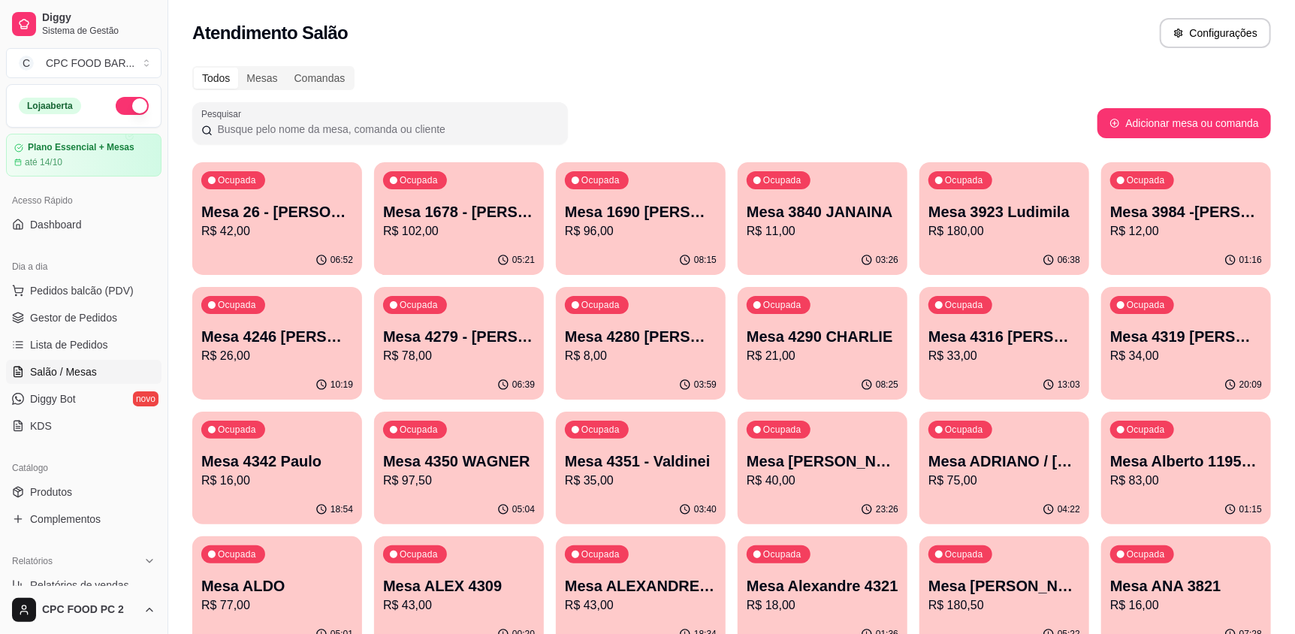
click at [348, 133] on input "Pesquisar" at bounding box center [386, 129] width 346 height 15
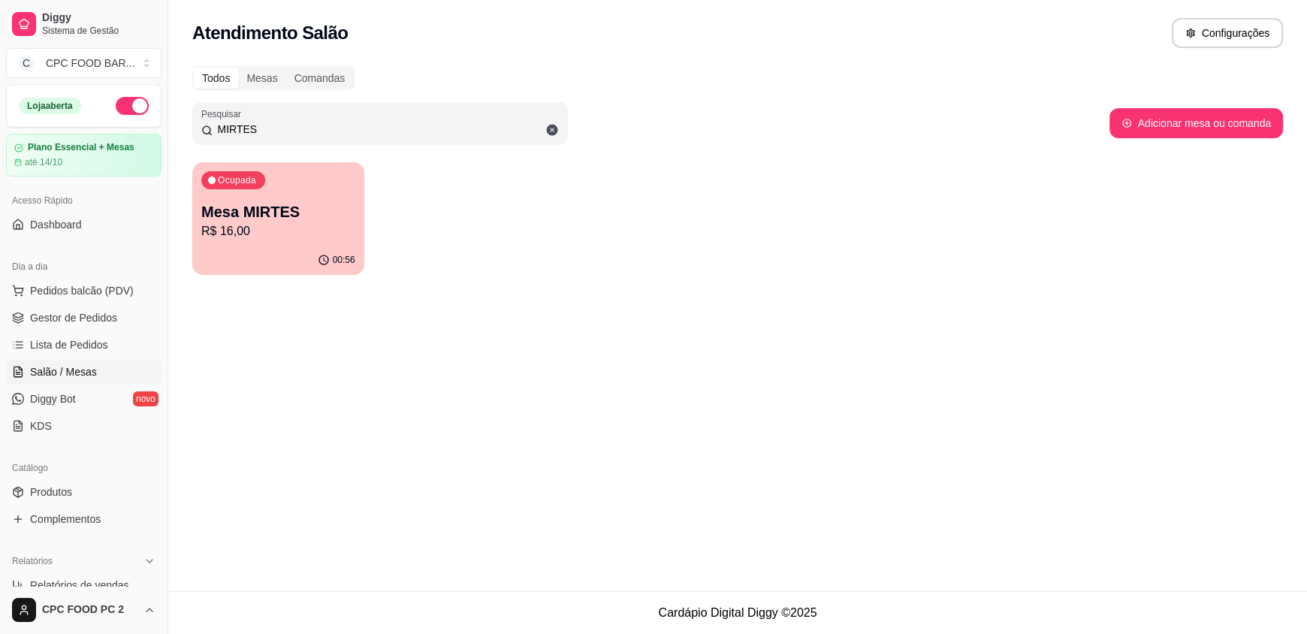
type input "MIRTES"
click at [307, 189] on div "Ocupada Mesa MIRTES R$ 16,00" at bounding box center [278, 204] width 167 height 81
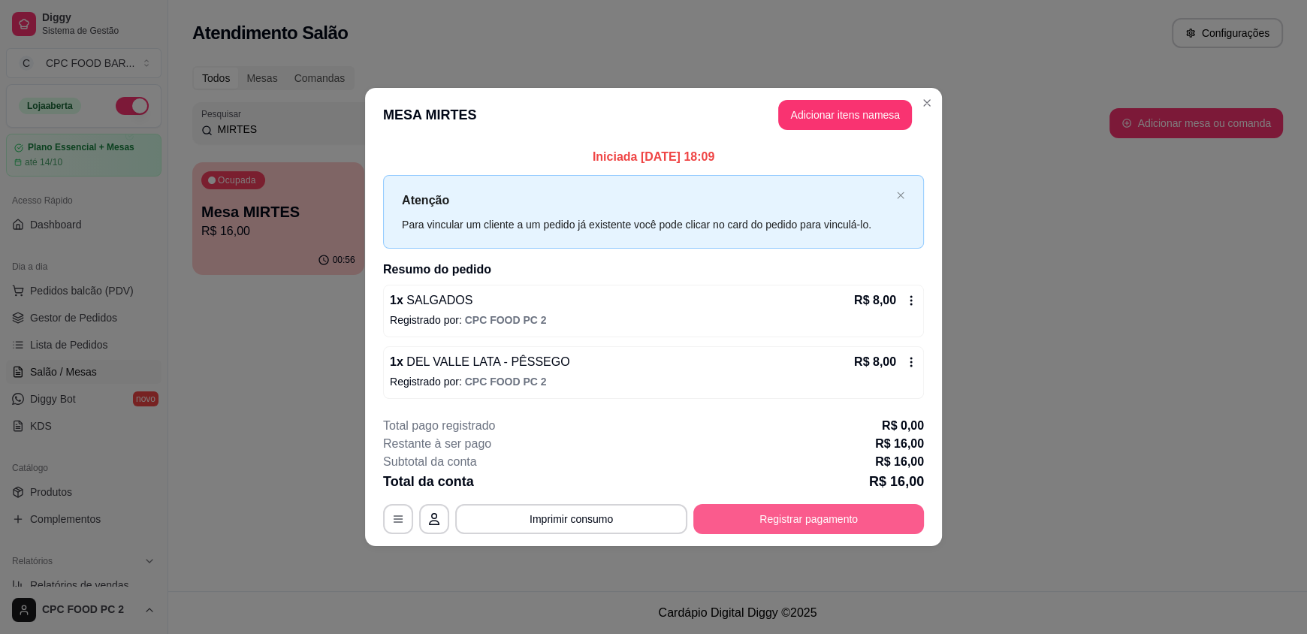
click at [835, 517] on button "Registrar pagamento" at bounding box center [808, 519] width 231 height 30
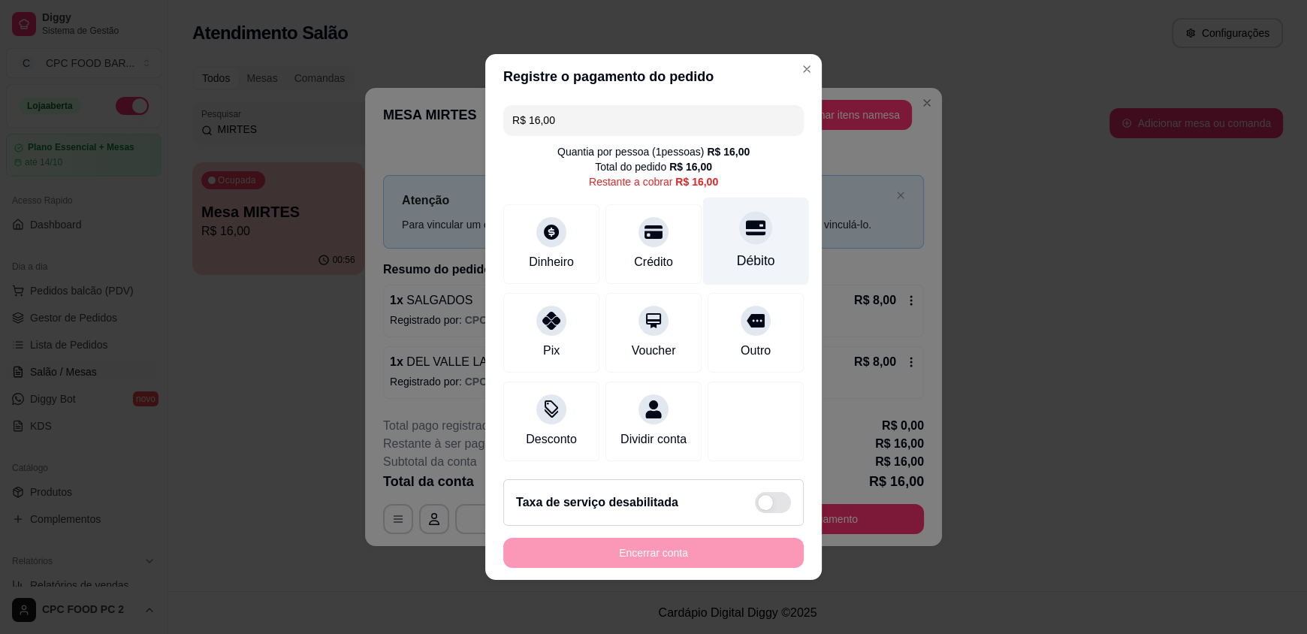
click at [723, 229] on div "Débito" at bounding box center [756, 242] width 106 height 88
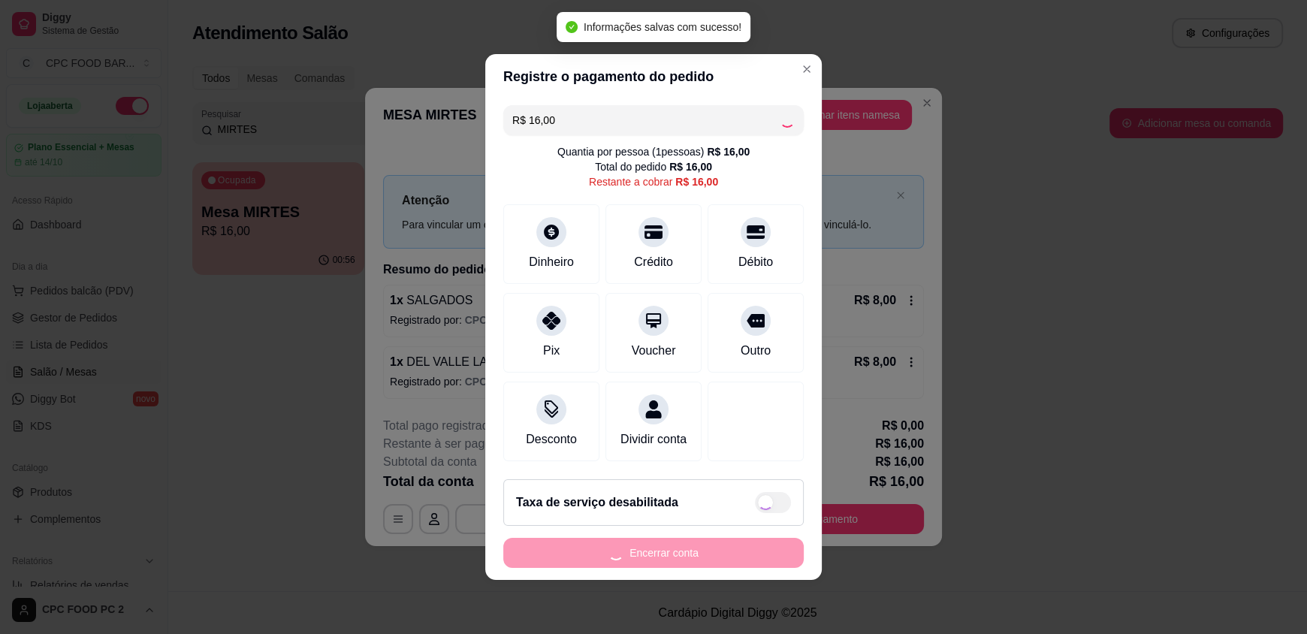
type input "R$ 0,00"
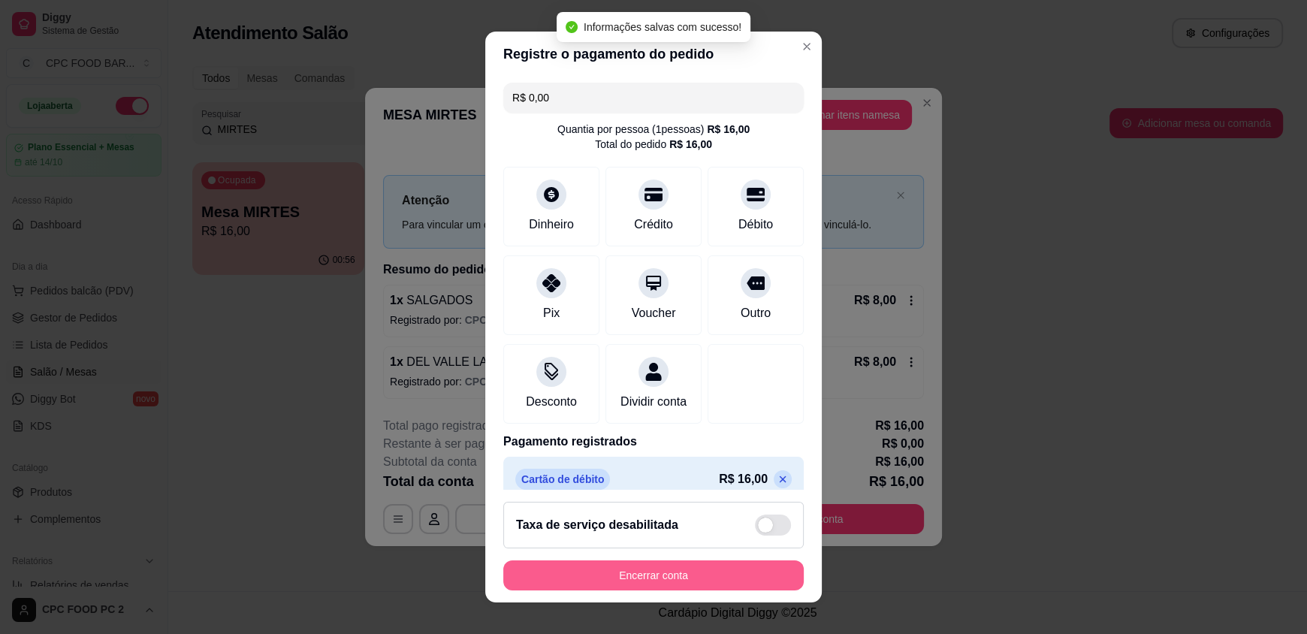
click at [656, 570] on button "Encerrar conta" at bounding box center [653, 575] width 300 height 30
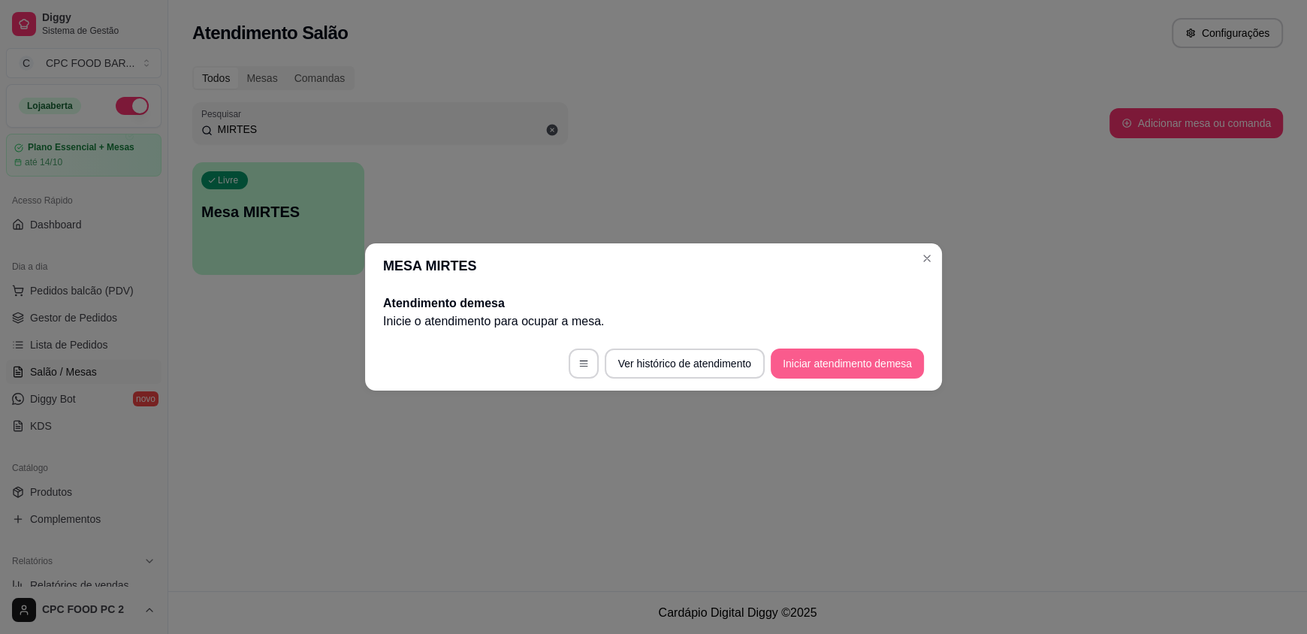
click at [850, 358] on button "Iniciar atendimento de mesa" at bounding box center [847, 363] width 153 height 30
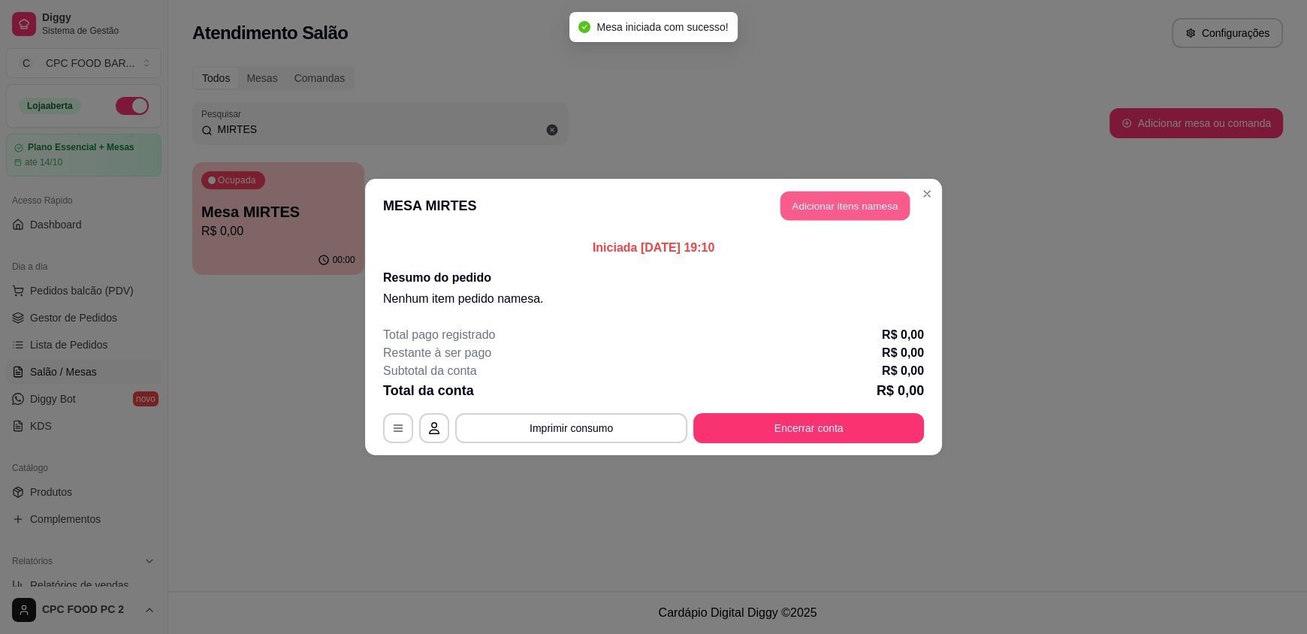
click at [820, 216] on button "Adicionar itens na mesa" at bounding box center [844, 206] width 129 height 29
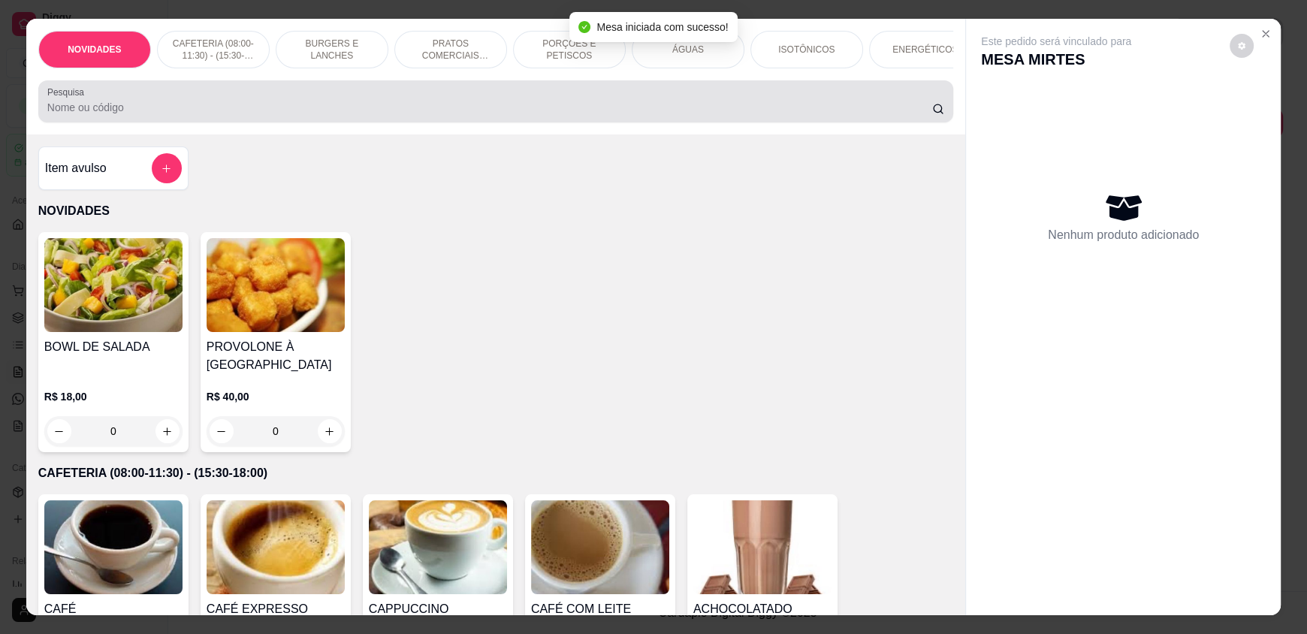
click at [630, 107] on div at bounding box center [495, 101] width 897 height 30
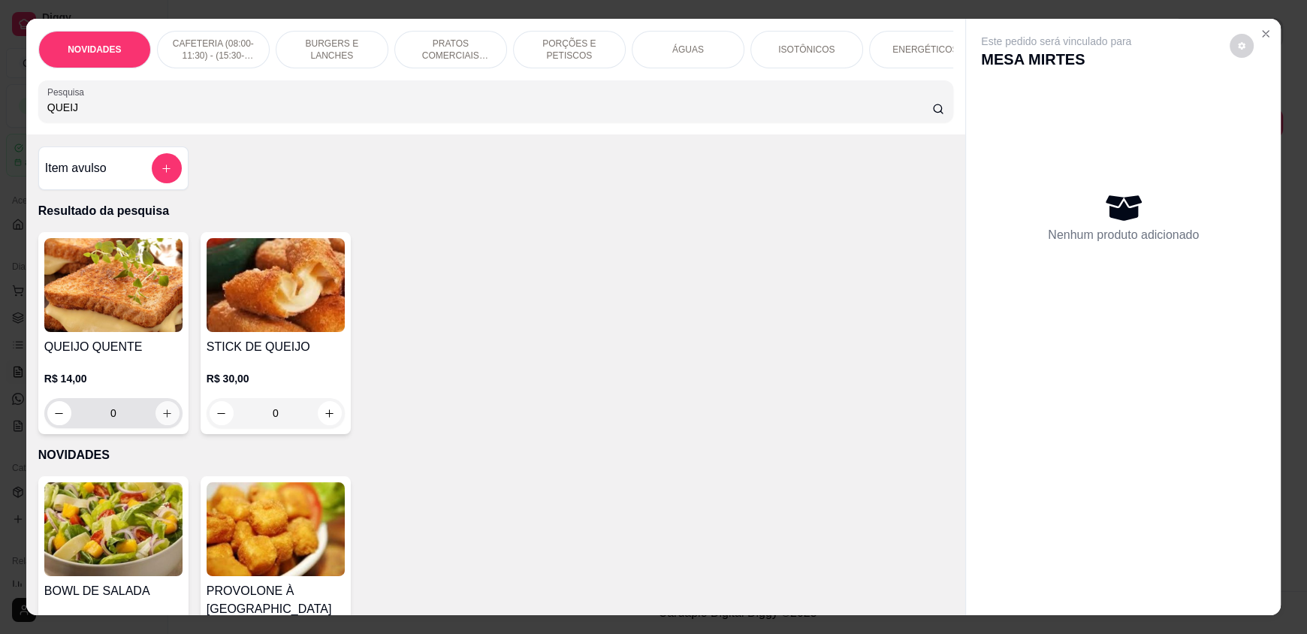
type input "QUEIJ"
click at [158, 425] on button "increase-product-quantity" at bounding box center [167, 413] width 24 height 24
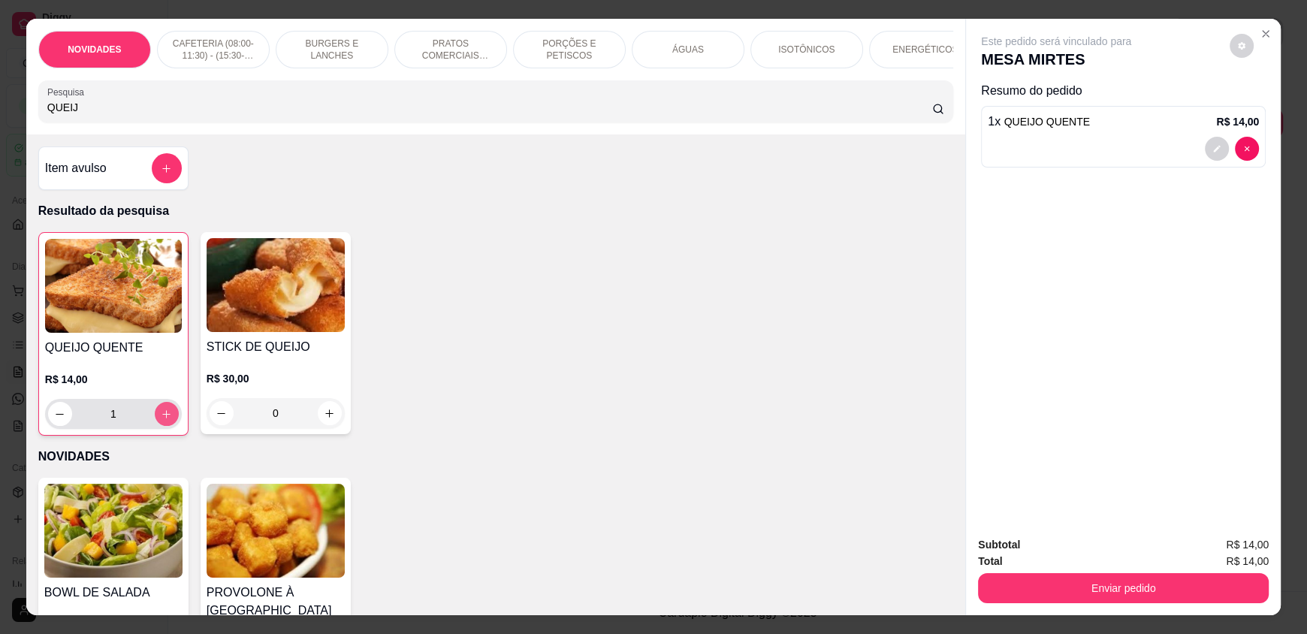
type input "1"
drag, startPoint x: 128, startPoint y: 122, endPoint x: 39, endPoint y: 122, distance: 88.6
click at [39, 122] on div "Pesquisa QUEIJ" at bounding box center [495, 101] width 915 height 42
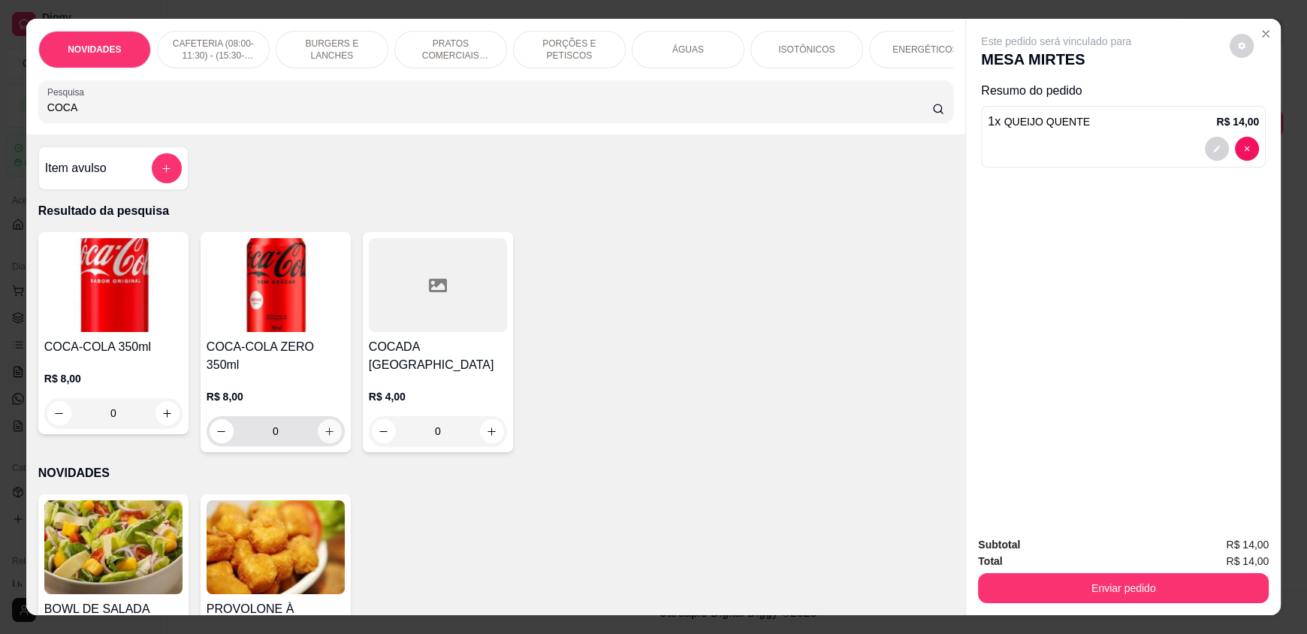
type input "COCA"
click at [324, 426] on icon "increase-product-quantity" at bounding box center [329, 431] width 11 height 11
type input "1"
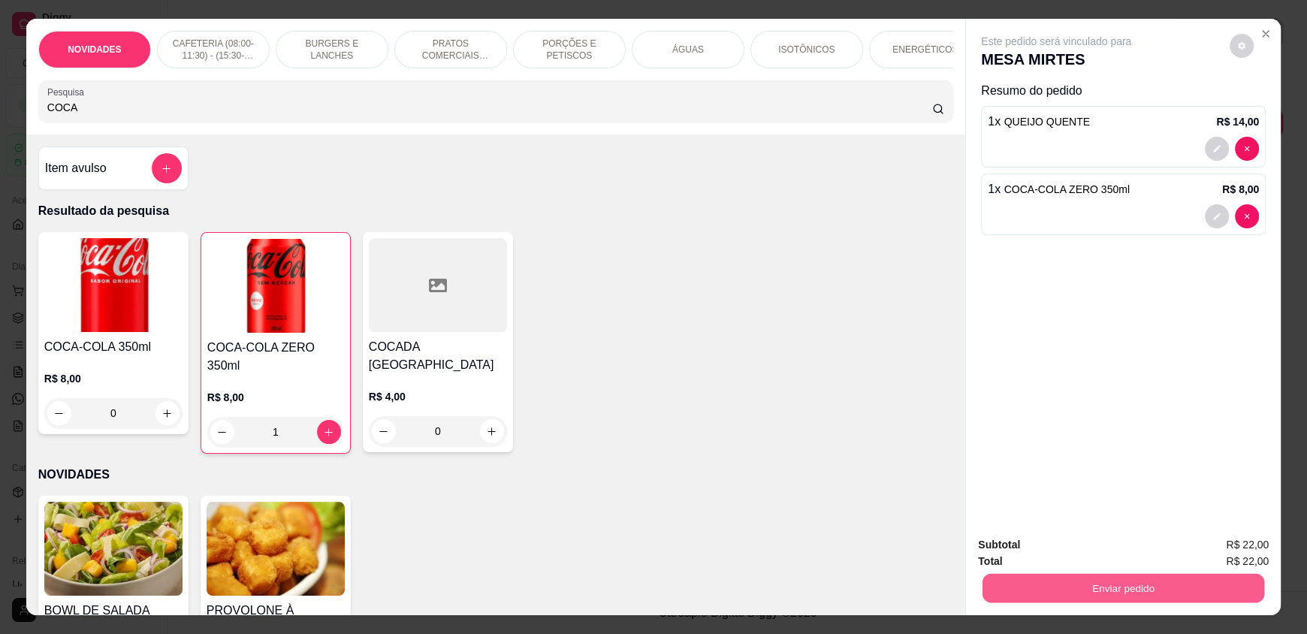
click at [1052, 580] on button "Enviar pedido" at bounding box center [1123, 587] width 282 height 29
click at [1225, 555] on button "Enviar pedido" at bounding box center [1229, 551] width 83 height 28
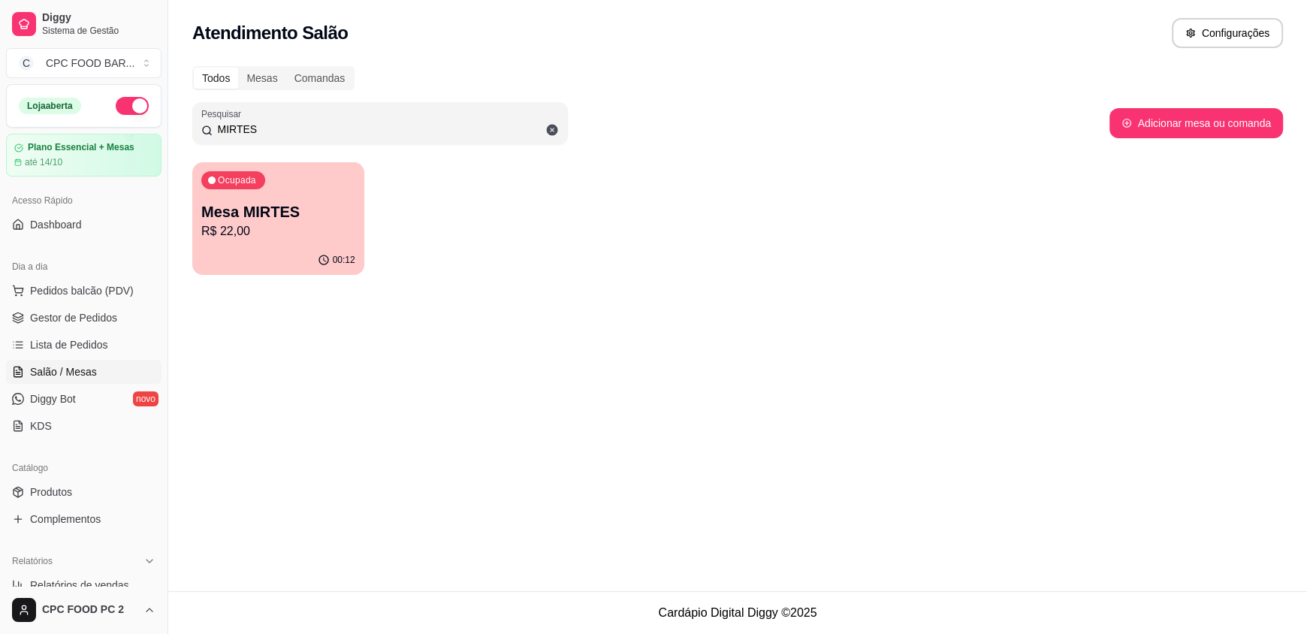
drag, startPoint x: 267, startPoint y: 125, endPoint x: 137, endPoint y: 128, distance: 130.7
click at [137, 128] on div "Diggy Sistema de Gestão C CPC FOOD BAR ... Loja aberta Plano Essencial + Mesas …" at bounding box center [653, 317] width 1307 height 634
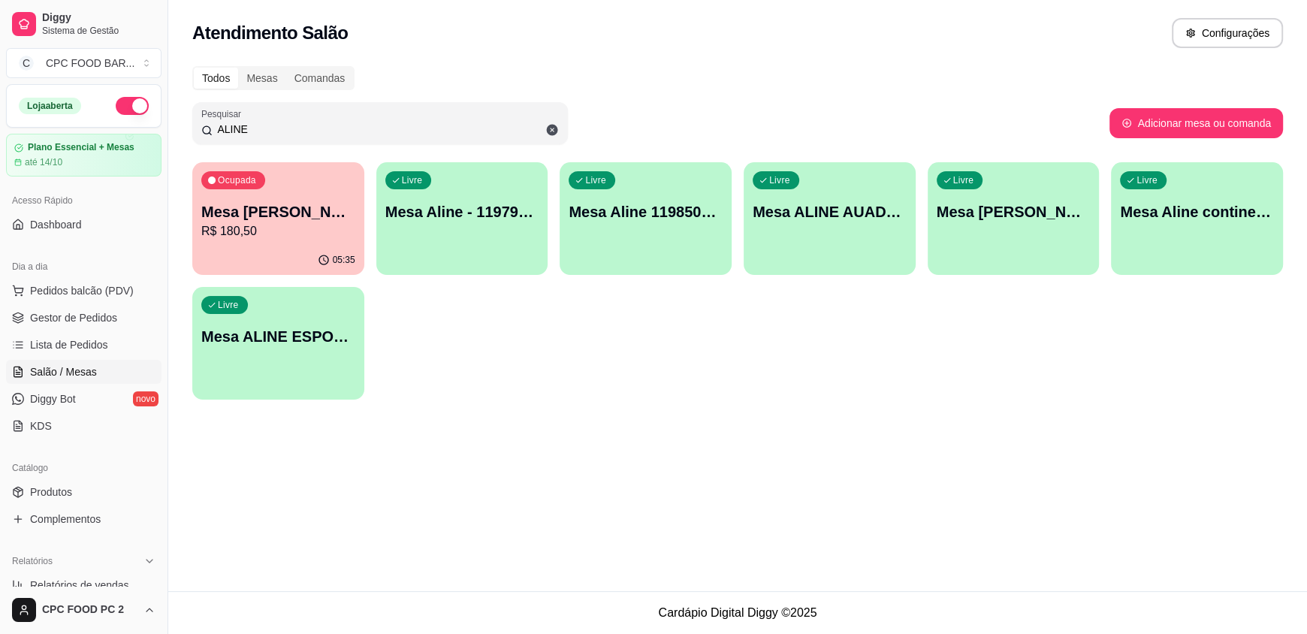
type input "ALINE"
click at [303, 208] on p "Mesa [PERSON_NAME] 4287" at bounding box center [278, 212] width 149 height 20
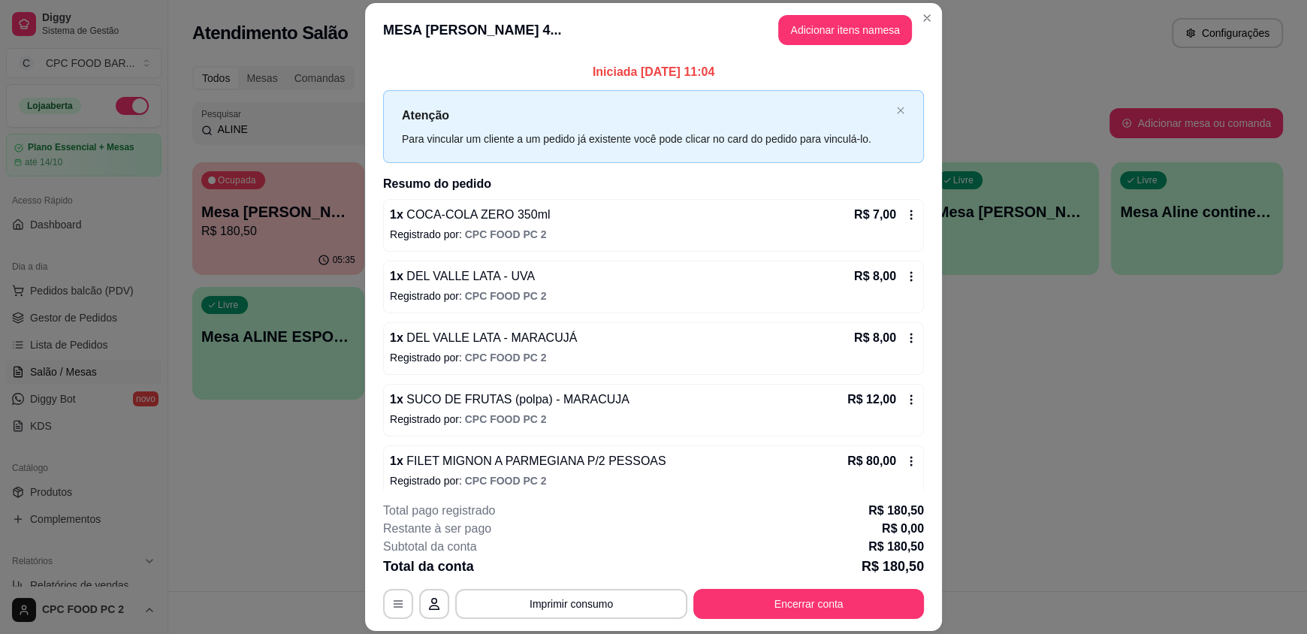
click at [529, 28] on header "MESA [PERSON_NAME] 4... Adicionar itens na mesa" at bounding box center [653, 30] width 577 height 54
click at [556, 604] on button "Imprimir consumo" at bounding box center [571, 604] width 232 height 30
click at [548, 566] on button "IMPRESSORA" at bounding box center [570, 569] width 109 height 24
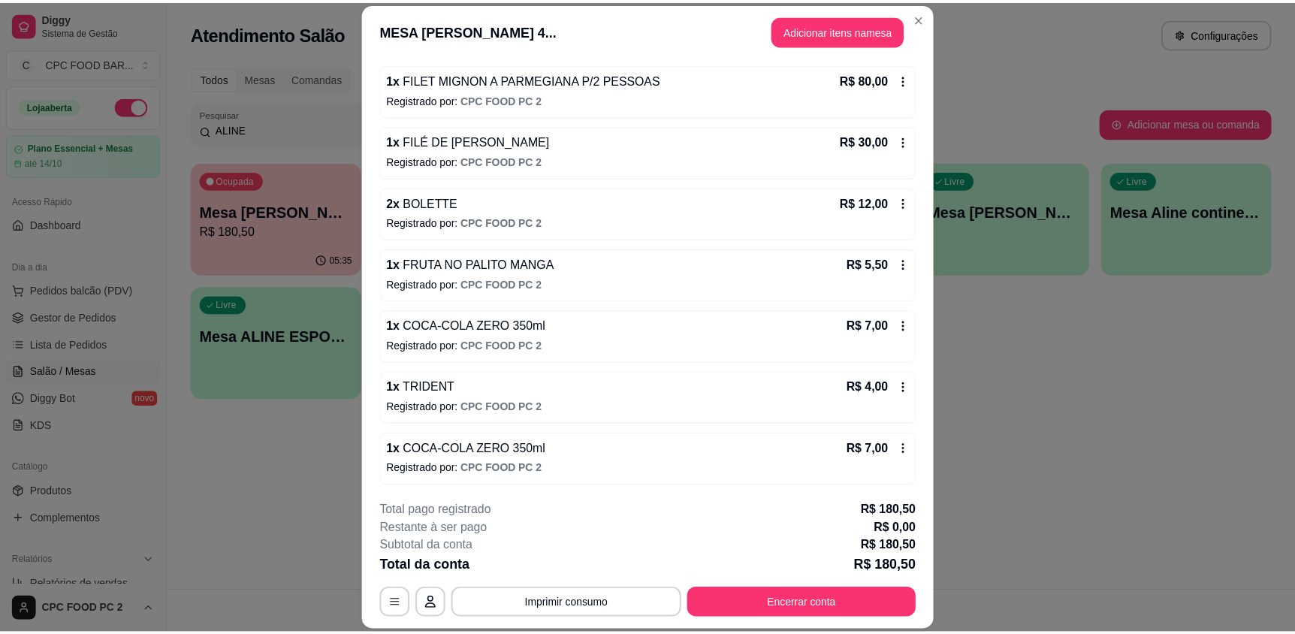
scroll to position [0, 0]
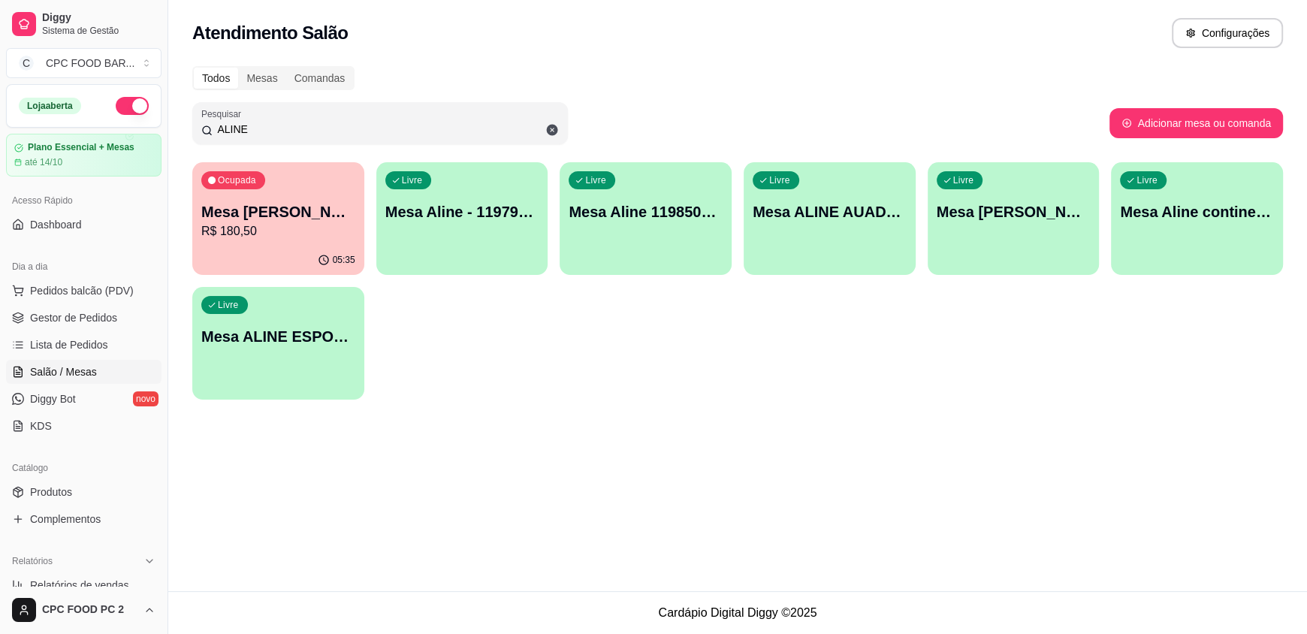
click at [281, 321] on div "Livre Mesa ALINE ESPORTISTA" at bounding box center [278, 334] width 172 height 95
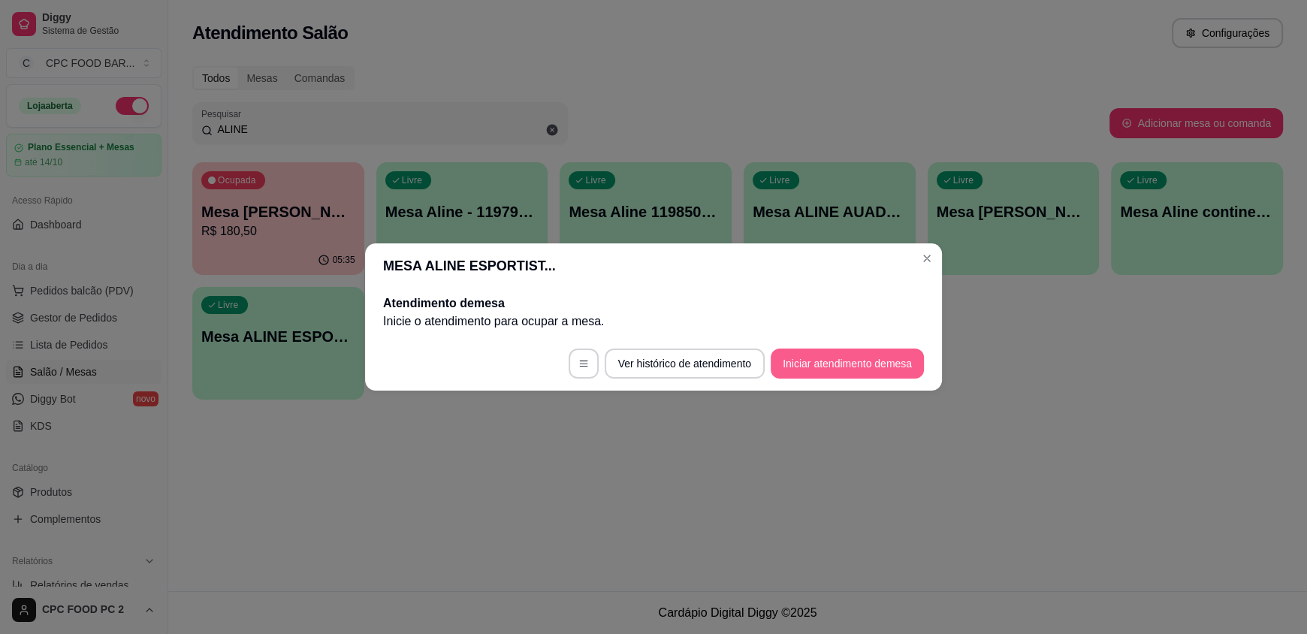
click at [866, 357] on button "Iniciar atendimento de mesa" at bounding box center [847, 363] width 153 height 30
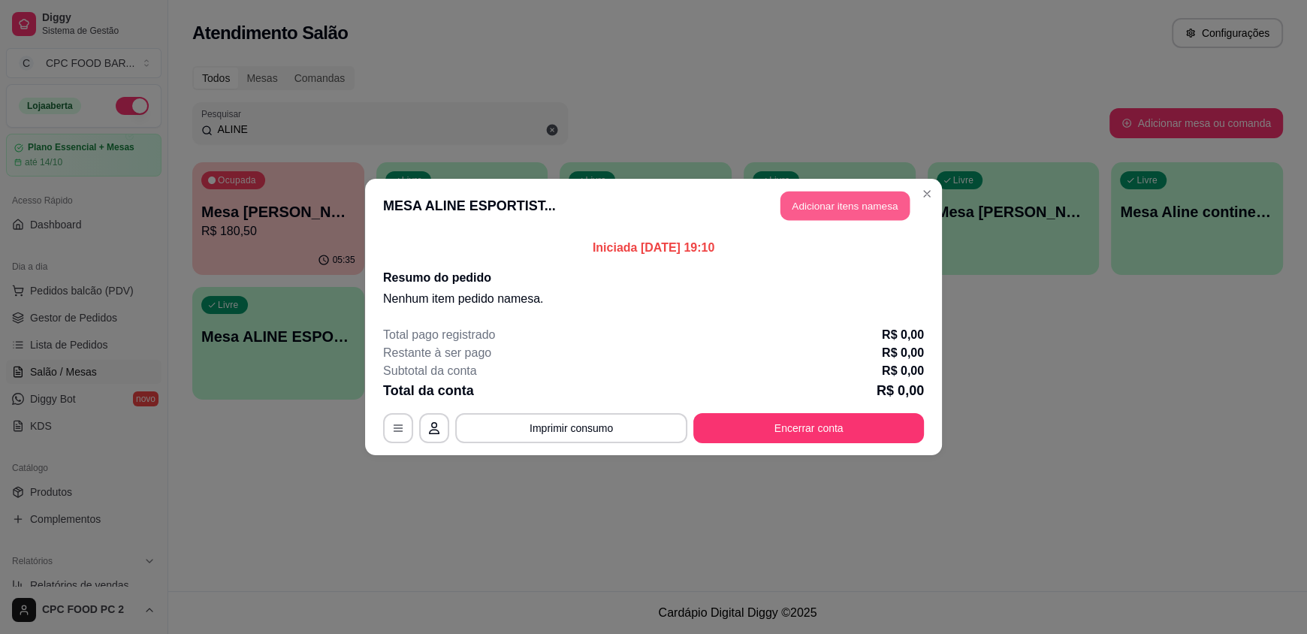
click at [836, 209] on button "Adicionar itens na mesa" at bounding box center [844, 206] width 129 height 29
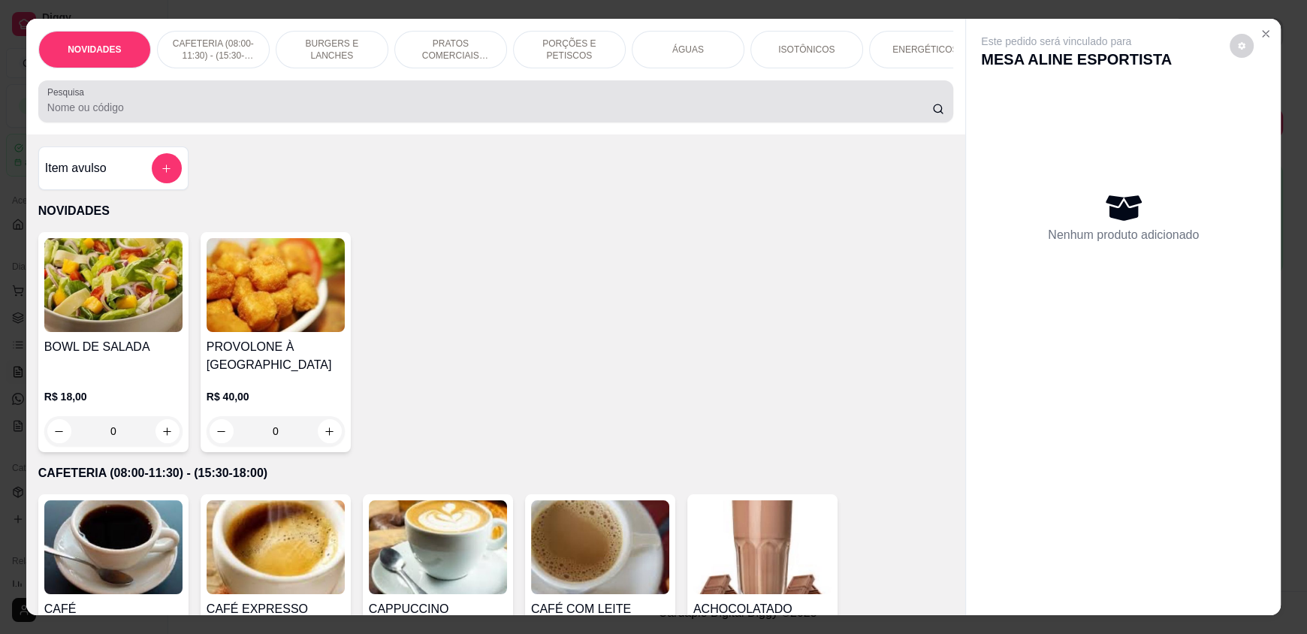
click at [385, 115] on input "Pesquisa" at bounding box center [489, 107] width 885 height 15
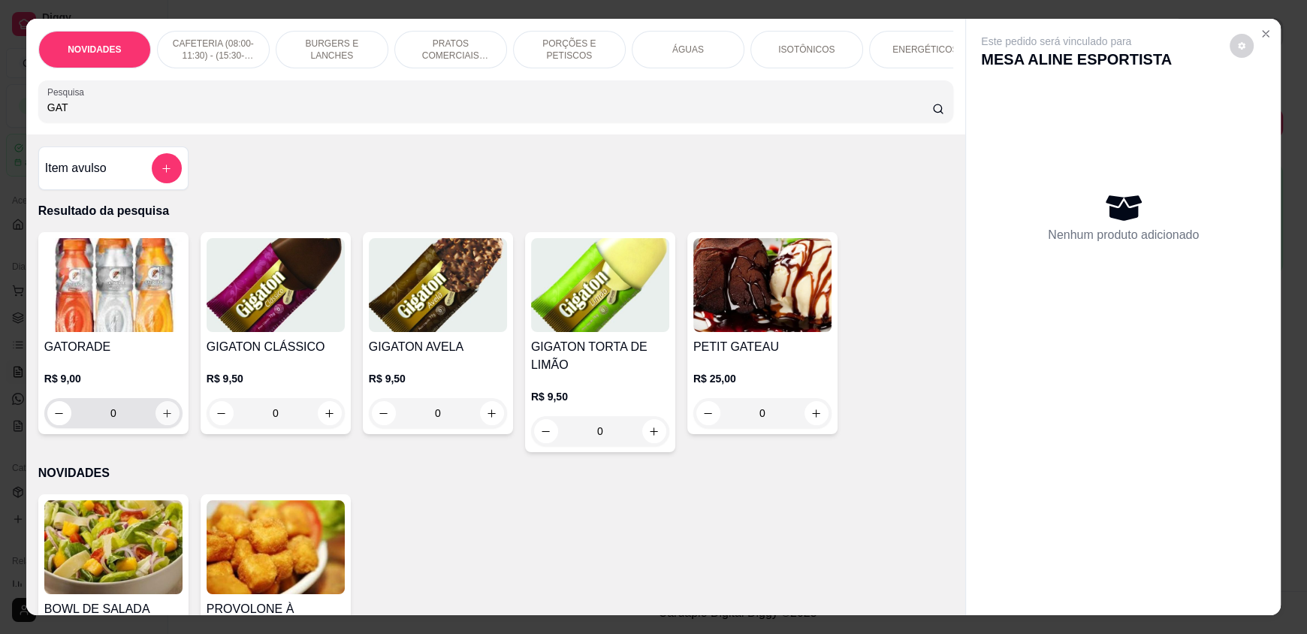
type input "GAT"
click at [167, 415] on button "increase-product-quantity" at bounding box center [167, 413] width 24 height 24
type input "1"
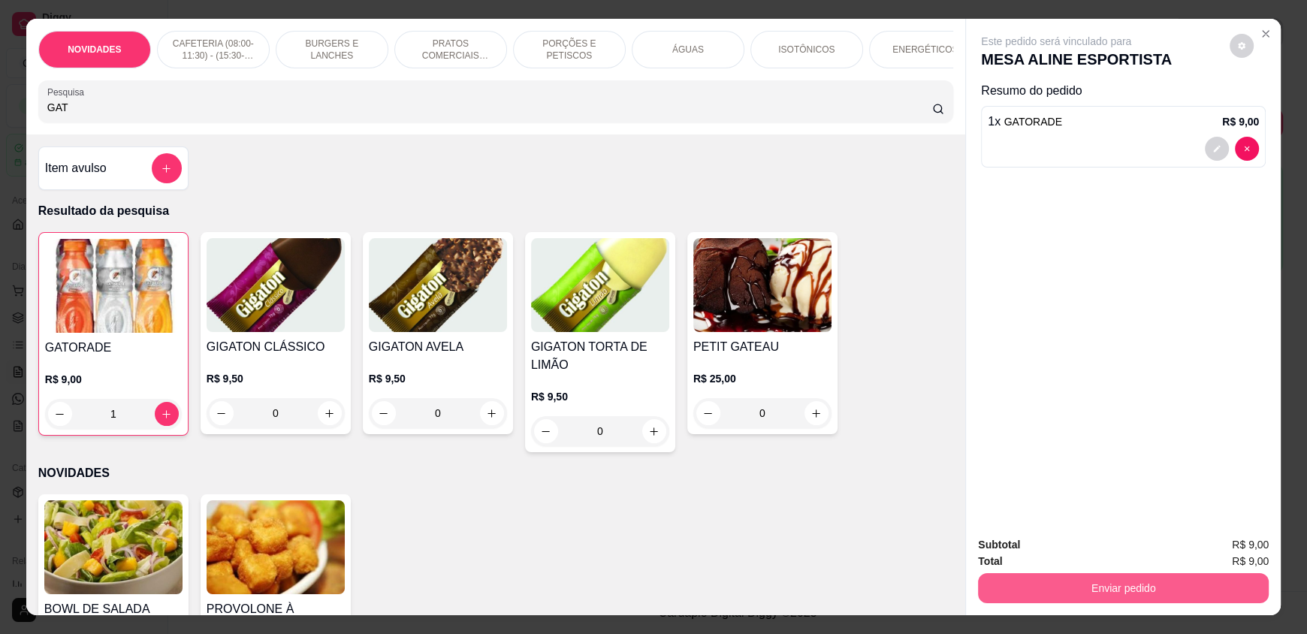
click at [1182, 589] on button "Enviar pedido" at bounding box center [1123, 588] width 291 height 30
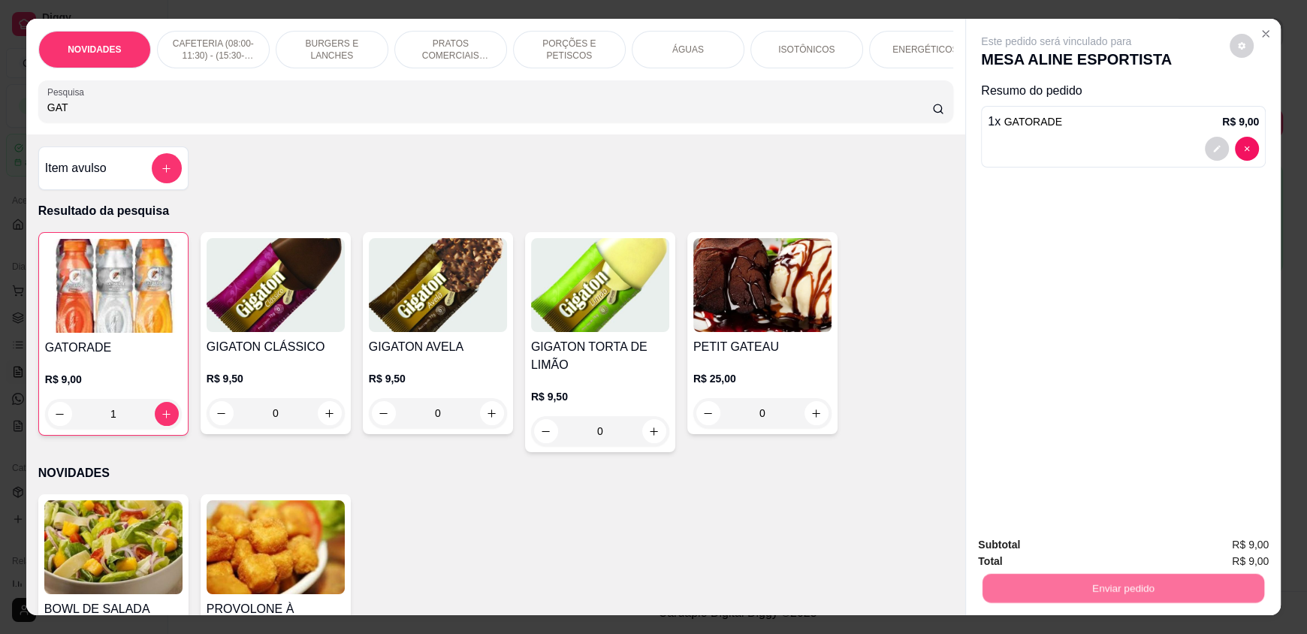
click at [1221, 550] on button "Enviar pedido" at bounding box center [1229, 551] width 85 height 29
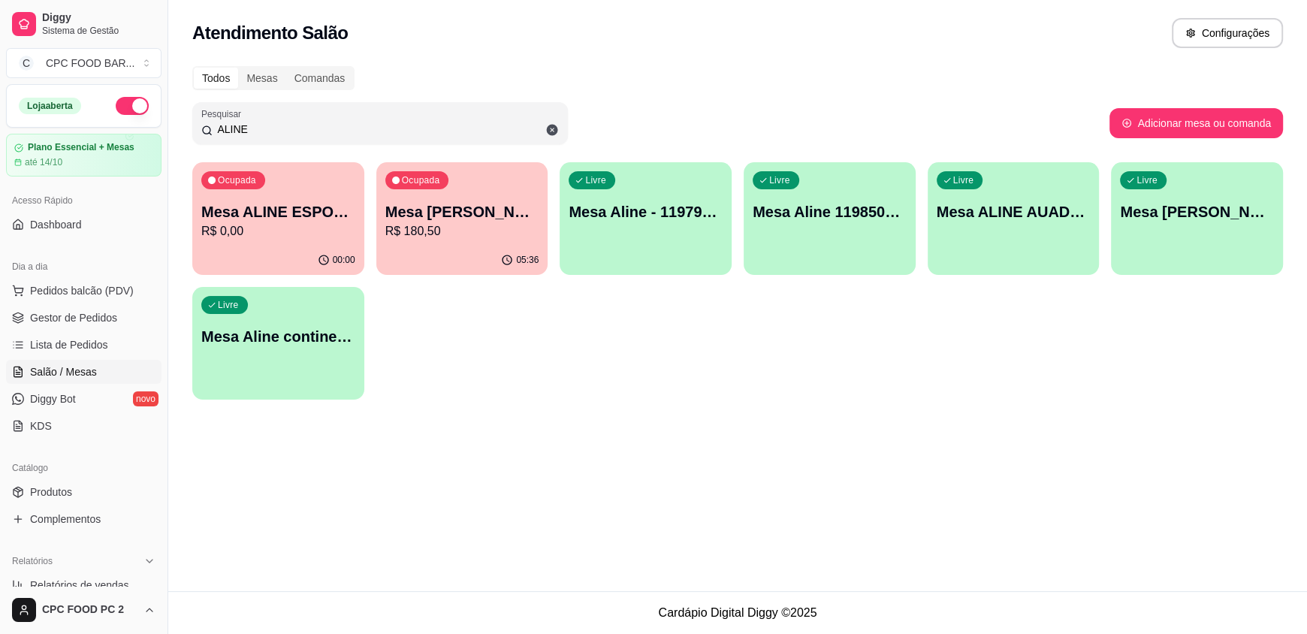
click at [780, 29] on div "Atendimento Salão Configurações" at bounding box center [737, 33] width 1090 height 30
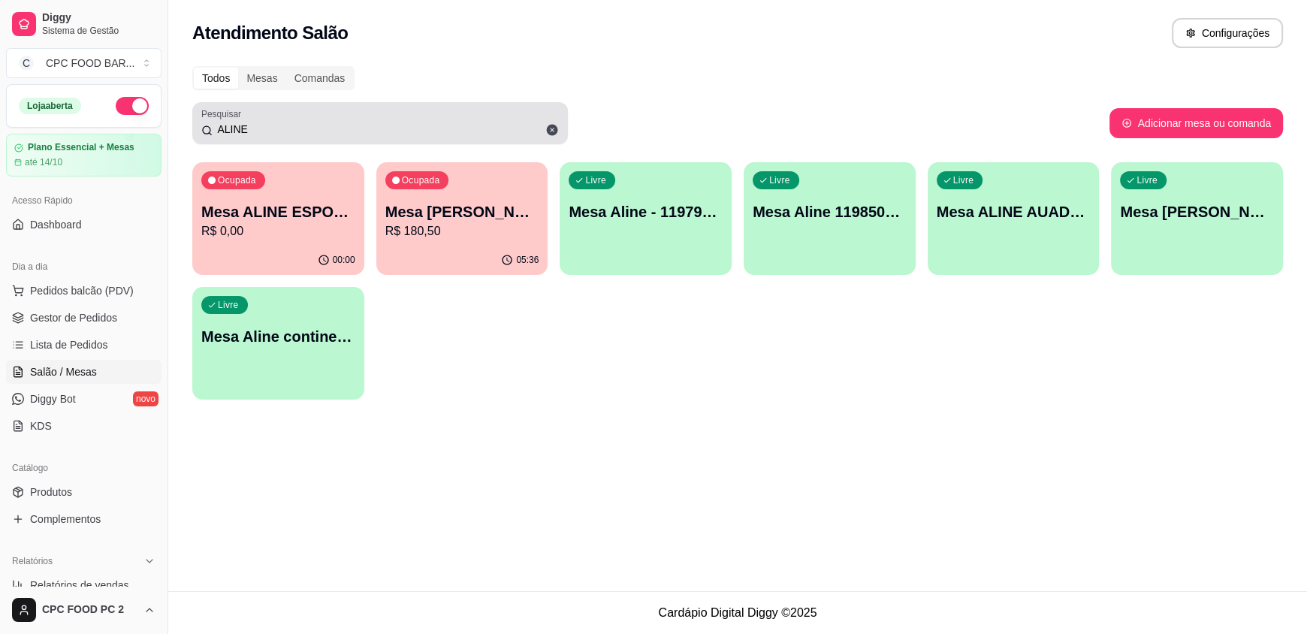
click at [548, 125] on icon at bounding box center [552, 130] width 11 height 11
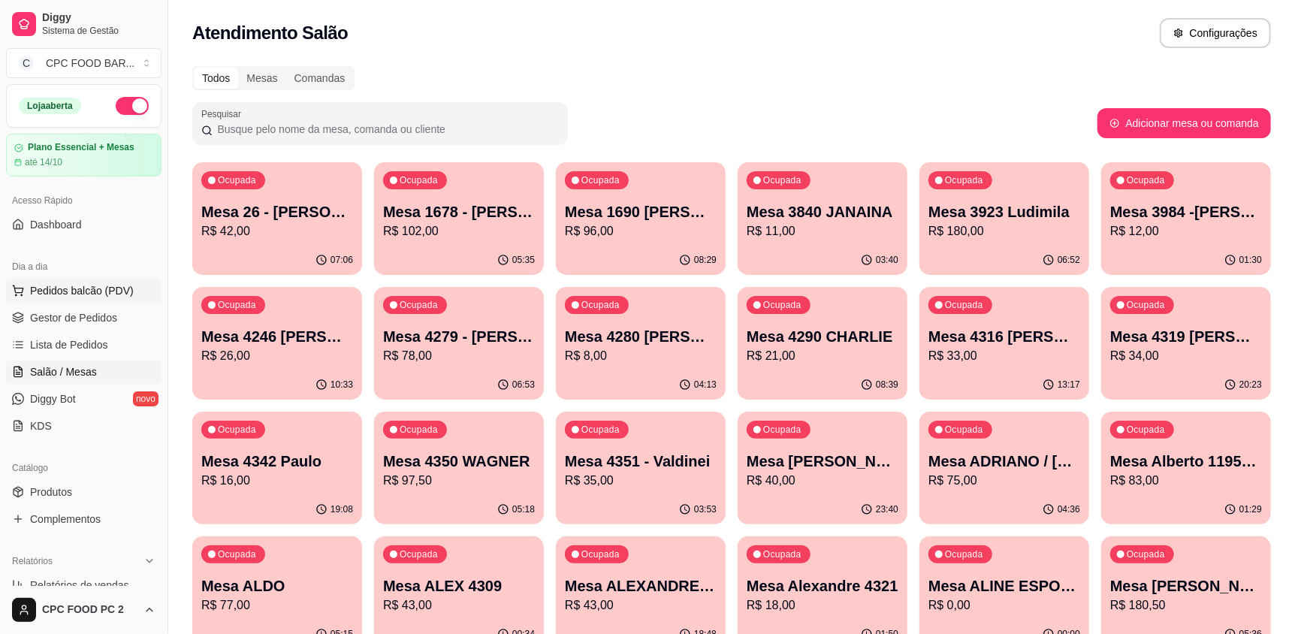
click at [86, 283] on span "Pedidos balcão (PDV)" at bounding box center [82, 290] width 104 height 15
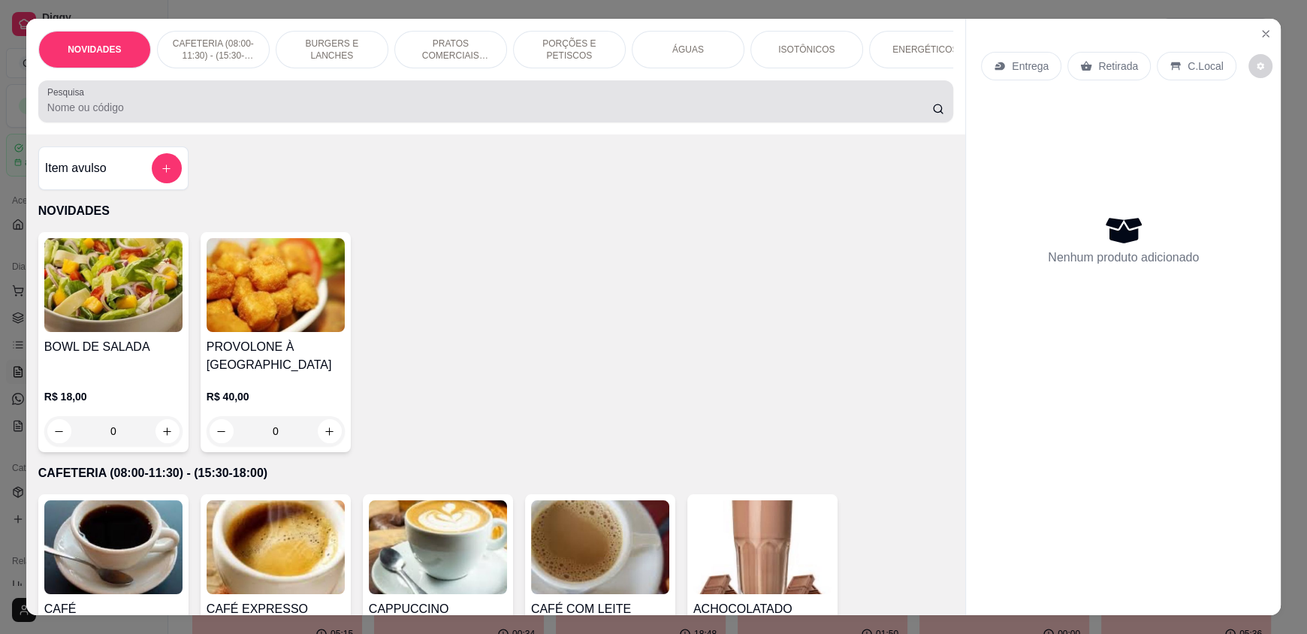
click at [259, 110] on div at bounding box center [495, 101] width 897 height 30
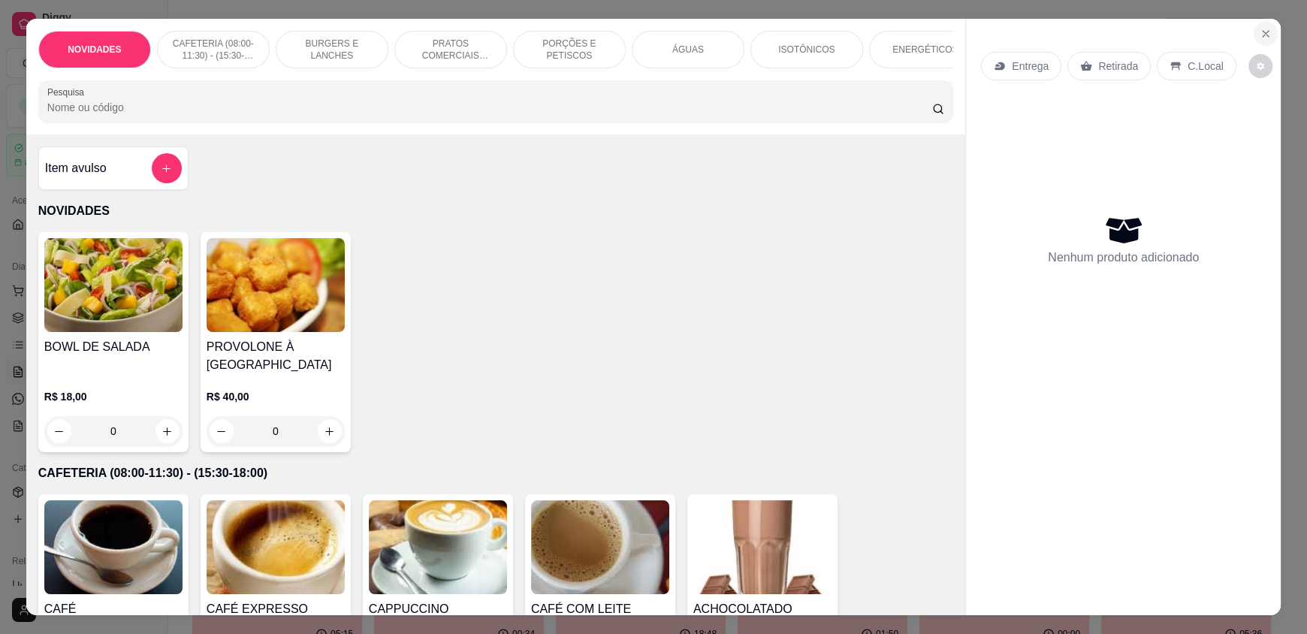
click at [1259, 31] on icon "Close" at bounding box center [1265, 34] width 12 height 12
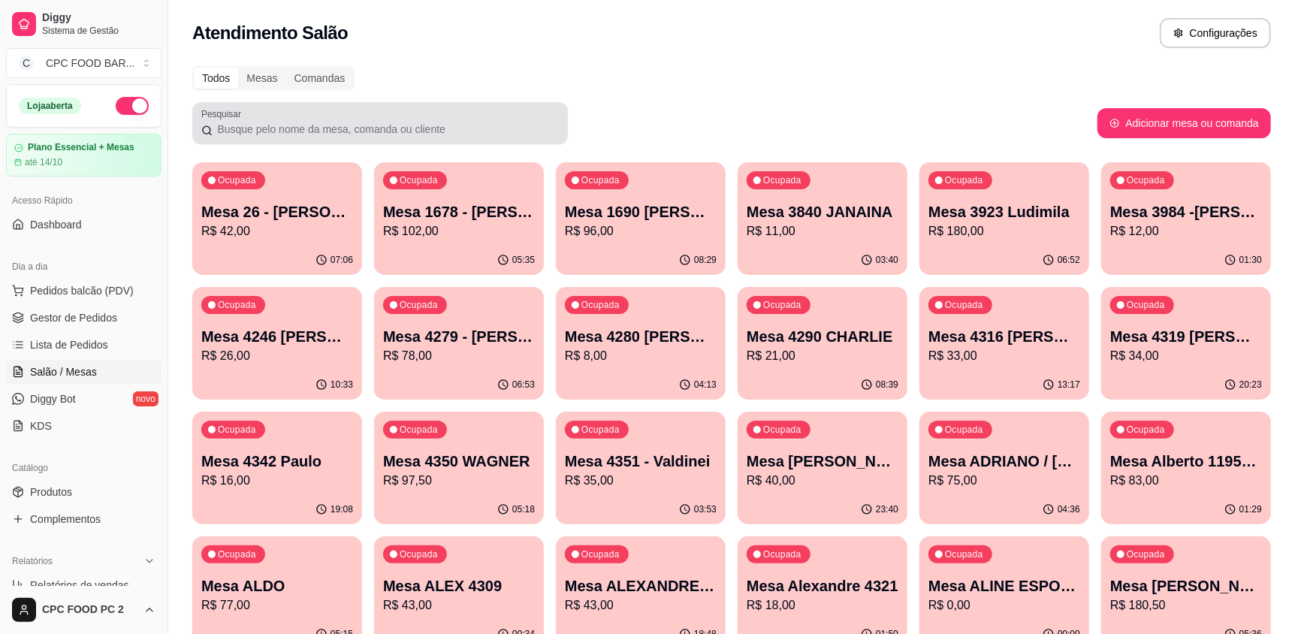
click at [365, 117] on div at bounding box center [379, 123] width 357 height 30
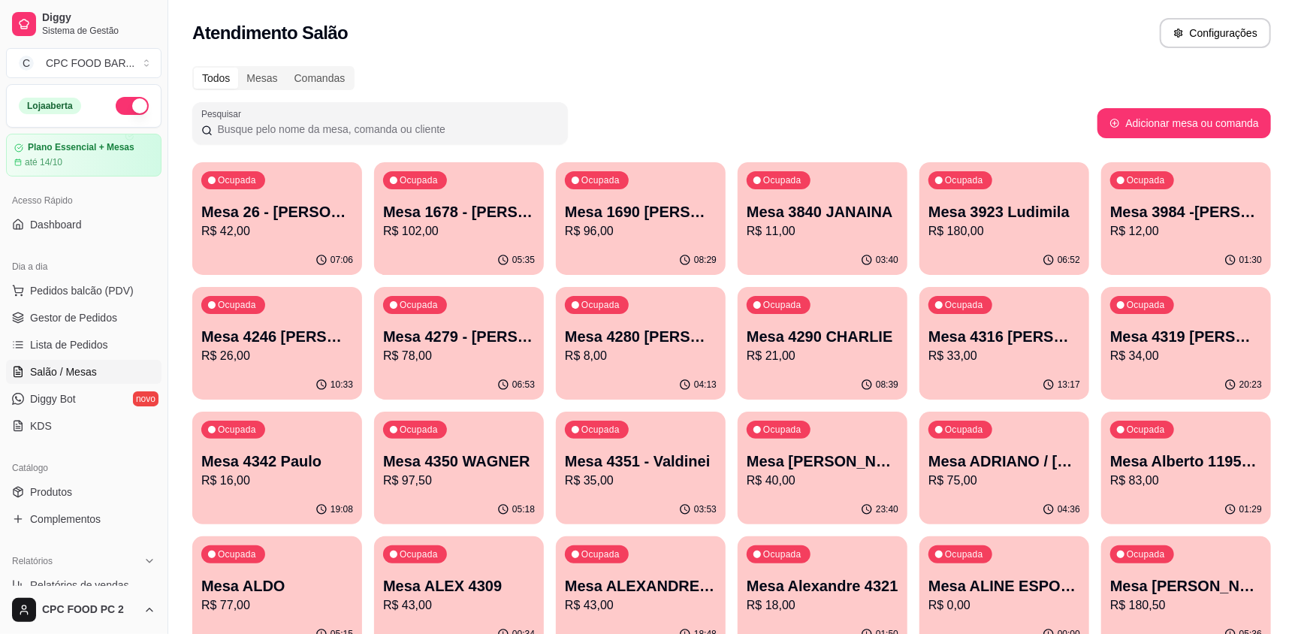
click at [418, 125] on input "Pesquisar" at bounding box center [386, 129] width 346 height 15
click at [93, 288] on span "Pedidos balcão (PDV)" at bounding box center [82, 290] width 104 height 15
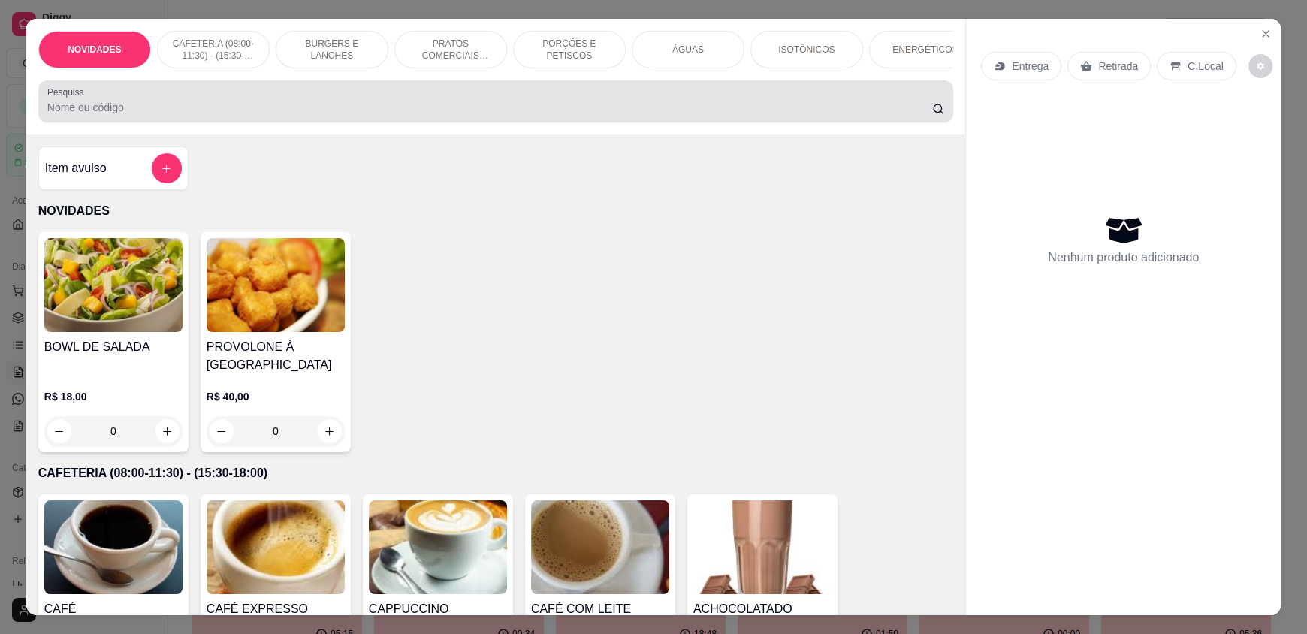
click at [155, 115] on input "Pesquisa" at bounding box center [489, 107] width 885 height 15
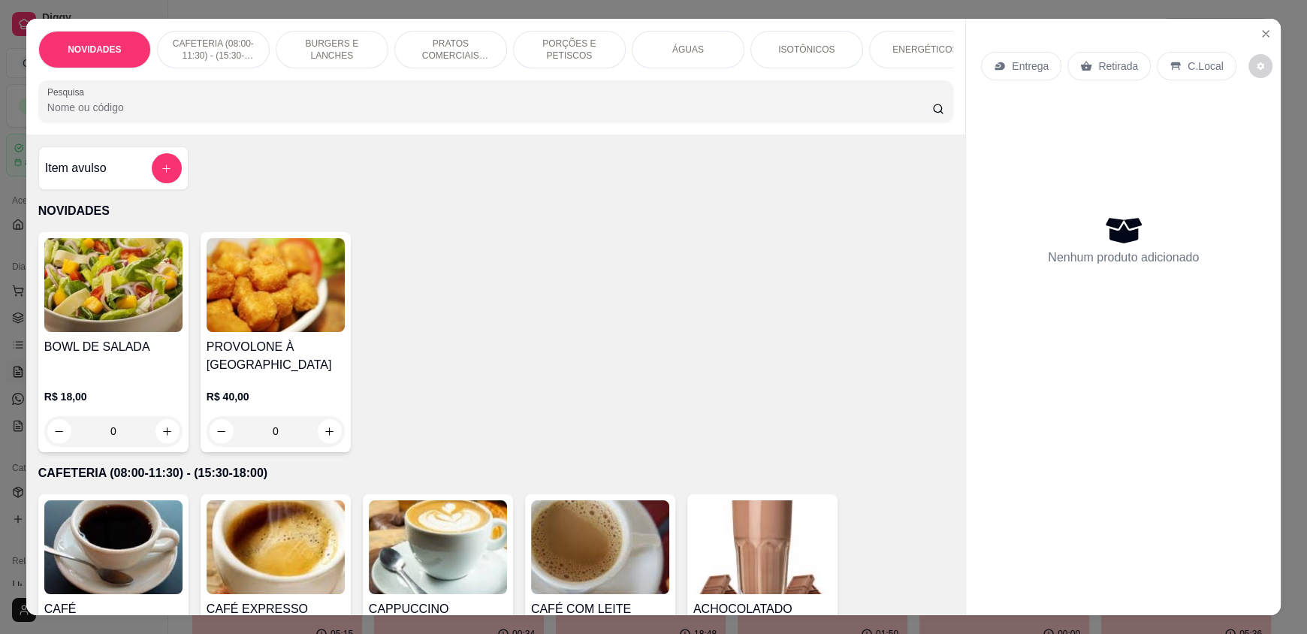
click at [288, 115] on input "Pesquisa" at bounding box center [489, 107] width 885 height 15
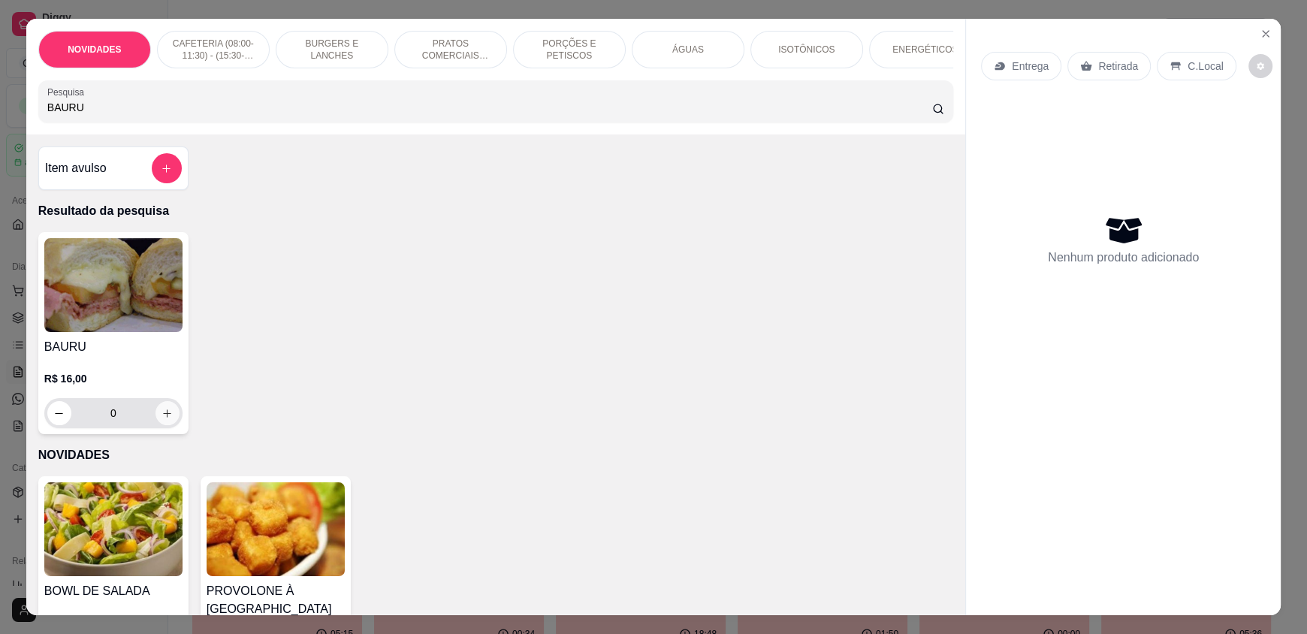
click at [161, 419] on icon "increase-product-quantity" at bounding box center [166, 413] width 11 height 11
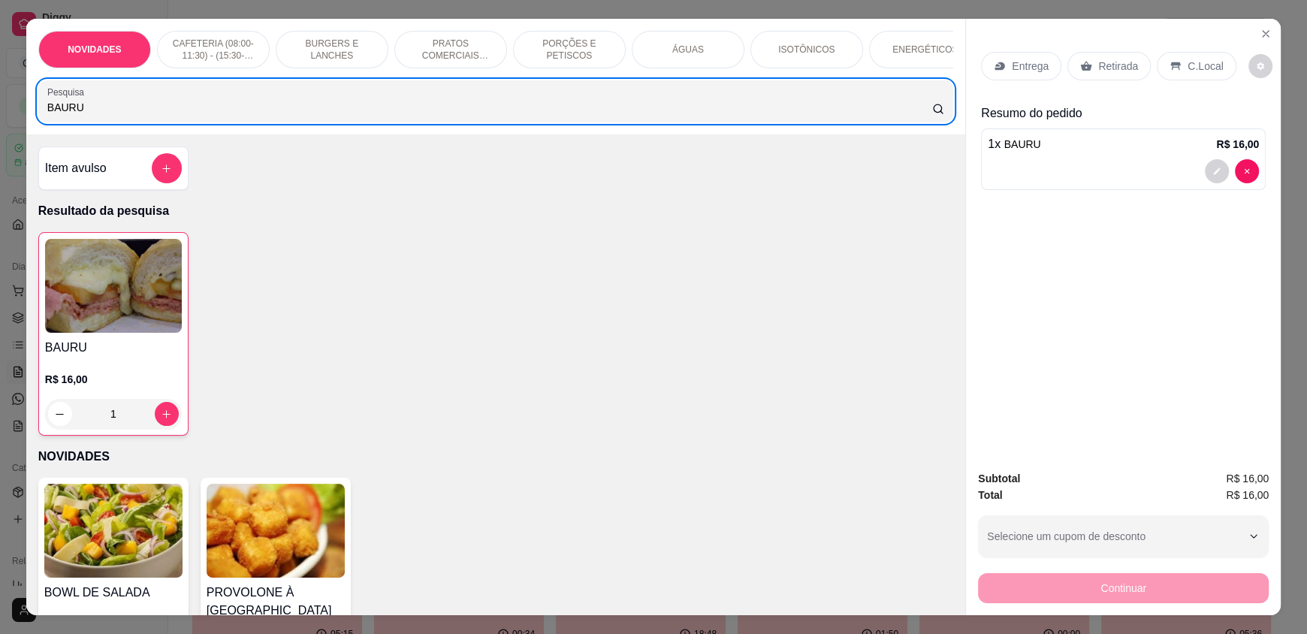
drag, startPoint x: 132, startPoint y: 109, endPoint x: 35, endPoint y: 115, distance: 97.1
click at [38, 115] on div "Pesquisa BAURU" at bounding box center [495, 101] width 915 height 42
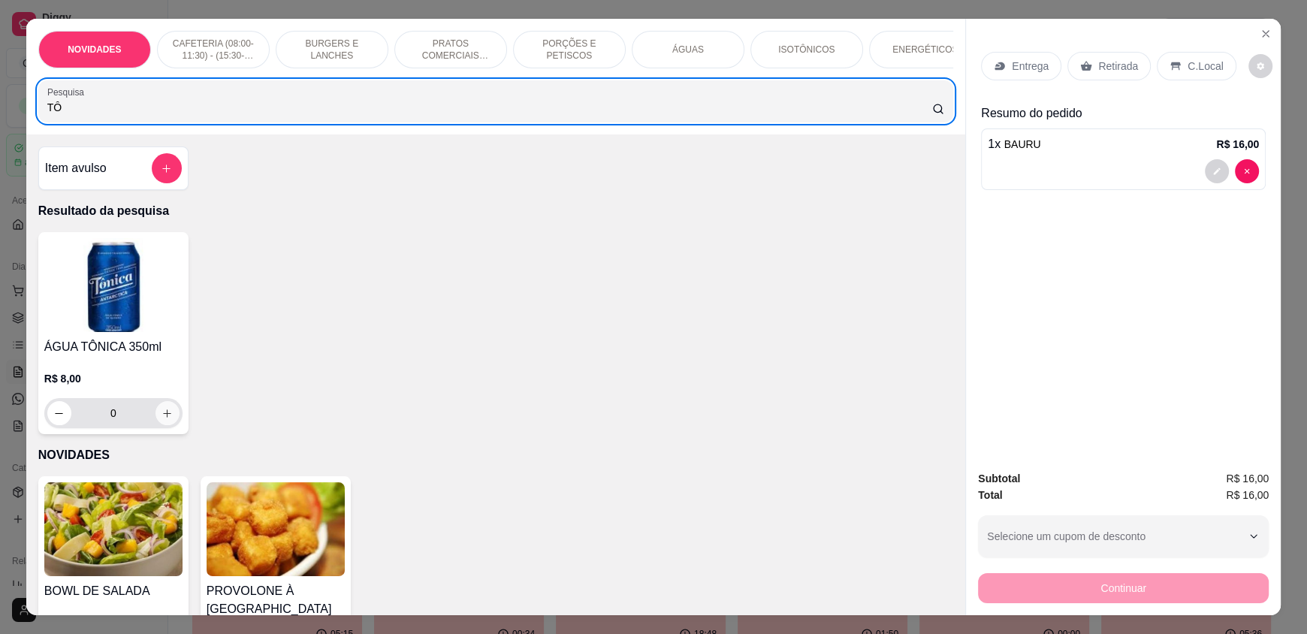
click at [161, 419] on icon "increase-product-quantity" at bounding box center [166, 413] width 11 height 11
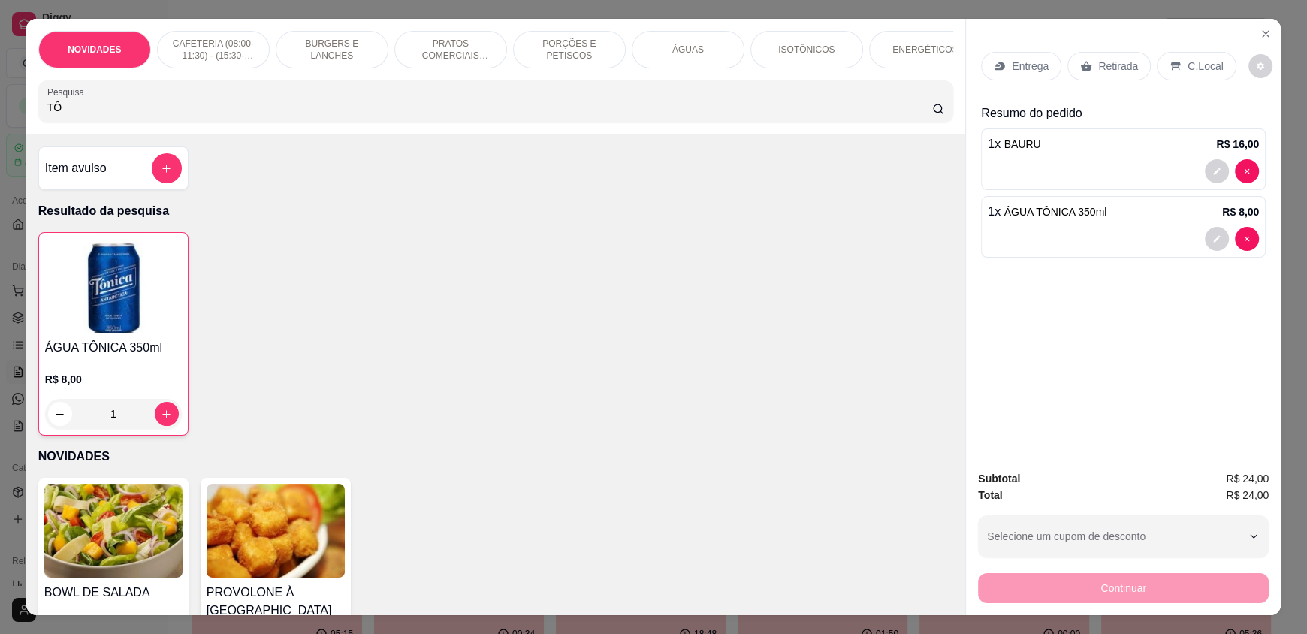
click at [1195, 66] on p "C.Local" at bounding box center [1204, 66] width 35 height 15
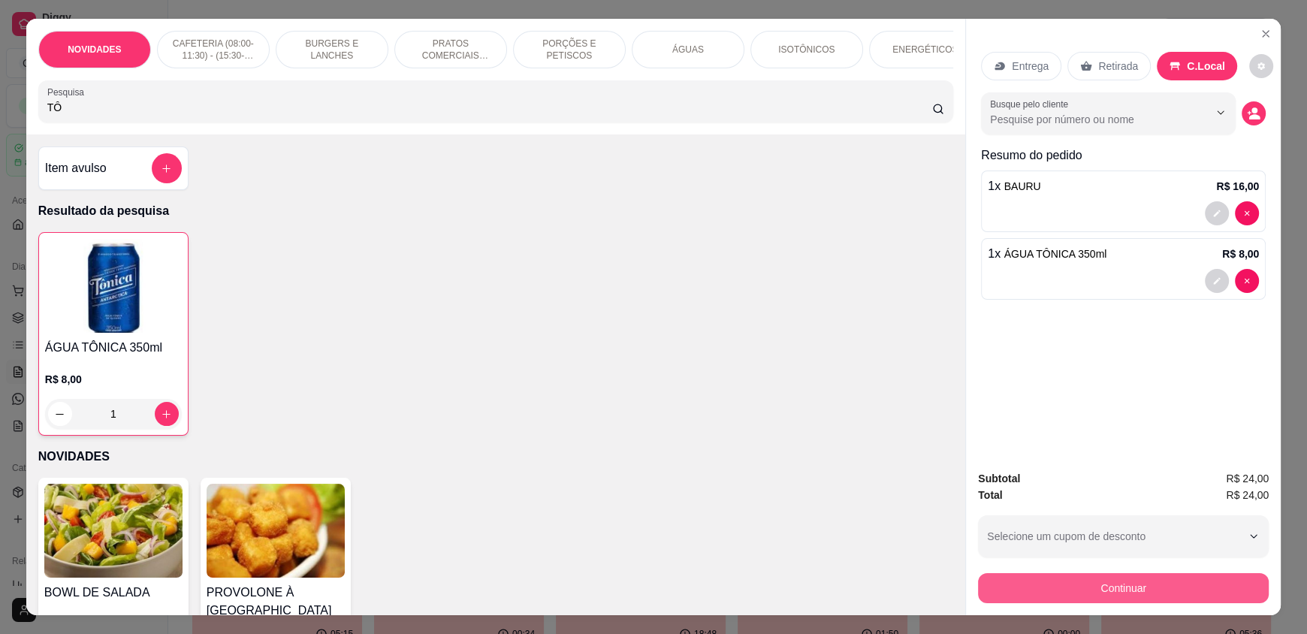
click at [1095, 587] on button "Continuar" at bounding box center [1123, 588] width 291 height 30
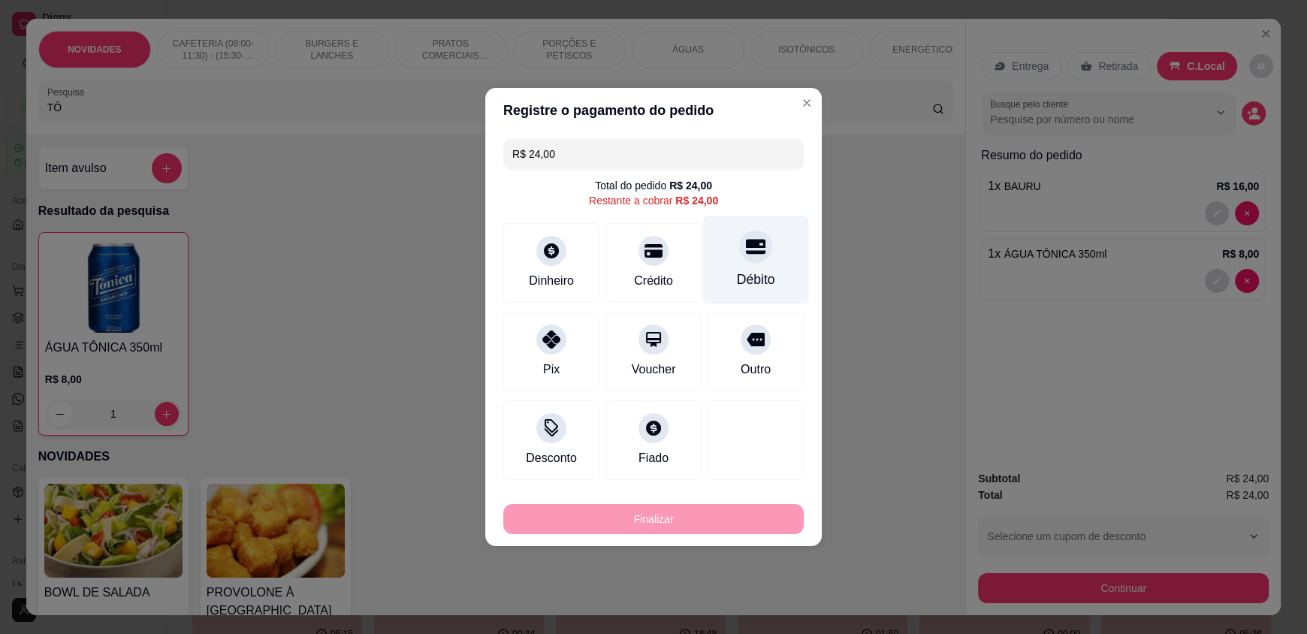
click at [749, 282] on div "Débito" at bounding box center [756, 280] width 38 height 20
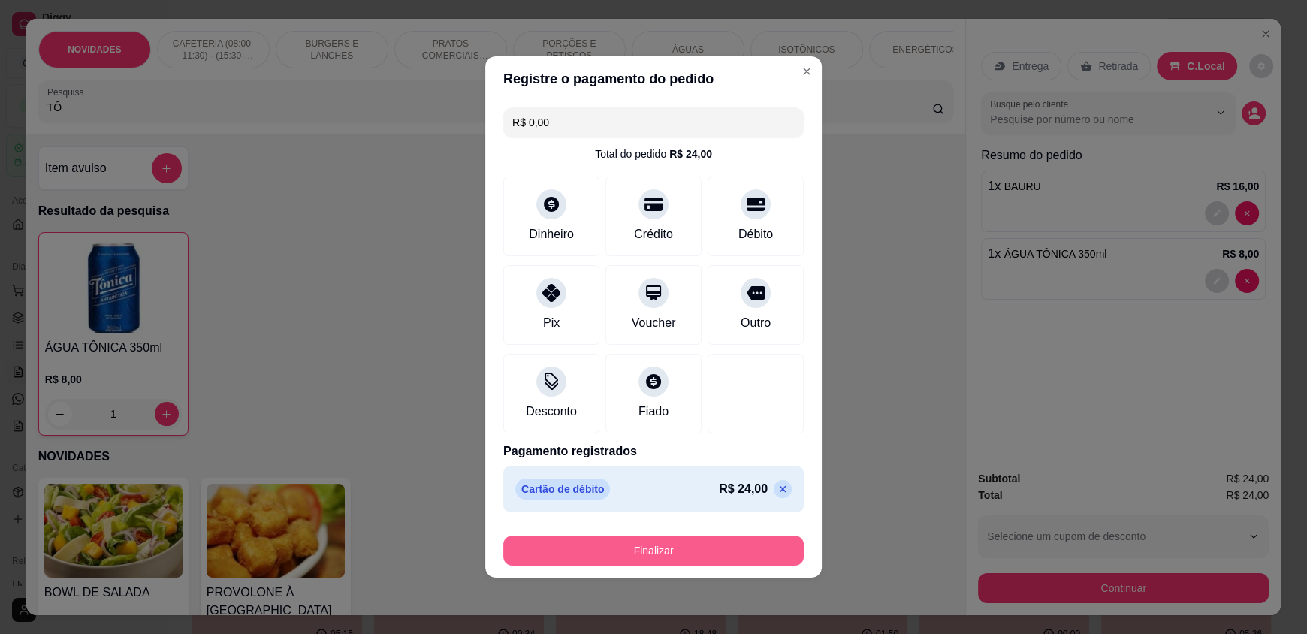
click at [641, 548] on button "Finalizar" at bounding box center [653, 550] width 300 height 30
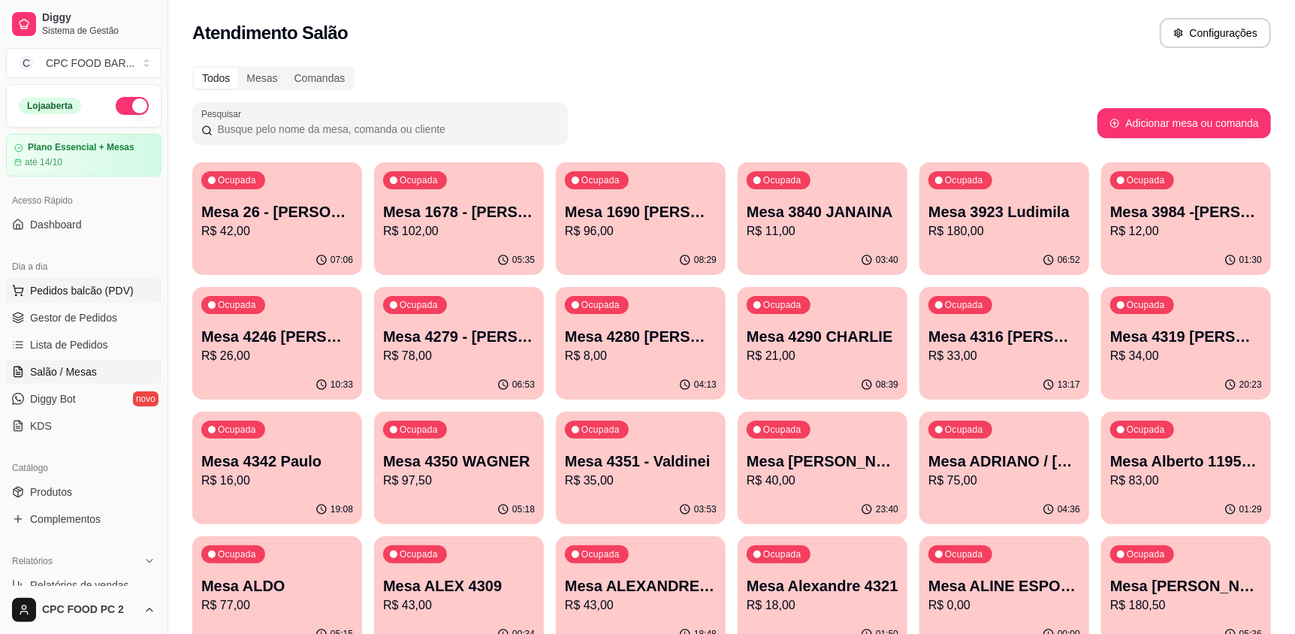
click at [68, 292] on span "Pedidos balcão (PDV)" at bounding box center [82, 290] width 104 height 15
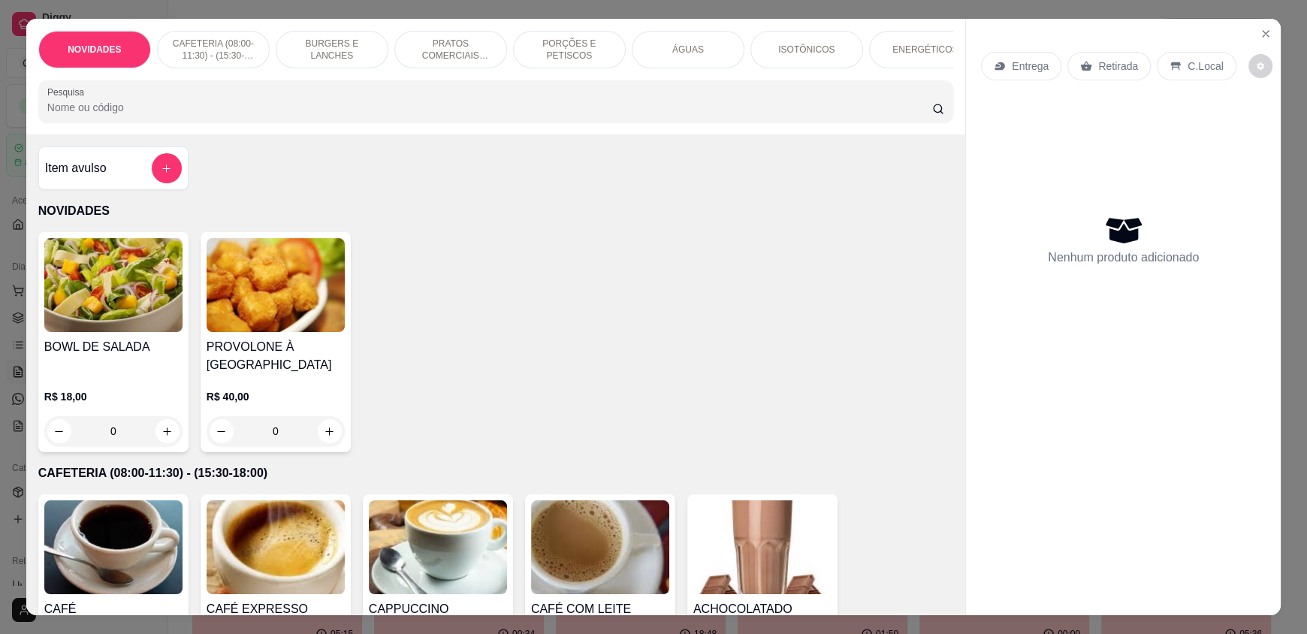
click at [249, 115] on input "Pesquisa" at bounding box center [489, 107] width 885 height 15
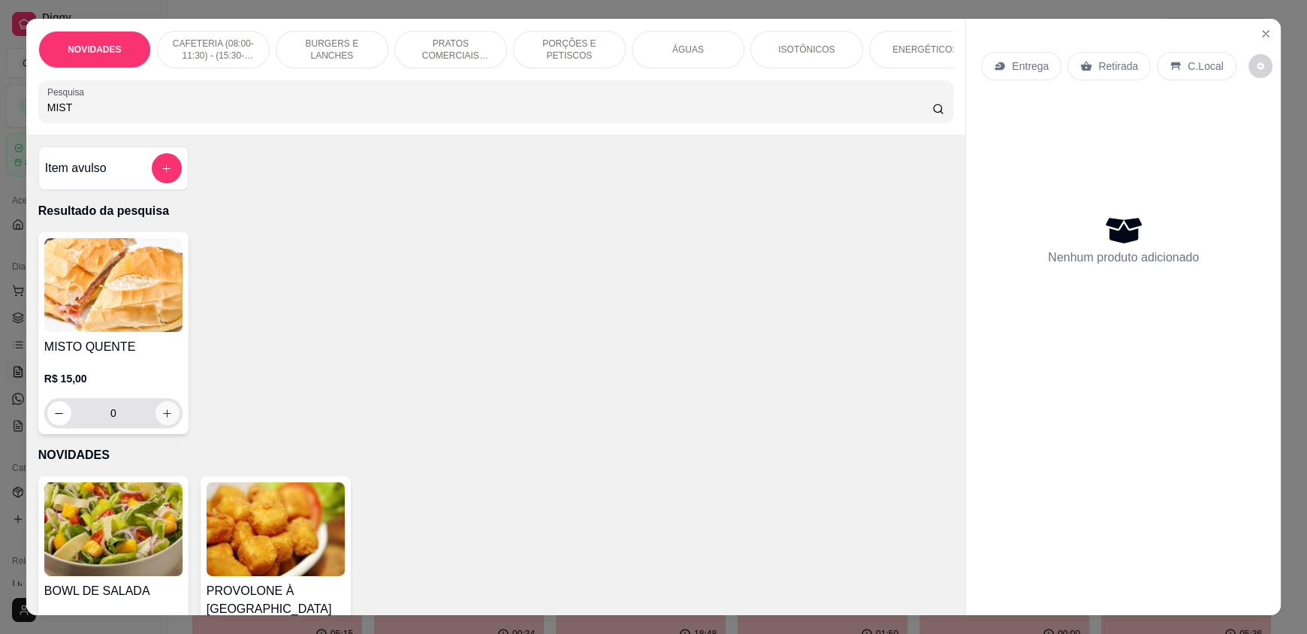
click at [164, 418] on icon "increase-product-quantity" at bounding box center [168, 413] width 8 height 8
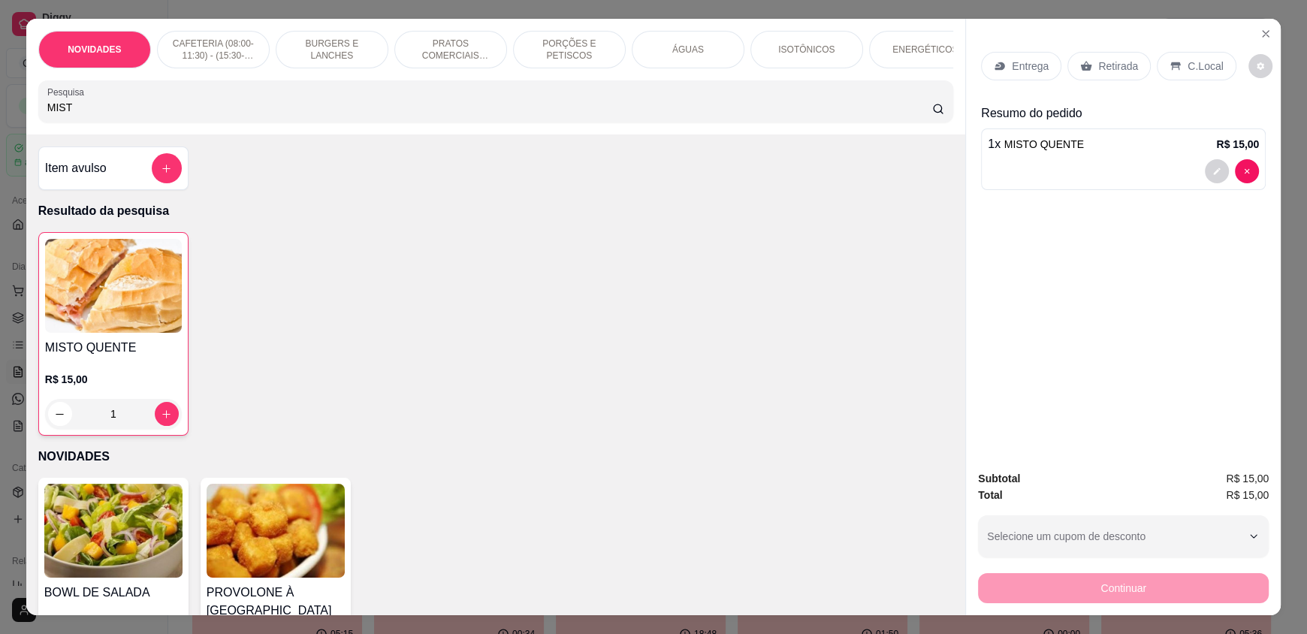
click at [1187, 64] on p "C.Local" at bounding box center [1204, 66] width 35 height 15
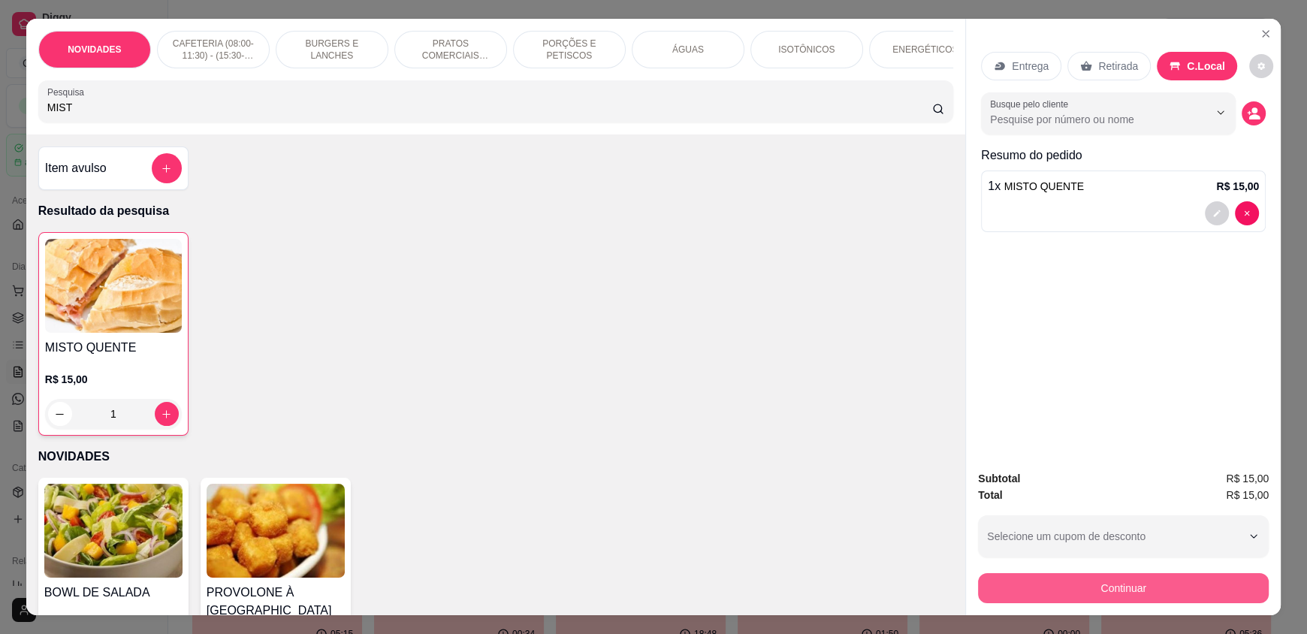
click at [1092, 599] on button "Continuar" at bounding box center [1123, 588] width 291 height 30
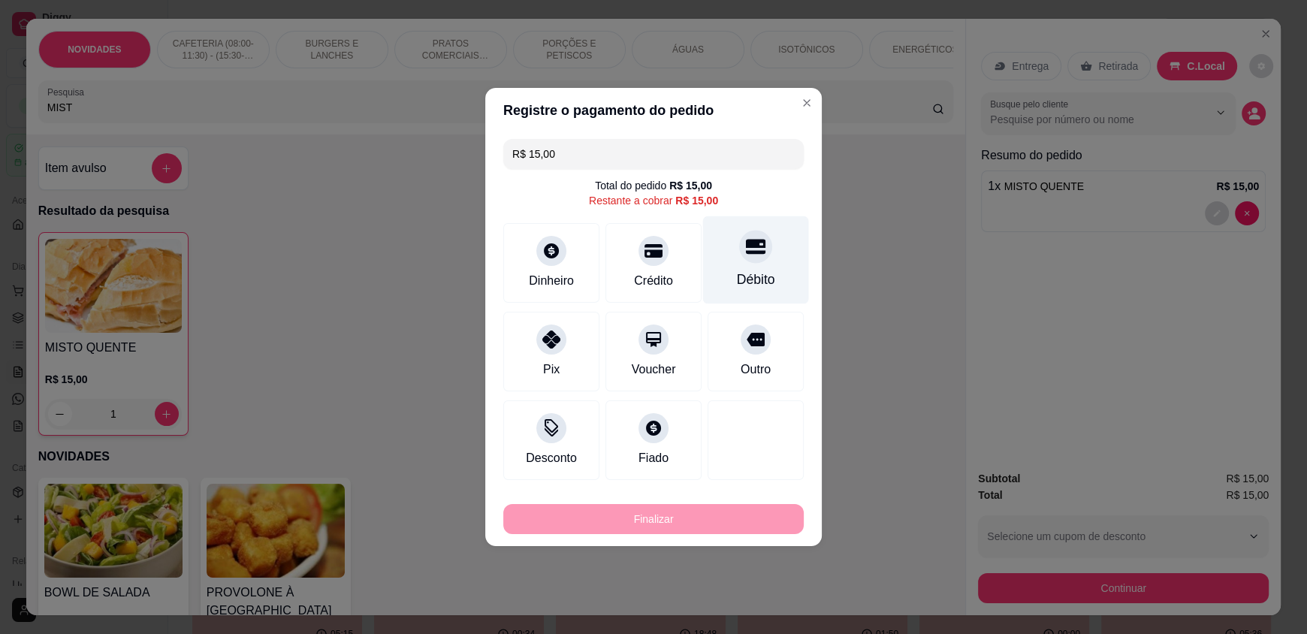
click at [739, 248] on div at bounding box center [755, 246] width 33 height 33
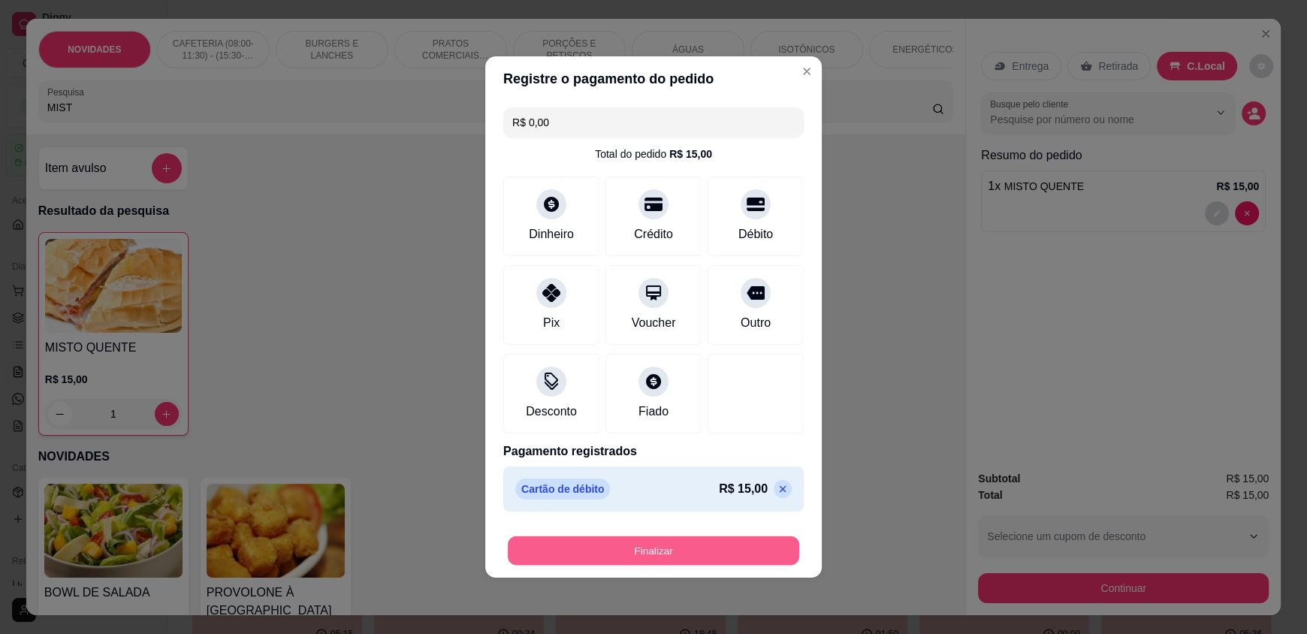
click at [634, 559] on button "Finalizar" at bounding box center [653, 550] width 291 height 29
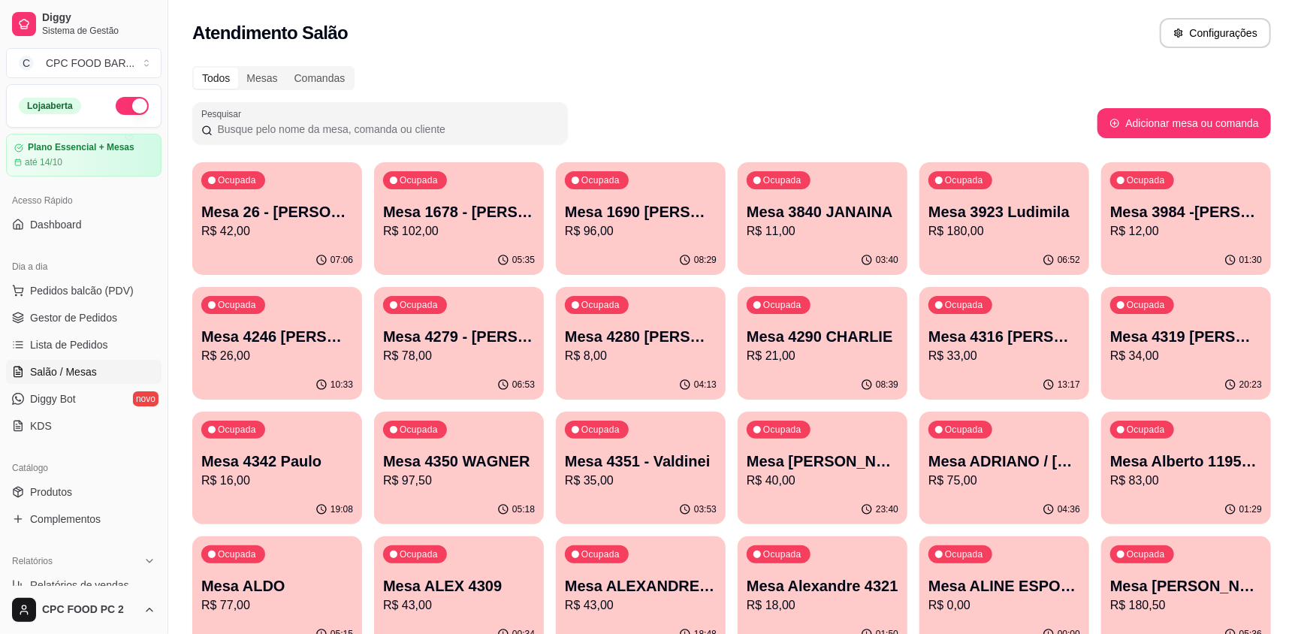
click at [243, 133] on input "Pesquisar" at bounding box center [386, 129] width 346 height 15
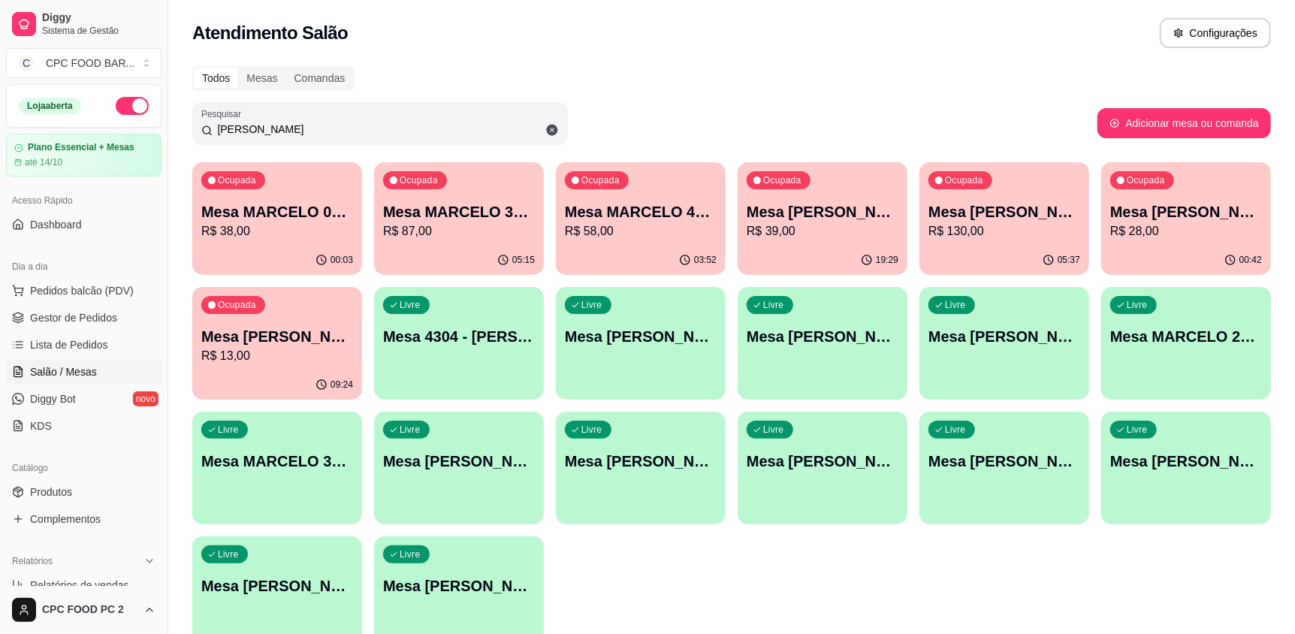
click at [1200, 223] on p "R$ 28,00" at bounding box center [1186, 231] width 152 height 18
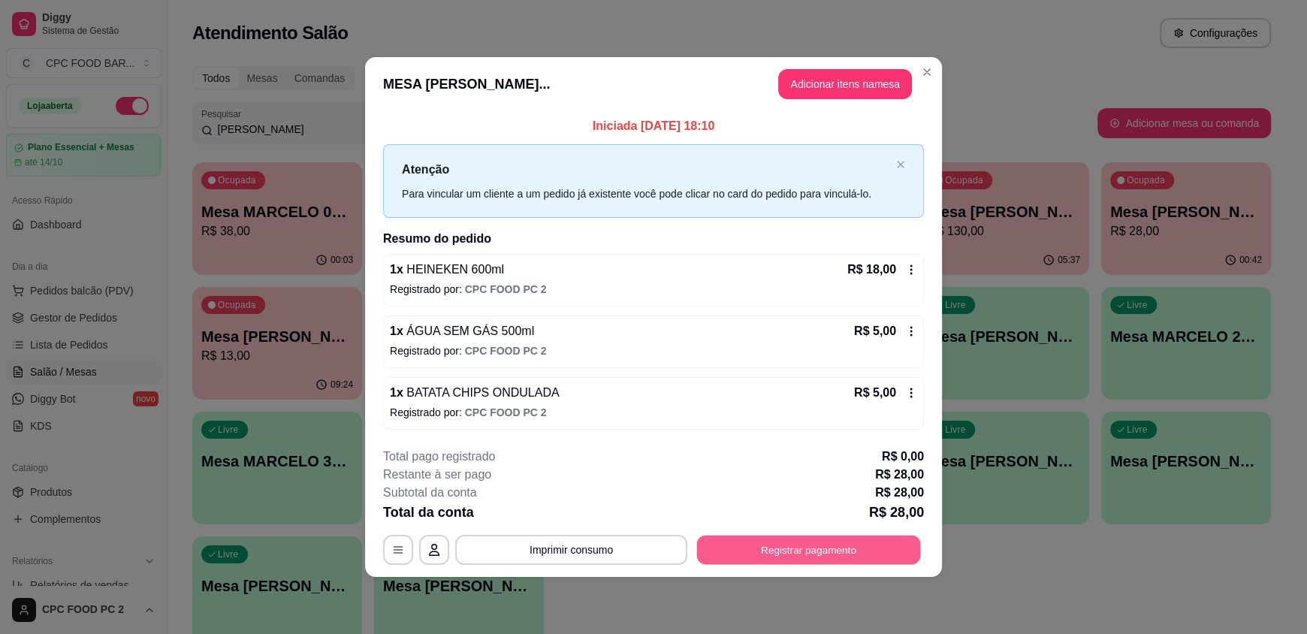
click at [736, 551] on button "Registrar pagamento" at bounding box center [809, 549] width 224 height 29
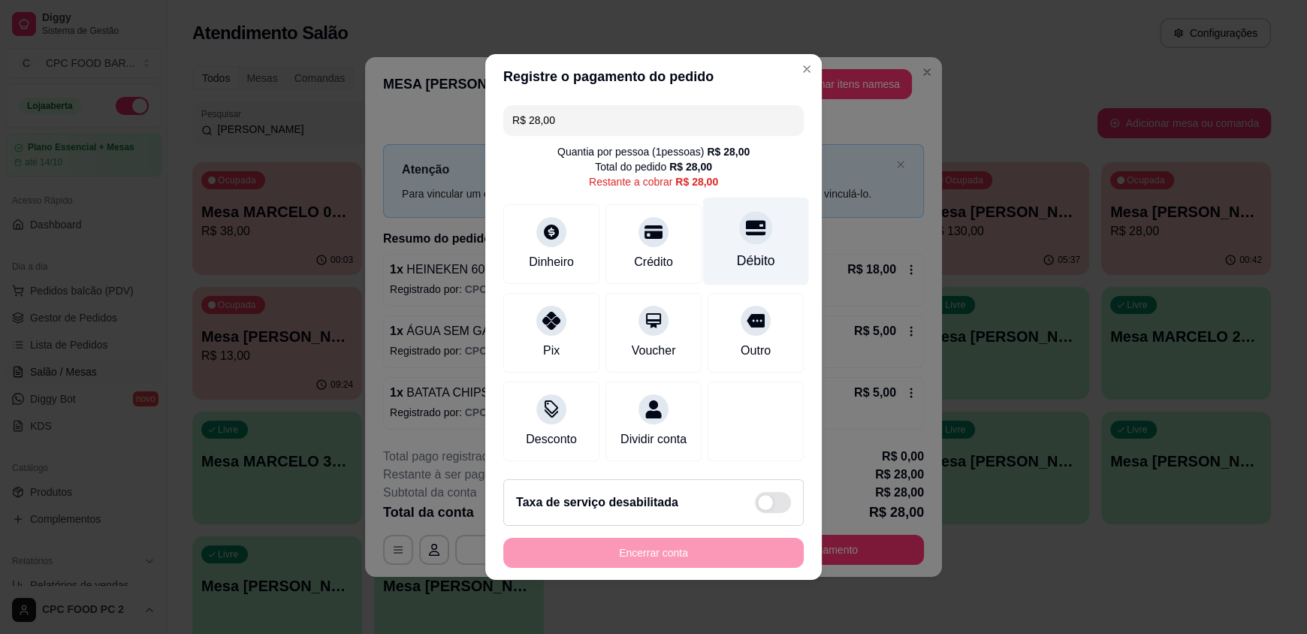
click at [746, 222] on icon at bounding box center [756, 228] width 20 height 20
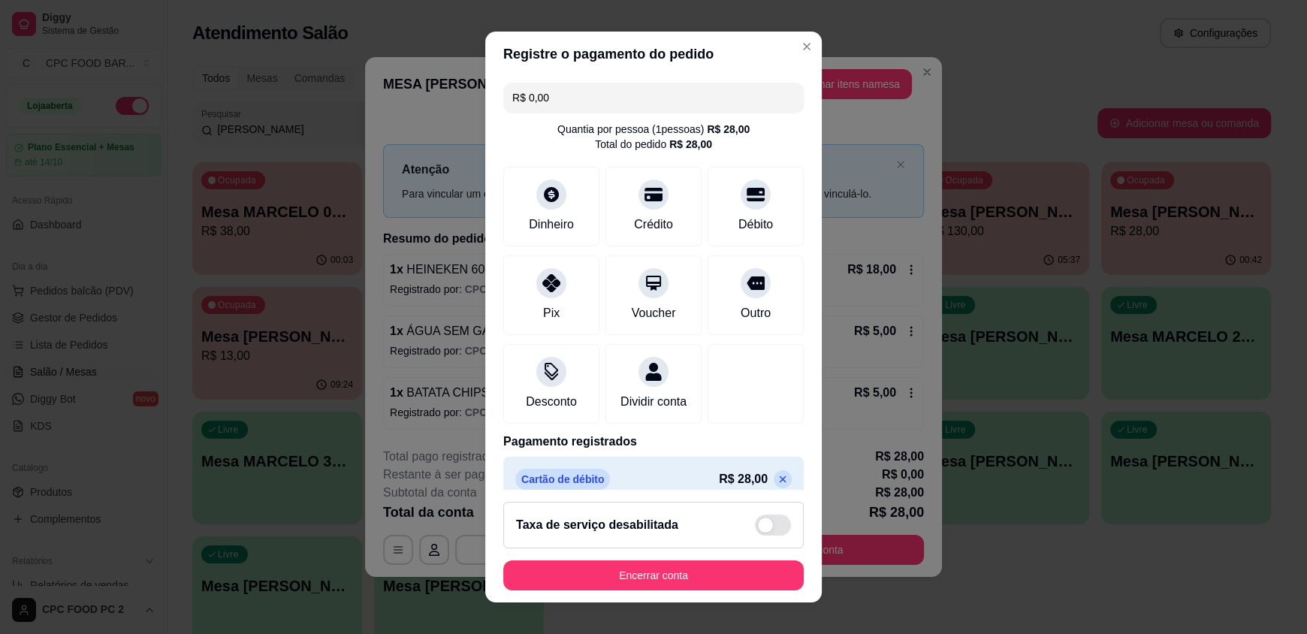
click at [731, 590] on footer "Taxa de serviço desabilitada Encerrar conta" at bounding box center [653, 546] width 336 height 113
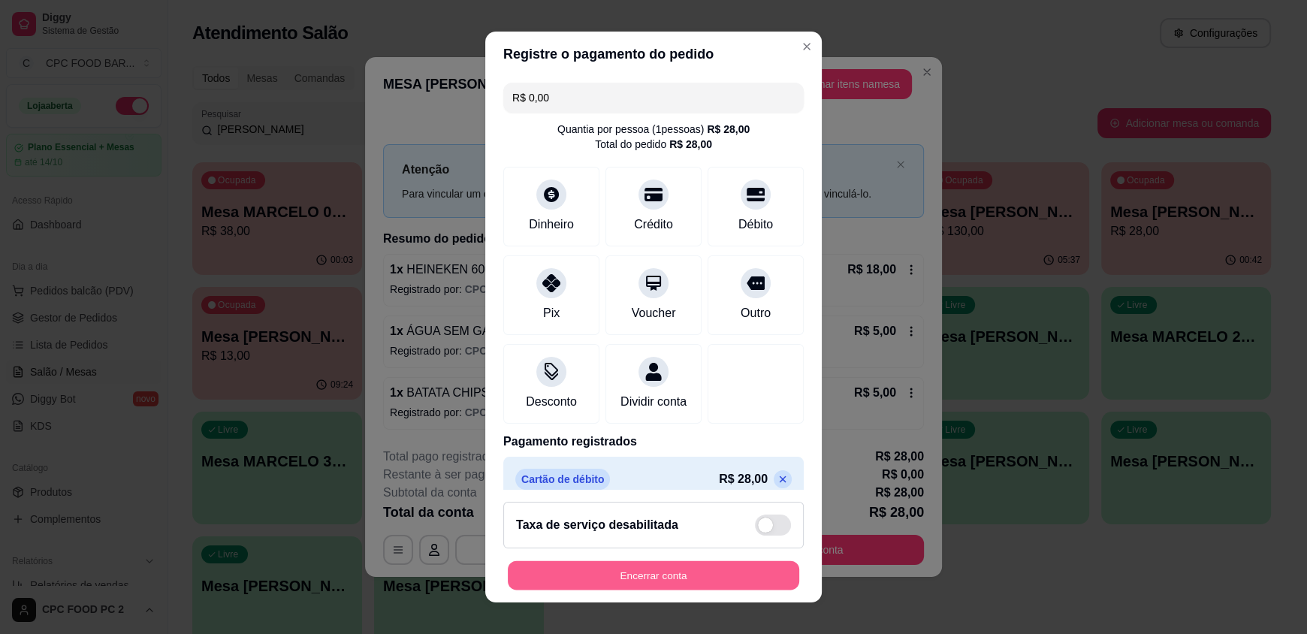
click at [739, 578] on button "Encerrar conta" at bounding box center [653, 574] width 291 height 29
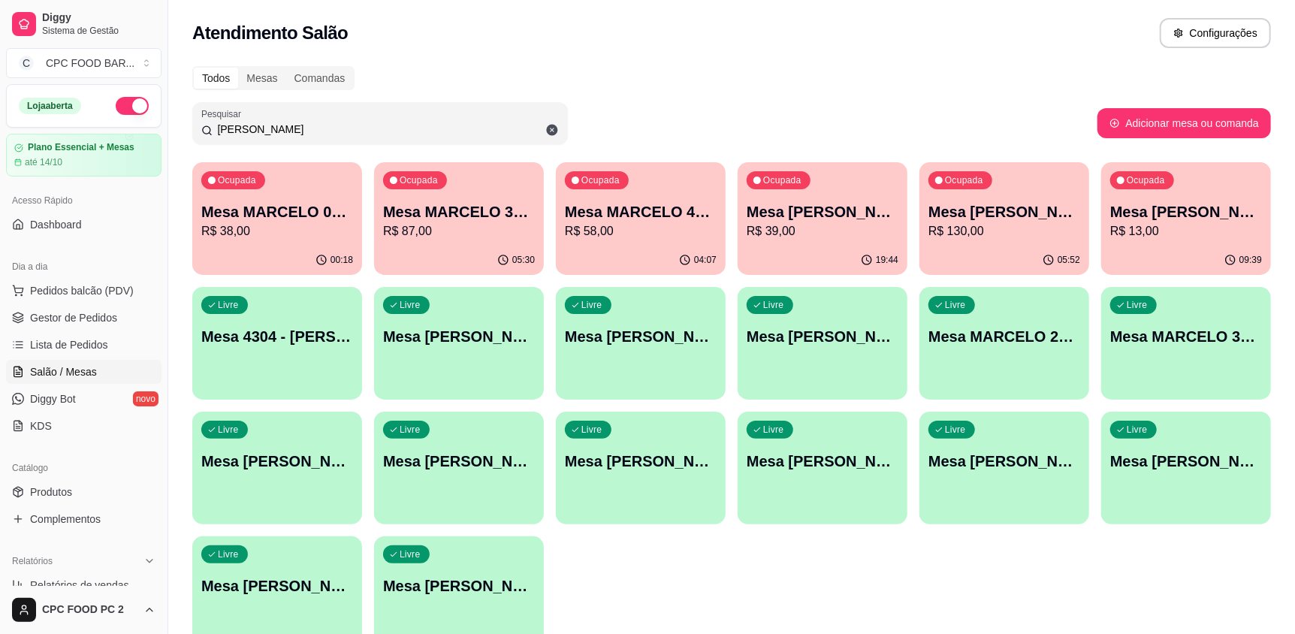
scroll to position [74, 0]
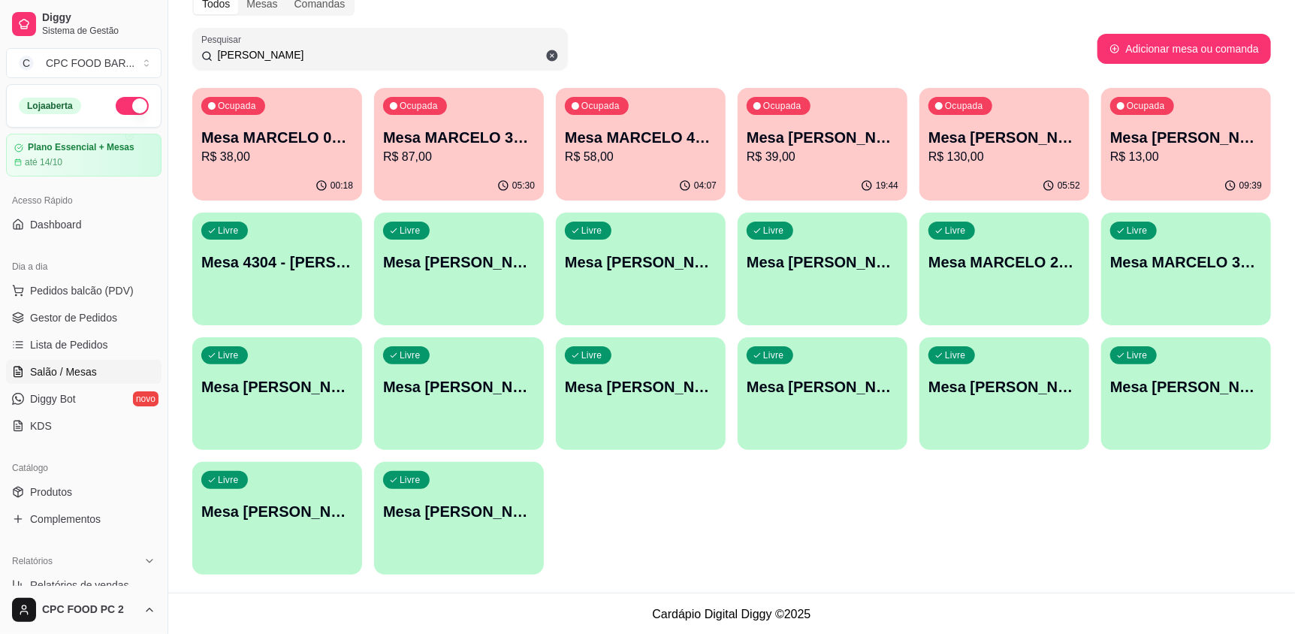
drag, startPoint x: 273, startPoint y: 56, endPoint x: 174, endPoint y: 32, distance: 102.0
click at [174, 32] on div "Todos Mesas Comandas Pesquisar [PERSON_NAME] Adicionar mesa ou comanda Ocupada …" at bounding box center [731, 288] width 1126 height 610
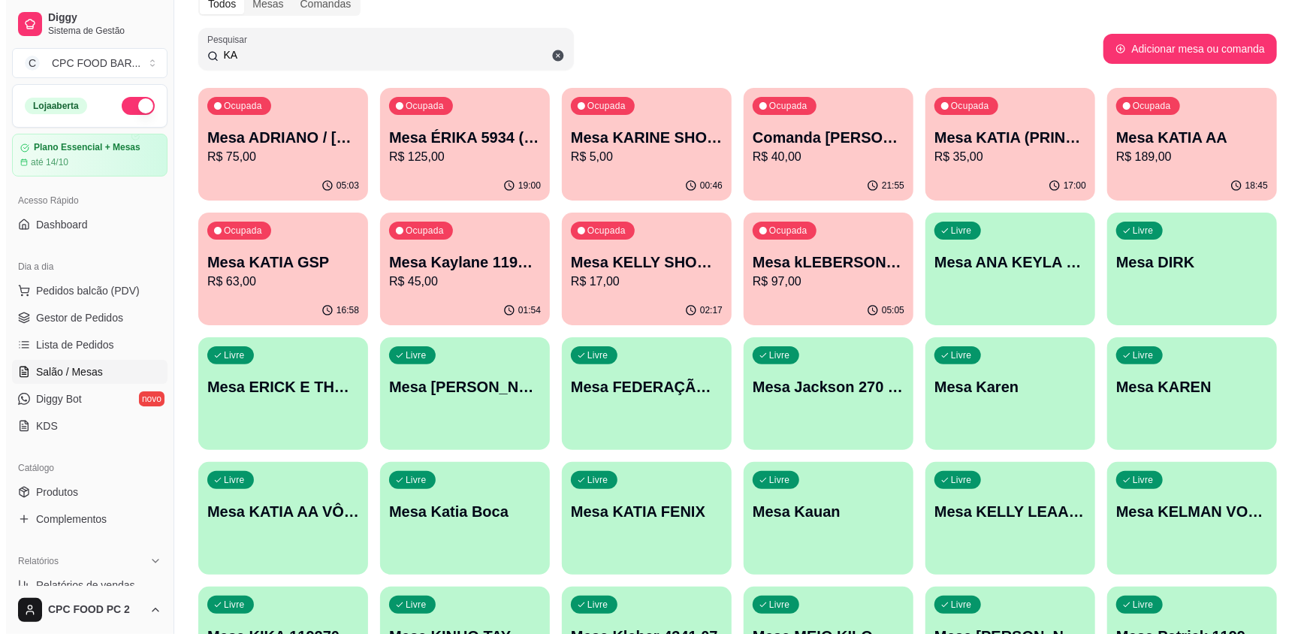
scroll to position [0, 0]
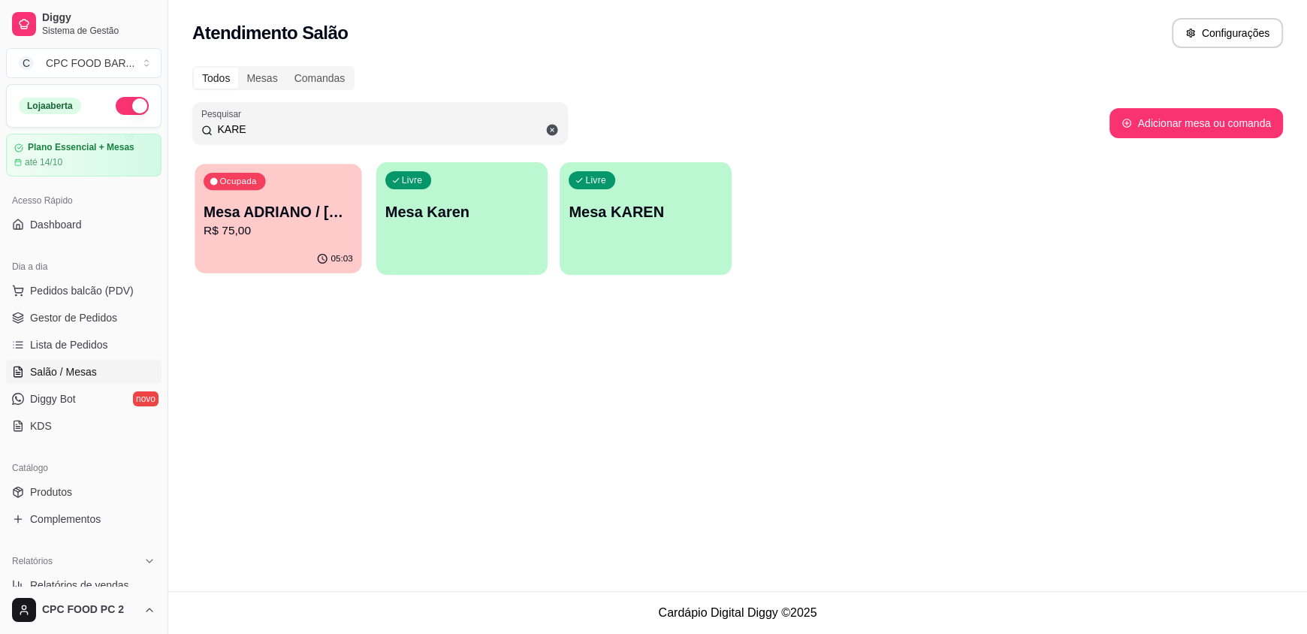
click at [300, 240] on div "Ocupada Mesa ADRIANO / [PERSON_NAME] 3940 R$ 75,00" at bounding box center [278, 204] width 167 height 81
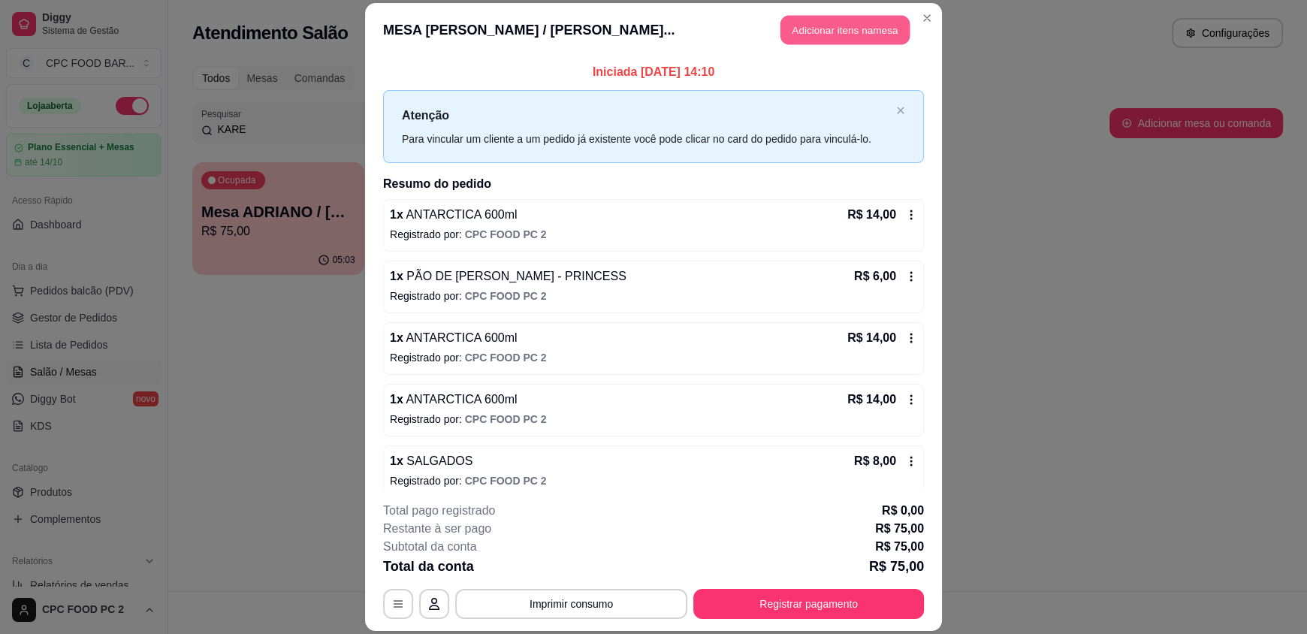
click at [867, 29] on button "Adicionar itens na mesa" at bounding box center [844, 30] width 129 height 29
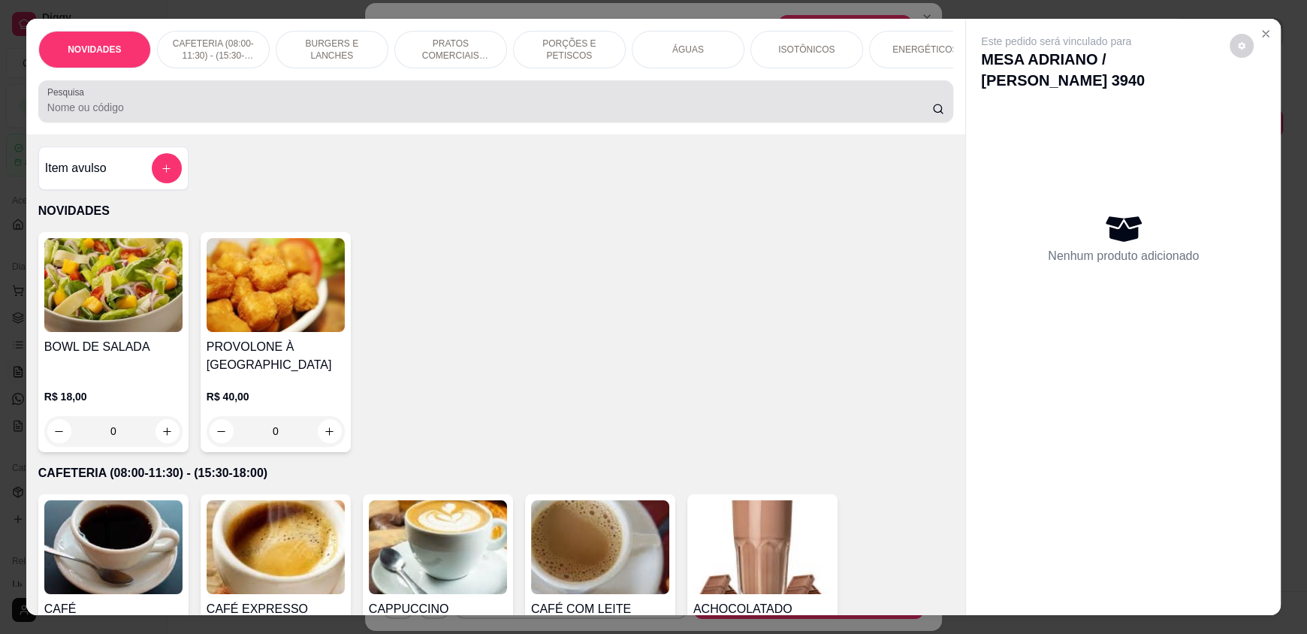
click at [301, 115] on input "Pesquisa" at bounding box center [489, 107] width 885 height 15
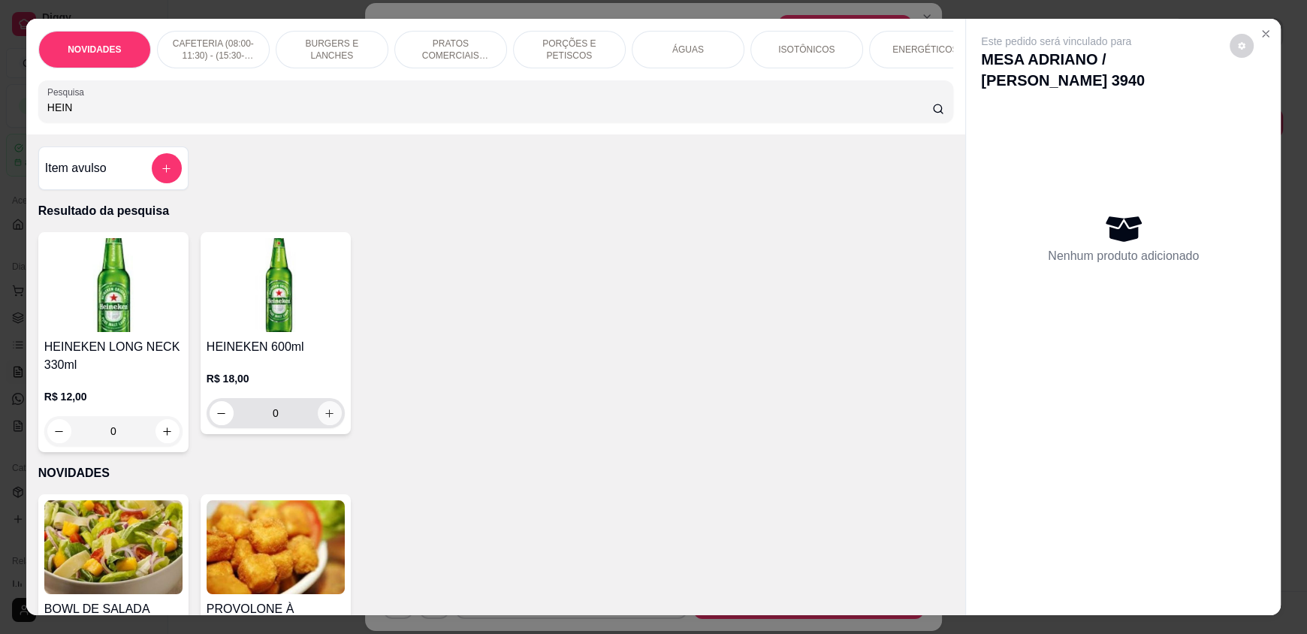
click at [324, 419] on icon "increase-product-quantity" at bounding box center [329, 413] width 11 height 11
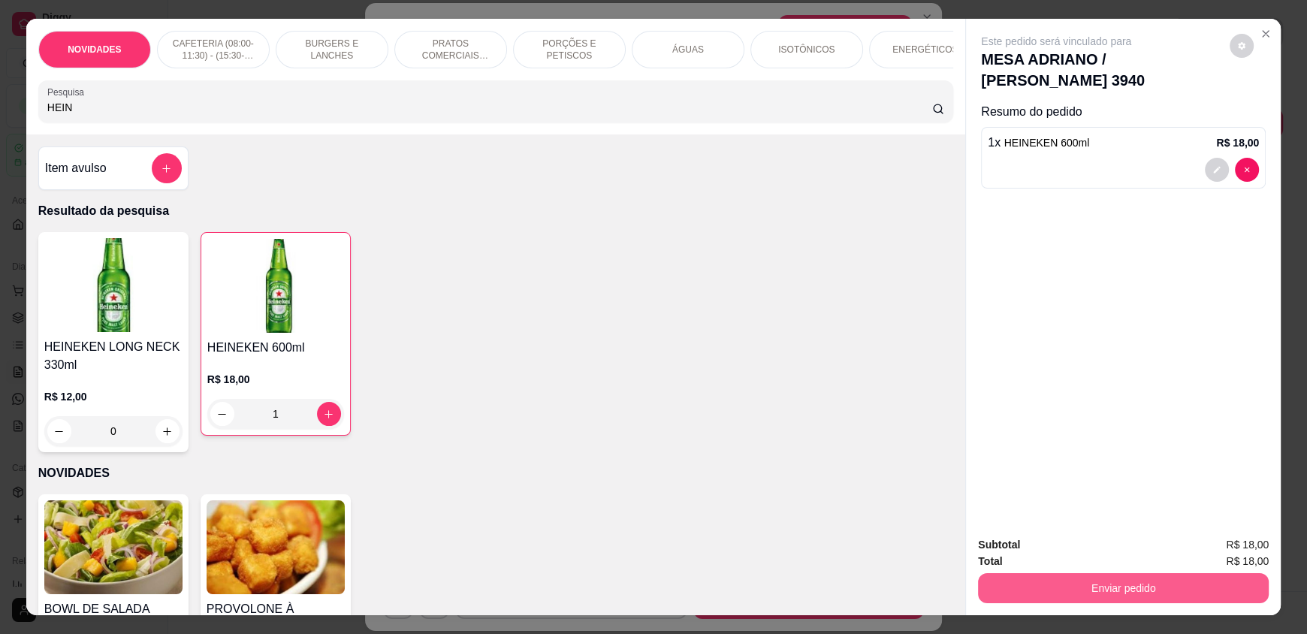
click at [1117, 575] on button "Enviar pedido" at bounding box center [1123, 588] width 291 height 30
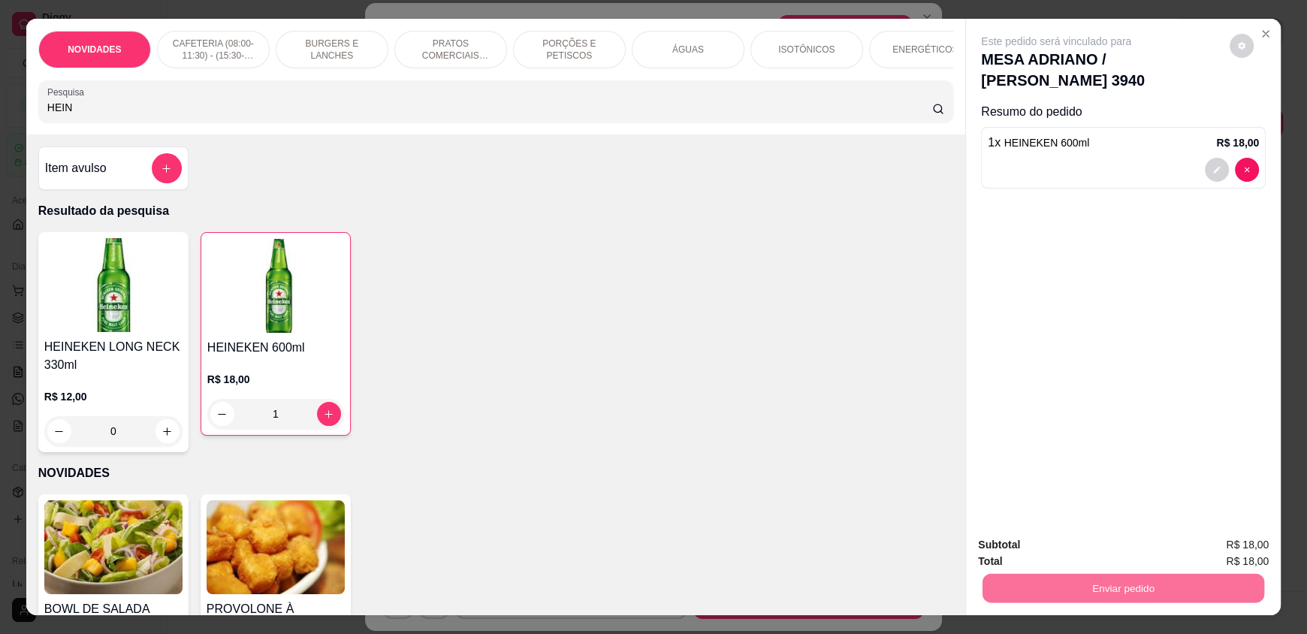
click at [1225, 537] on button "Enviar pedido" at bounding box center [1229, 551] width 85 height 29
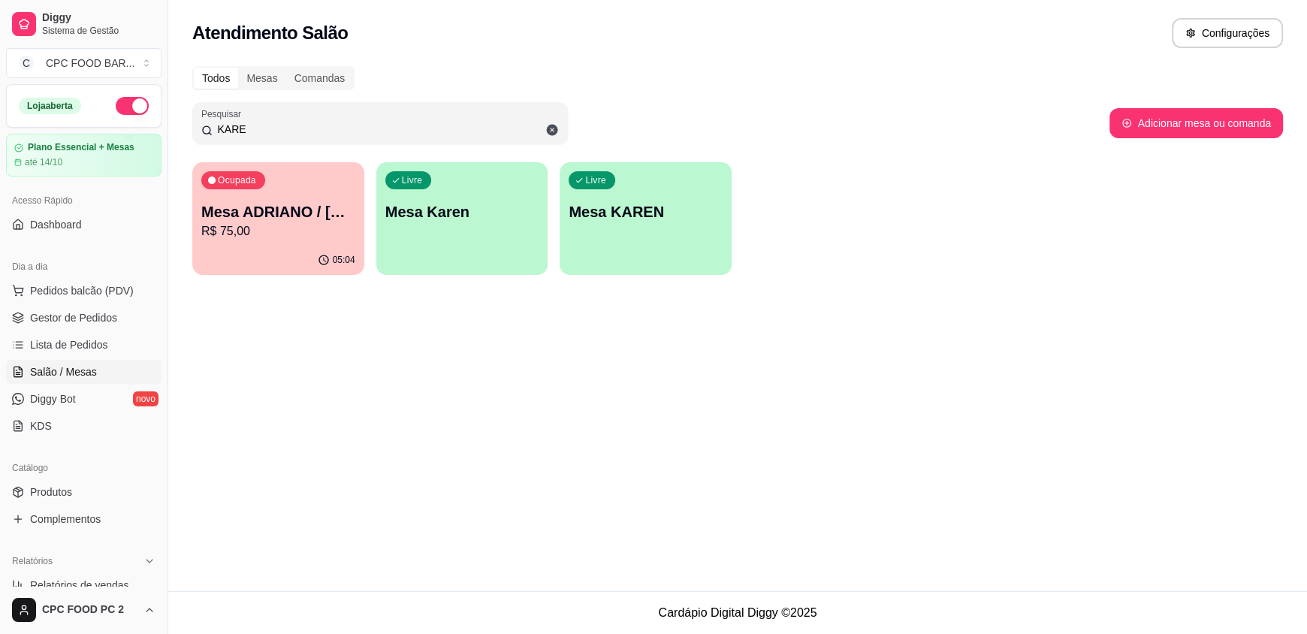
drag, startPoint x: 264, startPoint y: 131, endPoint x: 184, endPoint y: 131, distance: 80.4
click at [184, 131] on div "Todos Mesas Comandas Pesquisar KARE Adicionar mesa ou comanda Ocupada Mesa ADRI…" at bounding box center [737, 175] width 1138 height 236
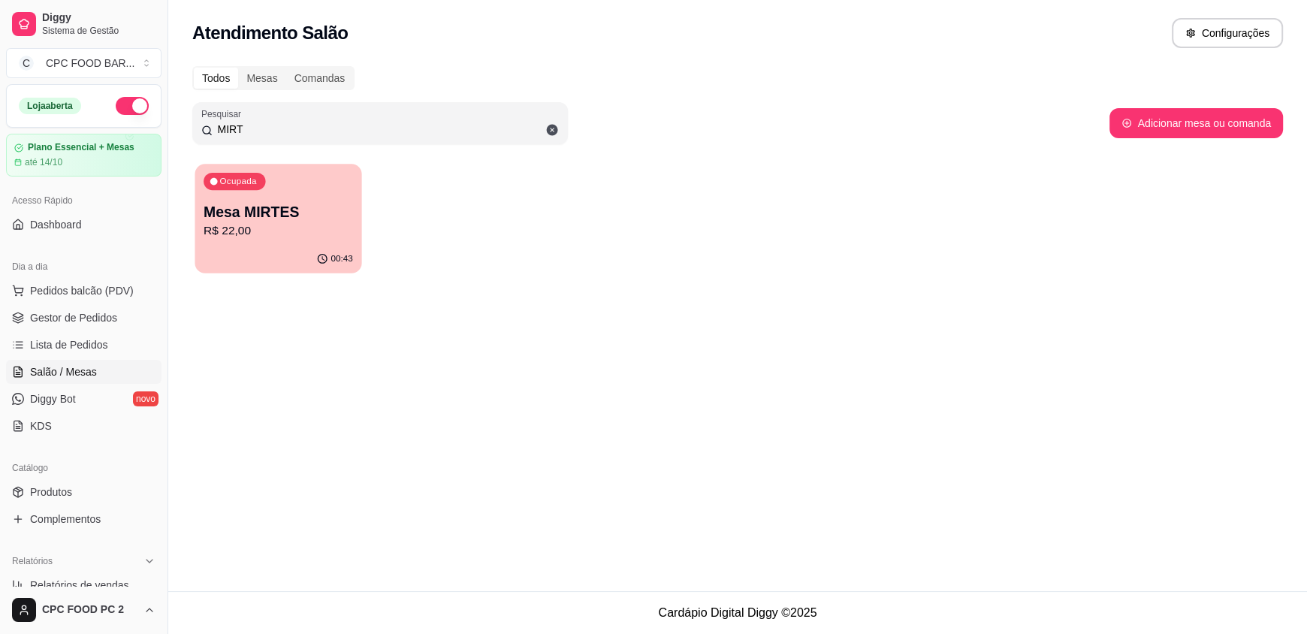
click at [284, 227] on p "R$ 22,00" at bounding box center [278, 230] width 149 height 17
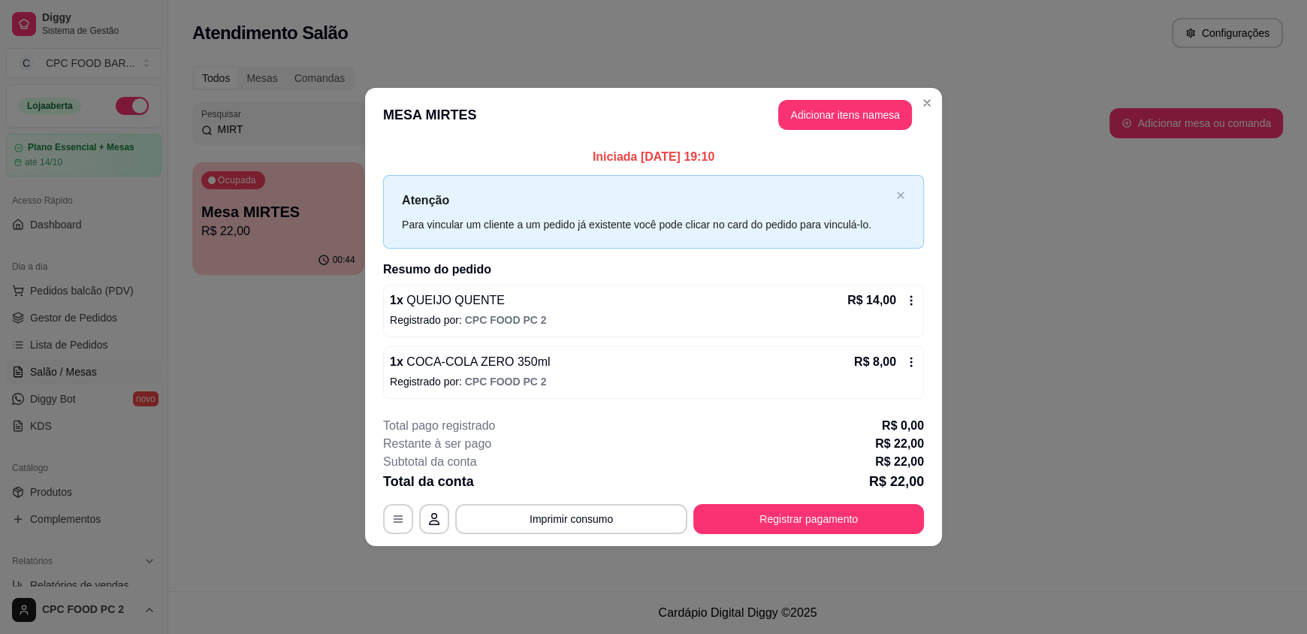
click at [695, 445] on div "**********" at bounding box center [653, 475] width 541 height 117
click at [827, 517] on button "Registrar pagamento" at bounding box center [809, 518] width 224 height 29
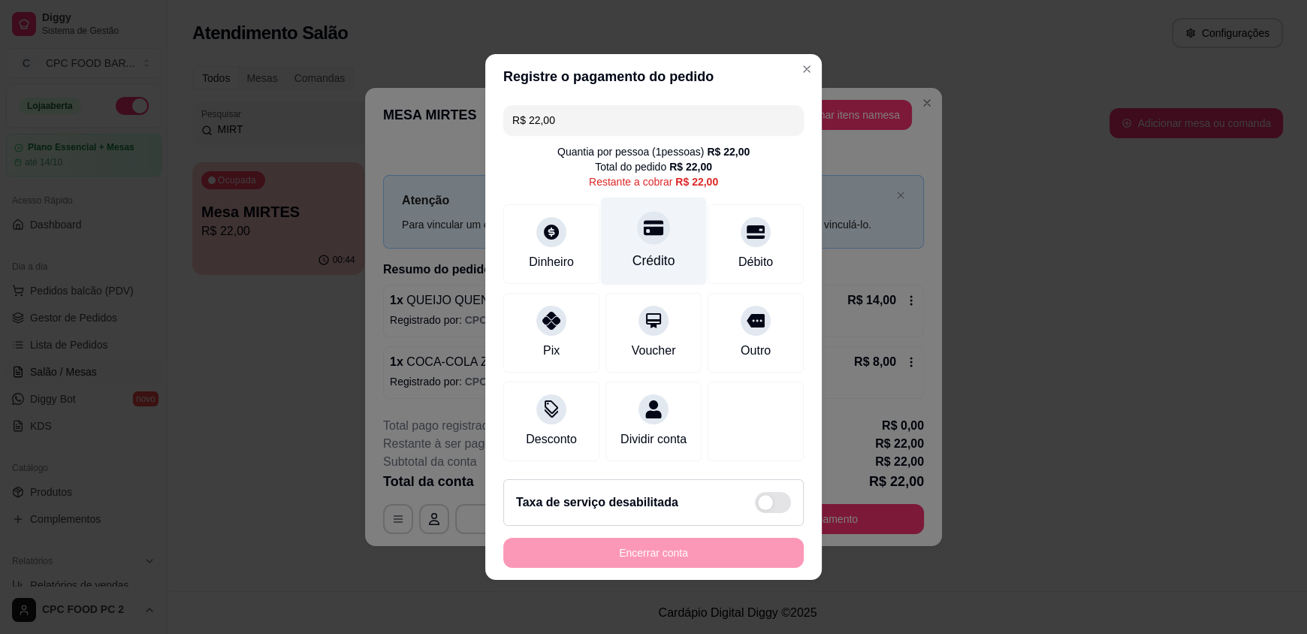
click at [631, 240] on div "Crédito" at bounding box center [654, 242] width 106 height 88
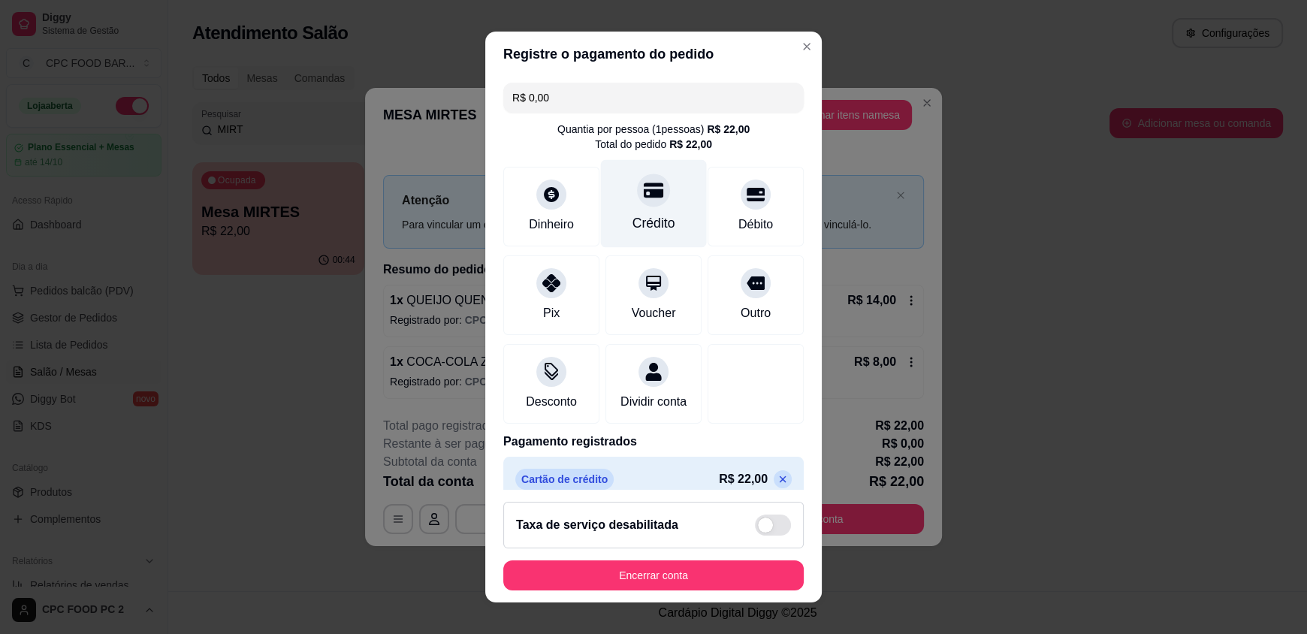
click at [653, 216] on div "Crédito" at bounding box center [653, 223] width 43 height 20
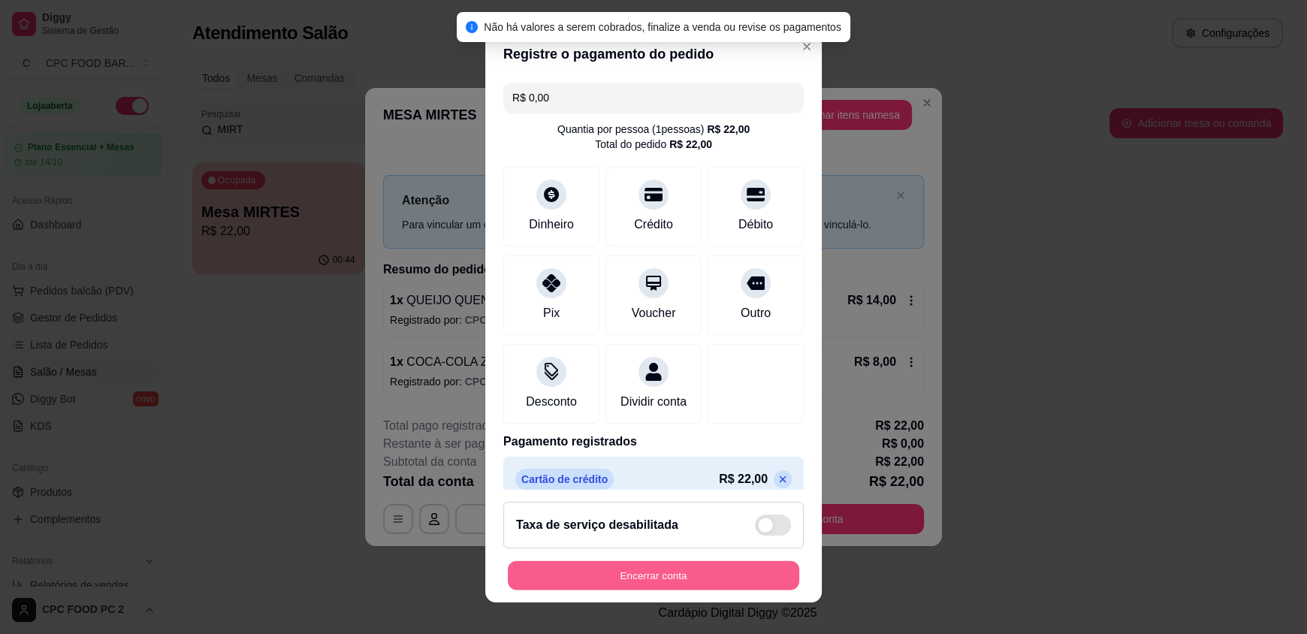
click at [575, 576] on button "Encerrar conta" at bounding box center [653, 574] width 291 height 29
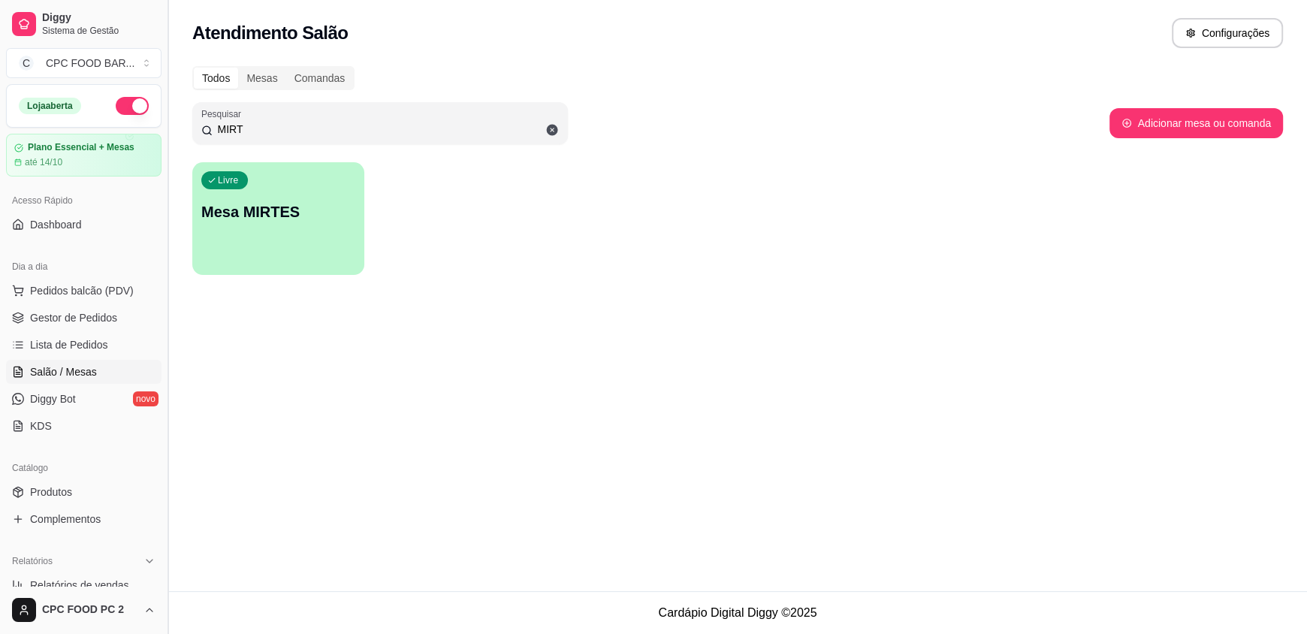
drag, startPoint x: 277, startPoint y: 129, endPoint x: 171, endPoint y: 131, distance: 105.9
click at [171, 131] on div "Diggy Sistema de Gestão C CPC FOOD BAR ... Loja aberta Plano Essencial + Mesas …" at bounding box center [653, 317] width 1307 height 634
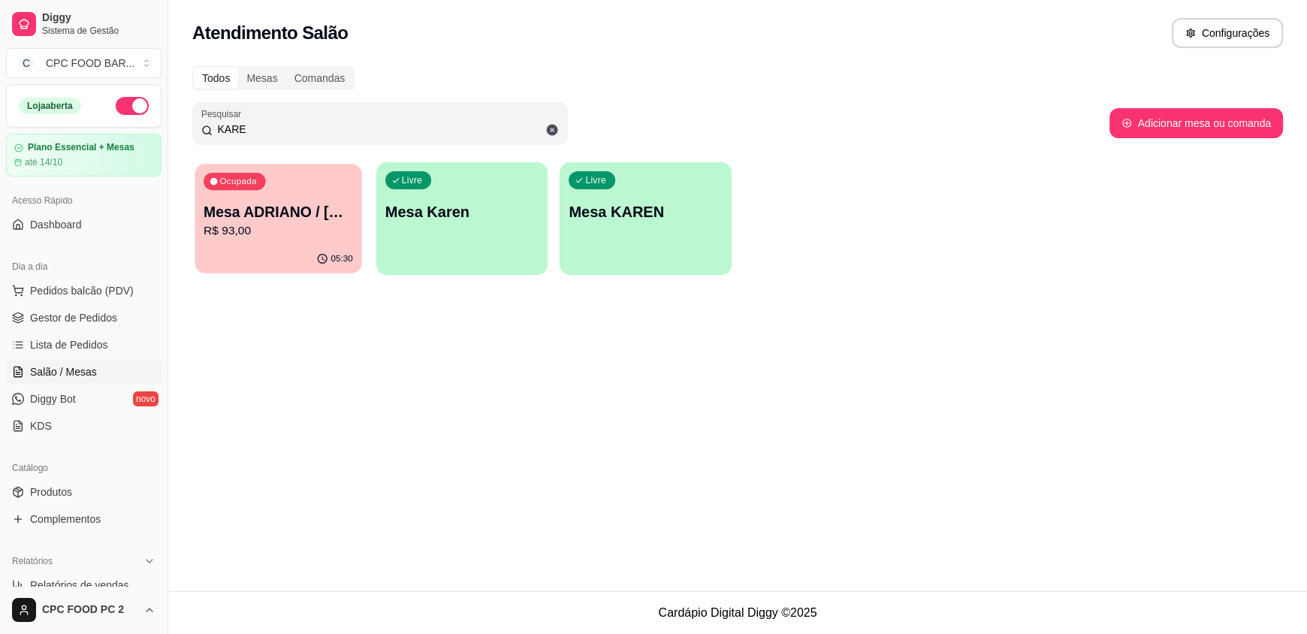
click at [318, 232] on p "R$ 93,00" at bounding box center [278, 230] width 149 height 17
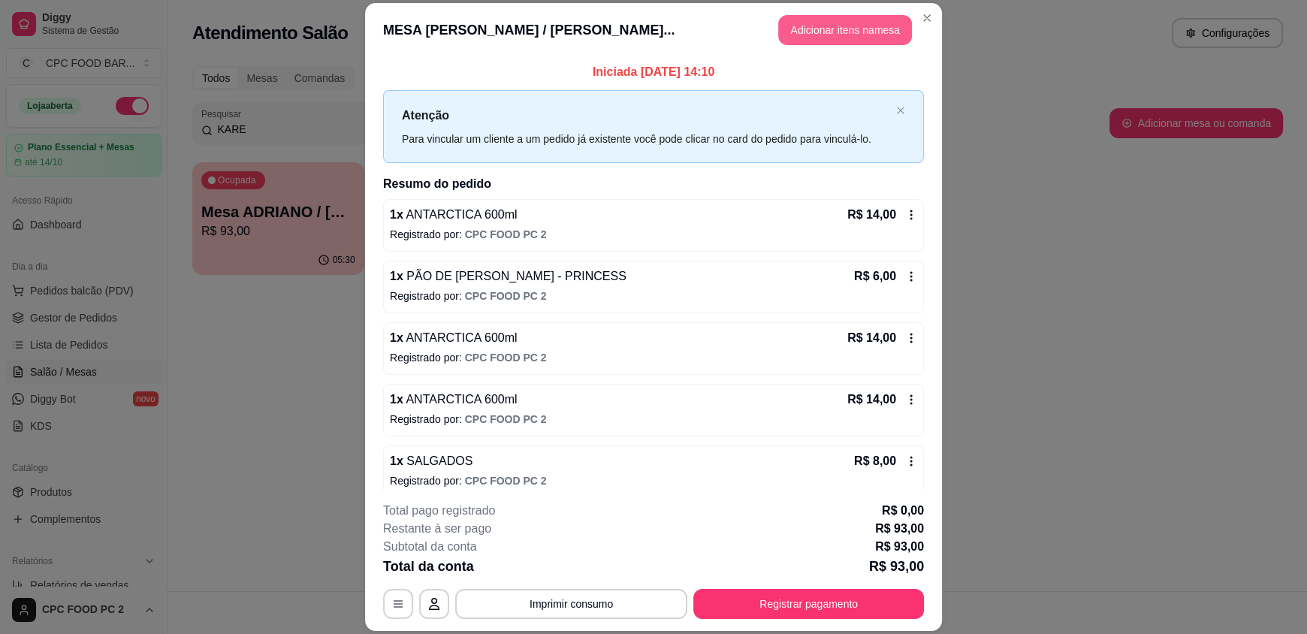
click at [829, 29] on button "Adicionar itens na mesa" at bounding box center [845, 30] width 134 height 30
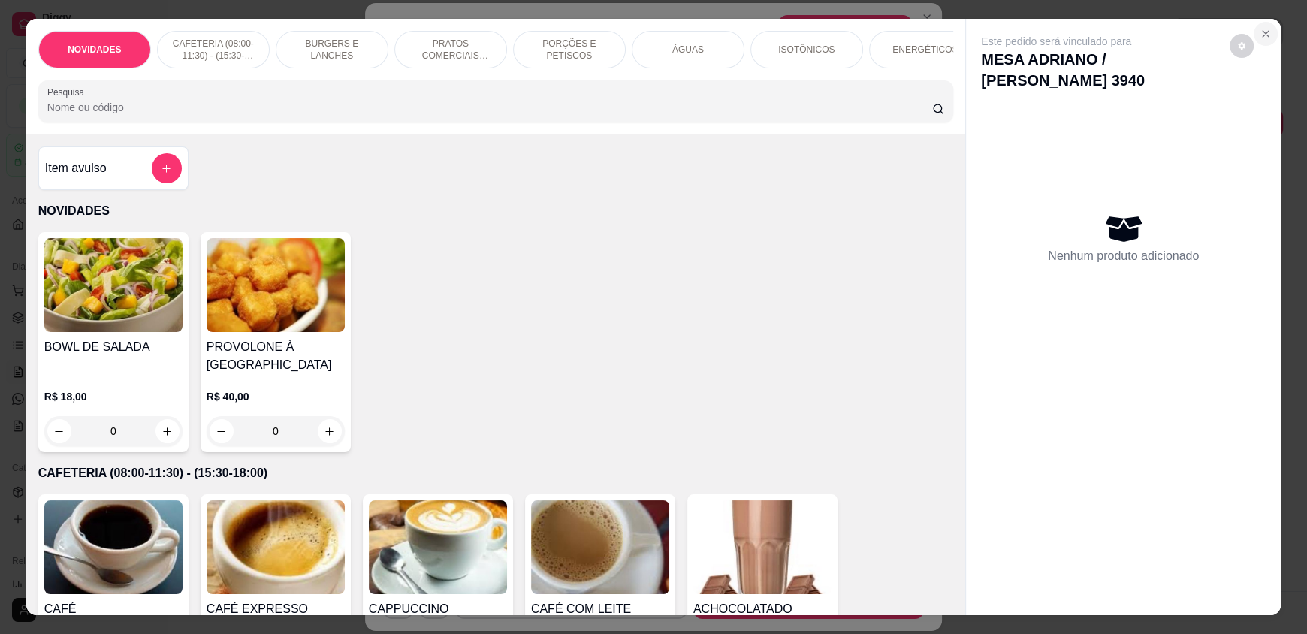
click at [1264, 28] on icon "Close" at bounding box center [1265, 34] width 12 height 12
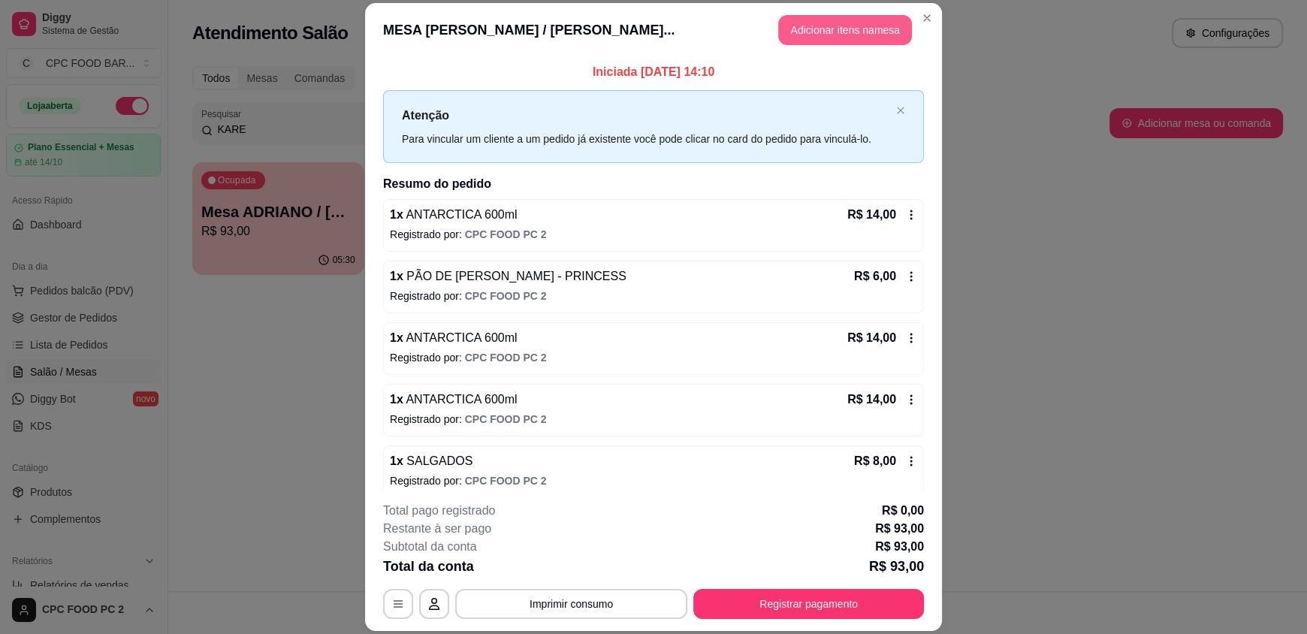
click at [840, 28] on button "Adicionar itens na mesa" at bounding box center [845, 30] width 134 height 30
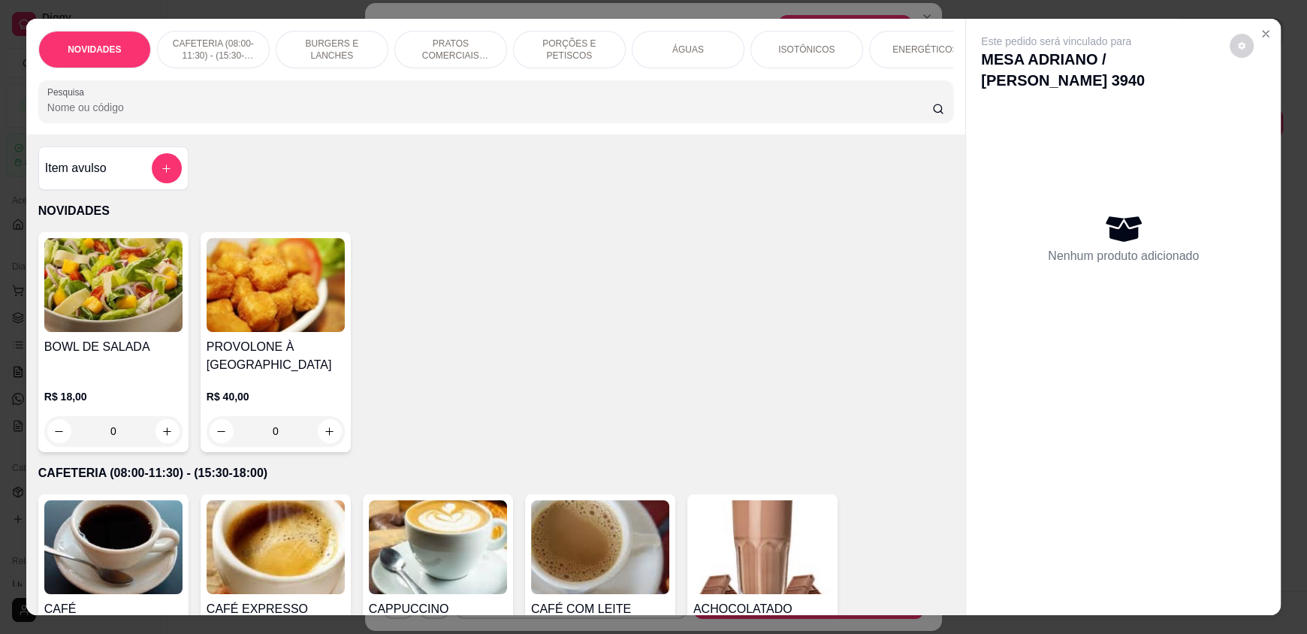
click at [386, 115] on input "Pesquisa" at bounding box center [489, 107] width 885 height 15
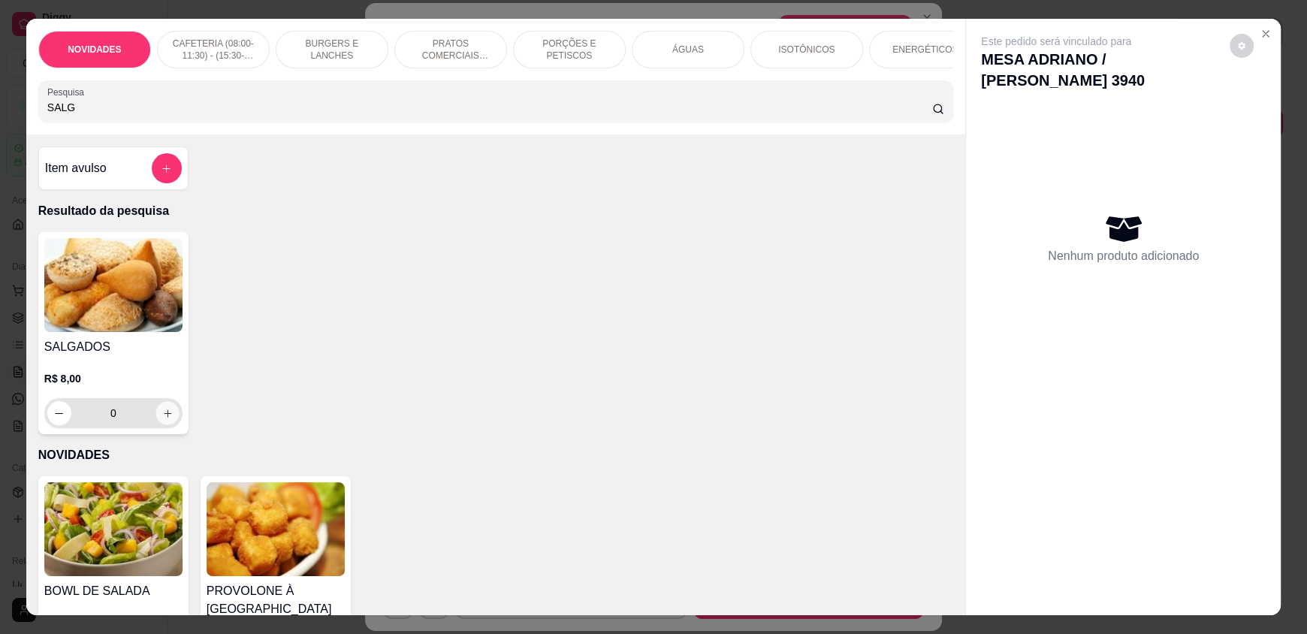
click at [155, 425] on button "increase-product-quantity" at bounding box center [166, 413] width 23 height 23
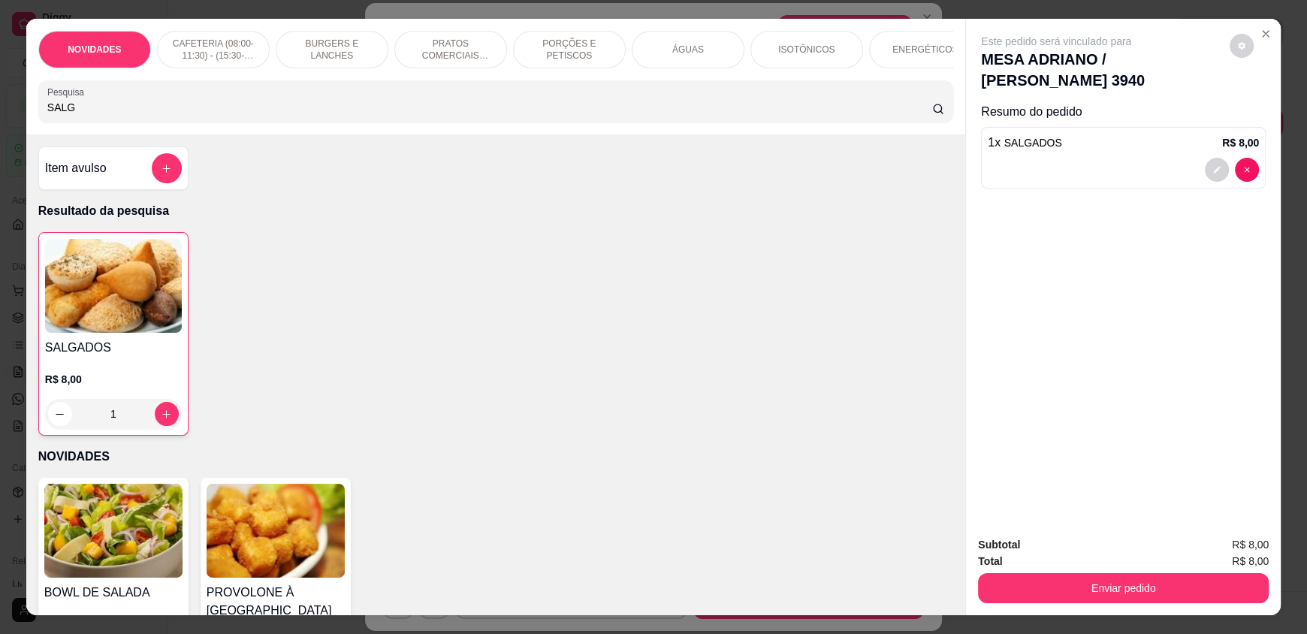
drag, startPoint x: 74, startPoint y: 116, endPoint x: 0, endPoint y: 118, distance: 74.4
click at [0, 118] on div "NOVIDADES CAFETERIA (08:00-11:30) - (15:30-18:00) BURGERS E LANCHES PRATOS COME…" at bounding box center [653, 317] width 1307 height 634
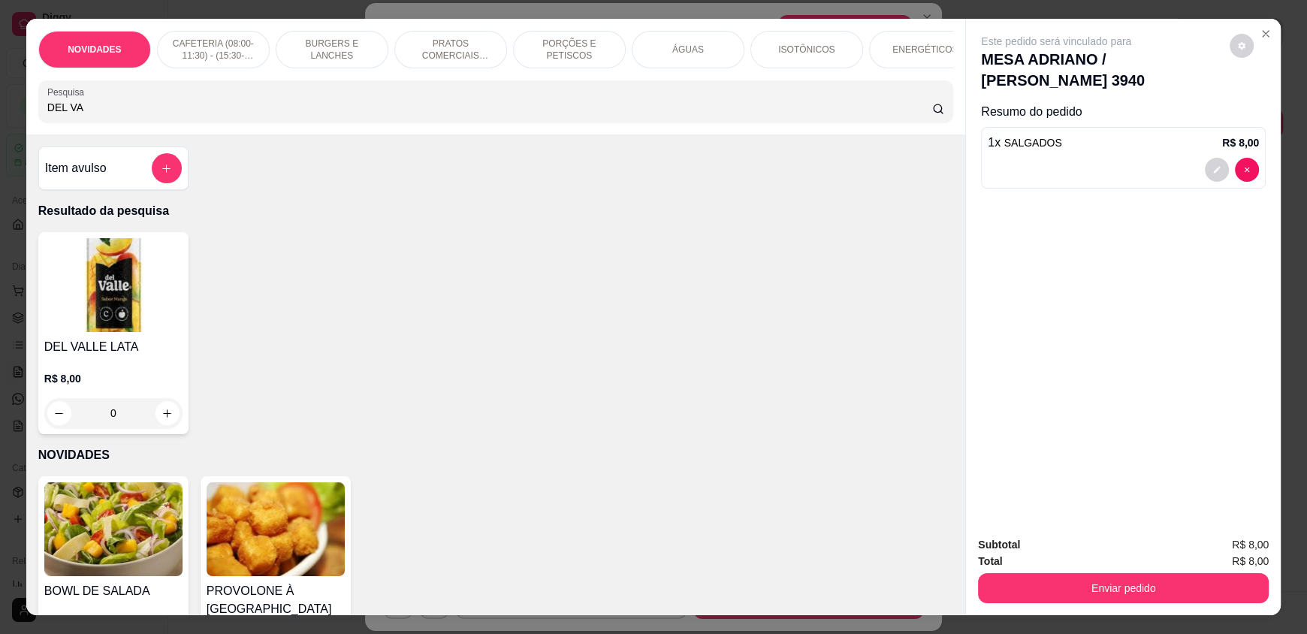
click at [156, 415] on div "0" at bounding box center [113, 413] width 138 height 30
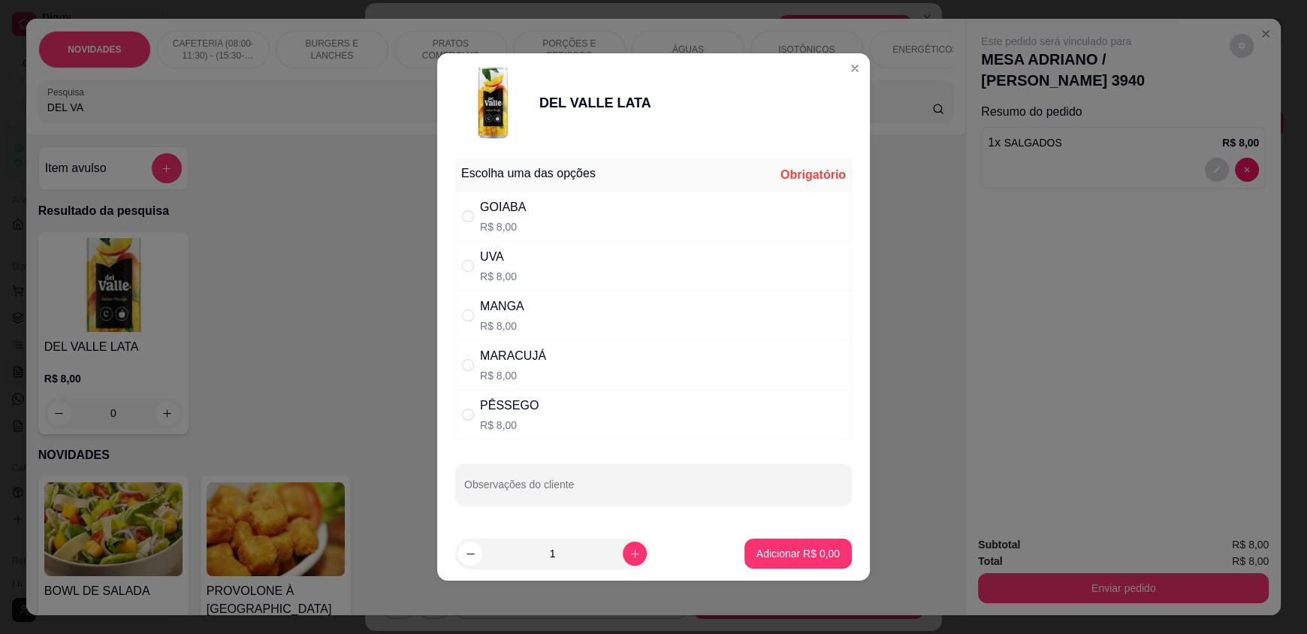
click at [640, 316] on div "MANGA R$ 8,00" at bounding box center [653, 316] width 397 height 50
click at [786, 547] on p "Adicionar R$ 8,00" at bounding box center [797, 553] width 83 height 15
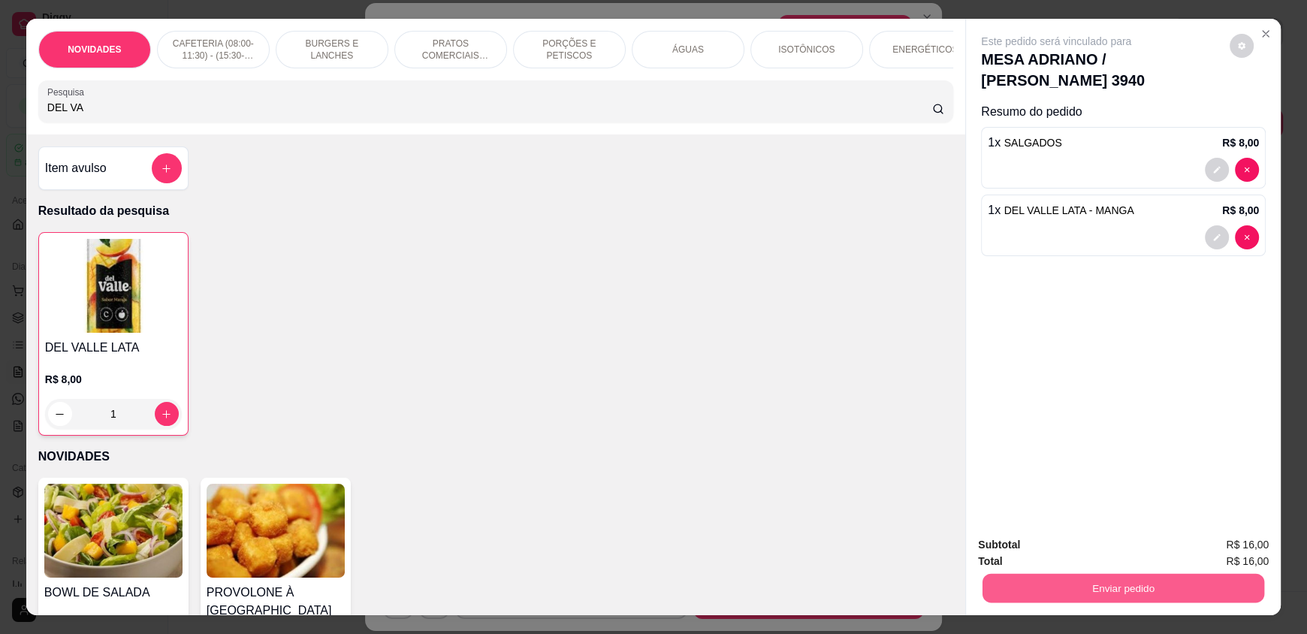
click at [1070, 584] on button "Enviar pedido" at bounding box center [1123, 587] width 282 height 29
click at [1236, 549] on button "Enviar pedido" at bounding box center [1229, 551] width 85 height 29
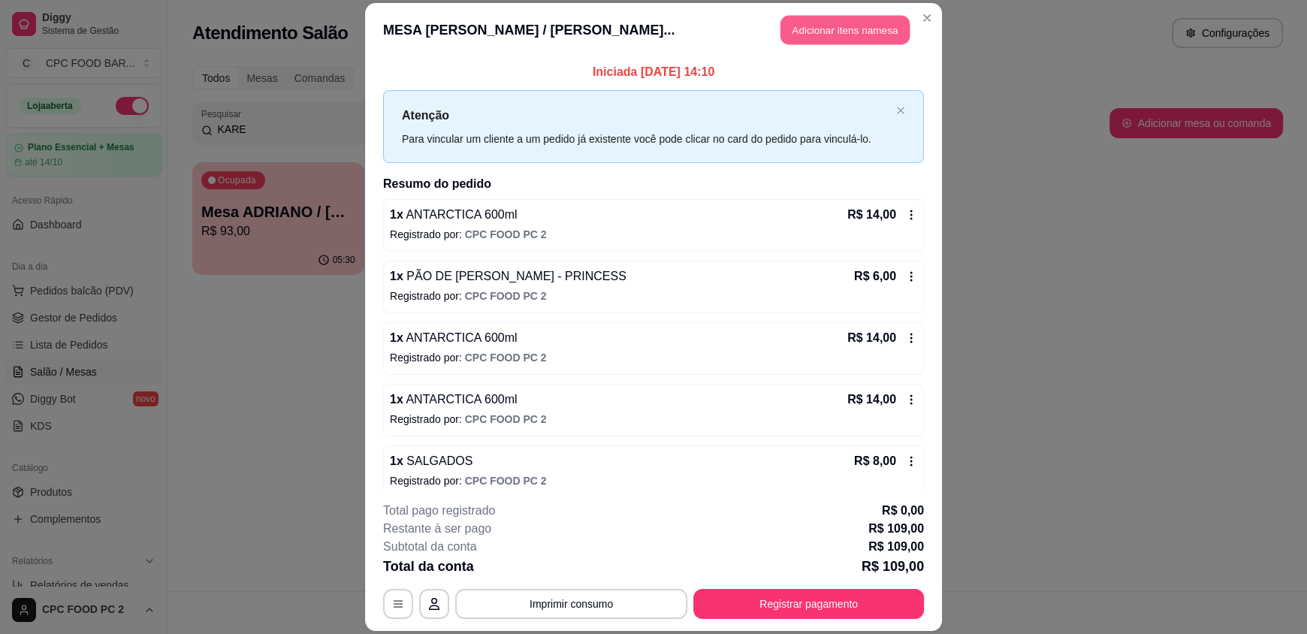
click at [847, 17] on button "Adicionar itens na mesa" at bounding box center [844, 30] width 129 height 29
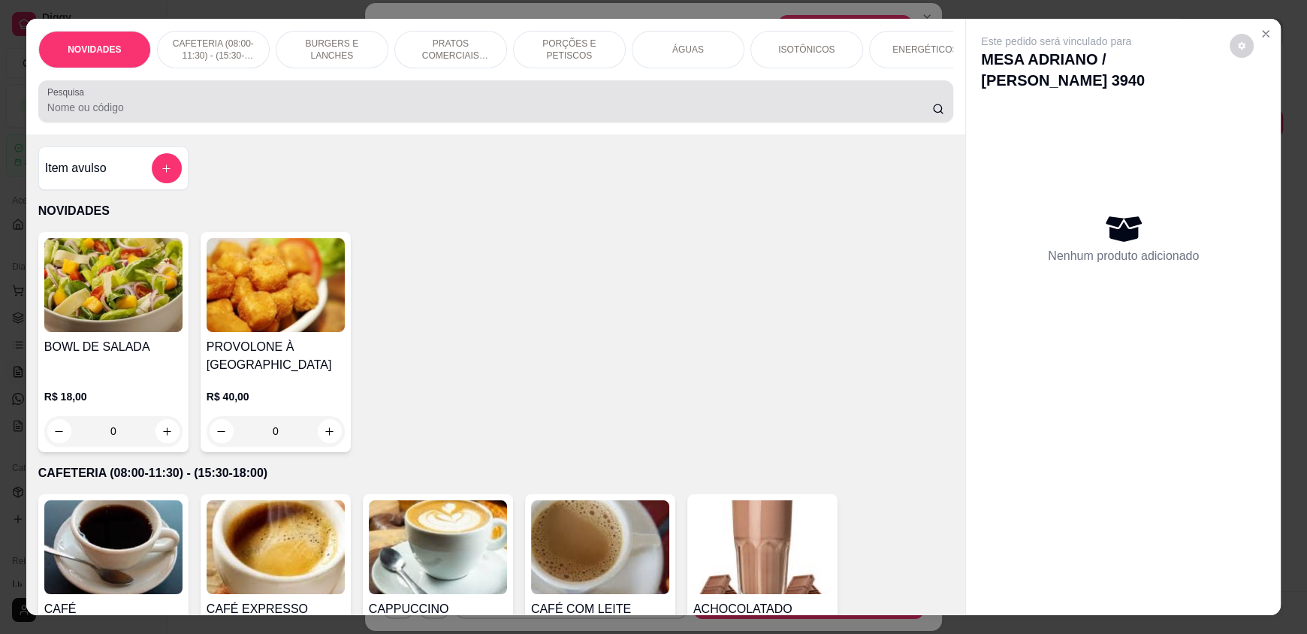
click at [517, 97] on div "Pesquisa" at bounding box center [495, 101] width 915 height 42
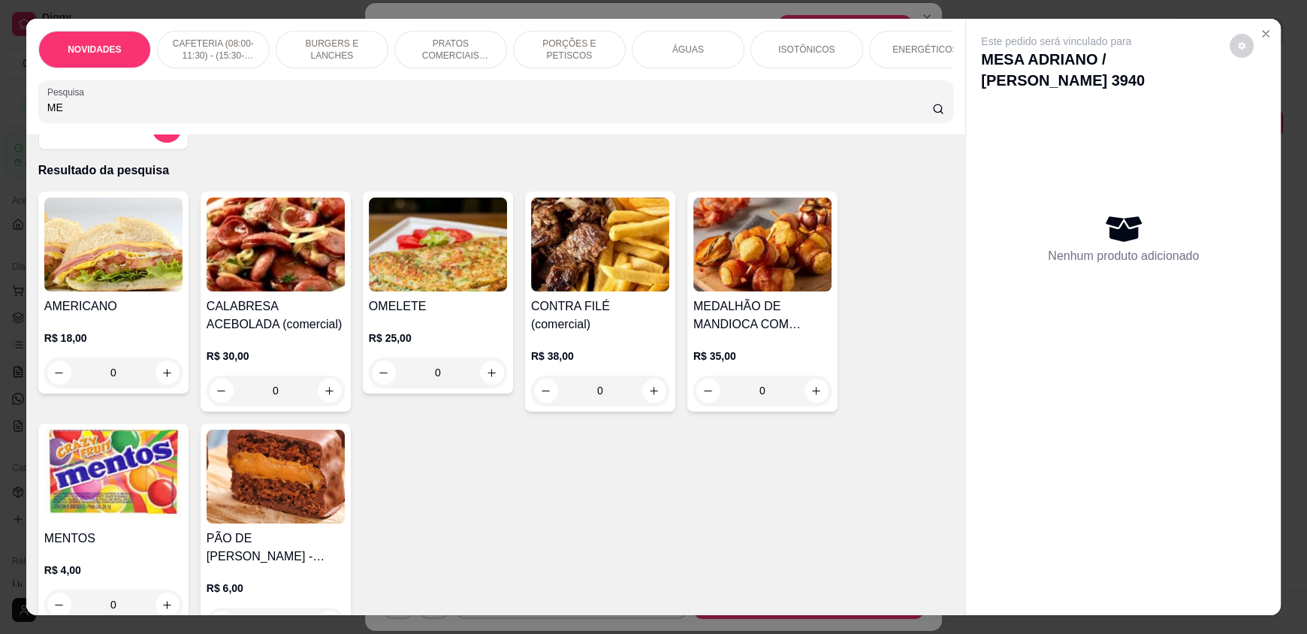
scroll to position [74, 0]
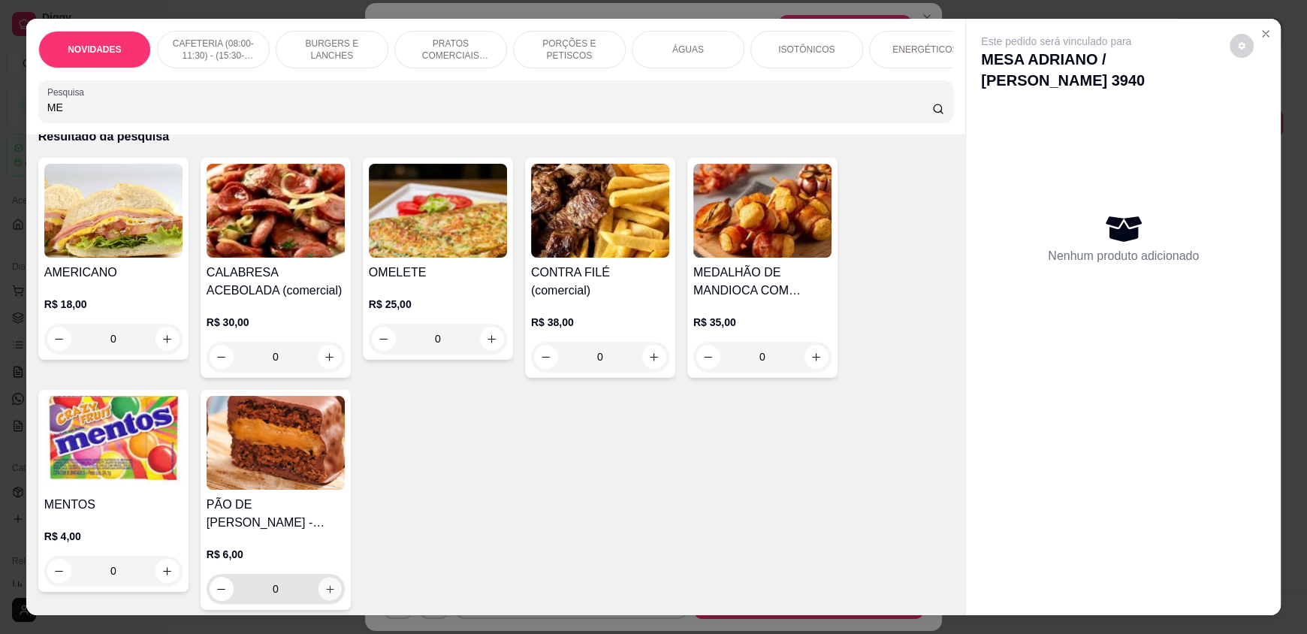
click at [318, 599] on button "increase-product-quantity" at bounding box center [329, 589] width 23 height 23
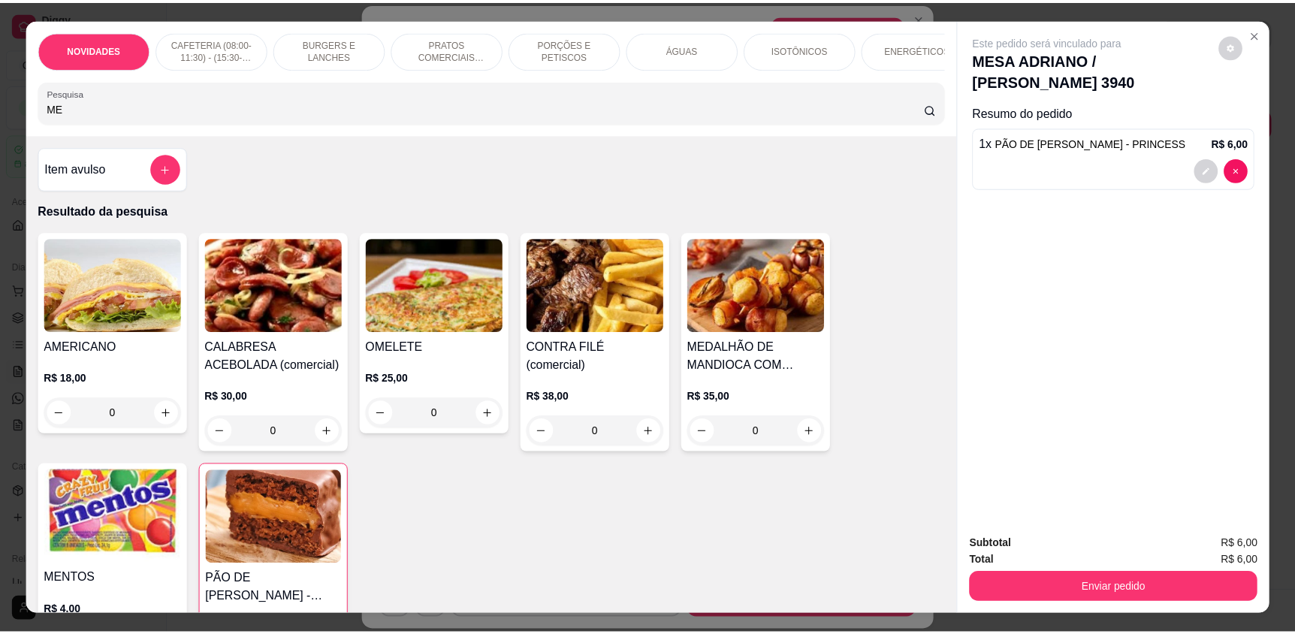
scroll to position [0, 0]
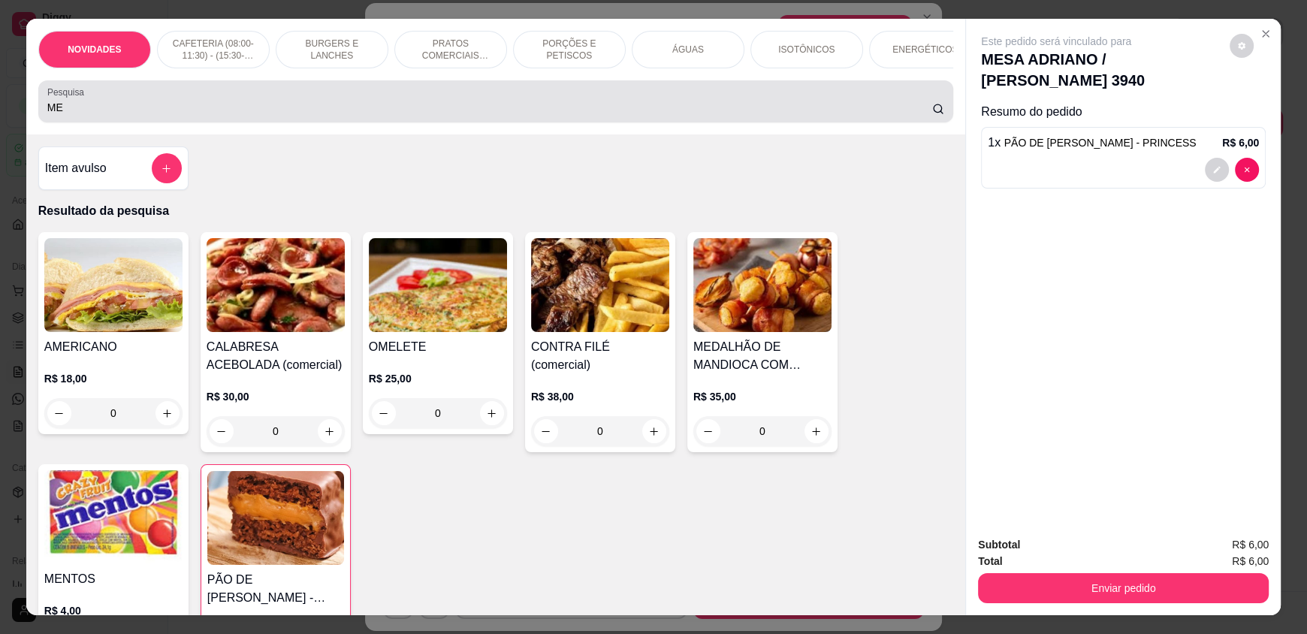
click at [183, 113] on input "ME" at bounding box center [489, 107] width 885 height 15
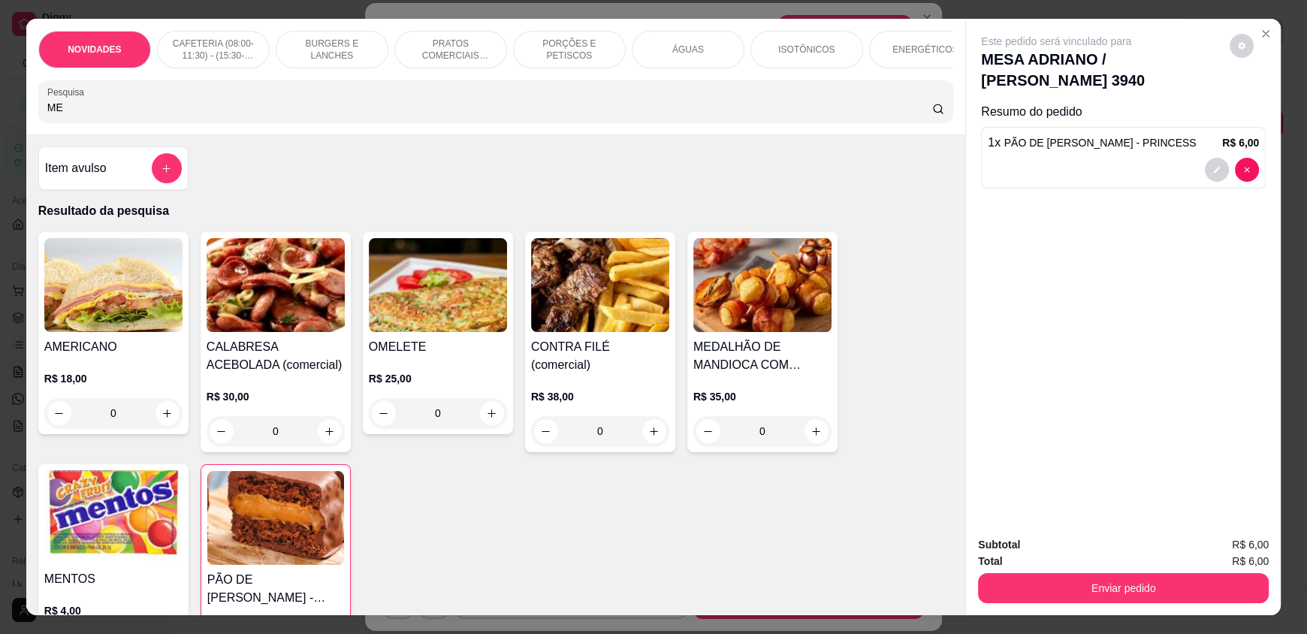
click at [182, 111] on input "ME" at bounding box center [489, 107] width 885 height 15
click at [180, 111] on input "ME" at bounding box center [489, 107] width 885 height 15
click at [180, 110] on div "ME" at bounding box center [495, 101] width 897 height 30
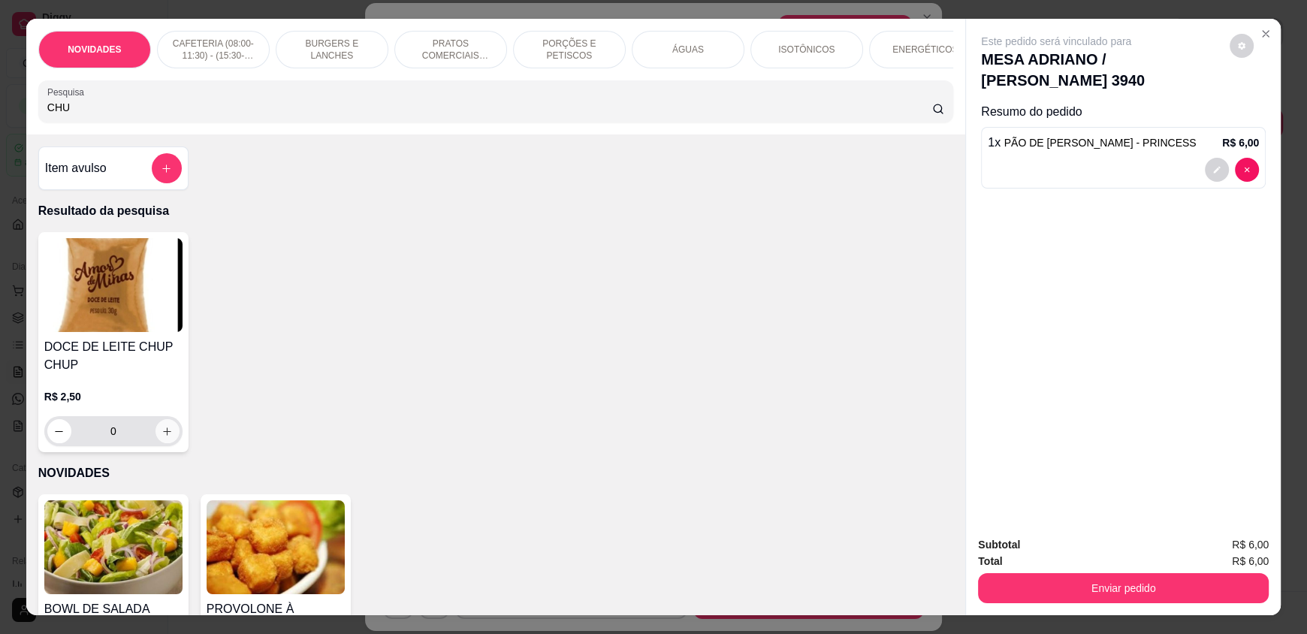
click at [155, 433] on button "increase-product-quantity" at bounding box center [167, 431] width 24 height 24
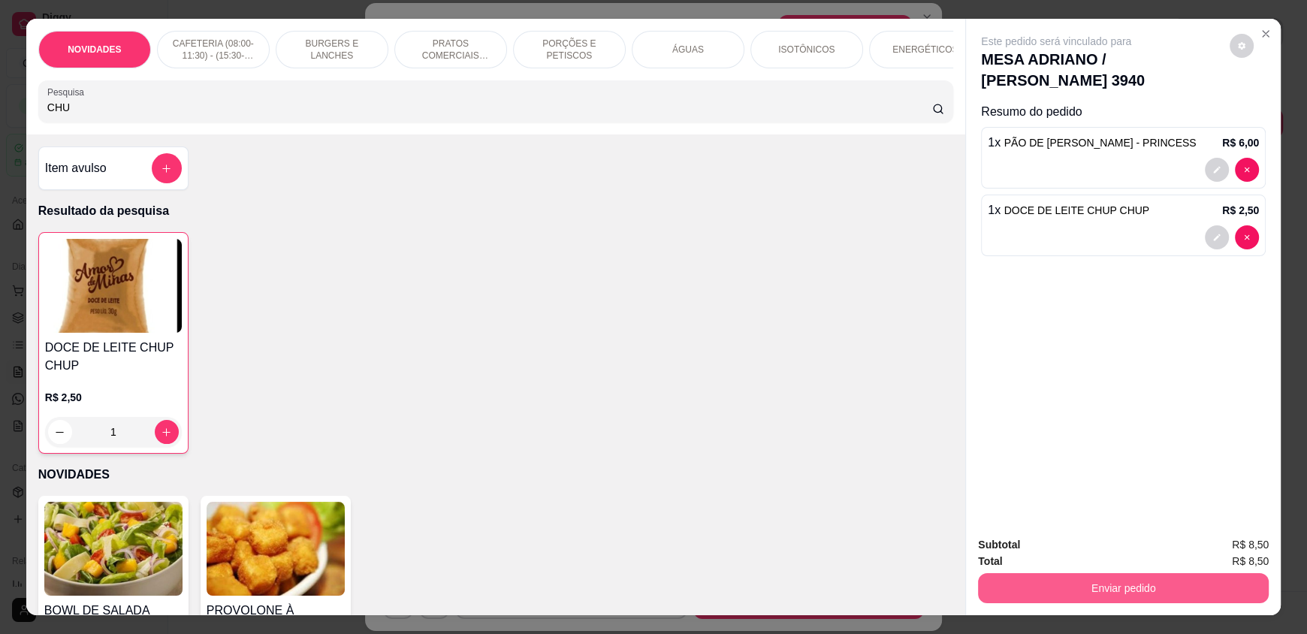
click at [1175, 586] on button "Enviar pedido" at bounding box center [1123, 588] width 291 height 30
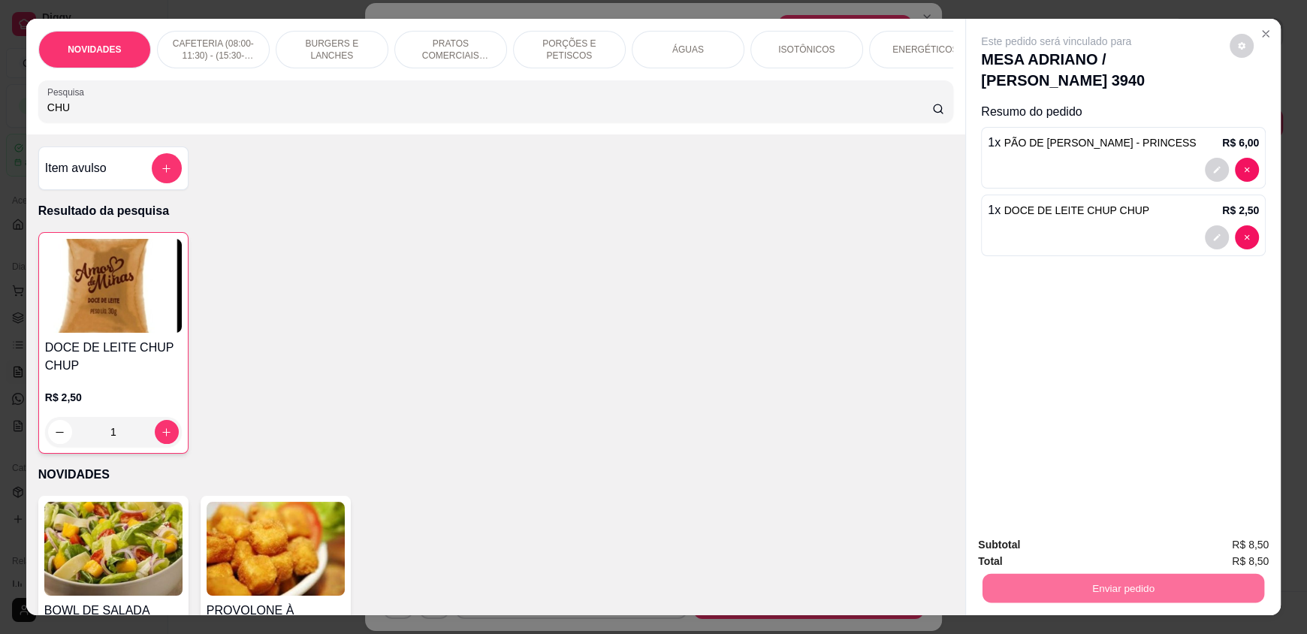
click at [1237, 552] on button "Enviar pedido" at bounding box center [1229, 551] width 83 height 28
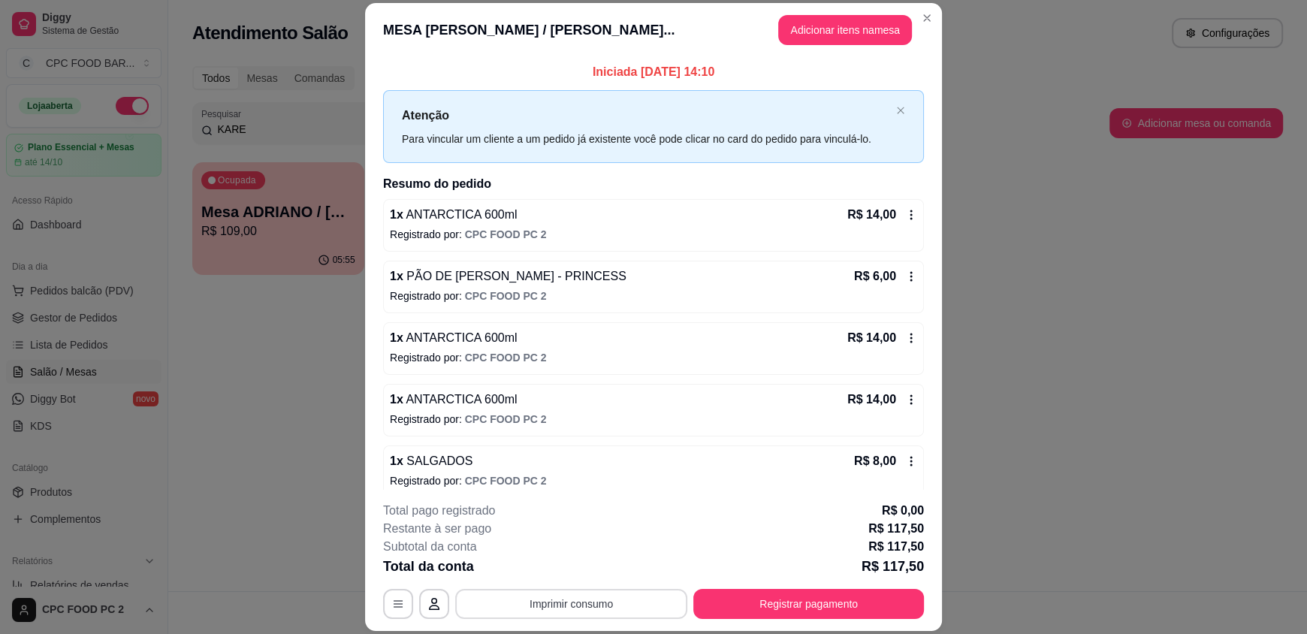
click at [505, 617] on button "Imprimir consumo" at bounding box center [571, 604] width 232 height 30
click at [565, 581] on div "Escolha a impressora IMPRESSORA" at bounding box center [570, 558] width 124 height 51
click at [564, 568] on button "IMPRESSORA" at bounding box center [569, 568] width 105 height 23
click at [798, 602] on button "Registrar pagamento" at bounding box center [809, 603] width 224 height 29
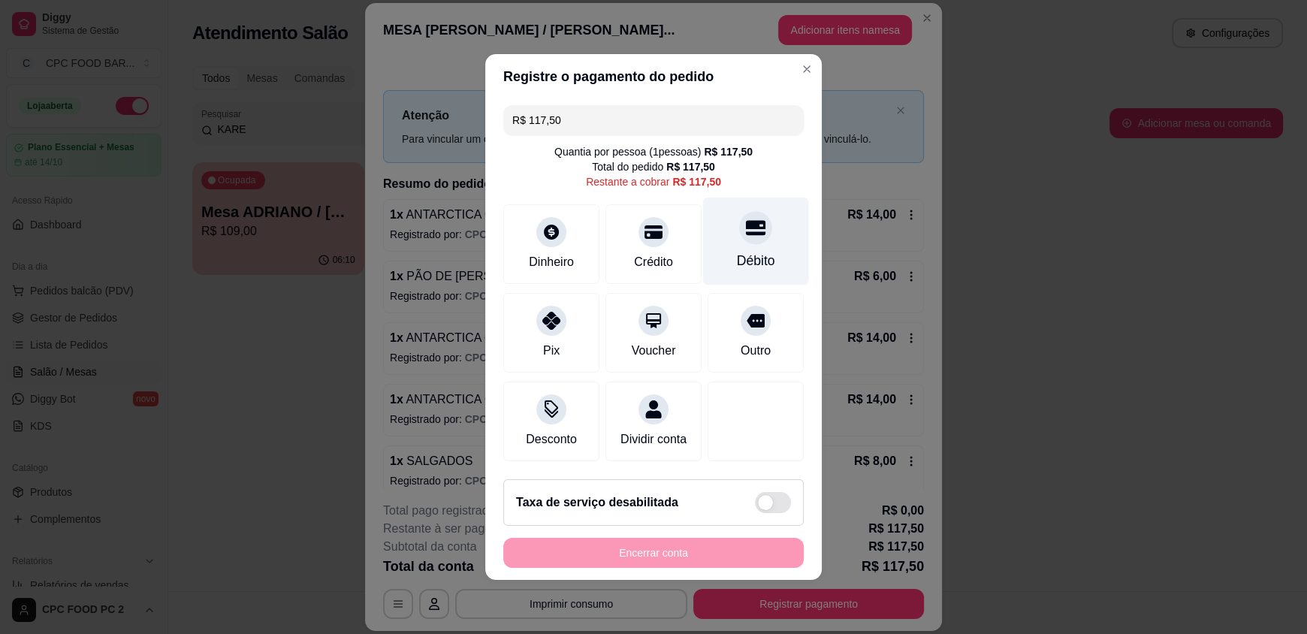
click at [725, 235] on div "Débito" at bounding box center [756, 242] width 106 height 88
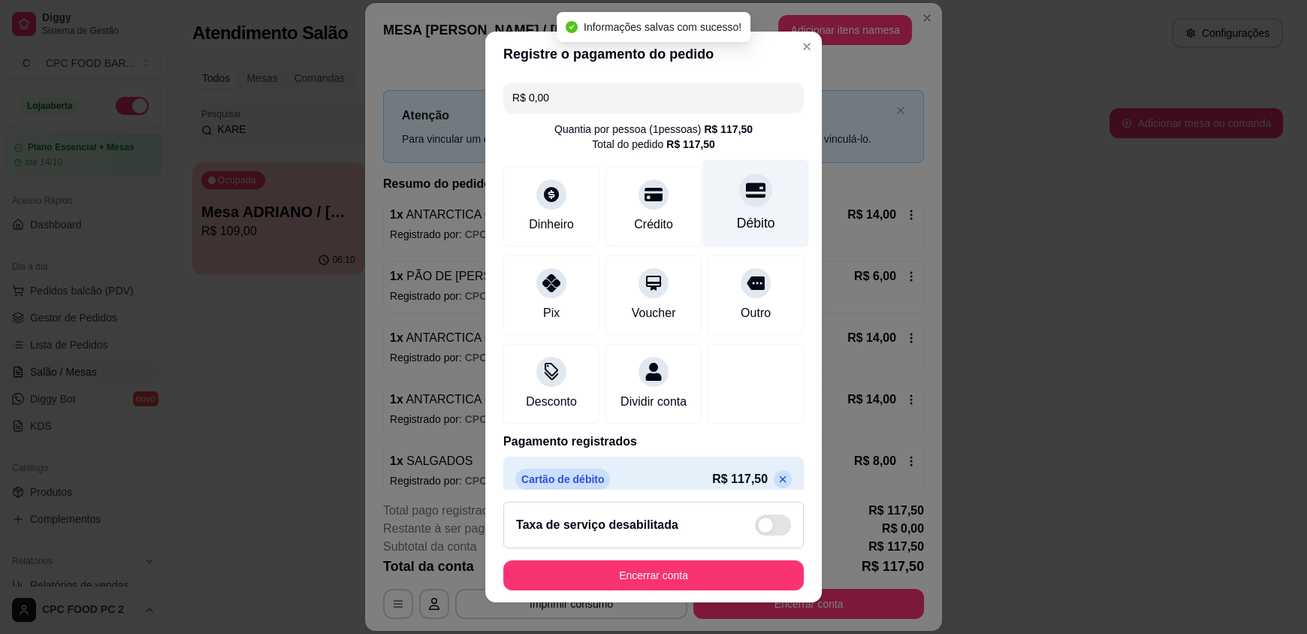
click at [743, 243] on div "Débito" at bounding box center [756, 204] width 106 height 88
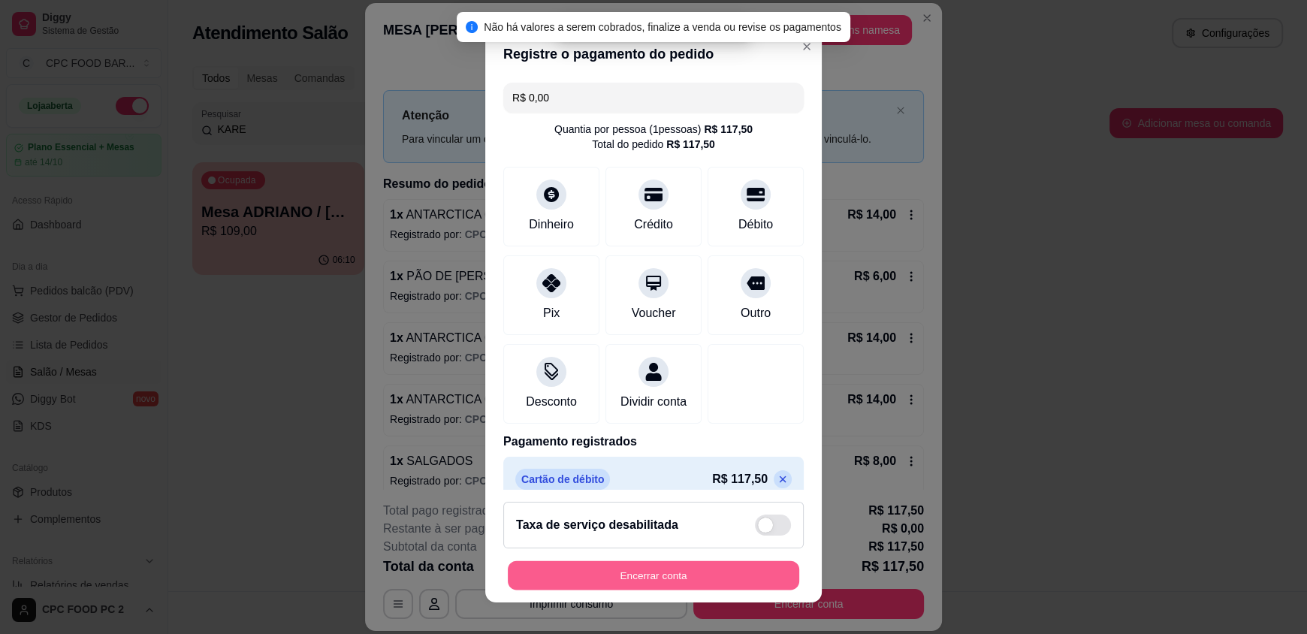
click at [568, 566] on button "Encerrar conta" at bounding box center [653, 574] width 291 height 29
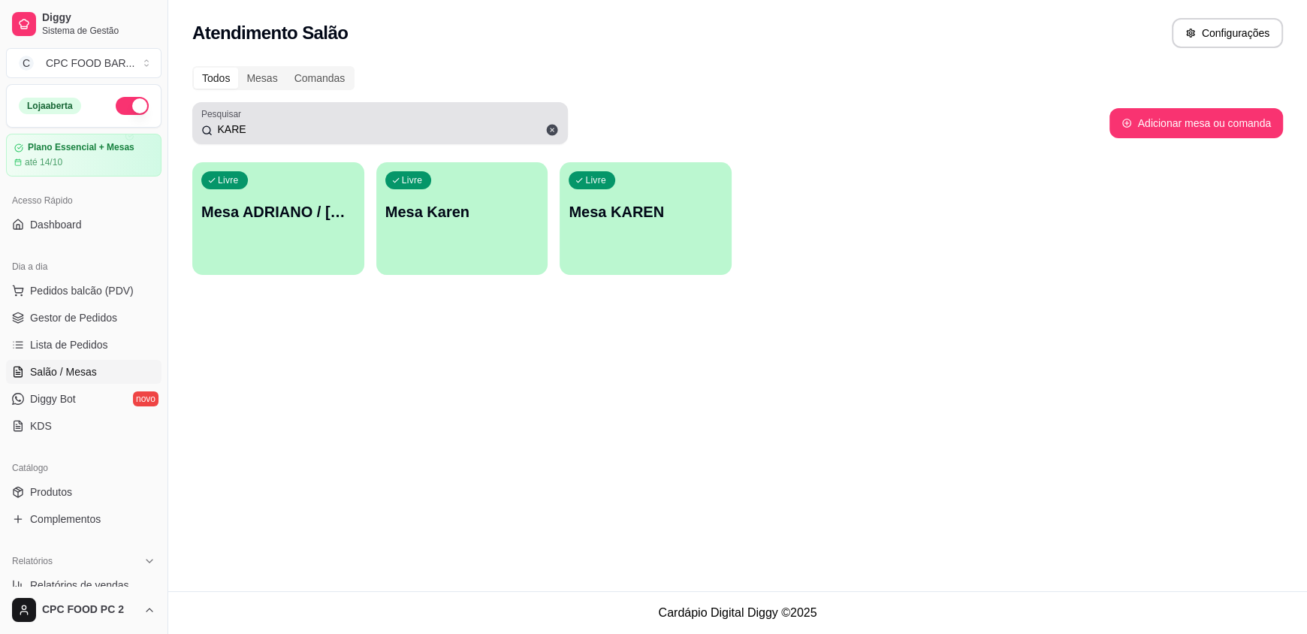
click at [549, 125] on icon at bounding box center [552, 130] width 11 height 11
